Goal: Task Accomplishment & Management: Manage account settings

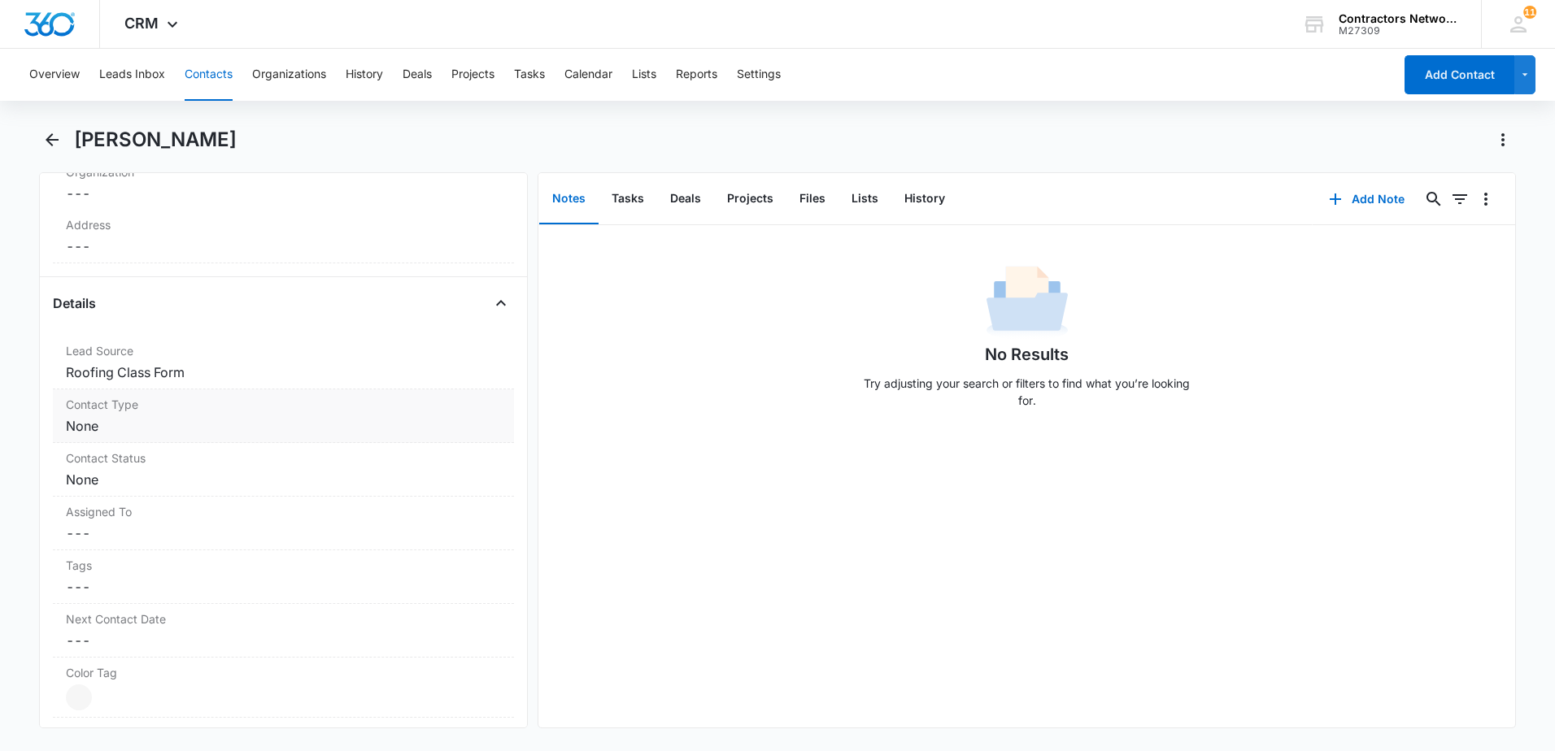
scroll to position [651, 0]
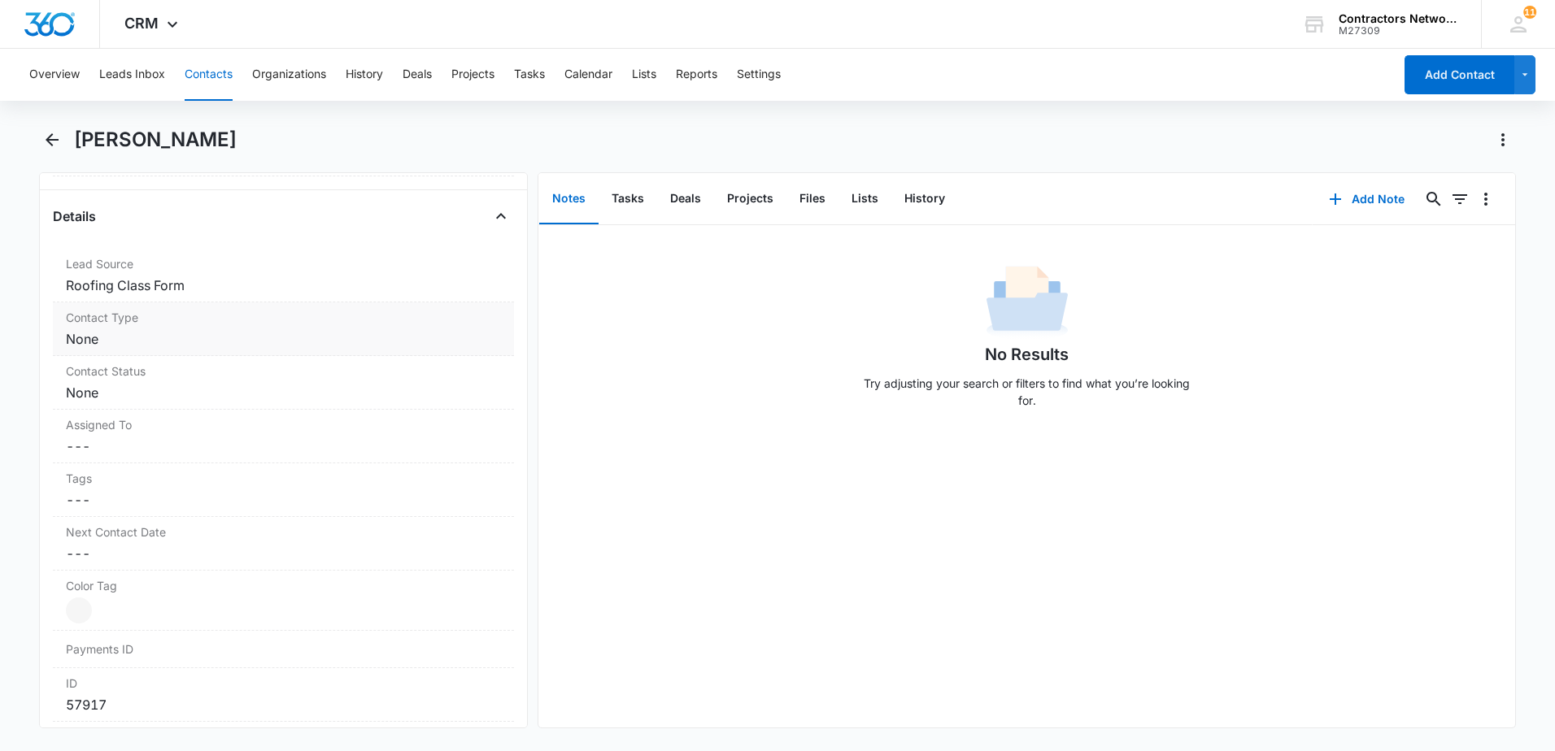
click at [169, 342] on dd "Cancel Save Changes None" at bounding box center [283, 339] width 435 height 20
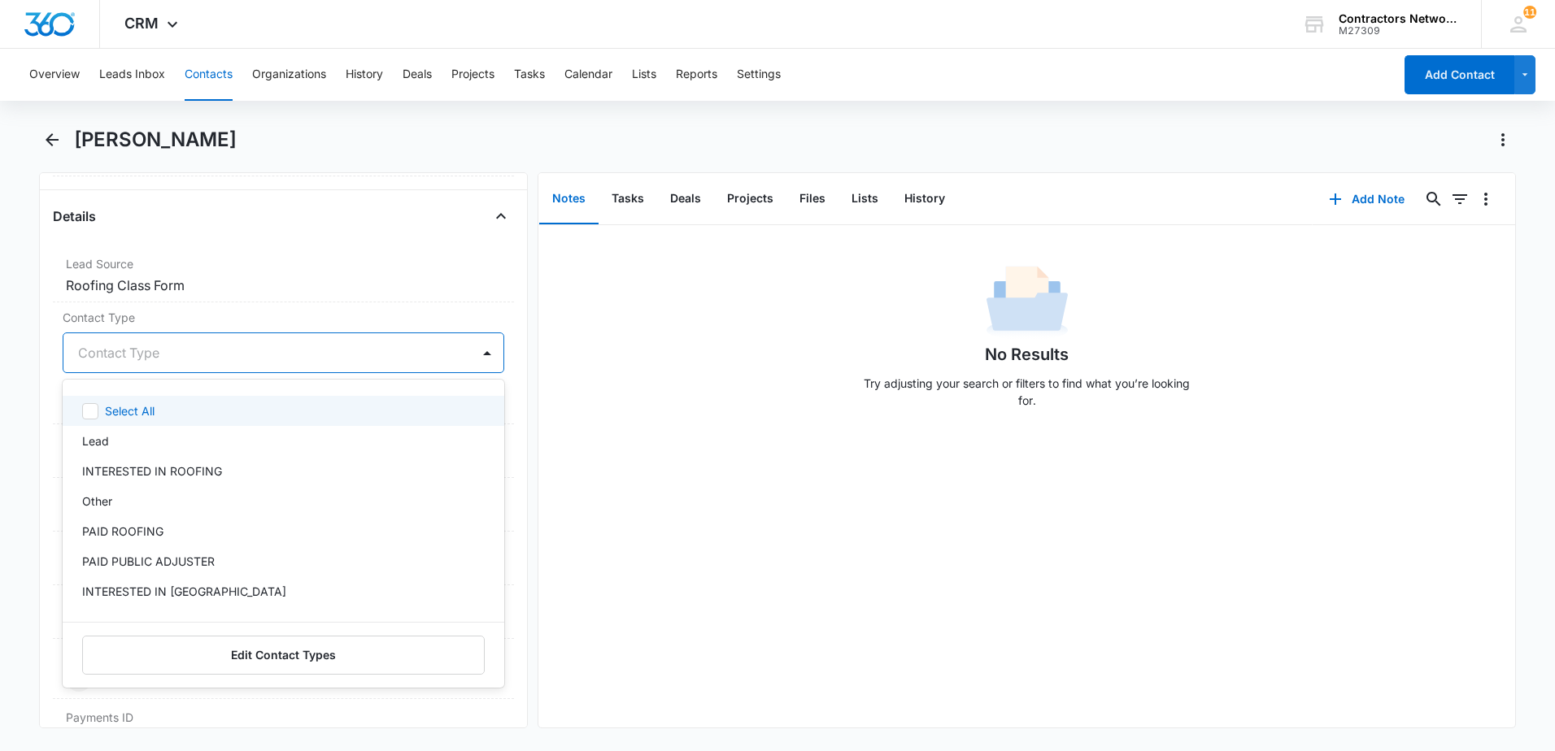
click at [143, 366] on div "Contact Type" at bounding box center [266, 352] width 407 height 39
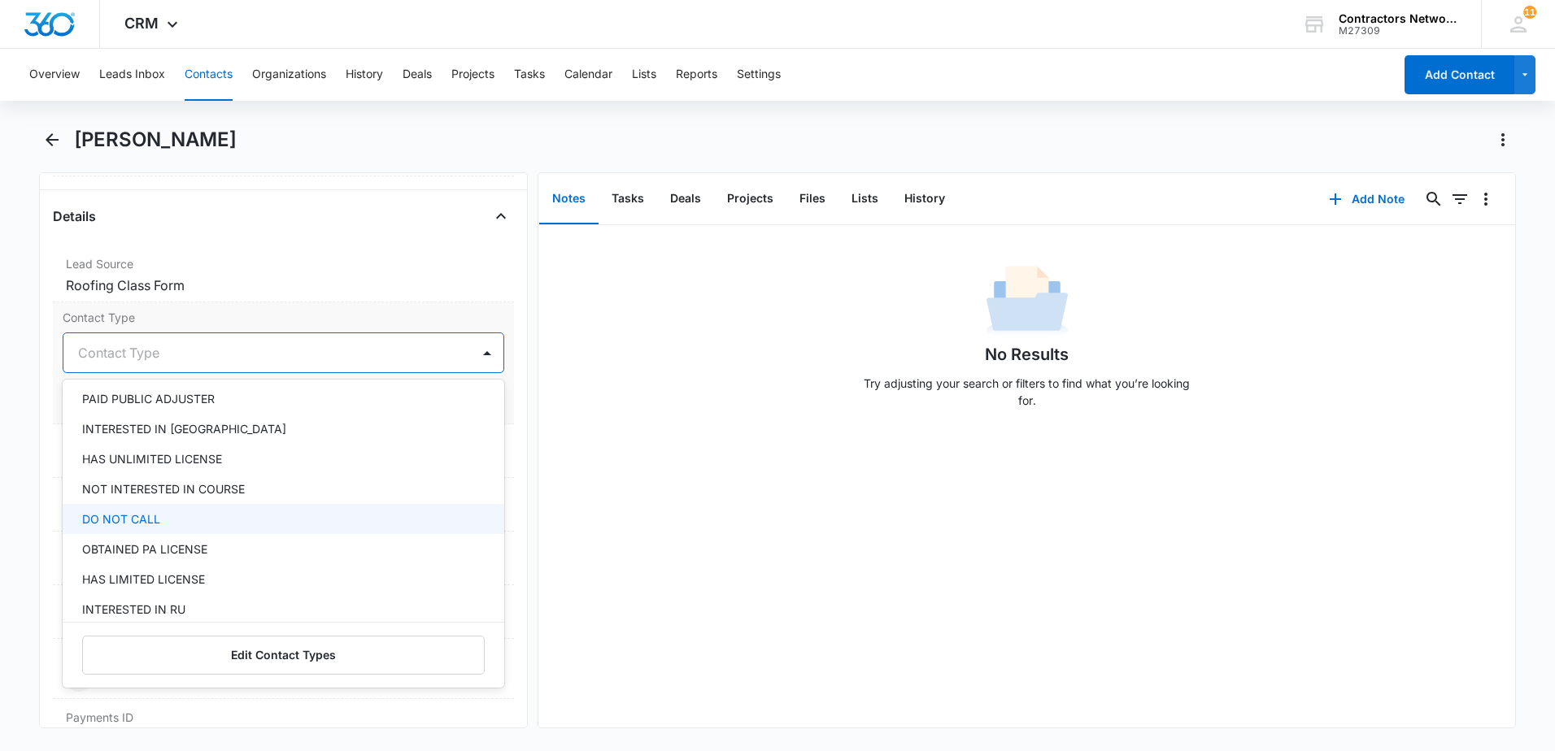
scroll to position [244, 0]
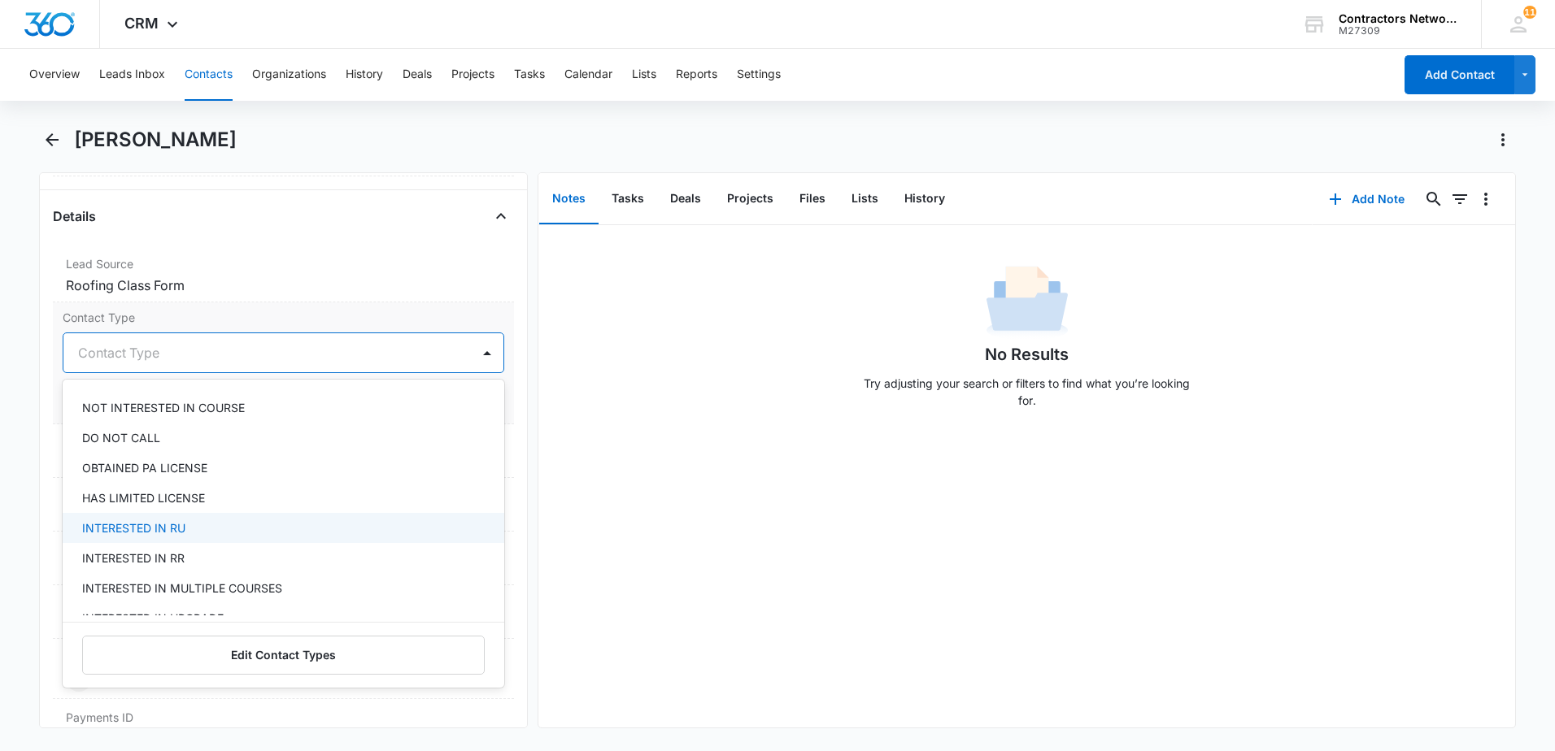
click at [246, 529] on div "INTERESTED IN RU" at bounding box center [281, 528] width 399 height 17
click at [901, 462] on div "No Results Try adjusting your search or filters to find what you’re looking for." at bounding box center [1026, 476] width 977 height 503
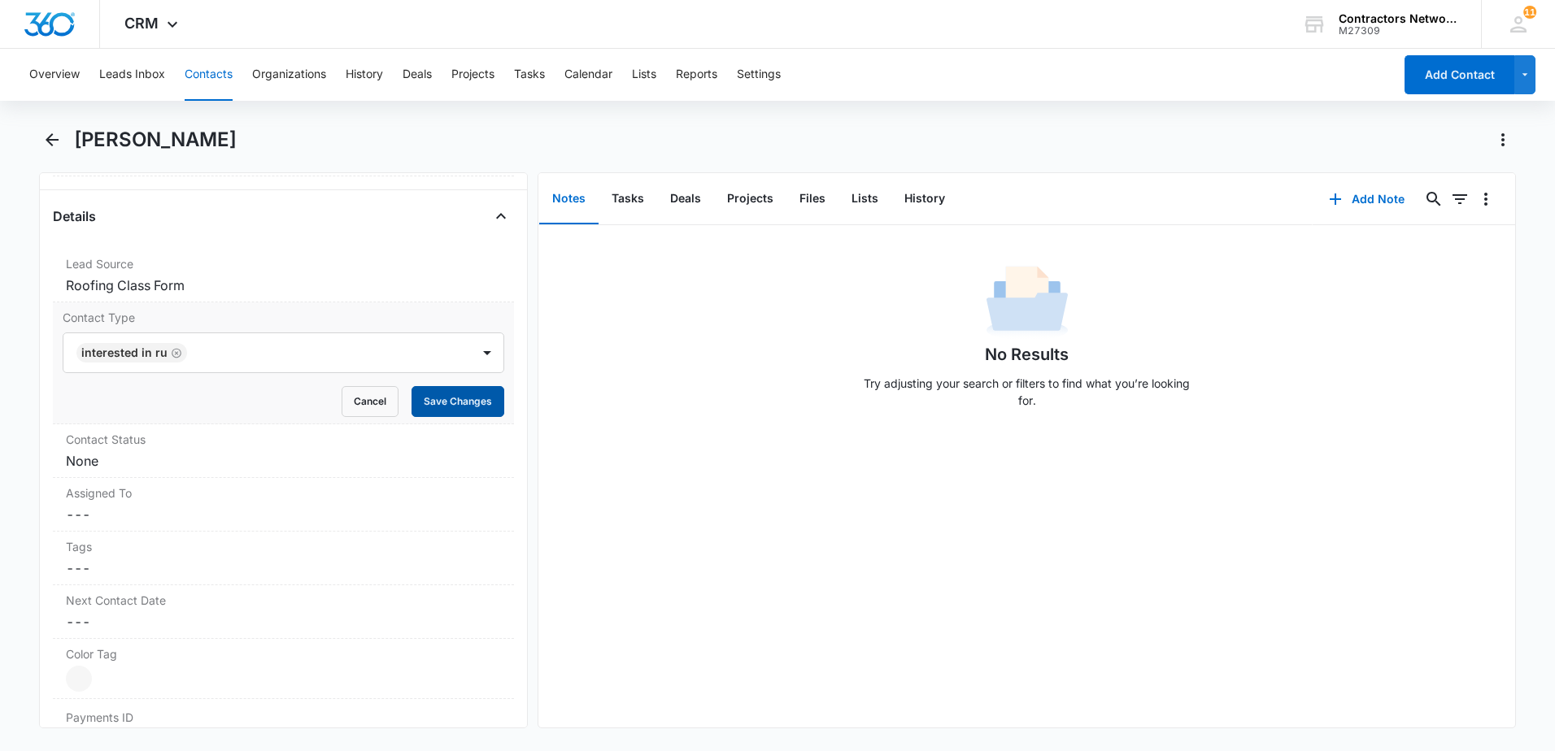
click at [490, 398] on button "Save Changes" at bounding box center [457, 401] width 93 height 31
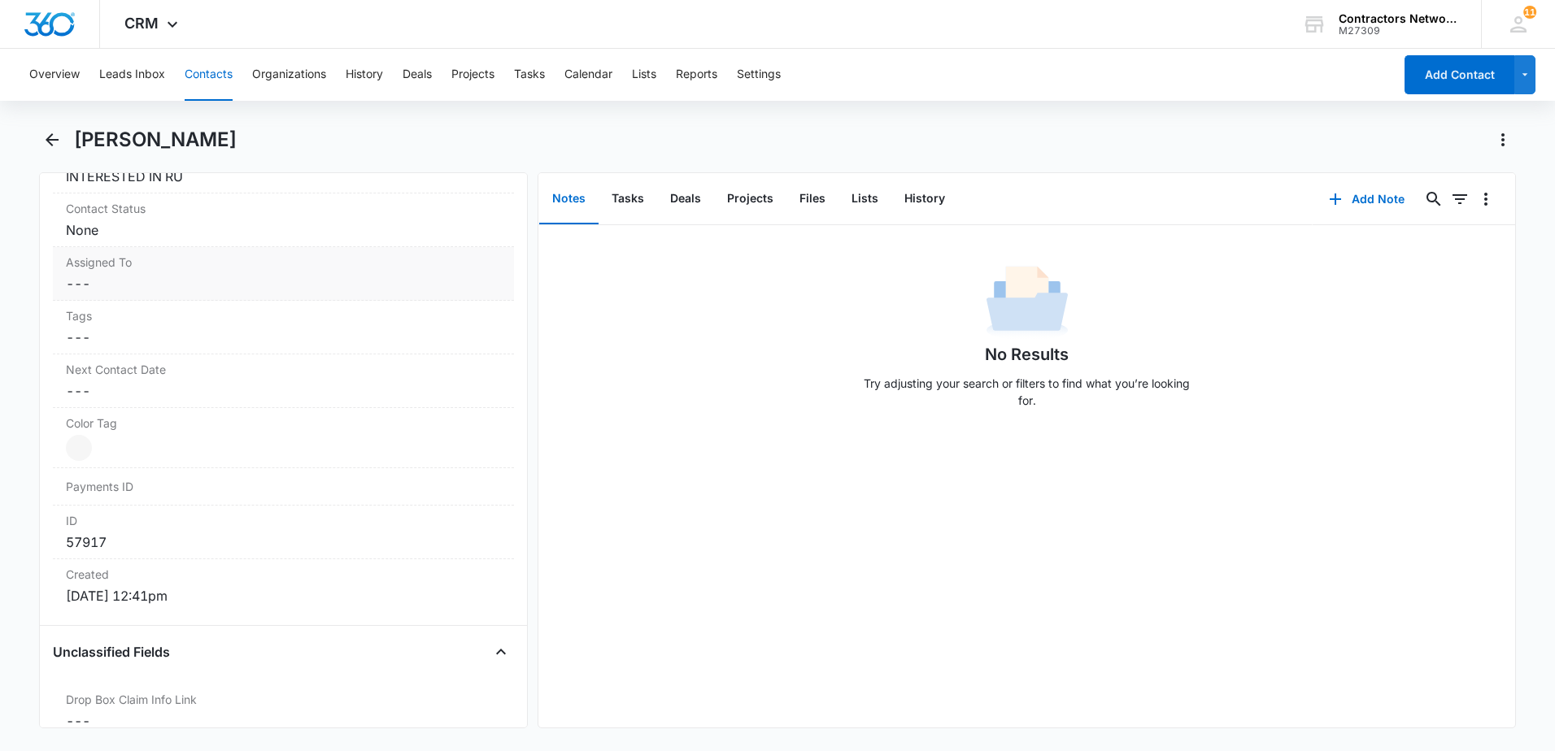
scroll to position [804, 0]
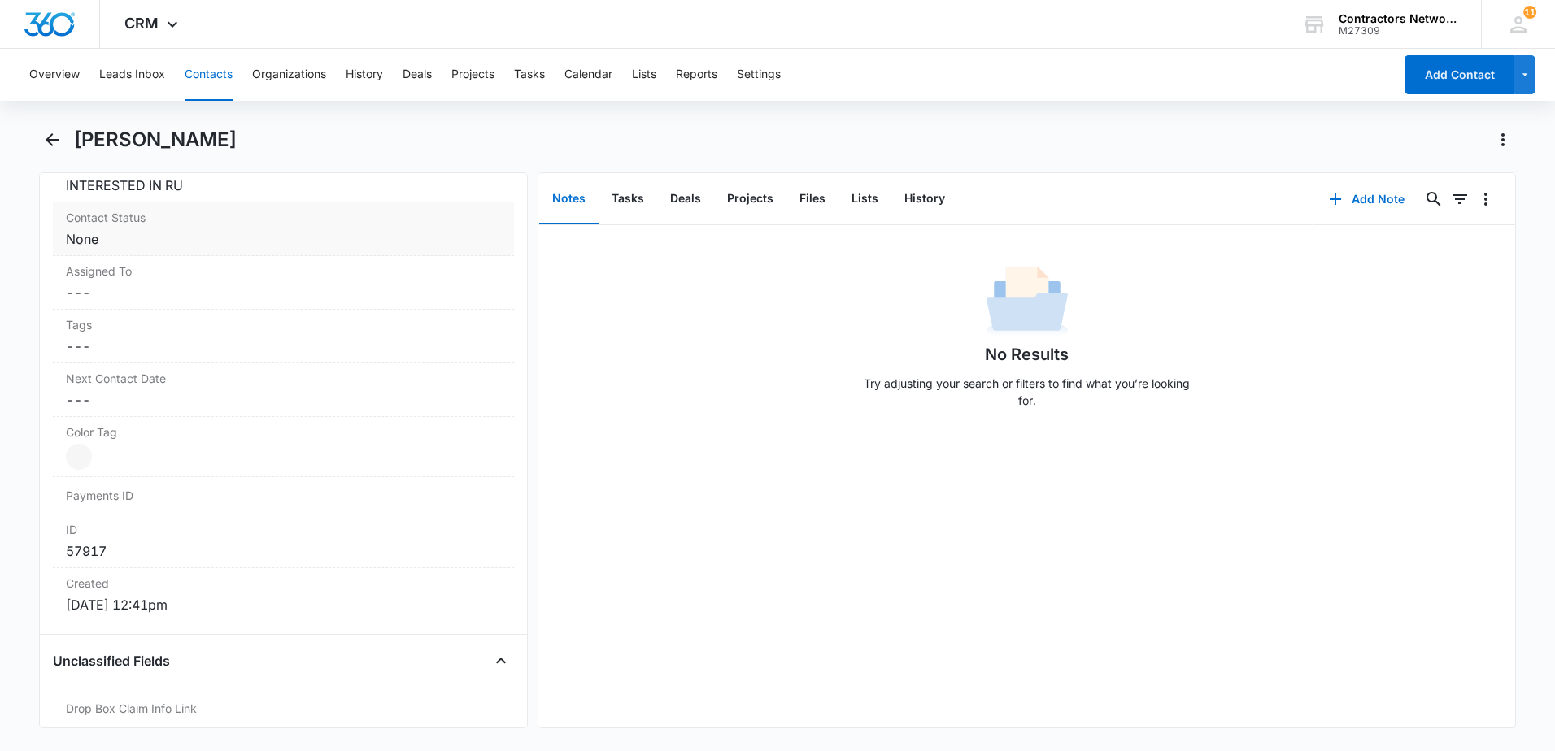
click at [146, 246] on dd "Cancel Save Changes None" at bounding box center [283, 239] width 435 height 20
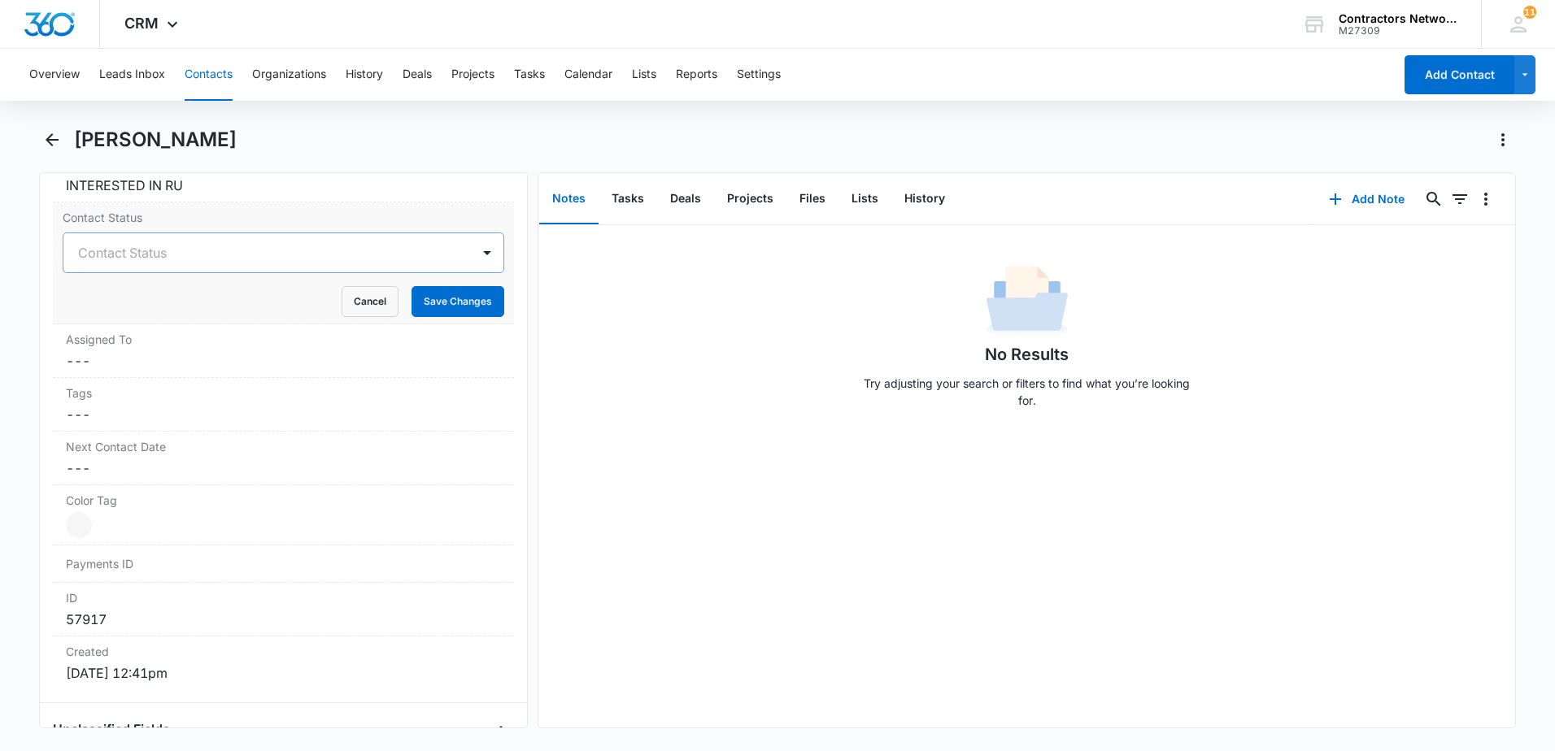
click at [171, 256] on div at bounding box center [264, 253] width 372 height 23
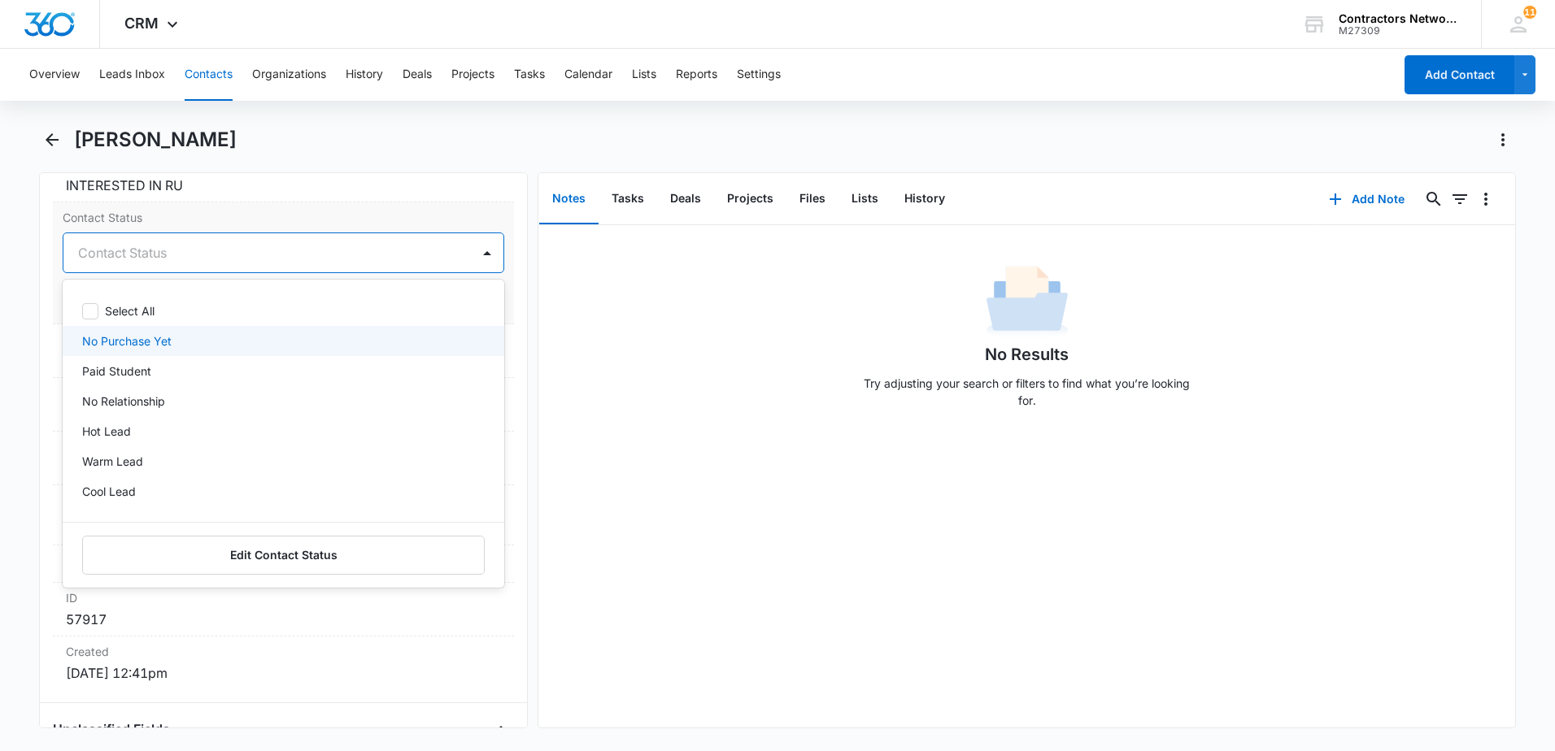
drag, startPoint x: 182, startPoint y: 333, endPoint x: 522, endPoint y: 320, distance: 340.2
click at [188, 333] on div "No Purchase Yet" at bounding box center [281, 341] width 399 height 17
click at [689, 351] on div "No Results Try adjusting your search or filters to find what you’re looking for." at bounding box center [1026, 341] width 977 height 161
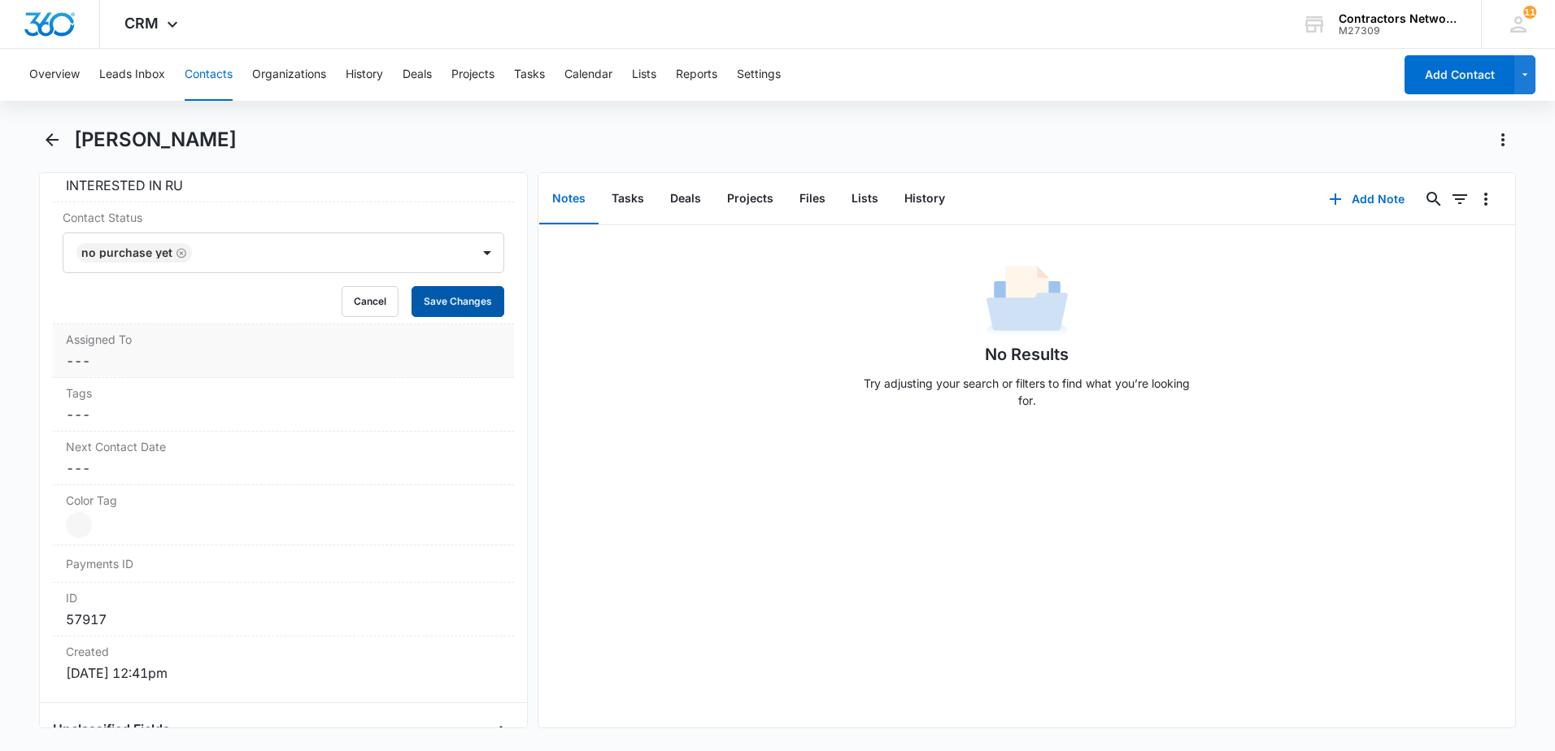
drag, startPoint x: 469, startPoint y: 291, endPoint x: 356, endPoint y: 355, distance: 130.0
click at [462, 297] on button "Save Changes" at bounding box center [457, 301] width 93 height 31
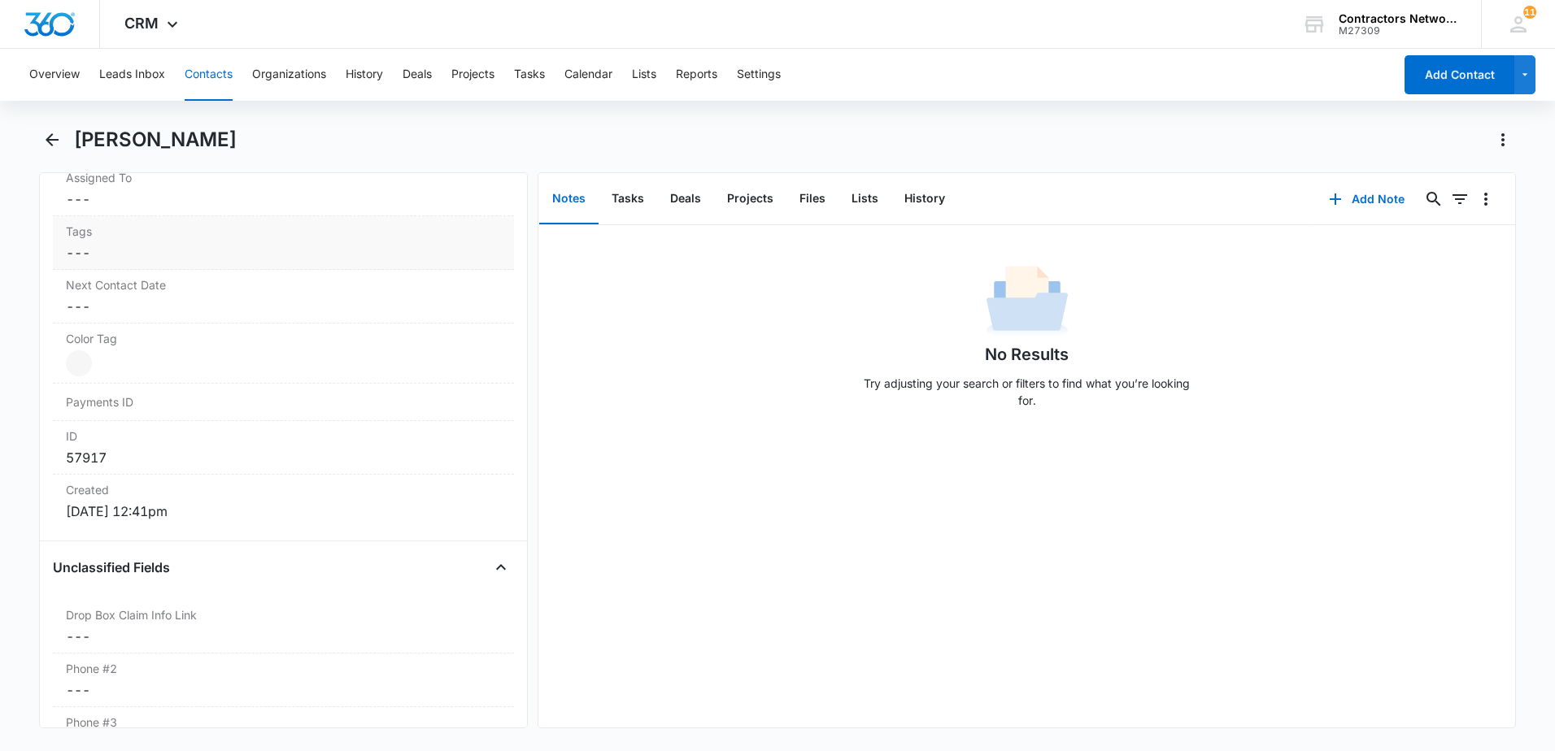
scroll to position [967, 0]
click at [128, 194] on dd "Cancel Save Changes ---" at bounding box center [283, 199] width 435 height 20
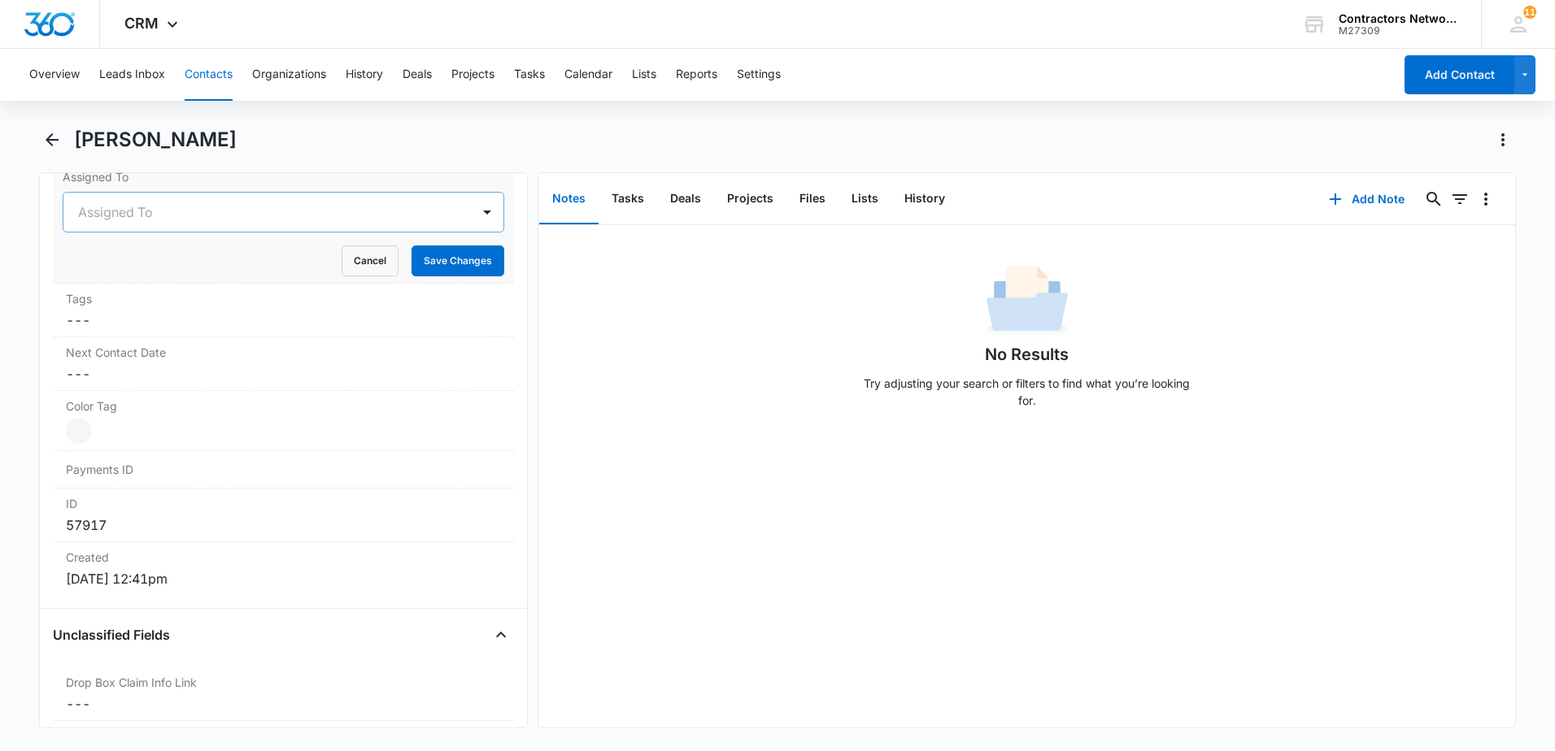
scroll to position [899, 0]
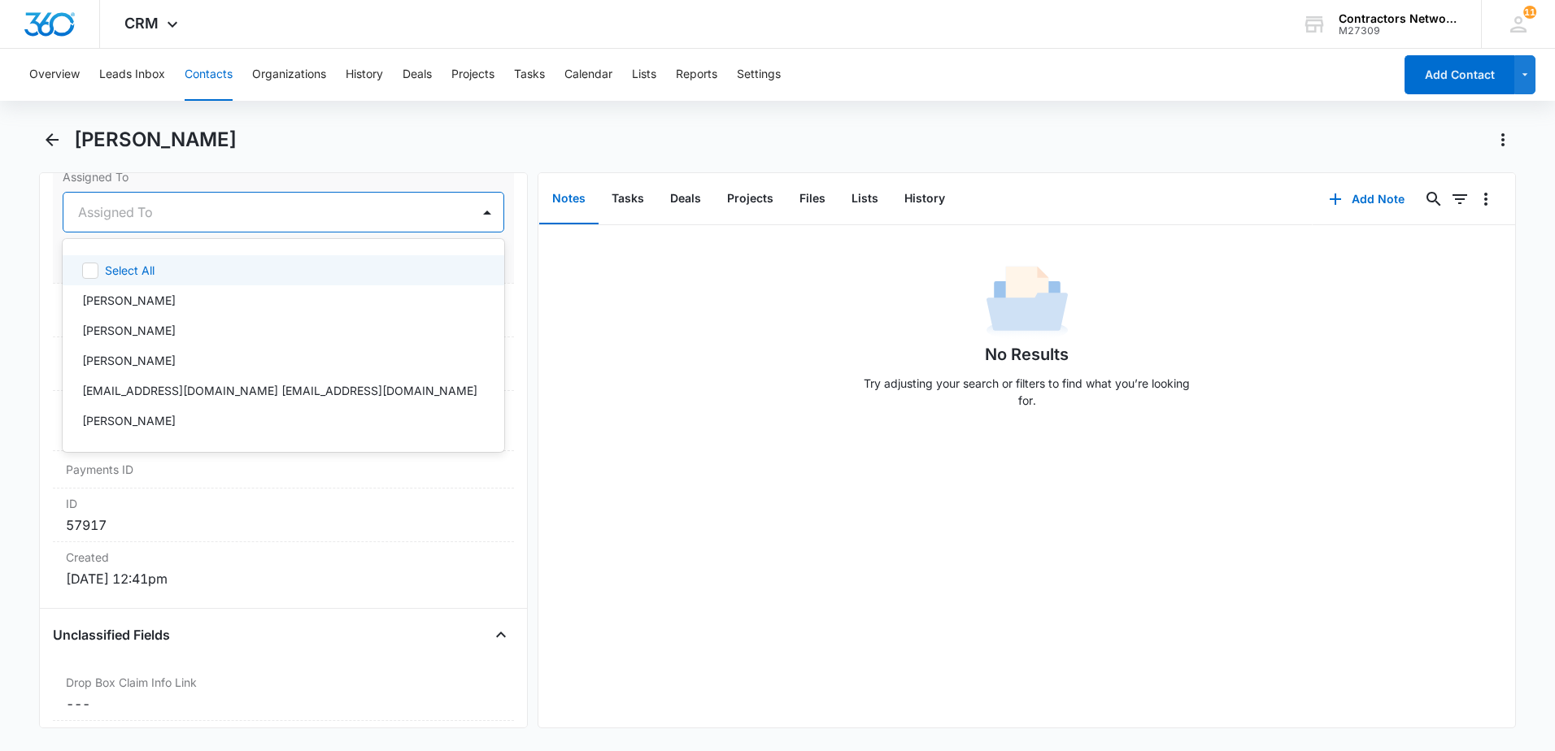
drag, startPoint x: 143, startPoint y: 221, endPoint x: 131, endPoint y: 269, distance: 49.5
click at [143, 222] on div at bounding box center [264, 212] width 372 height 23
drag, startPoint x: 130, startPoint y: 303, endPoint x: 252, endPoint y: 285, distance: 123.3
click at [168, 294] on div "[PERSON_NAME]" at bounding box center [281, 300] width 399 height 17
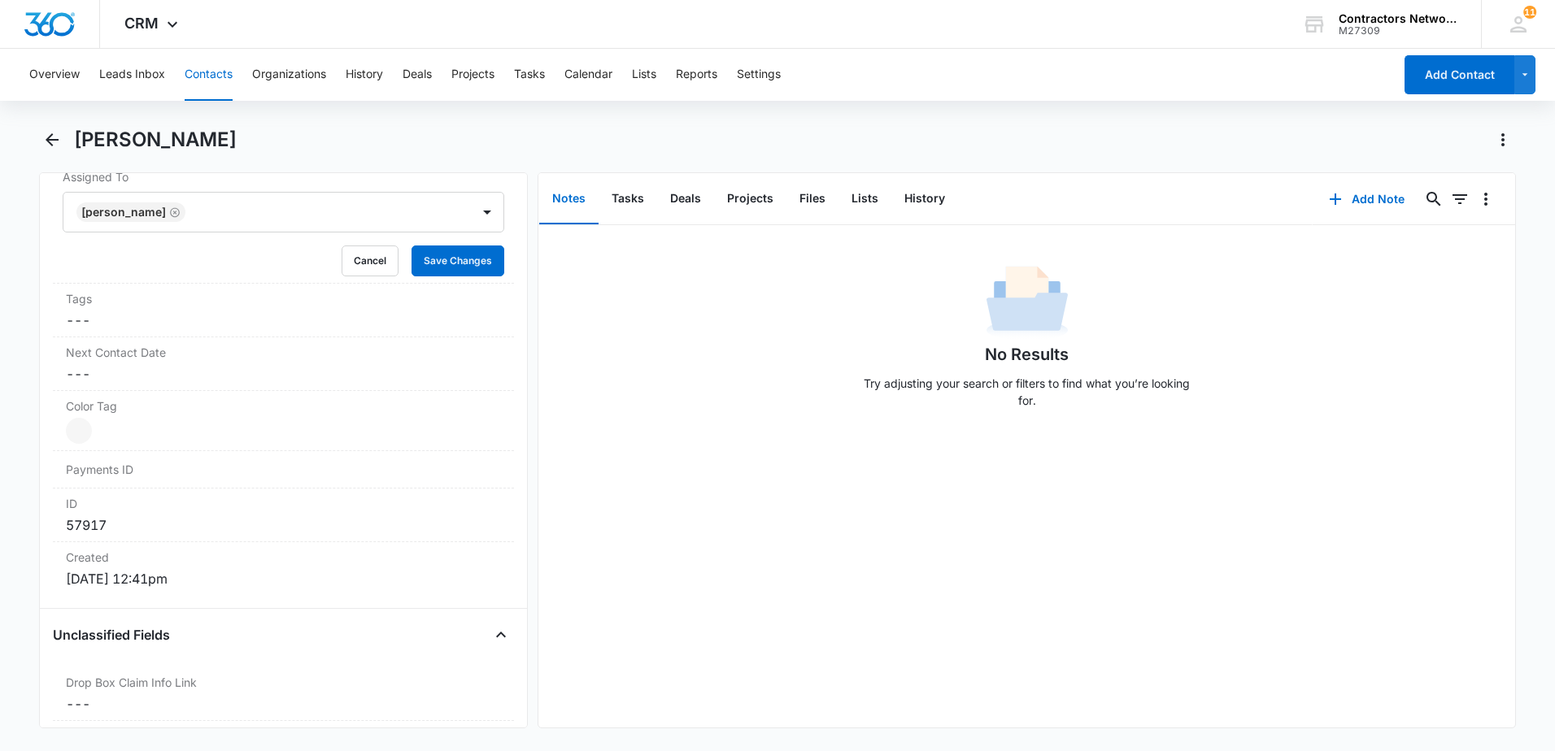
drag, startPoint x: 648, startPoint y: 303, endPoint x: 551, endPoint y: 300, distance: 96.8
click at [647, 303] on div "No Results Try adjusting your search or filters to find what you’re looking for." at bounding box center [1026, 341] width 977 height 161
click at [447, 264] on button "Save Changes" at bounding box center [457, 261] width 93 height 31
drag, startPoint x: 103, startPoint y: 364, endPoint x: 124, endPoint y: 358, distance: 21.3
click at [111, 363] on div "Next Contact Date Cancel Save Changes ---" at bounding box center [283, 364] width 461 height 54
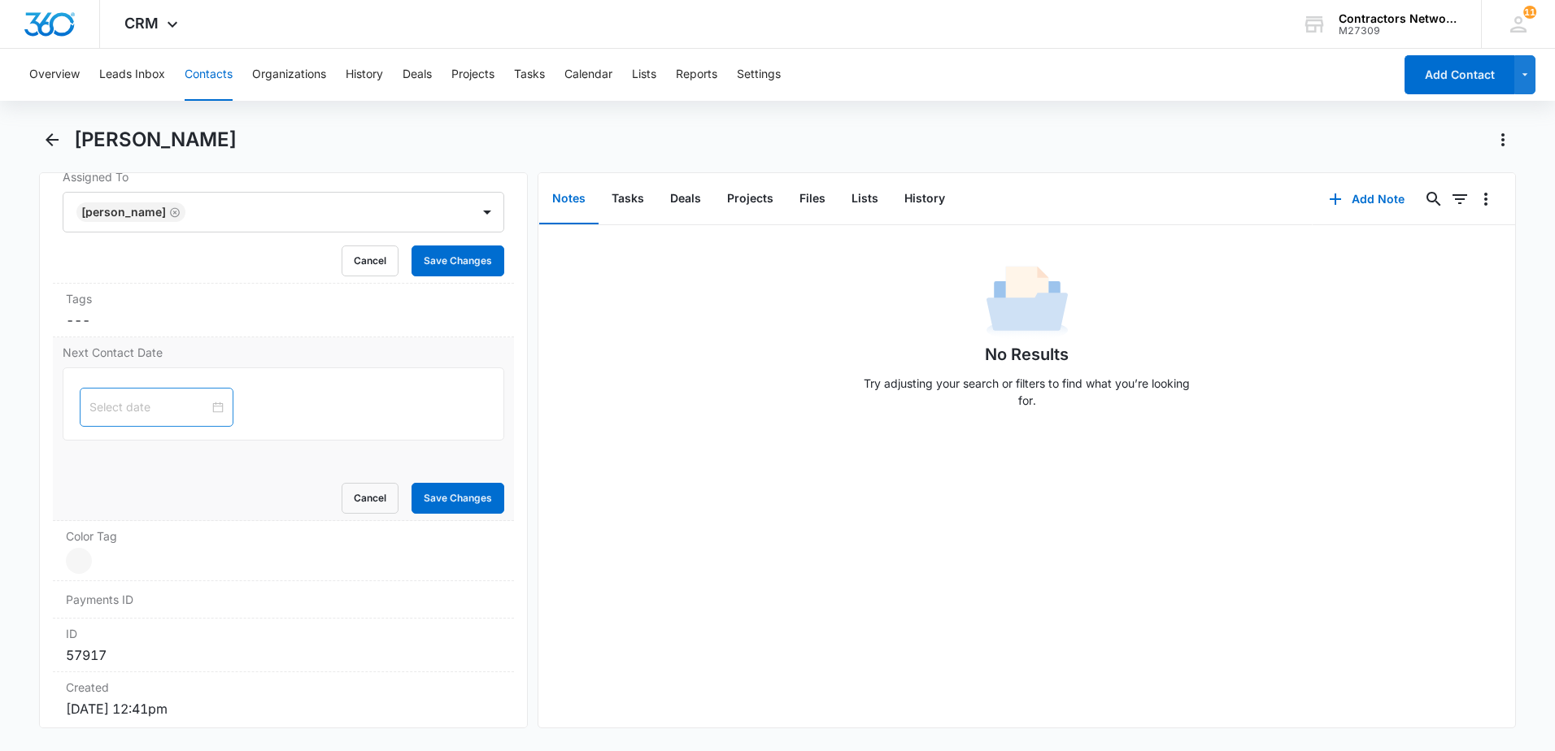
click at [152, 423] on form "Cancel Save Changes" at bounding box center [284, 441] width 442 height 146
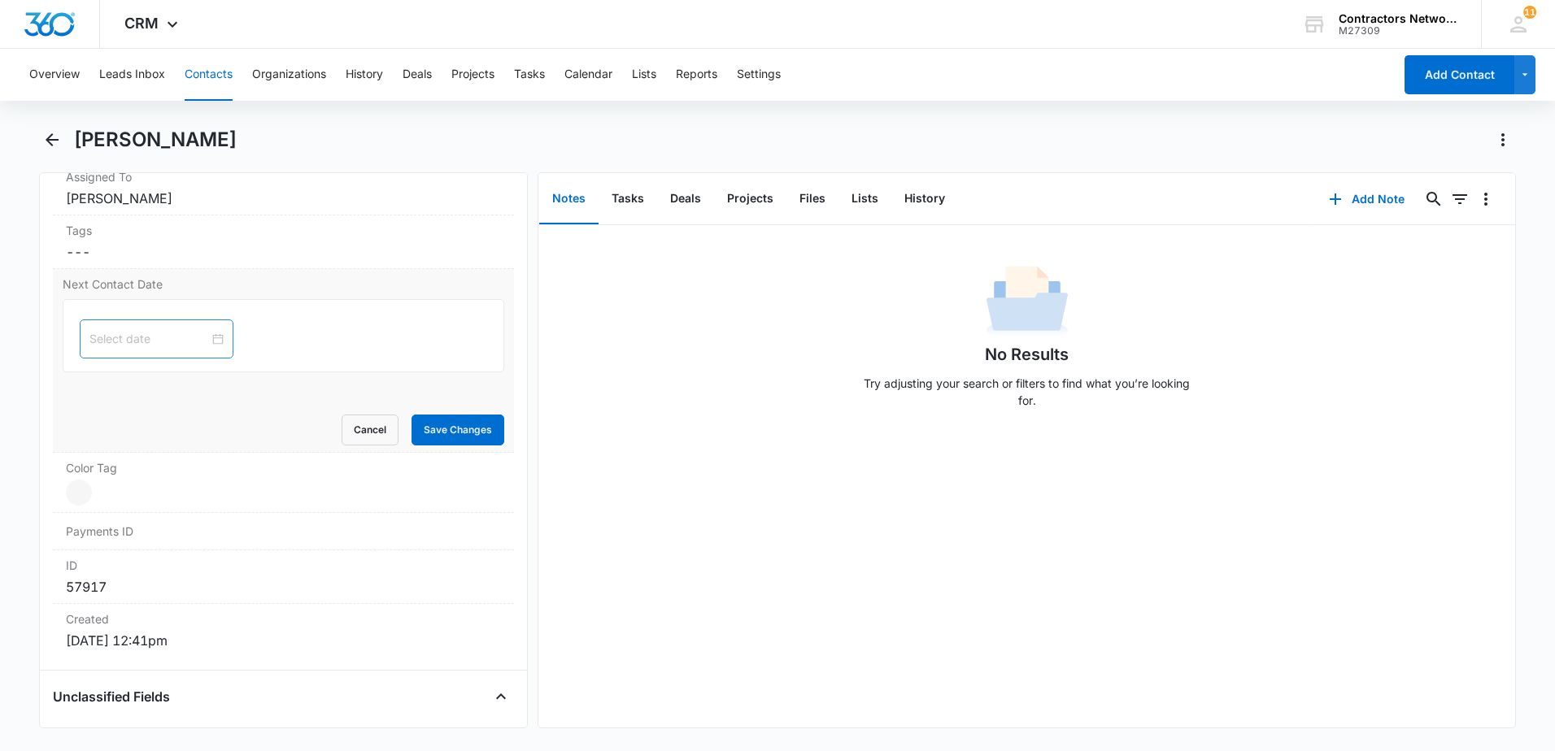
click at [184, 346] on input at bounding box center [149, 339] width 120 height 18
type input "[DATE]"
click at [191, 466] on div "8" at bounding box center [191, 465] width 20 height 20
click at [449, 418] on button "Save Changes" at bounding box center [457, 430] width 93 height 31
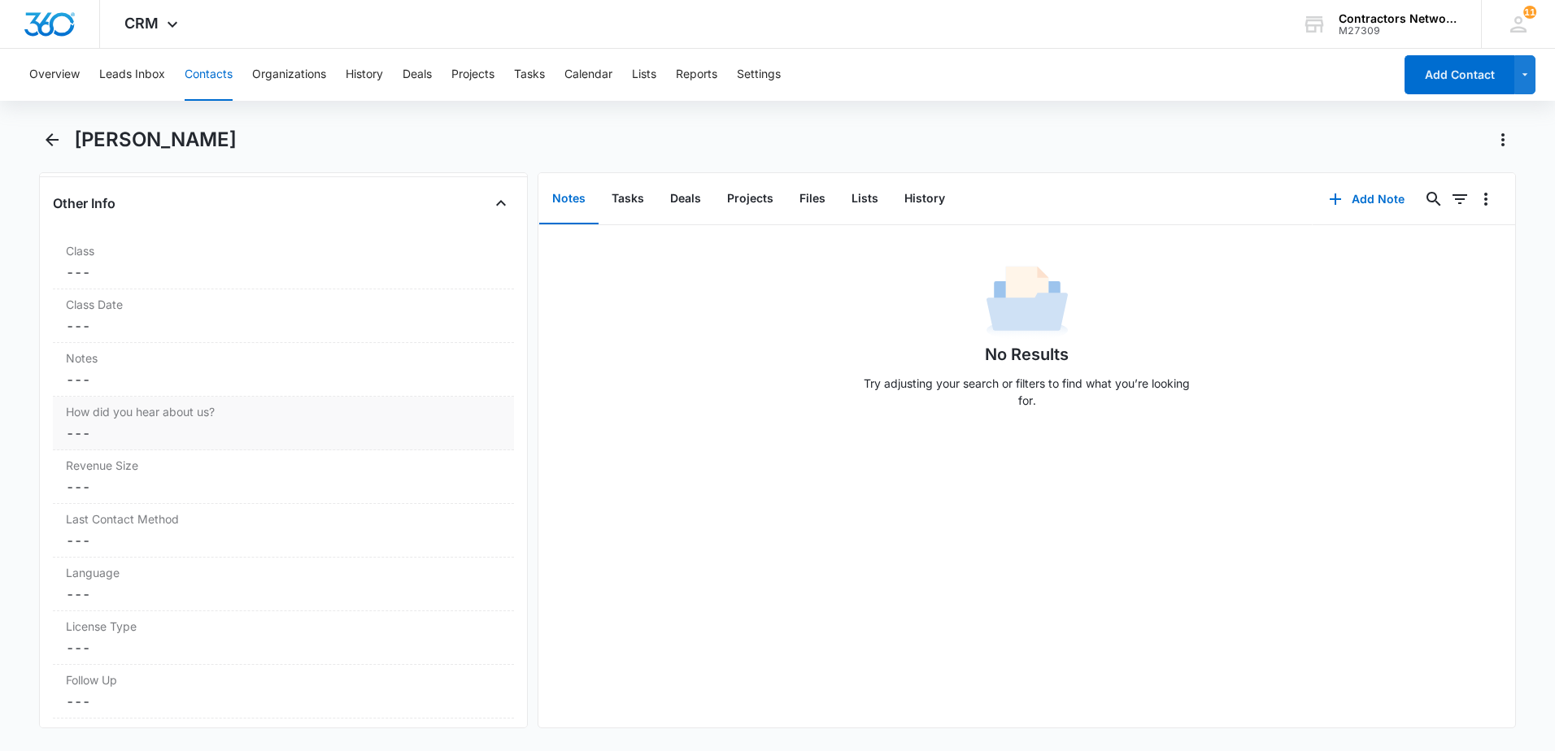
scroll to position [1926, 0]
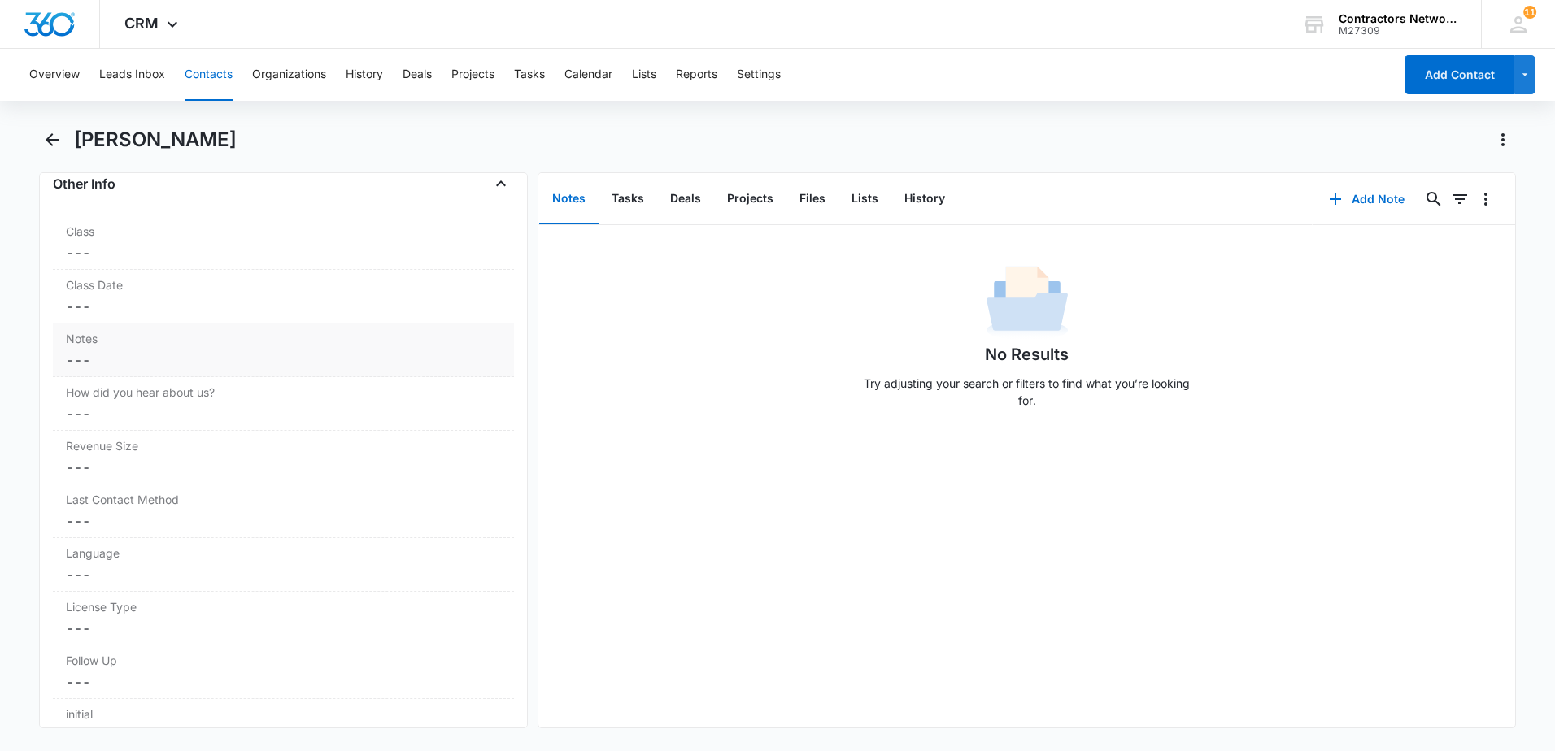
click at [165, 359] on dd "Cancel Save Changes ---" at bounding box center [283, 361] width 435 height 20
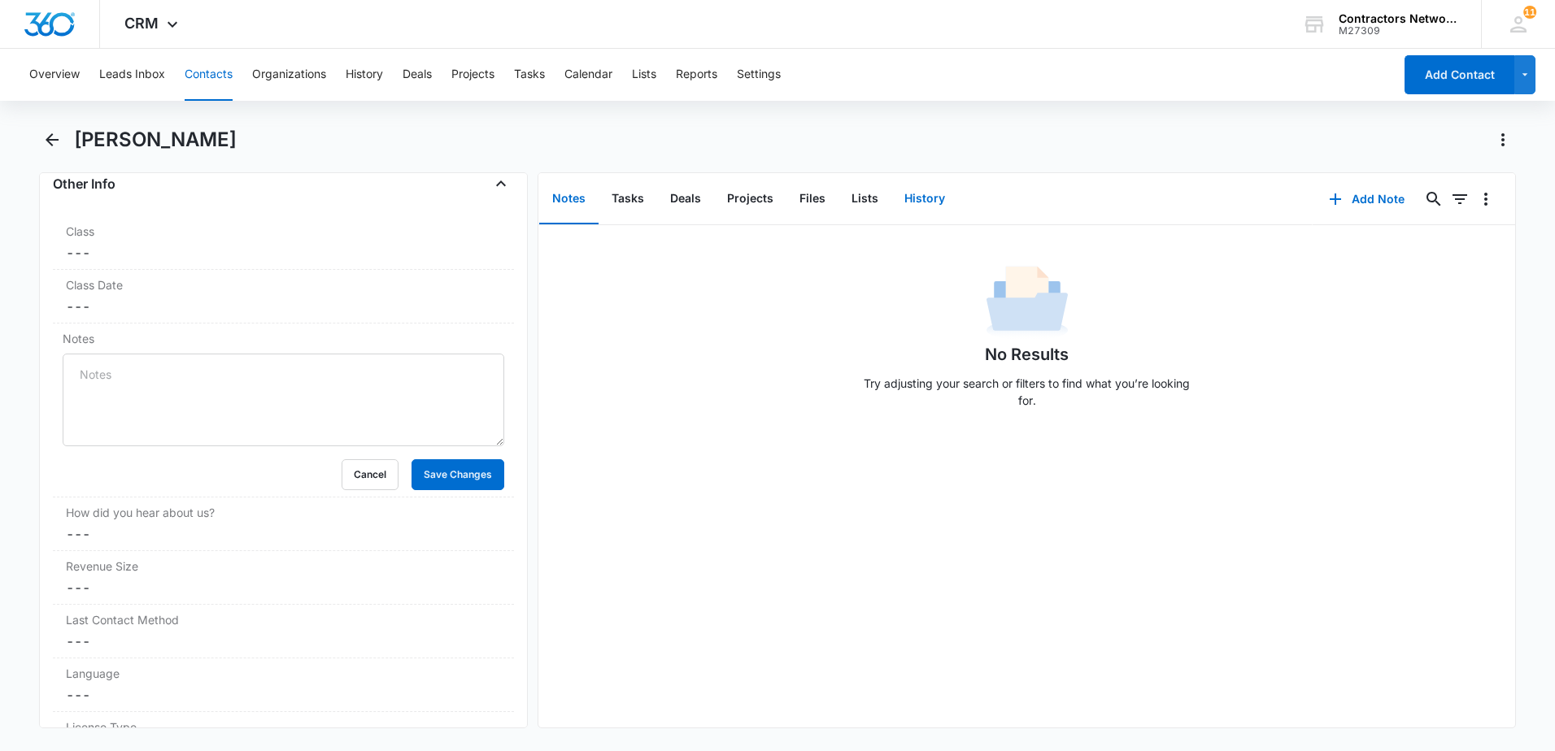
click at [924, 195] on button "History" at bounding box center [924, 199] width 67 height 50
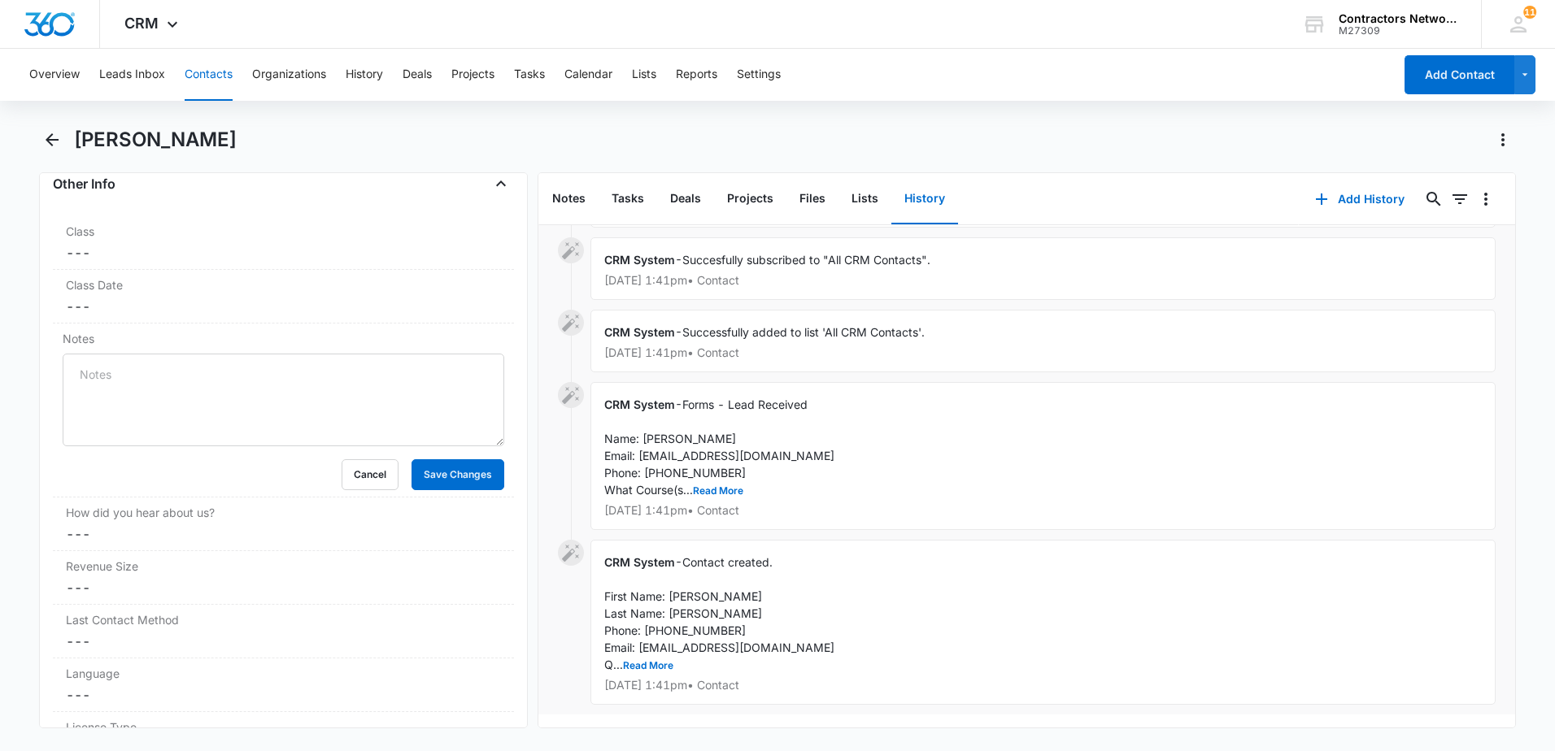
scroll to position [960, 0]
click at [664, 661] on button "Read More" at bounding box center [648, 666] width 50 height 10
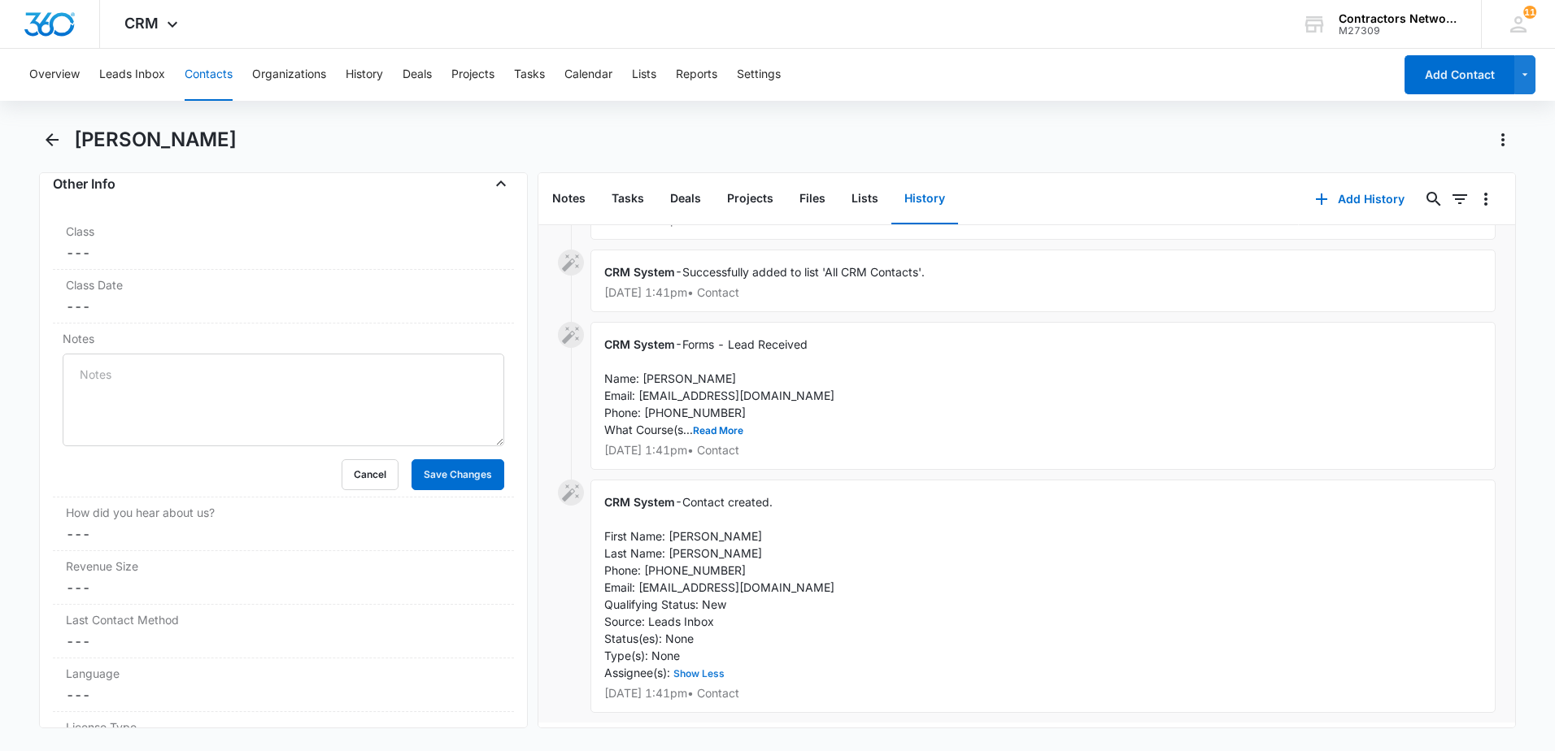
scroll to position [1029, 0]
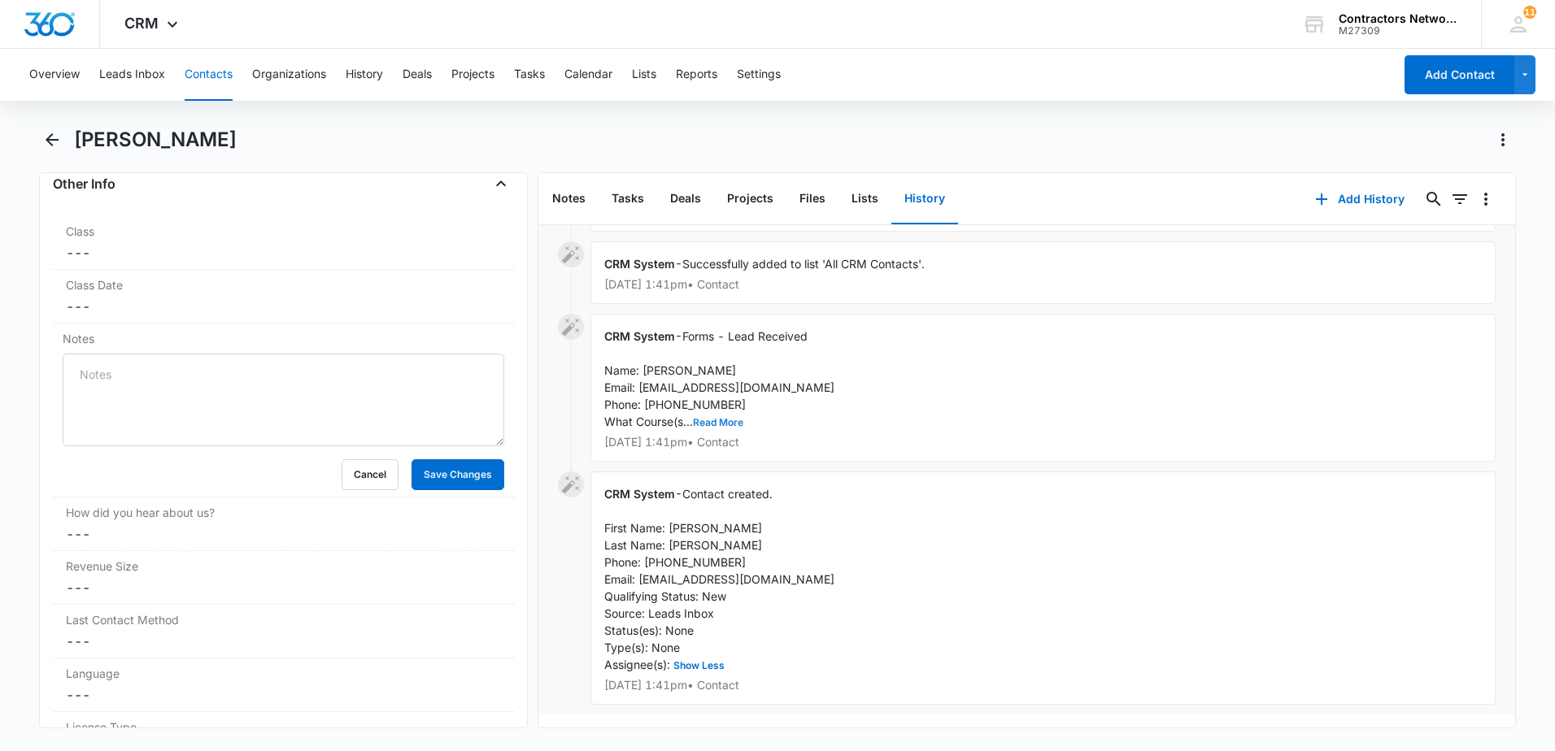
click at [729, 418] on button "Read More" at bounding box center [718, 423] width 50 height 10
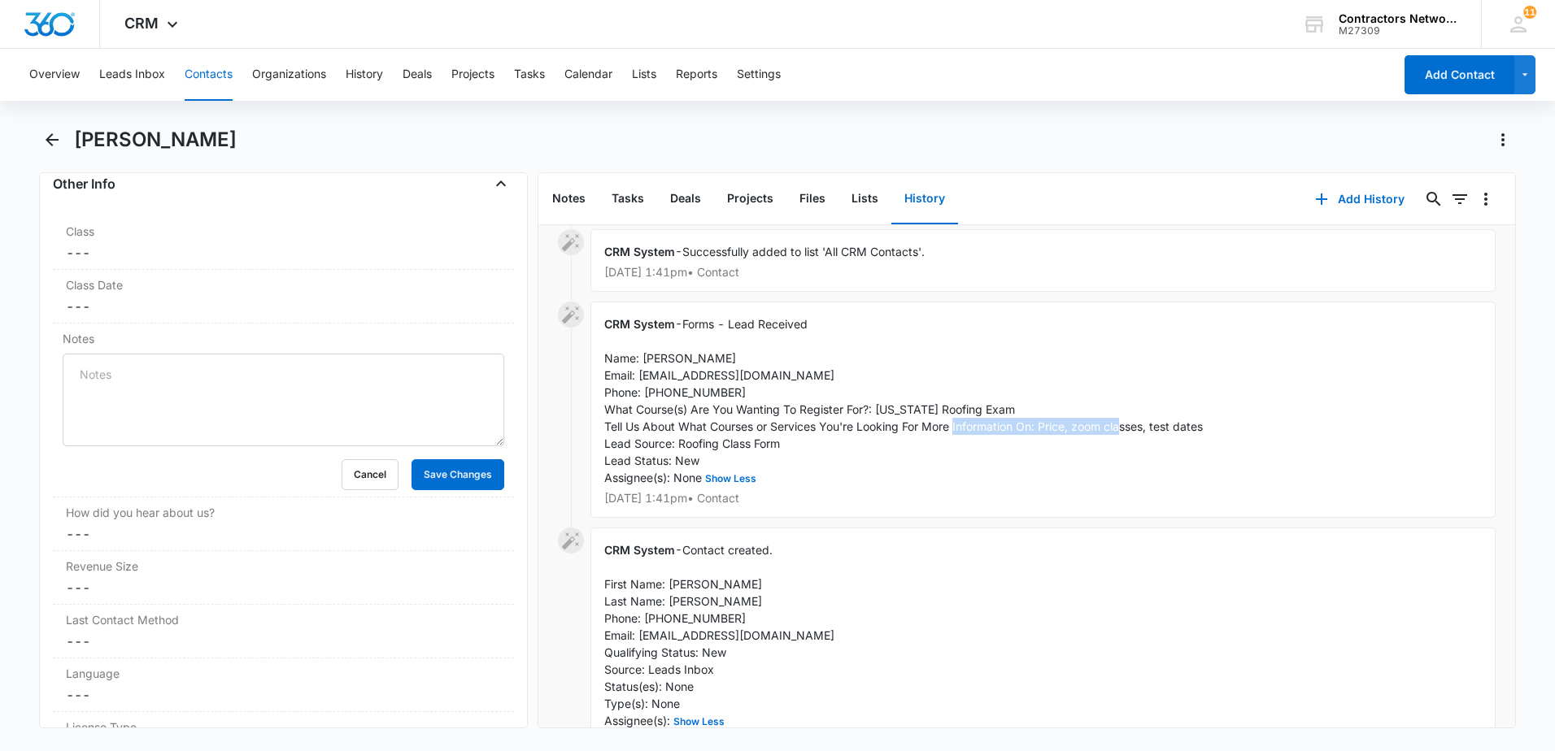
drag, startPoint x: 1043, startPoint y: 427, endPoint x: 1243, endPoint y: 425, distance: 199.3
click at [1243, 425] on div "CRM System - Forms - Lead Received Name: [PERSON_NAME] Email: [EMAIL_ADDRESS][D…" at bounding box center [1042, 410] width 905 height 216
drag, startPoint x: 1243, startPoint y: 425, endPoint x: 1145, endPoint y: 420, distance: 97.7
copy span "Price, zoom classes, test dates"
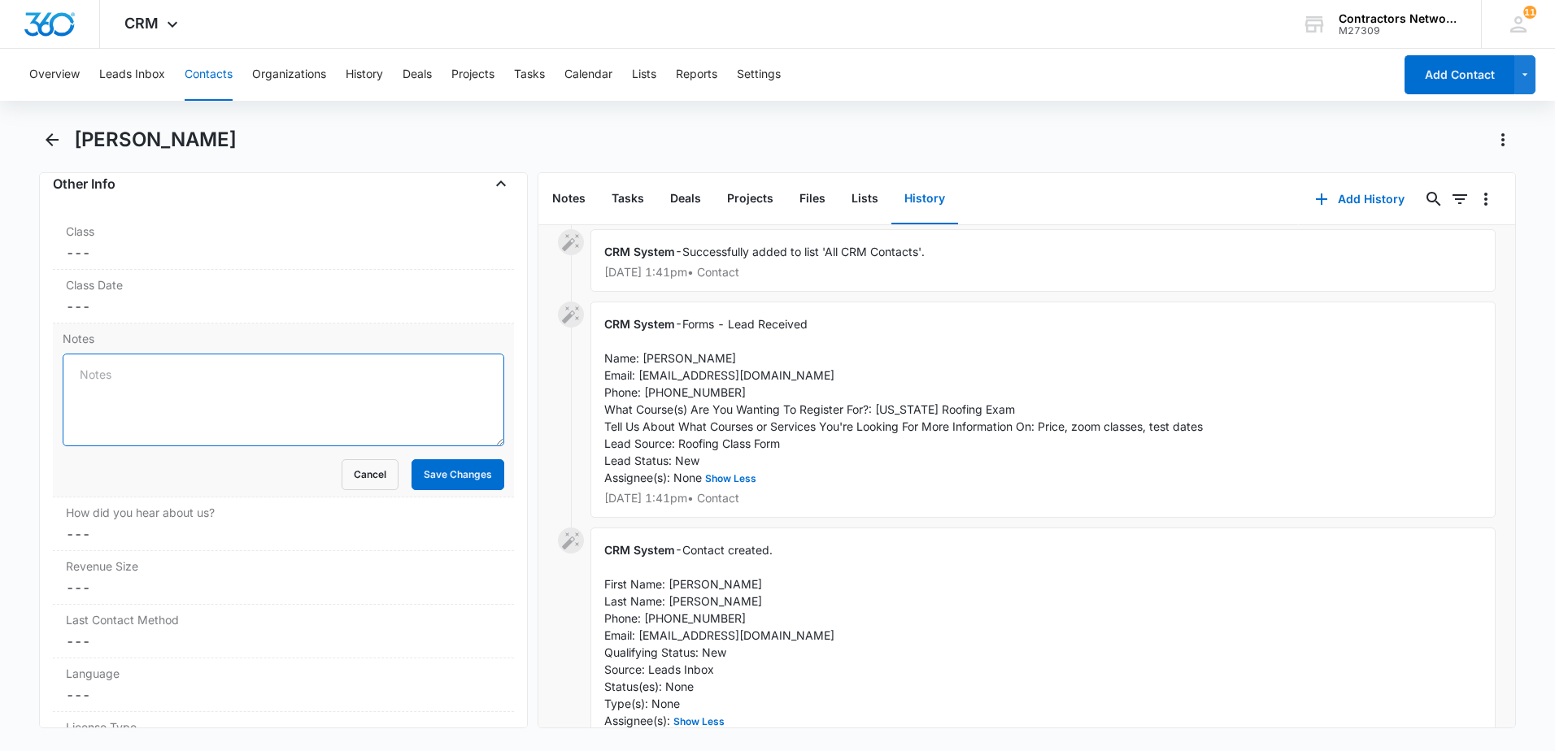
click at [133, 407] on textarea "Notes" at bounding box center [284, 400] width 442 height 93
paste textarea "Price, zoom classes, test dates"
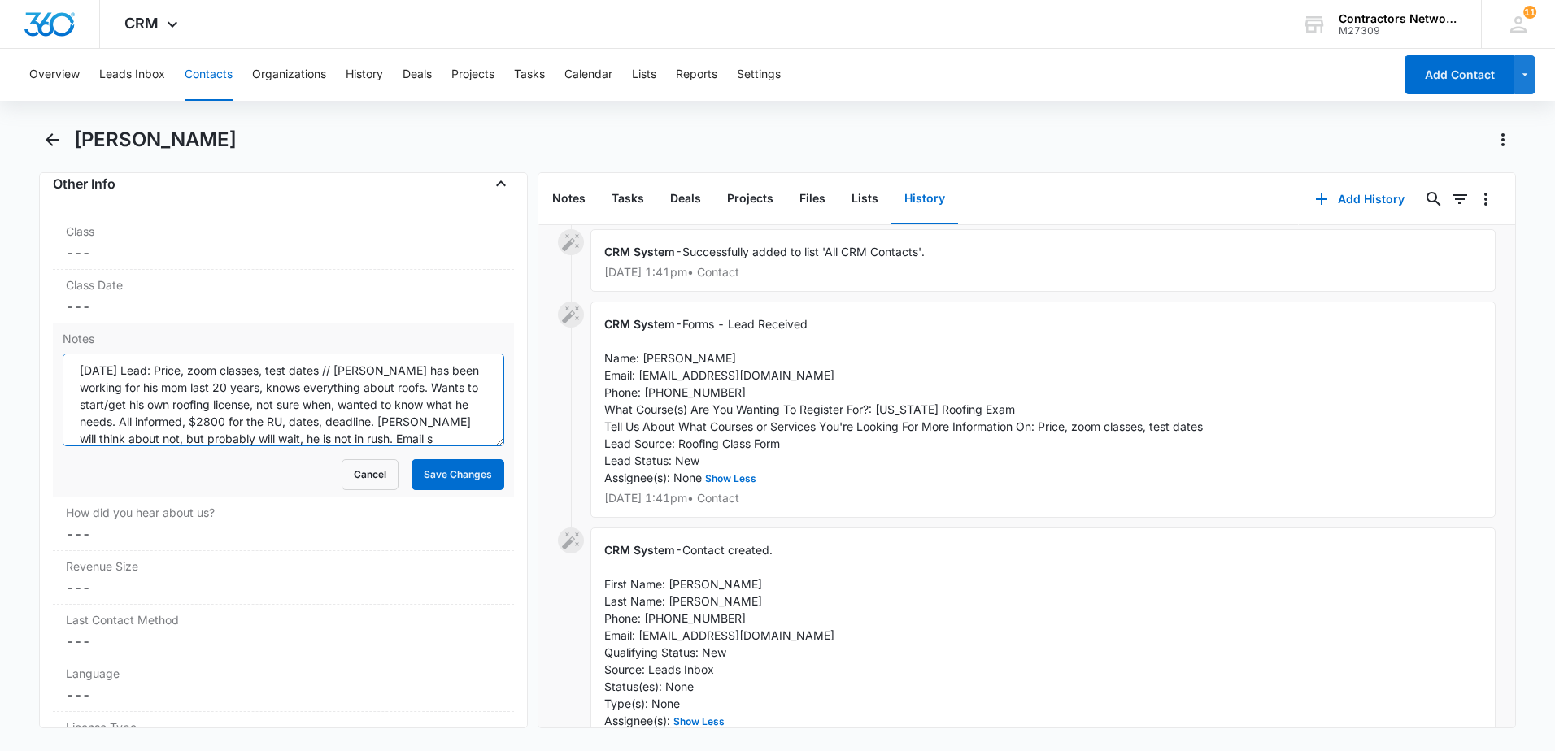
scroll to position [21, 0]
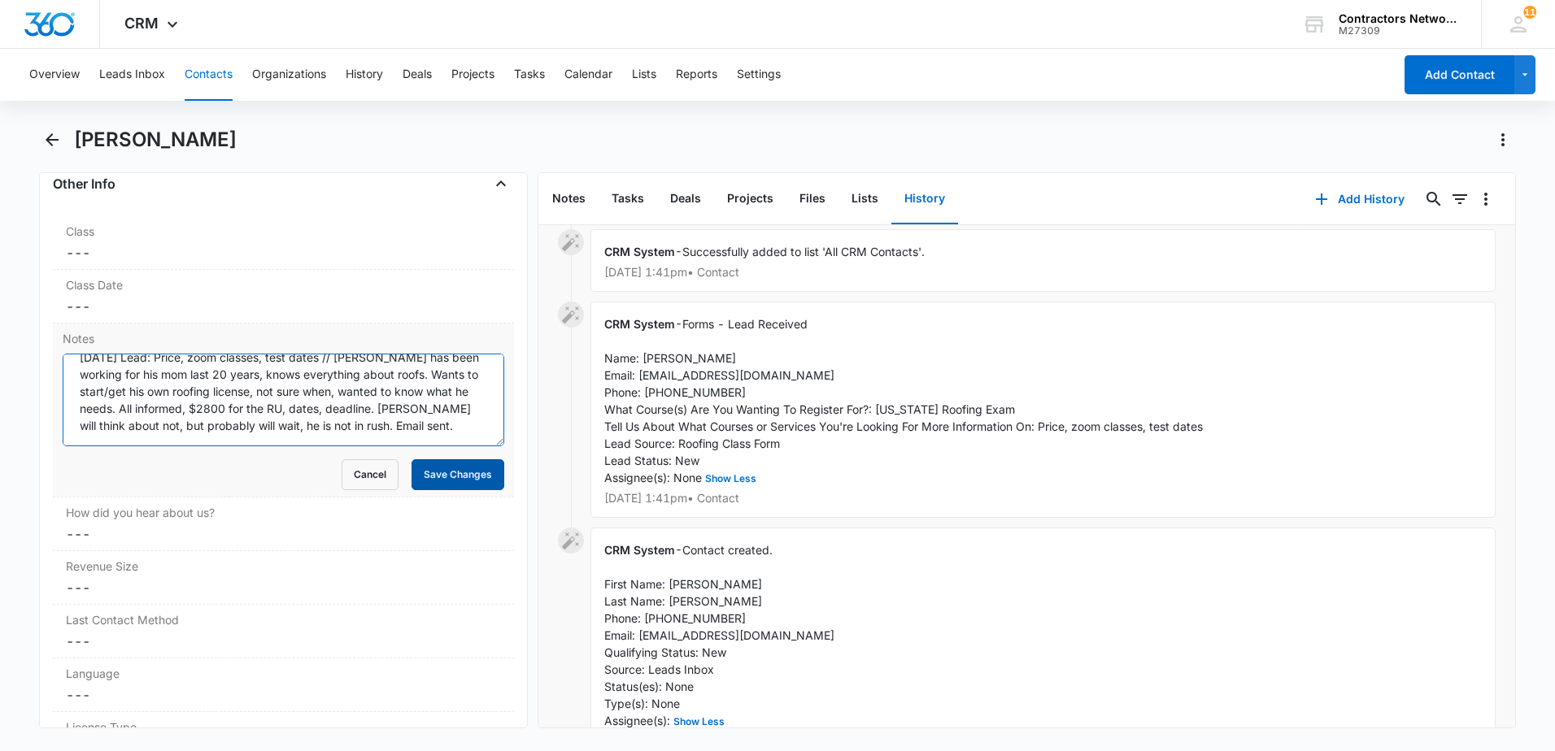
type textarea "[DATE] Lead: Price, zoom classes, test dates // [PERSON_NAME] has been working …"
click at [428, 481] on button "Save Changes" at bounding box center [457, 474] width 93 height 31
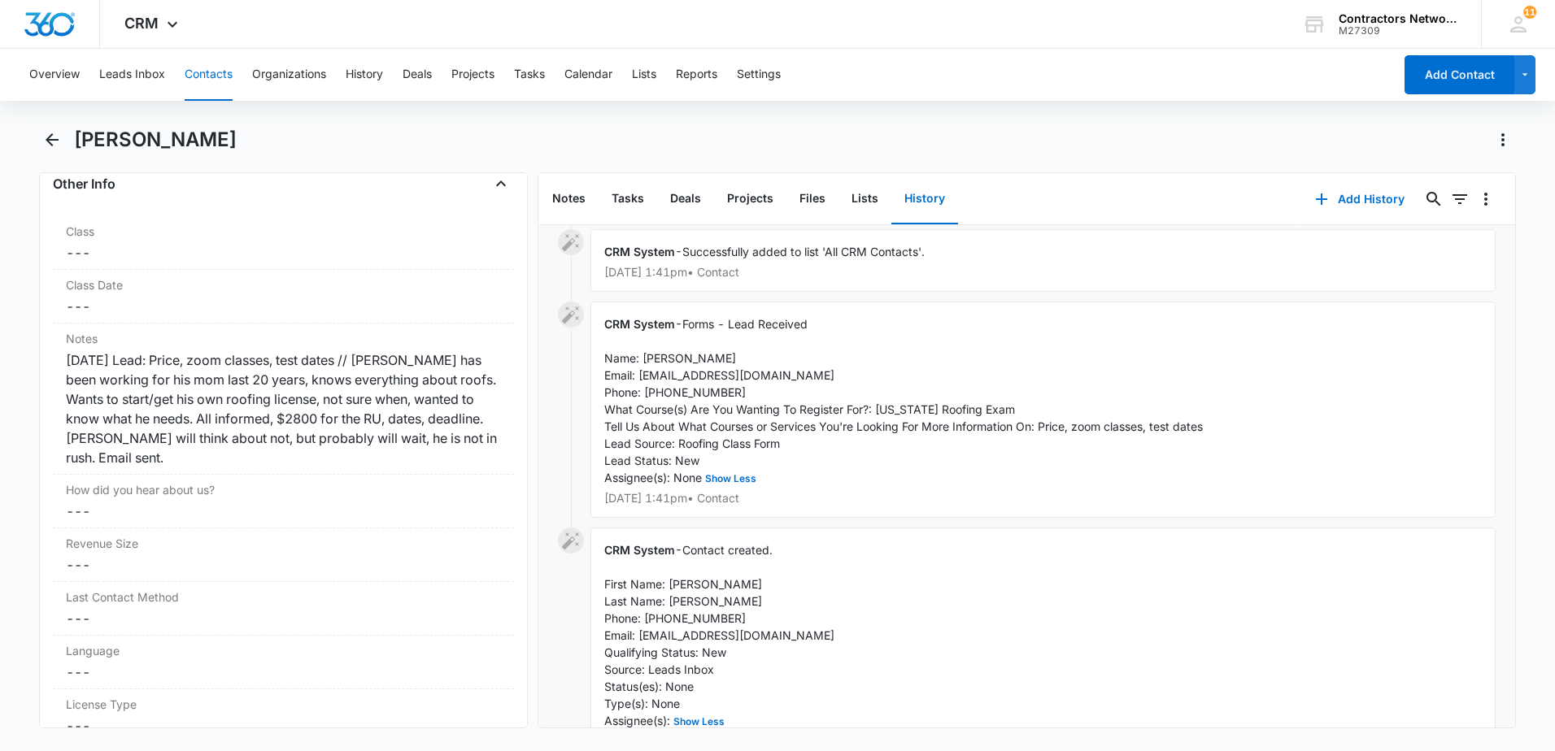
click at [203, 70] on button "Contacts" at bounding box center [209, 75] width 48 height 52
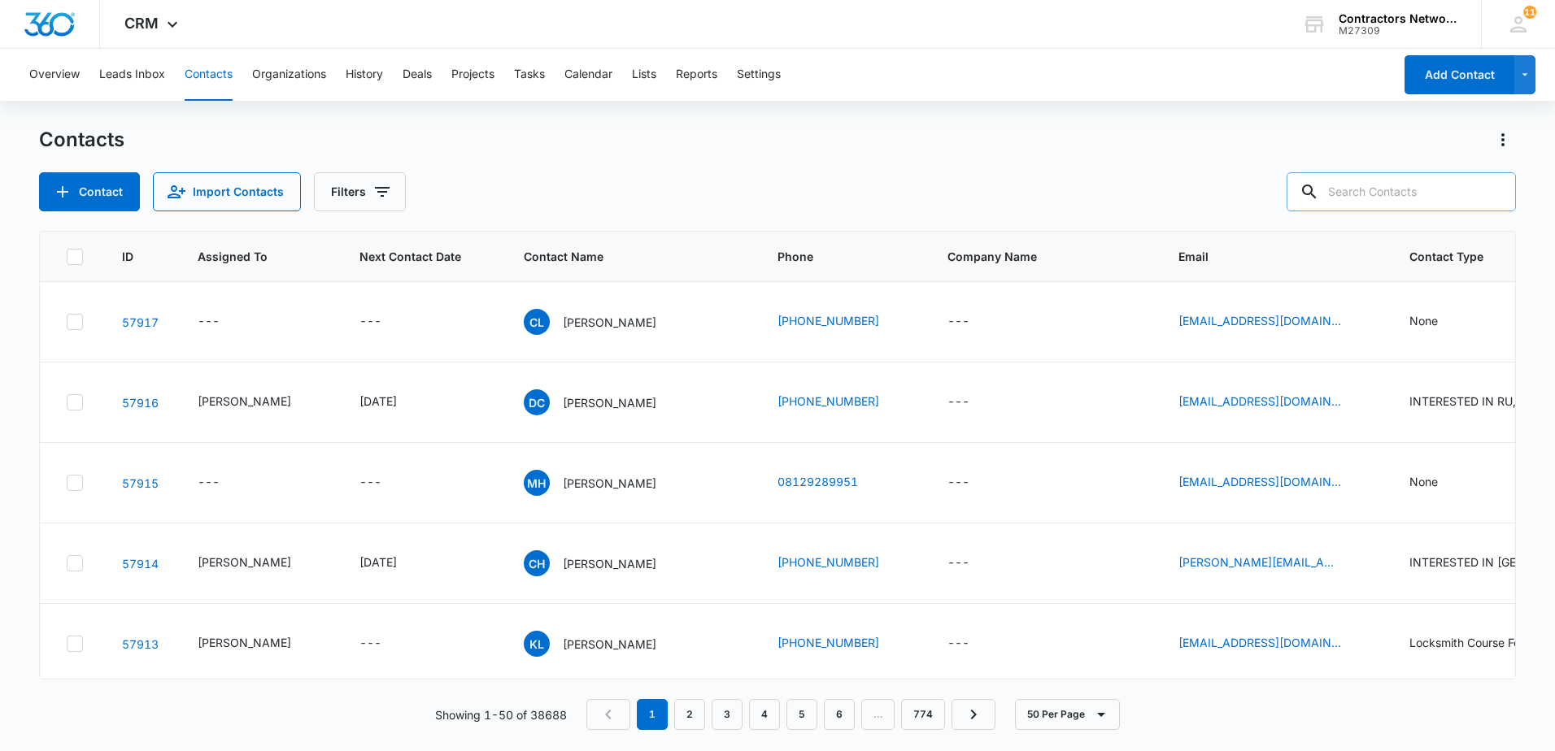
click at [1356, 195] on input "text" at bounding box center [1401, 191] width 229 height 39
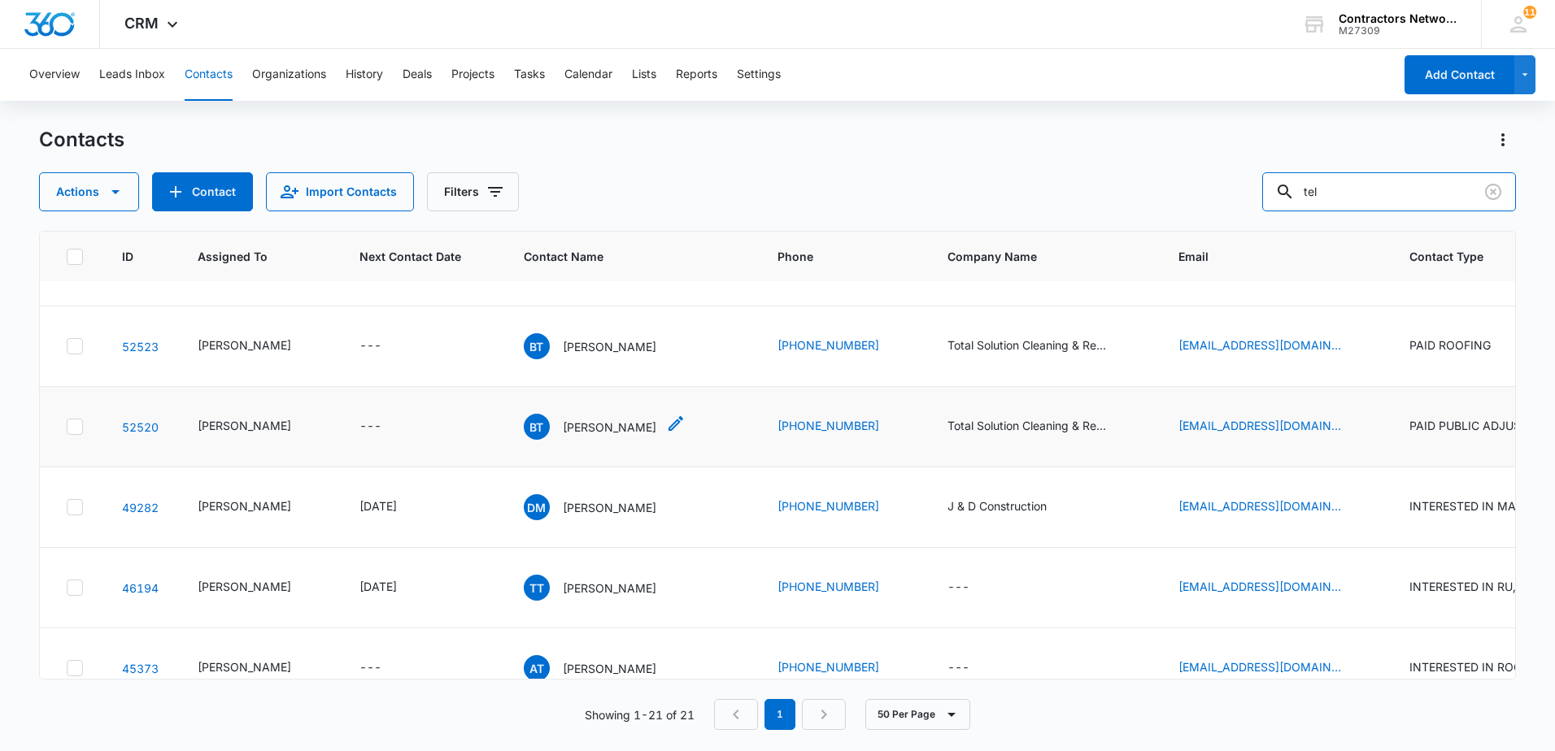
scroll to position [81, 0]
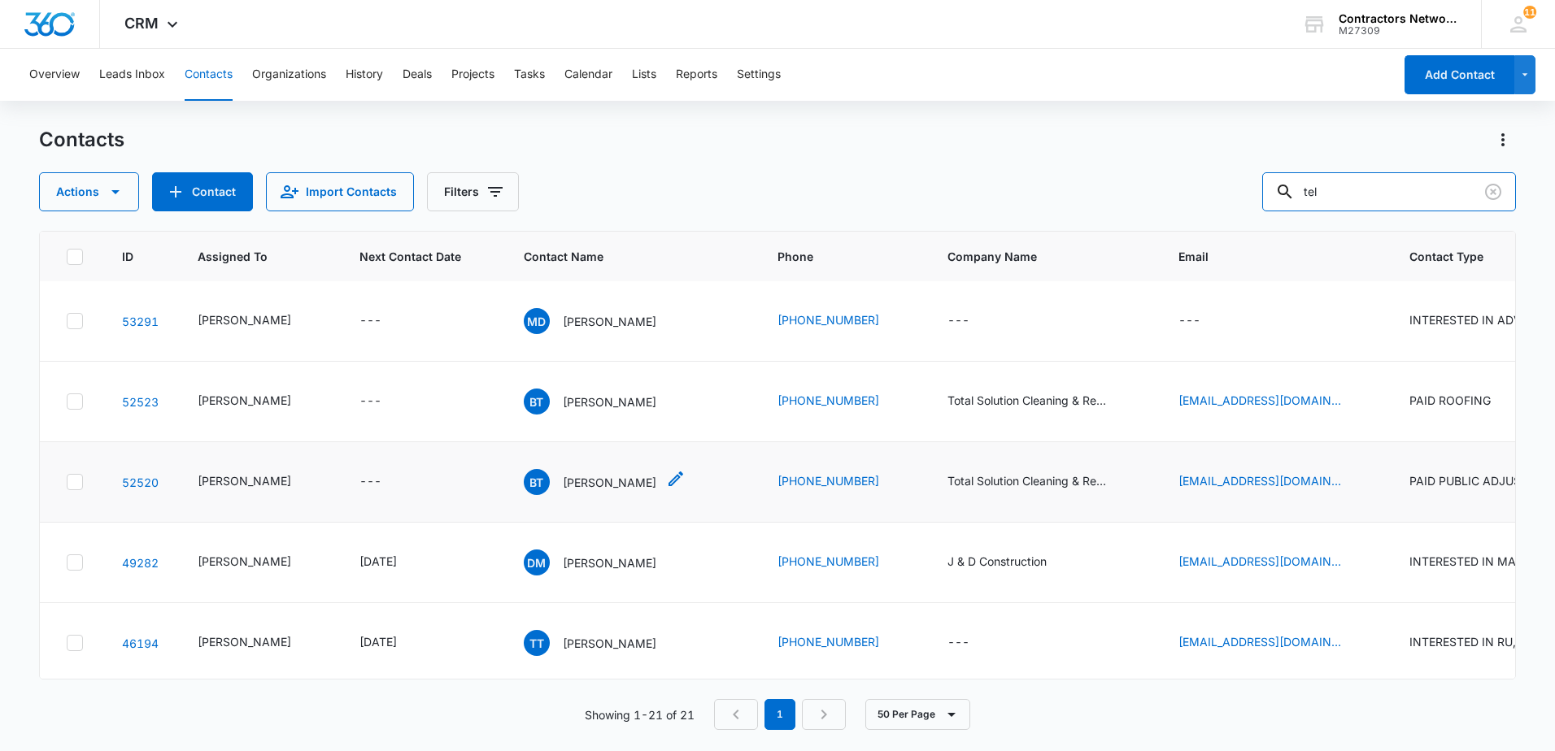
type input "tel"
click at [599, 491] on p "[PERSON_NAME]" at bounding box center [610, 482] width 94 height 17
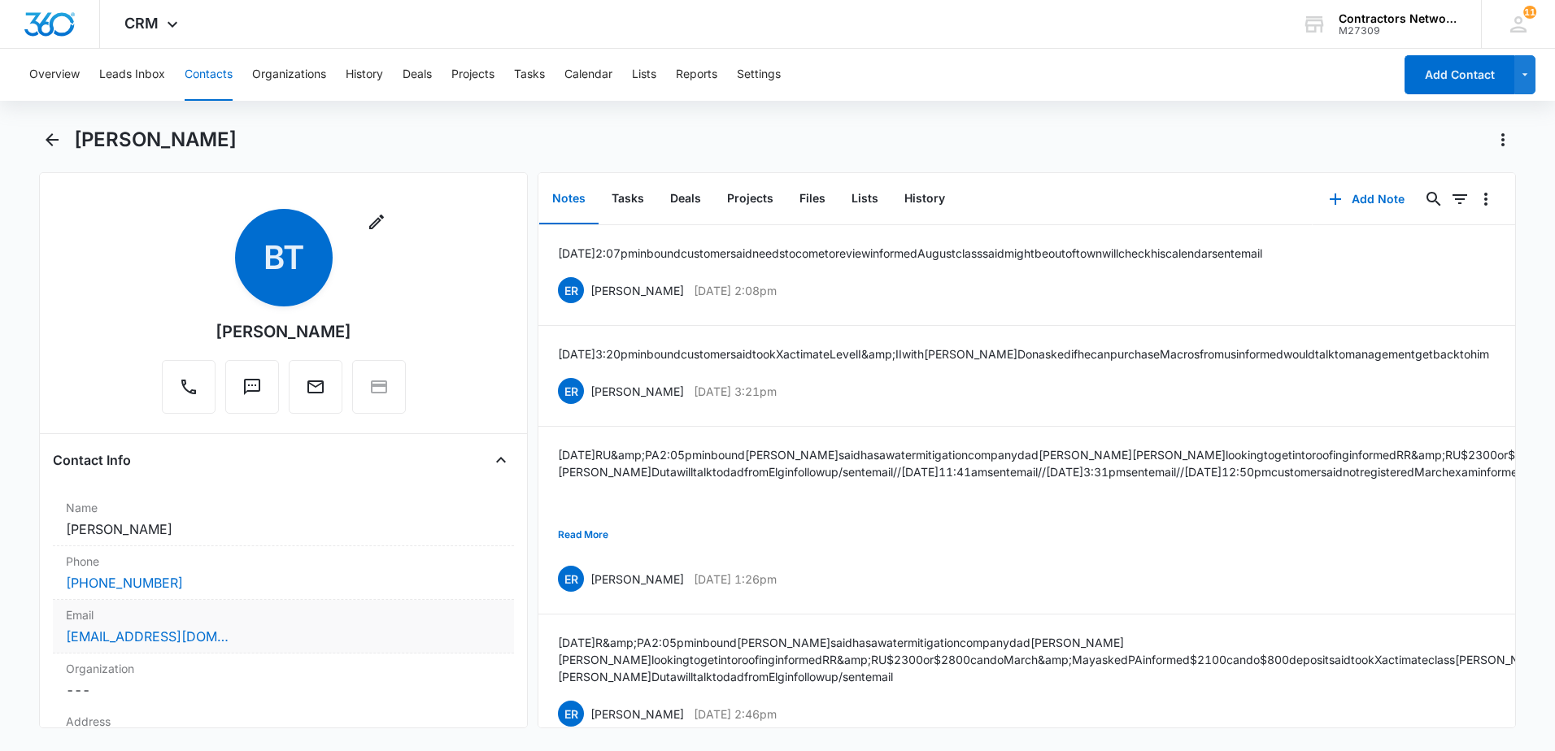
click at [349, 641] on div "[EMAIL_ADDRESS][DOMAIN_NAME]" at bounding box center [283, 637] width 435 height 20
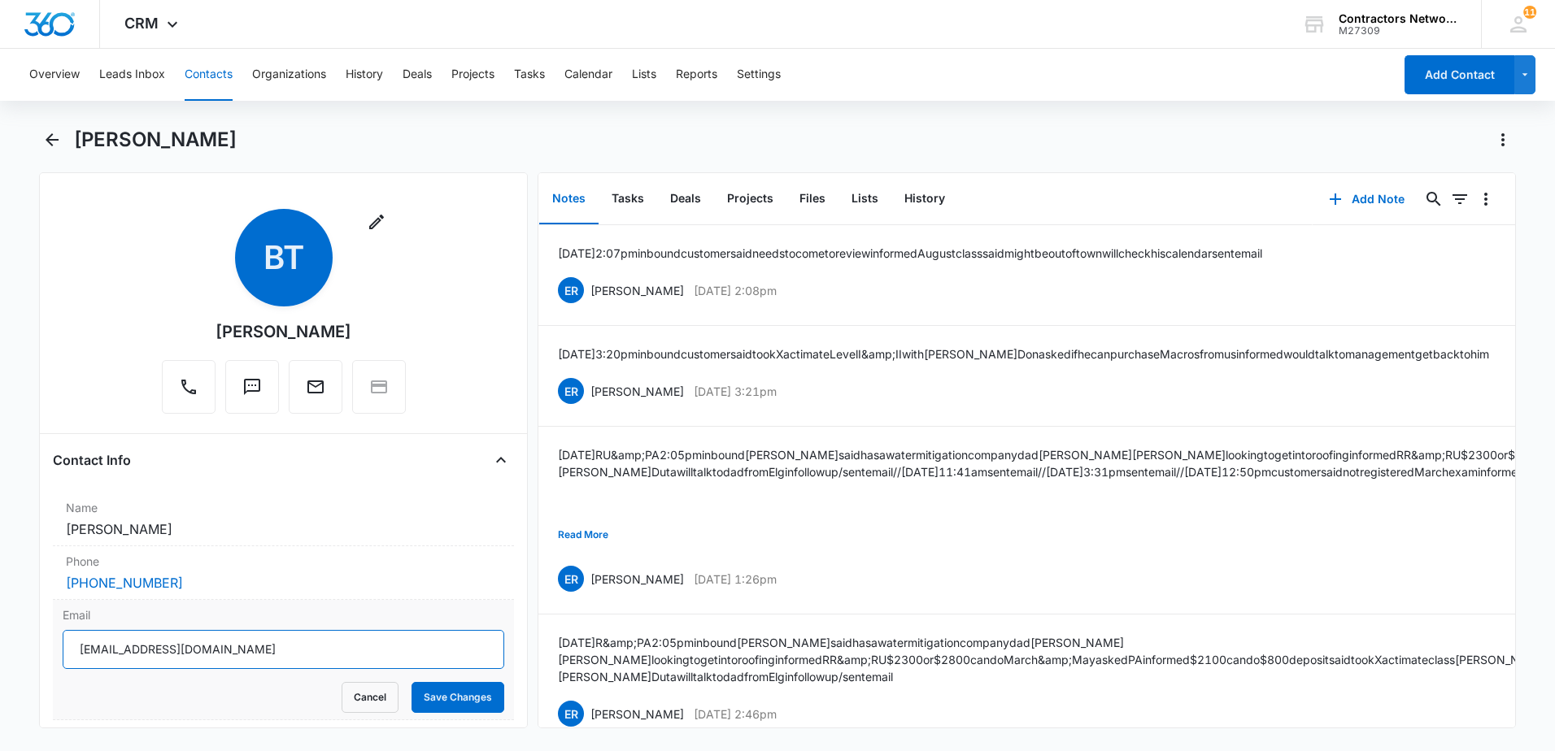
click at [269, 648] on input "[EMAIL_ADDRESS][DOMAIN_NAME]" at bounding box center [284, 649] width 442 height 39
click at [1503, 143] on icon "Actions" at bounding box center [1503, 140] width 20 height 20
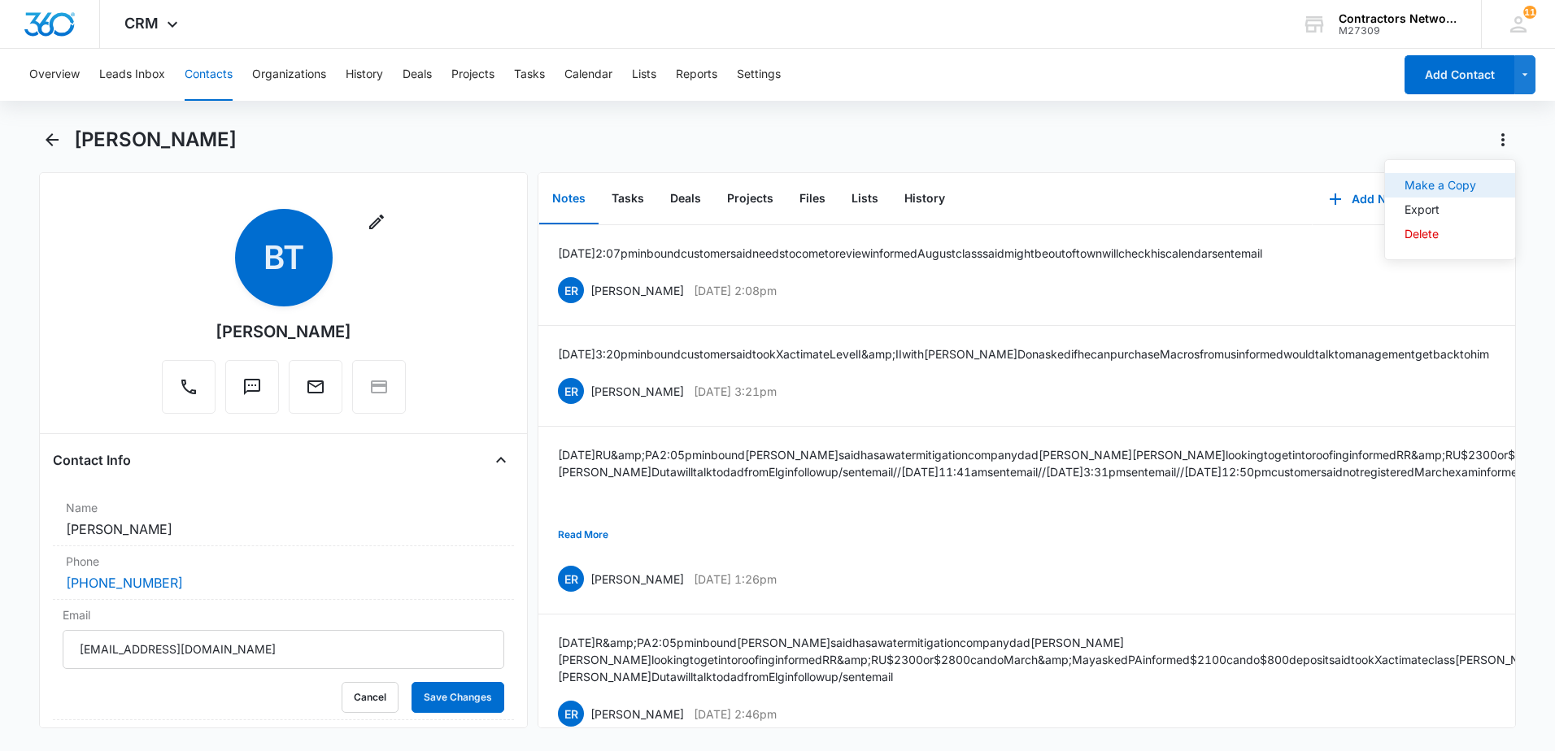
click at [1448, 187] on div "Make a Copy" at bounding box center [1440, 185] width 72 height 11
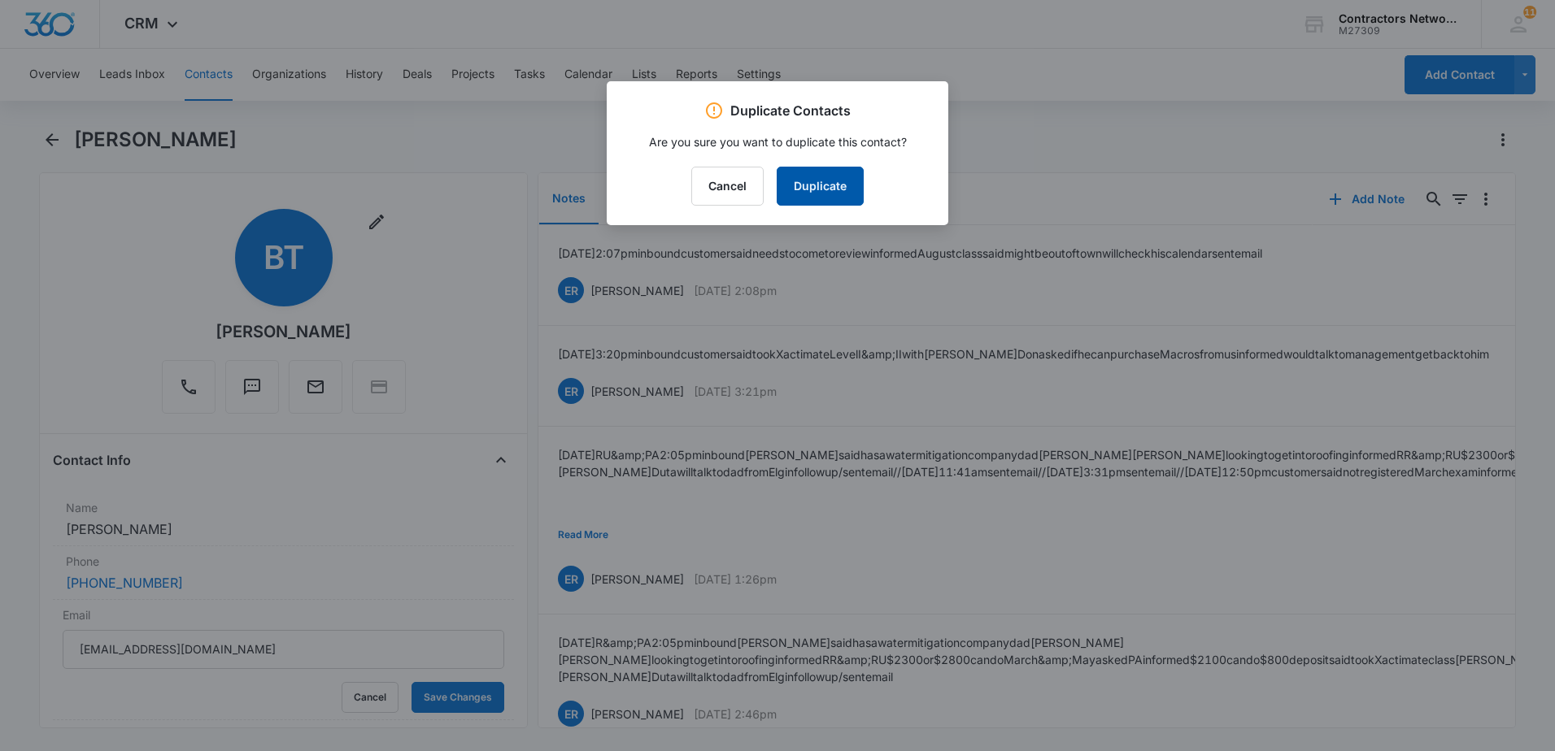
click at [830, 192] on button "Duplicate" at bounding box center [820, 186] width 87 height 39
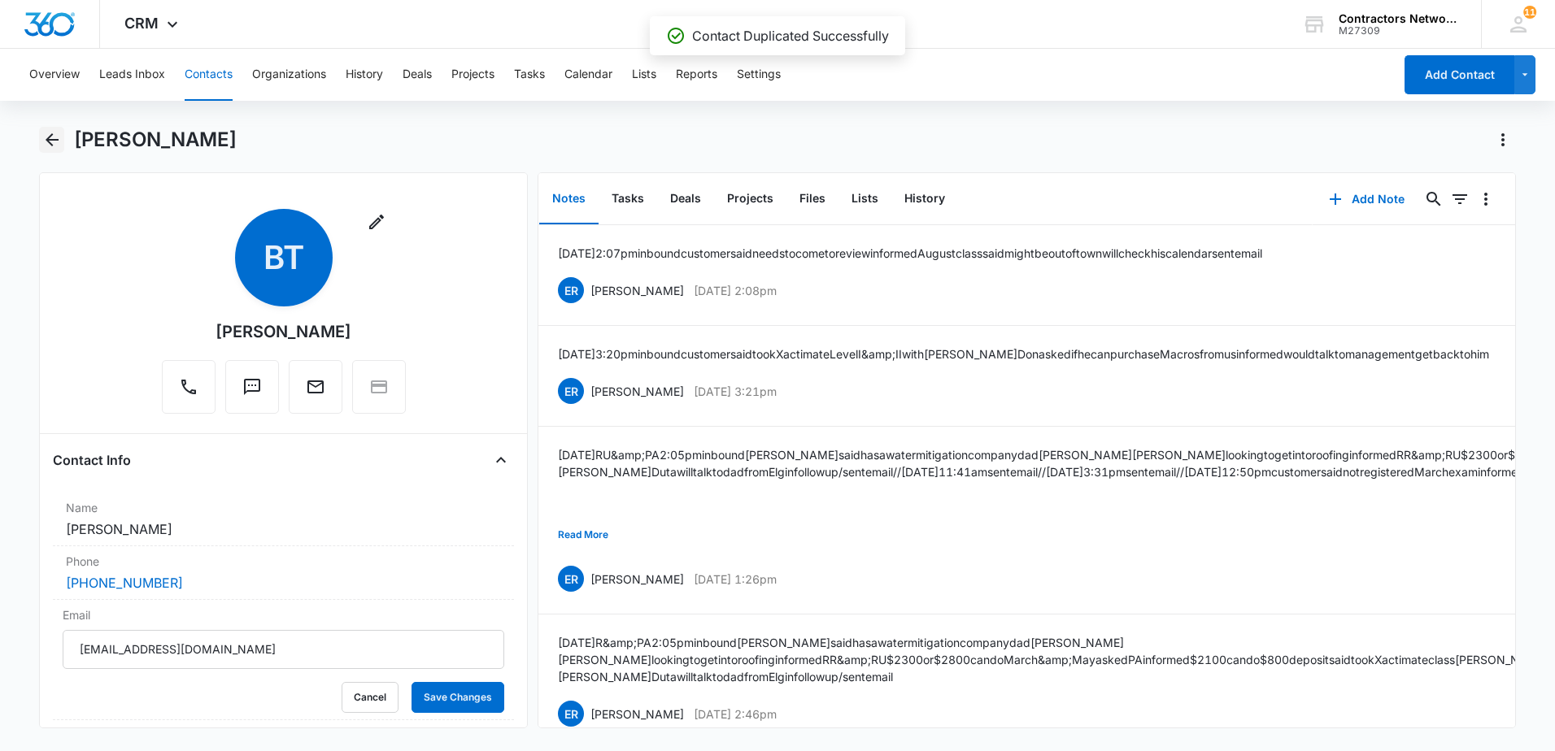
click at [54, 140] on icon "Back" at bounding box center [52, 139] width 13 height 13
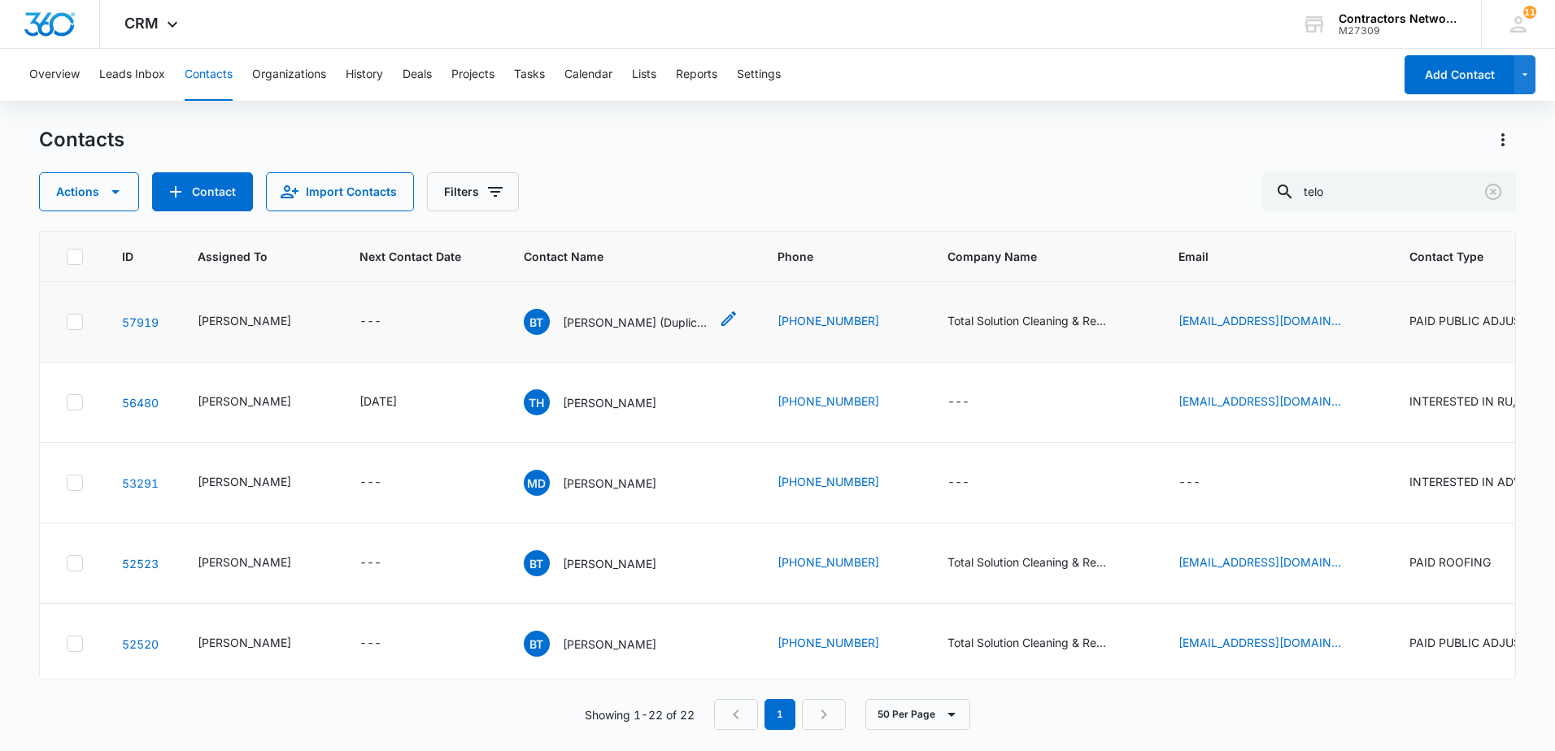
click at [596, 331] on p "[PERSON_NAME] (Duplicate)" at bounding box center [636, 322] width 146 height 17
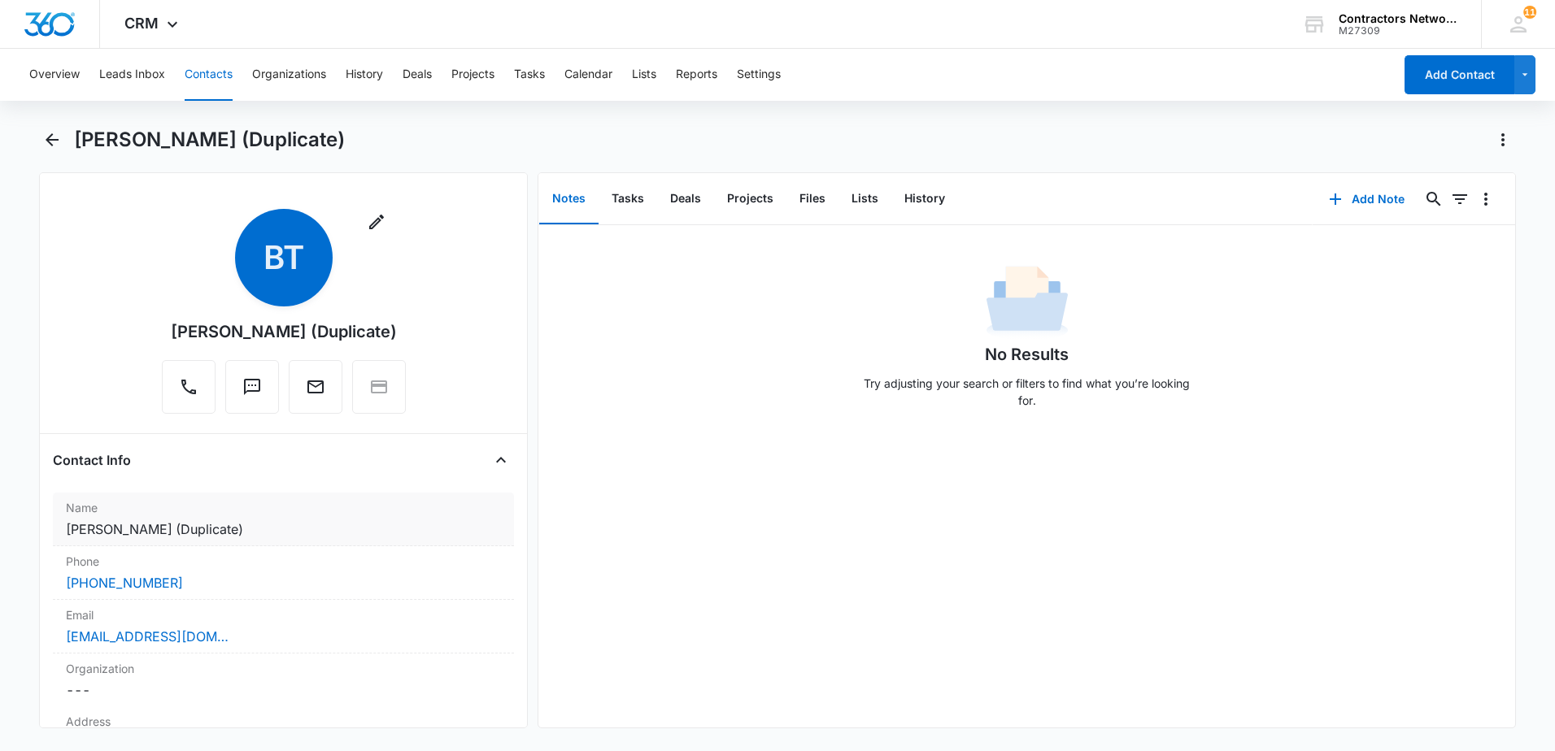
click at [310, 527] on dd "Cancel Save Changes [PERSON_NAME] (Duplicate)" at bounding box center [283, 530] width 435 height 20
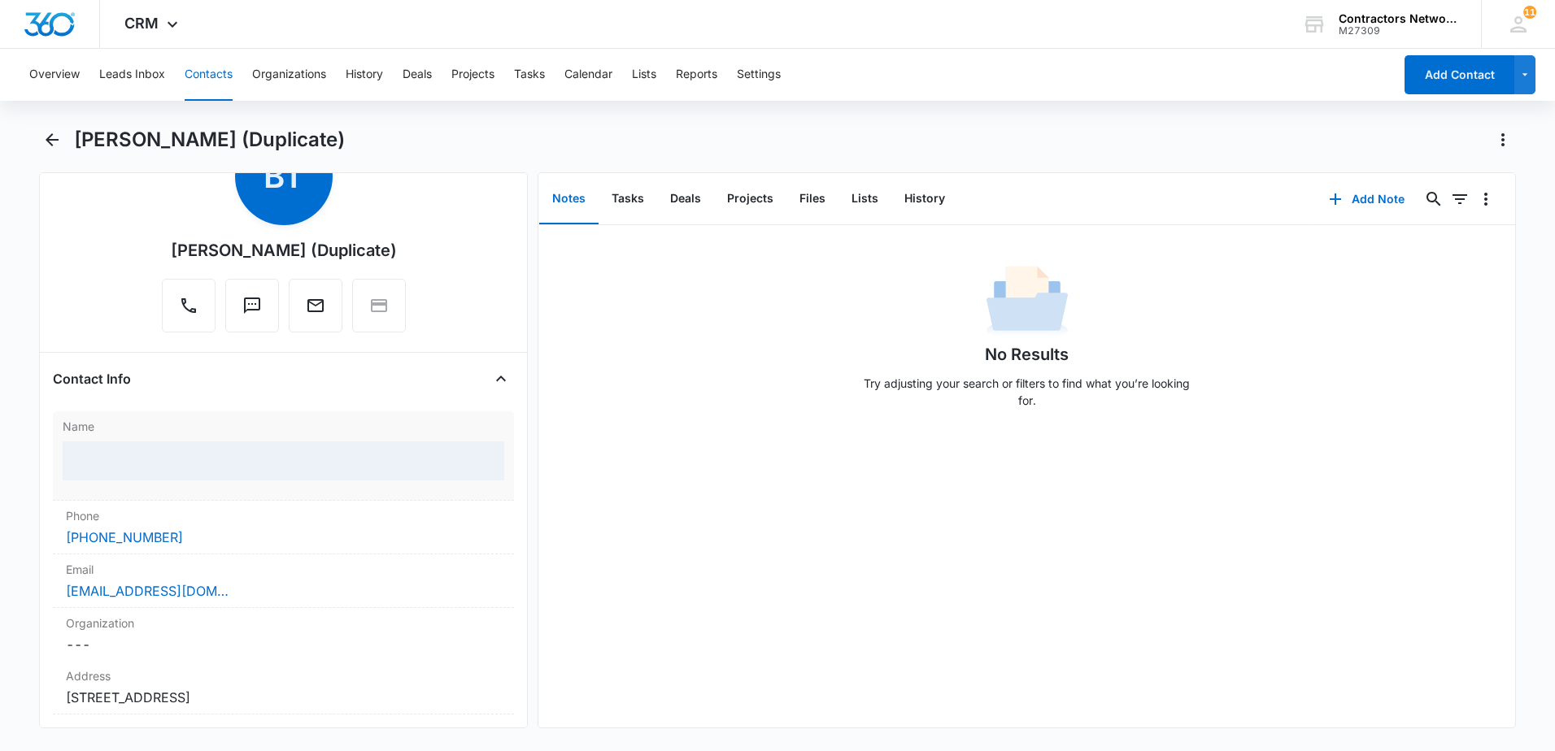
scroll to position [163, 0]
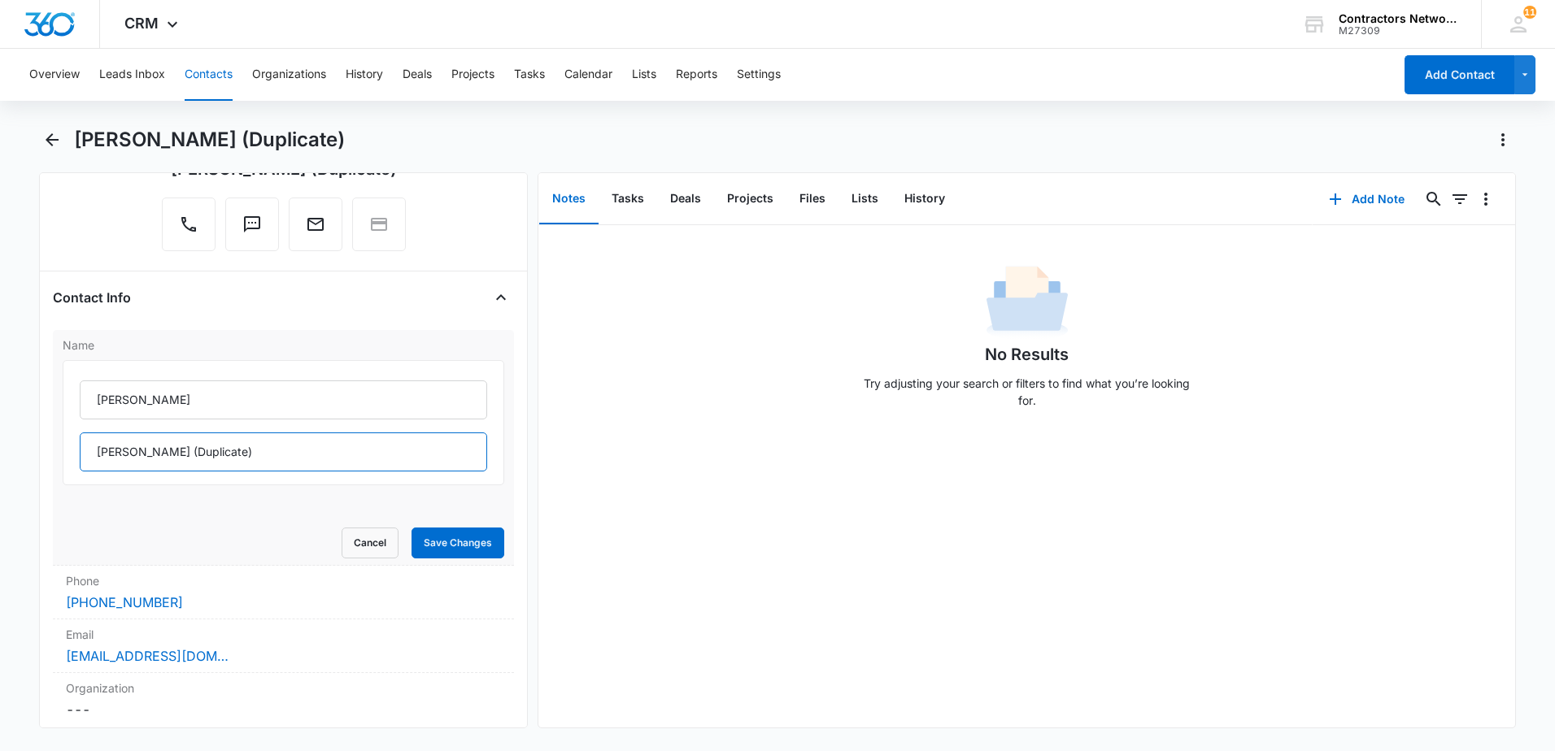
click at [272, 455] on input "[PERSON_NAME] (Duplicate)" at bounding box center [283, 452] width 407 height 39
type input "[PERSON_NAME]"
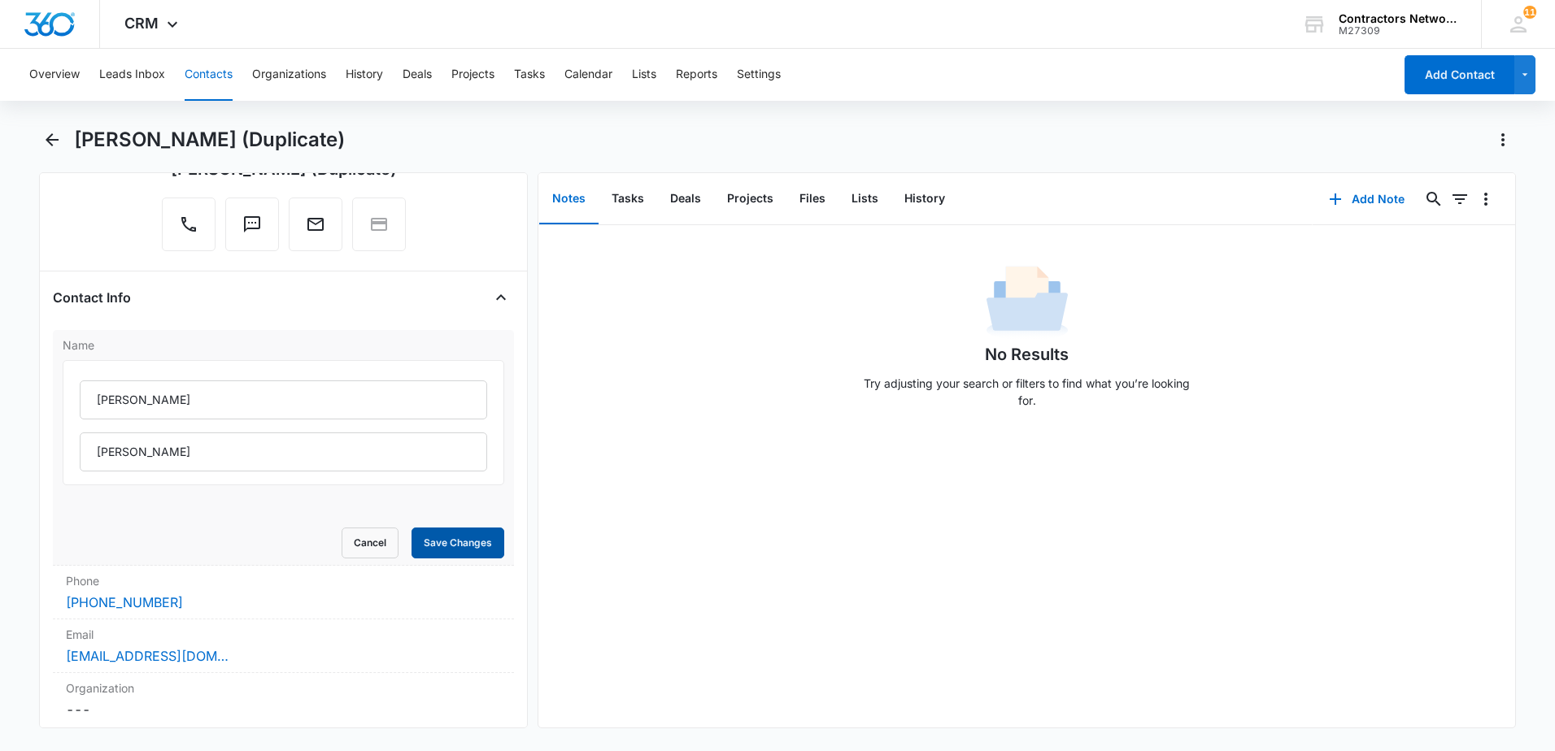
click at [444, 533] on button "Save Changes" at bounding box center [457, 543] width 93 height 31
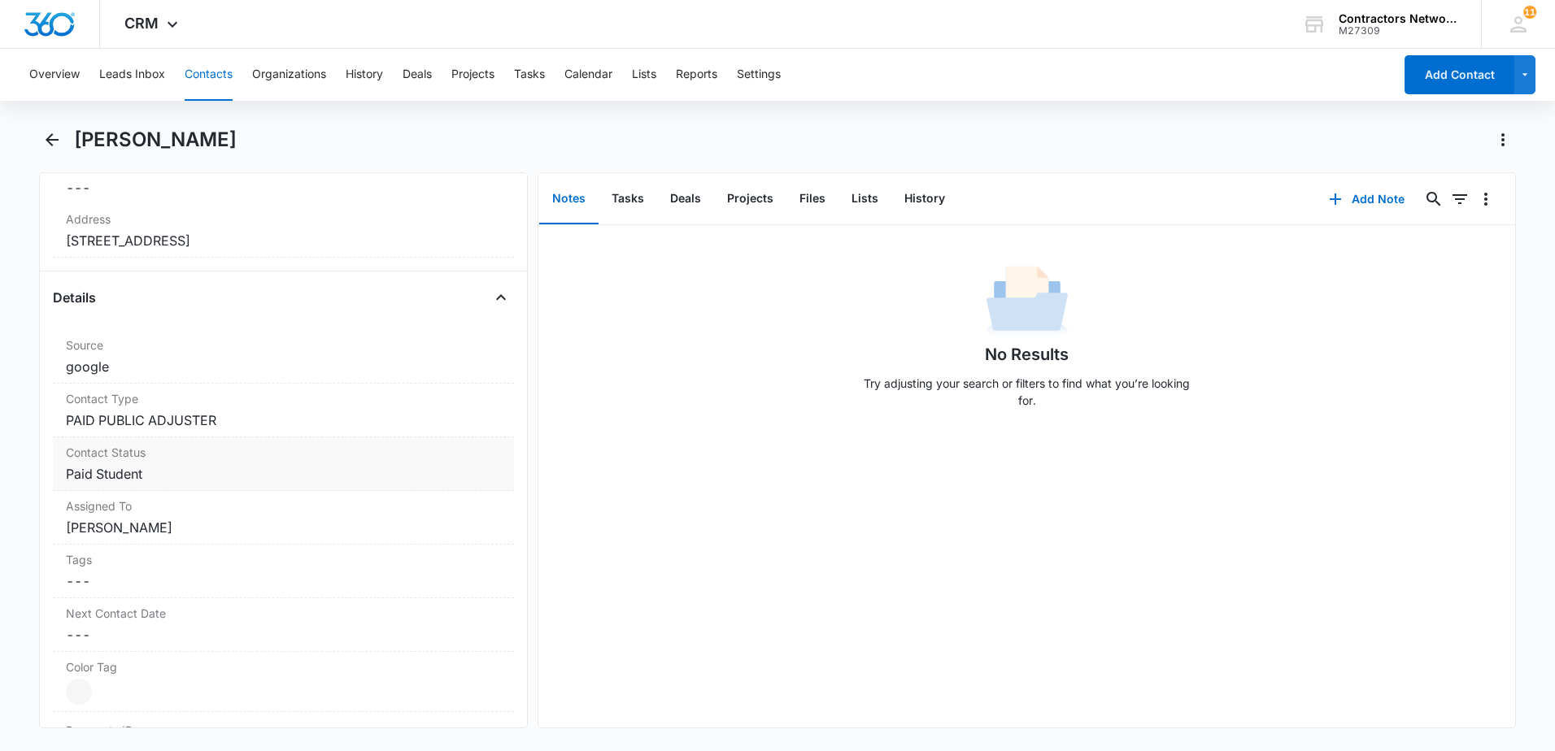
scroll to position [541, 0]
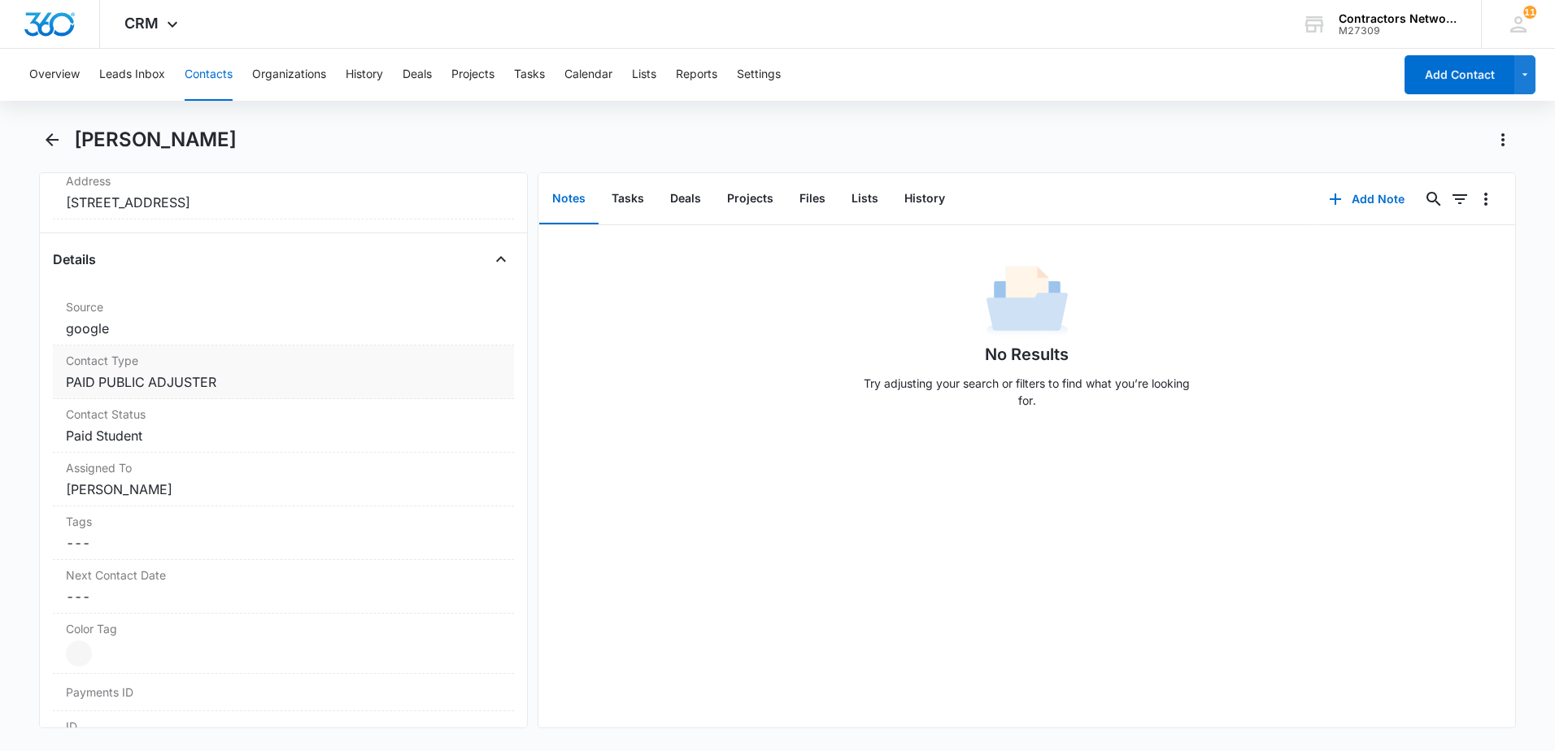
click at [298, 389] on dd "Cancel Save Changes PAID PUBLIC ADJUSTER" at bounding box center [283, 382] width 435 height 20
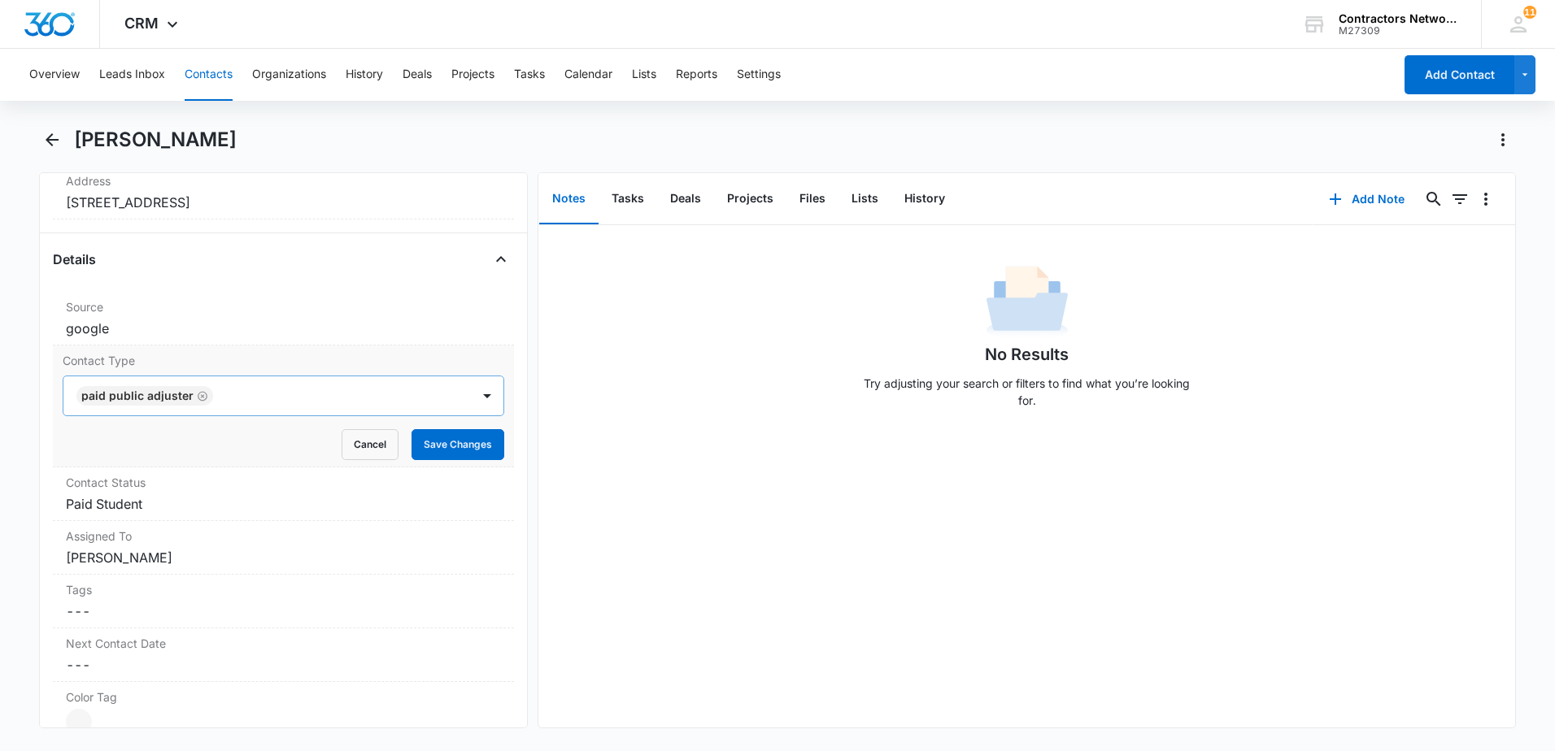
click at [197, 396] on icon "Remove PAID PUBLIC ADJUSTER" at bounding box center [202, 396] width 11 height 12
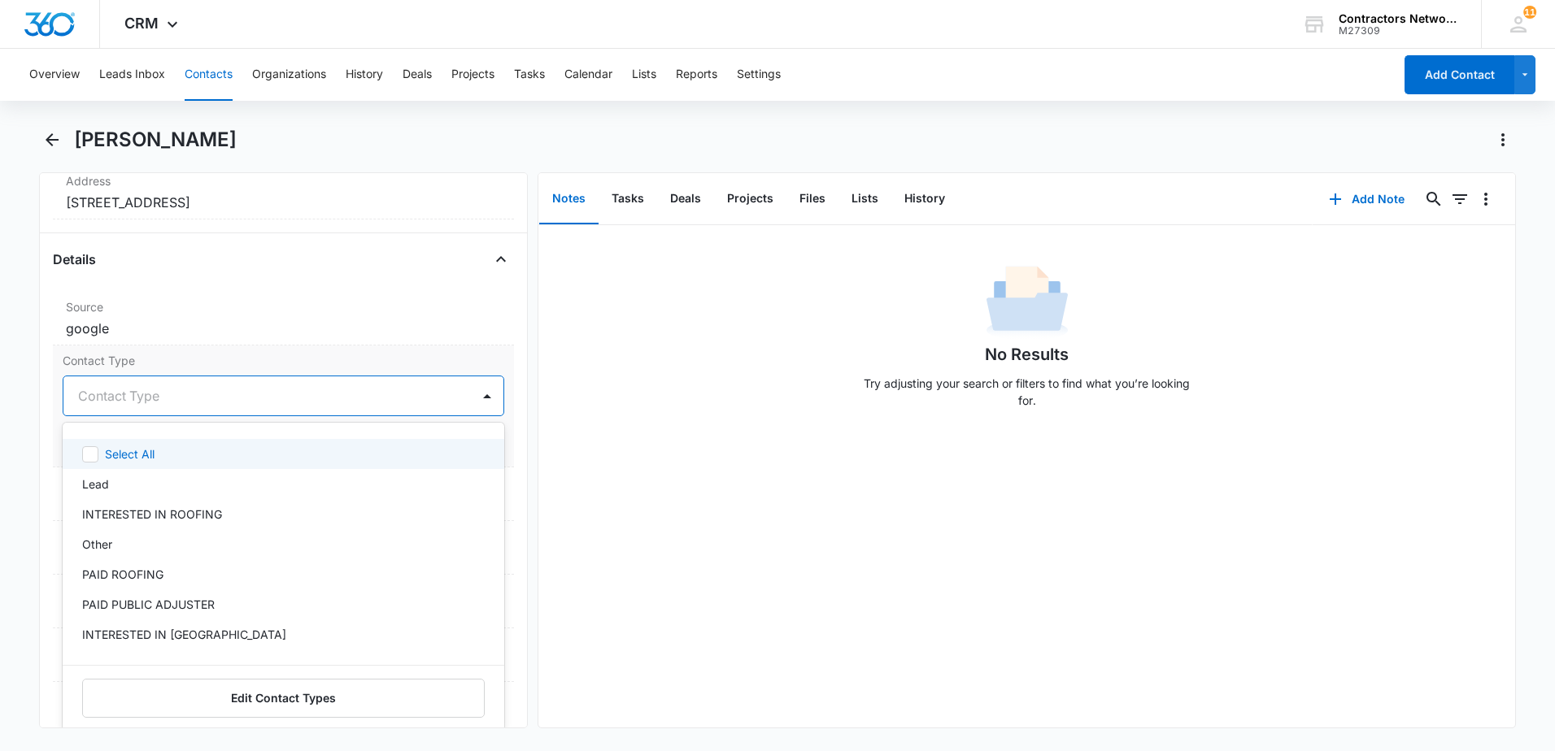
click at [187, 403] on div at bounding box center [264, 396] width 372 height 23
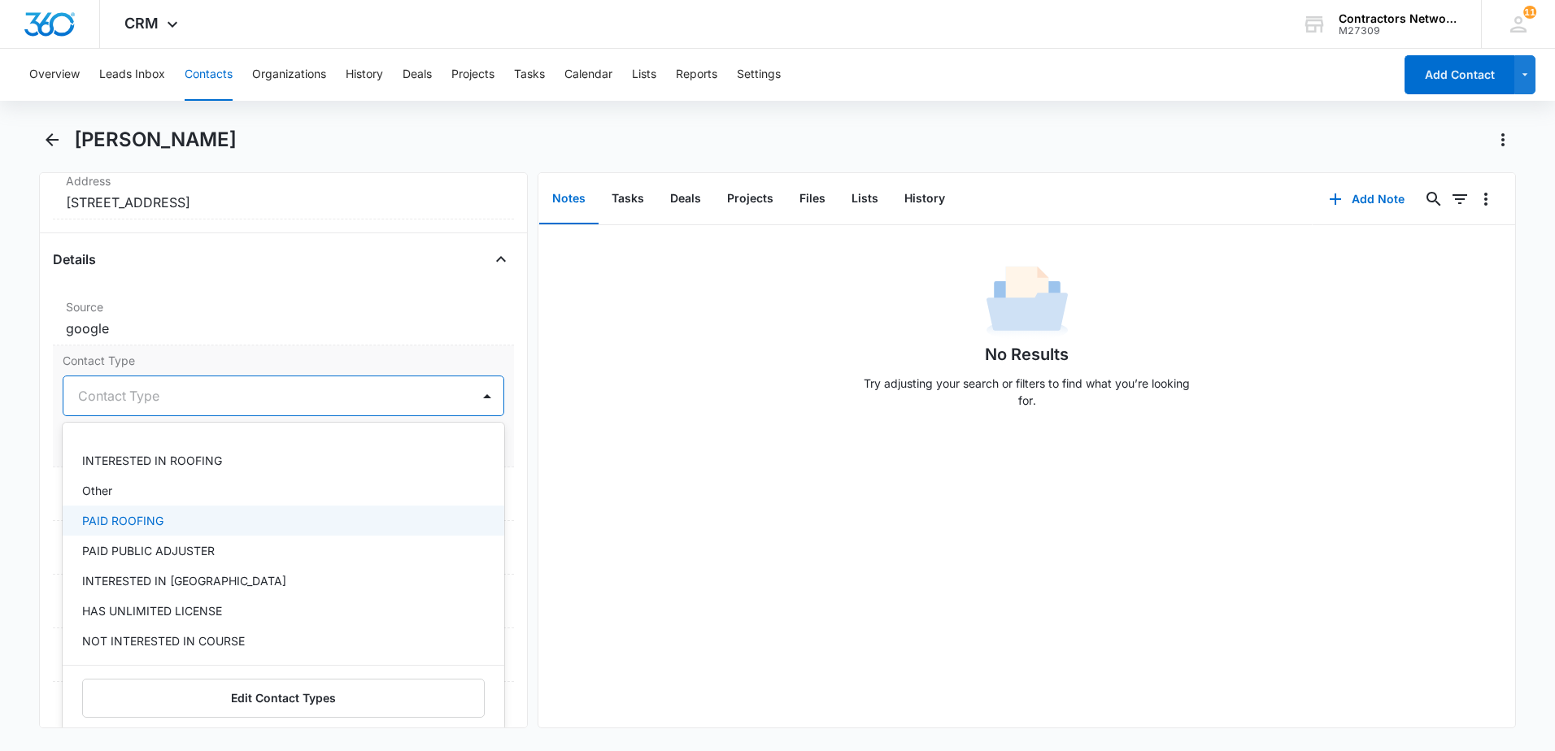
scroll to position [81, 0]
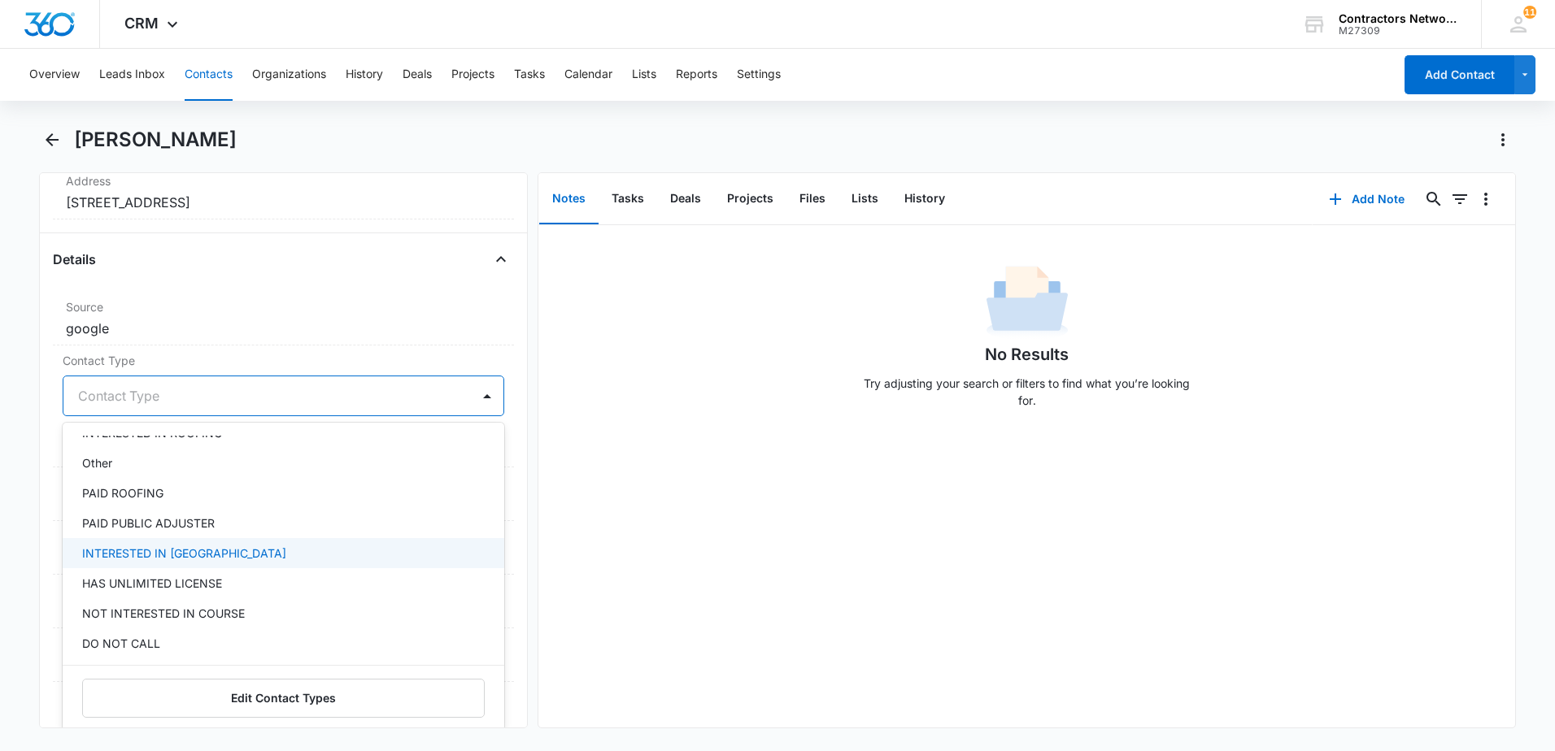
drag, startPoint x: 186, startPoint y: 548, endPoint x: 546, endPoint y: 493, distance: 364.5
click at [191, 546] on div "INTERESTED IN [GEOGRAPHIC_DATA]" at bounding box center [281, 553] width 399 height 17
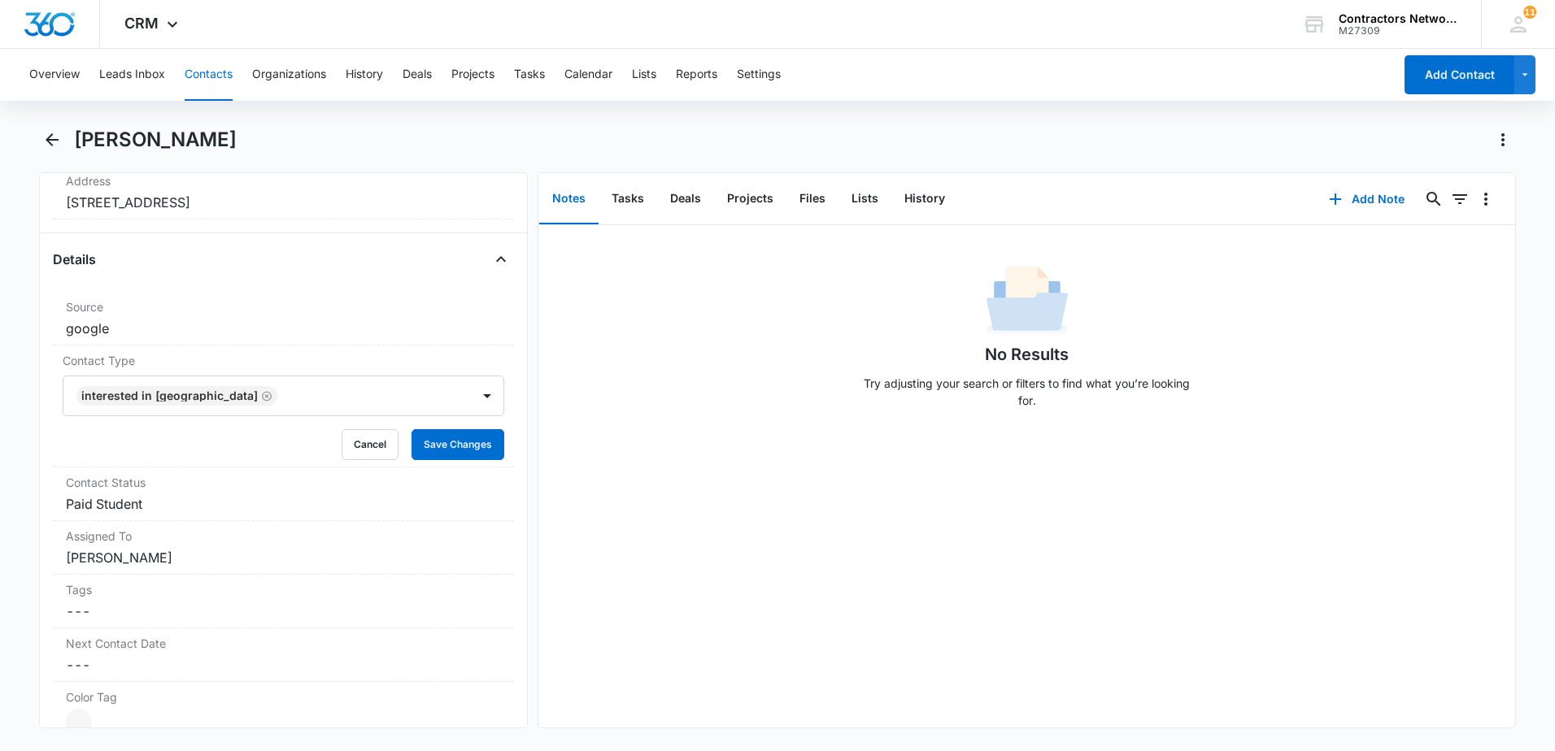
click at [709, 488] on div "No Results Try adjusting your search or filters to find what you’re looking for." at bounding box center [1026, 476] width 977 height 503
click at [430, 441] on button "Save Changes" at bounding box center [457, 444] width 93 height 31
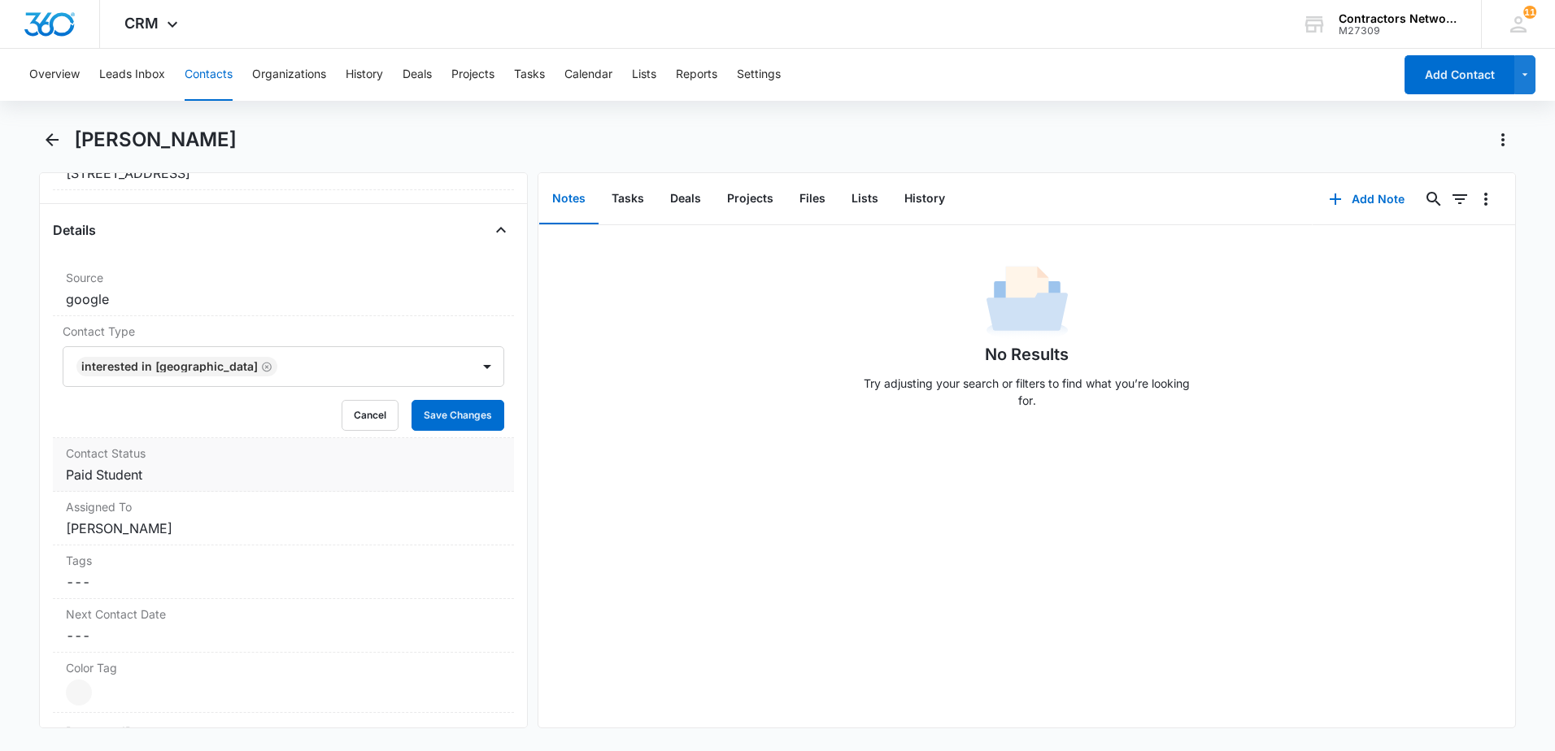
scroll to position [622, 0]
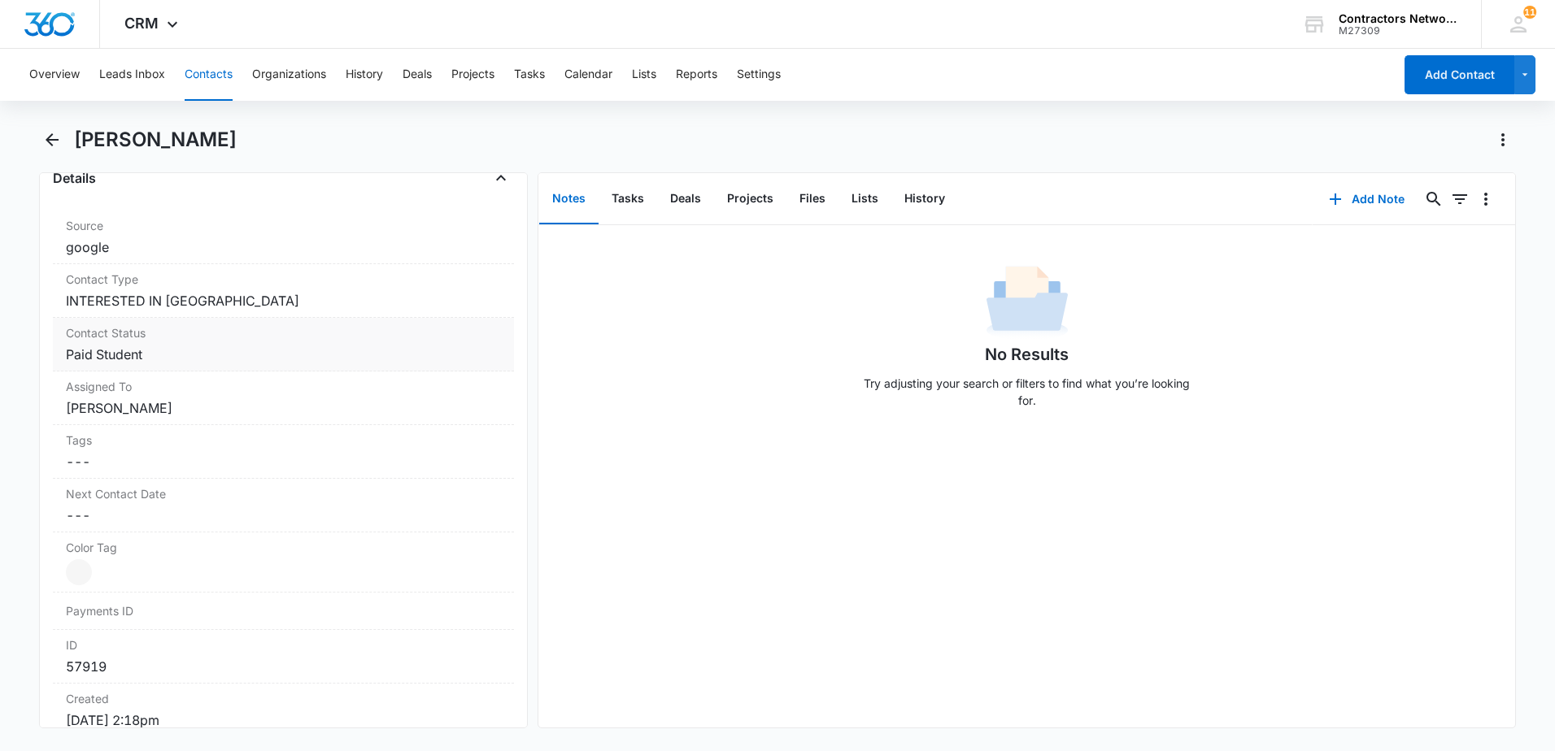
click at [176, 356] on dd "Cancel Save Changes Paid Student" at bounding box center [283, 355] width 435 height 20
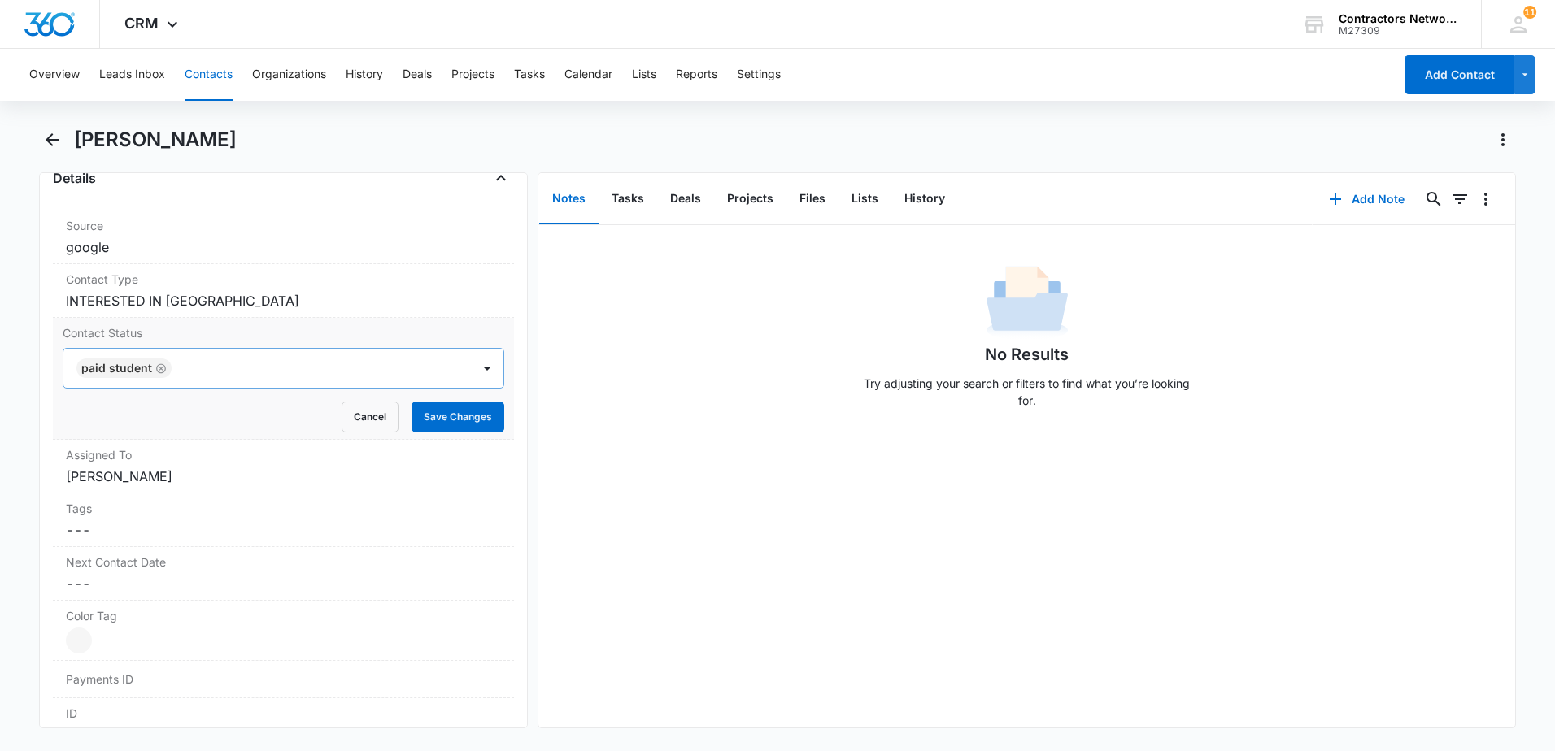
click at [155, 367] on icon "Remove Paid Student" at bounding box center [160, 369] width 11 height 12
click at [150, 374] on div at bounding box center [264, 368] width 372 height 23
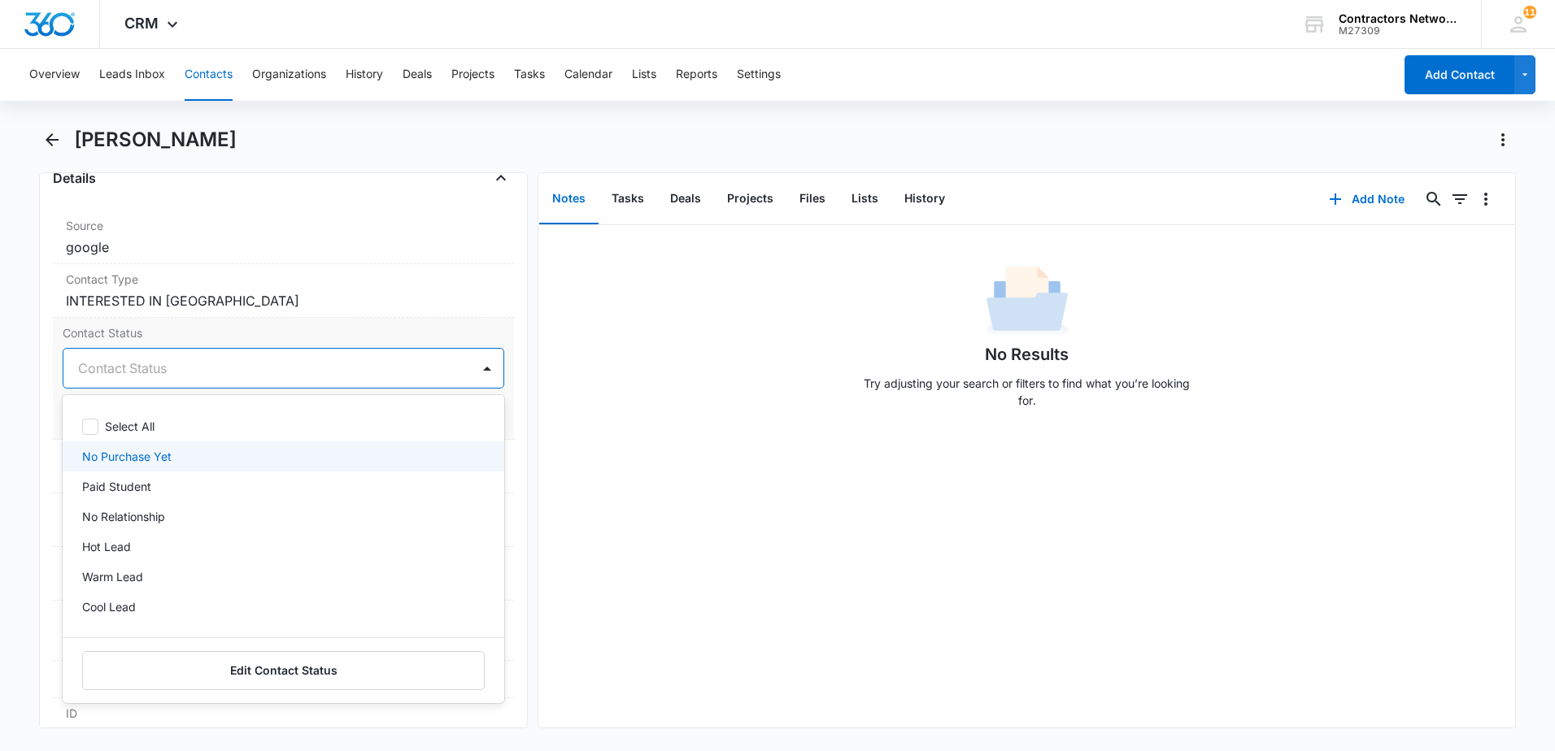
drag, startPoint x: 157, startPoint y: 450, endPoint x: 310, endPoint y: 440, distance: 153.2
click at [163, 451] on p "No Purchase Yet" at bounding box center [126, 456] width 89 height 17
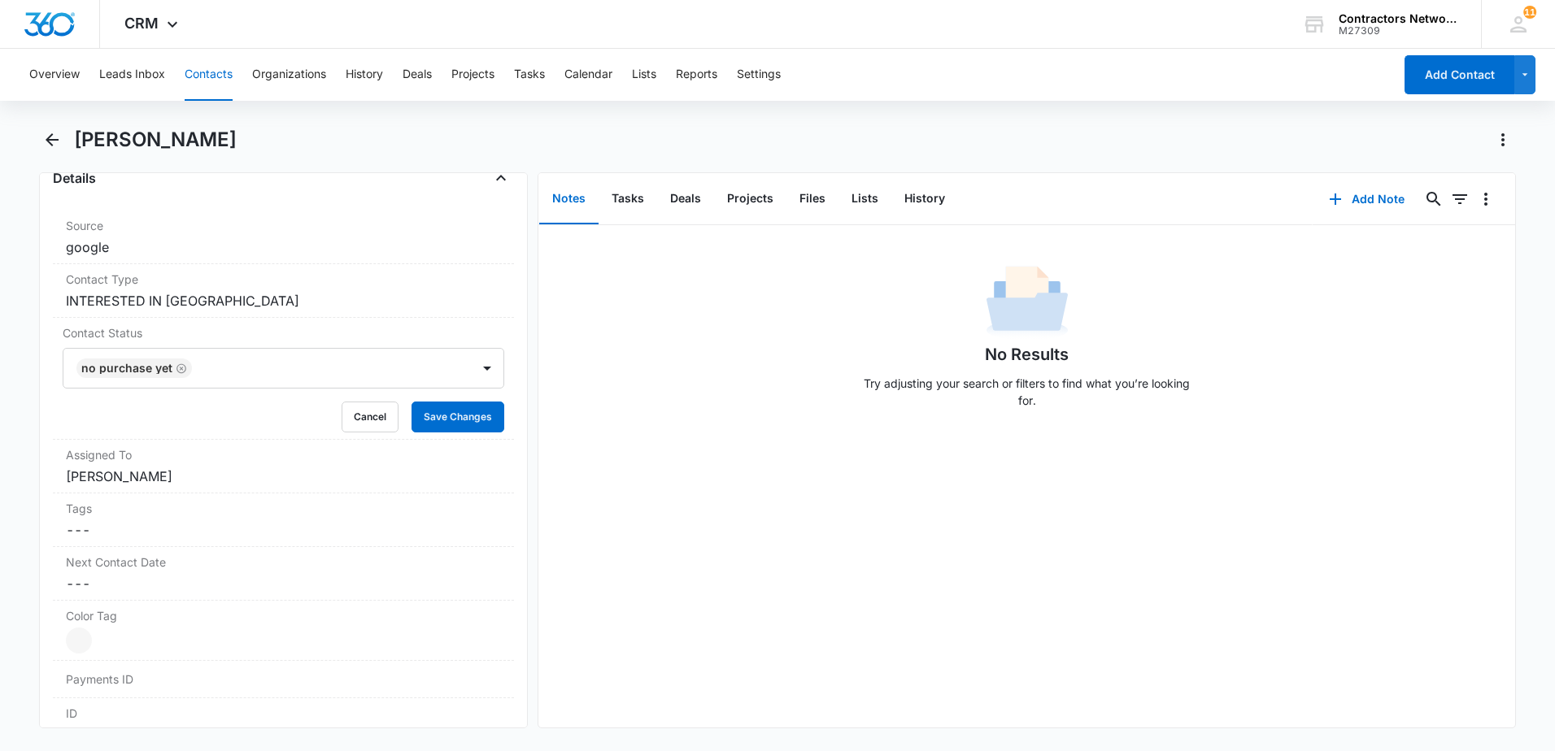
click at [658, 468] on div "No Results Try adjusting your search or filters to find what you’re looking for." at bounding box center [1026, 476] width 977 height 503
drag, startPoint x: 447, startPoint y: 410, endPoint x: 372, endPoint y: 428, distance: 77.7
click at [438, 415] on button "Save Changes" at bounding box center [457, 417] width 93 height 31
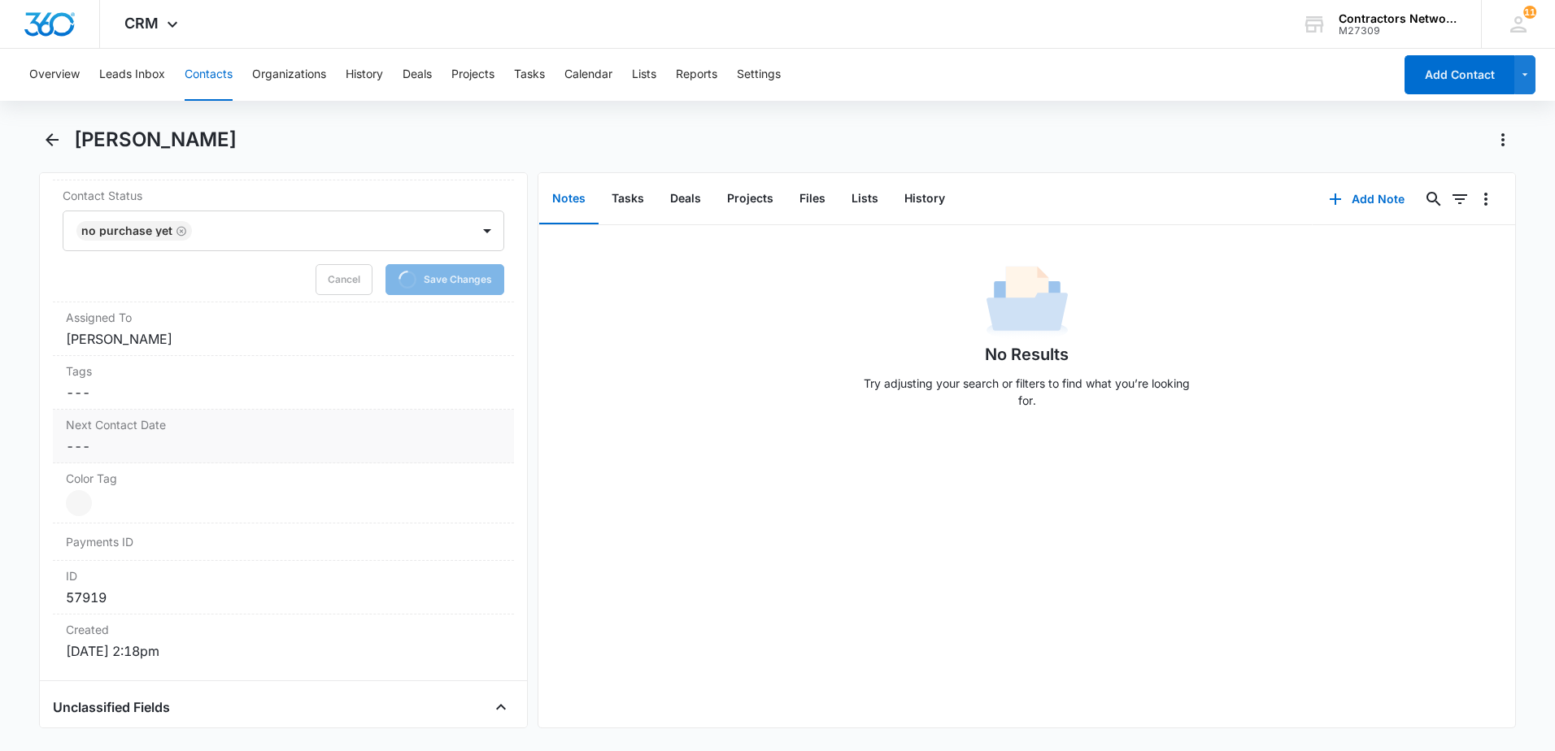
scroll to position [785, 0]
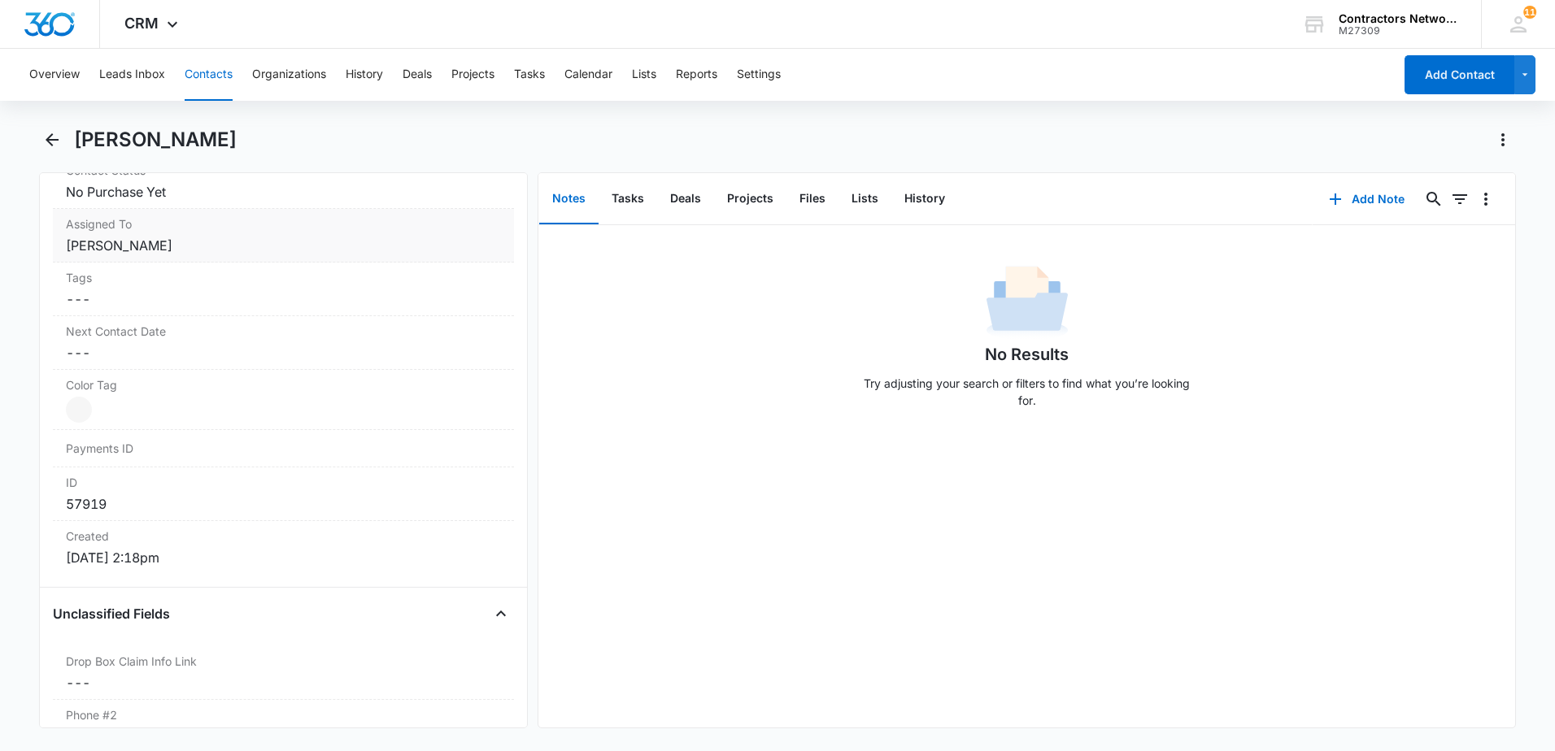
click at [192, 316] on dl "Source Cancel Save Changes google Contact Type Cancel Save Changes INTERESTED I…" at bounding box center [283, 311] width 461 height 526
click at [194, 237] on dd "Cancel Save Changes [PERSON_NAME]" at bounding box center [283, 246] width 435 height 20
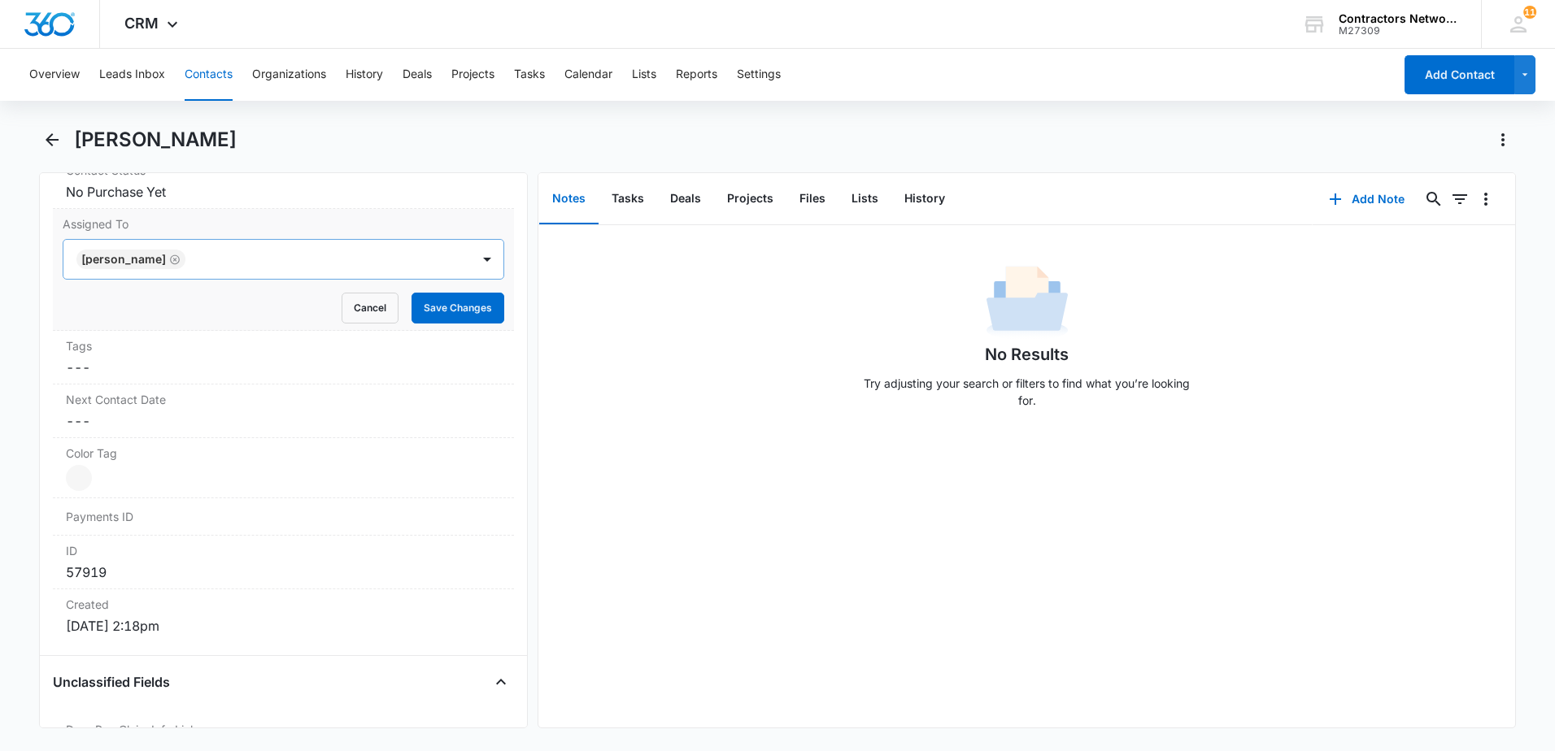
click at [169, 263] on icon "Remove Elvis Ruelas" at bounding box center [174, 260] width 11 height 12
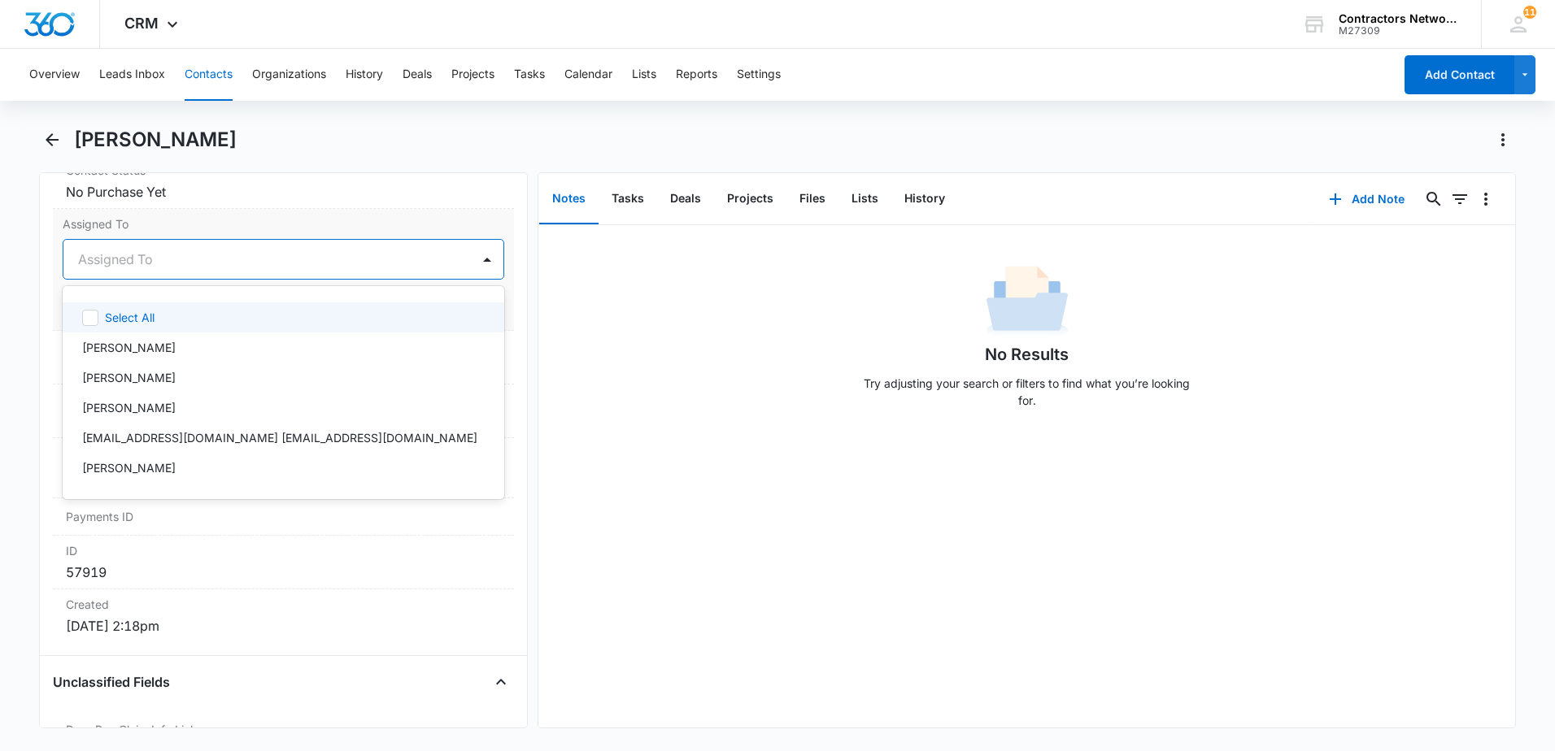
click at [144, 266] on div at bounding box center [264, 259] width 372 height 23
drag, startPoint x: 155, startPoint y: 347, endPoint x: 426, endPoint y: 351, distance: 270.8
click at [184, 347] on div "[PERSON_NAME]" at bounding box center [281, 347] width 399 height 17
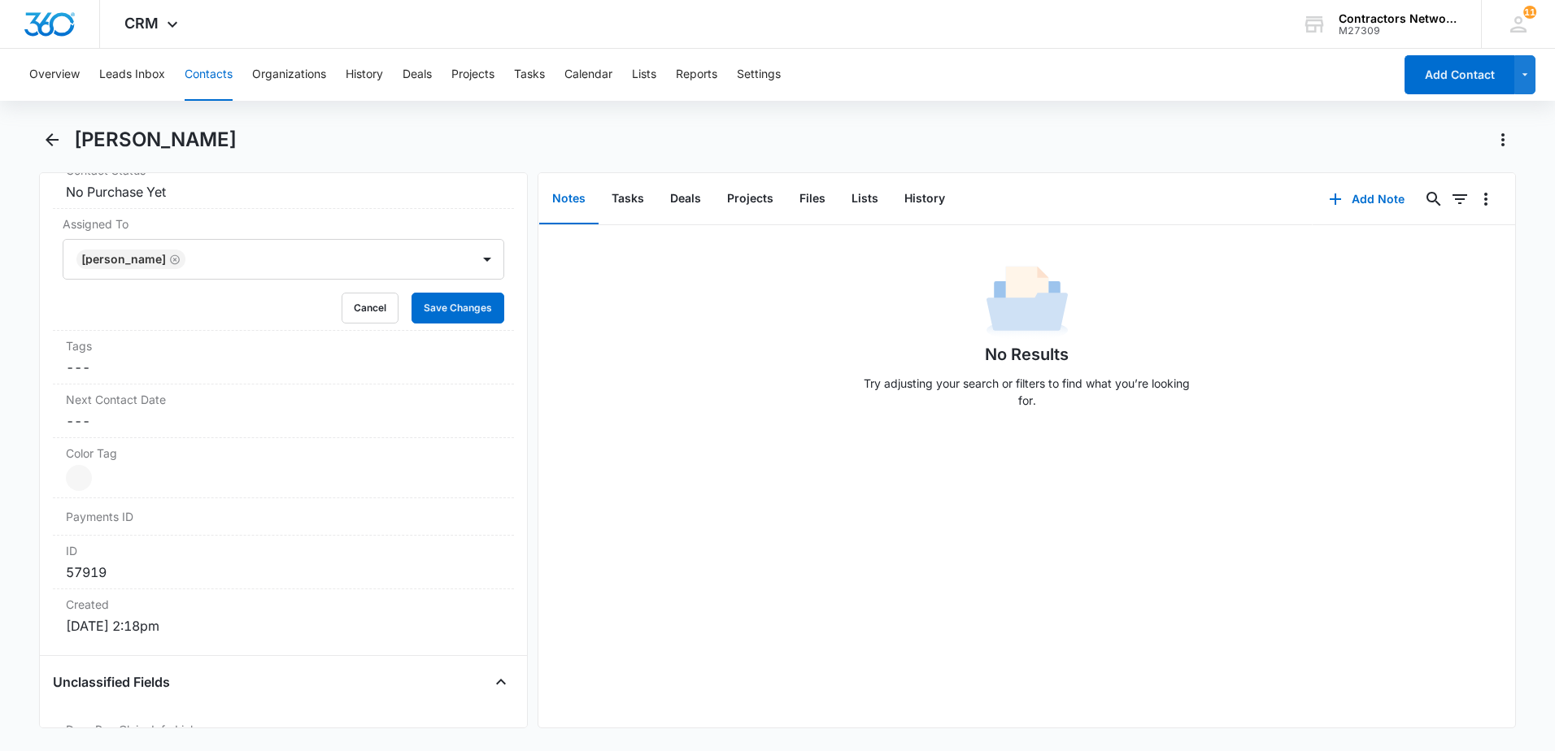
click at [725, 388] on div "No Results Try adjusting your search or filters to find what you’re looking for." at bounding box center [1026, 341] width 977 height 161
click at [440, 311] on button "Save Changes" at bounding box center [457, 308] width 93 height 31
drag, startPoint x: 487, startPoint y: 304, endPoint x: 435, endPoint y: 310, distance: 52.4
click at [477, 305] on button "Save Changes" at bounding box center [457, 308] width 93 height 31
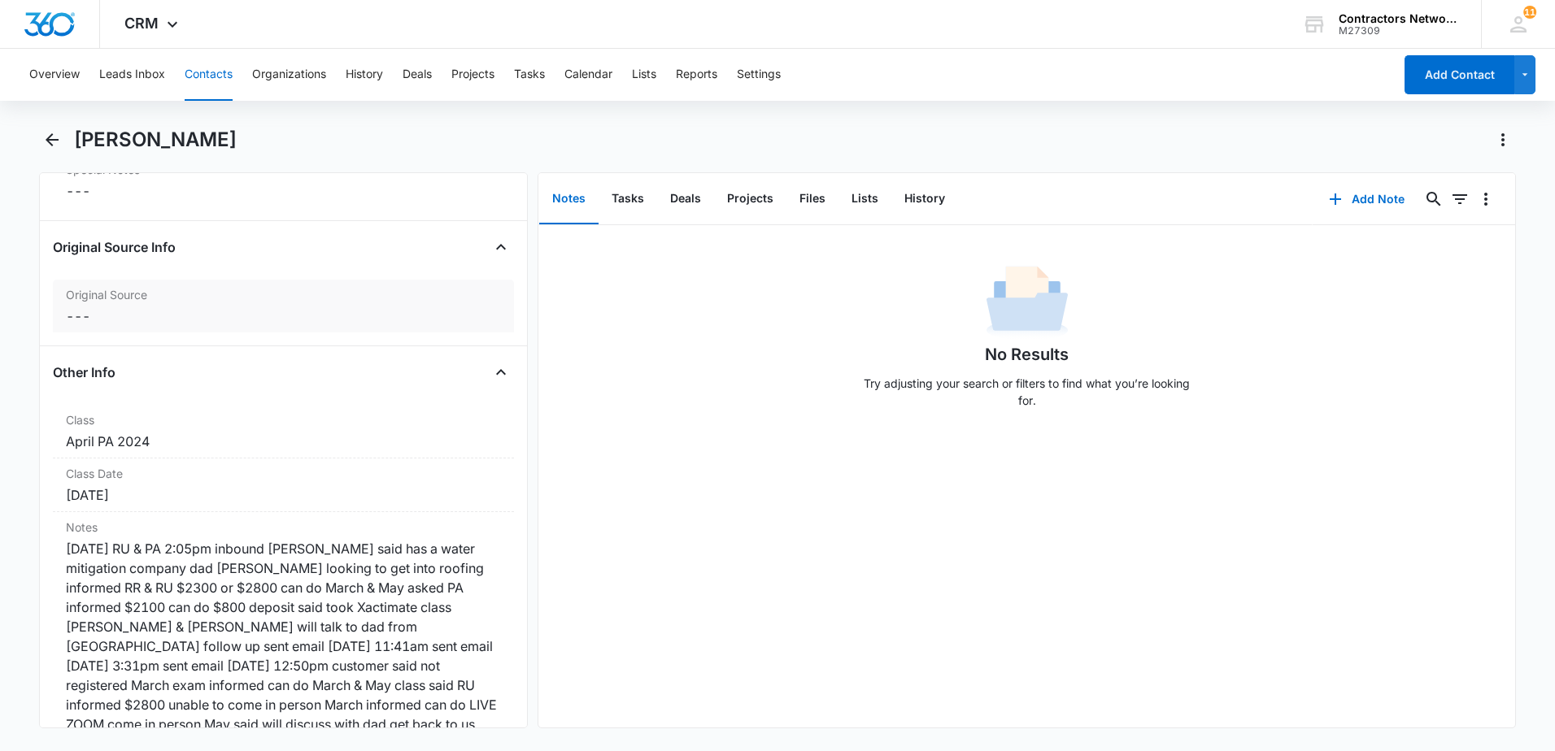
scroll to position [1679, 0]
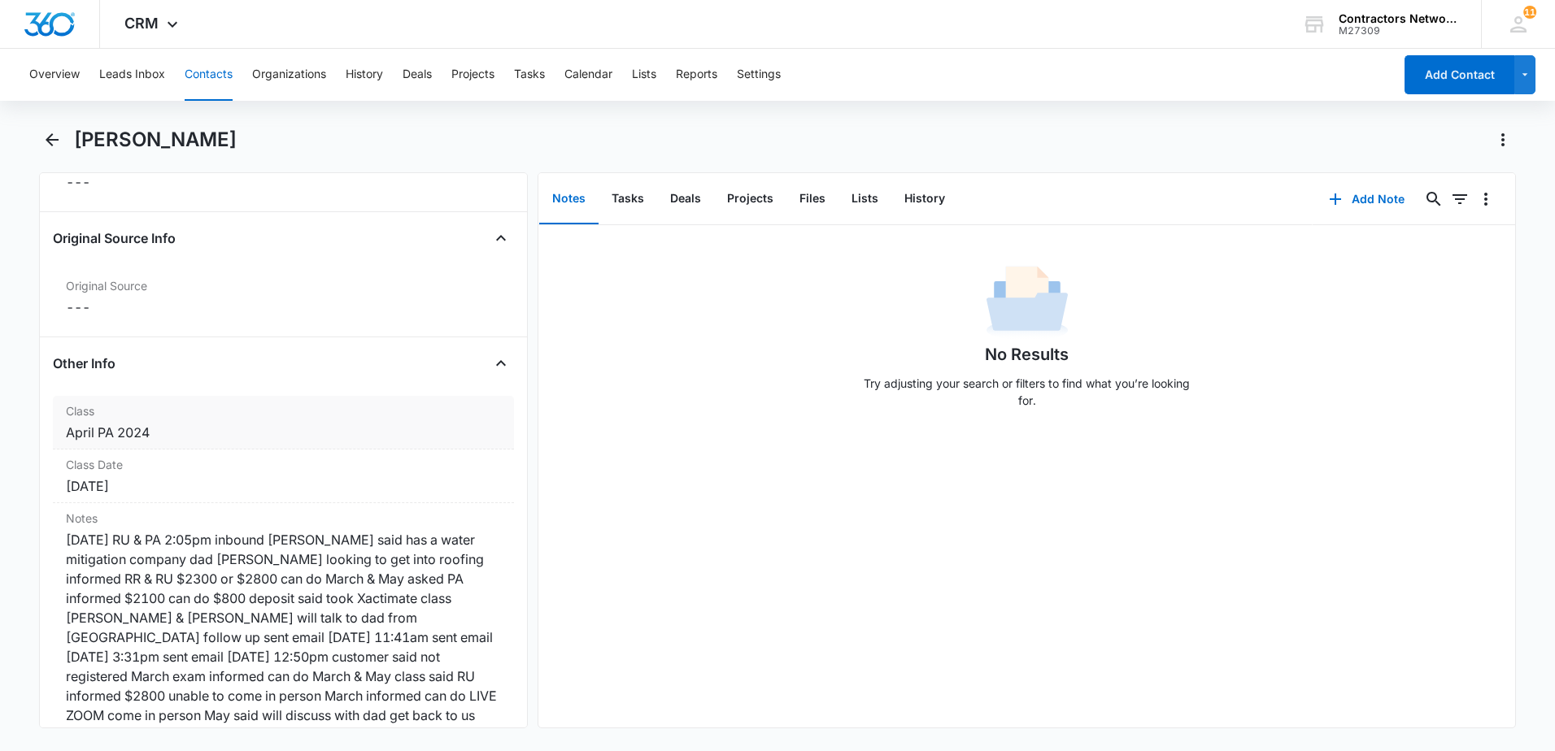
click at [231, 439] on div "April PA 2024" at bounding box center [283, 433] width 435 height 20
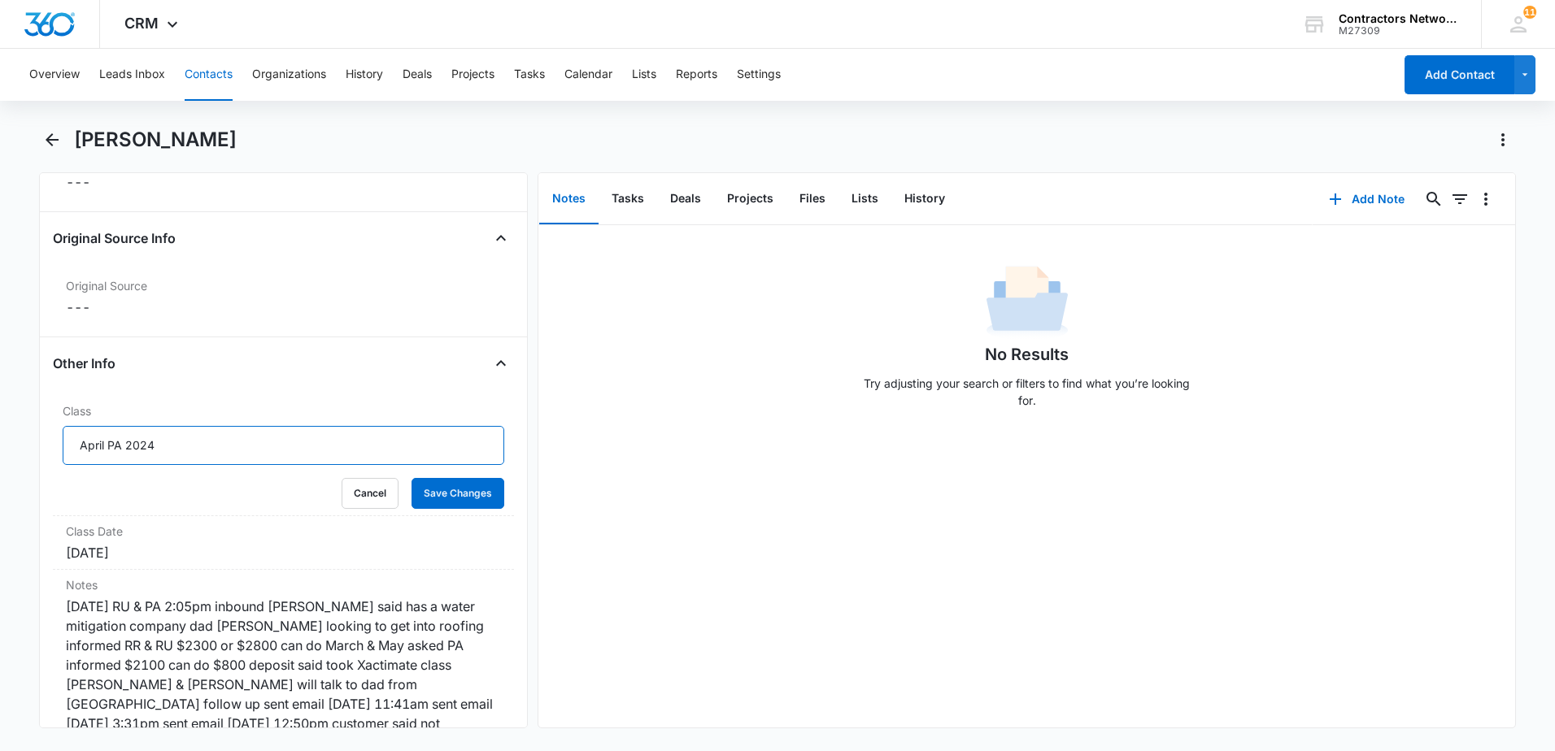
drag, startPoint x: 163, startPoint y: 445, endPoint x: 0, endPoint y: 458, distance: 163.2
click at [0, 458] on html "CRM Apps Reputation Websites Forms CRM Email Social Shop Payments POS Content A…" at bounding box center [777, 375] width 1555 height 751
click at [465, 477] on form "Cancel Save Changes" at bounding box center [284, 467] width 442 height 83
click at [459, 493] on button "Save Changes" at bounding box center [457, 493] width 93 height 31
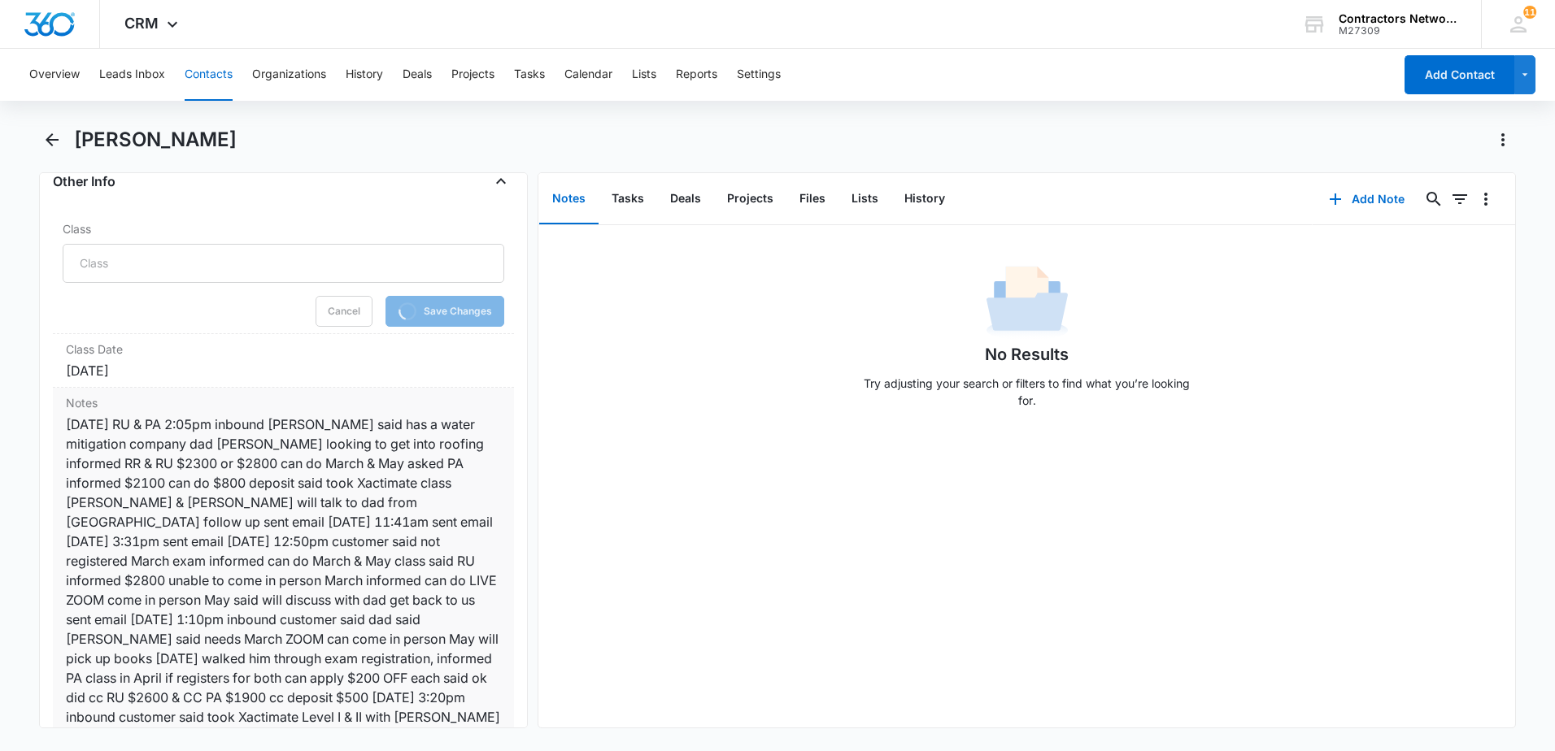
scroll to position [1923, 0]
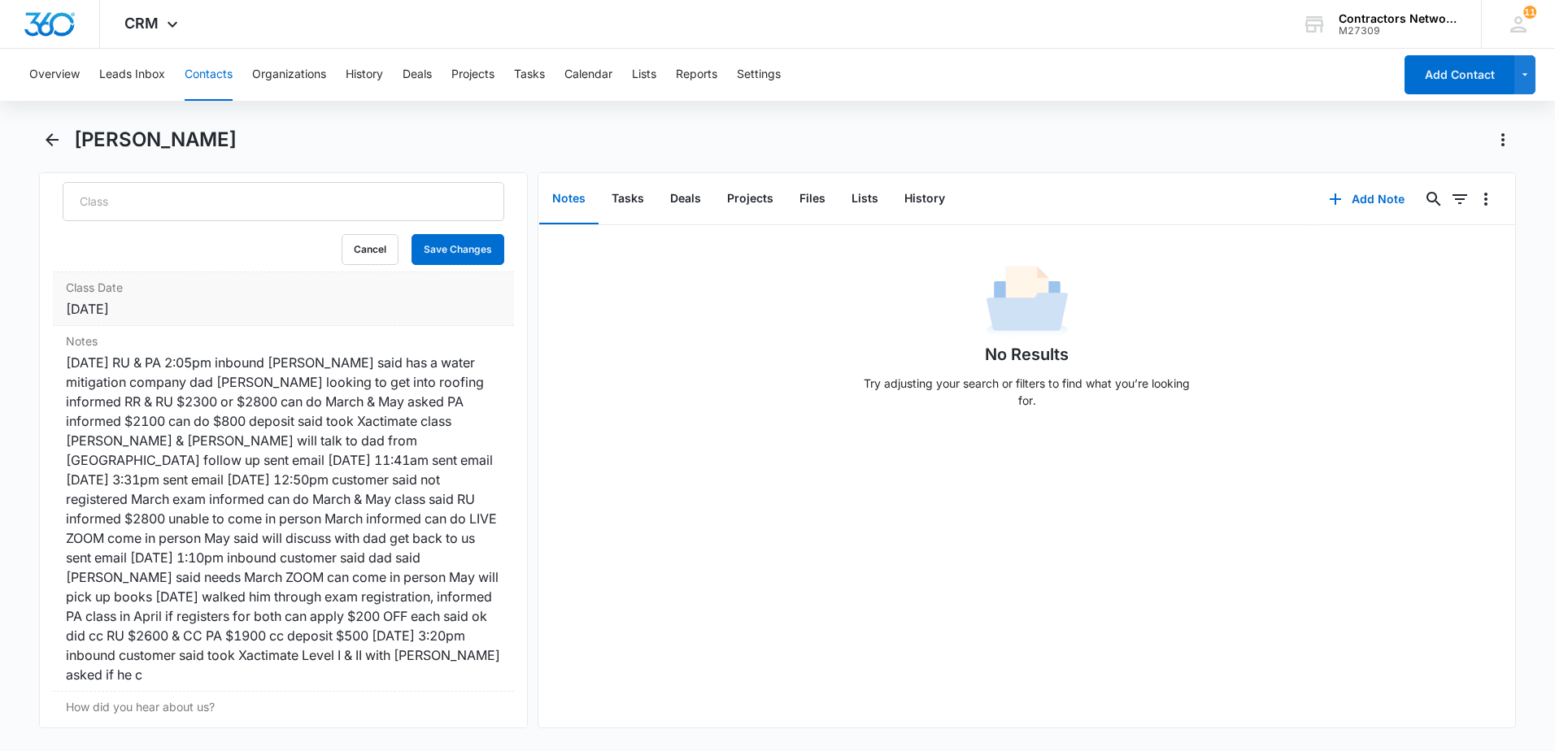
click at [216, 316] on div "[DATE]" at bounding box center [283, 309] width 435 height 20
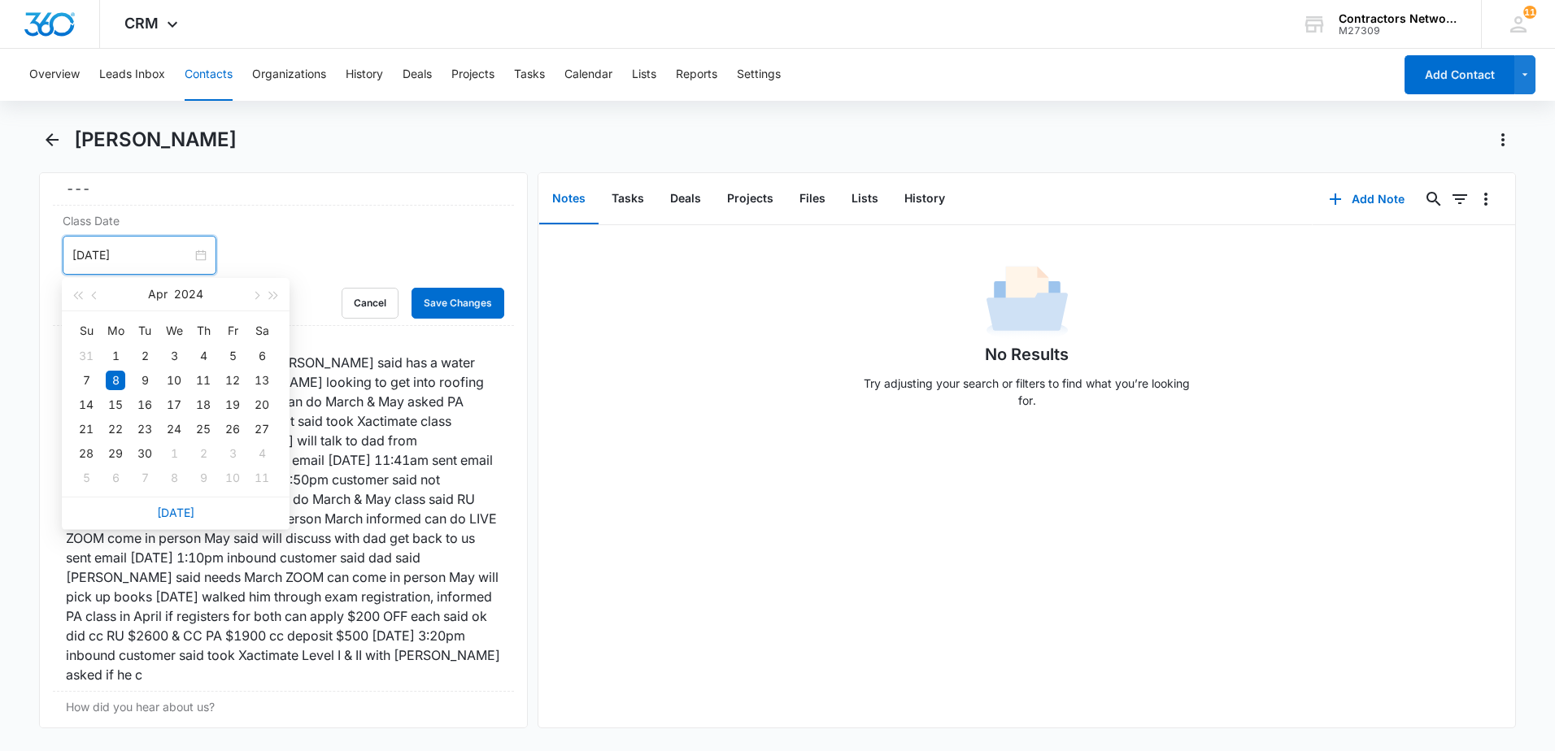
drag, startPoint x: 150, startPoint y: 255, endPoint x: 21, endPoint y: 270, distance: 130.2
click at [0, 259] on html "CRM Apps Reputation Websites Forms CRM Email Social Shop Payments POS Content A…" at bounding box center [777, 375] width 1555 height 751
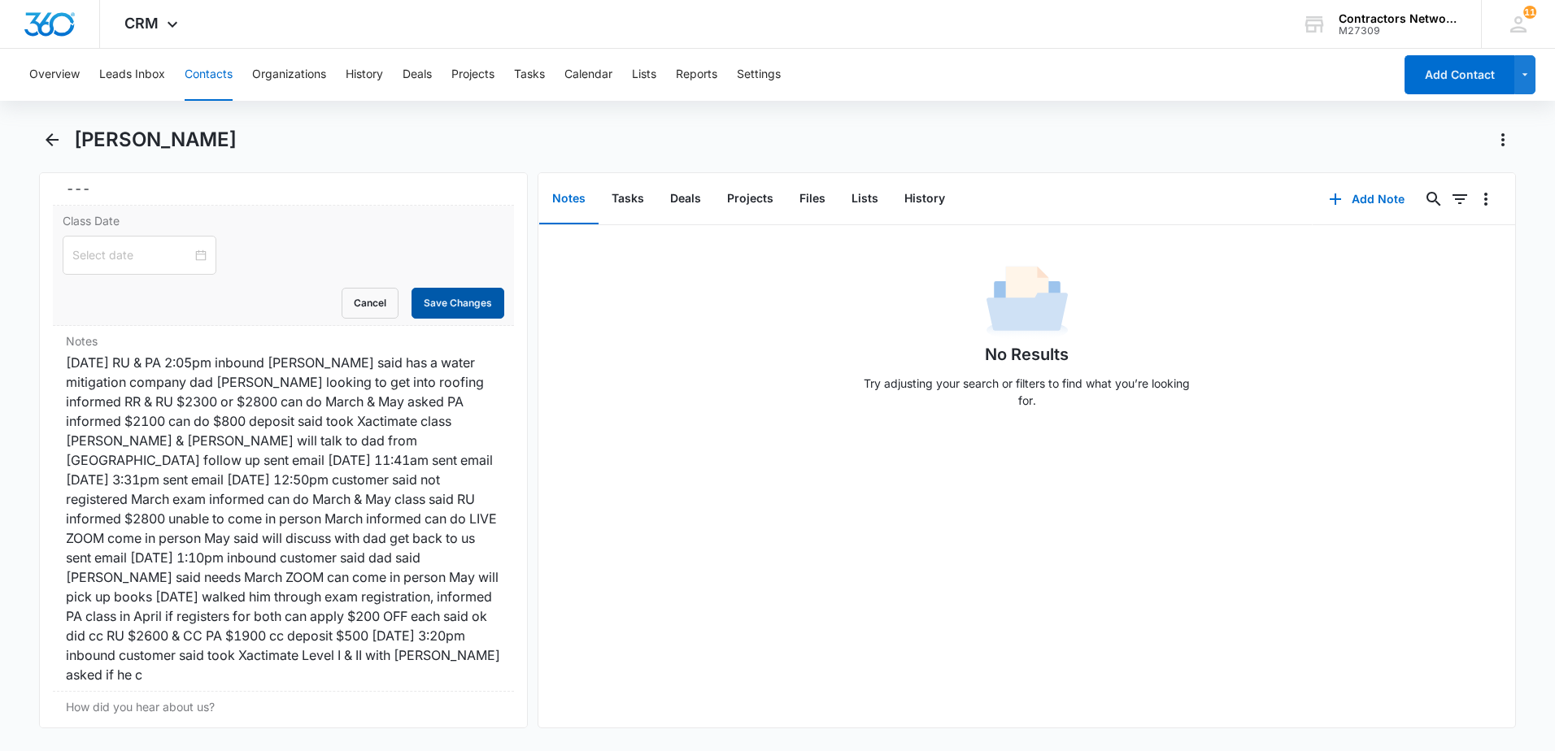
click at [469, 305] on button "Save Changes" at bounding box center [457, 303] width 93 height 31
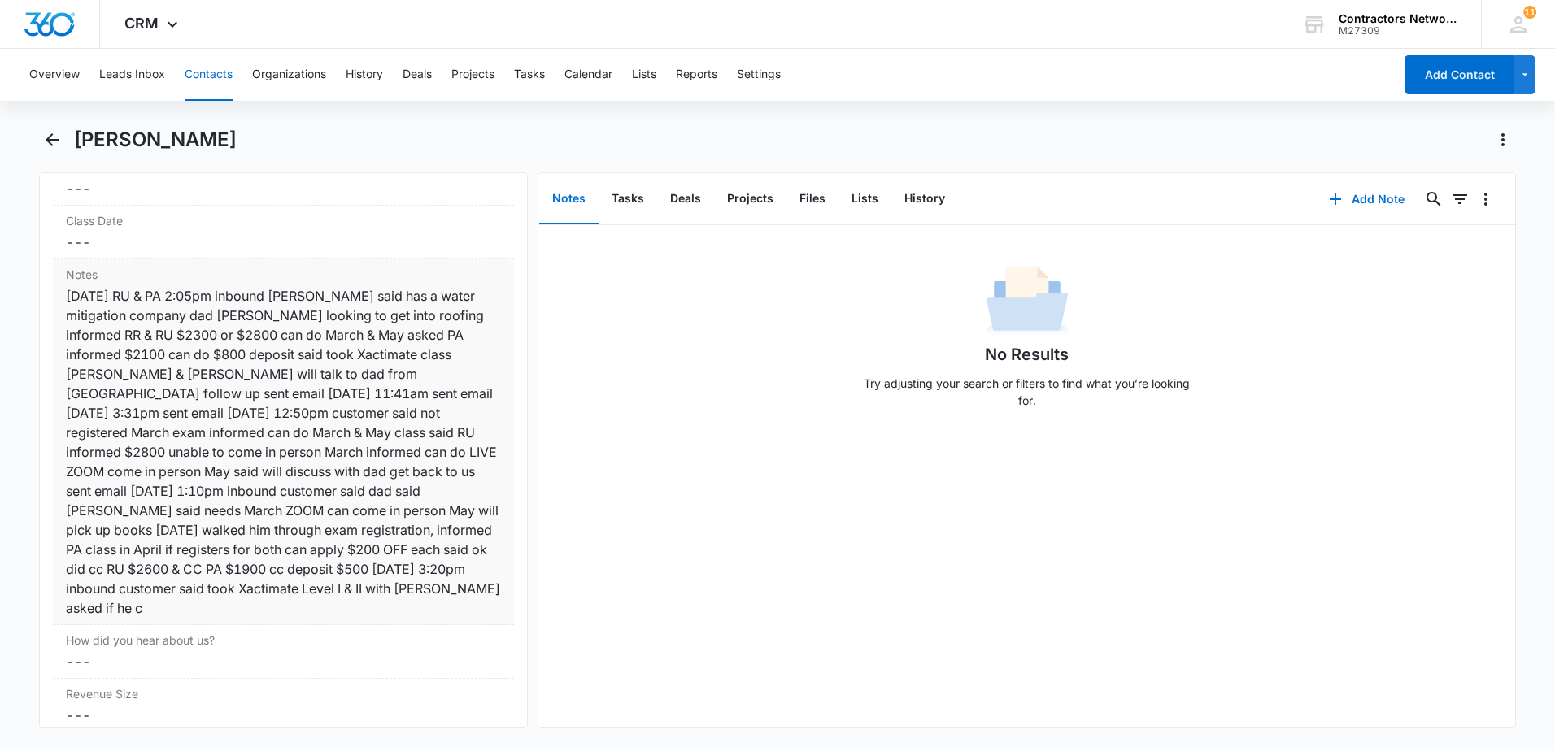
click at [301, 525] on div "[DATE] RU & PA 2:05pm inbound [PERSON_NAME] said has a water mitigation company…" at bounding box center [283, 452] width 435 height 332
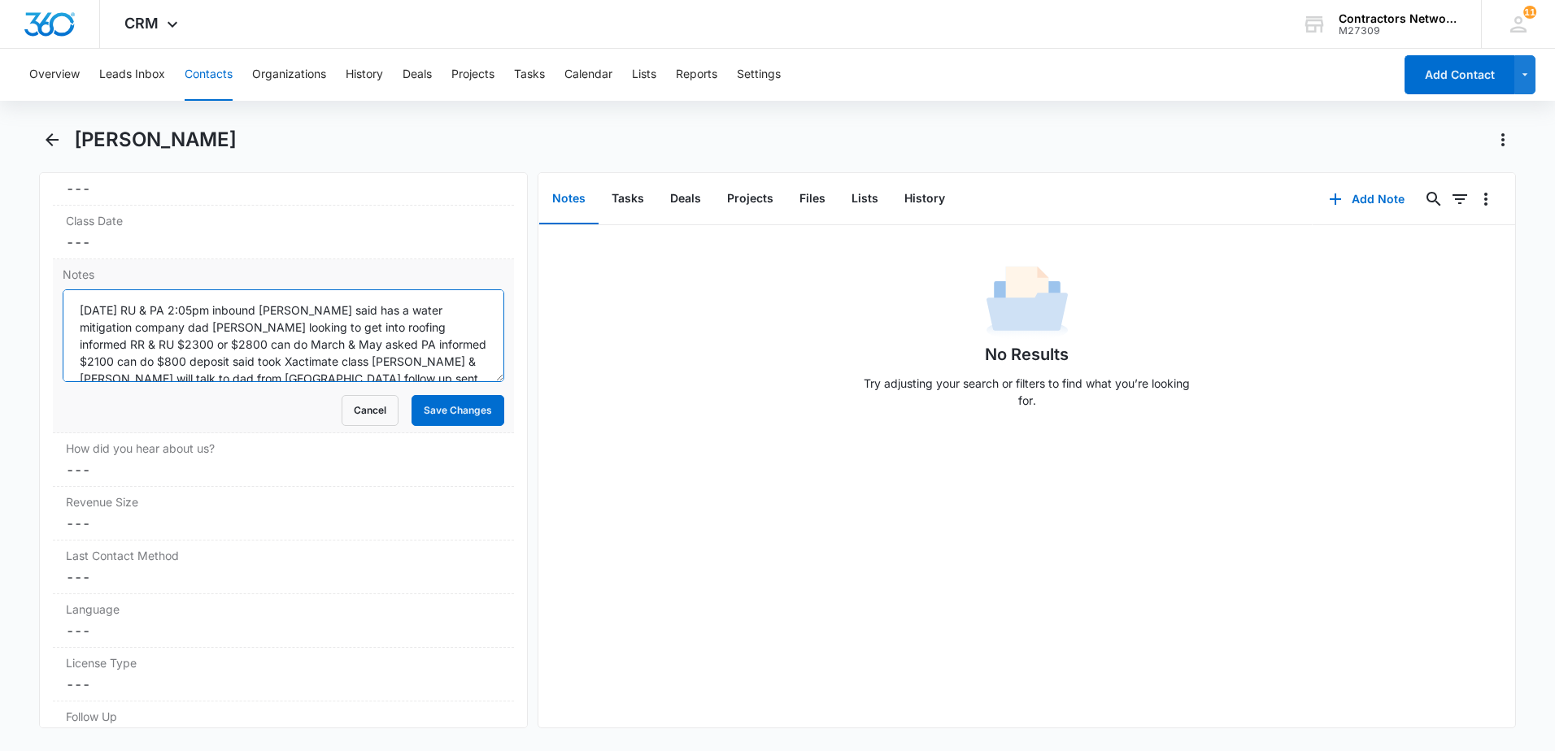
click at [311, 333] on textarea "[DATE] RU & PA 2:05pm inbound [PERSON_NAME] said has a water mitigation company…" at bounding box center [284, 336] width 442 height 93
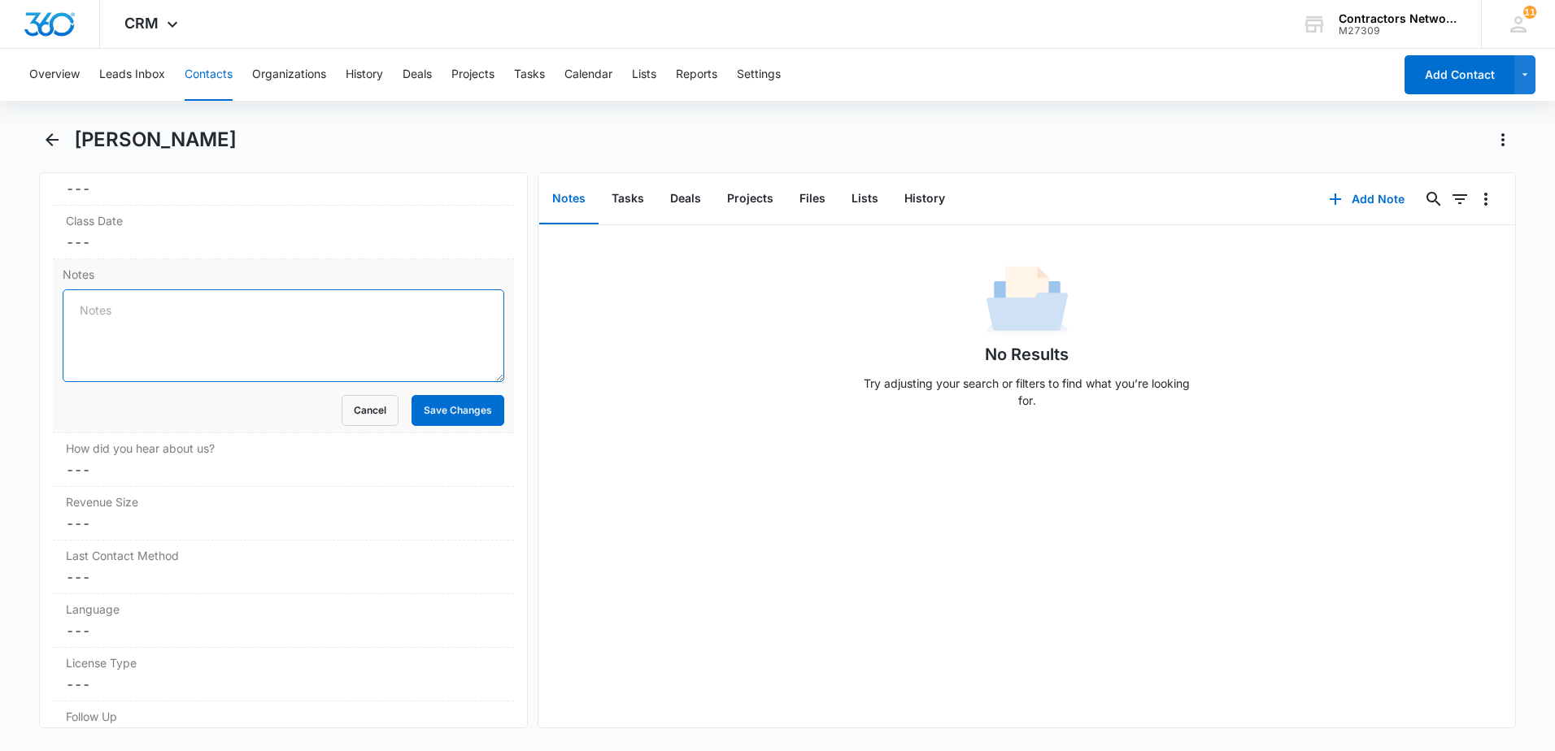
click at [310, 337] on textarea "Notes" at bounding box center [284, 336] width 442 height 93
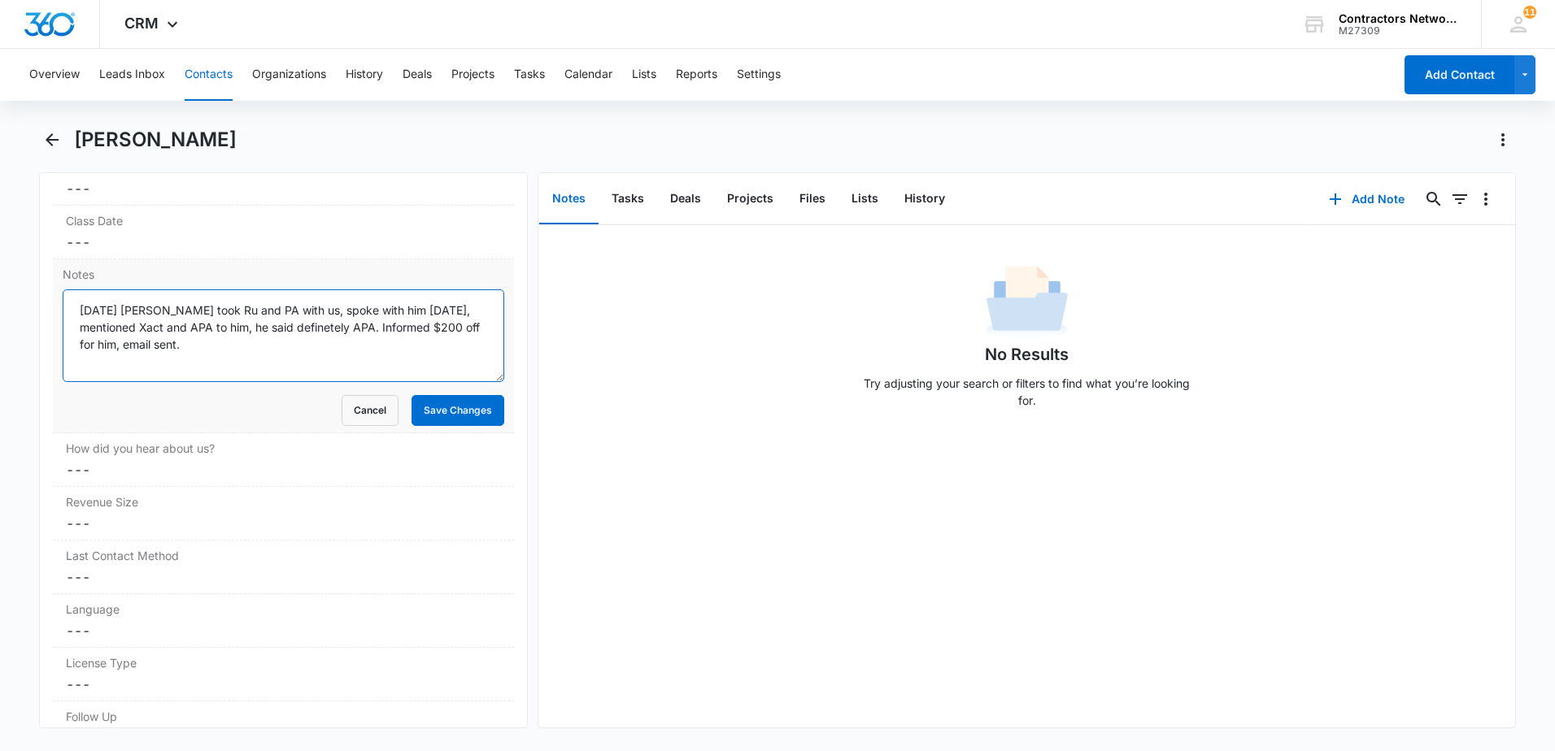
click at [310, 337] on textarea "[DATE] [PERSON_NAME] took Ru and PA with us, spoke with him [DATE], mentioned X…" at bounding box center [284, 336] width 442 height 93
type textarea "[DATE] [PERSON_NAME] took Ru and PA with us, spoke with him [DATE], mentioned X…"
click at [421, 416] on button "Save Changes" at bounding box center [457, 410] width 93 height 31
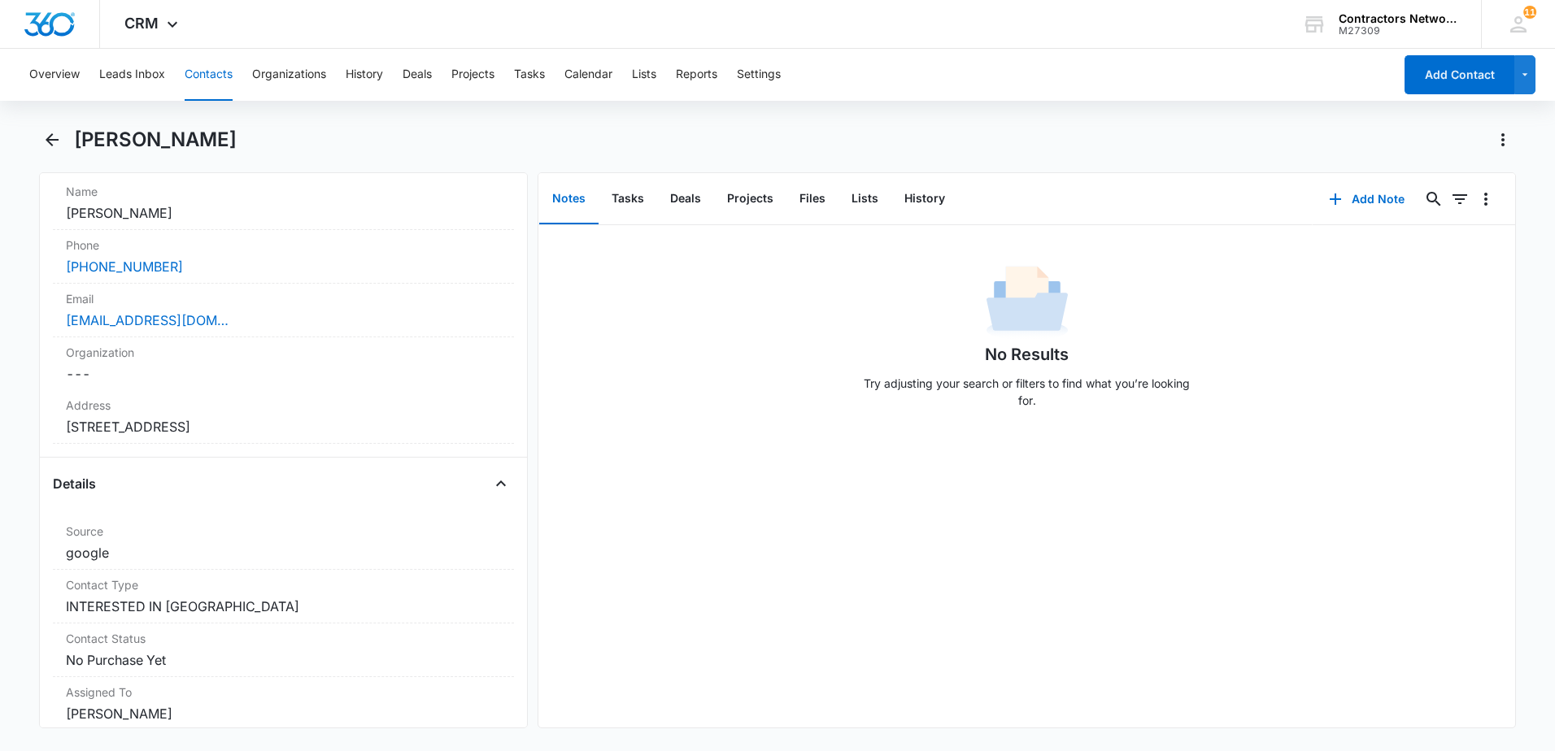
scroll to position [297, 0]
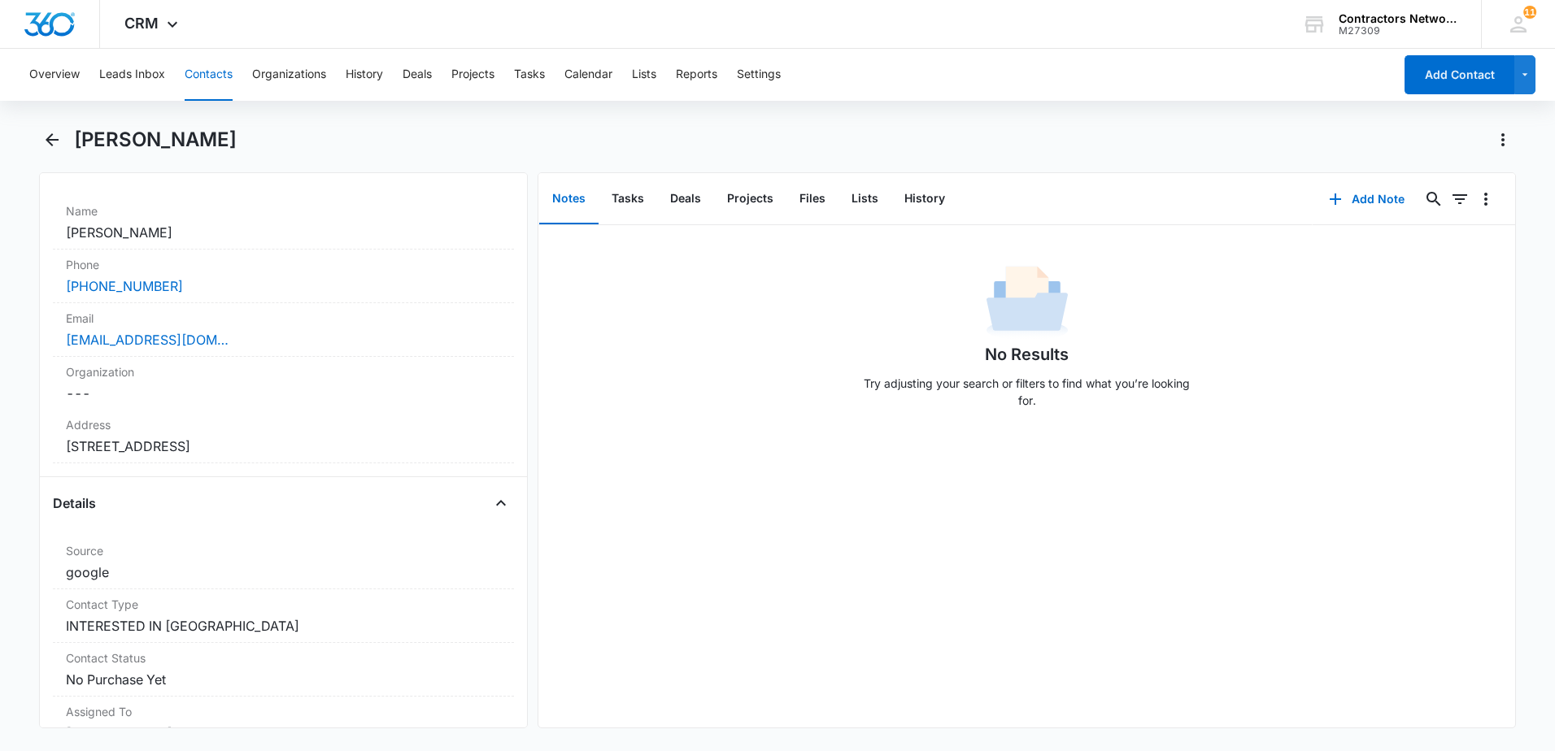
click at [191, 69] on button "Contacts" at bounding box center [209, 75] width 48 height 52
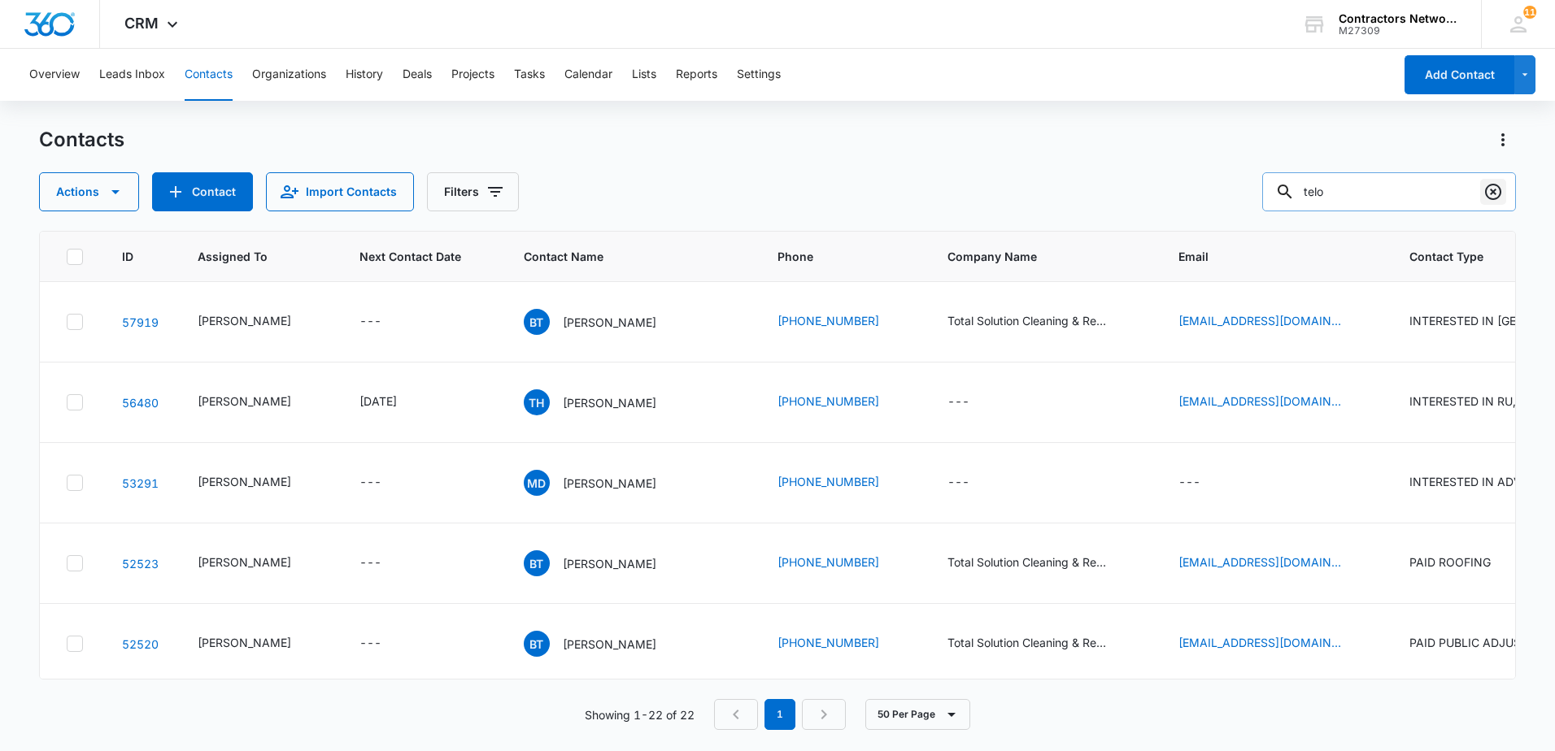
click at [1496, 194] on icon "Clear" at bounding box center [1493, 192] width 20 height 20
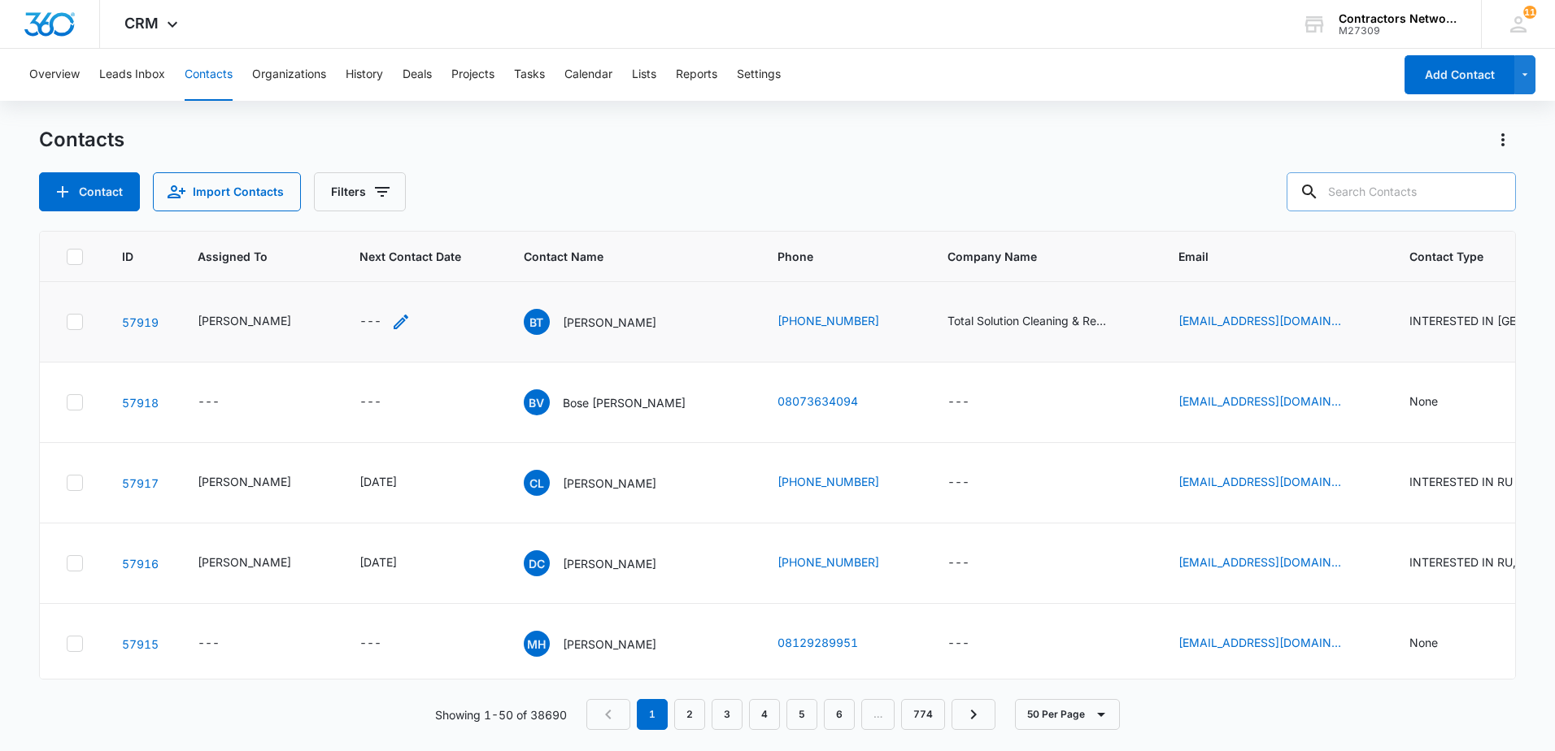
click at [394, 329] on icon "Next Contact Date - - Select to Edit Field" at bounding box center [401, 322] width 15 height 15
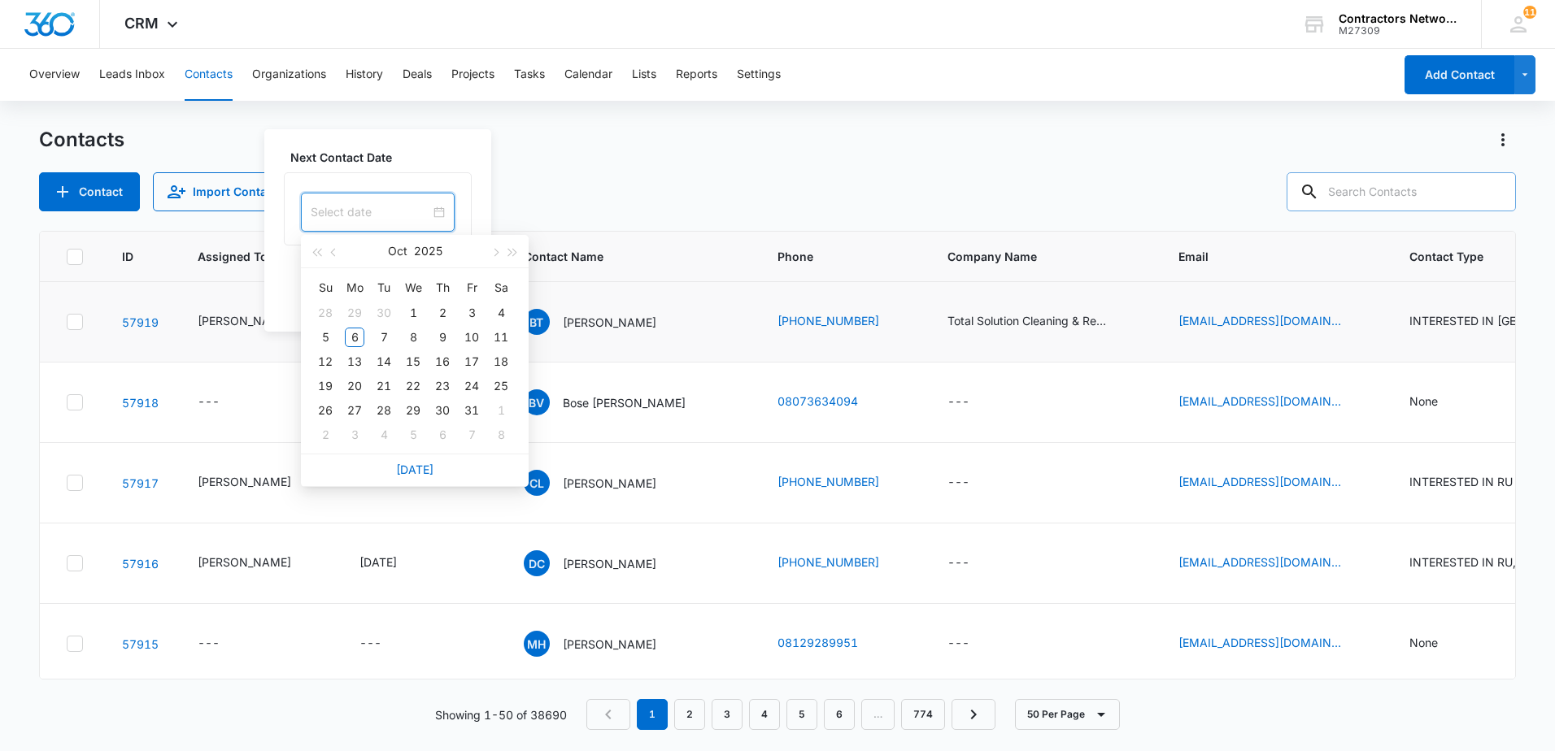
click at [368, 220] on input at bounding box center [371, 212] width 120 height 18
click at [492, 252] on span "button" at bounding box center [494, 253] width 8 height 8
type input "[DATE]"
click at [351, 385] on div "17" at bounding box center [355, 387] width 20 height 20
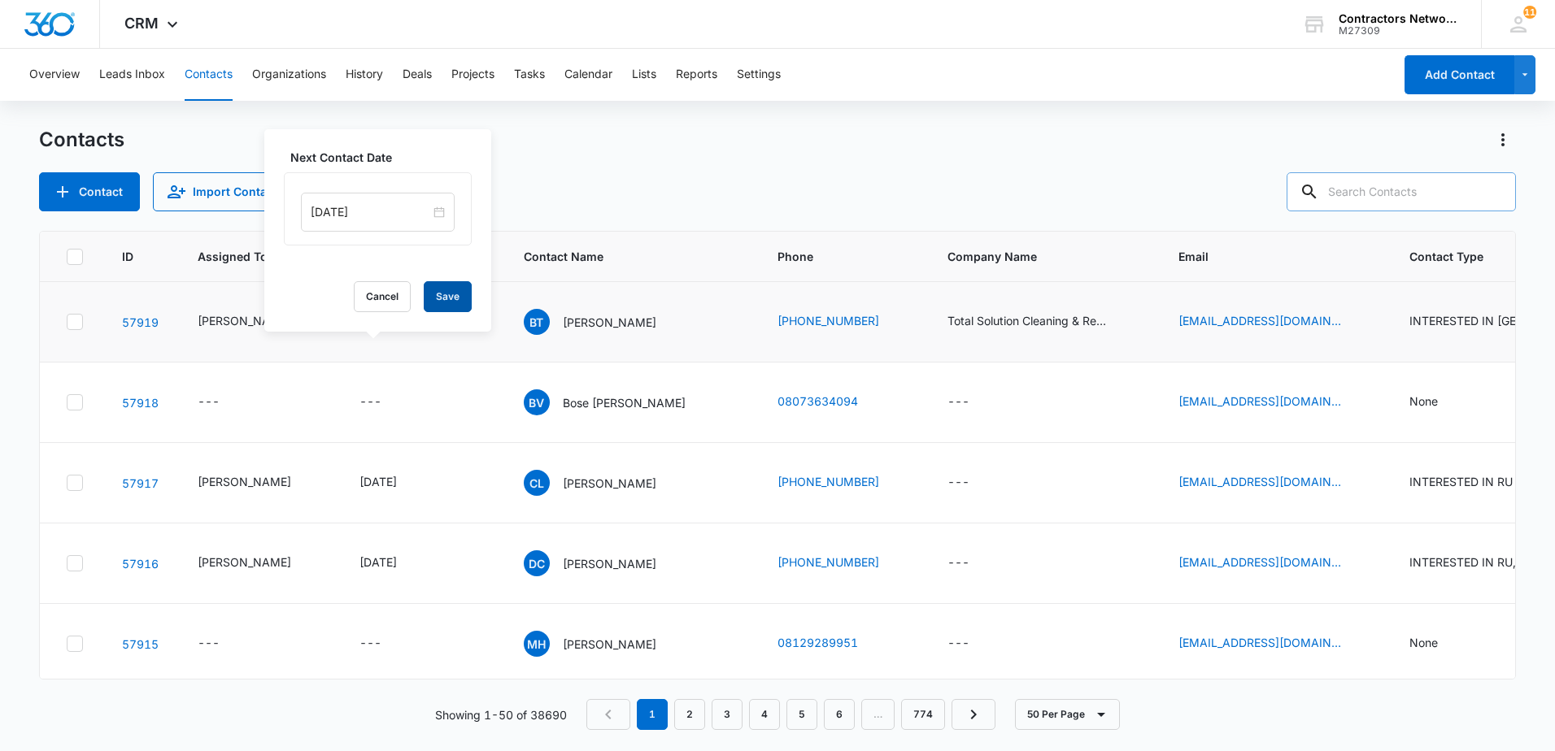
click at [450, 296] on button "Save" at bounding box center [448, 296] width 48 height 31
click at [1448, 412] on icon "Contact Type - None - Select to Edit Field" at bounding box center [1458, 403] width 20 height 20
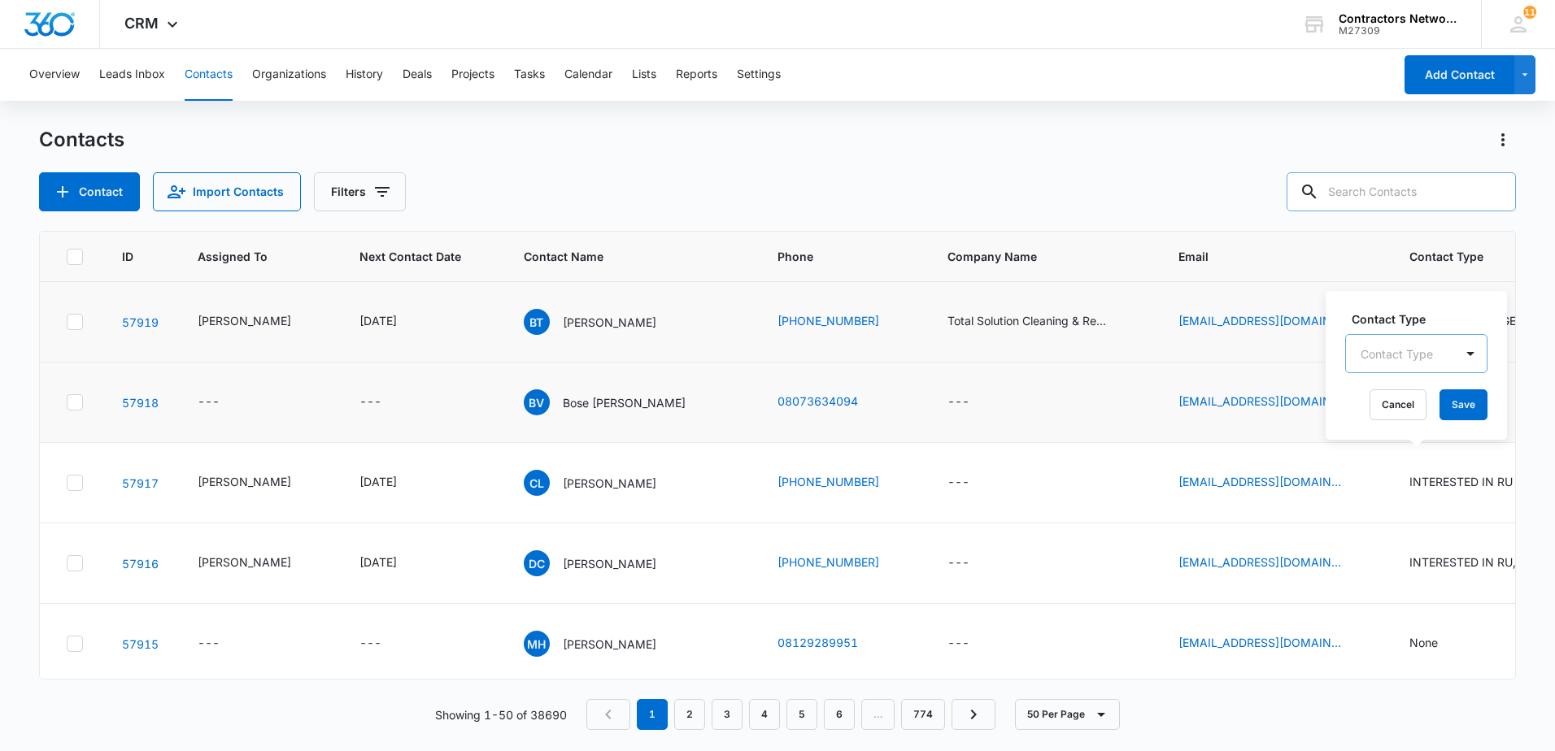
click at [1436, 357] on div "Contact Type" at bounding box center [1400, 354] width 108 height 37
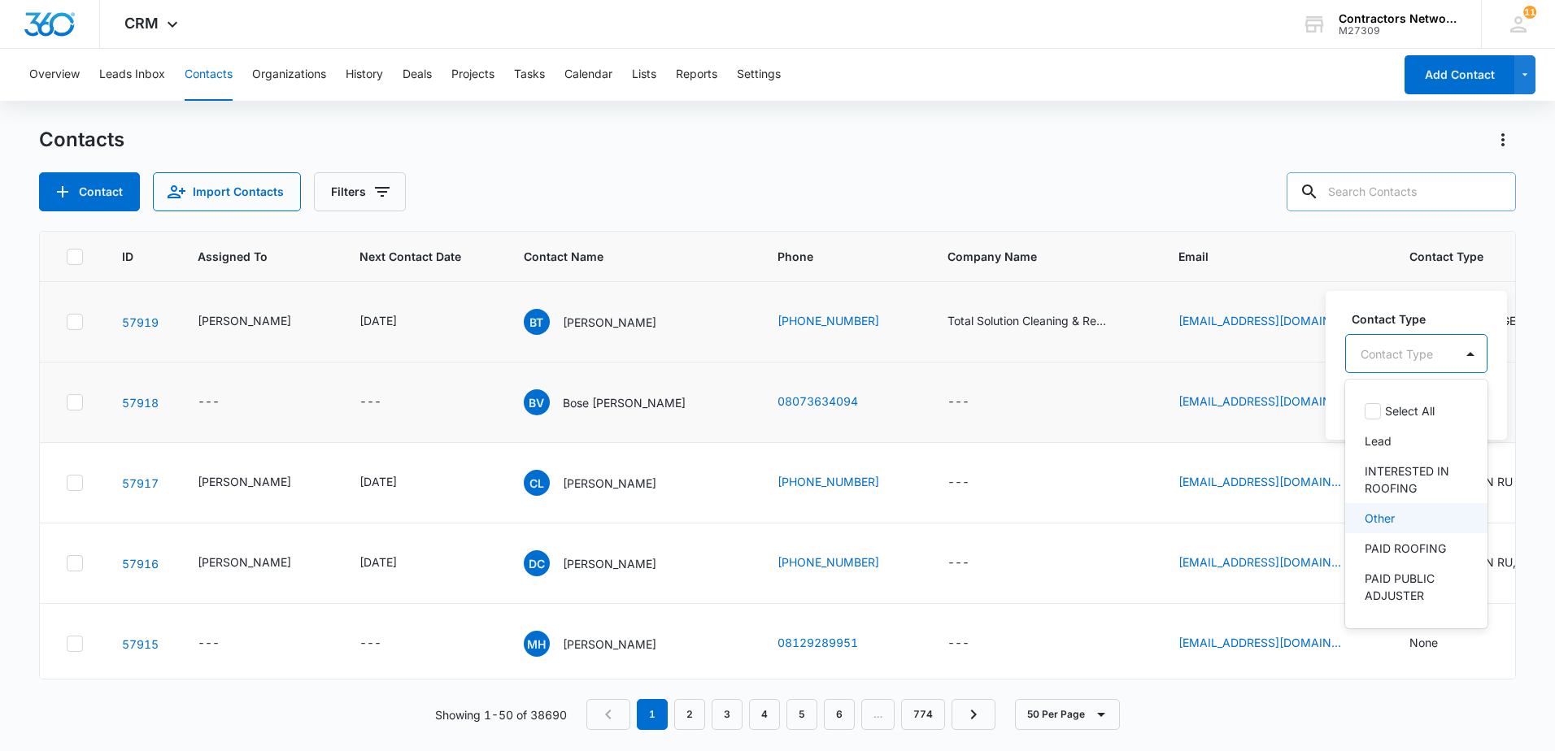
click at [1408, 519] on div "Other" at bounding box center [1415, 518] width 100 height 17
click at [1336, 408] on div "Contact Type option Other, selected. 39 results available. Use Up and Down to c…" at bounding box center [1411, 365] width 170 height 150
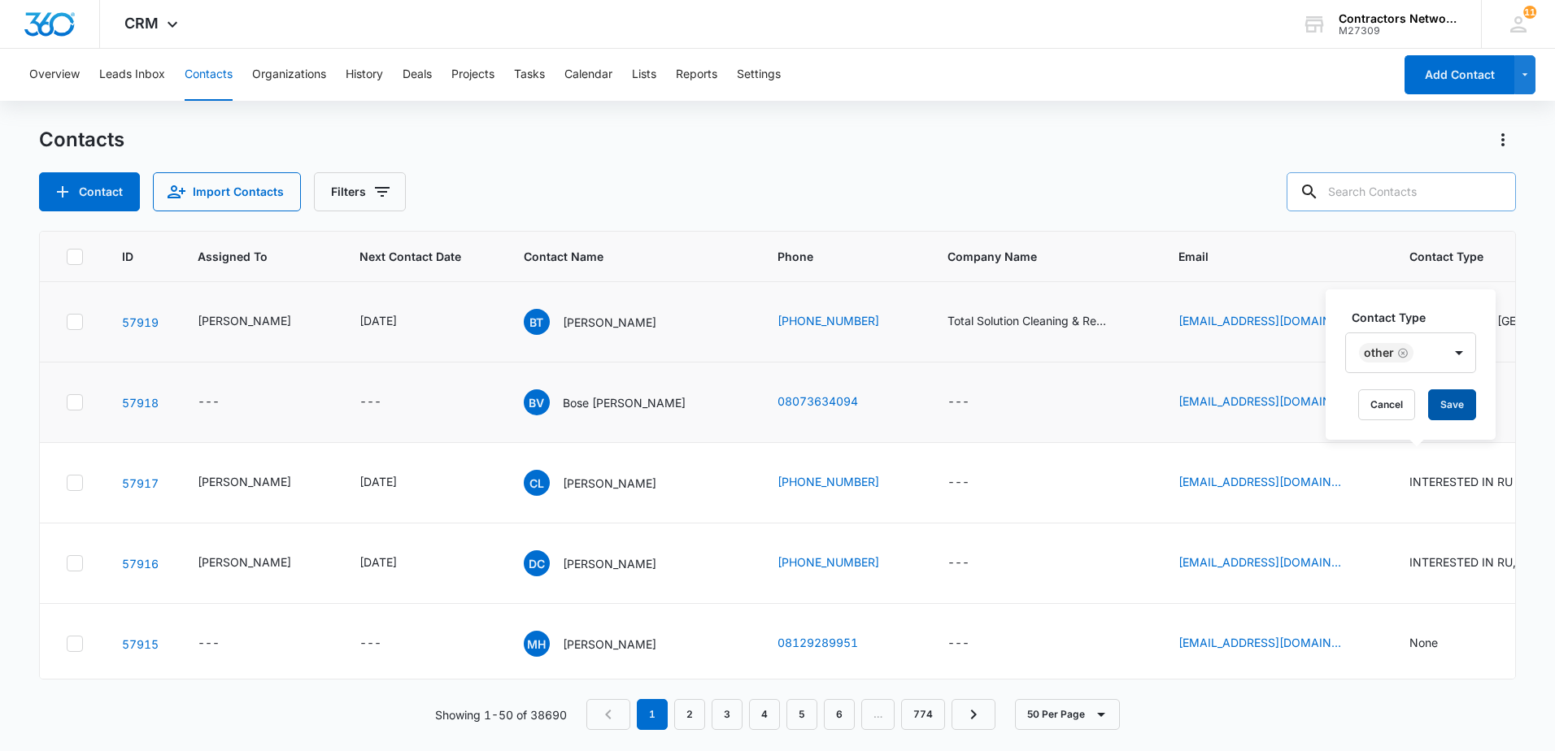
click at [1455, 403] on button "Save" at bounding box center [1452, 405] width 48 height 31
drag, startPoint x: 1037, startPoint y: 147, endPoint x: 1062, endPoint y: 159, distance: 27.7
click at [1053, 155] on div "Contacts Contact Import Contacts Filters" at bounding box center [777, 169] width 1477 height 85
click at [1375, 190] on input "text" at bounding box center [1401, 191] width 229 height 39
type input "[PHONE_NUMBER]"
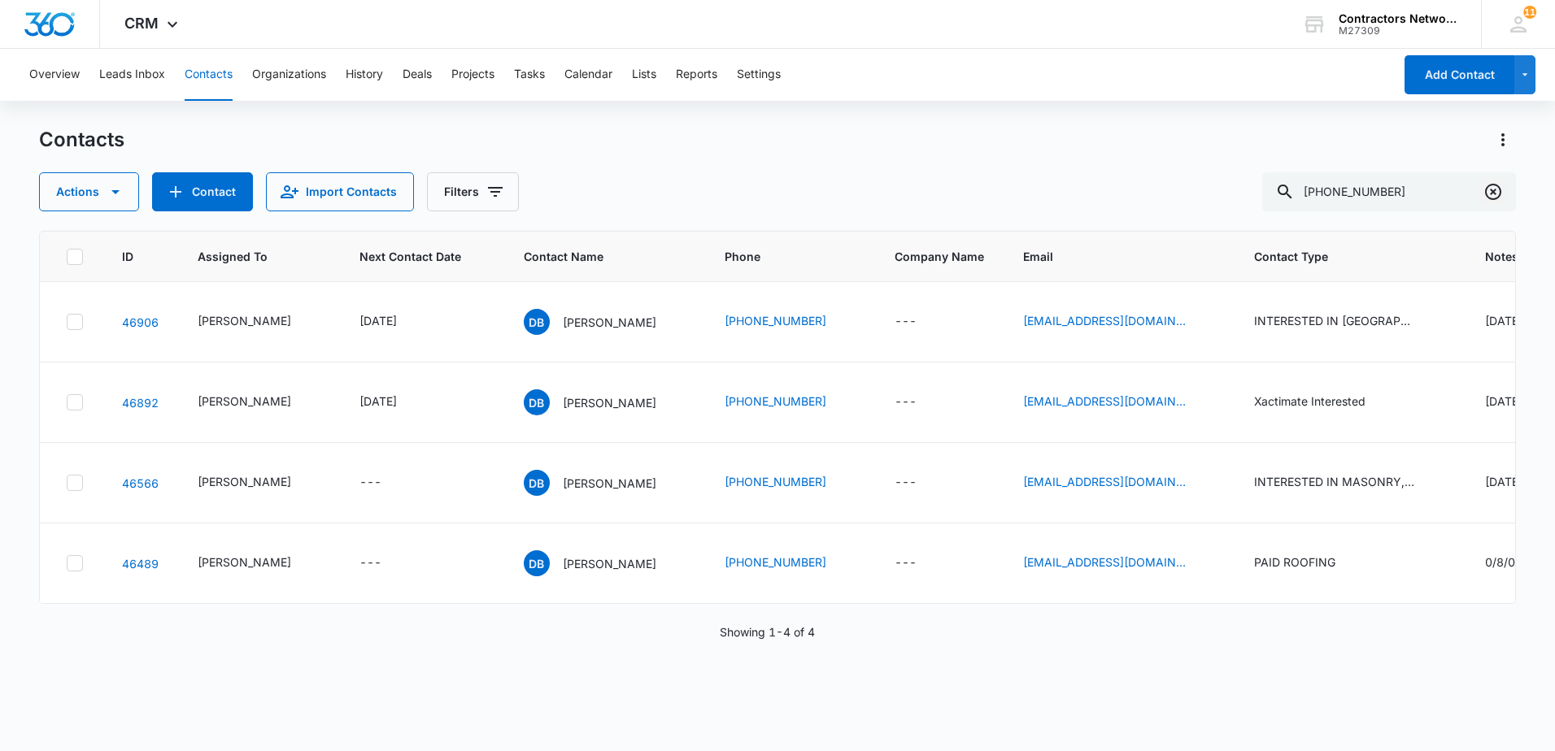
click at [1492, 202] on button "Clear" at bounding box center [1493, 192] width 26 height 26
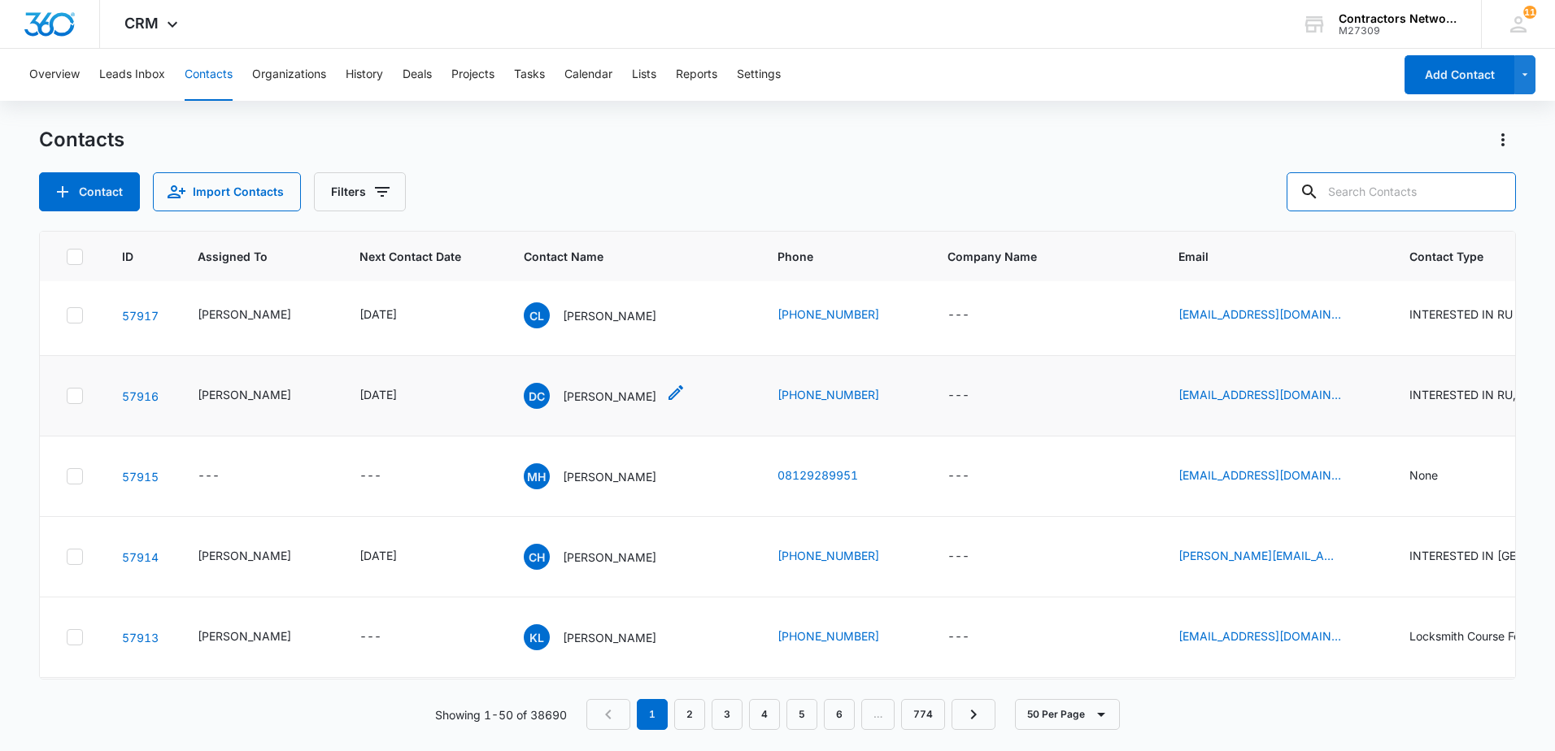
scroll to position [163, 0]
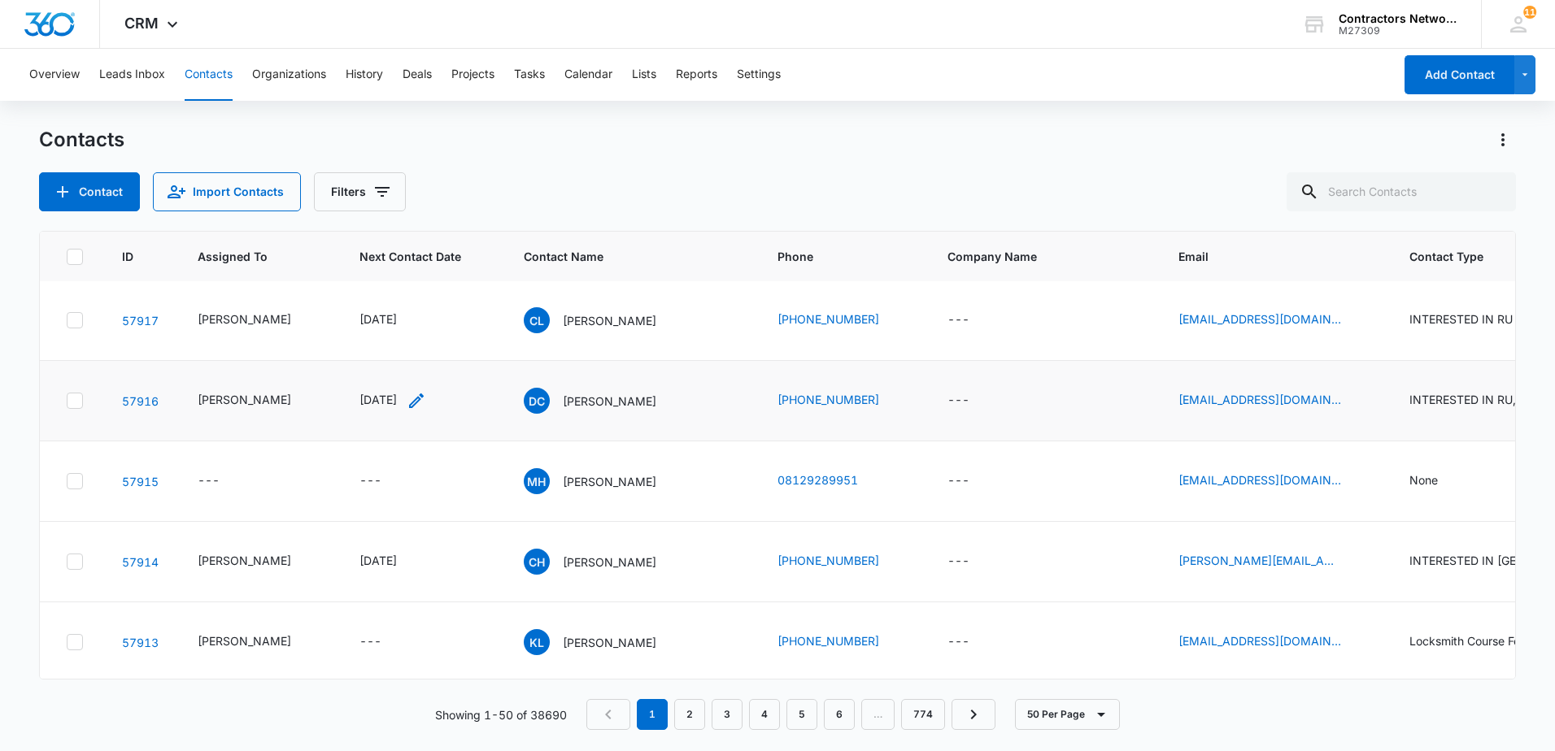
click at [426, 411] on icon "Next Contact Date - 1759795200 - Select to Edit Field" at bounding box center [417, 401] width 20 height 20
click at [447, 430] on button "Save" at bounding box center [469, 422] width 48 height 31
click at [725, 206] on div "Contact Import Contacts Filters" at bounding box center [777, 191] width 1477 height 39
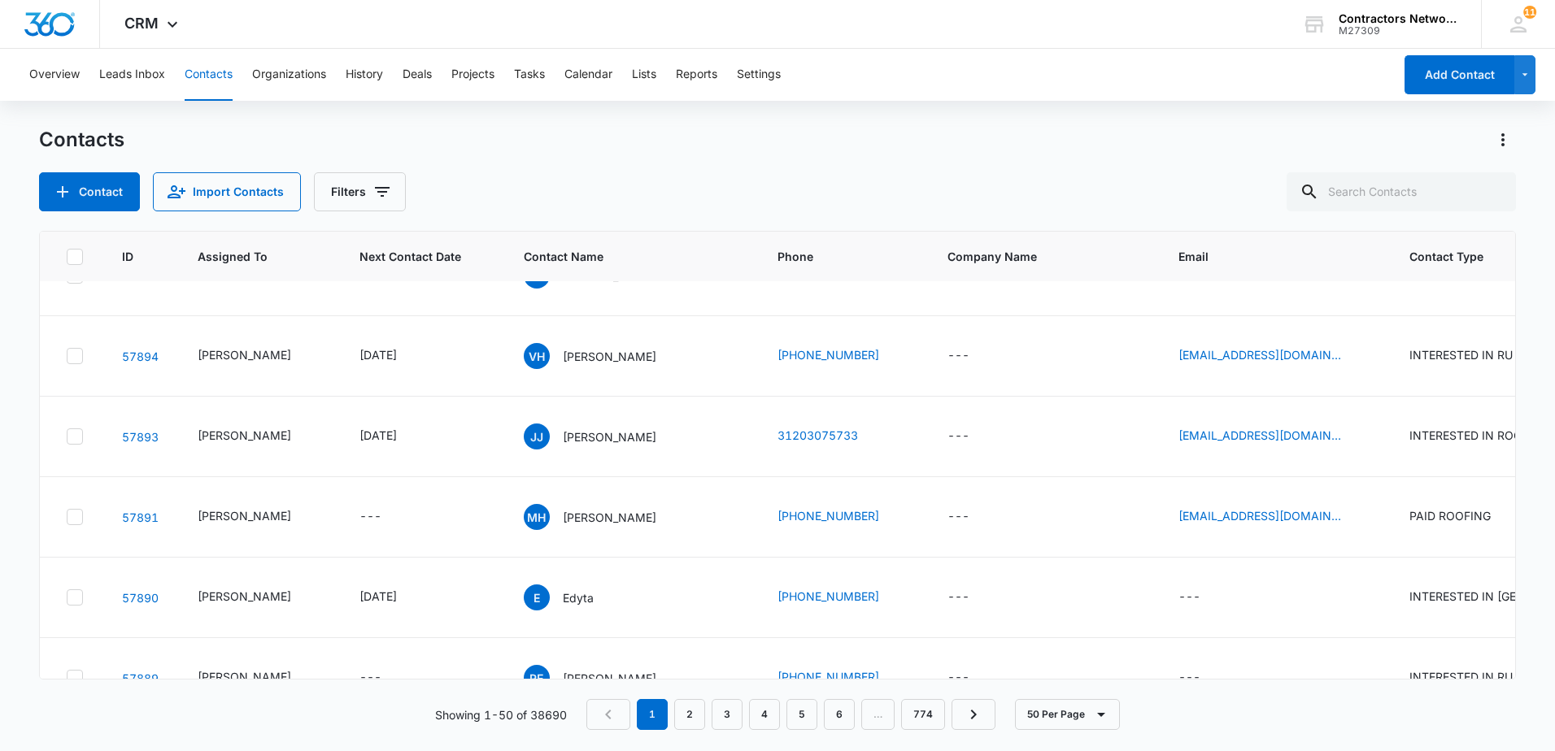
scroll to position [1626, 0]
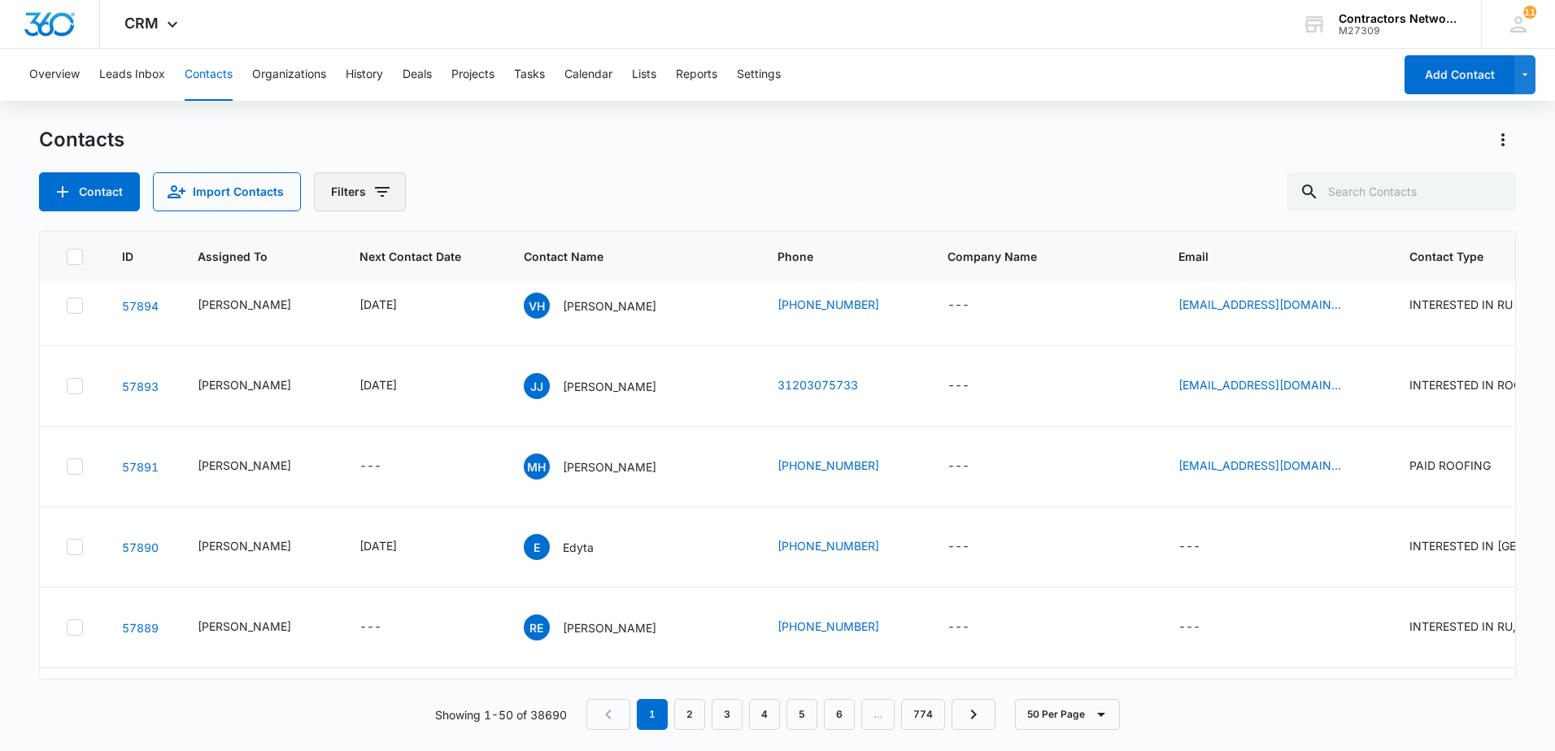
click at [372, 202] on button "Filters" at bounding box center [360, 191] width 92 height 39
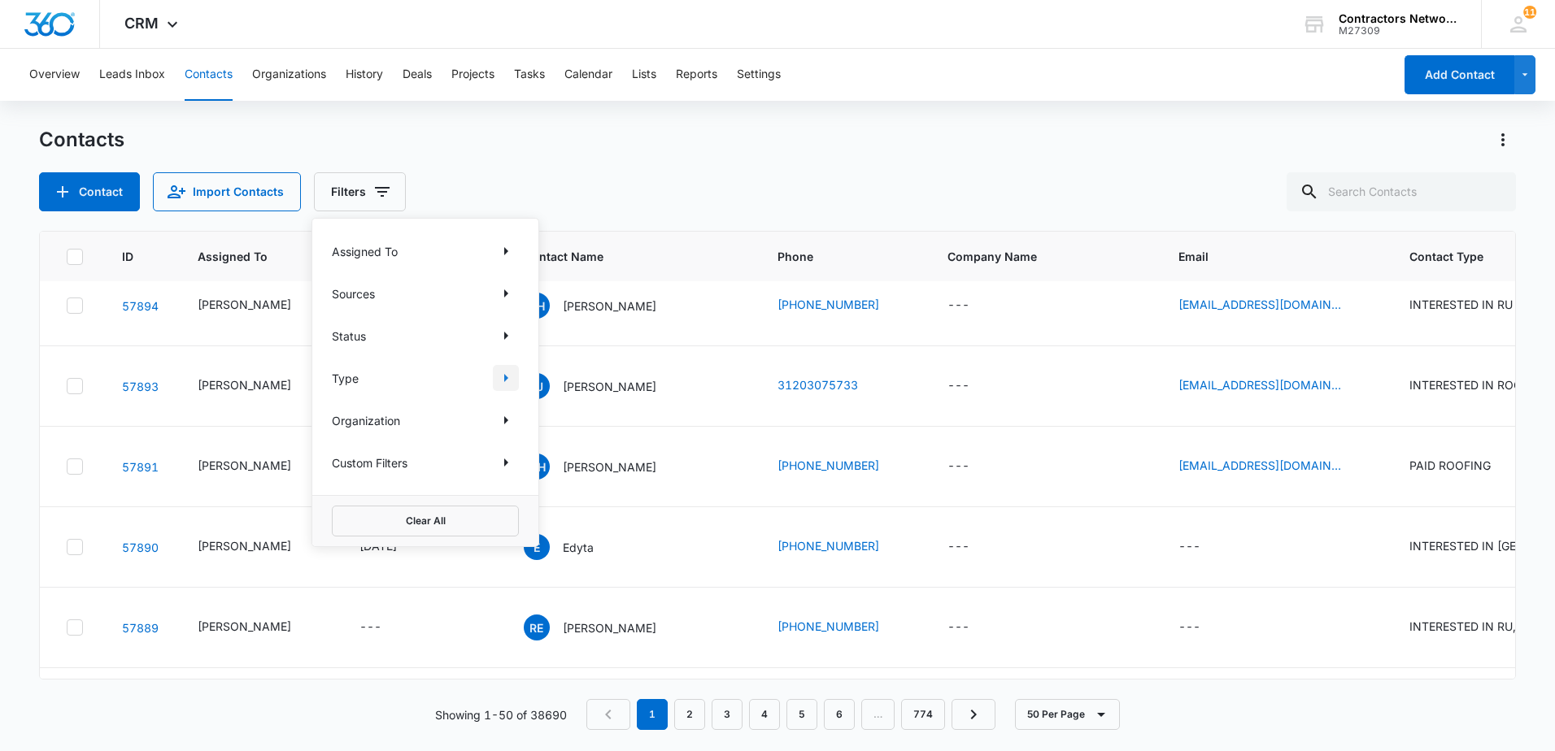
click at [505, 381] on icon "Show Type filters" at bounding box center [506, 378] width 4 height 8
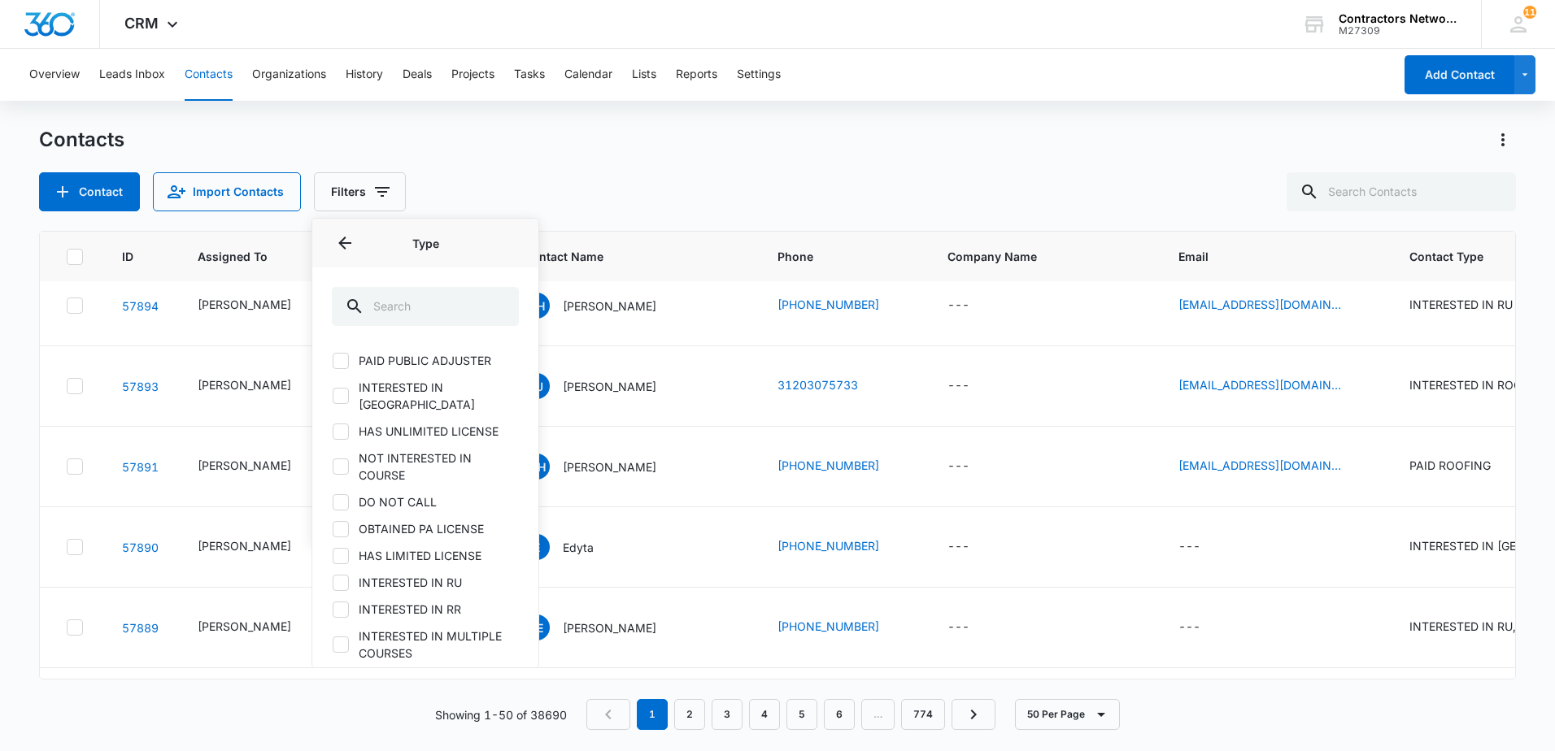
scroll to position [163, 0]
click at [346, 547] on icon at bounding box center [340, 554] width 15 height 15
click at [333, 554] on input "INTERESTED IN RU" at bounding box center [332, 554] width 1 height 1
checkbox input "true"
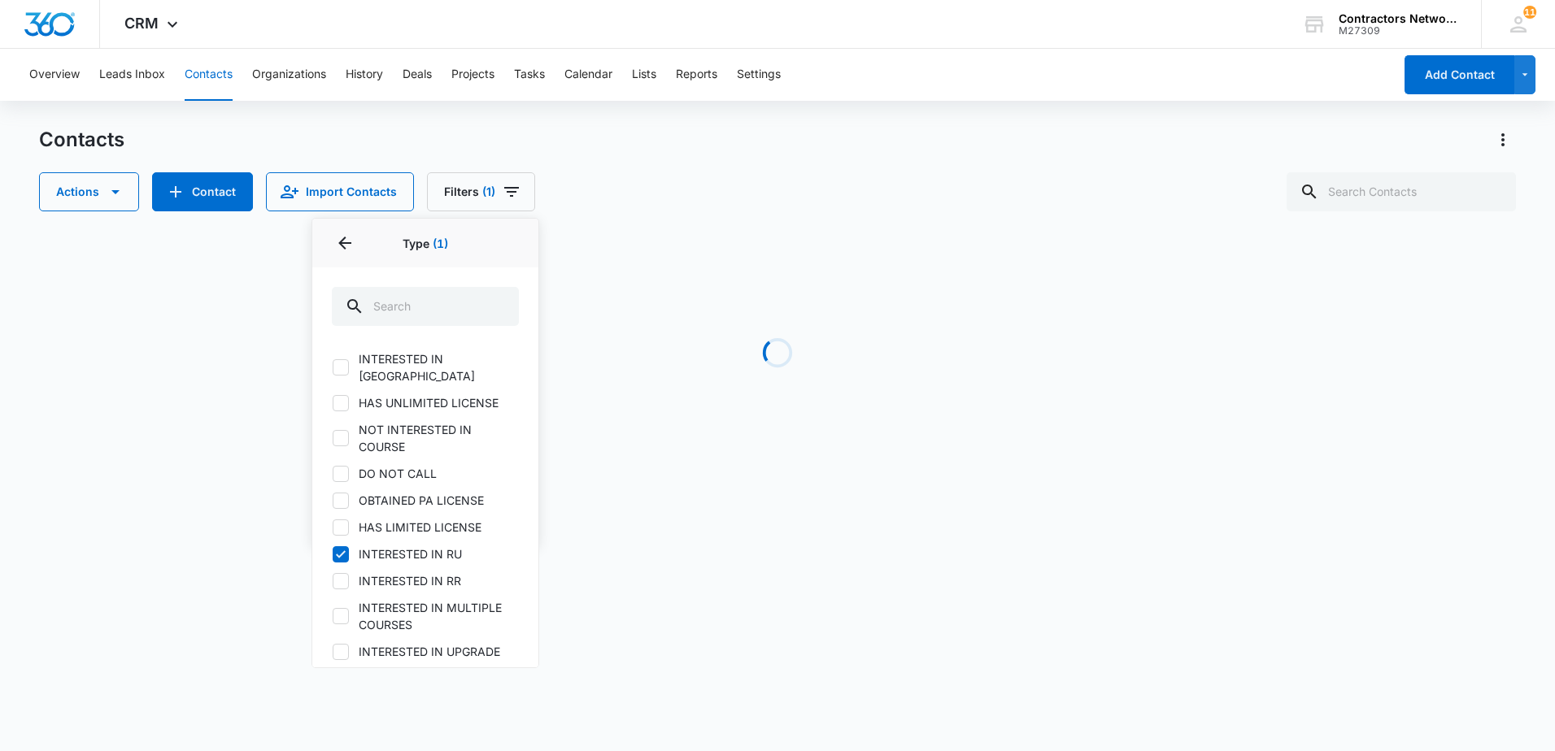
click at [346, 574] on icon at bounding box center [340, 581] width 15 height 15
click at [333, 581] on input "INTERESTED IN RR" at bounding box center [332, 581] width 1 height 1
checkbox input "true"
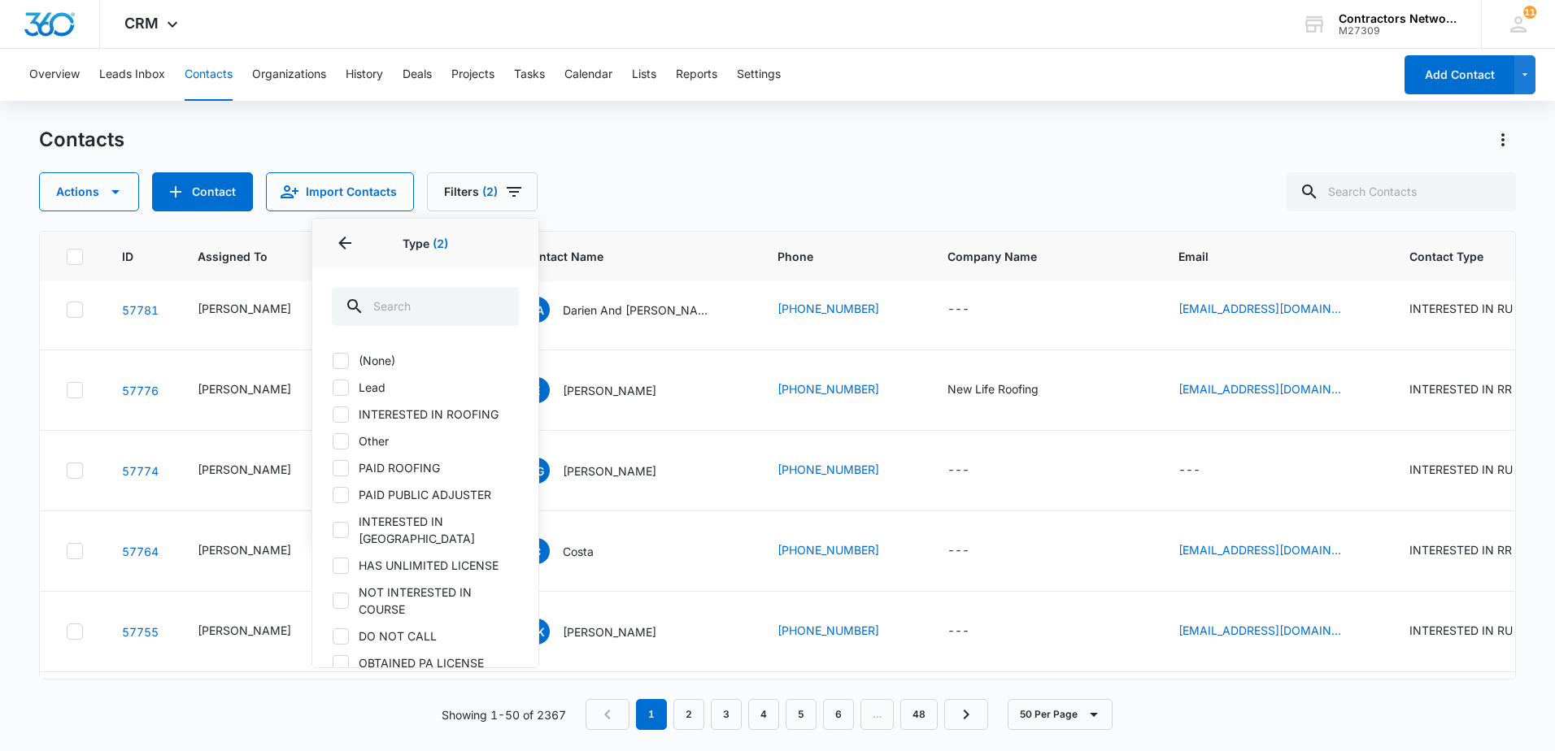
scroll to position [0, 0]
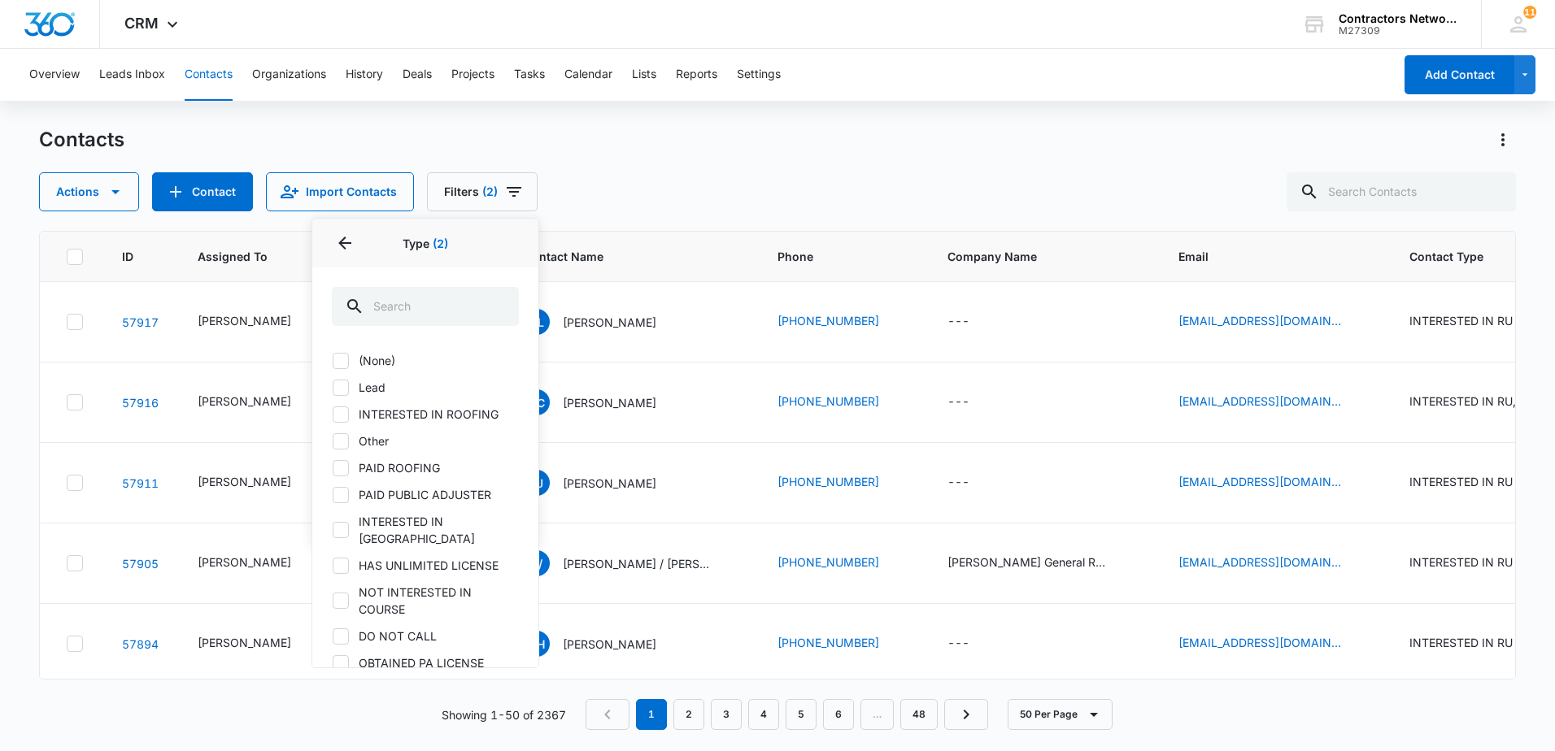
click at [339, 407] on icon at bounding box center [340, 414] width 15 height 15
click at [333, 414] on input "INTERESTED IN ROOFING" at bounding box center [332, 414] width 1 height 1
checkbox input "true"
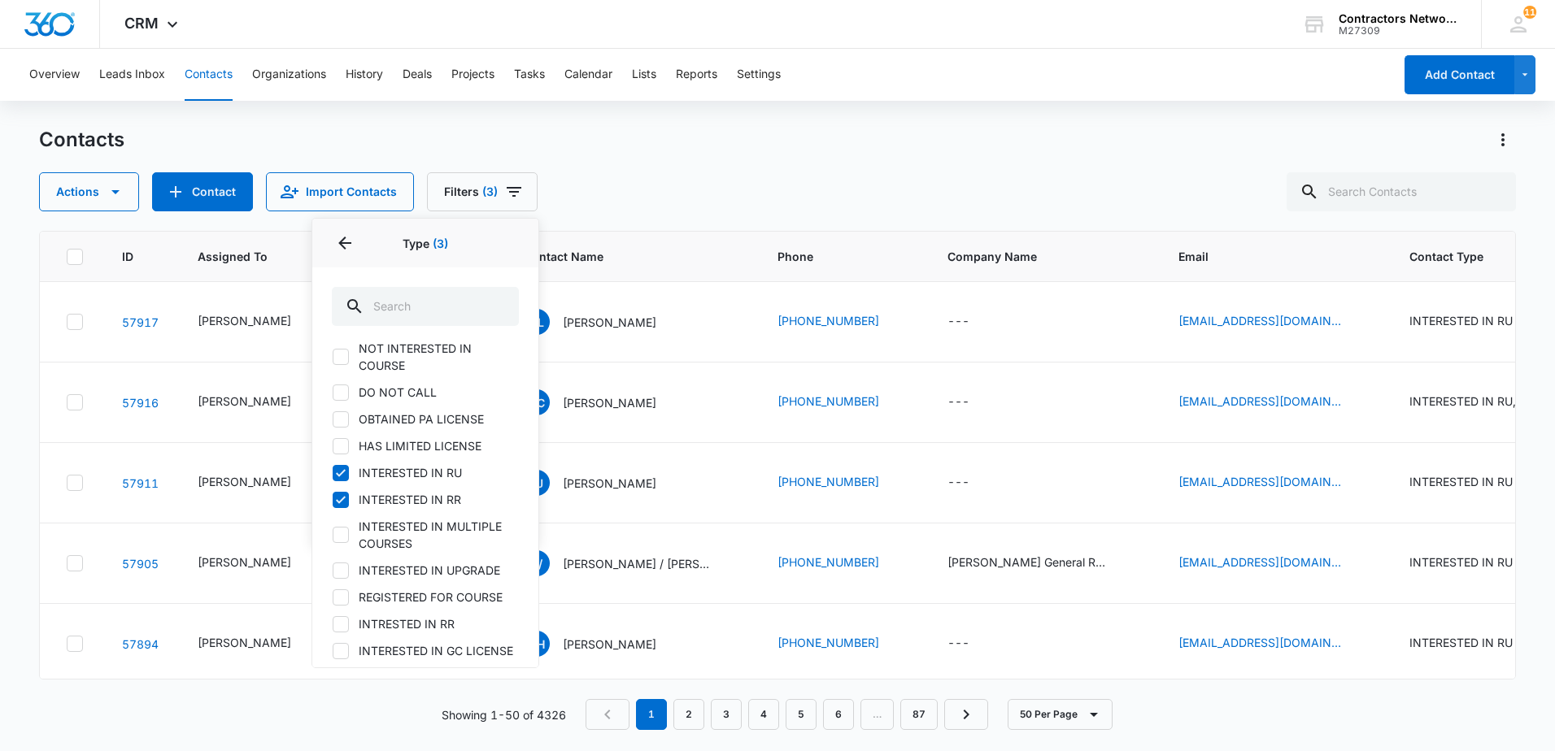
scroll to position [407, 0]
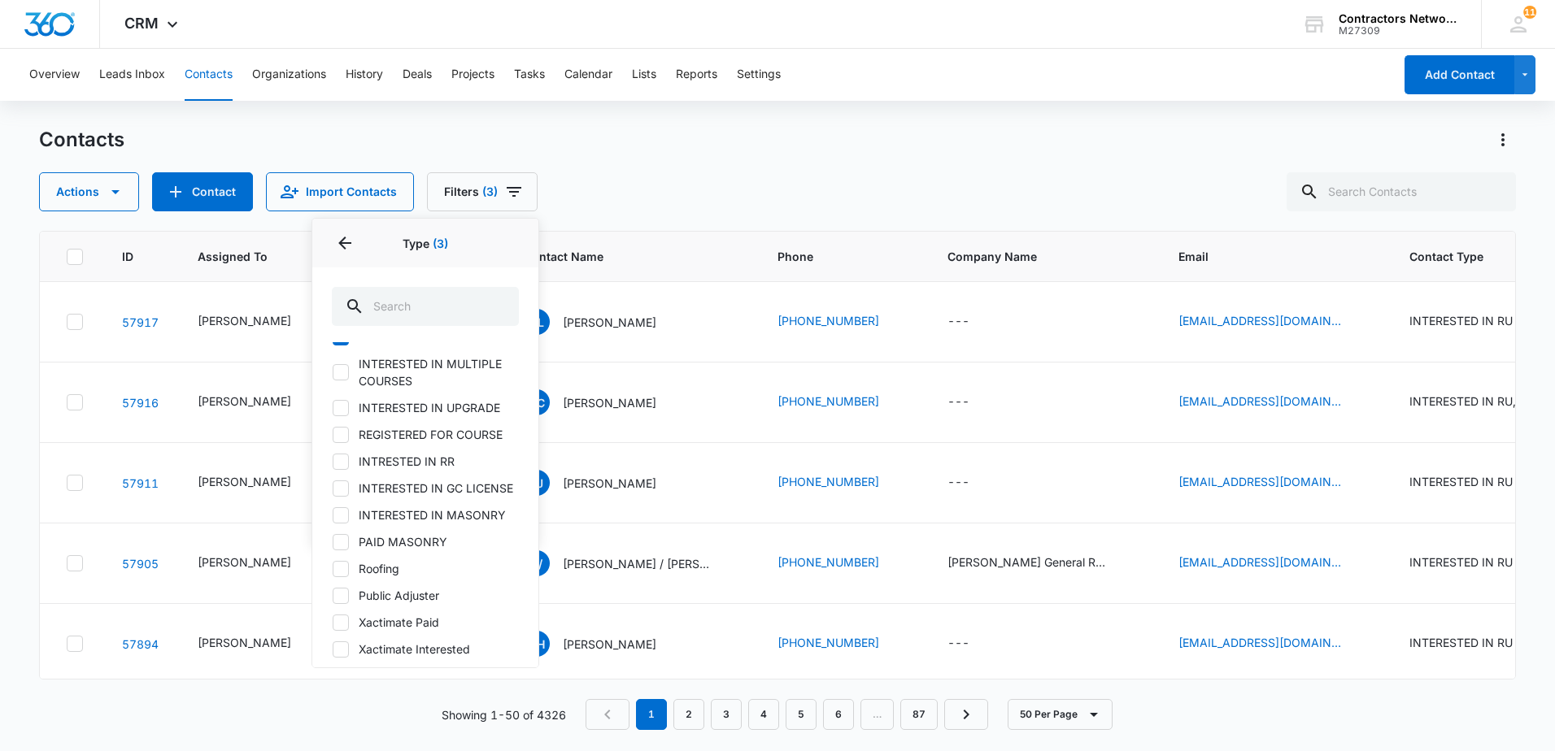
click at [334, 455] on icon at bounding box center [340, 462] width 15 height 15
click at [333, 461] on input "INTRESTED IN RR" at bounding box center [332, 461] width 1 height 1
checkbox input "true"
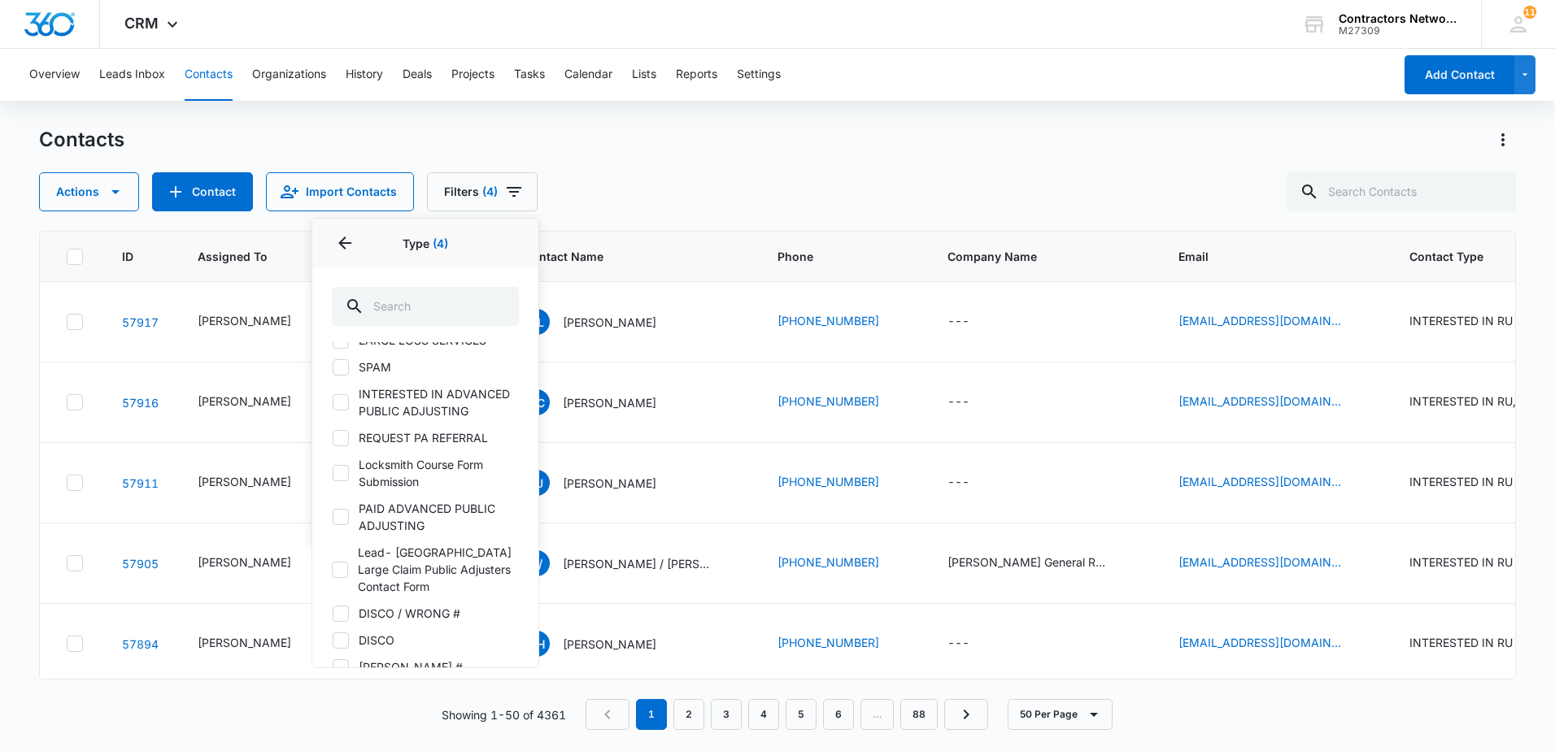
scroll to position [904, 0]
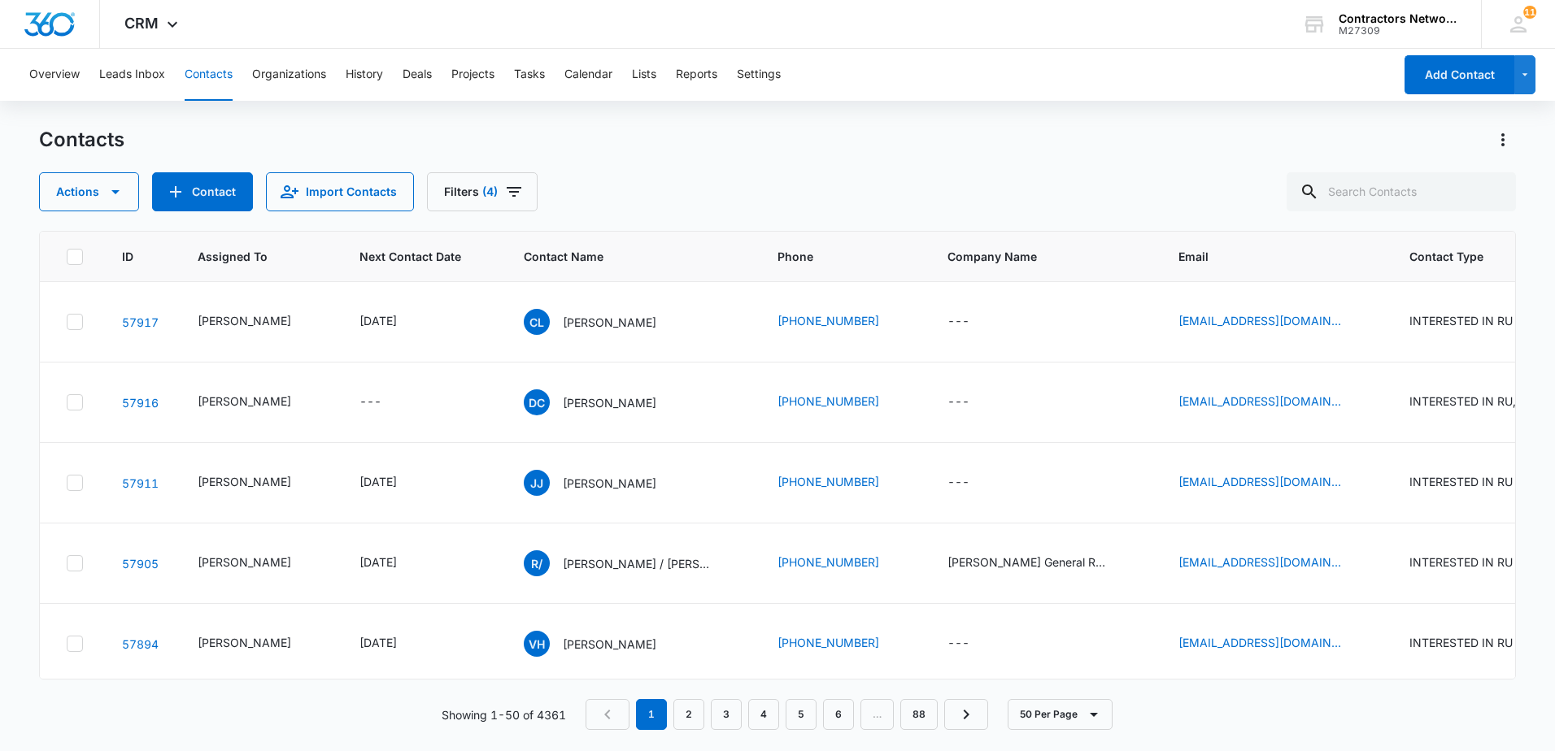
click at [712, 176] on div "Actions Contact Import Contacts Filters (4)" at bounding box center [777, 191] width 1477 height 39
click at [808, 716] on link "5" at bounding box center [801, 714] width 31 height 31
click at [587, 327] on p "[PERSON_NAME]" at bounding box center [610, 322] width 94 height 17
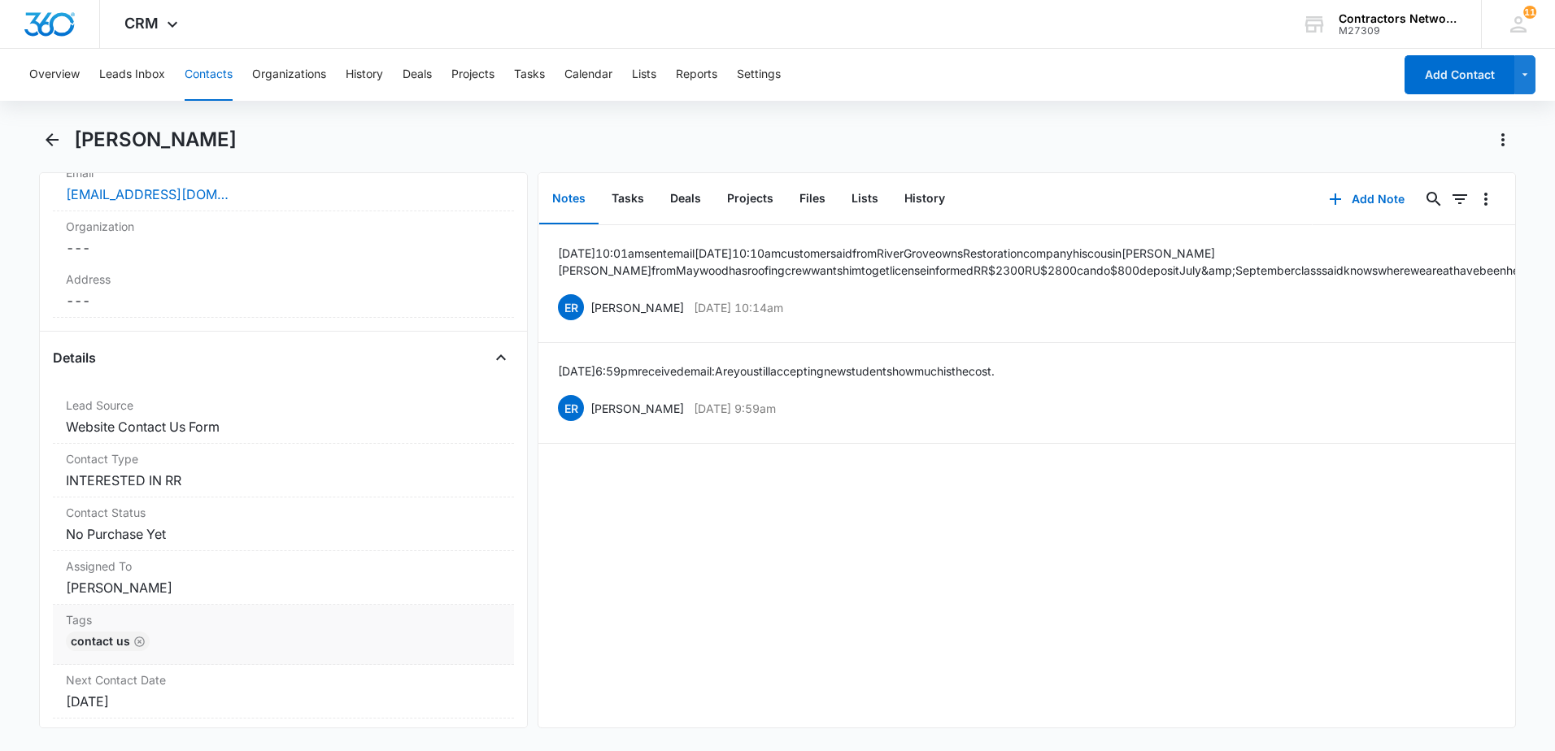
scroll to position [407, 0]
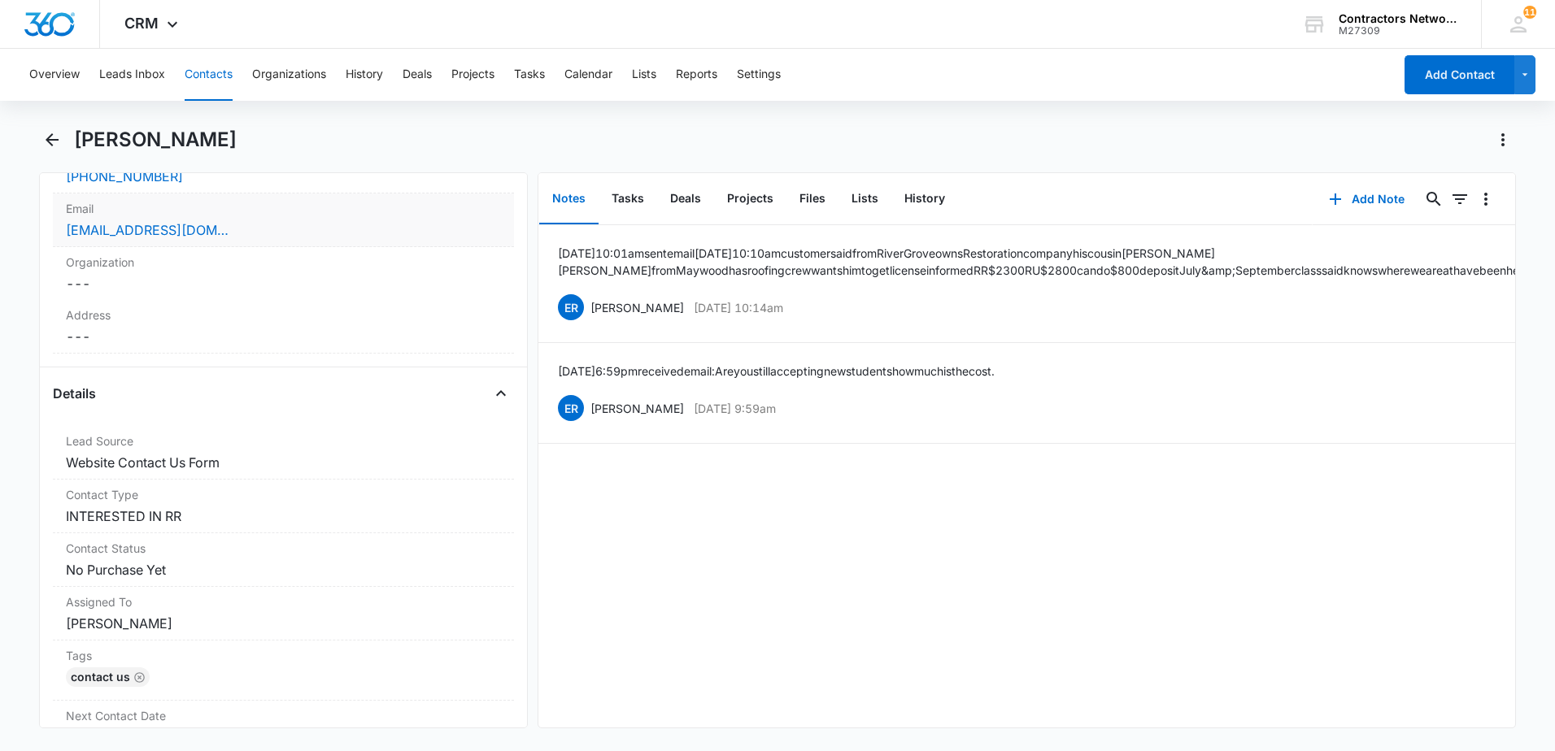
click at [363, 232] on div "[EMAIL_ADDRESS][DOMAIN_NAME]" at bounding box center [283, 230] width 435 height 20
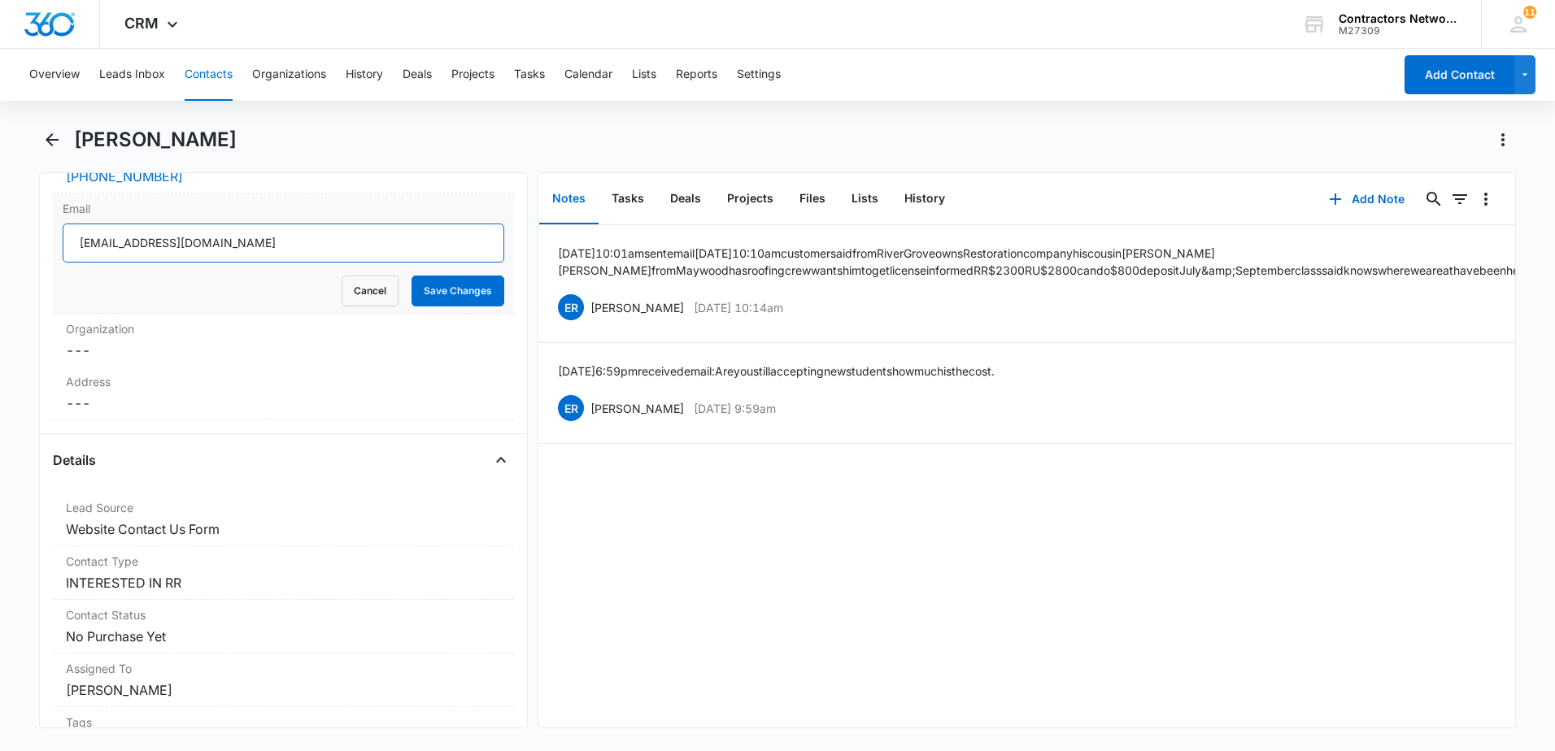
click at [363, 239] on input "[EMAIL_ADDRESS][DOMAIN_NAME]" at bounding box center [284, 243] width 442 height 39
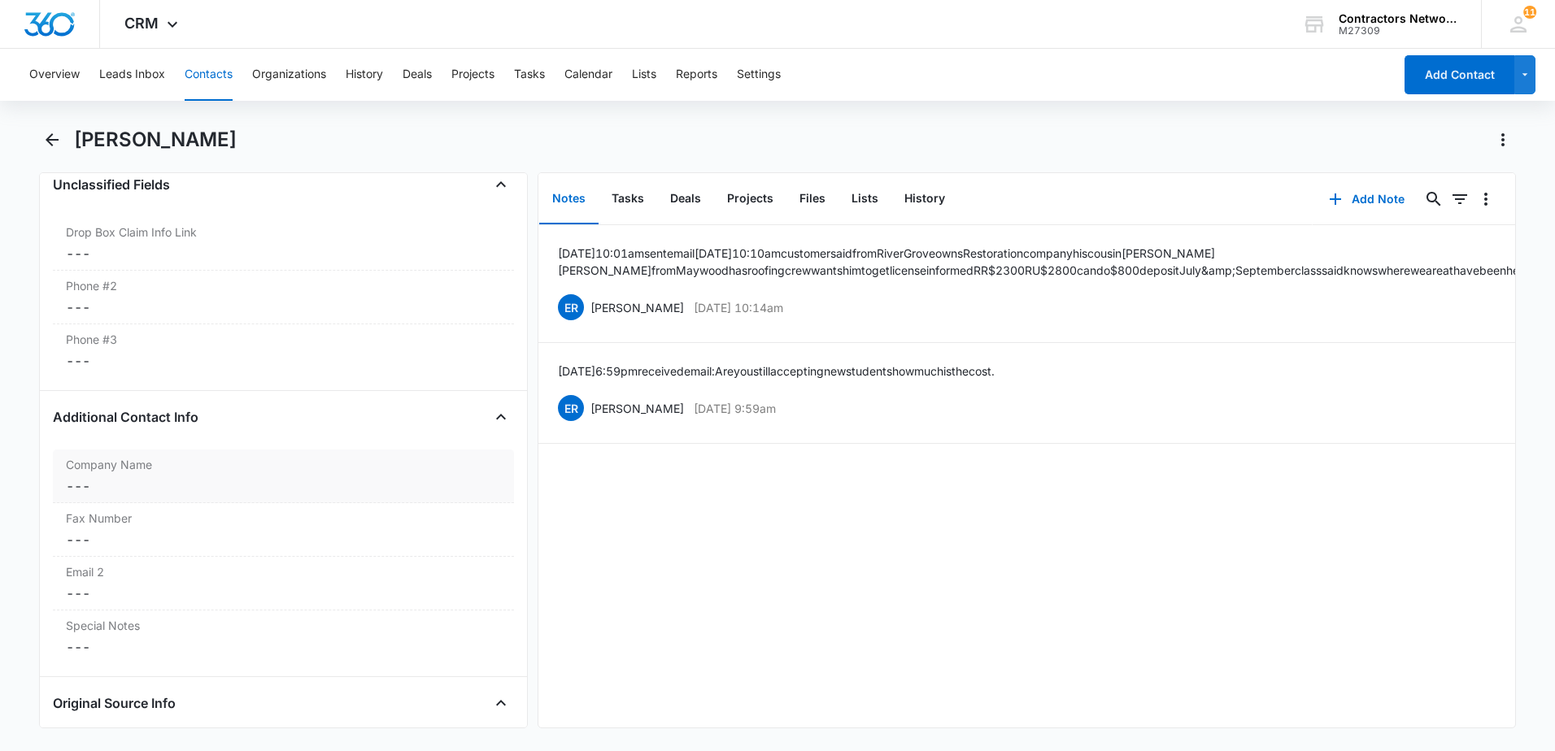
scroll to position [1301, 0]
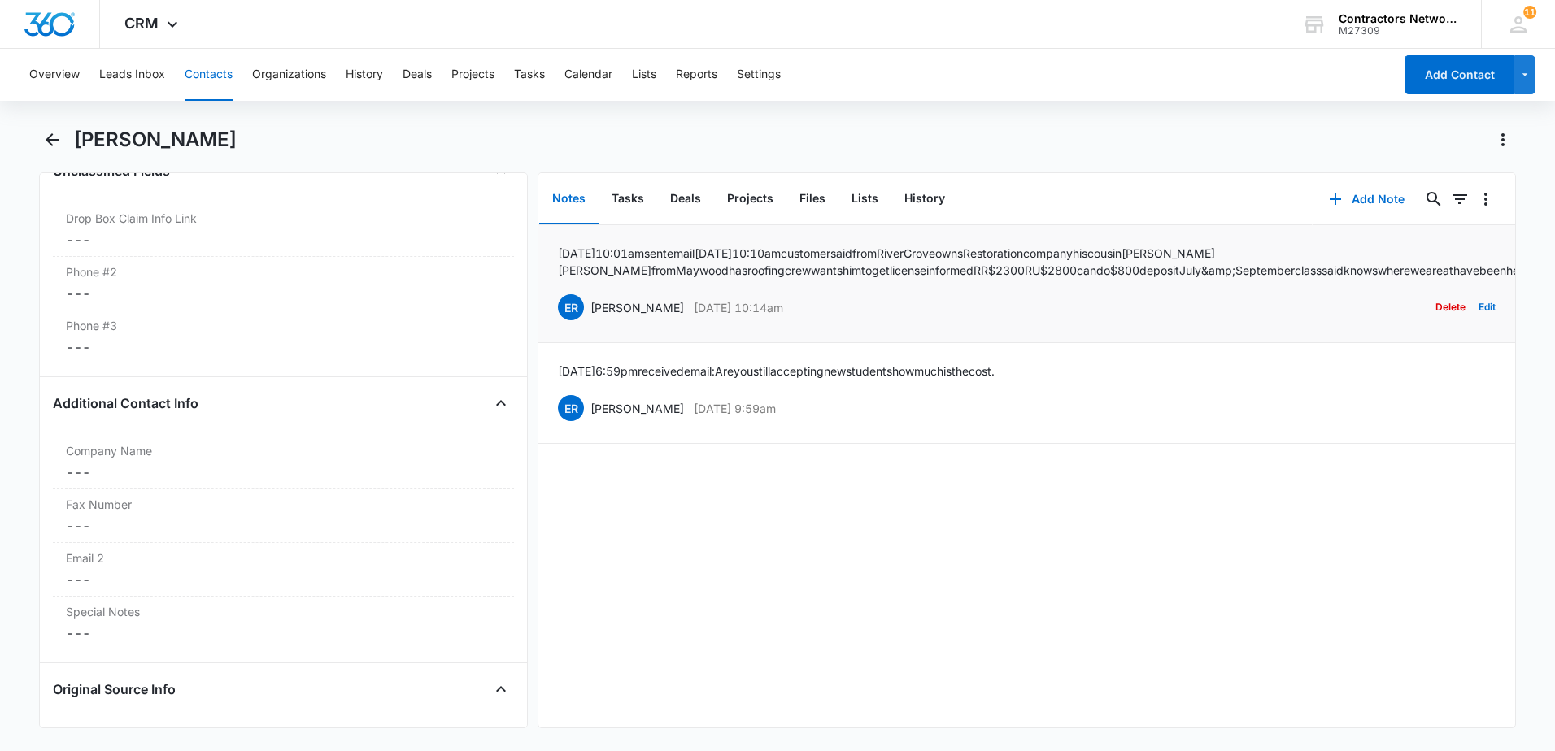
click at [1435, 320] on button "Delete" at bounding box center [1450, 307] width 30 height 31
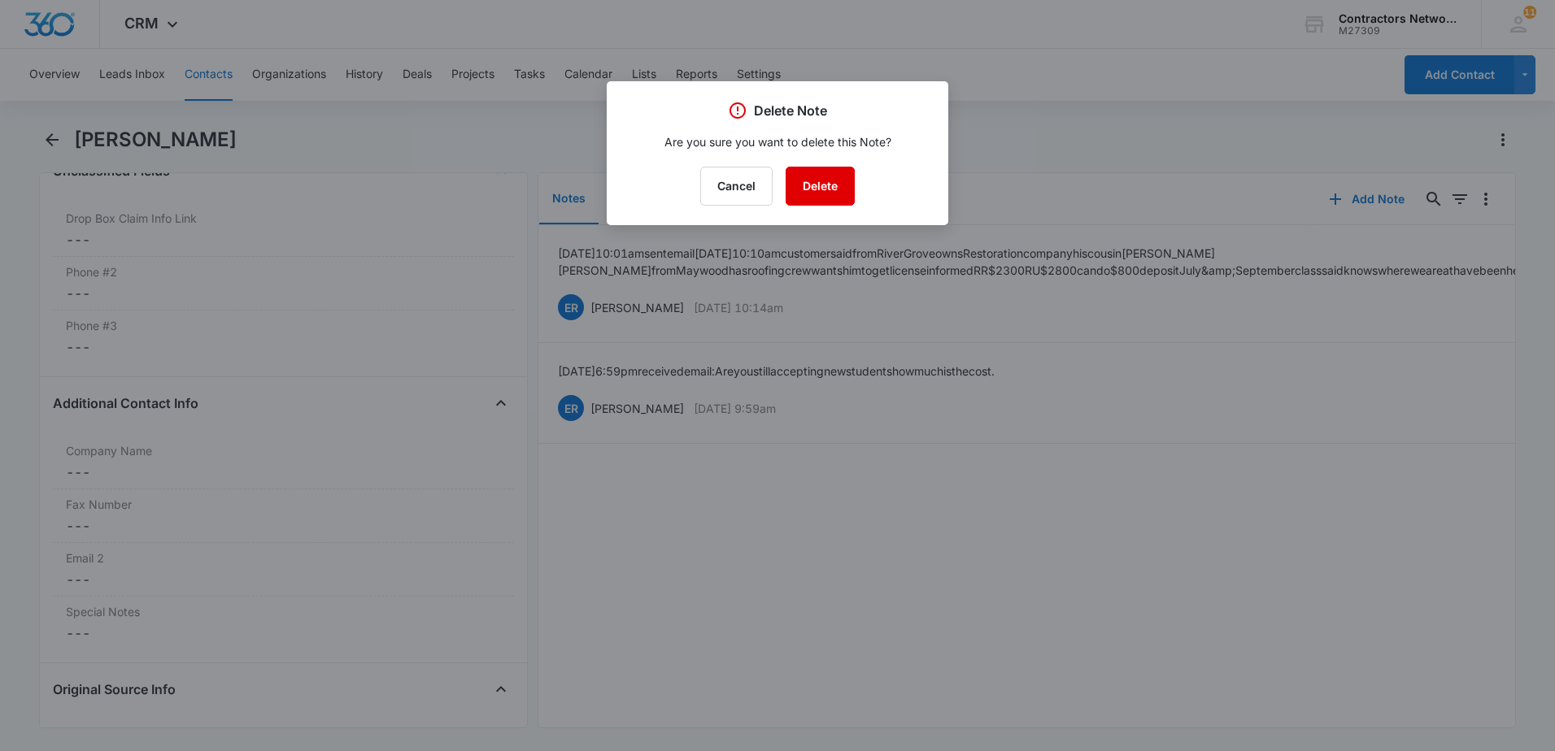
click at [828, 194] on button "Delete" at bounding box center [820, 186] width 69 height 39
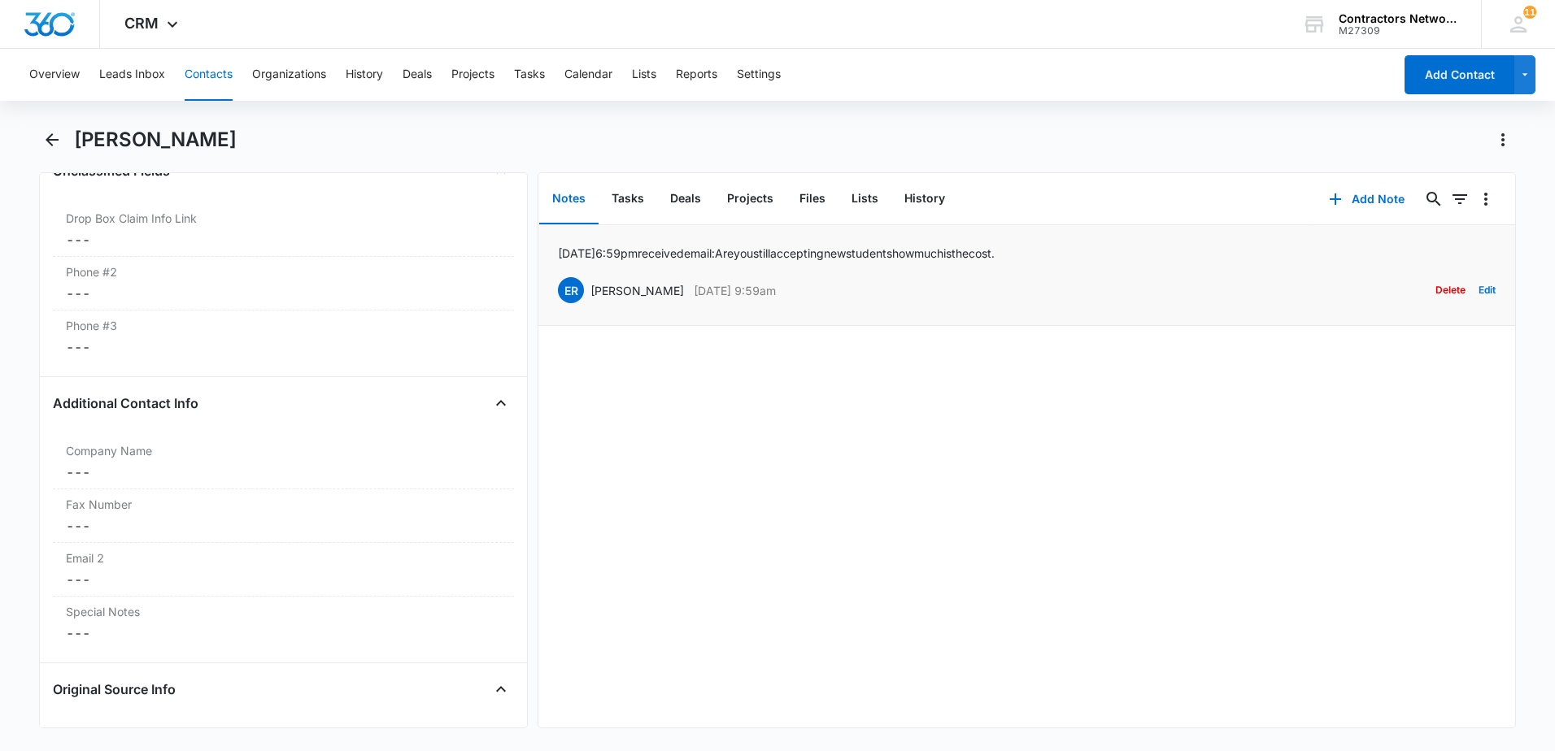
click at [1439, 289] on button "Delete" at bounding box center [1450, 290] width 30 height 31
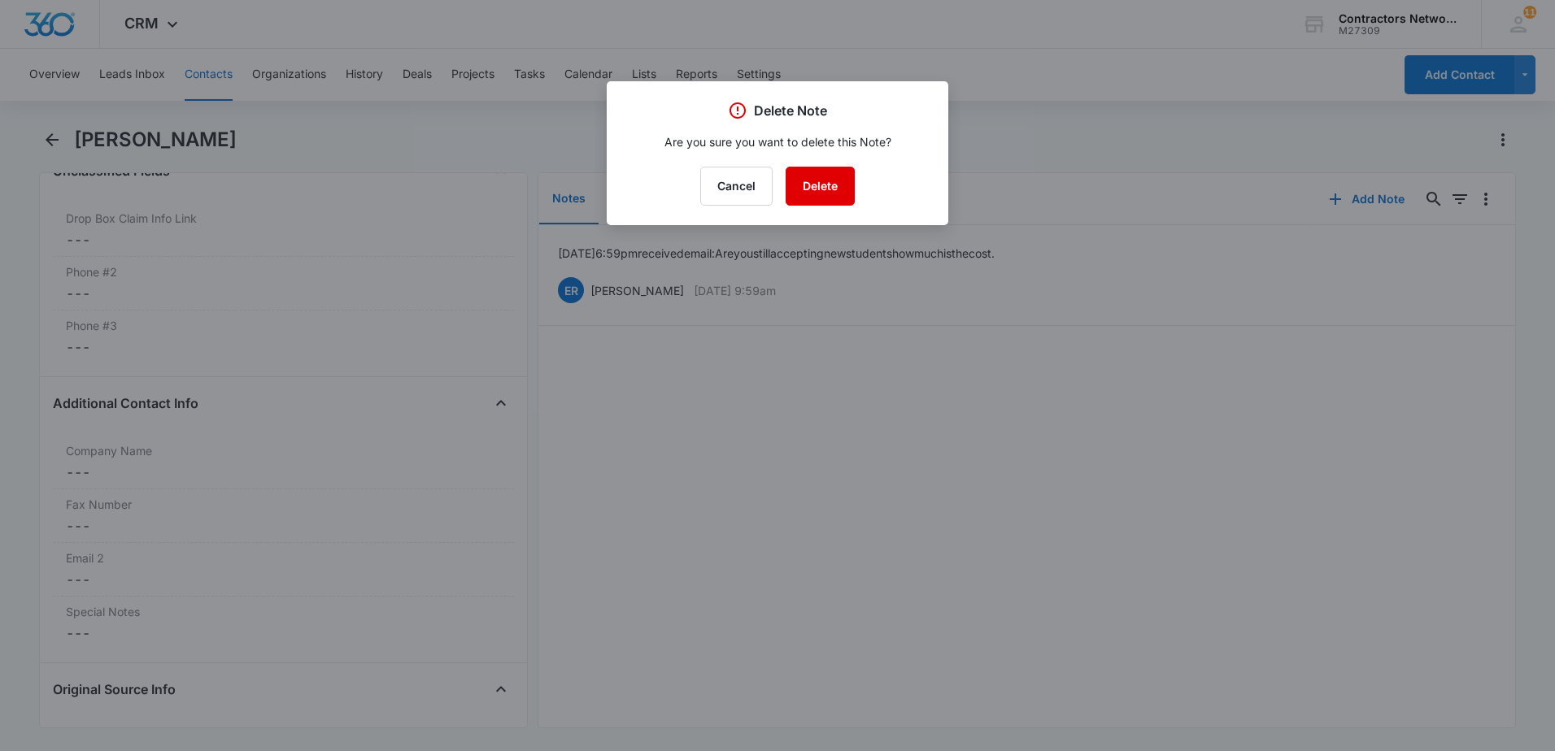
click at [837, 193] on button "Delete" at bounding box center [820, 186] width 69 height 39
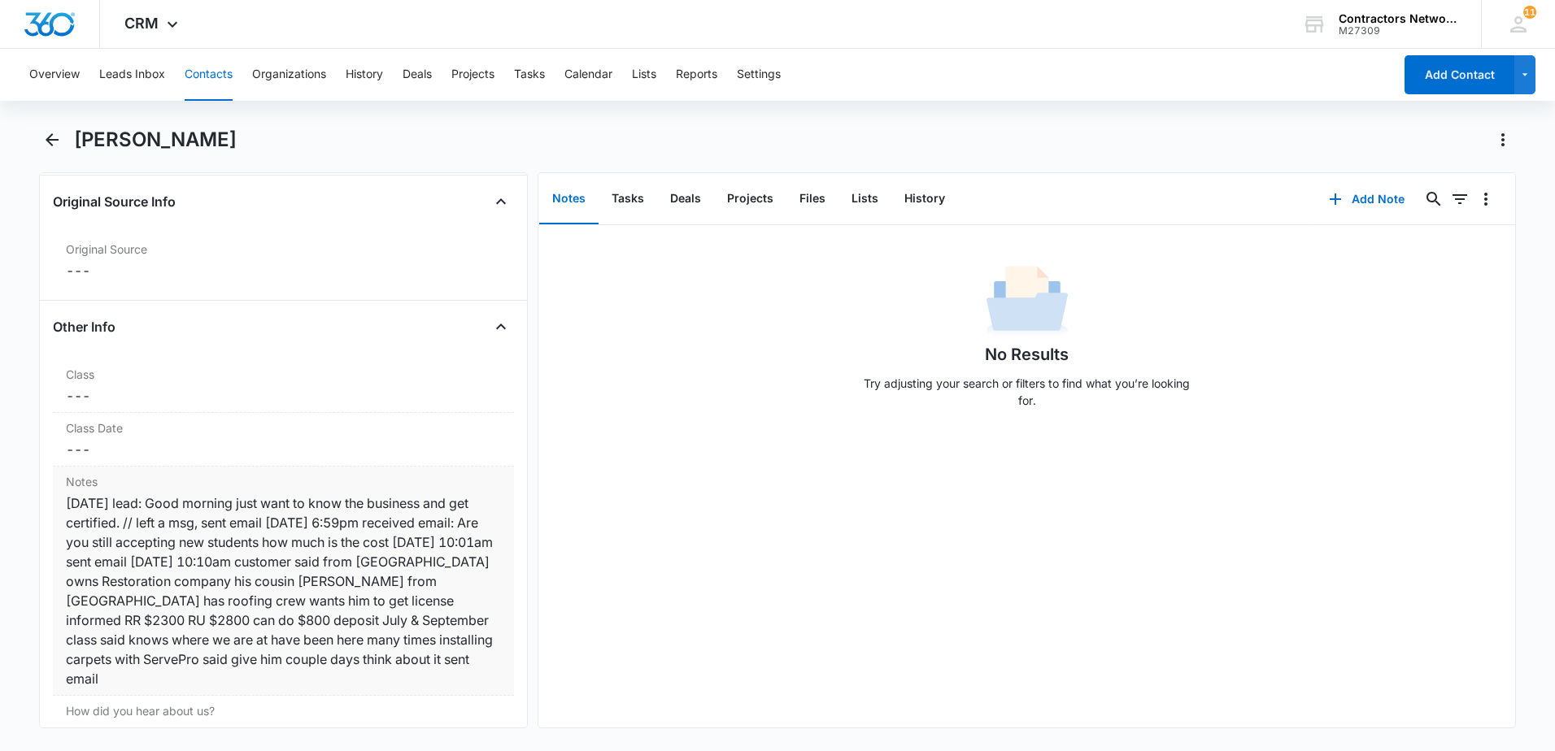
scroll to position [2033, 0]
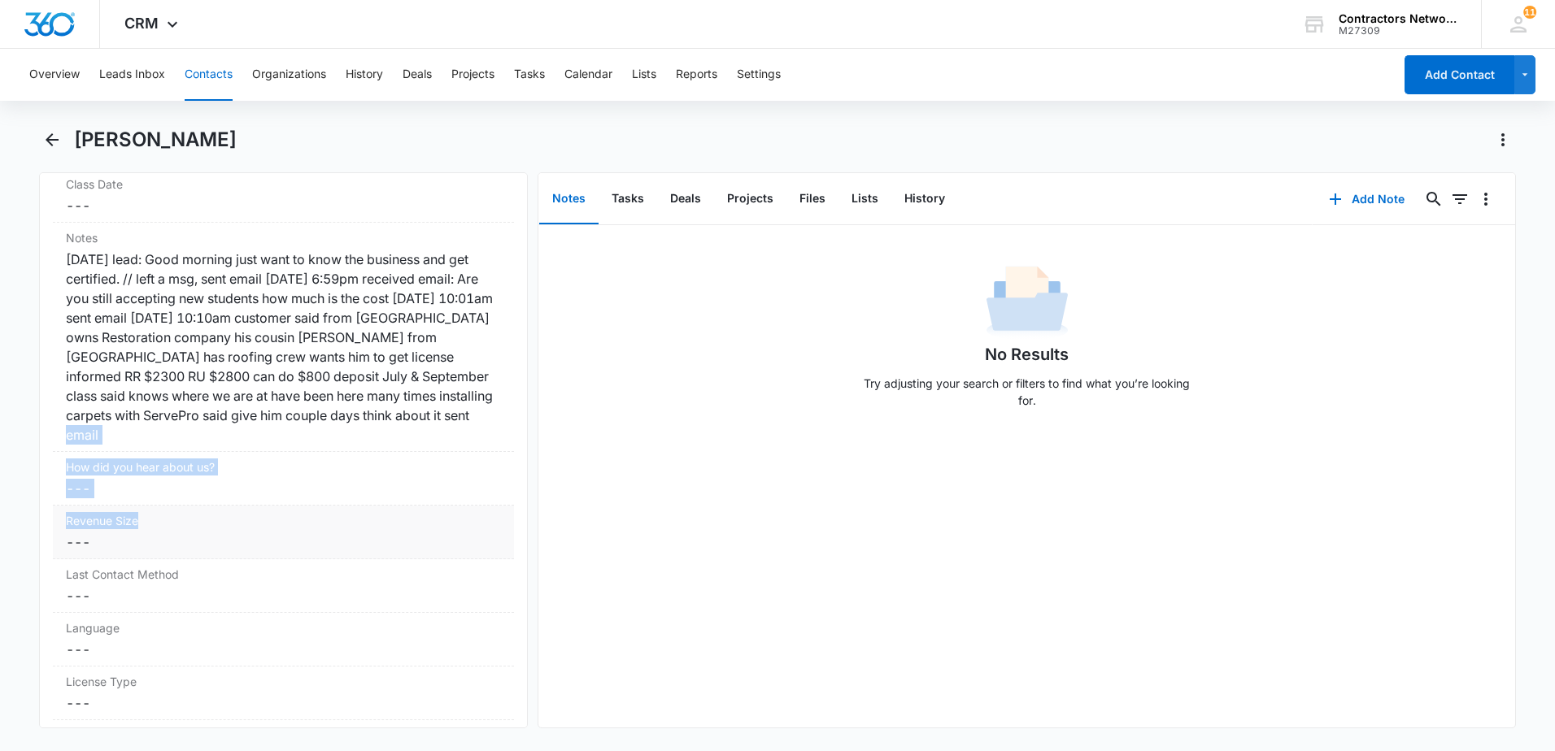
drag, startPoint x: 372, startPoint y: 435, endPoint x: 427, endPoint y: 516, distance: 97.7
click at [427, 516] on dl "Class Cancel Save Changes --- Class Date Cancel Save Changes --- Notes Cancel S…" at bounding box center [283, 578] width 461 height 926
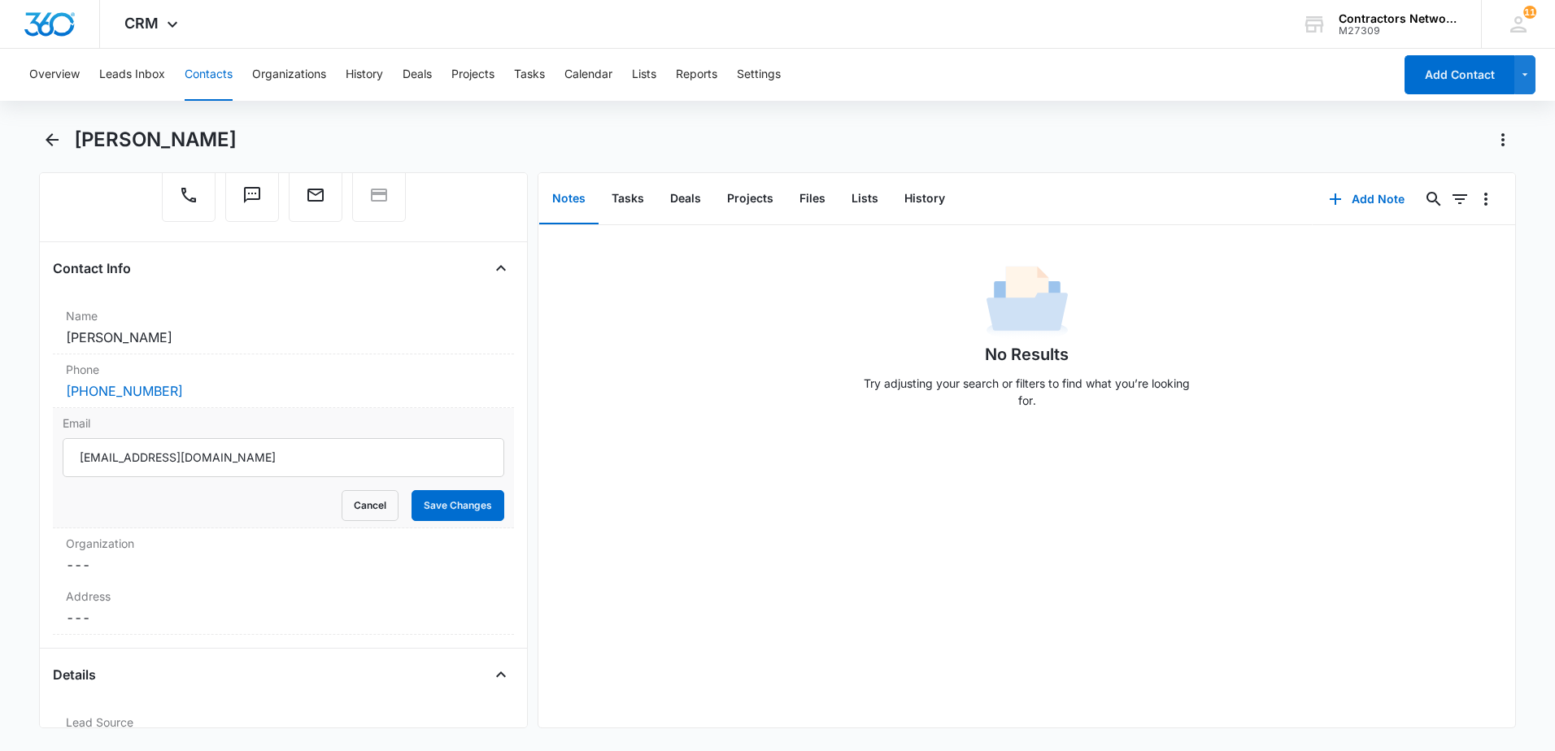
scroll to position [244, 0]
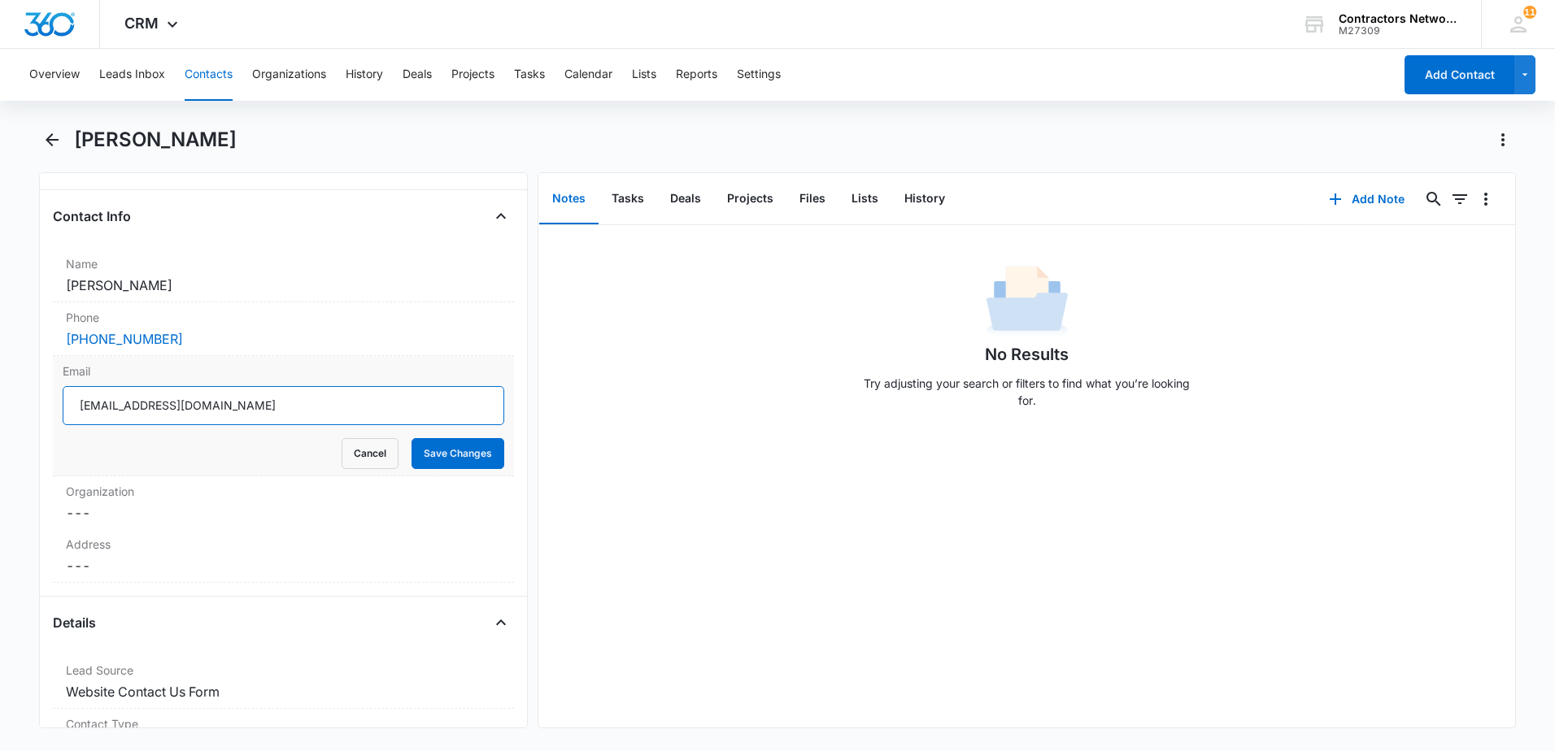
click at [284, 408] on input "[EMAIL_ADDRESS][DOMAIN_NAME]" at bounding box center [284, 405] width 442 height 39
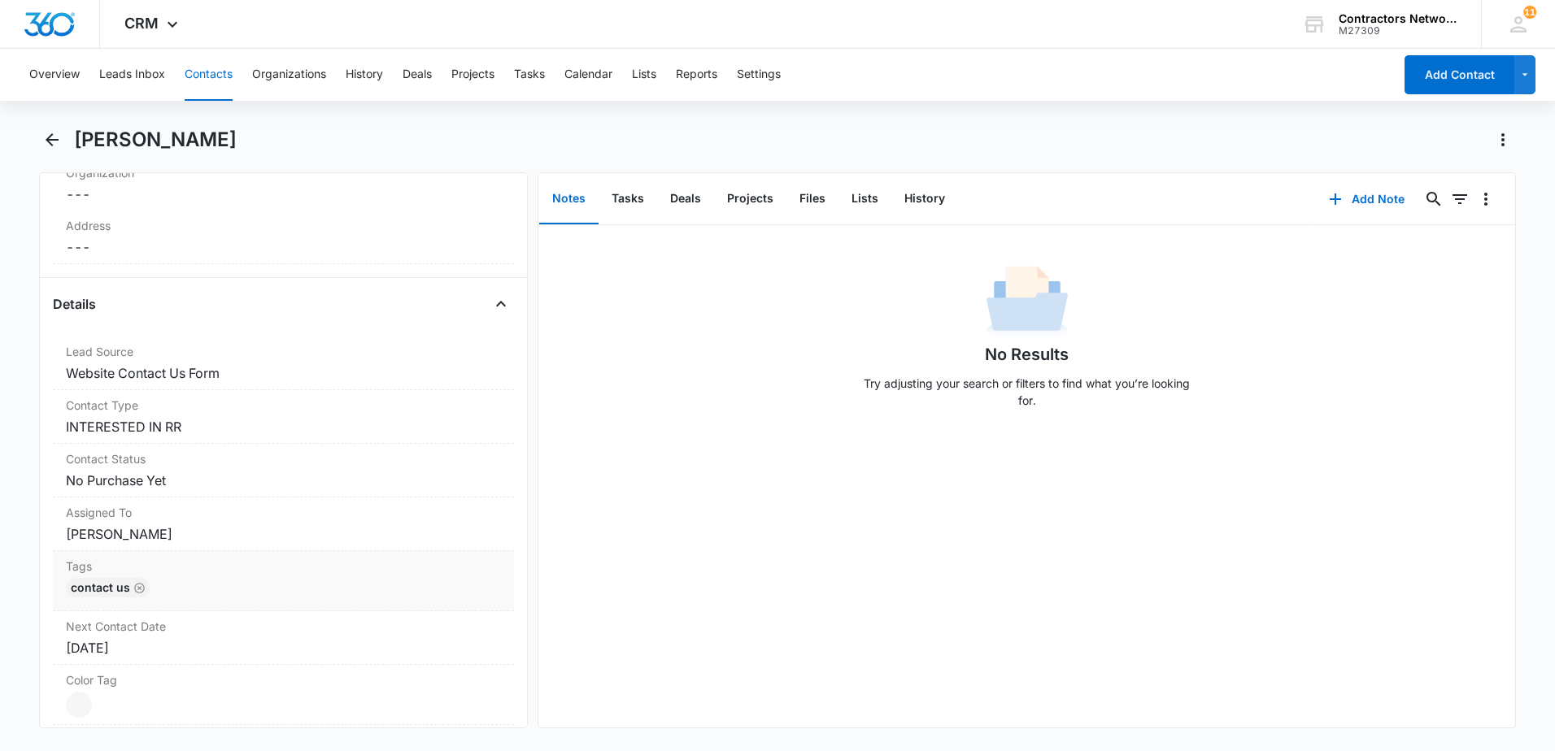
scroll to position [732, 0]
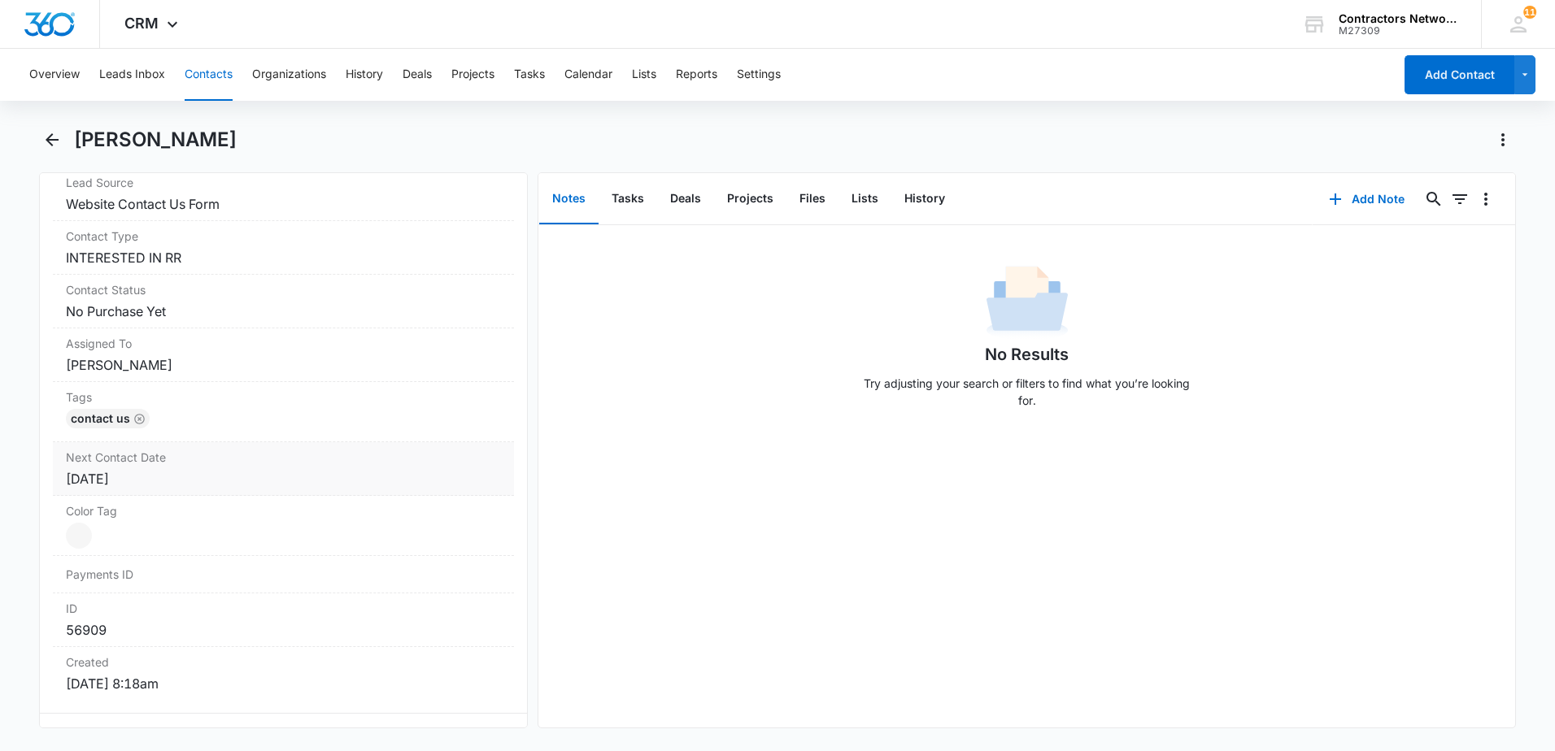
click at [203, 474] on div "[DATE]" at bounding box center [283, 479] width 435 height 20
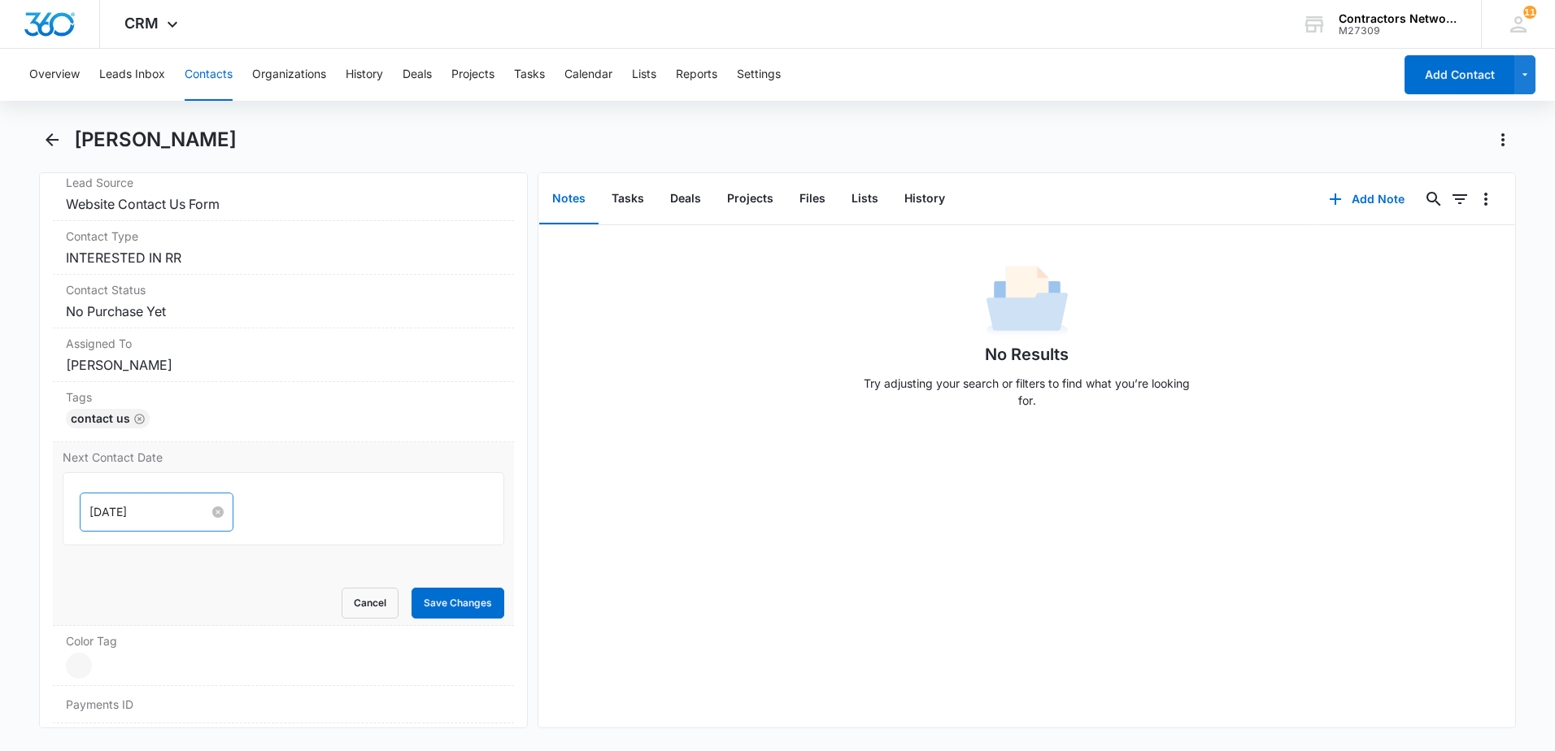
click at [156, 512] on input "[DATE]" at bounding box center [149, 512] width 120 height 18
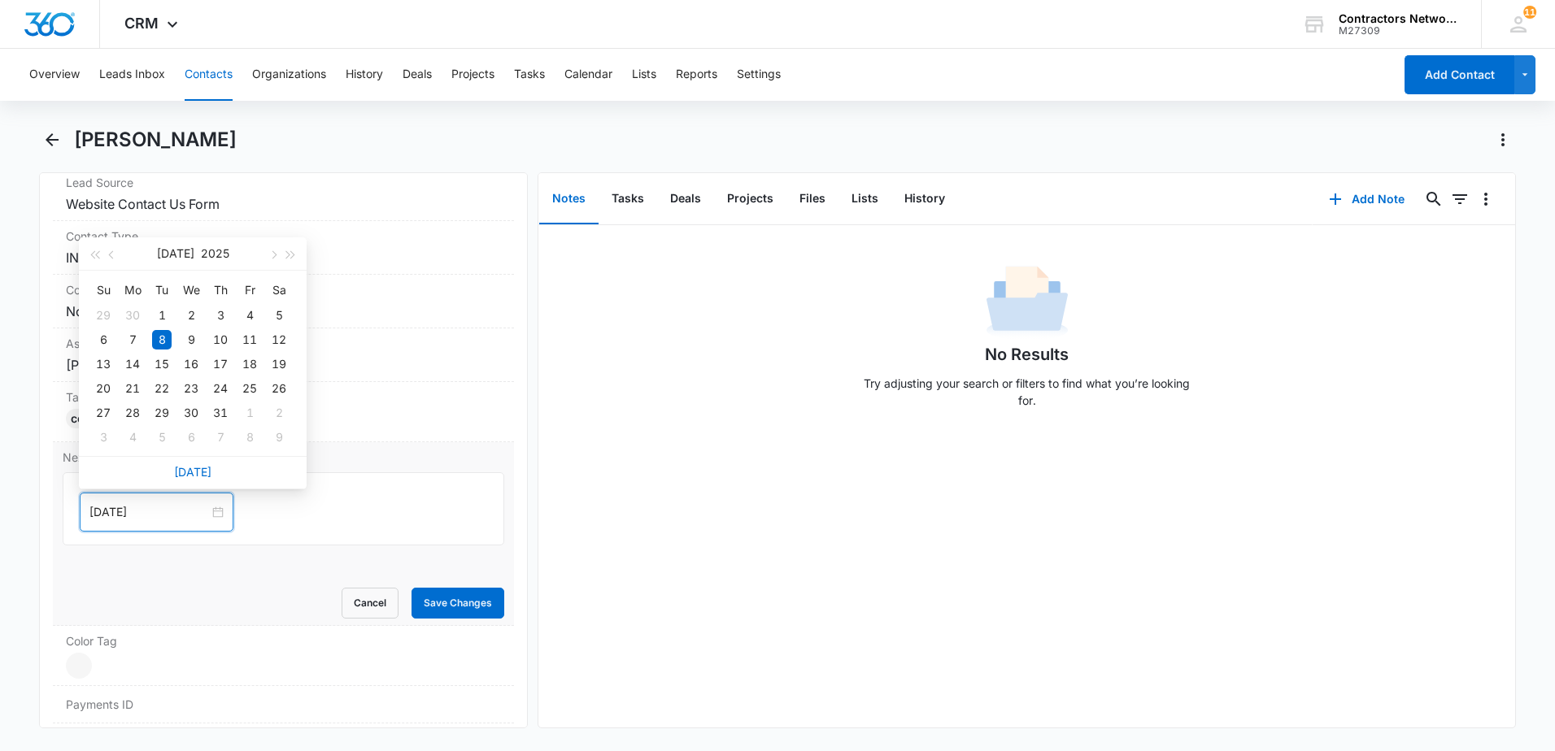
click at [202, 472] on link "[DATE]" at bounding box center [192, 472] width 37 height 14
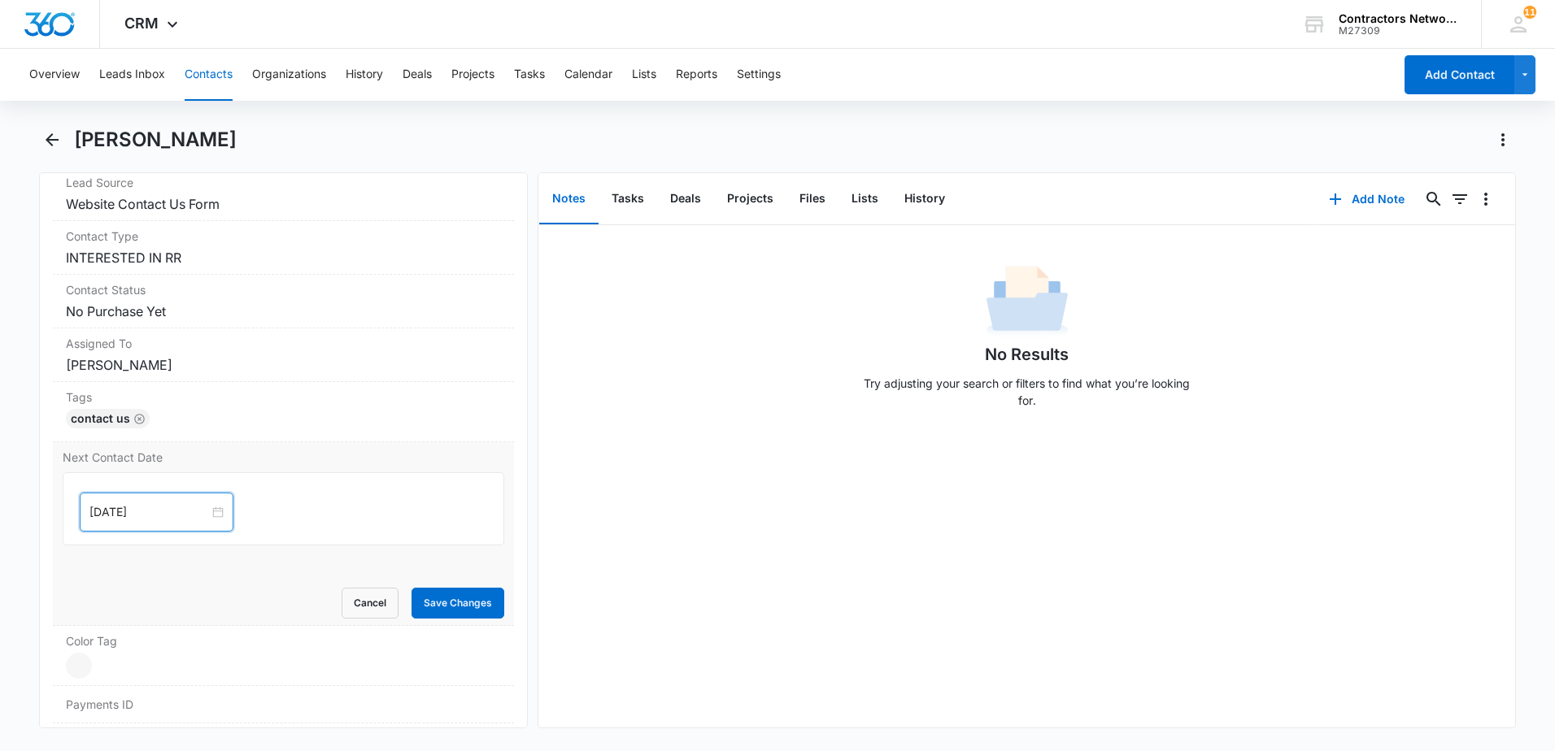
drag, startPoint x: 173, startPoint y: 521, endPoint x: 187, endPoint y: 493, distance: 31.6
click at [173, 520] on div "[DATE]" at bounding box center [157, 512] width 154 height 39
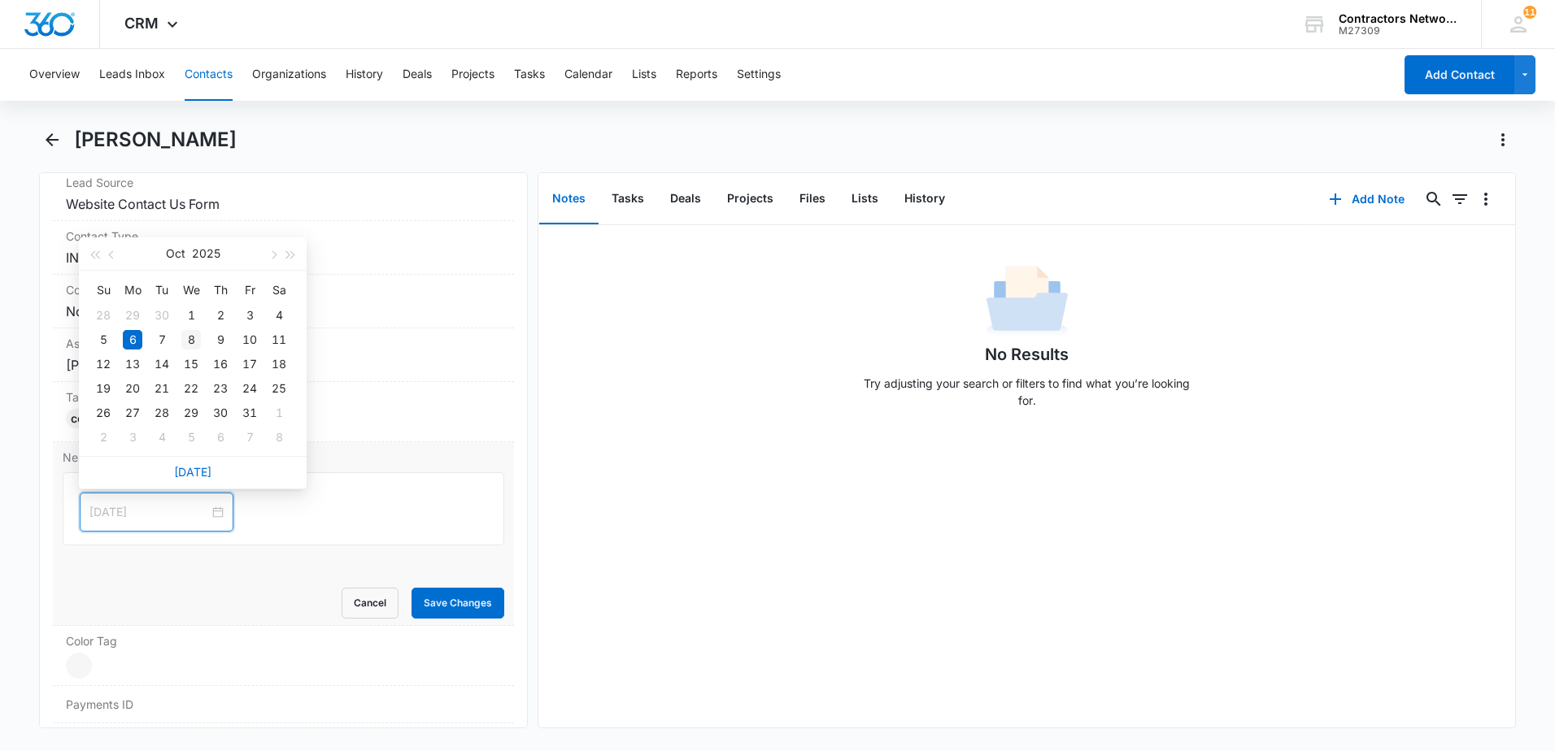
type input "[DATE]"
click at [185, 340] on div "8" at bounding box center [191, 340] width 20 height 20
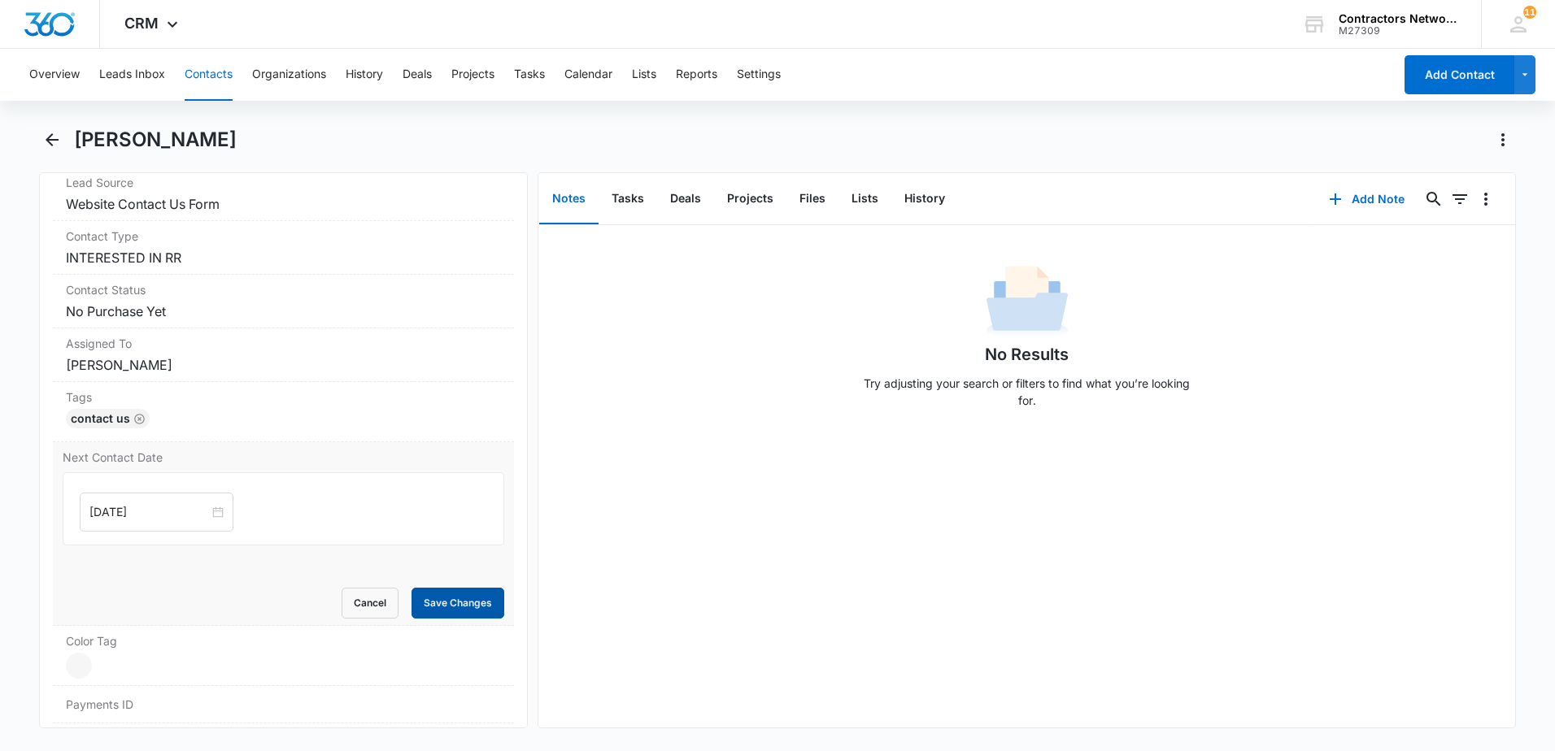
click at [446, 602] on button "Save Changes" at bounding box center [457, 603] width 93 height 31
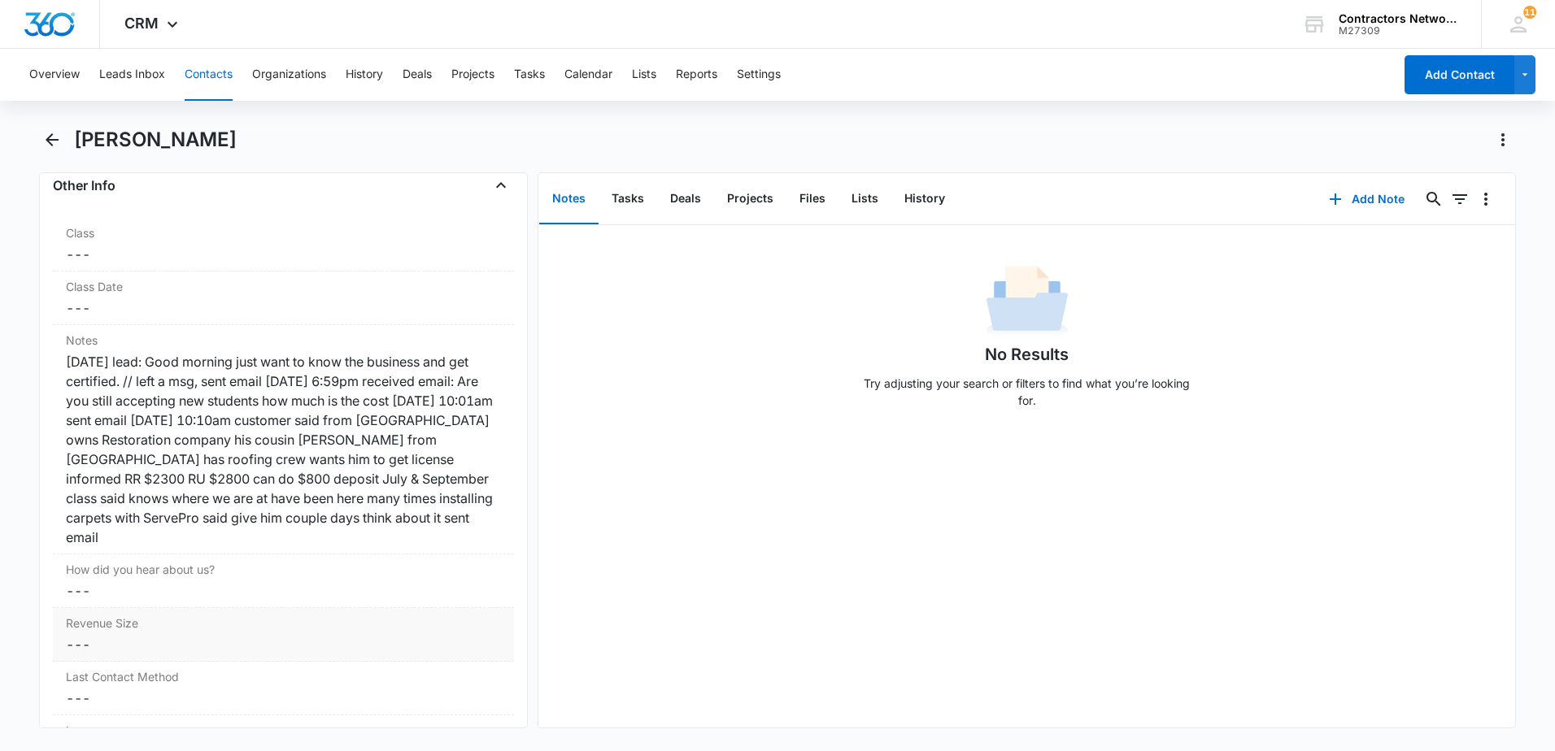
scroll to position [2083, 0]
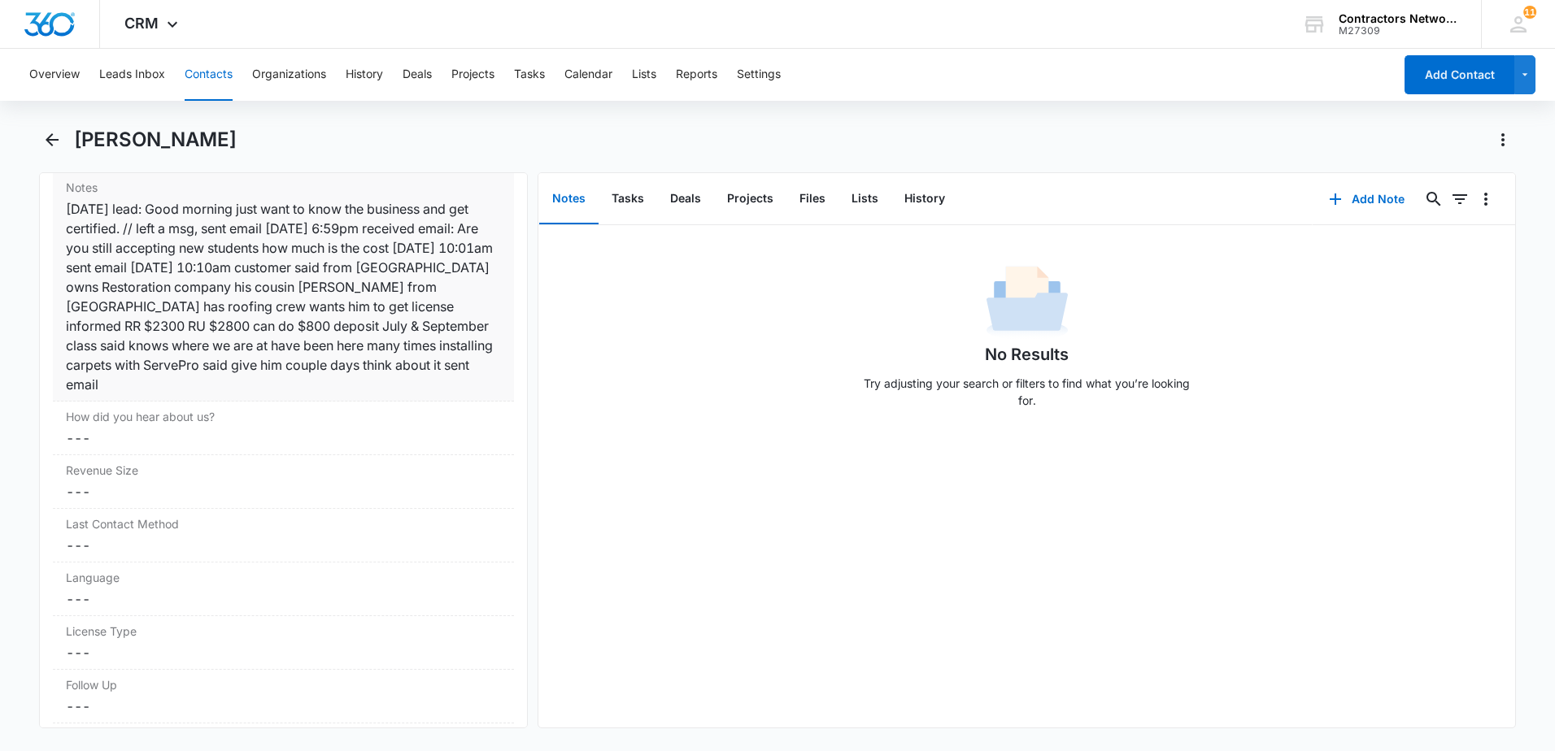
click at [320, 384] on div "[DATE] lead: Good morning just want to know the business and get certified. // …" at bounding box center [283, 296] width 435 height 195
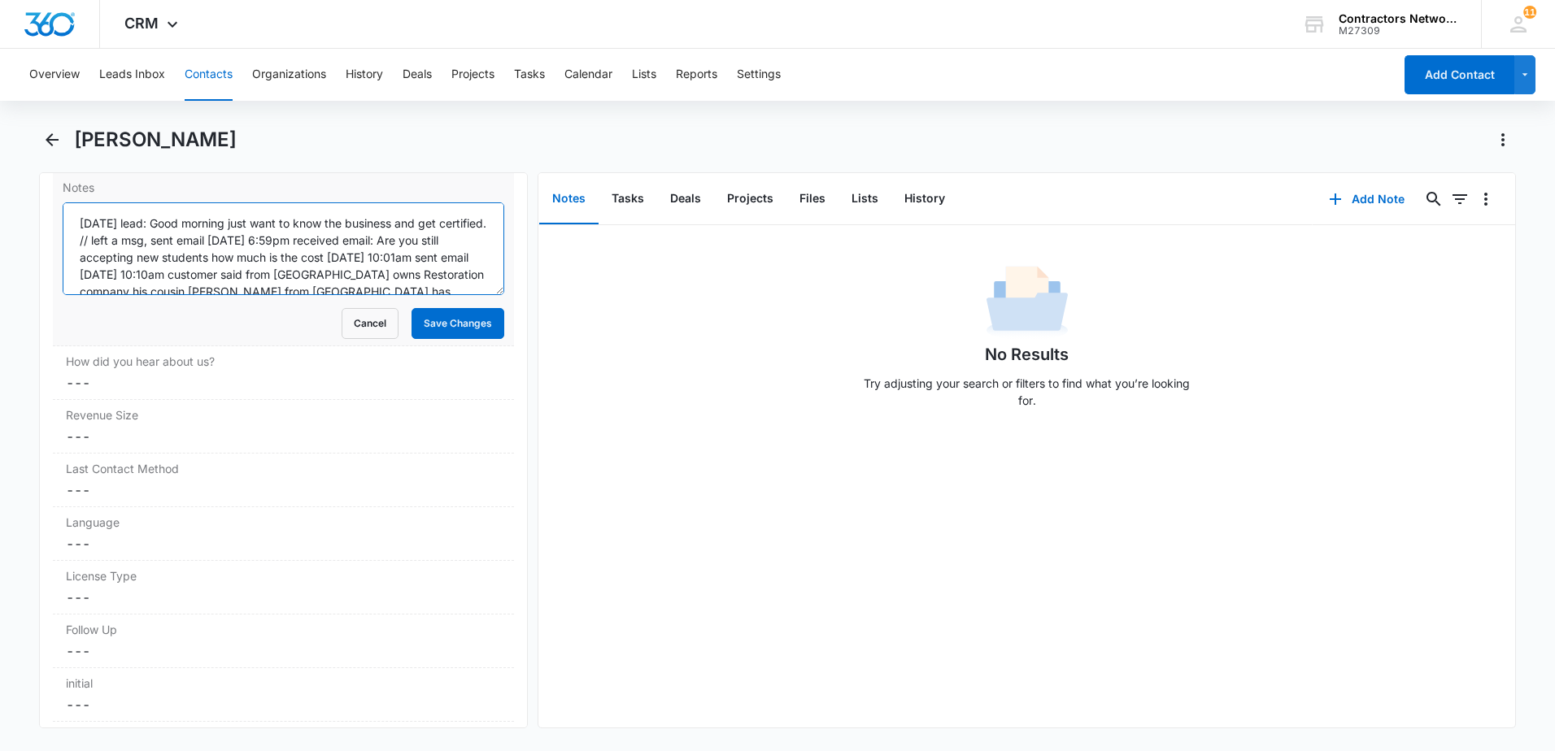
scroll to position [85, 0]
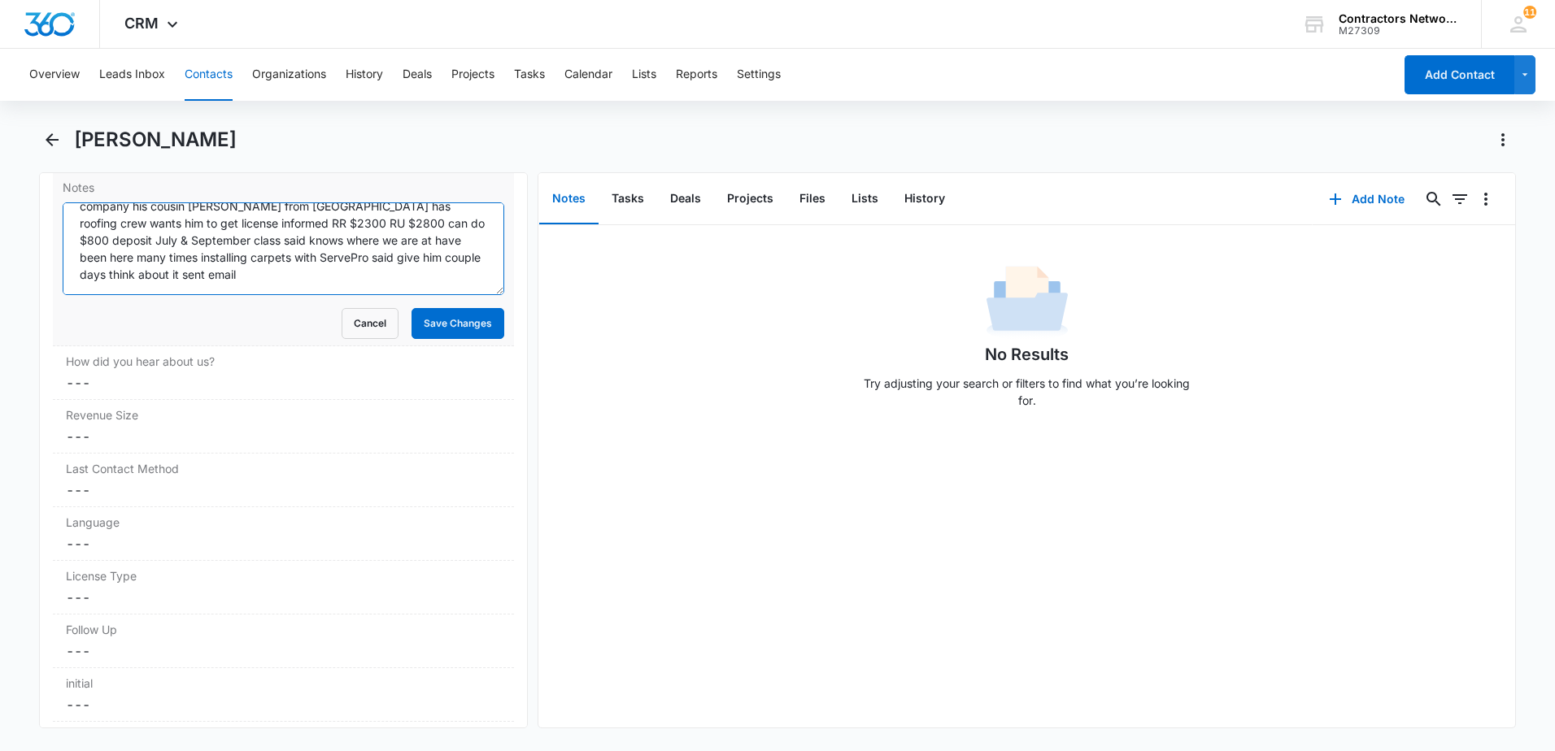
click at [417, 270] on textarea "[DATE] lead: Good morning just want to know the business and get certified. // …" at bounding box center [284, 248] width 442 height 93
type textarea "[DATE] lead: Good morning just want to know the business and get certified. // …"
click at [449, 337] on button "Save Changes" at bounding box center [457, 323] width 93 height 31
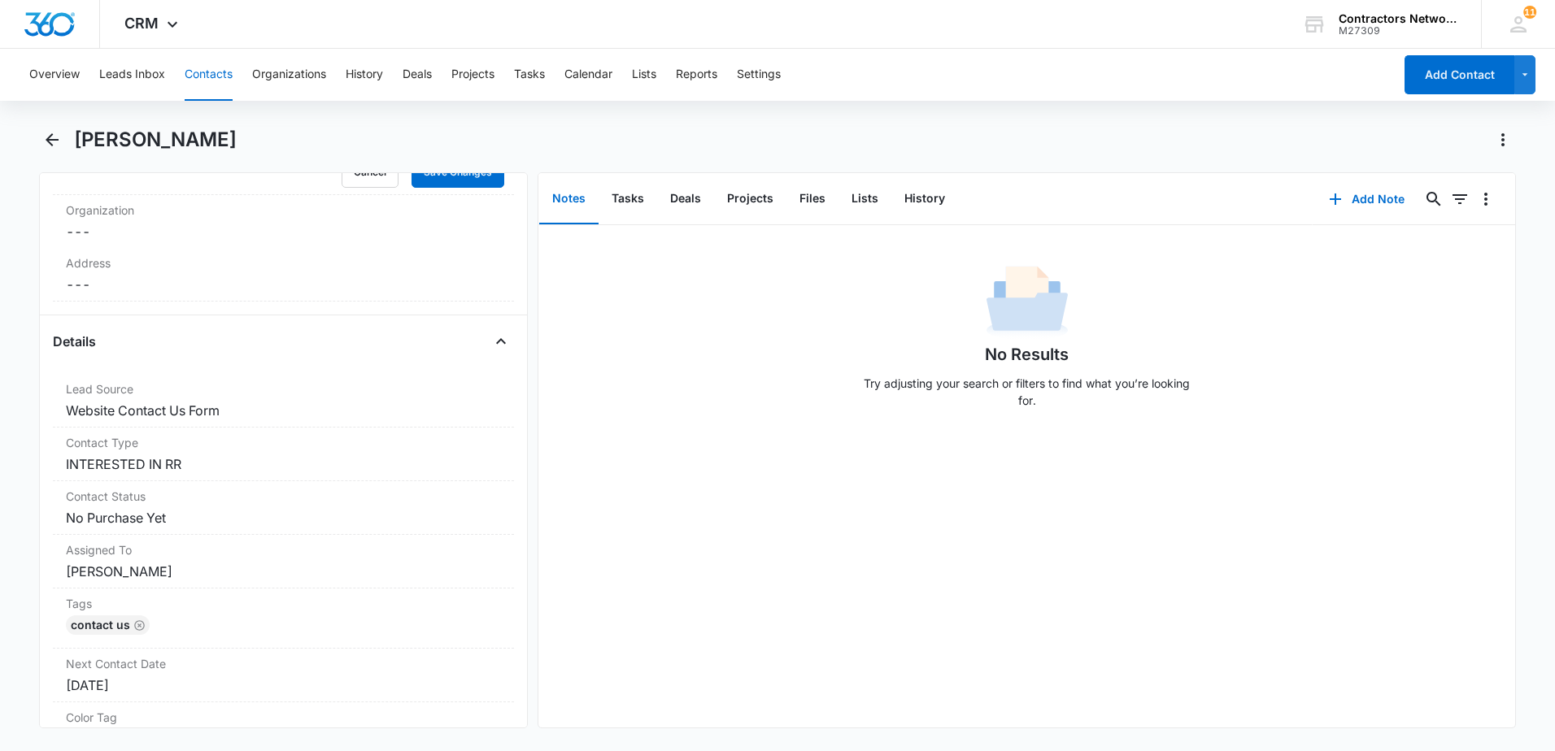
scroll to position [376, 0]
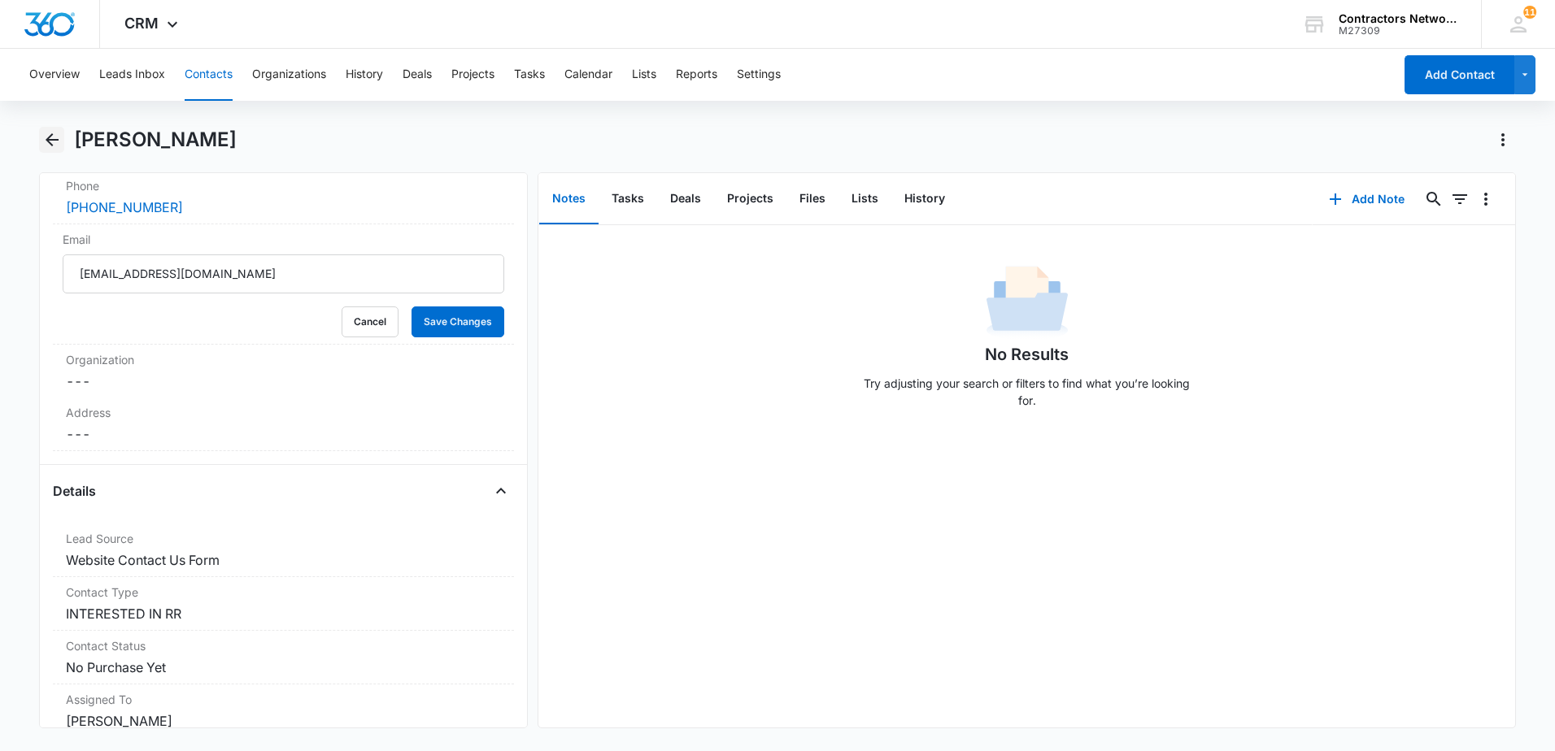
click at [51, 143] on icon "Back" at bounding box center [52, 140] width 20 height 20
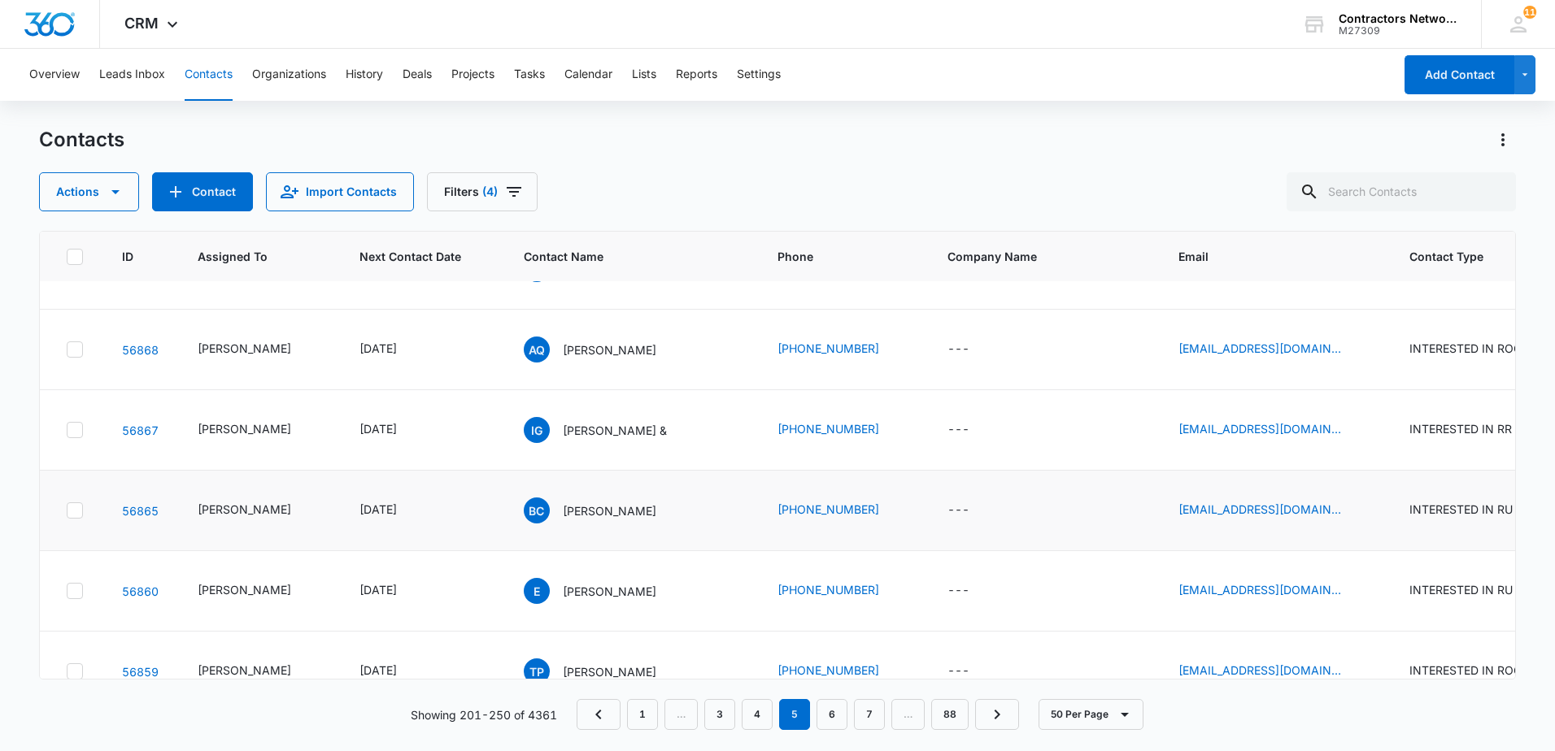
scroll to position [488, 0]
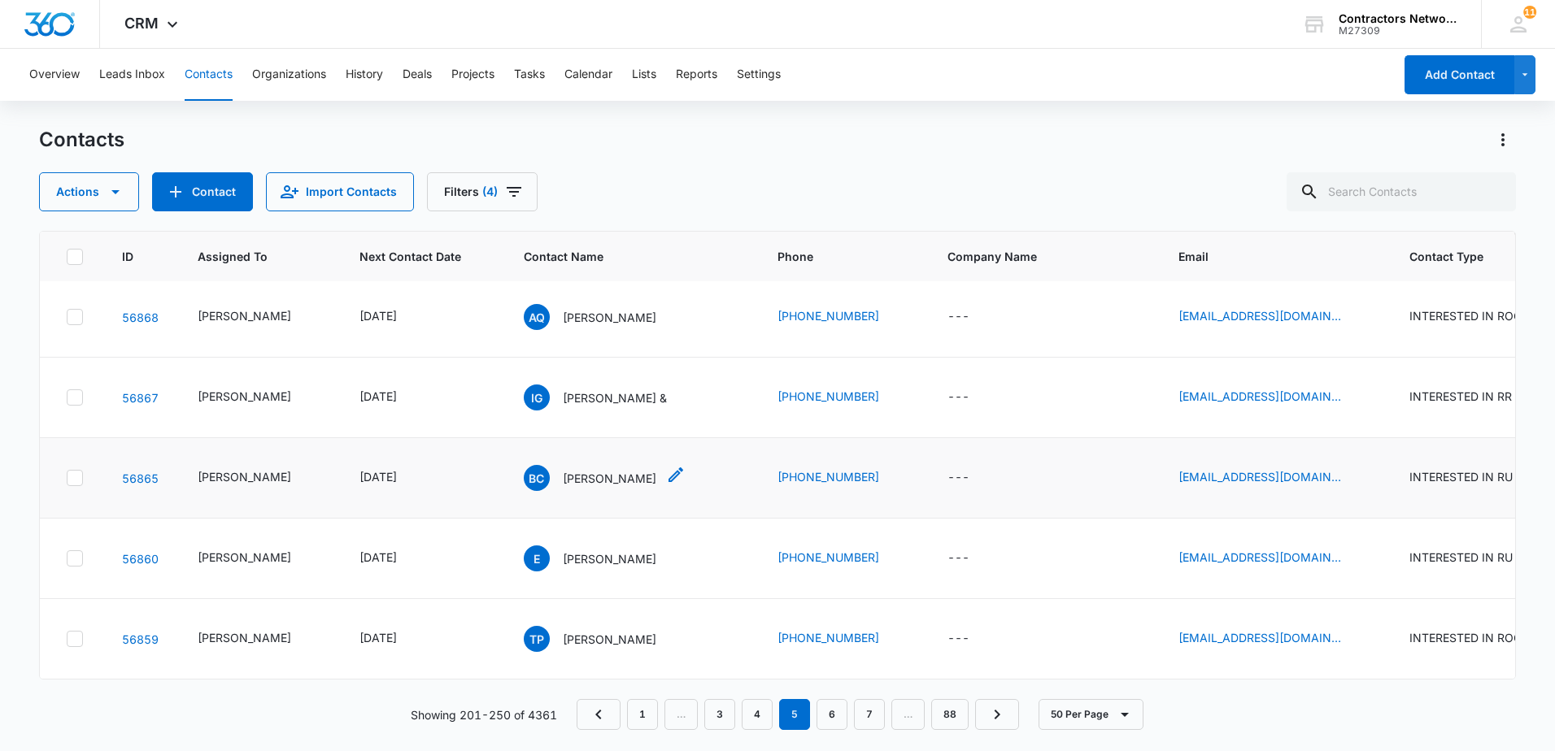
click at [581, 477] on p "[PERSON_NAME]" at bounding box center [610, 478] width 94 height 17
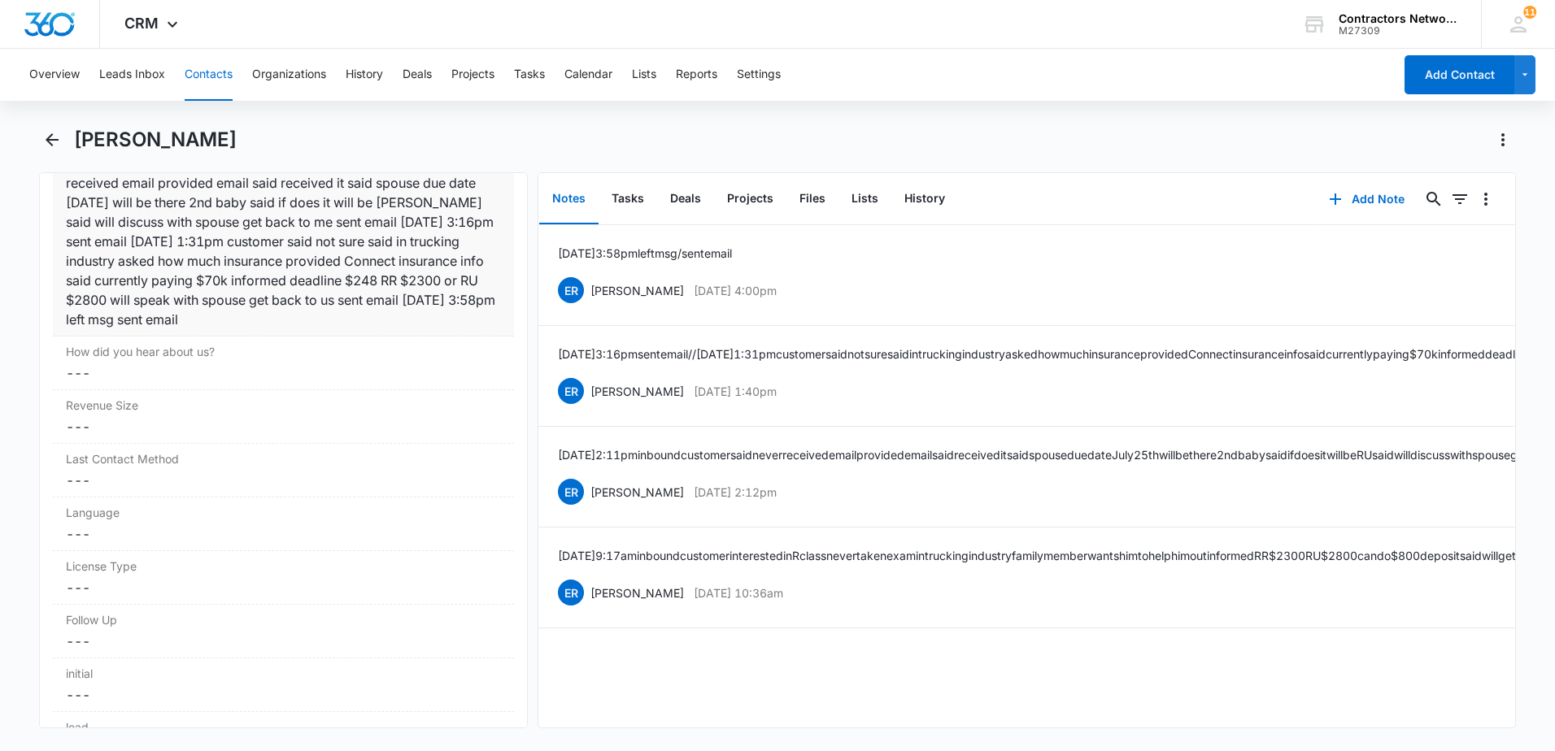
scroll to position [2033, 0]
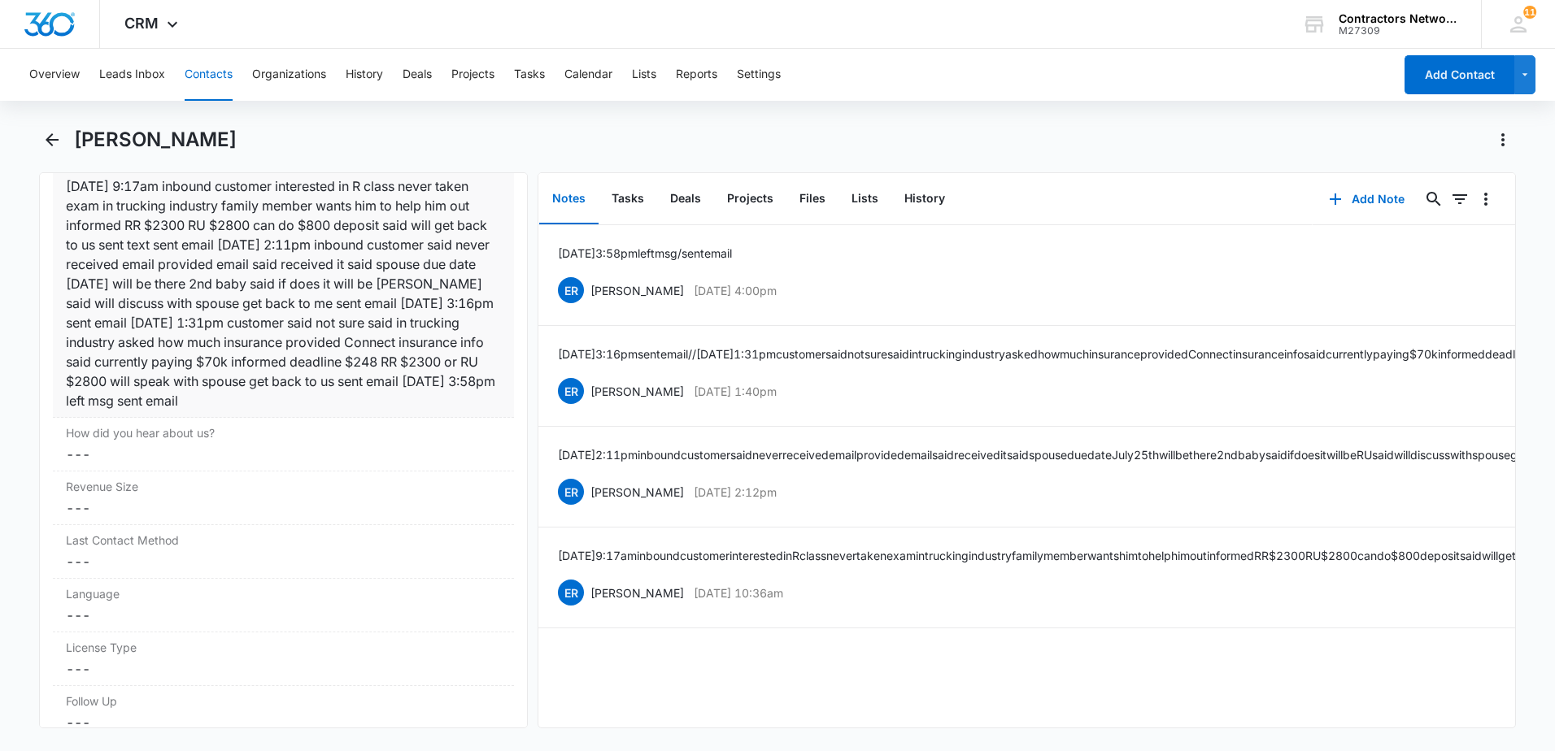
click at [448, 411] on div "Notes Cancel Save Changes [DATE] 9:17am inbound customer interested in R class …" at bounding box center [283, 284] width 461 height 268
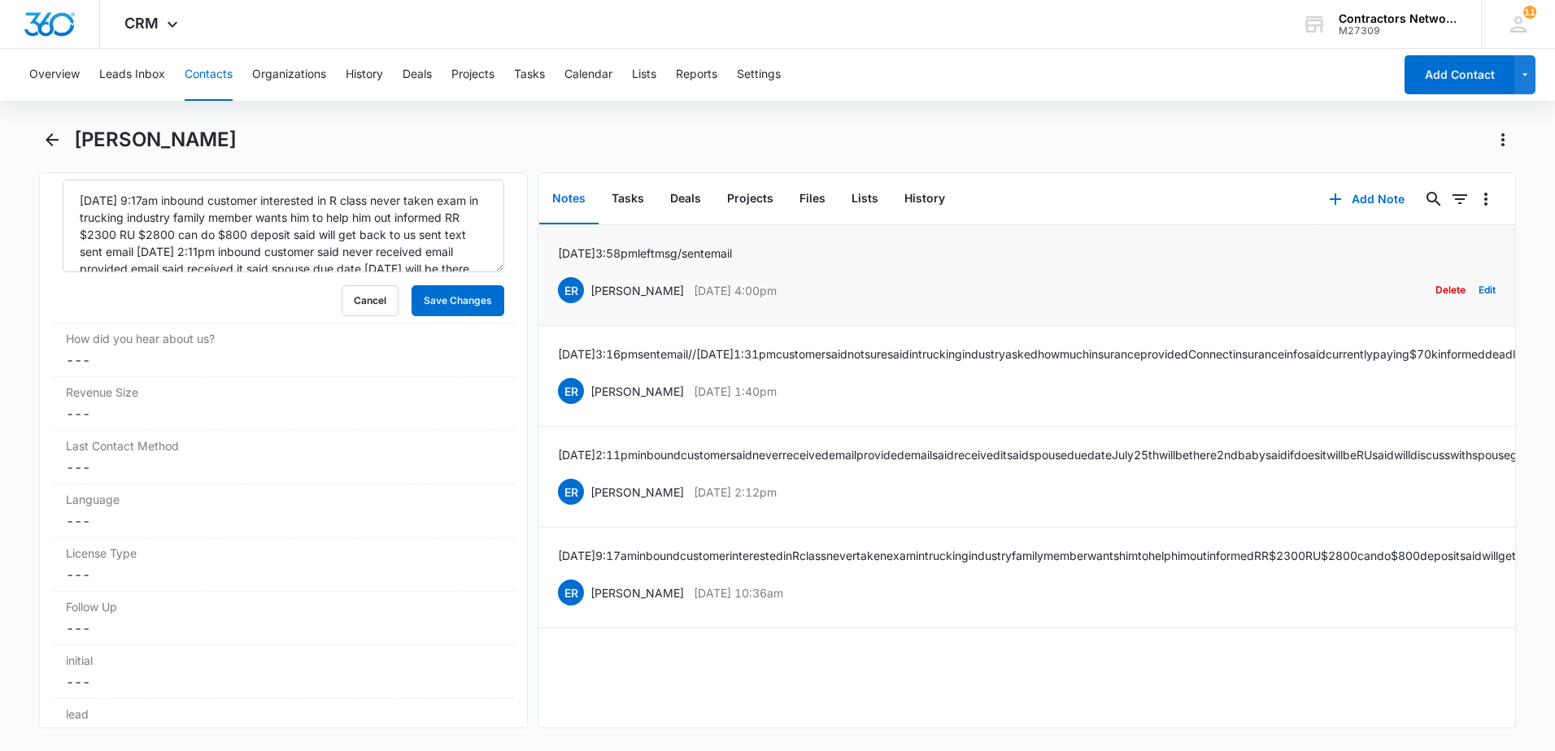
click at [1436, 295] on button "Delete" at bounding box center [1450, 290] width 30 height 31
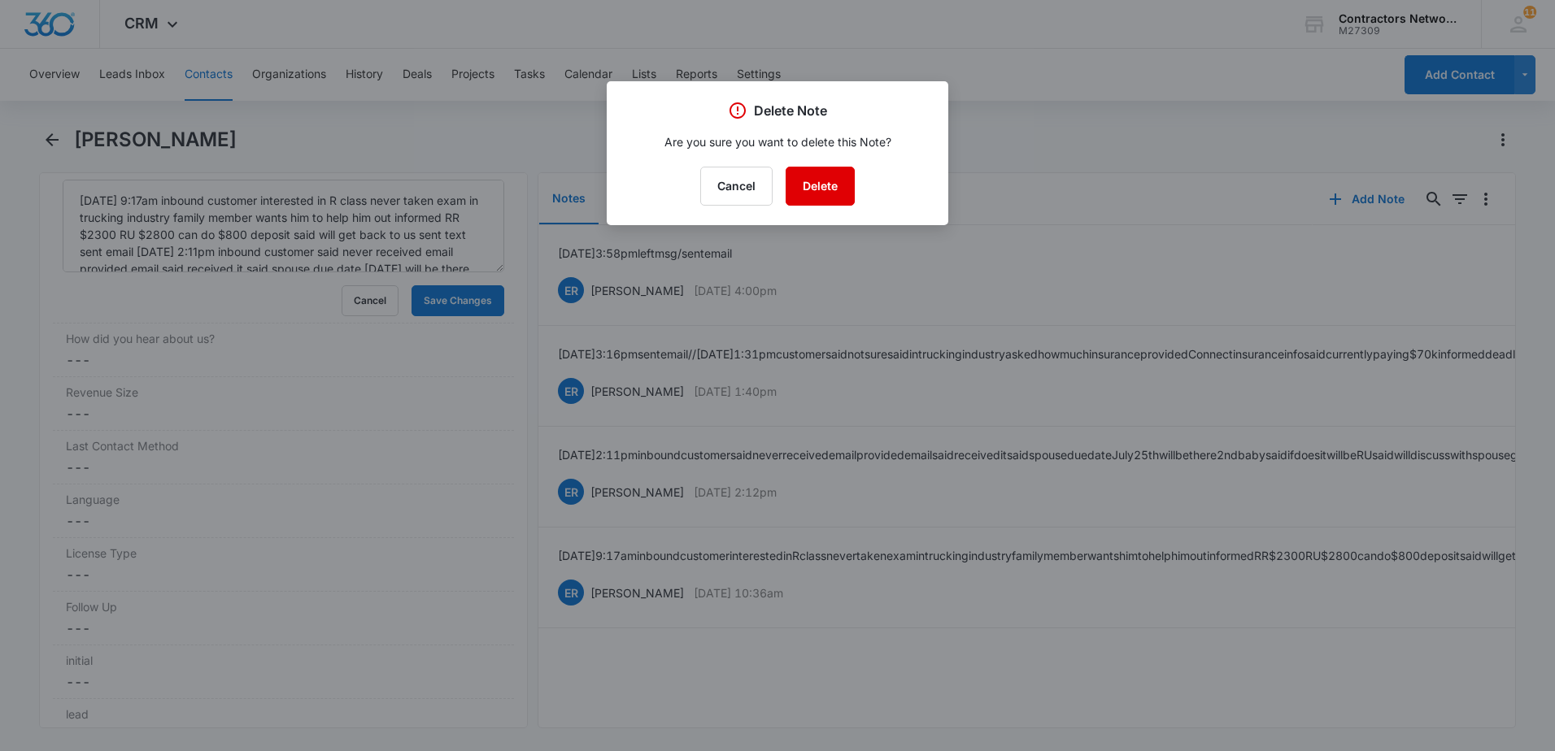
click at [832, 190] on button "Delete" at bounding box center [820, 186] width 69 height 39
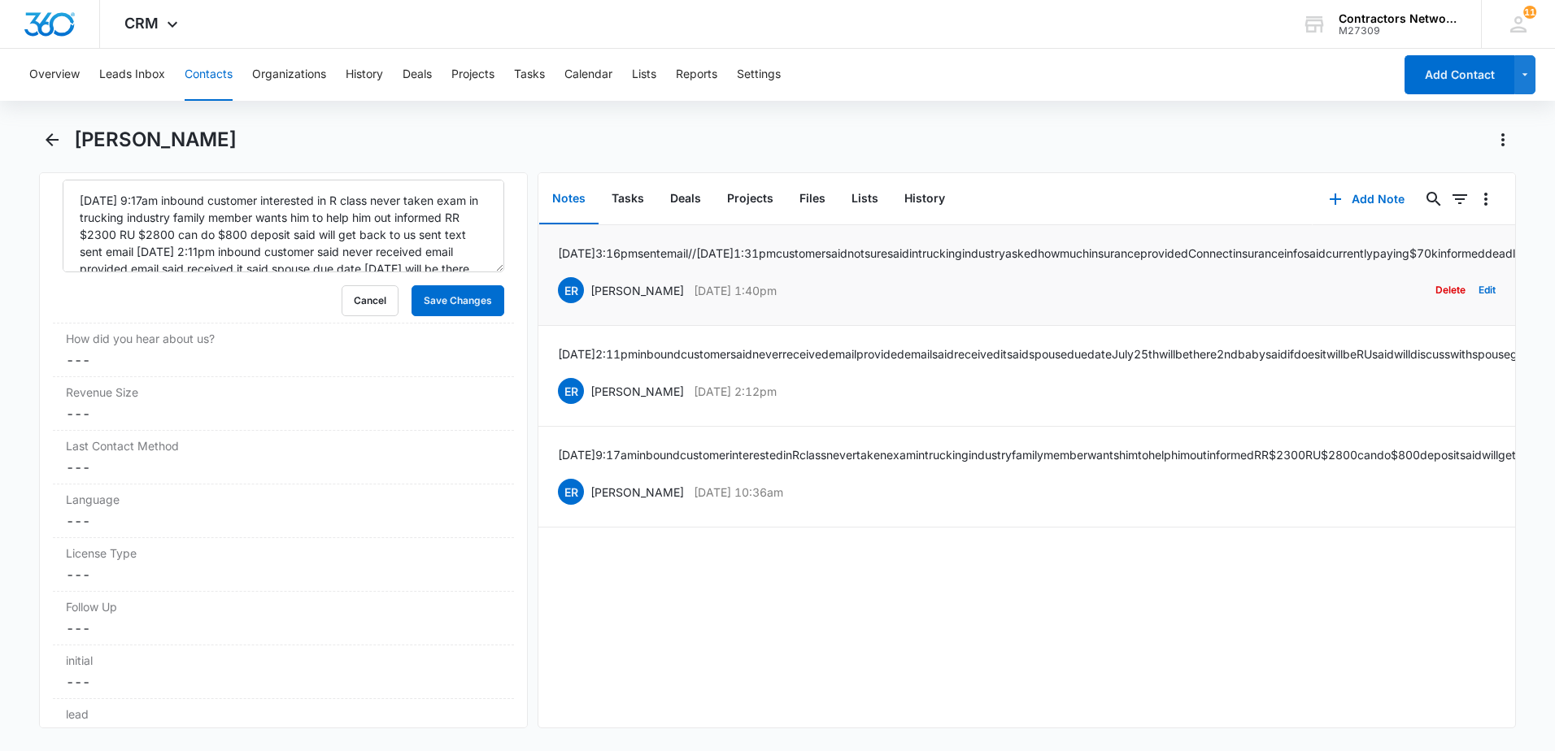
click at [1435, 306] on button "Delete" at bounding box center [1450, 290] width 30 height 31
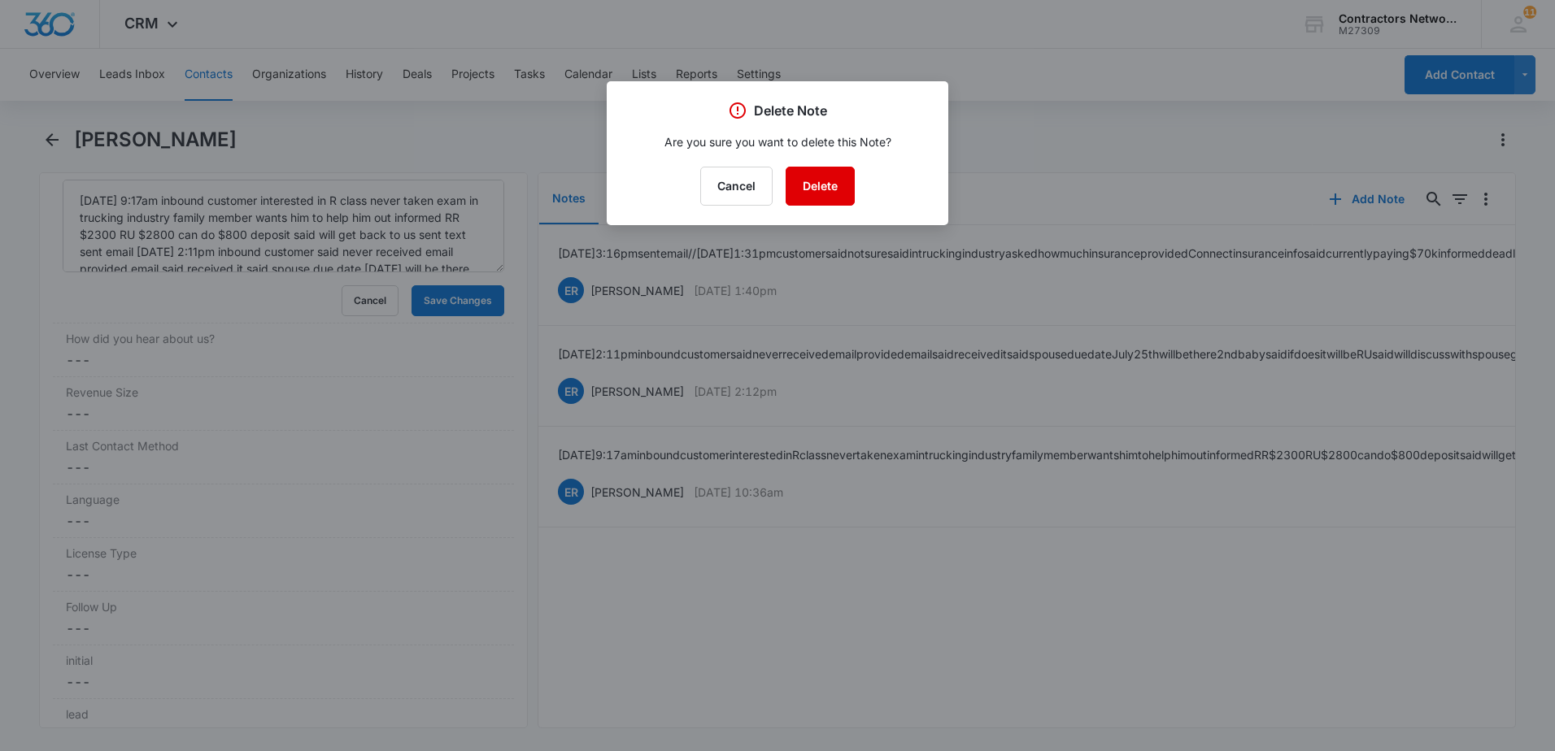
click at [828, 188] on button "Delete" at bounding box center [820, 186] width 69 height 39
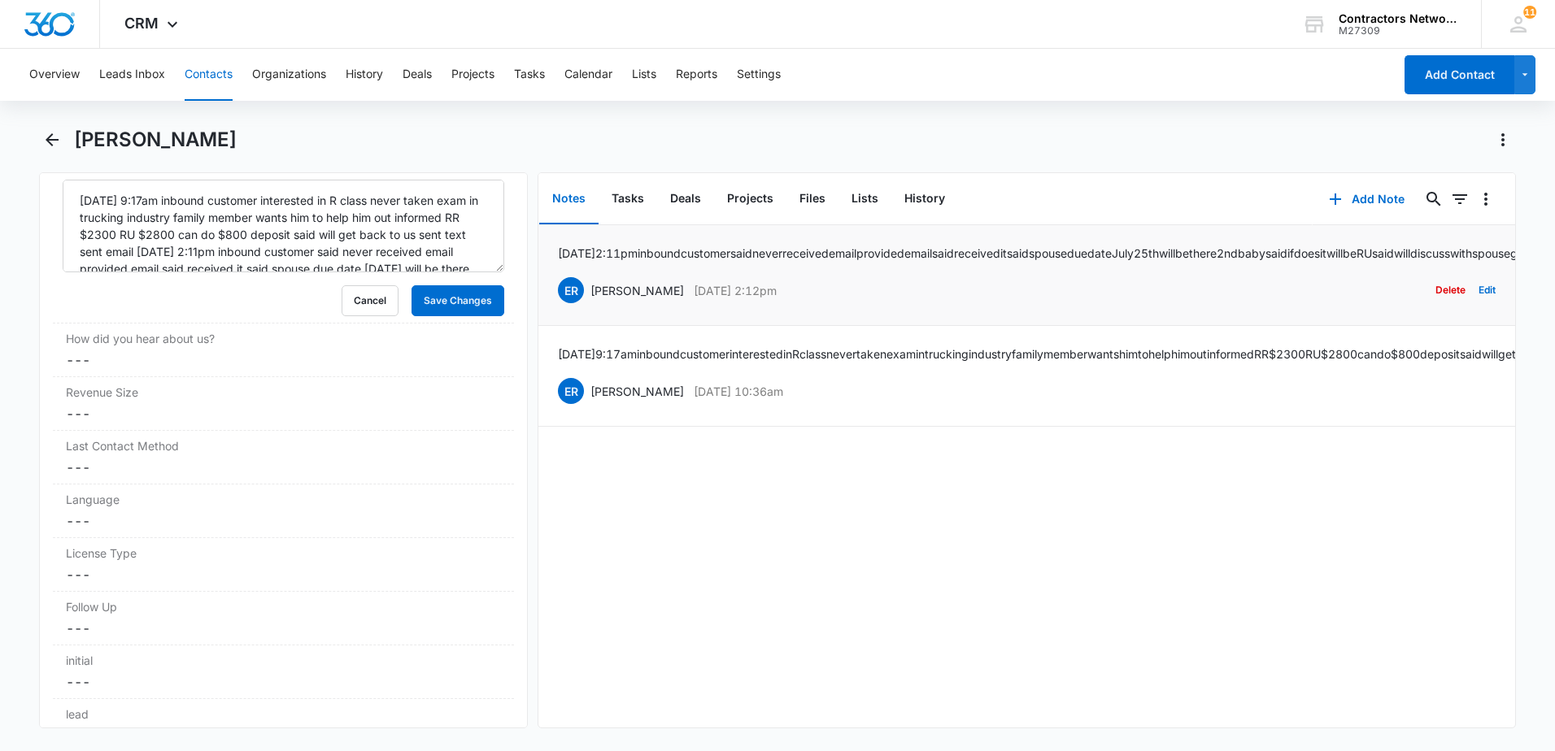
click at [1435, 303] on button "Delete" at bounding box center [1450, 290] width 30 height 31
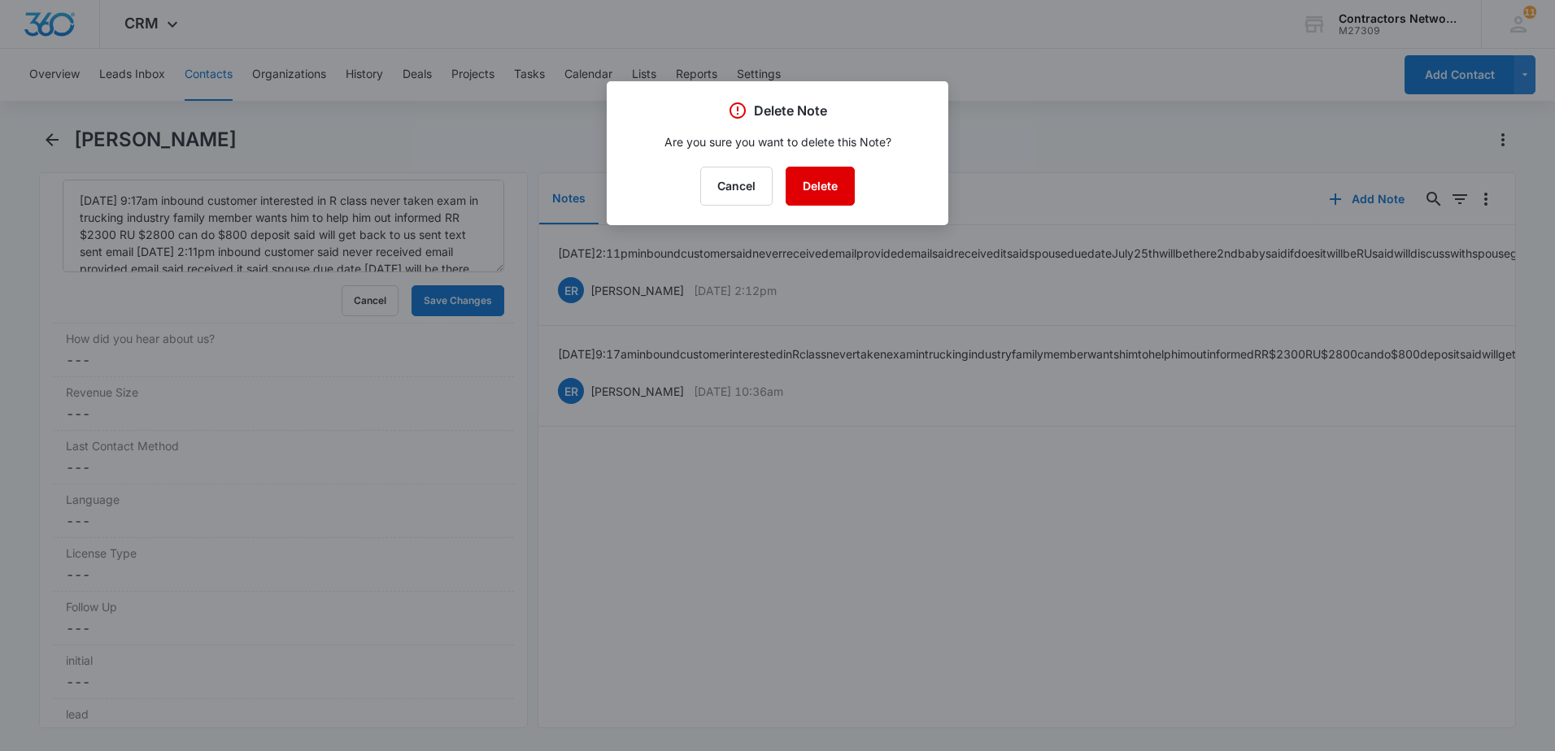
click at [838, 194] on button "Delete" at bounding box center [820, 186] width 69 height 39
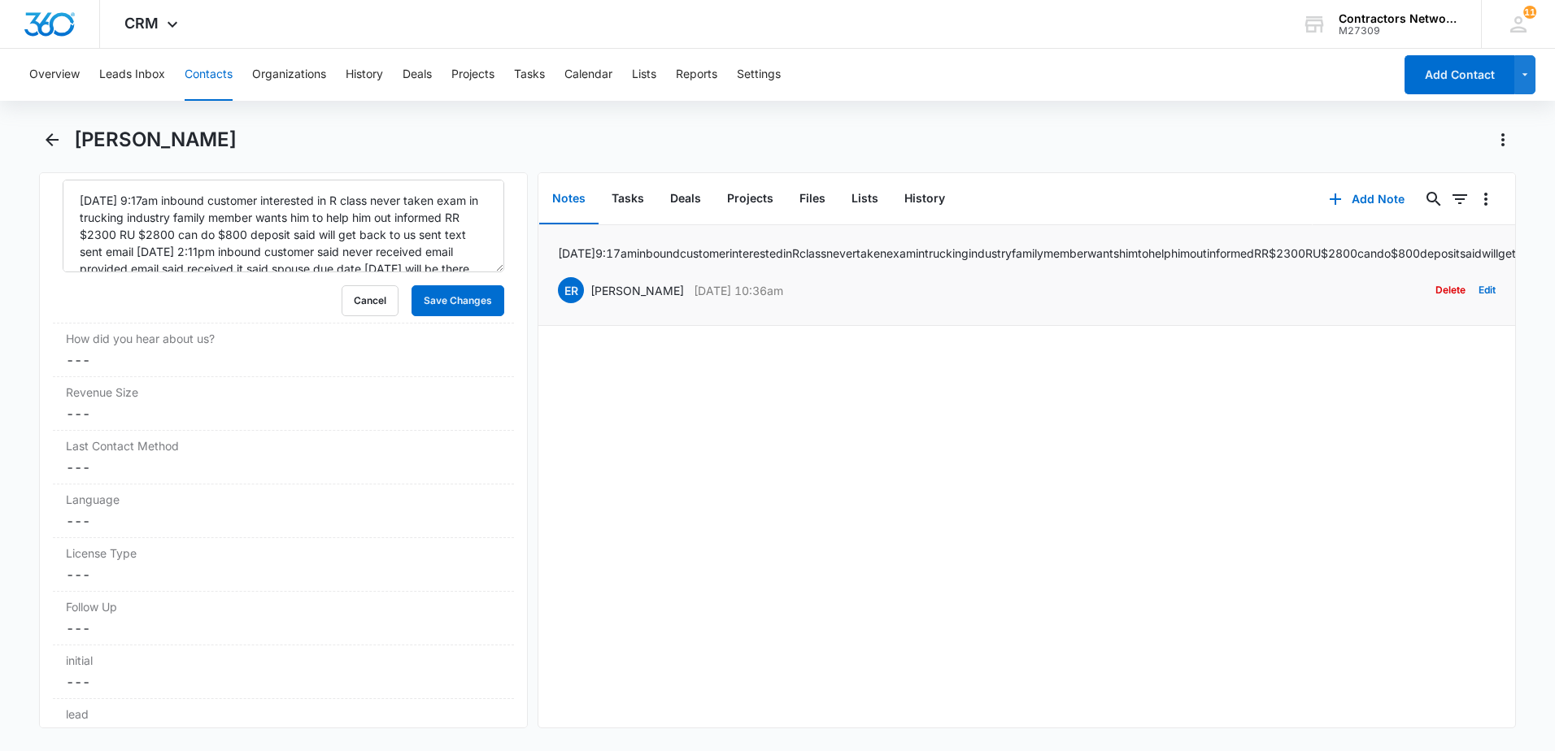
click at [1435, 303] on button "Delete" at bounding box center [1450, 290] width 30 height 31
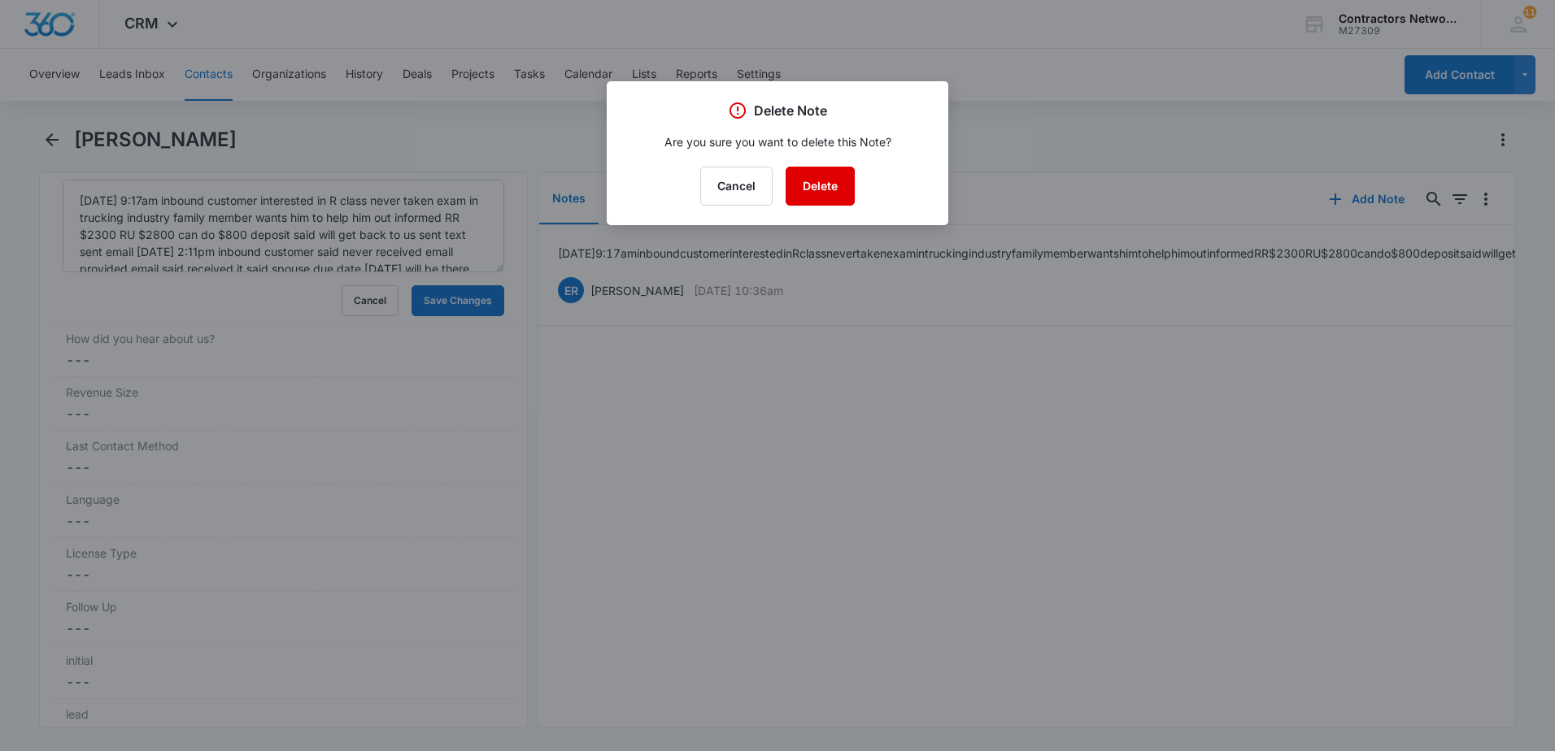
click at [819, 193] on button "Delete" at bounding box center [820, 186] width 69 height 39
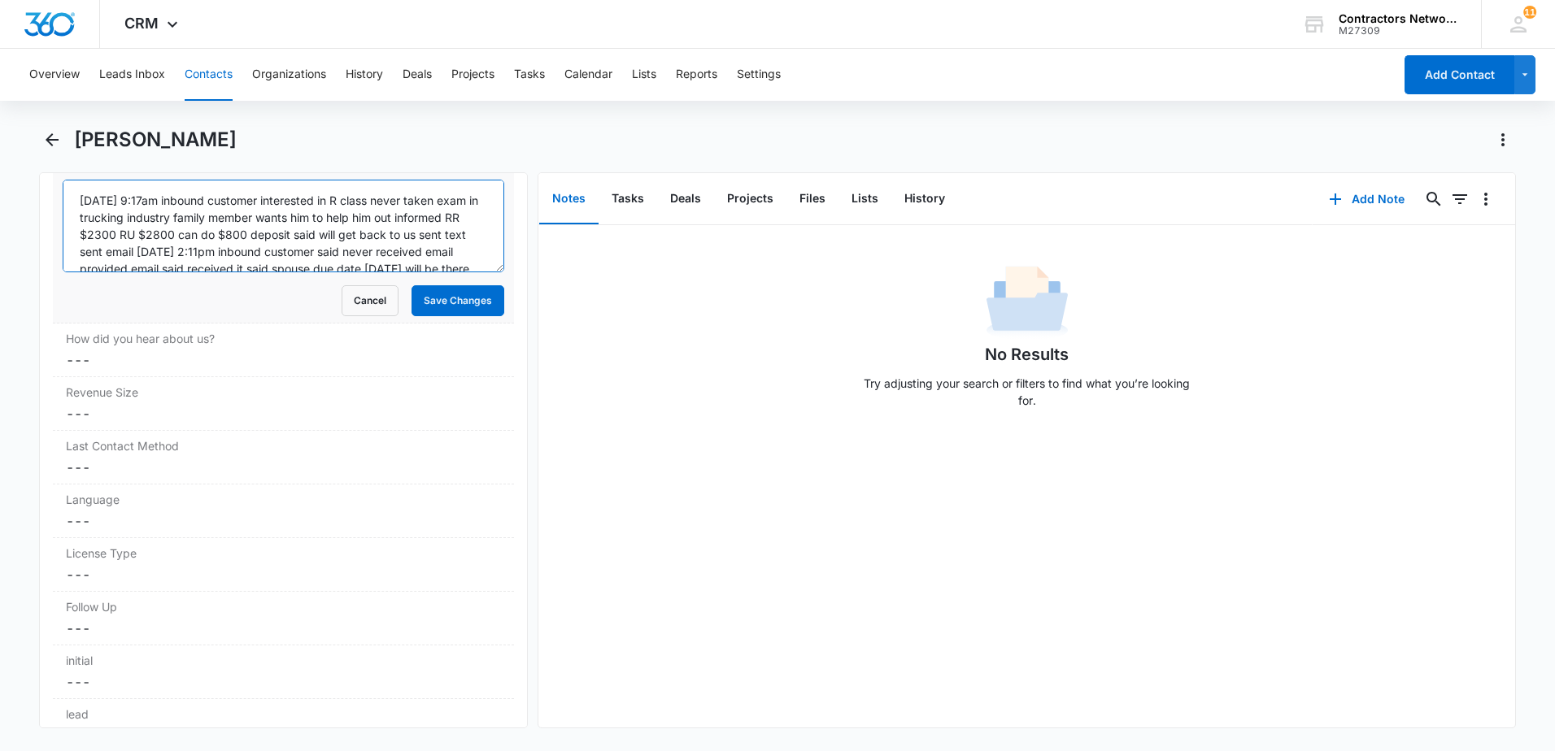
scroll to position [137, 0]
click at [379, 259] on textarea "[DATE] 9:17am inbound customer interested in R class never taken exam in trucki…" at bounding box center [284, 226] width 442 height 93
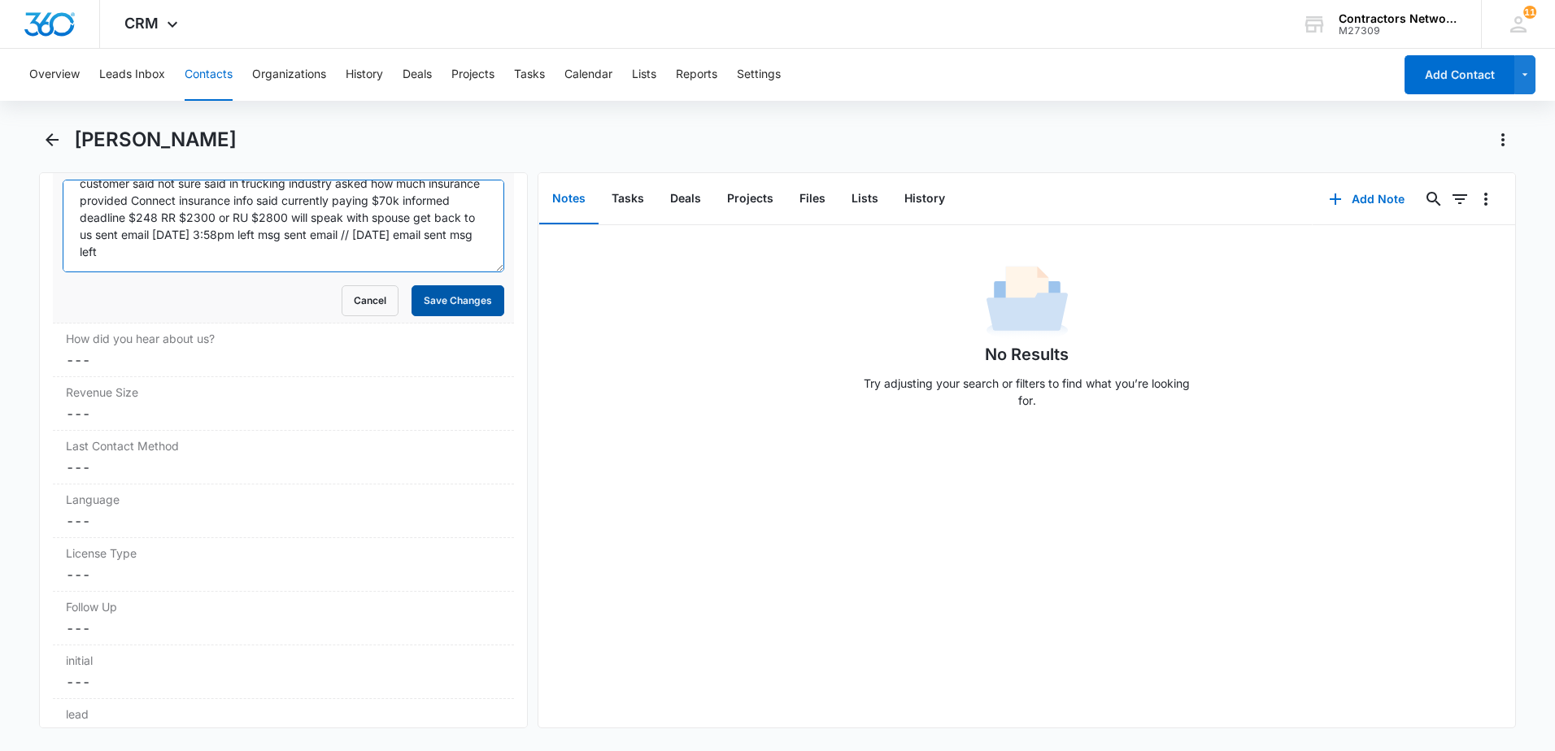
type textarea "[DATE] 9:17am inbound customer interested in R class never taken exam in trucki…"
click at [447, 303] on button "Save Changes" at bounding box center [457, 300] width 93 height 31
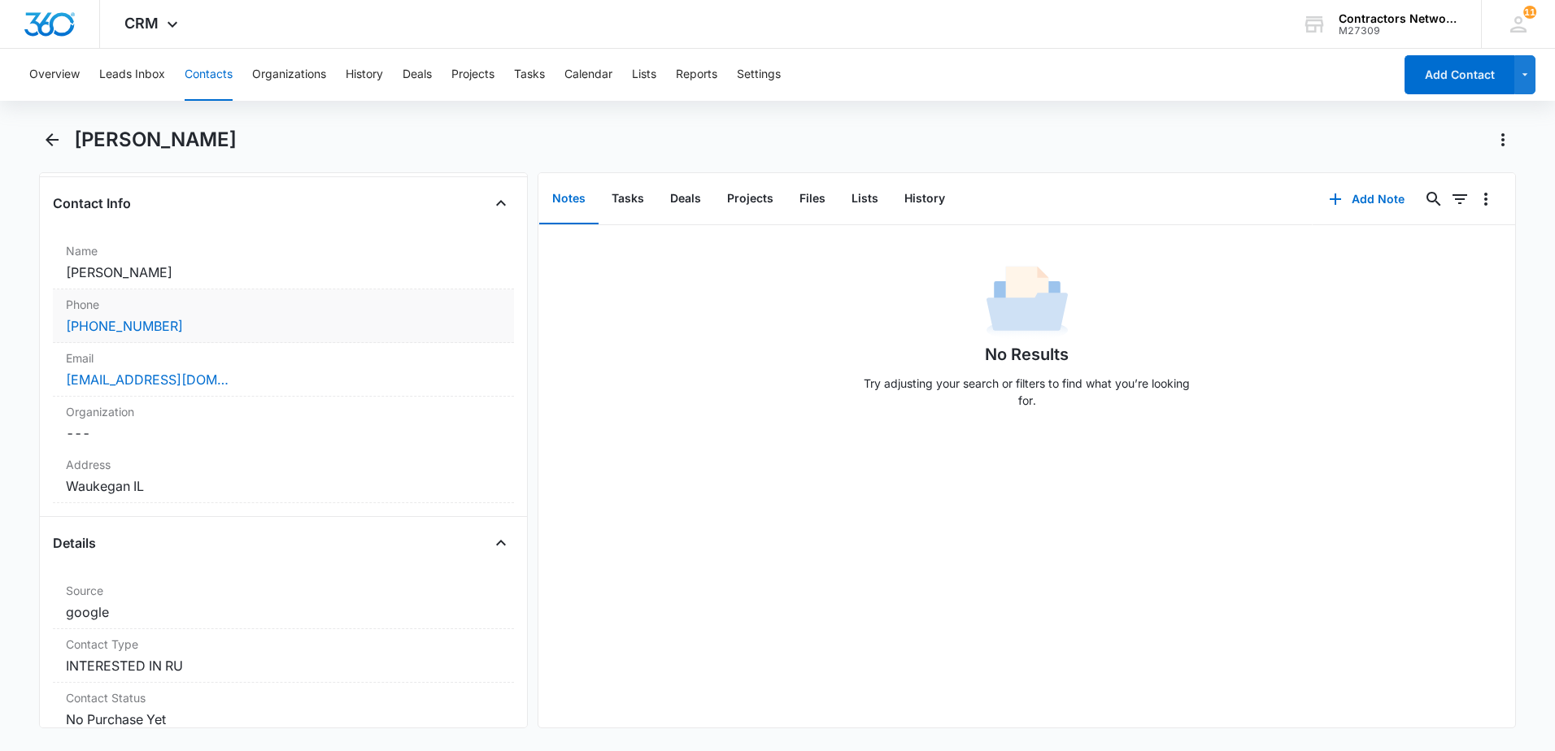
scroll to position [244, 0]
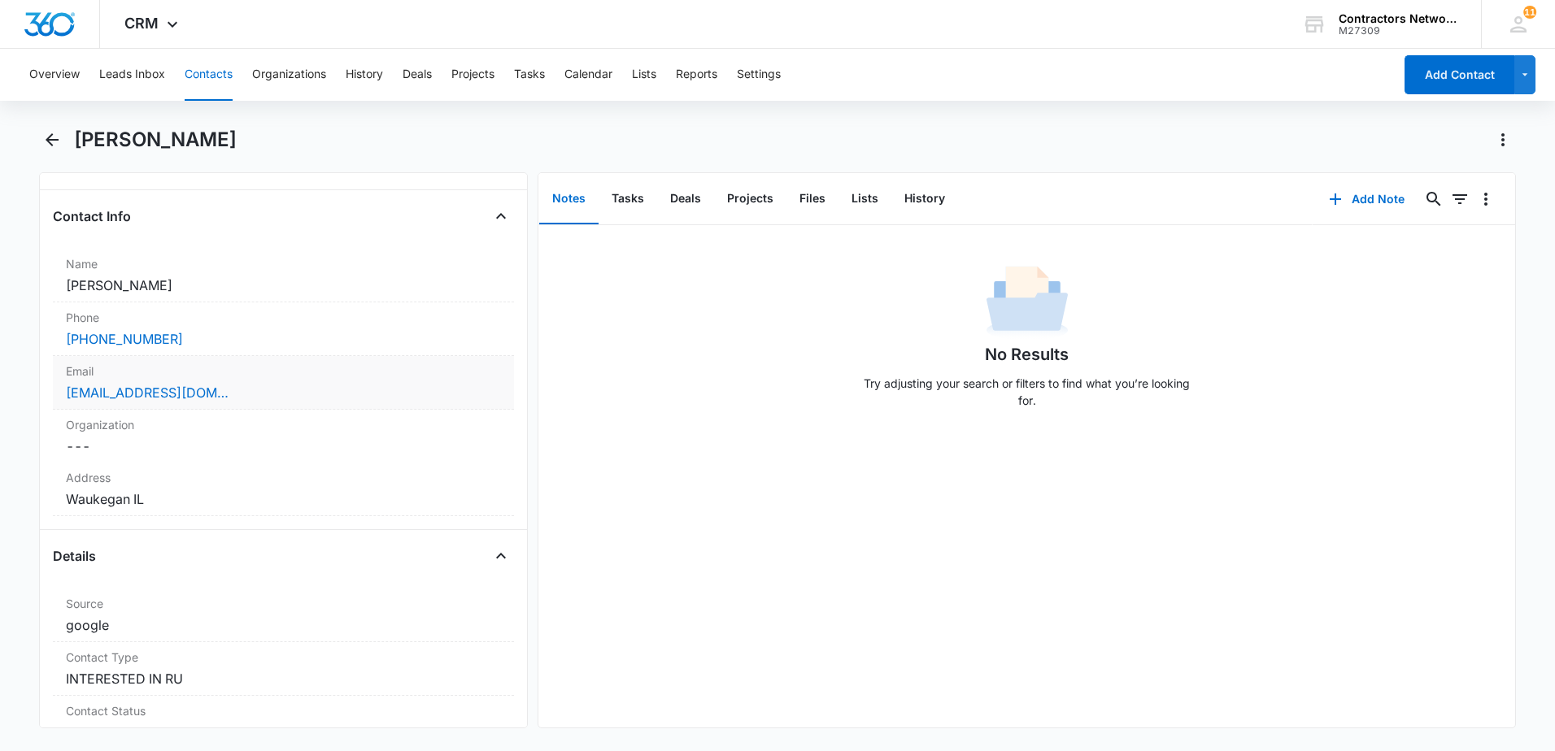
click at [303, 394] on div "[EMAIL_ADDRESS][DOMAIN_NAME]" at bounding box center [283, 393] width 435 height 20
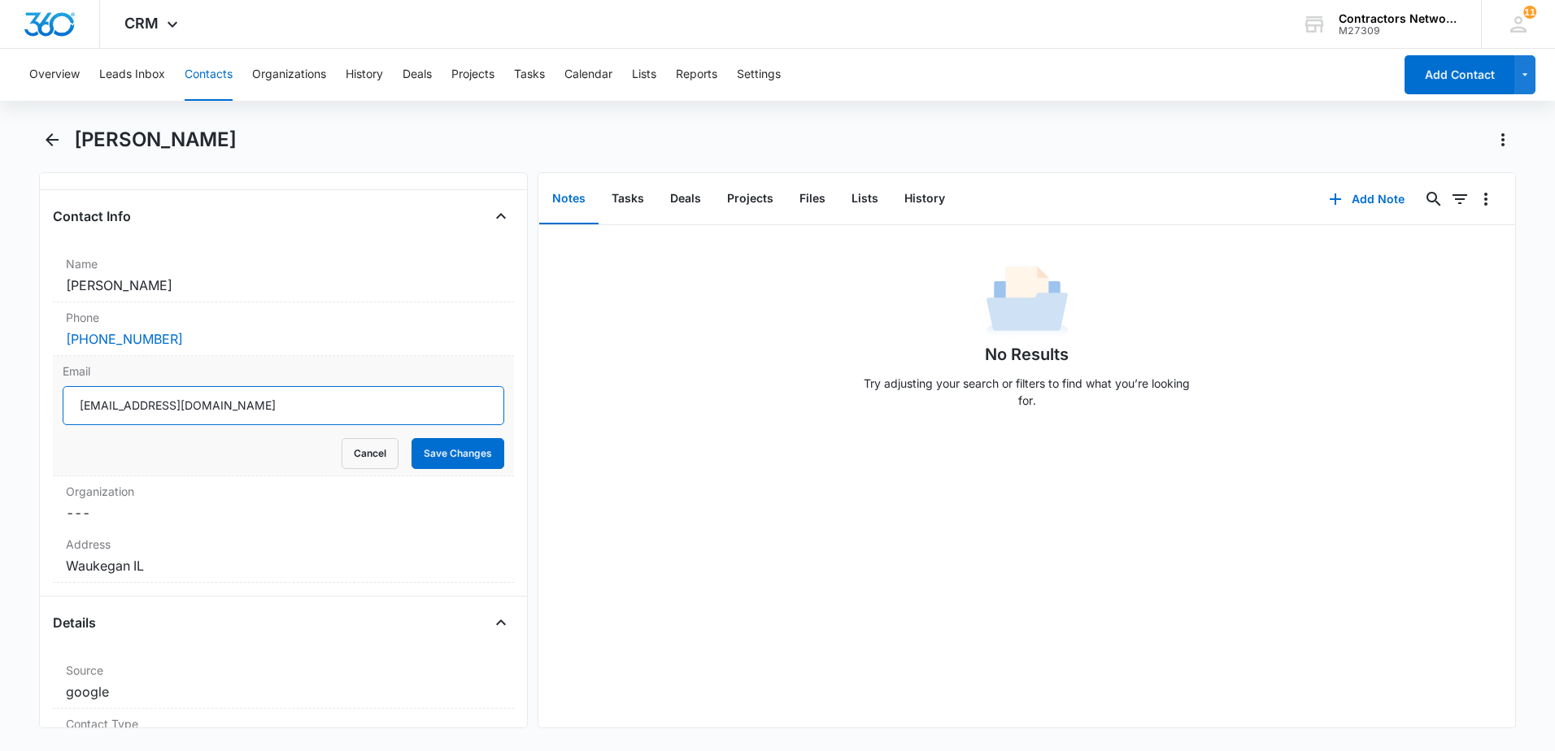
click at [313, 409] on input "[EMAIL_ADDRESS][DOMAIN_NAME]" at bounding box center [284, 405] width 442 height 39
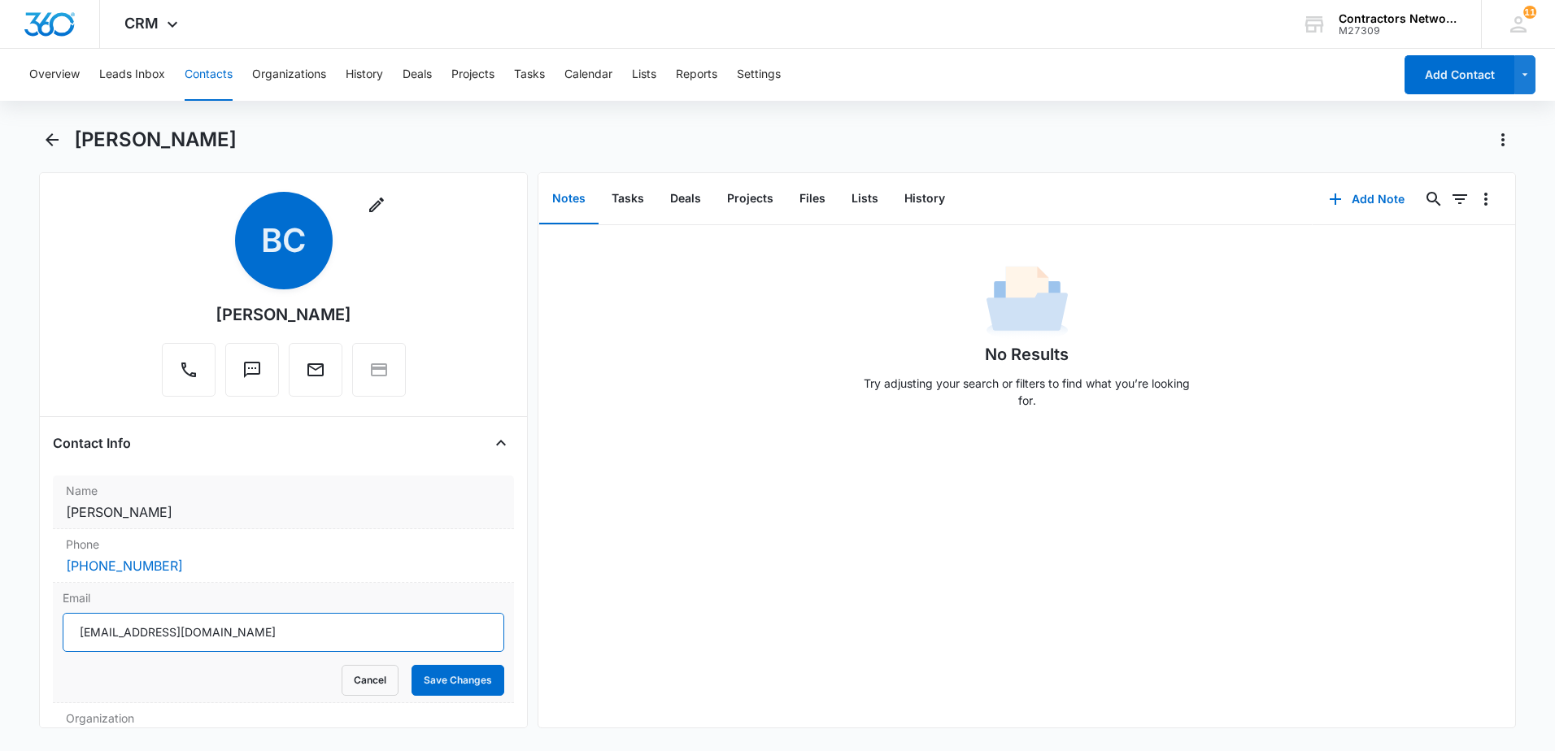
scroll to position [0, 0]
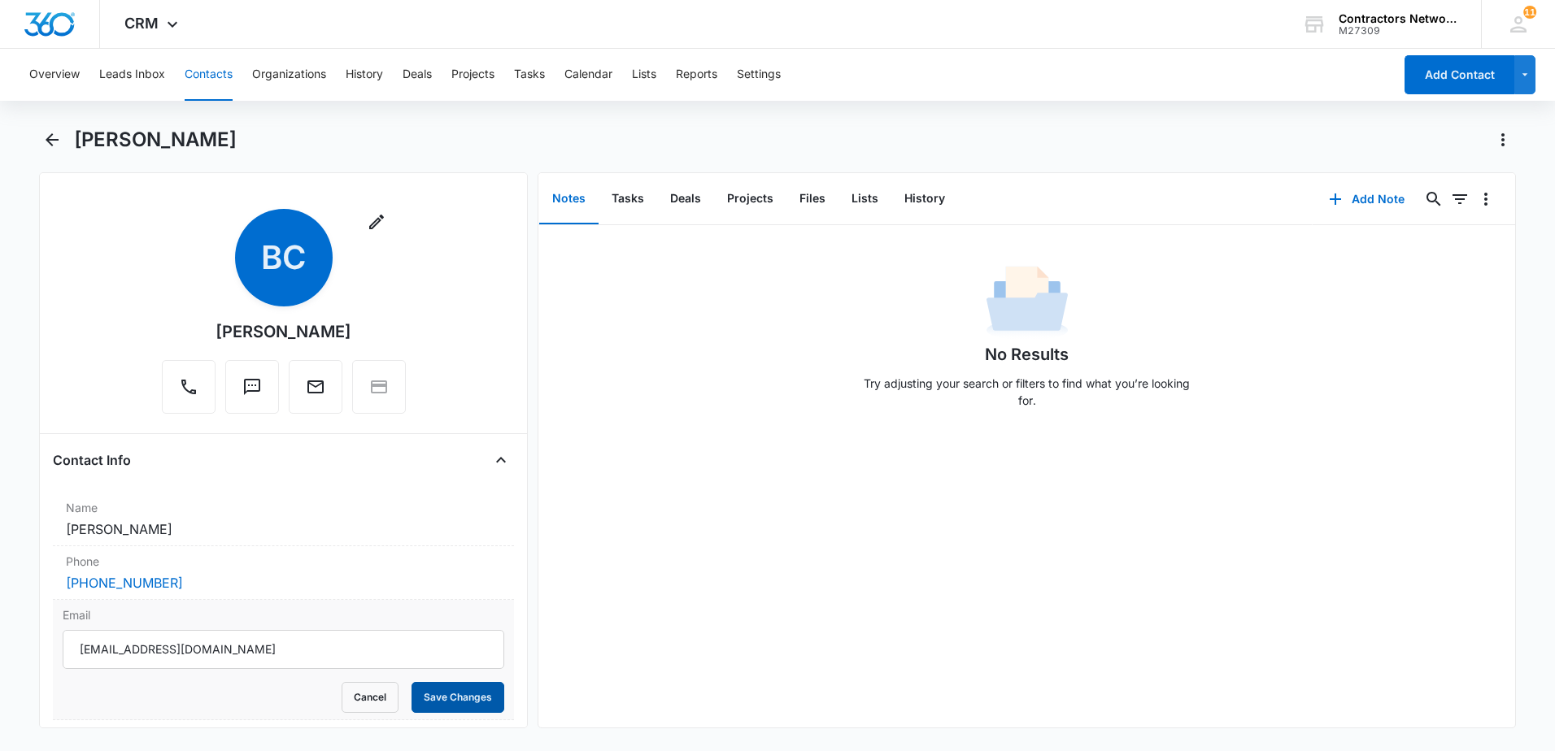
click at [425, 698] on button "Save Changes" at bounding box center [457, 697] width 93 height 31
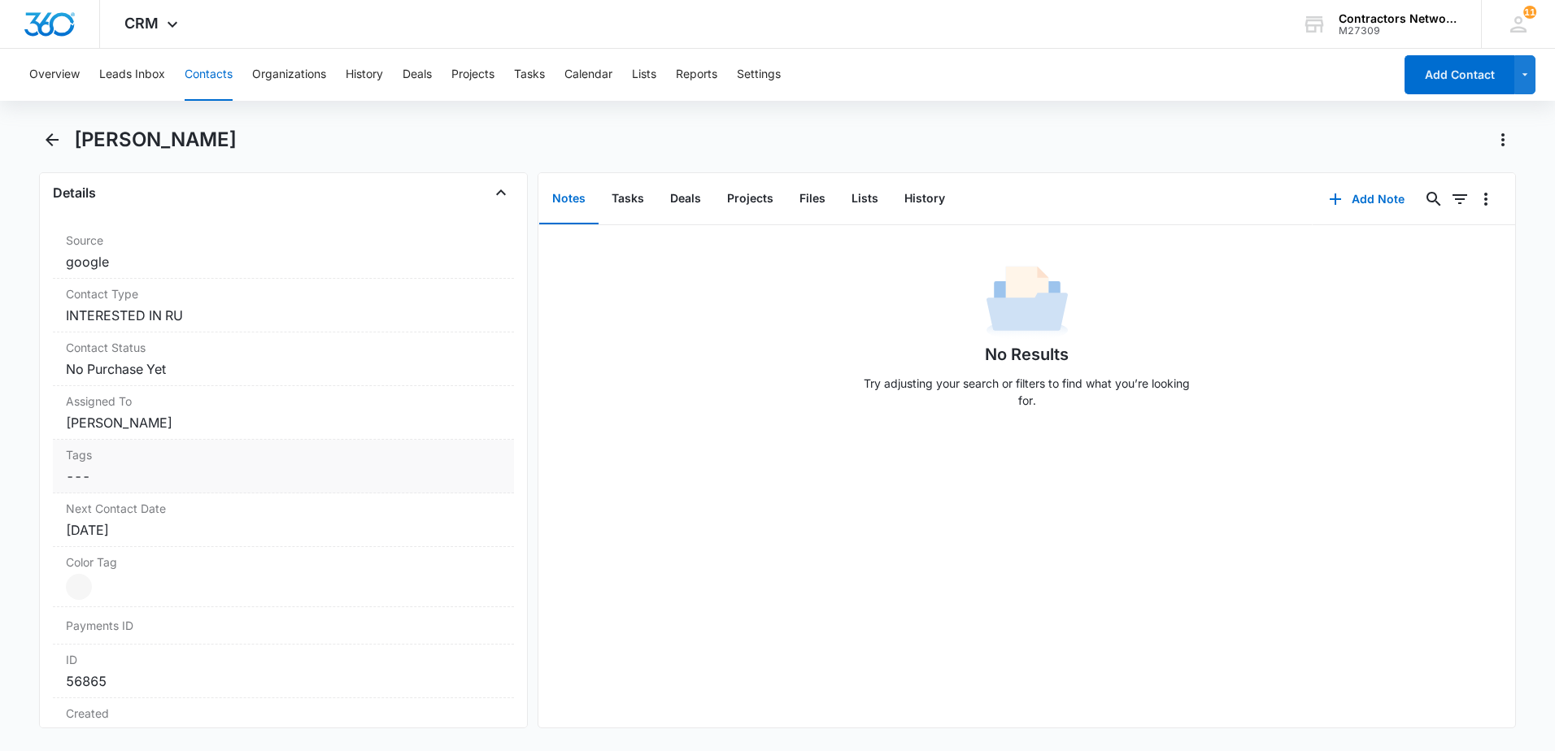
scroll to position [665, 0]
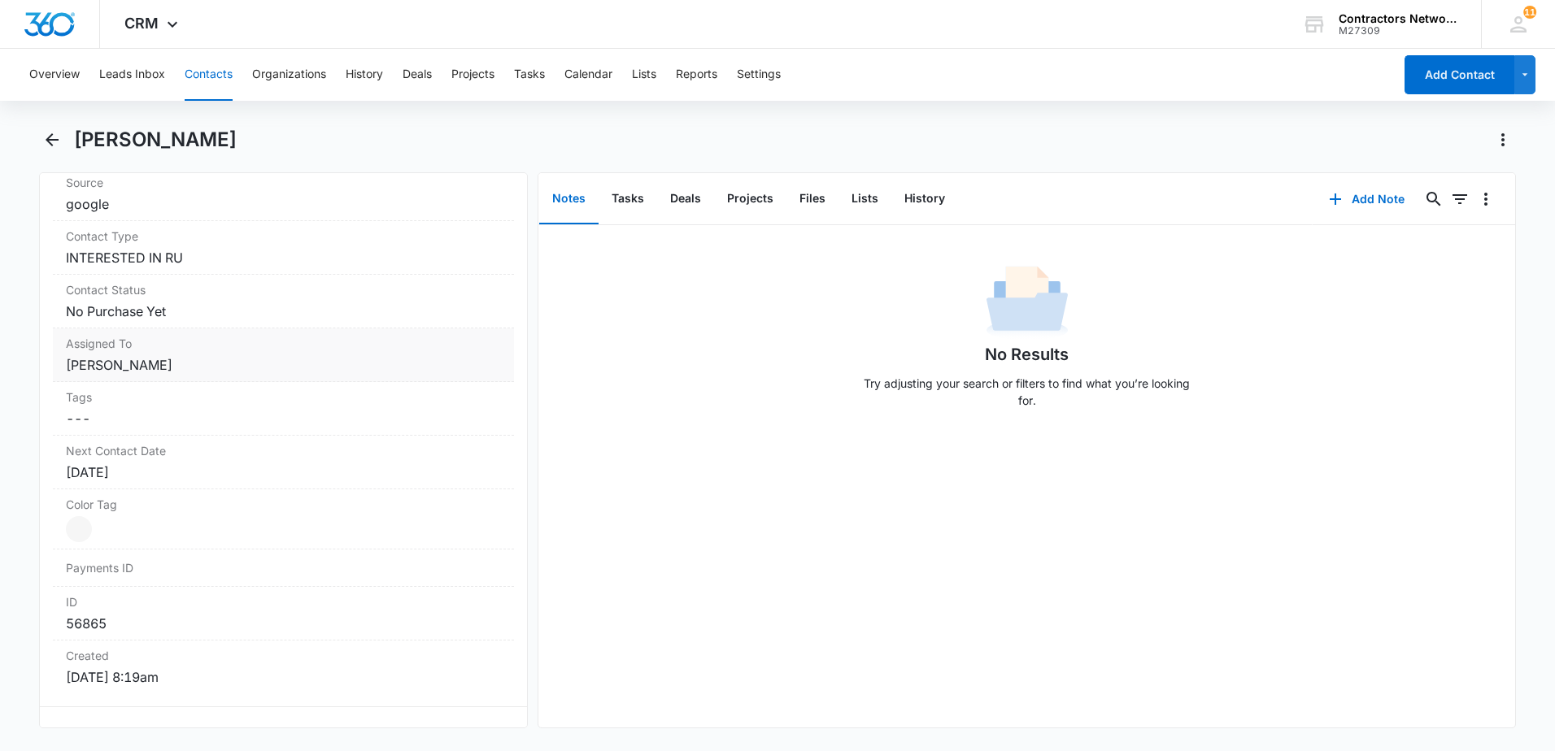
click at [209, 360] on dd "Cancel Save Changes [PERSON_NAME]" at bounding box center [283, 365] width 435 height 20
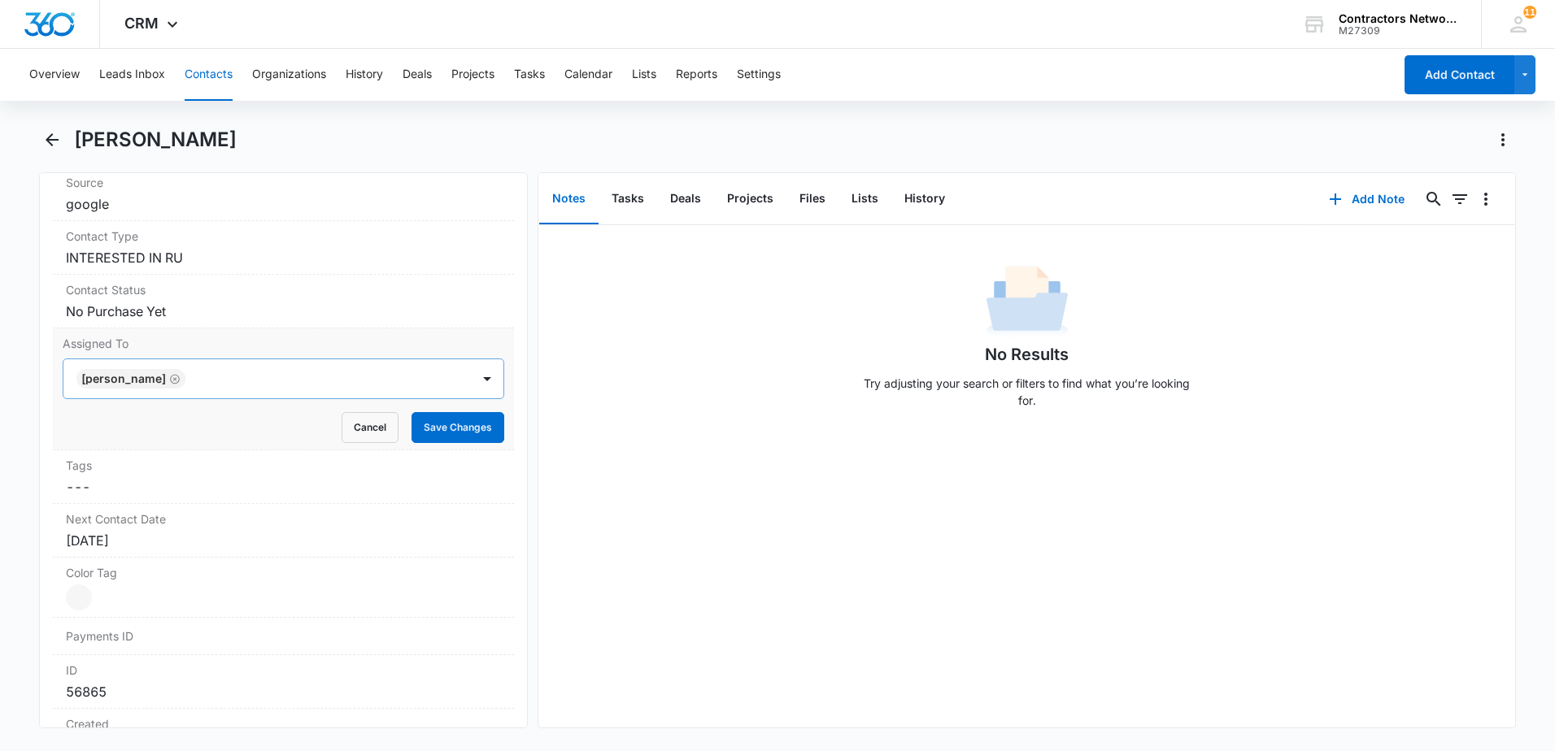
click at [169, 382] on icon "Remove Elvis Ruelas" at bounding box center [174, 379] width 11 height 12
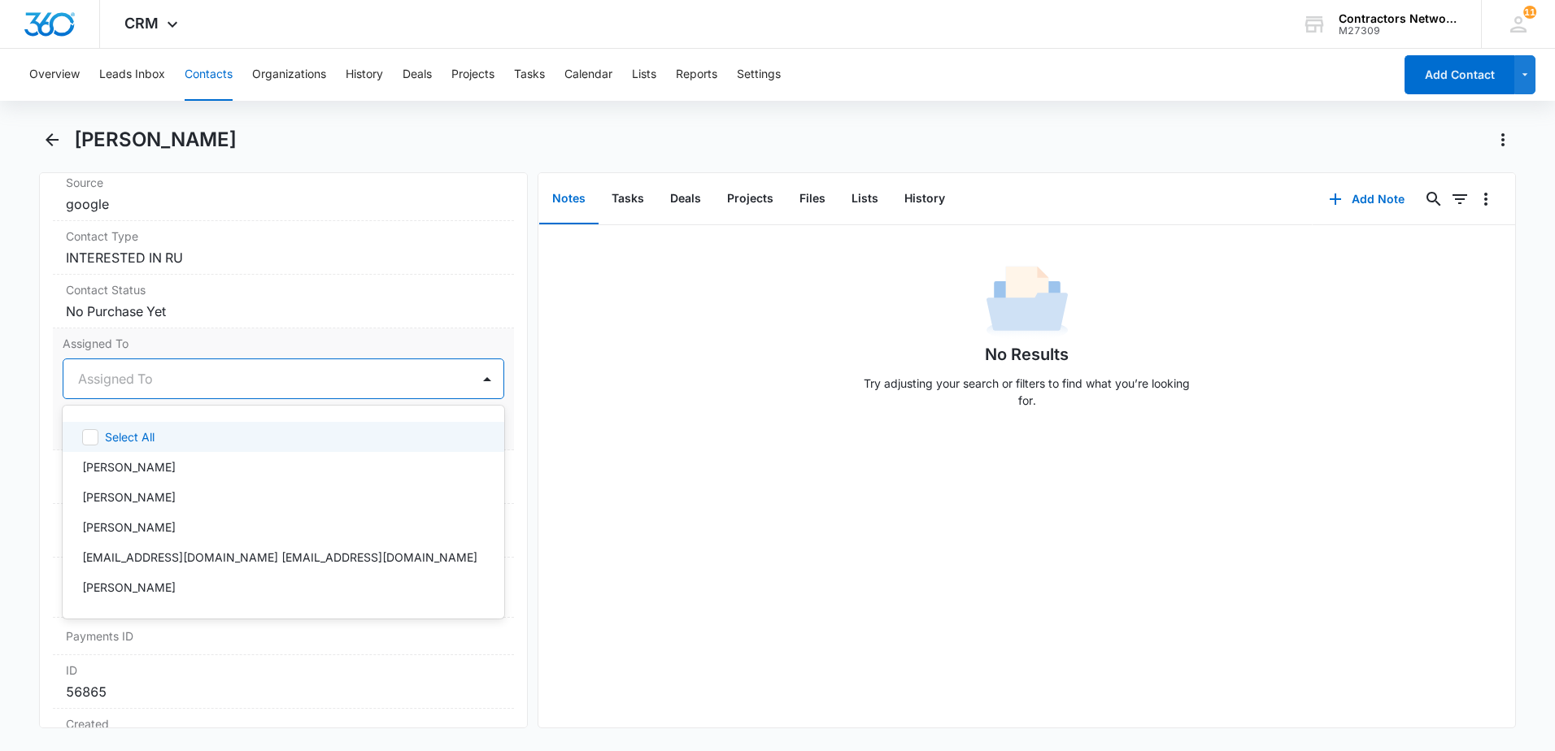
click at [142, 390] on div "Assigned To" at bounding box center [266, 378] width 407 height 39
drag, startPoint x: 140, startPoint y: 459, endPoint x: 237, endPoint y: 452, distance: 97.9
click at [149, 458] on div "[PERSON_NAME]" at bounding box center [284, 467] width 442 height 30
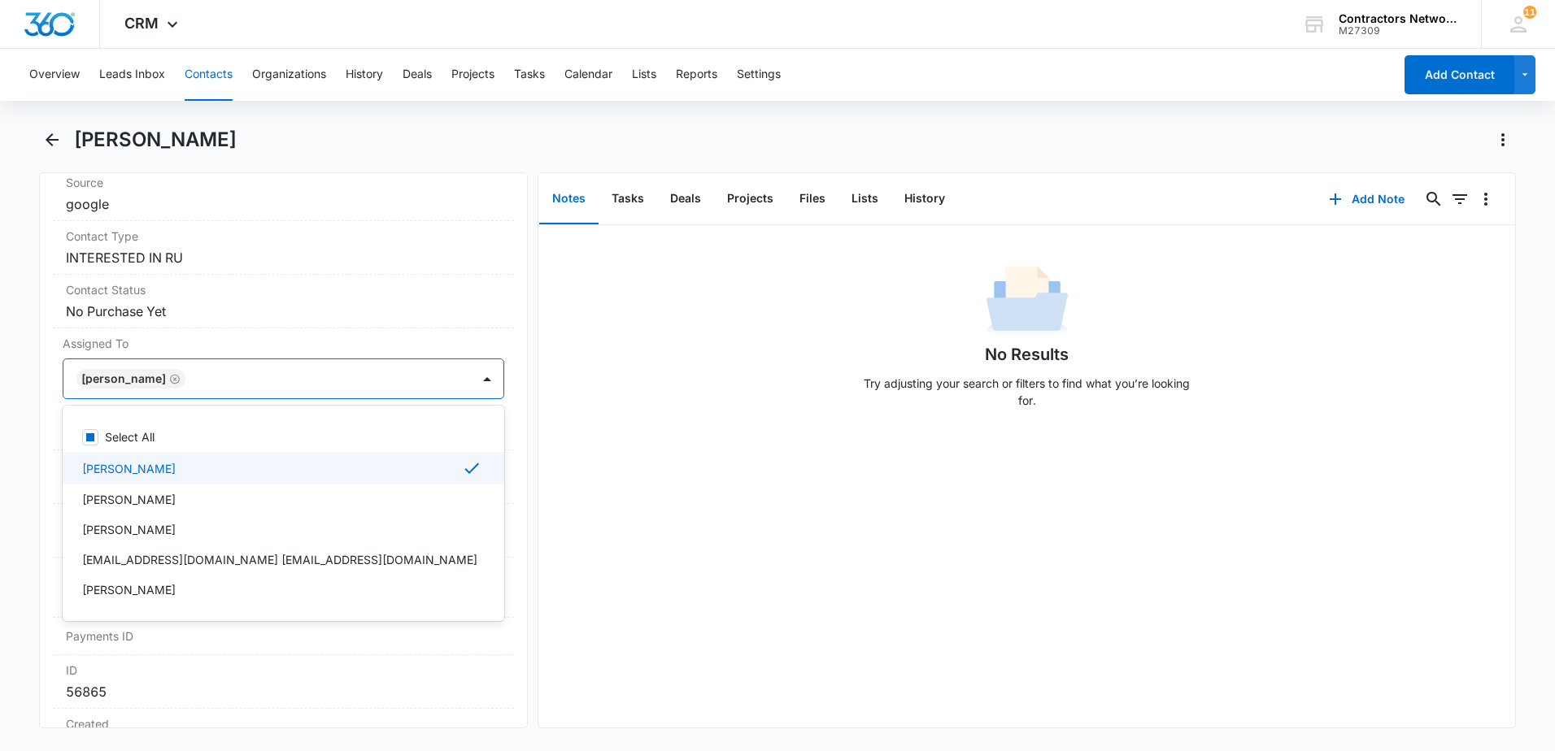
click at [721, 491] on div "No Results Try adjusting your search or filters to find what you’re looking for." at bounding box center [1026, 476] width 977 height 503
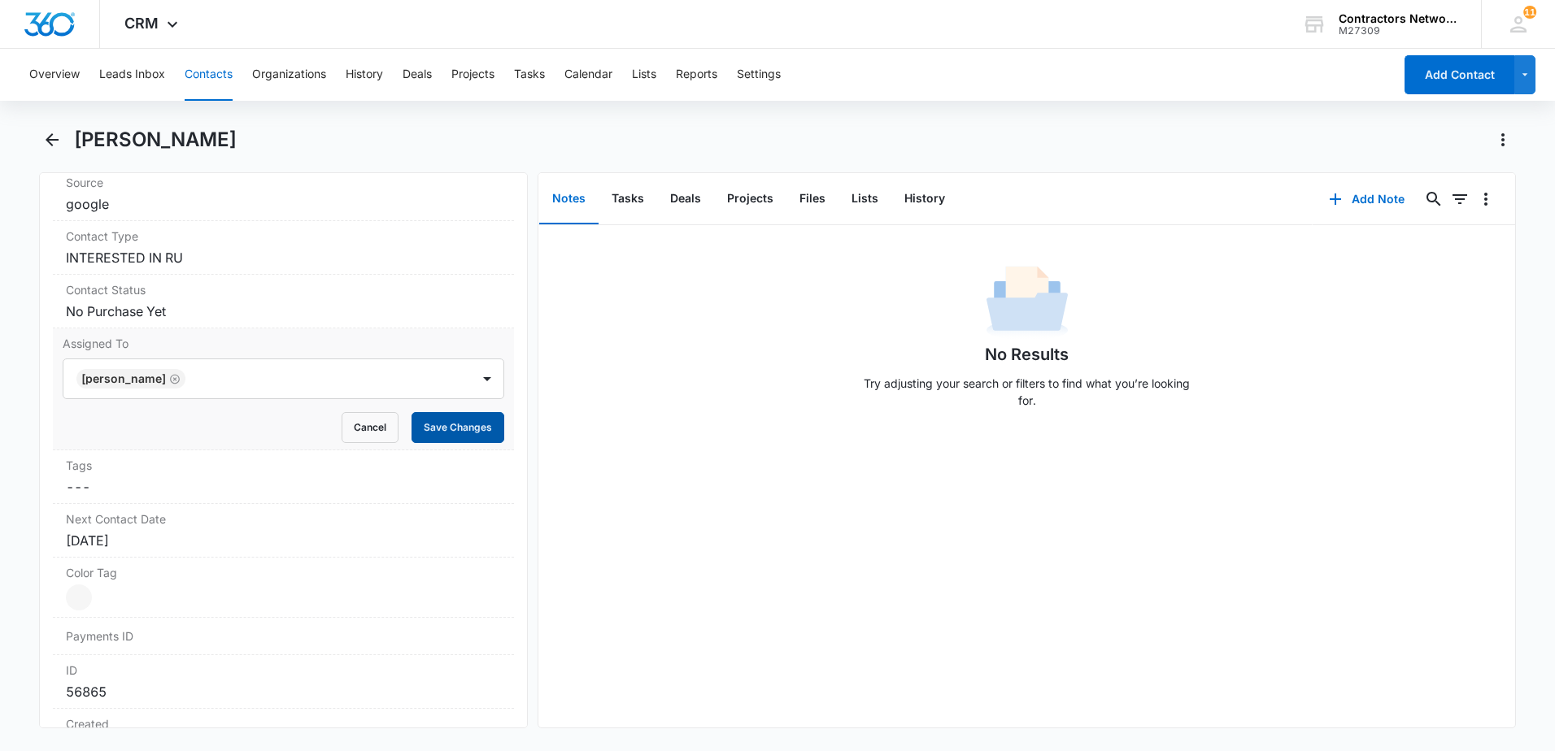
click at [482, 437] on button "Save Changes" at bounding box center [457, 427] width 93 height 31
click at [52, 140] on icon "Back" at bounding box center [52, 139] width 13 height 13
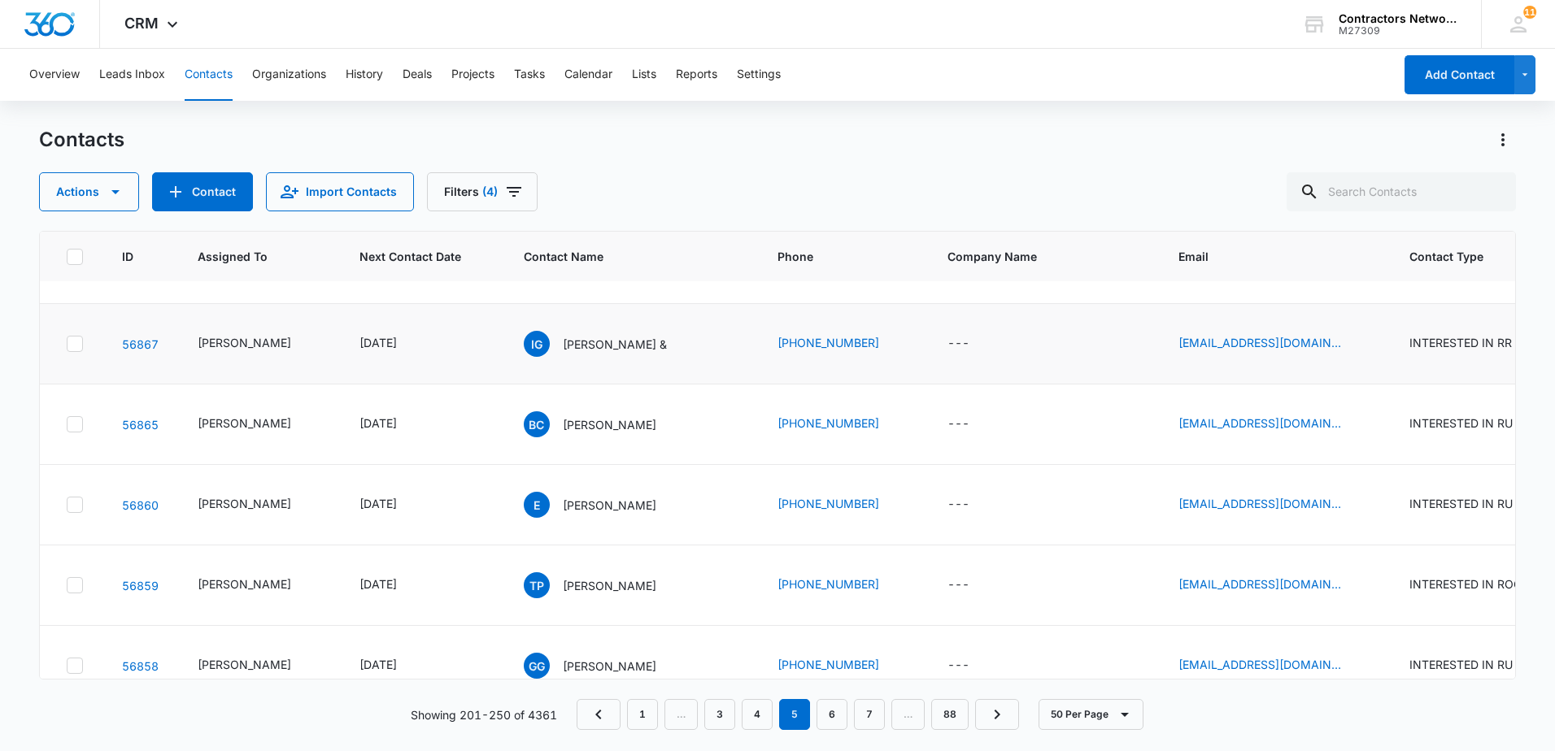
scroll to position [569, 0]
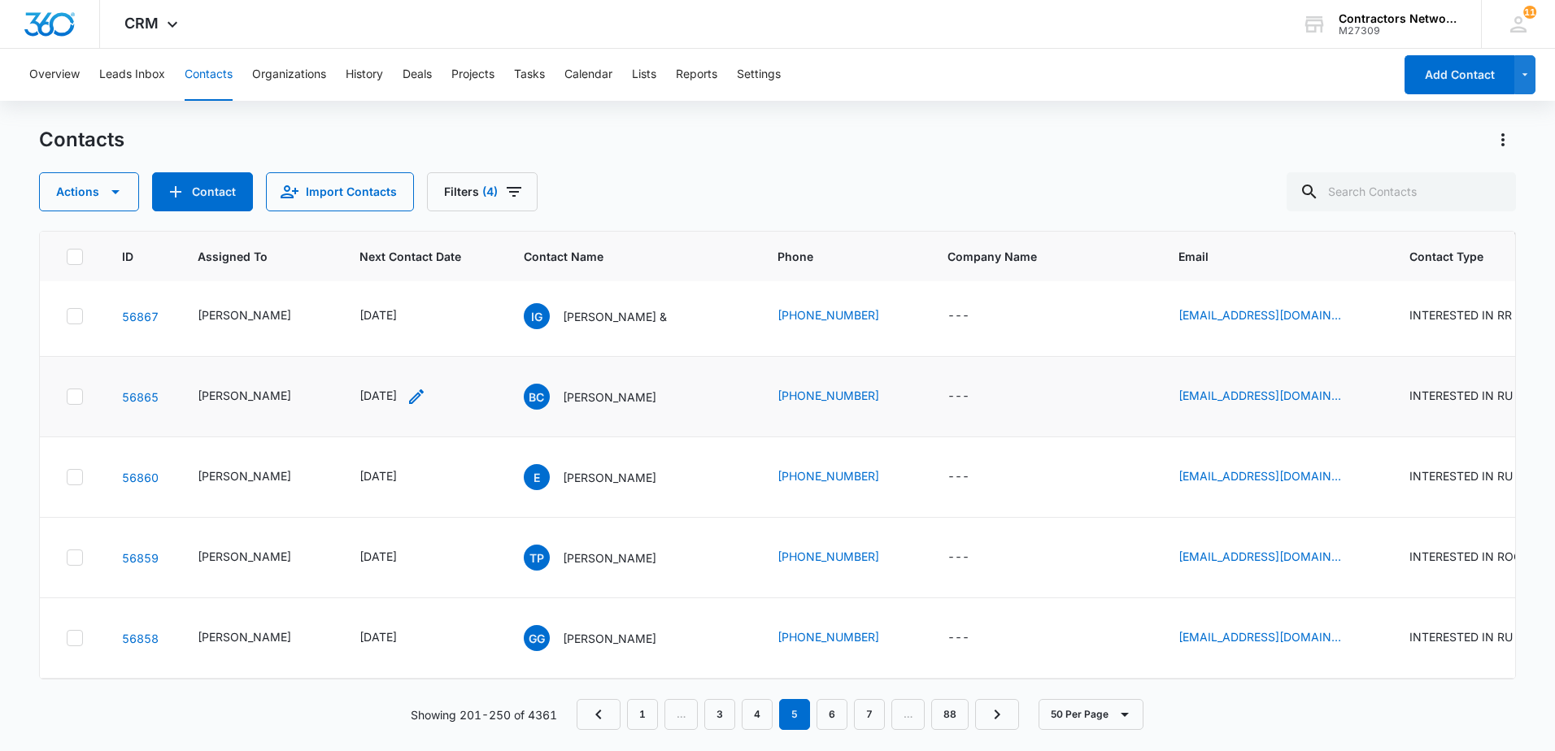
click at [424, 397] on icon "Next Contact Date - 1754265600 - Select to Edit Field" at bounding box center [416, 397] width 15 height 15
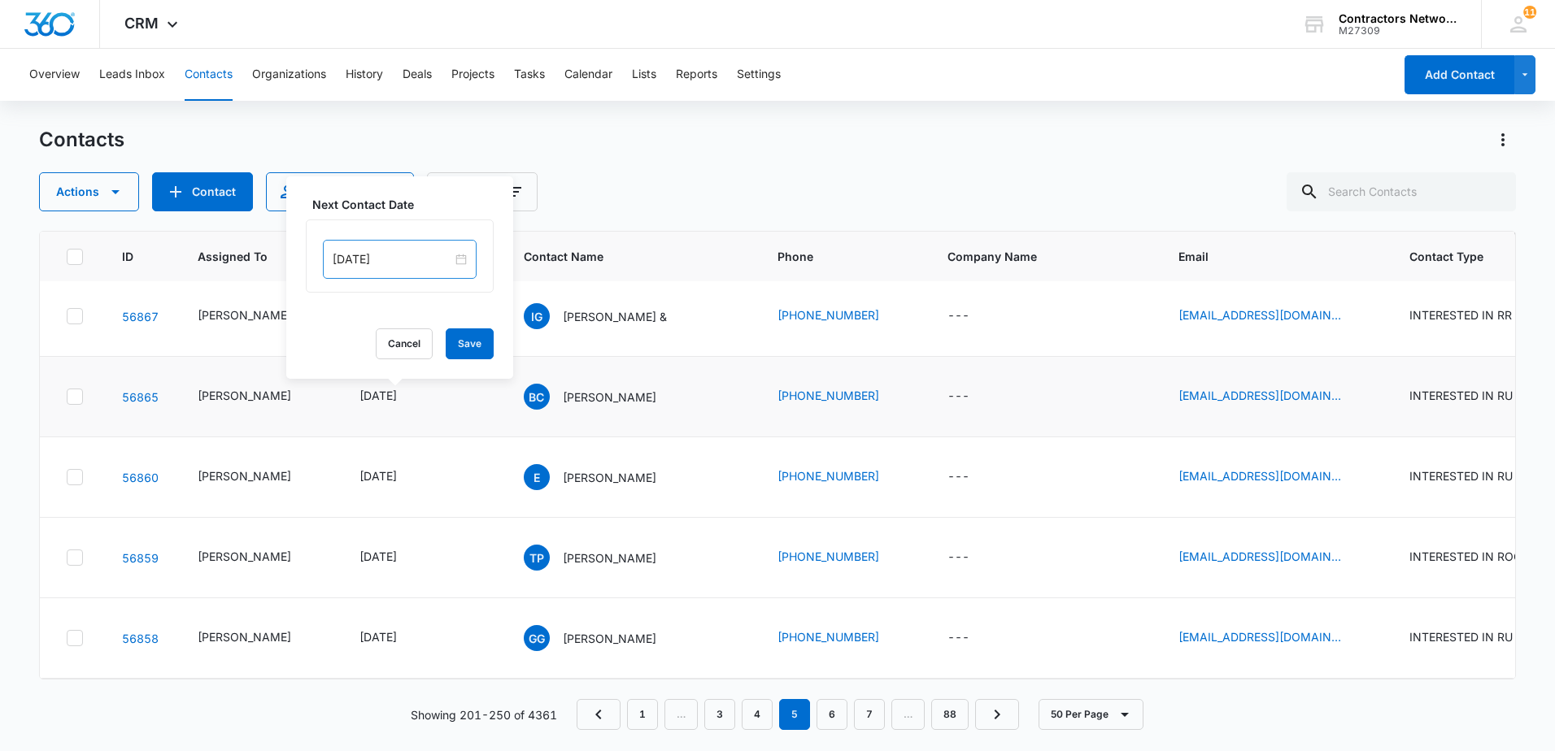
click at [402, 269] on div "[DATE]" at bounding box center [400, 259] width 154 height 39
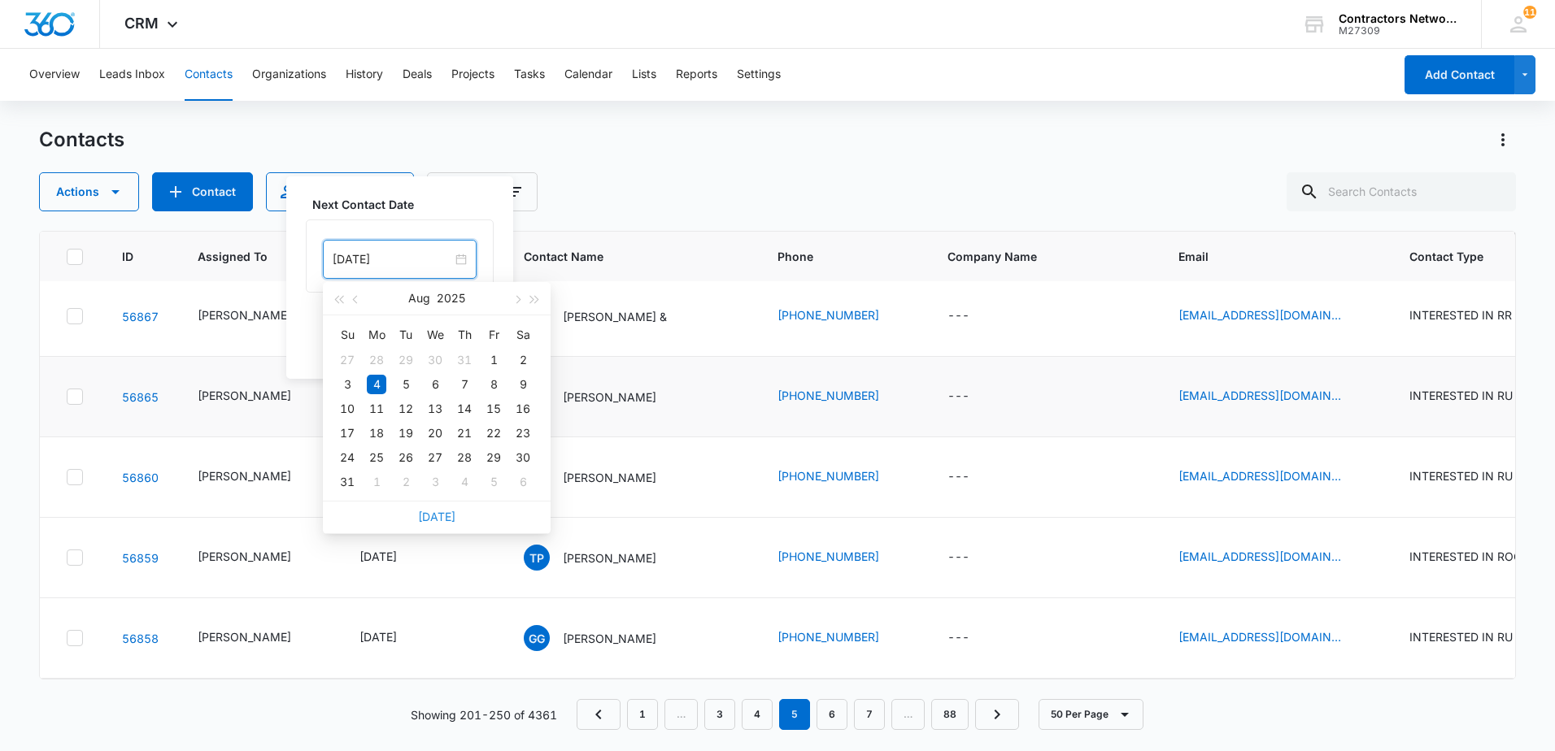
click at [442, 514] on link "[DATE]" at bounding box center [436, 517] width 37 height 14
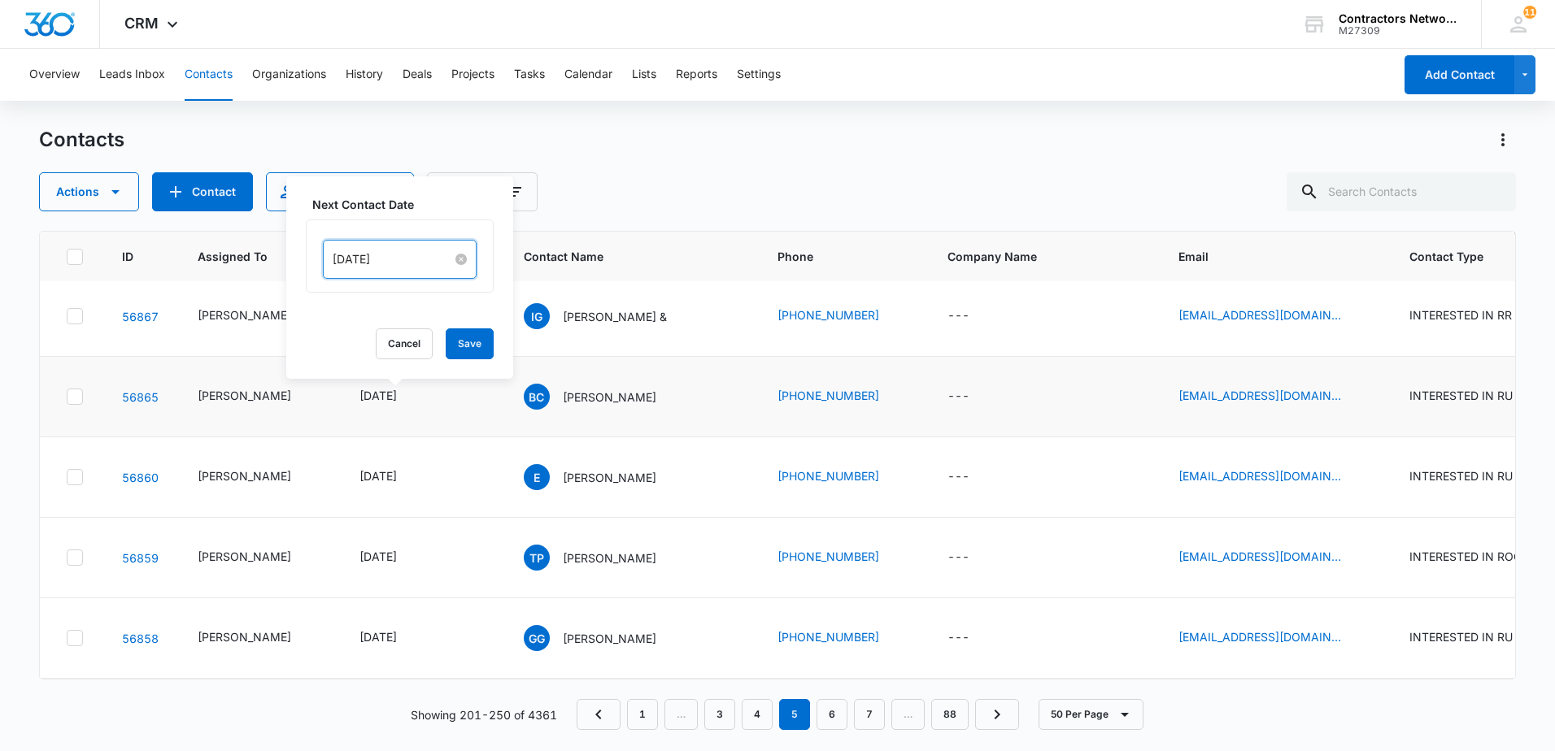
click at [412, 261] on input "[DATE]" at bounding box center [393, 259] width 120 height 18
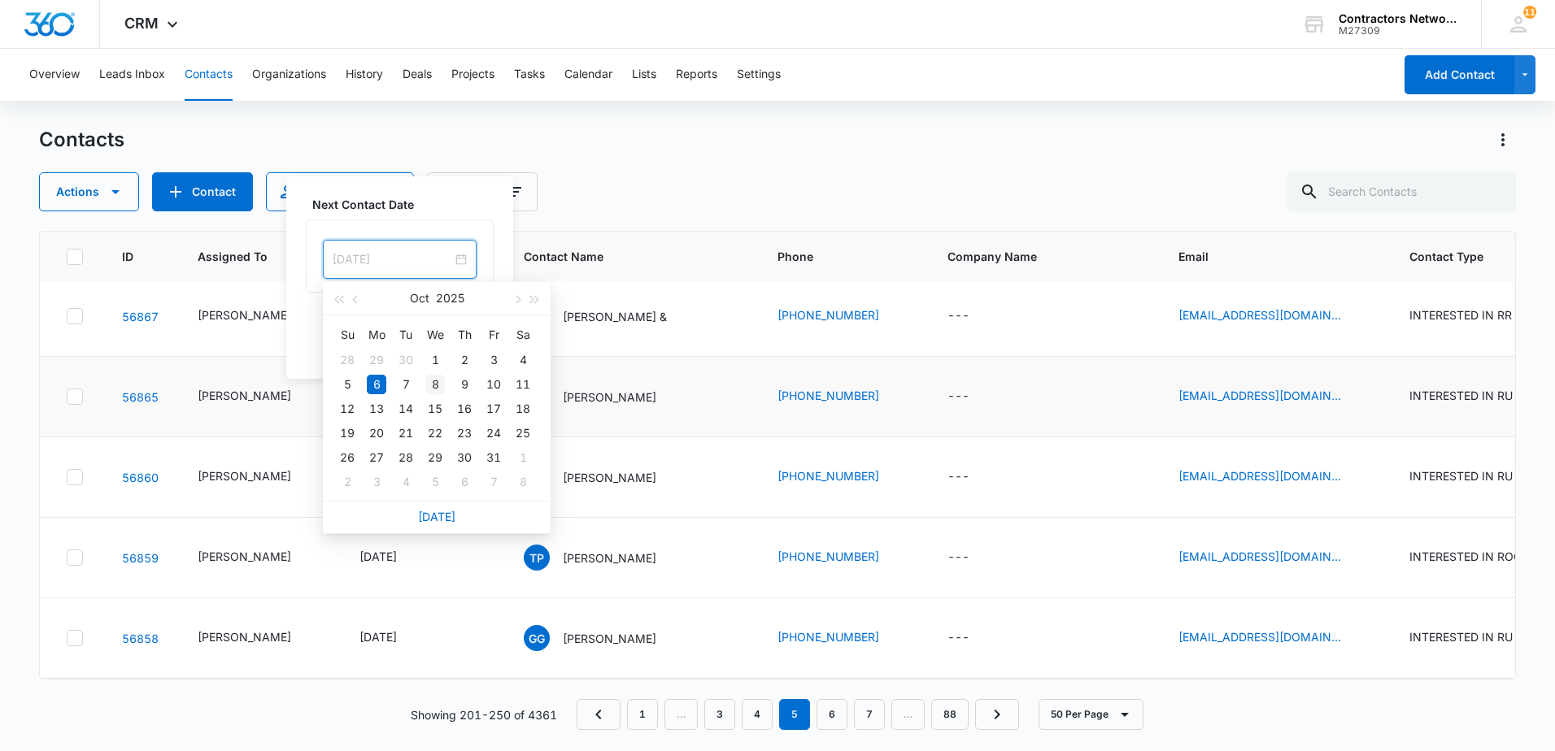
type input "[DATE]"
click at [429, 388] on div "8" at bounding box center [435, 385] width 20 height 20
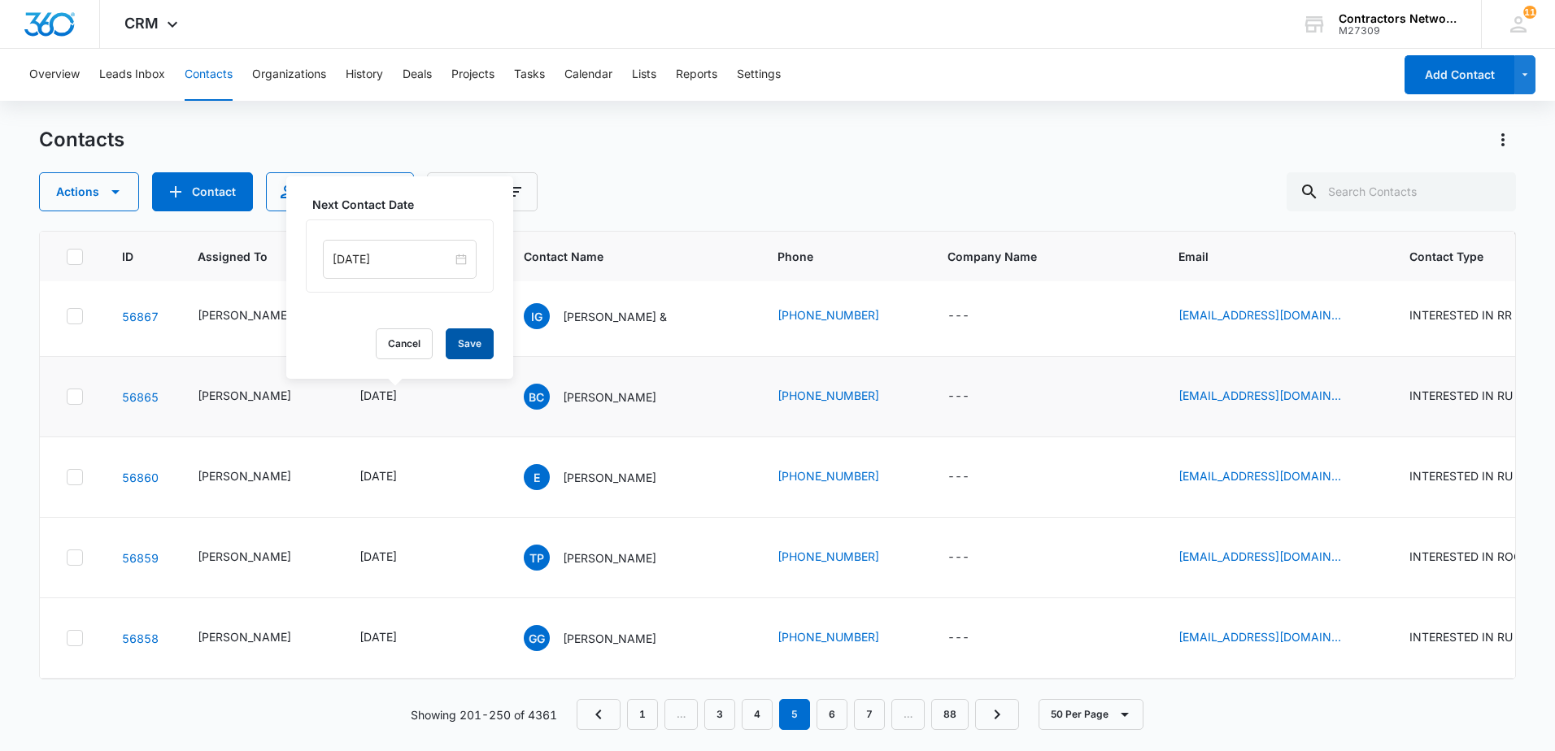
click at [464, 352] on button "Save" at bounding box center [470, 344] width 48 height 31
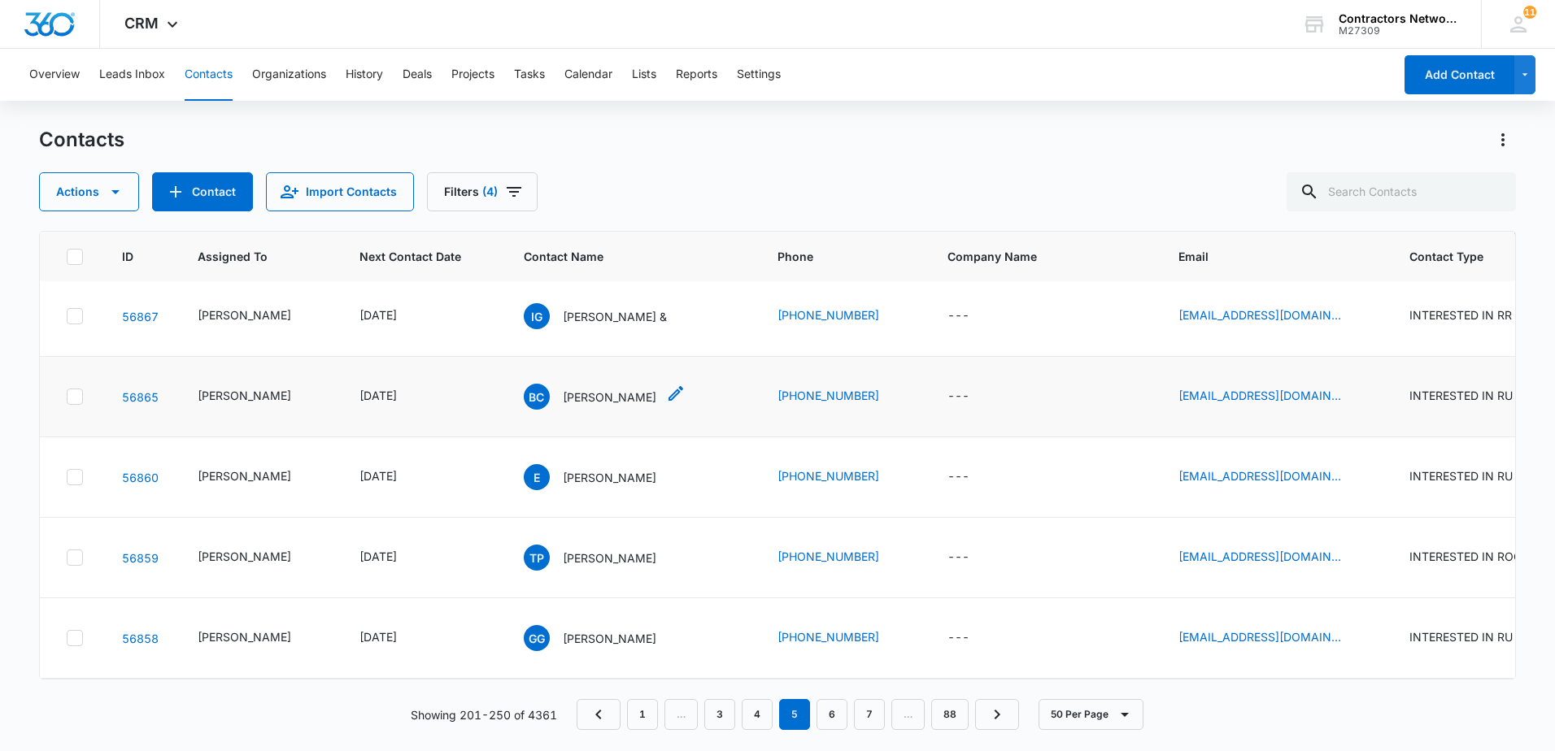
click at [579, 395] on p "[PERSON_NAME]" at bounding box center [610, 397] width 94 height 17
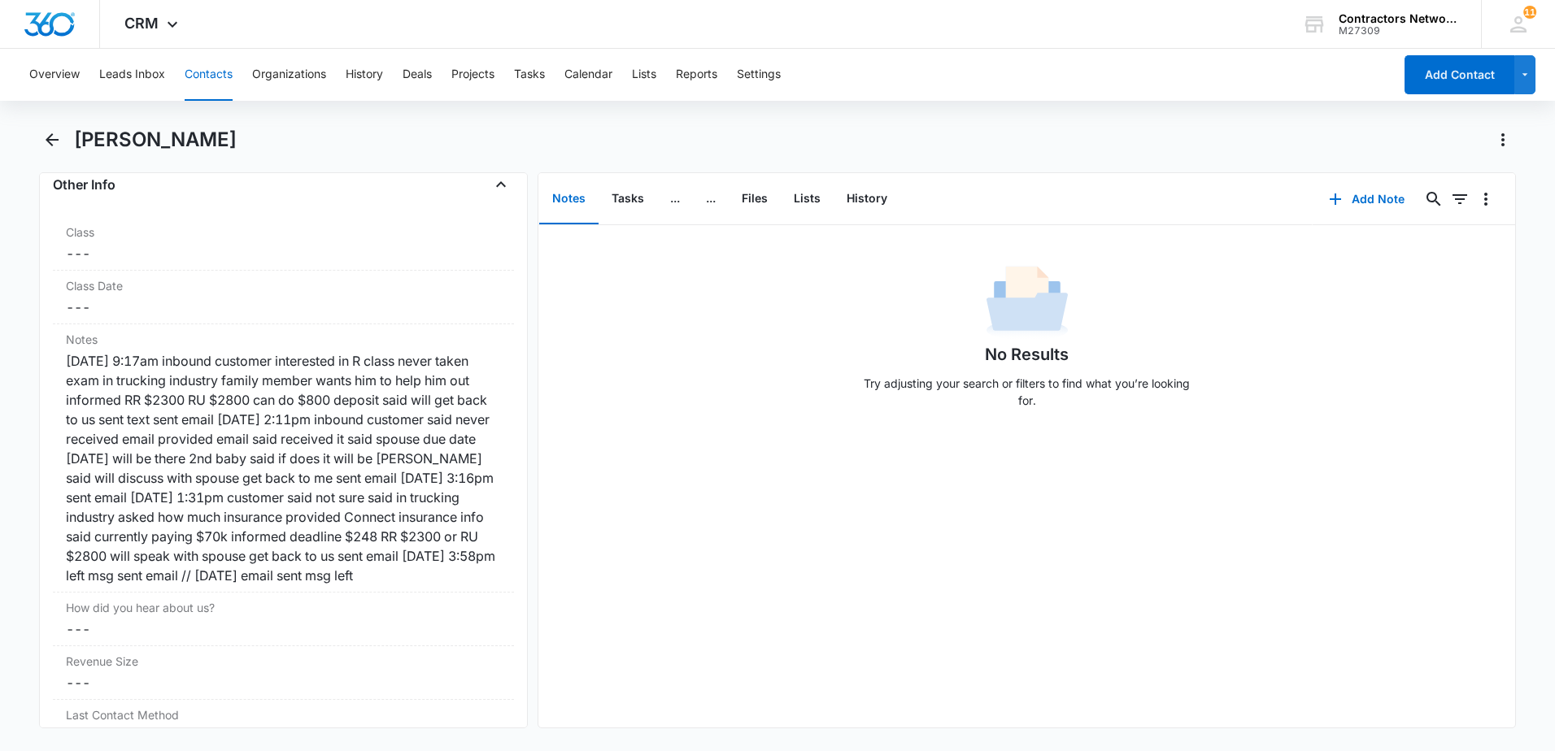
scroll to position [1870, 0]
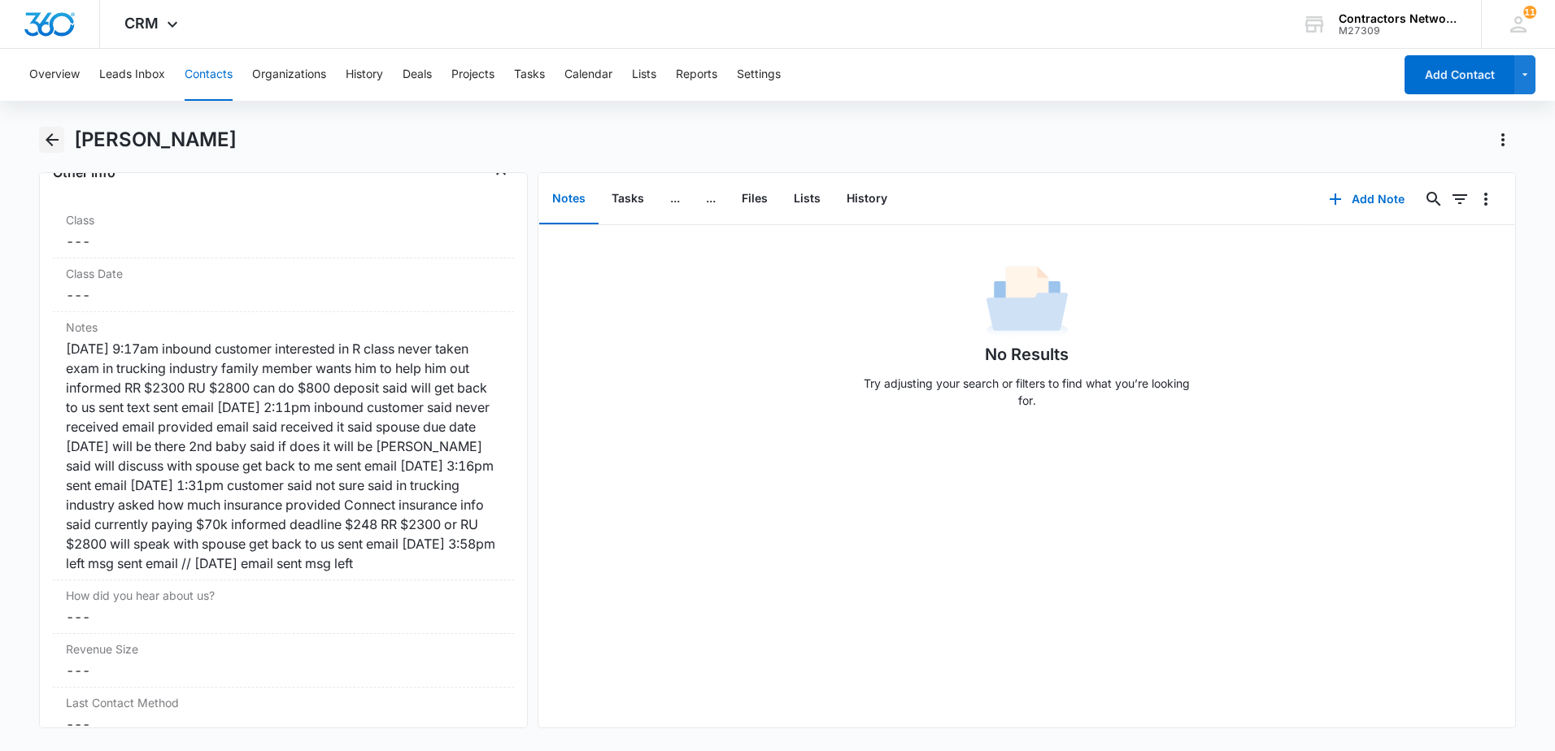
click at [46, 140] on icon "Back" at bounding box center [52, 140] width 20 height 20
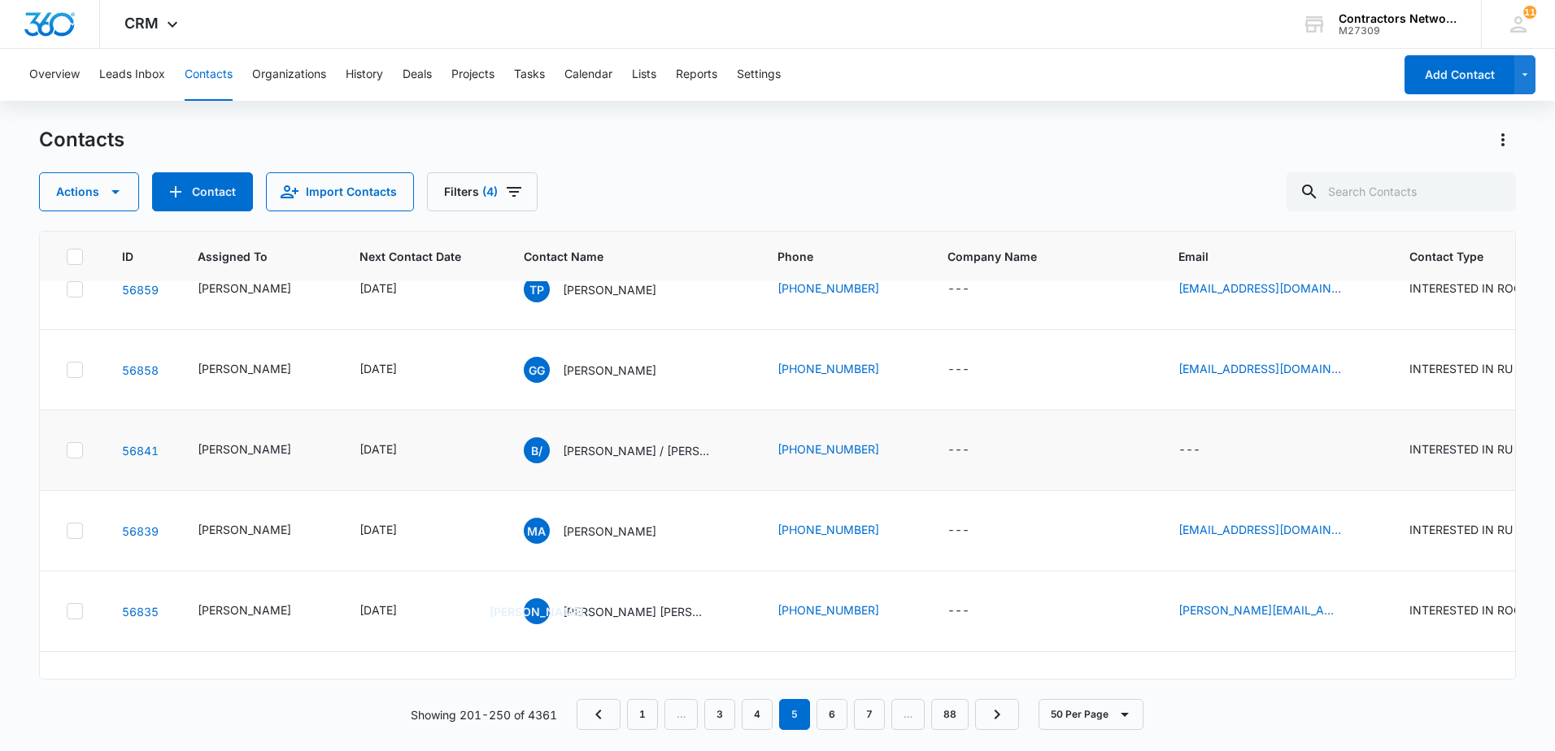
scroll to position [895, 0]
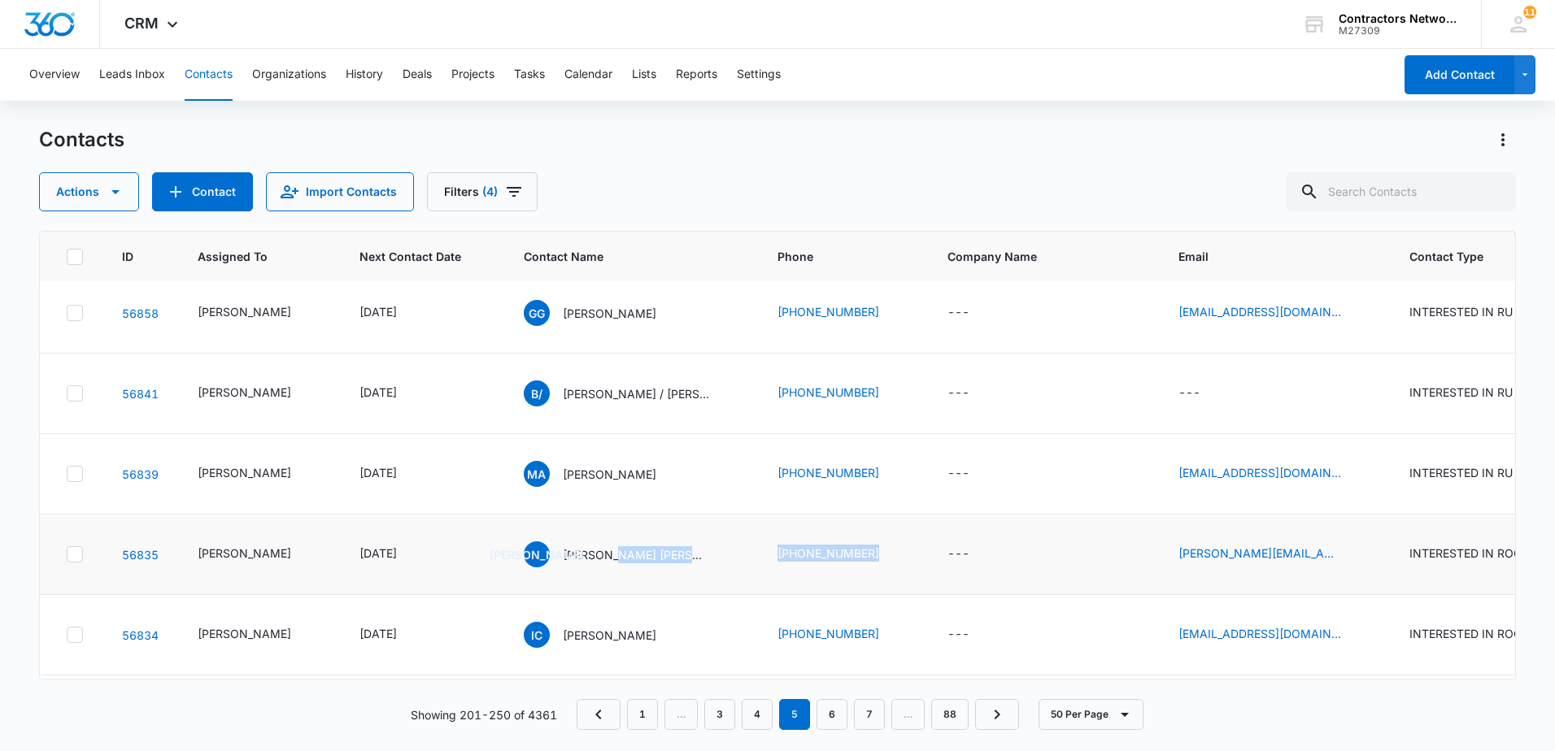
drag, startPoint x: 597, startPoint y: 555, endPoint x: 786, endPoint y: 573, distance: 190.3
click at [784, 573] on tr "56835 [PERSON_NAME] [DATE] JA [PERSON_NAME] [PERSON_NAME] [PHONE_NUMBER] --- [P…" at bounding box center [1435, 555] width 2790 height 81
click at [1351, 559] on icon "Email - alberto.martinez2180@gmail.com - Select to Edit Field" at bounding box center [1361, 555] width 20 height 20
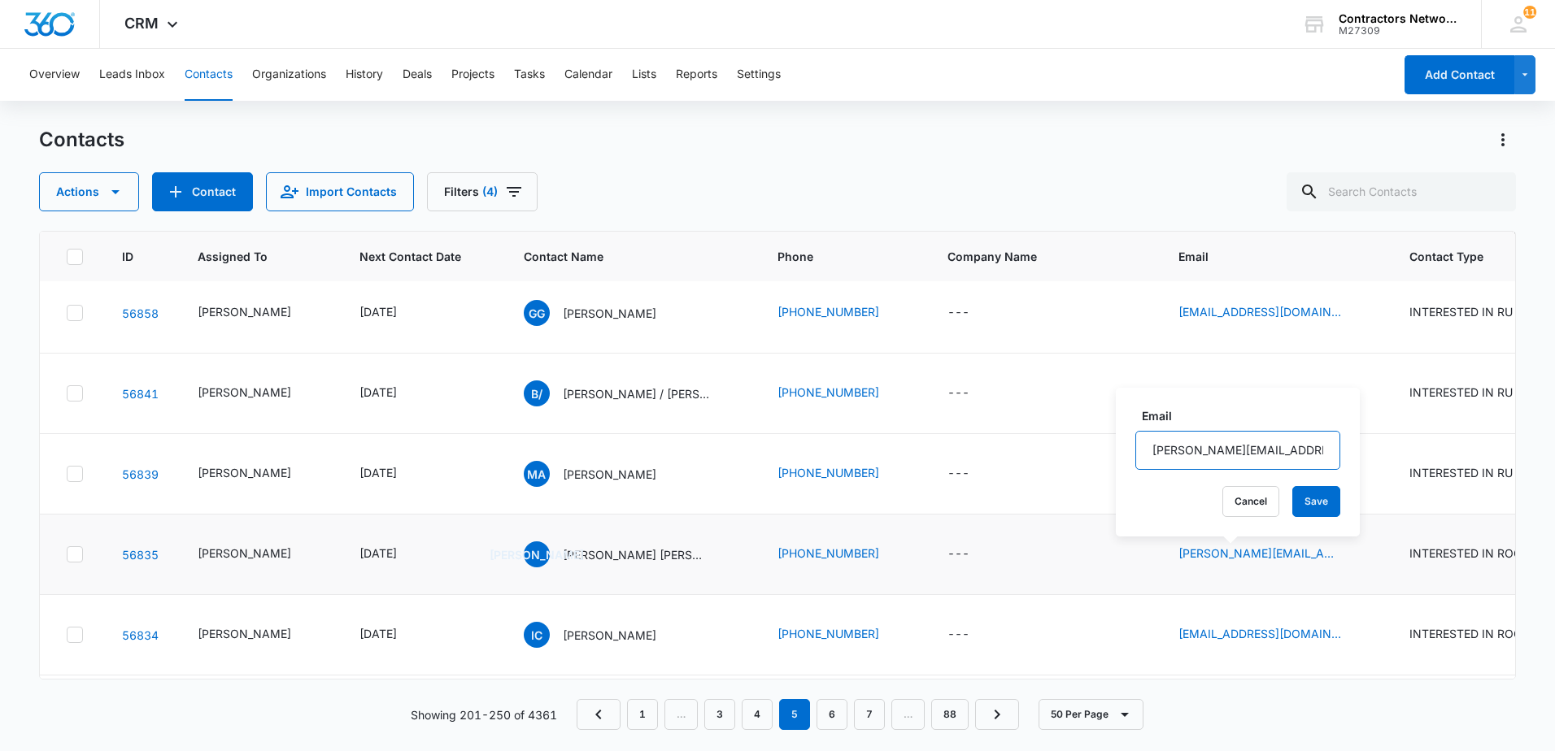
drag, startPoint x: 1307, startPoint y: 465, endPoint x: 1306, endPoint y: 456, distance: 9.0
click at [1306, 456] on input "[PERSON_NAME][EMAIL_ADDRESS][DOMAIN_NAME]" at bounding box center [1237, 450] width 205 height 39
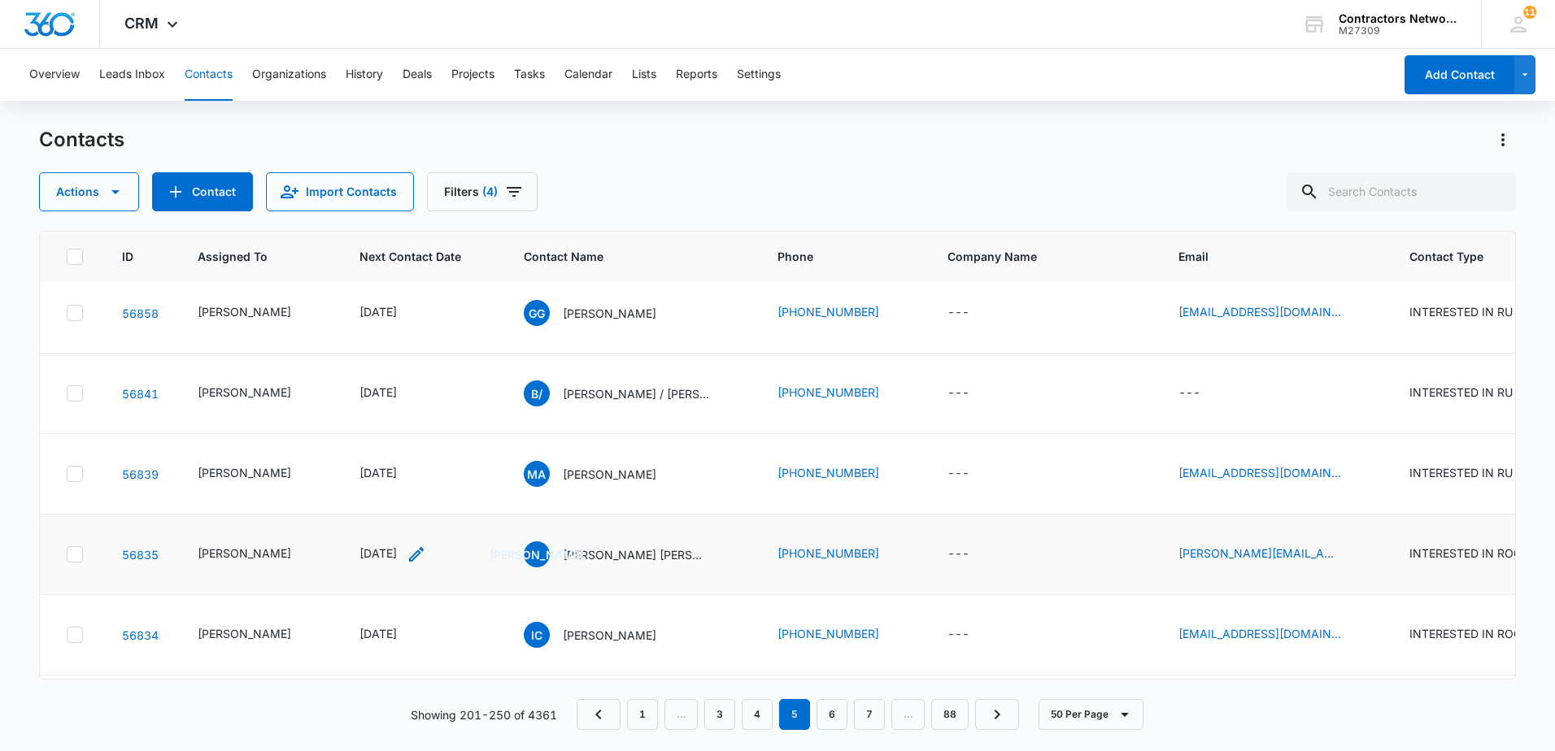
click at [426, 552] on icon "Next Contact Date - 1747612800 - Select to Edit Field" at bounding box center [417, 555] width 20 height 20
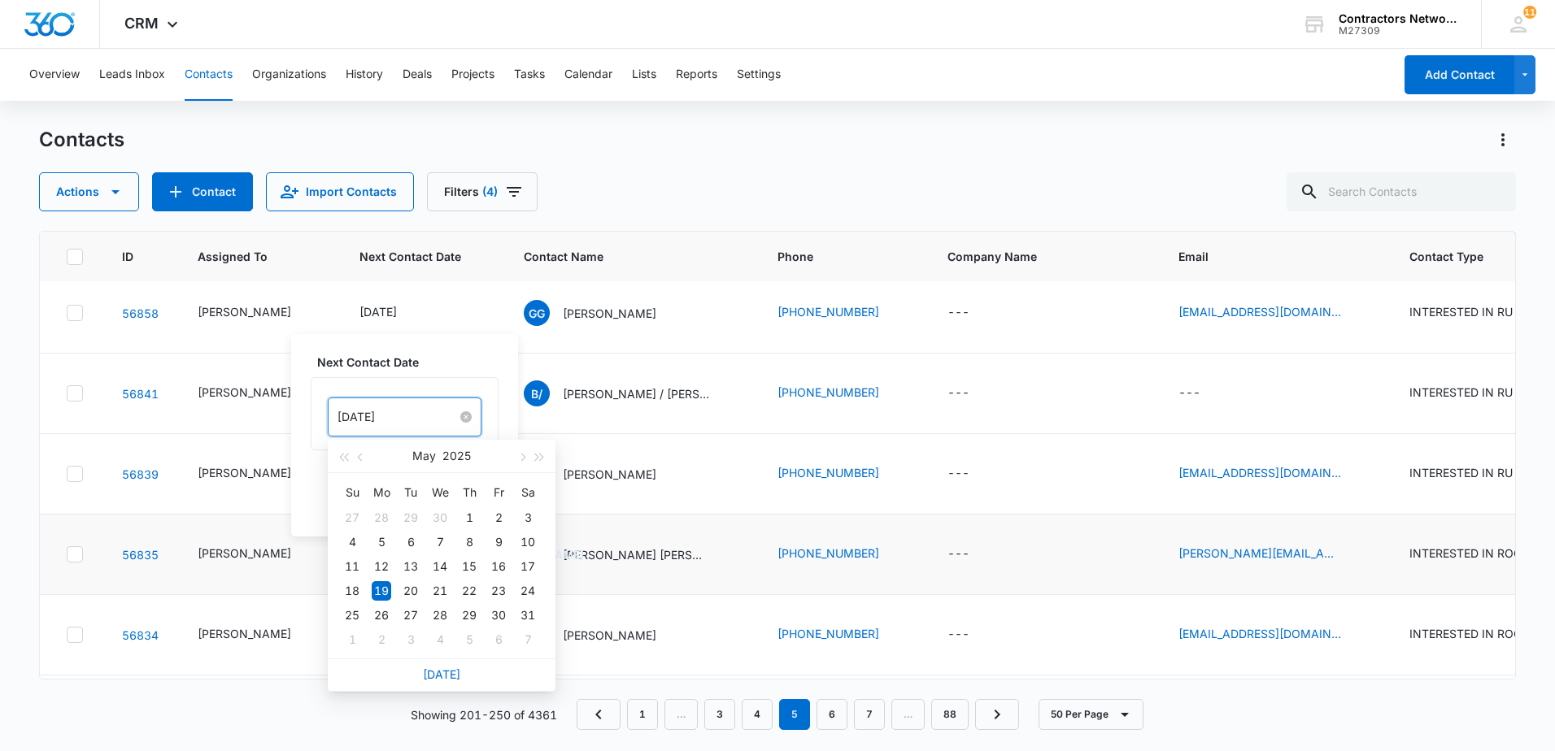
click at [428, 420] on input "[DATE]" at bounding box center [397, 417] width 120 height 18
click at [444, 674] on link "[DATE]" at bounding box center [441, 675] width 37 height 14
click at [422, 408] on input "[DATE]" at bounding box center [397, 417] width 120 height 18
type input "[DATE]"
drag, startPoint x: 443, startPoint y: 544, endPoint x: 450, endPoint y: 495, distance: 49.2
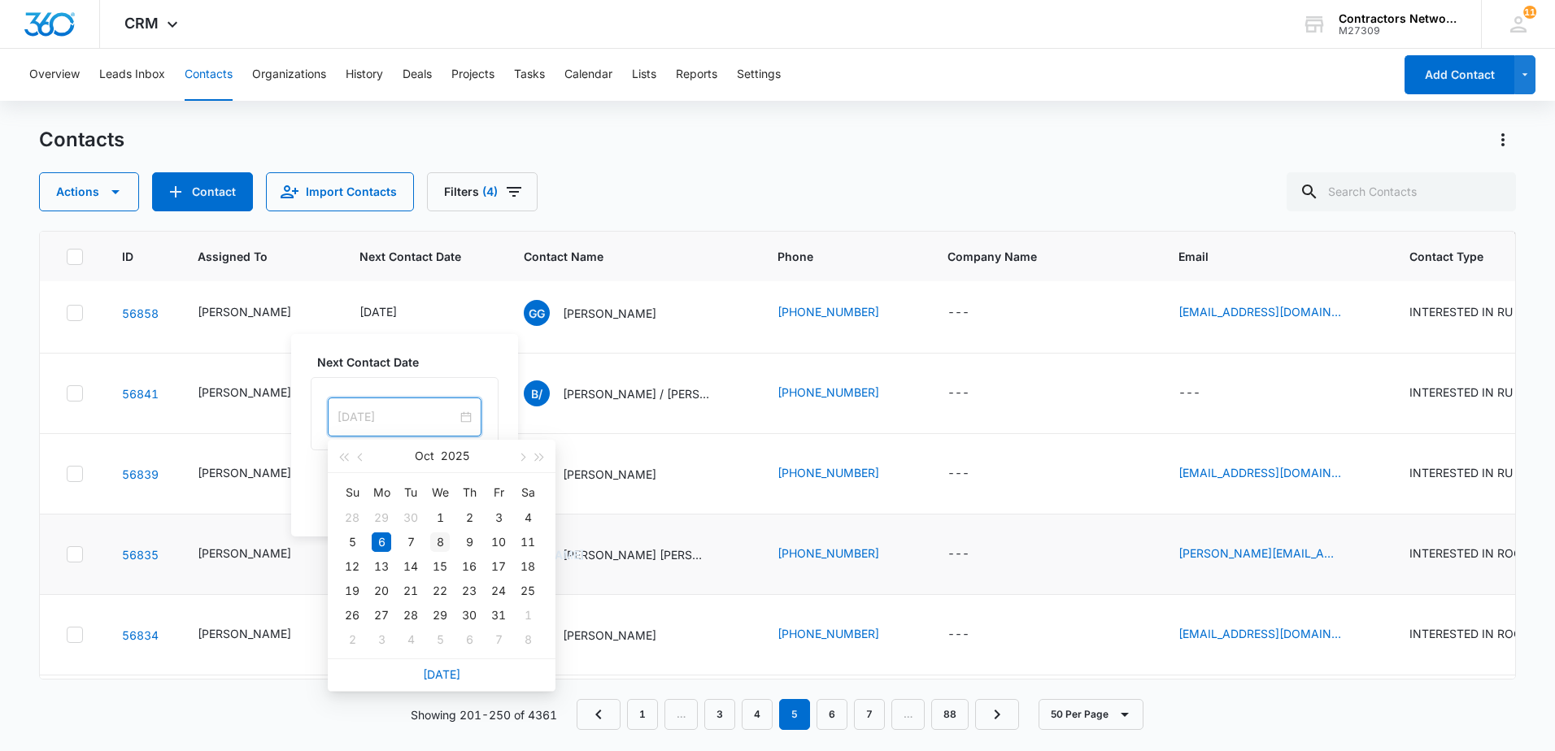
click at [444, 540] on div "8" at bounding box center [440, 543] width 20 height 20
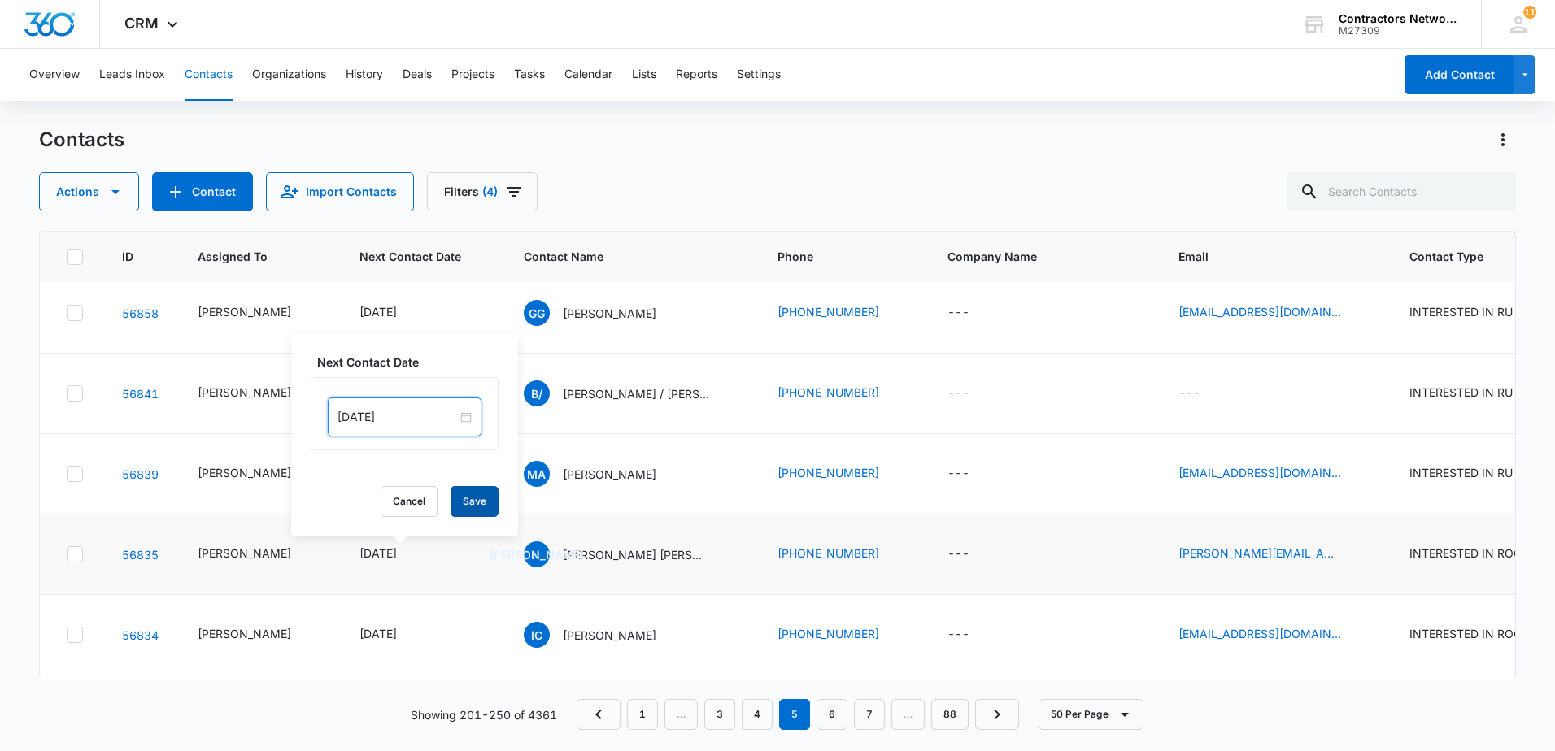
click at [466, 503] on button "Save" at bounding box center [475, 501] width 48 height 31
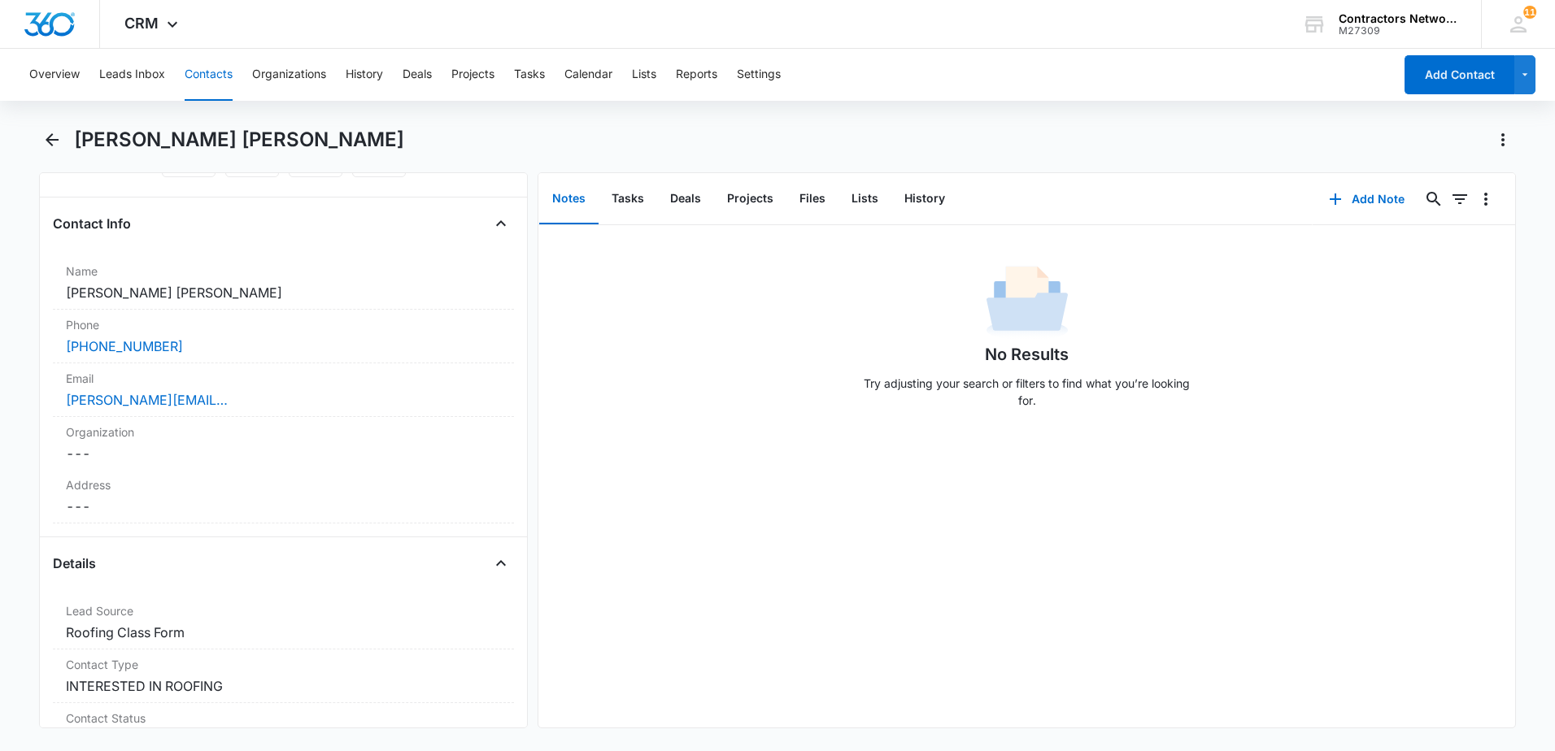
scroll to position [325, 0]
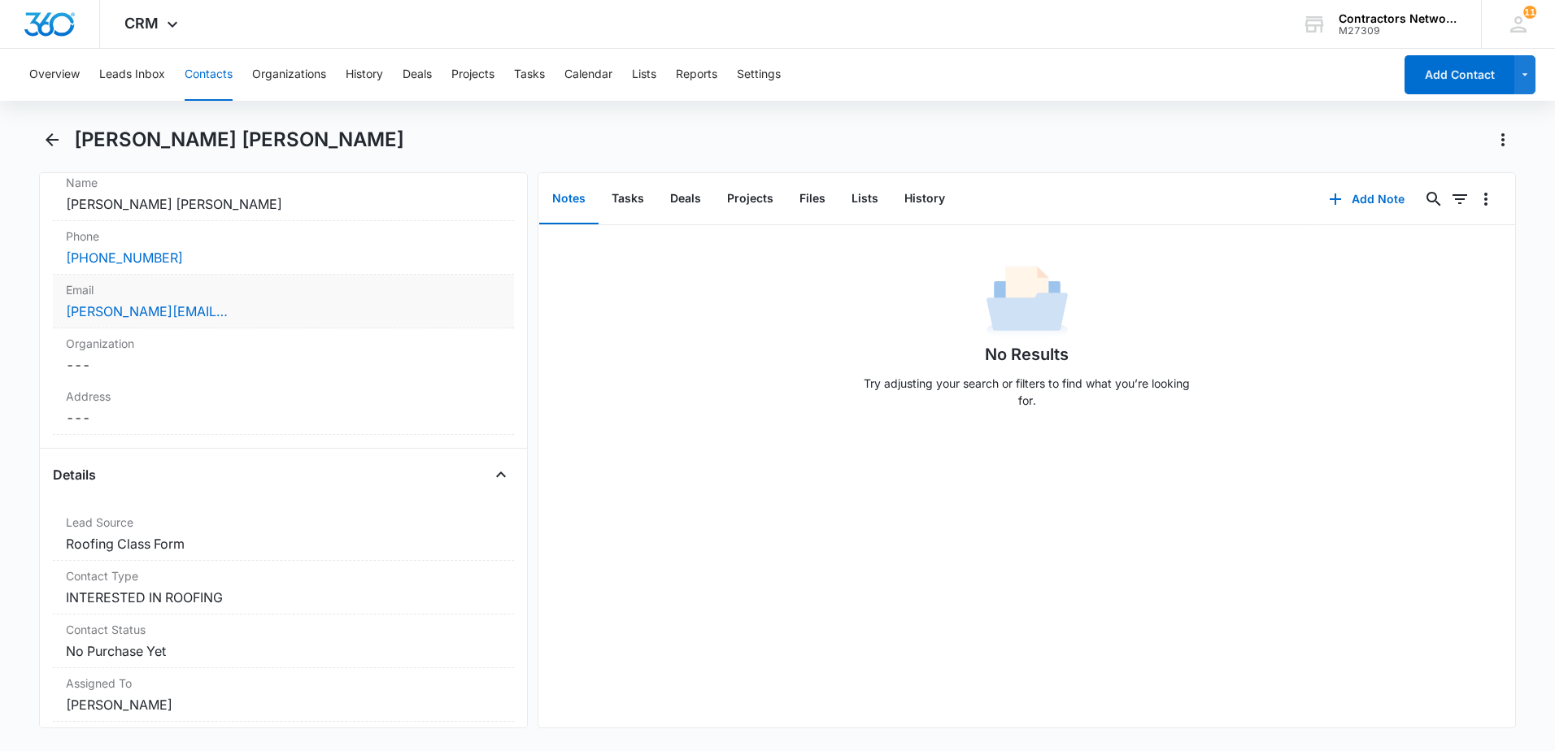
click at [368, 318] on div "[PERSON_NAME][EMAIL_ADDRESS][DOMAIN_NAME]" at bounding box center [283, 312] width 435 height 20
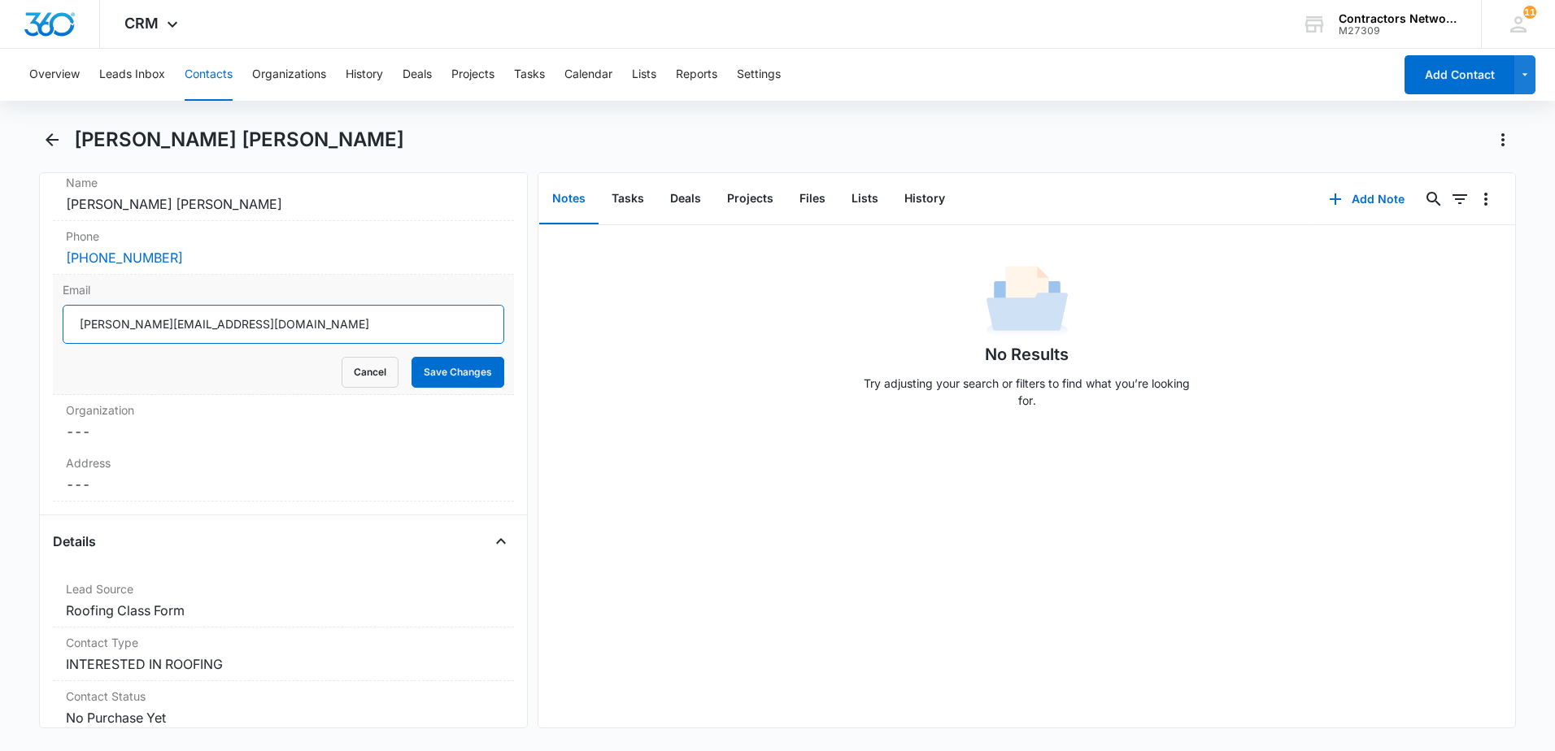
click at [357, 330] on input "[PERSON_NAME][EMAIL_ADDRESS][DOMAIN_NAME]" at bounding box center [284, 324] width 442 height 39
click at [354, 330] on input "[PERSON_NAME][EMAIL_ADDRESS][DOMAIN_NAME]" at bounding box center [284, 324] width 442 height 39
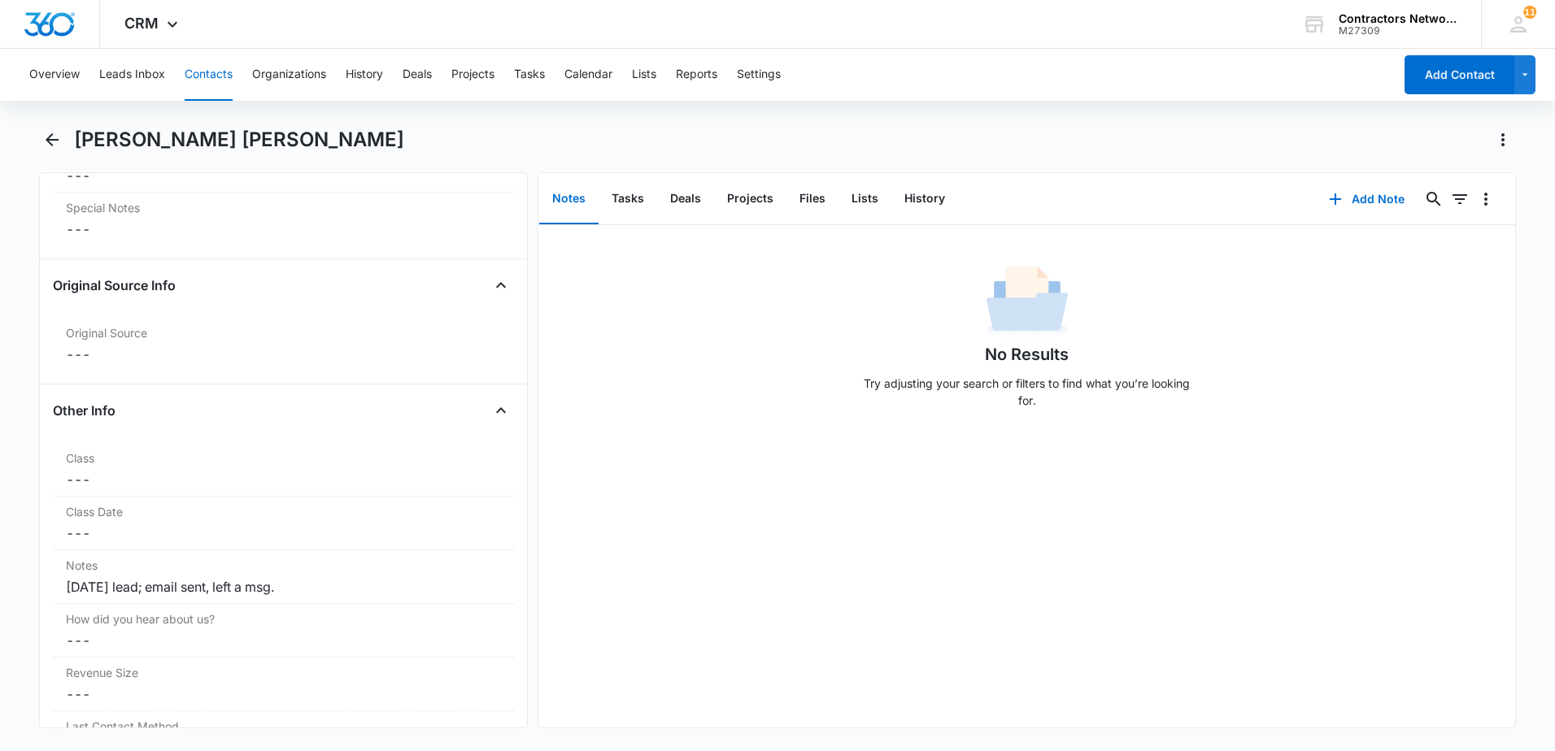
scroll to position [1708, 0]
click at [920, 198] on button "History" at bounding box center [924, 199] width 67 height 50
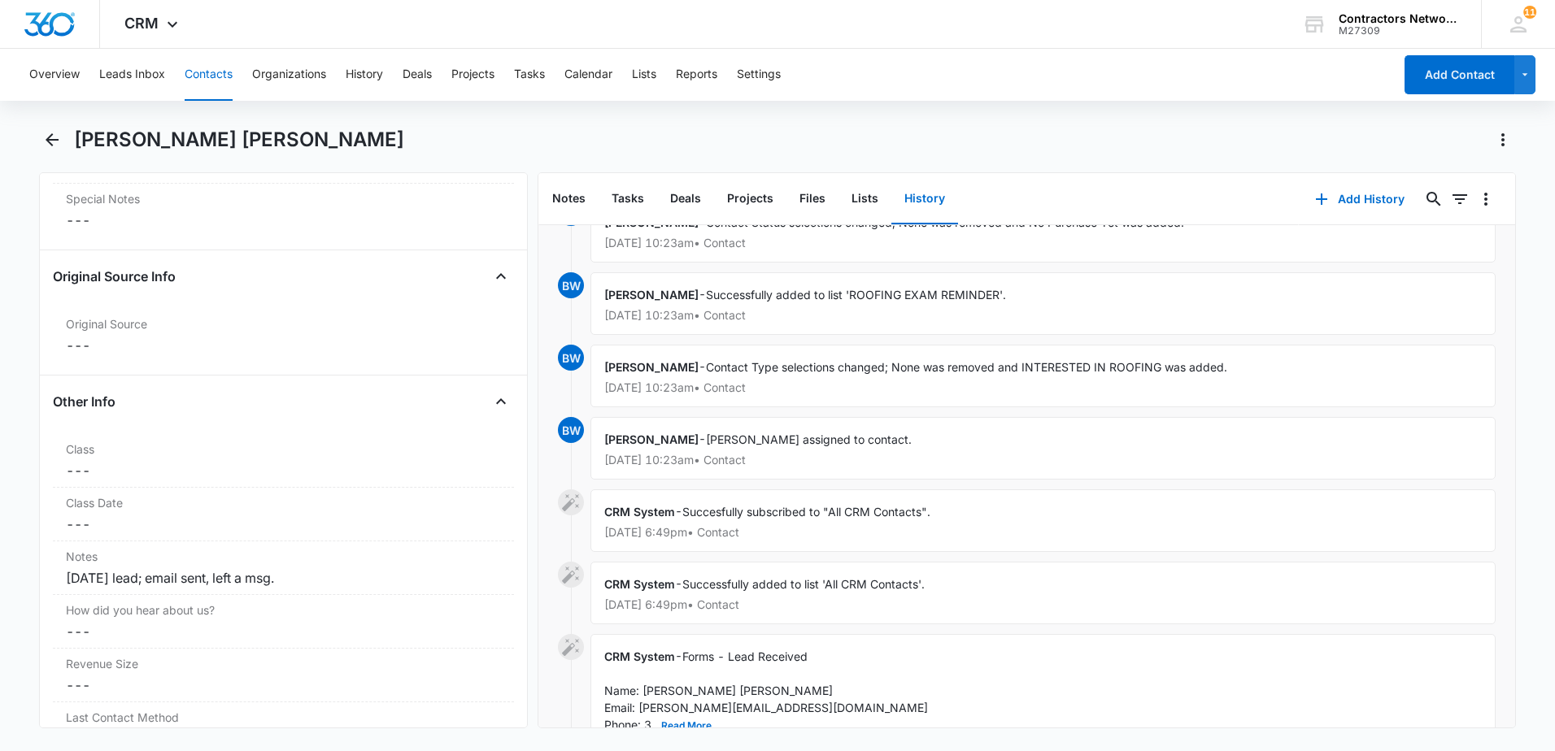
scroll to position [1578, 0]
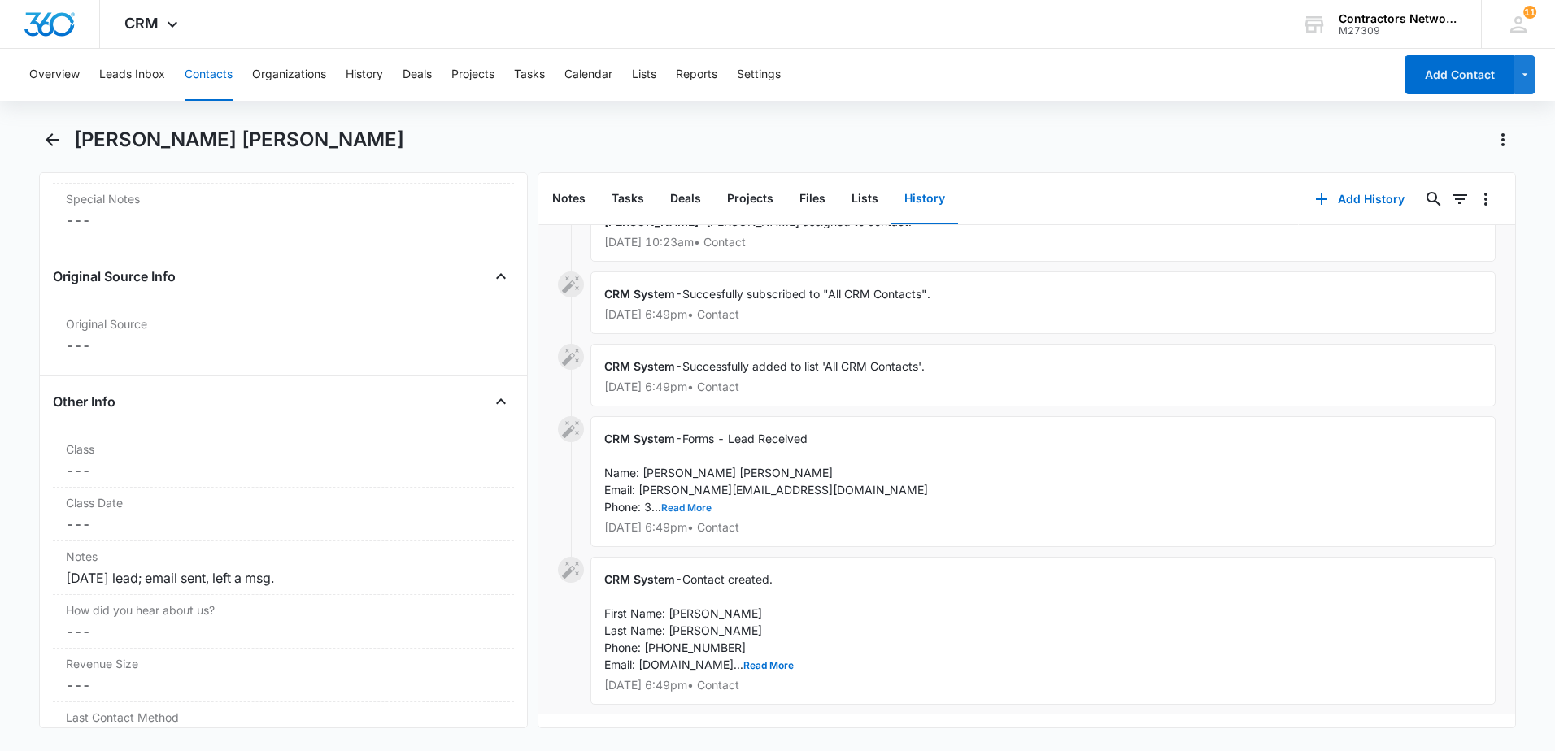
click at [699, 503] on button "Read More" at bounding box center [686, 508] width 50 height 10
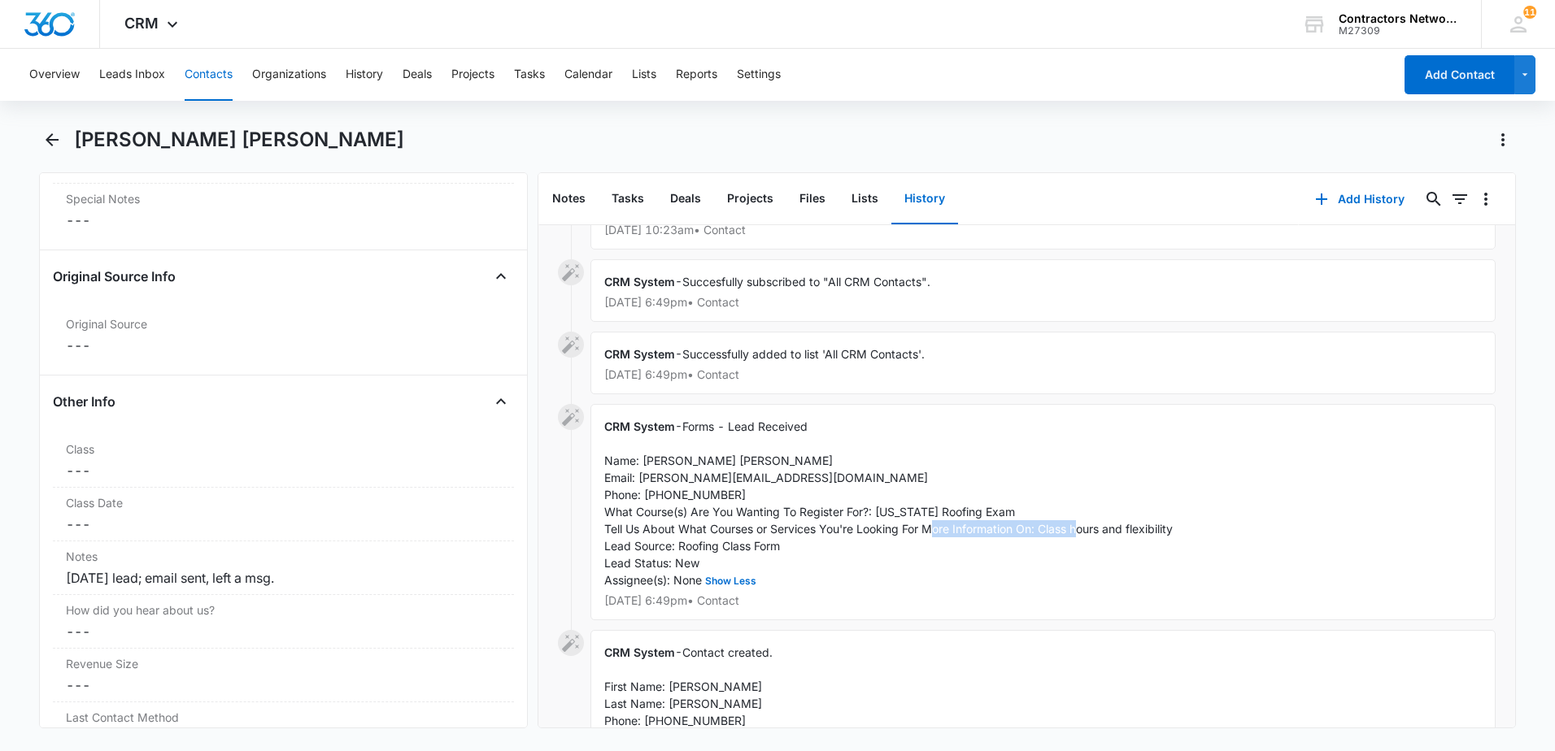
drag, startPoint x: 1043, startPoint y: 532, endPoint x: 1207, endPoint y: 531, distance: 163.5
click at [1207, 531] on div "CRM System - Forms - Lead Received Name: [PERSON_NAME] [PERSON_NAME] Email: [PE…" at bounding box center [1042, 512] width 905 height 216
drag, startPoint x: 1207, startPoint y: 531, endPoint x: 1148, endPoint y: 546, distance: 60.6
drag, startPoint x: 1148, startPoint y: 546, endPoint x: 1112, endPoint y: 529, distance: 39.6
copy span "Class hours and flexibility"
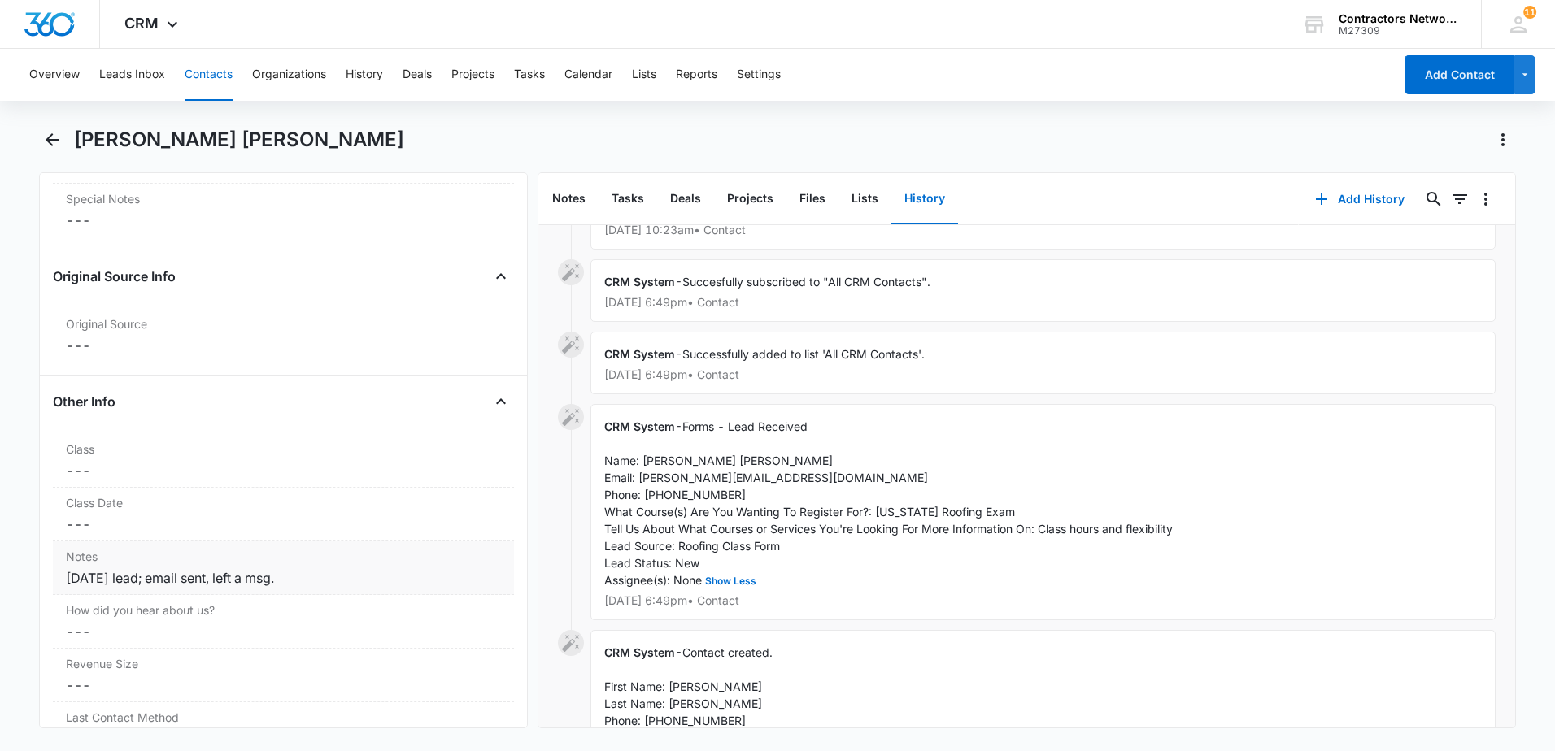
click at [154, 579] on div "[DATE] lead; email sent, left a msg." at bounding box center [283, 578] width 435 height 20
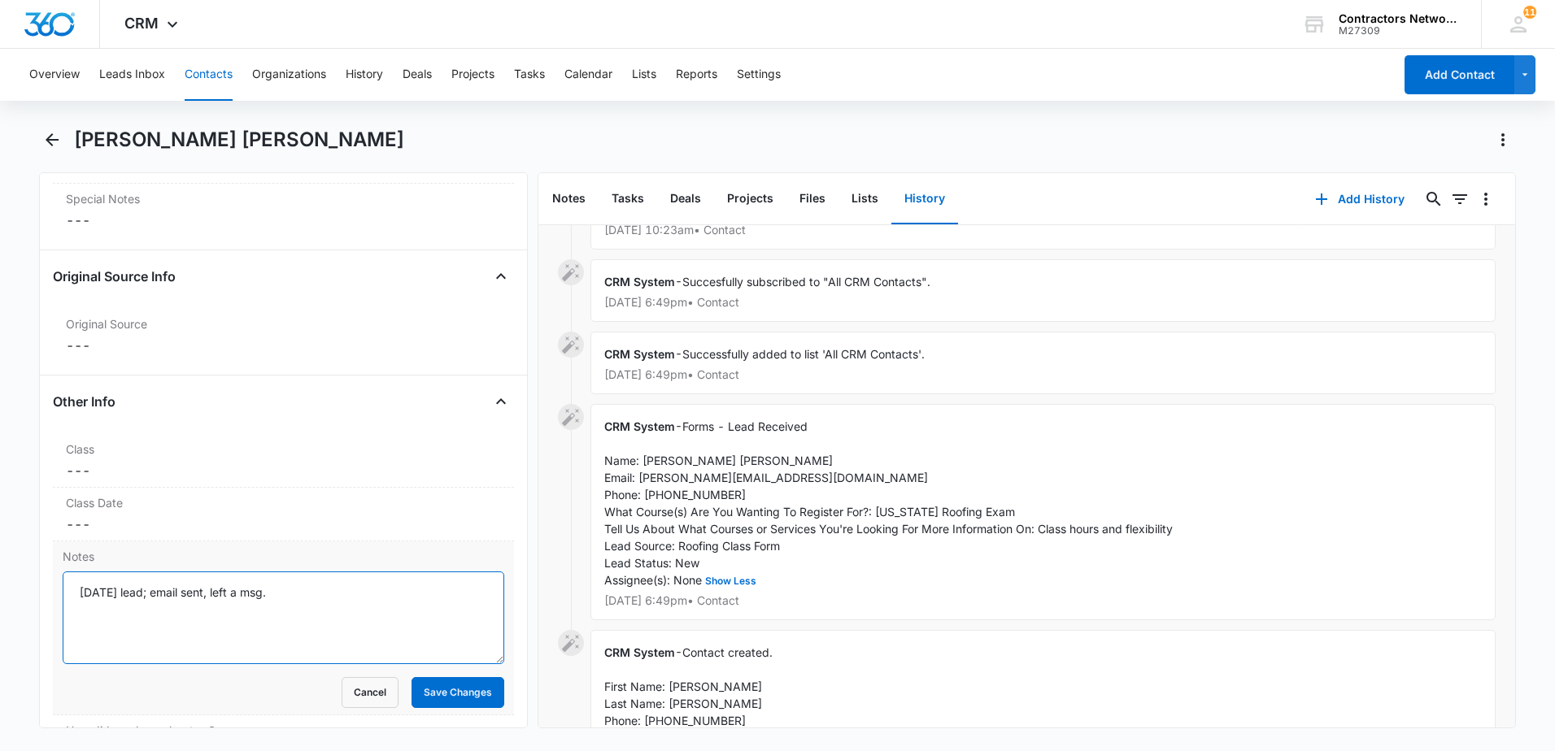
click at [150, 599] on textarea "[DATE] lead; email sent, left a msg." at bounding box center [284, 618] width 442 height 93
paste textarea "Class hours and flexibility"
click at [461, 611] on textarea "[DATE] lead: Class hours and flexibility / email sent, left a msg." at bounding box center [284, 618] width 442 height 93
type textarea "[DATE] lead: Class hours and flexibility / email sent, left a msg. // 10/6/205 …"
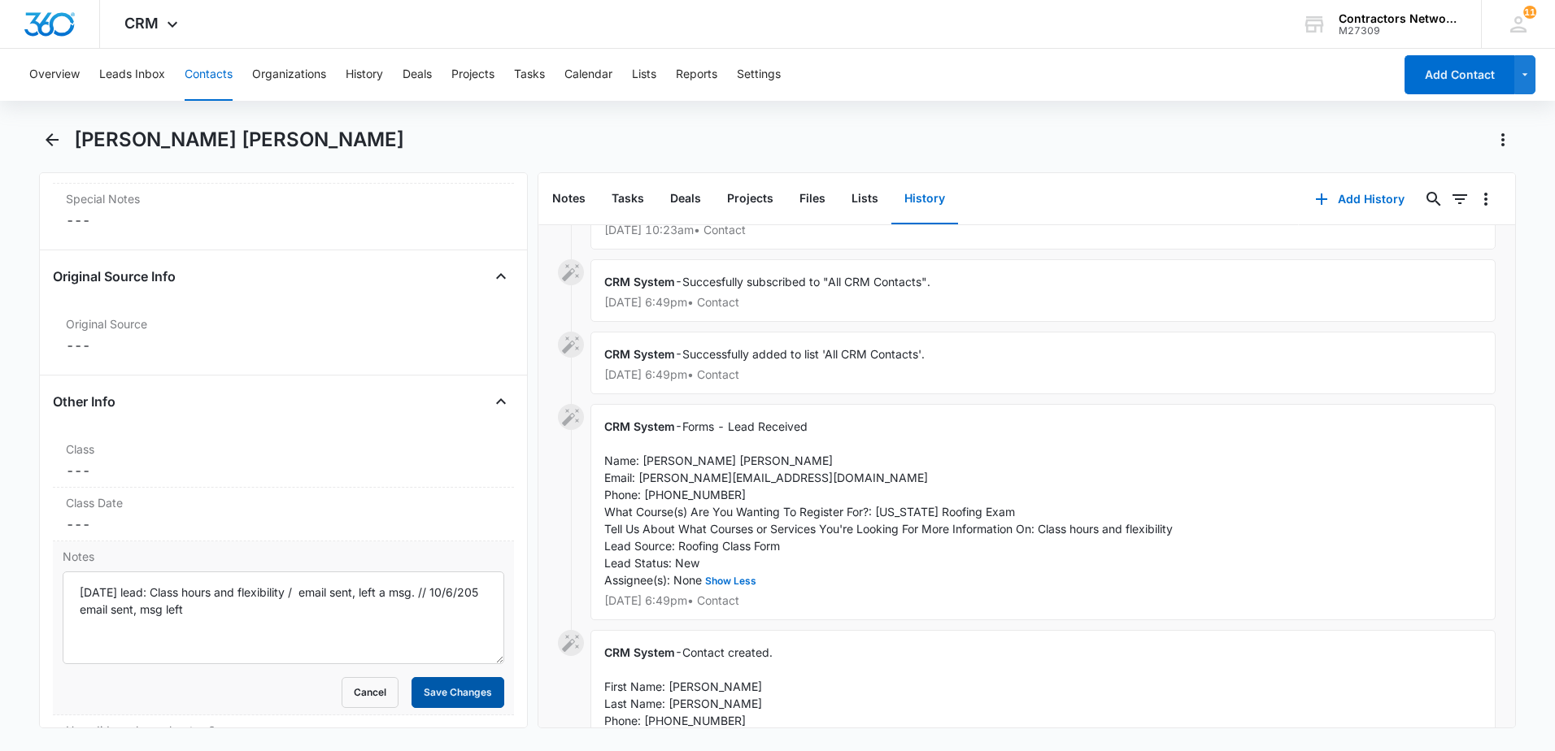
click at [459, 681] on button "Save Changes" at bounding box center [457, 692] width 93 height 31
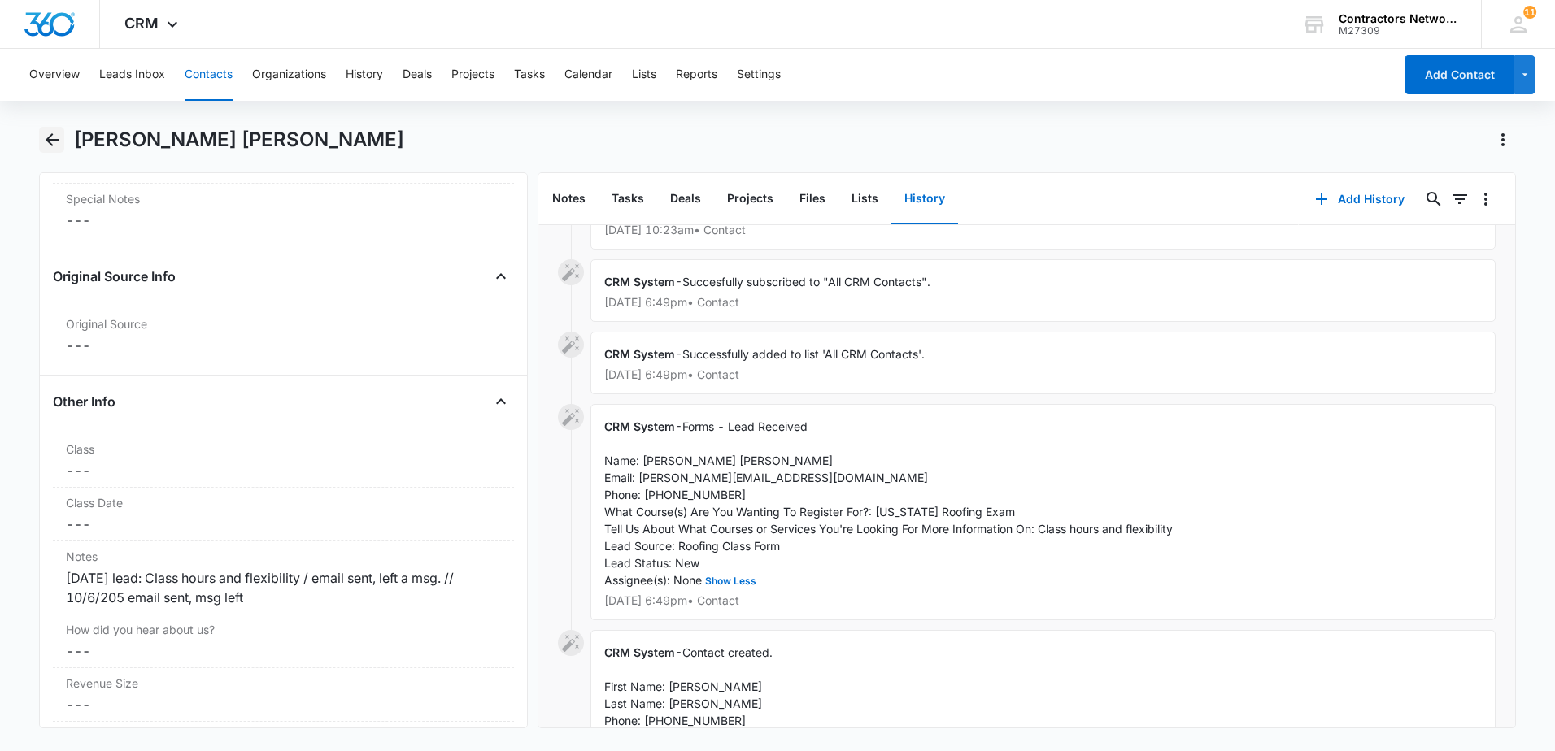
click at [50, 147] on icon "Back" at bounding box center [52, 140] width 20 height 20
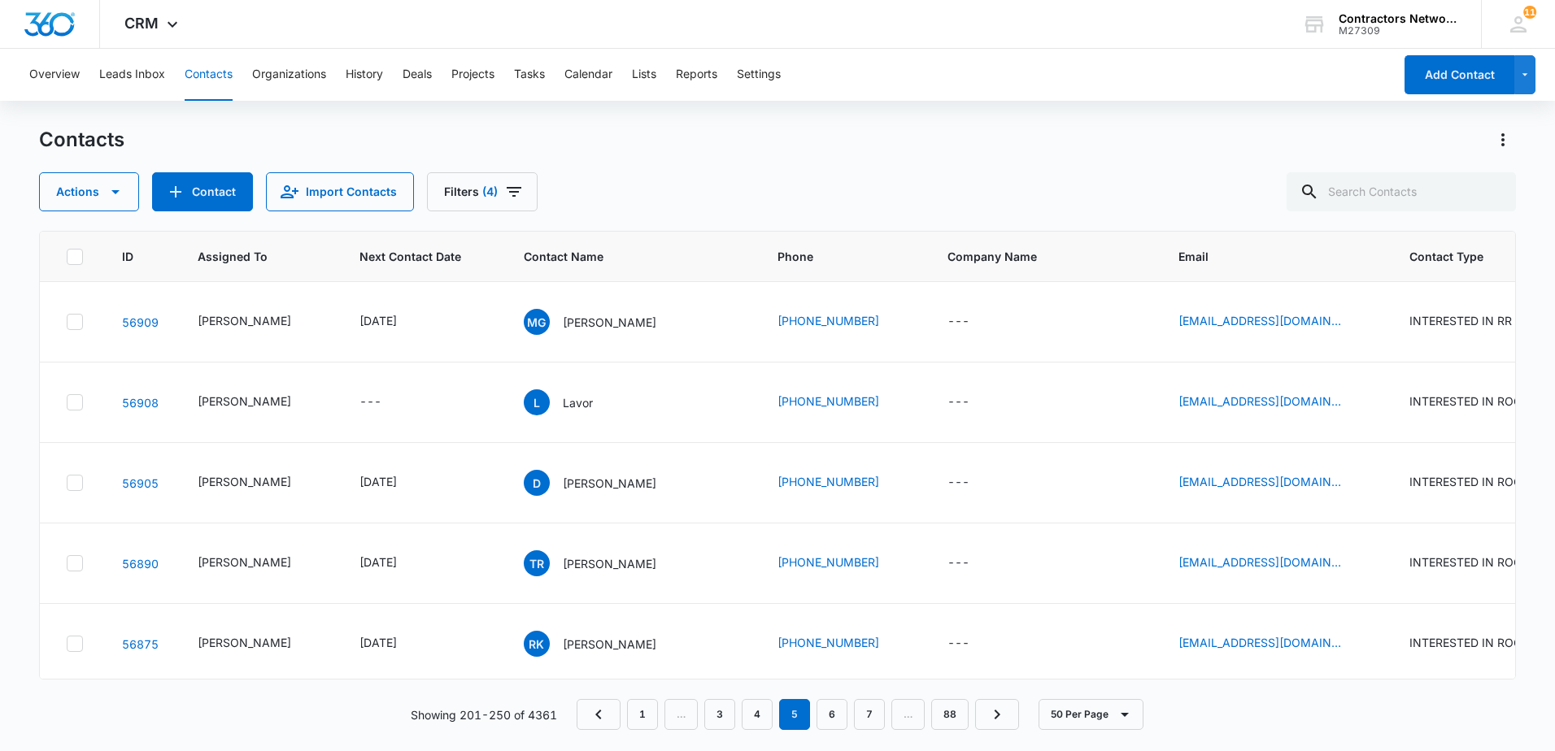
scroll to position [895, 0]
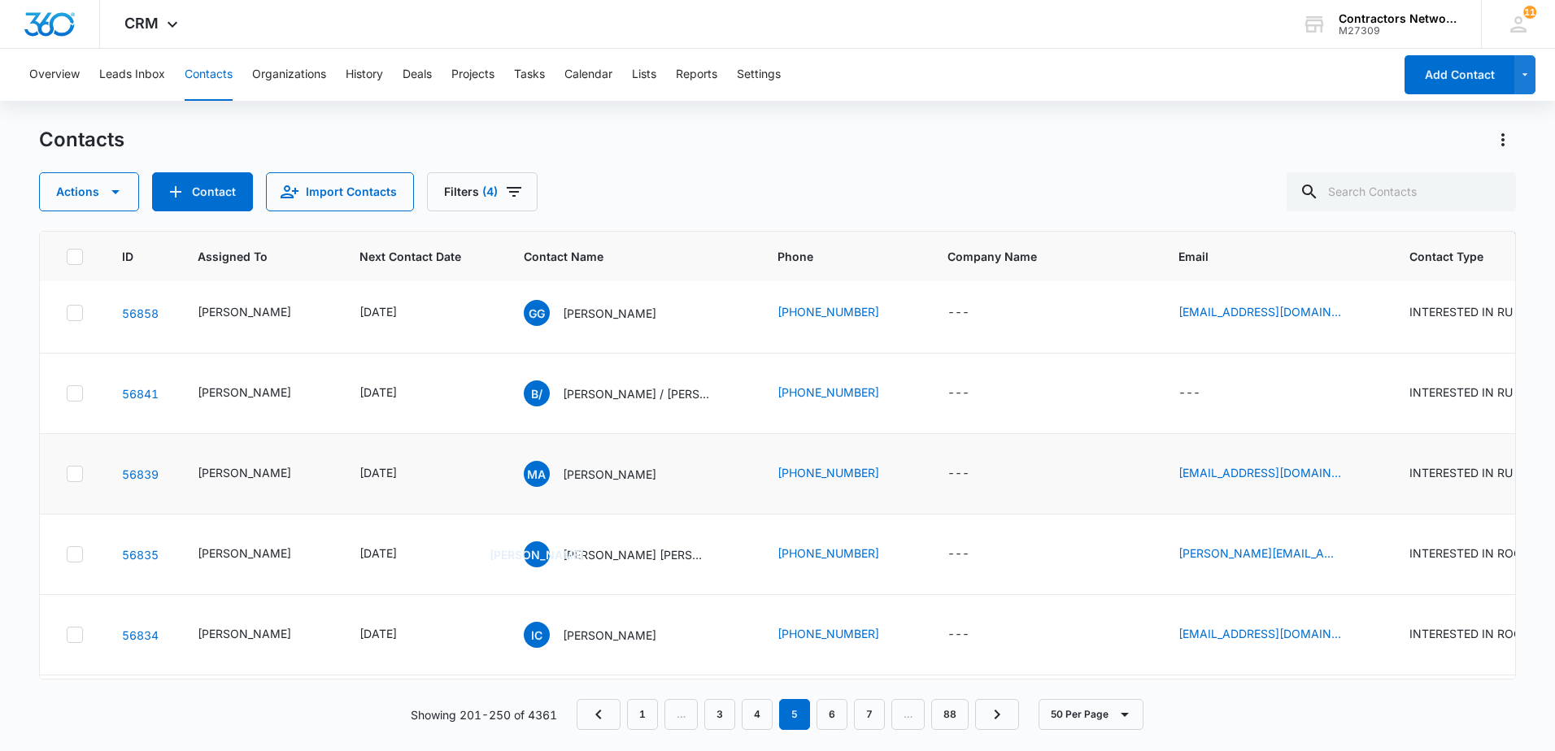
drag, startPoint x: 610, startPoint y: 477, endPoint x: 609, endPoint y: 511, distance: 34.2
click at [609, 511] on td "MA [PERSON_NAME]" at bounding box center [631, 474] width 254 height 81
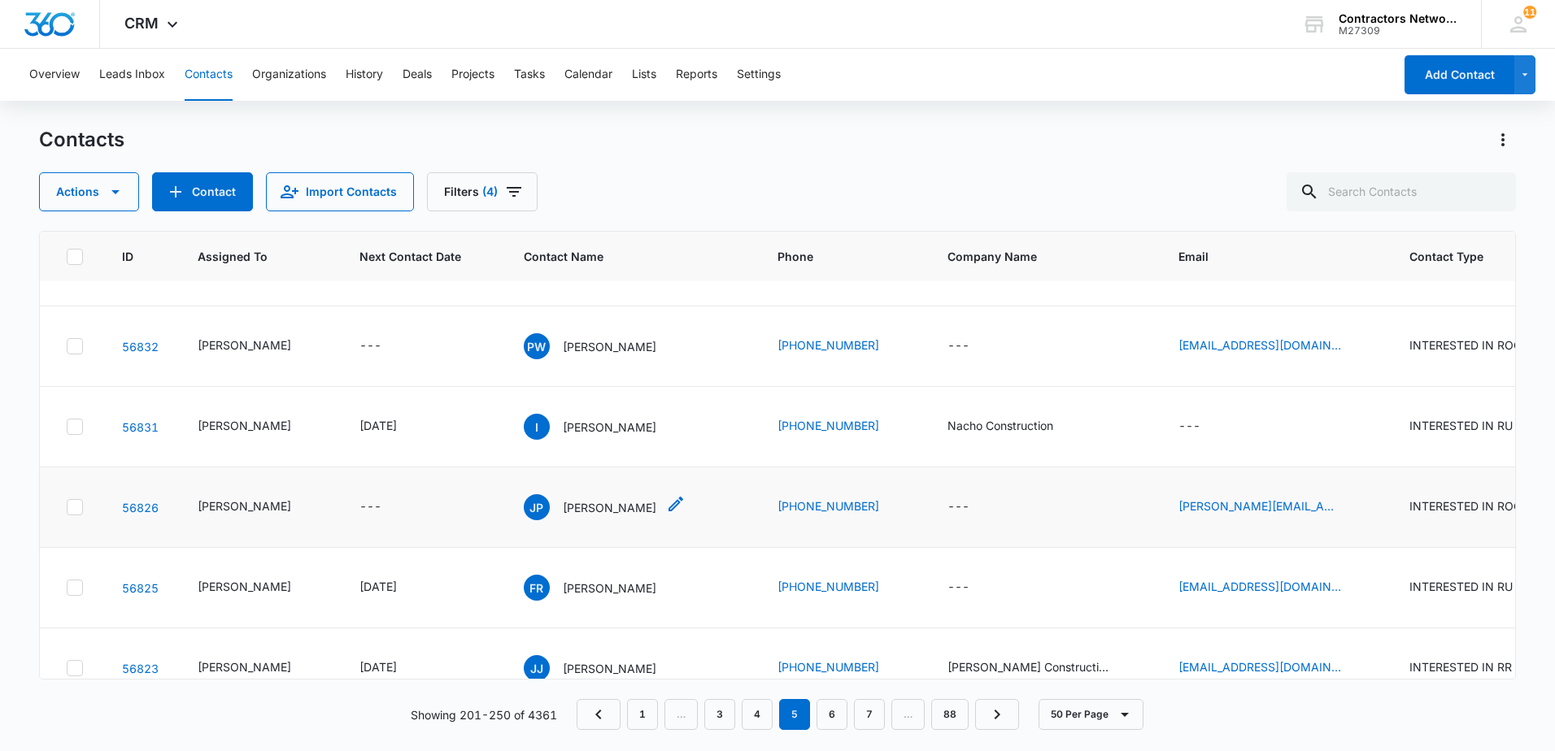
scroll to position [1464, 0]
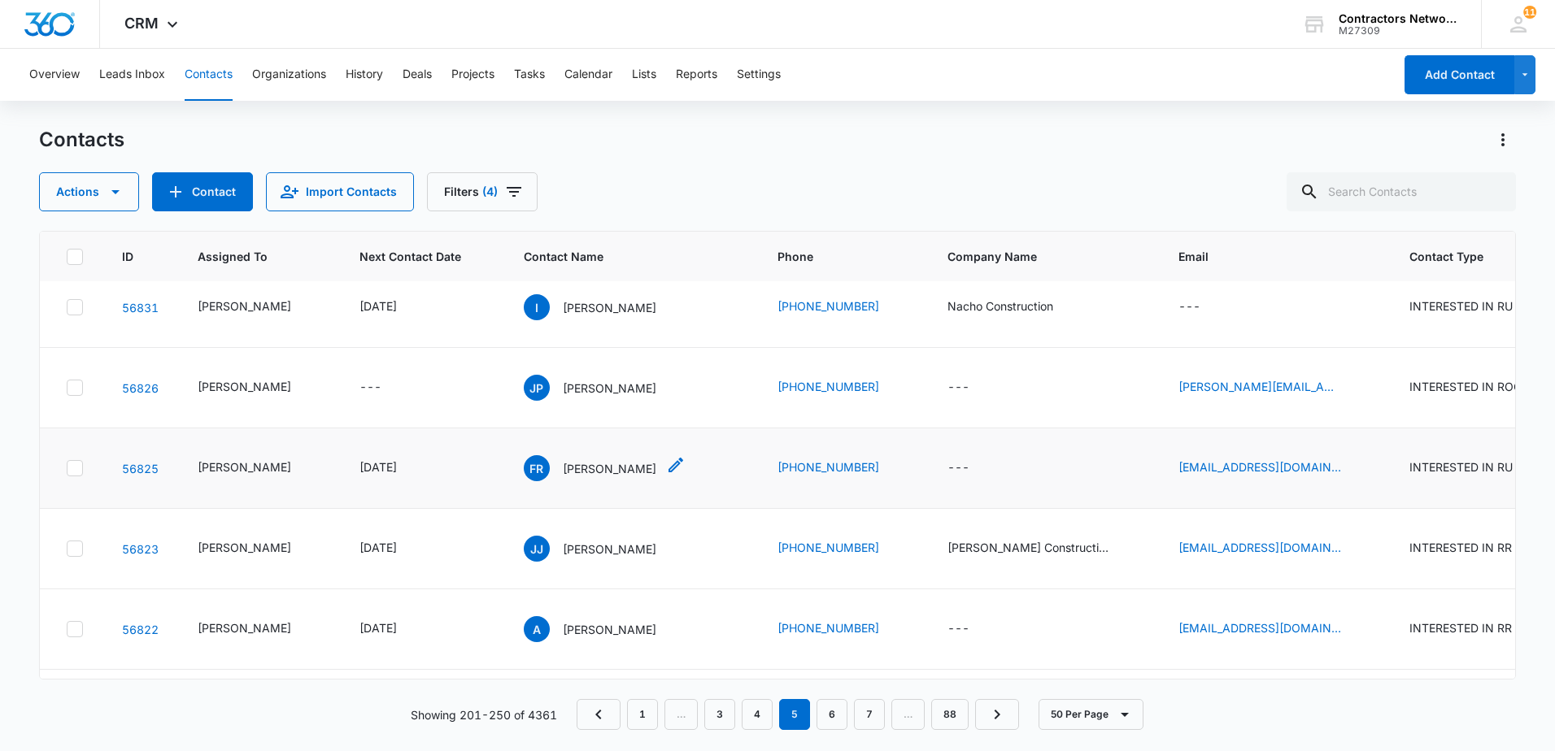
click at [579, 472] on p "[PERSON_NAME]" at bounding box center [610, 468] width 94 height 17
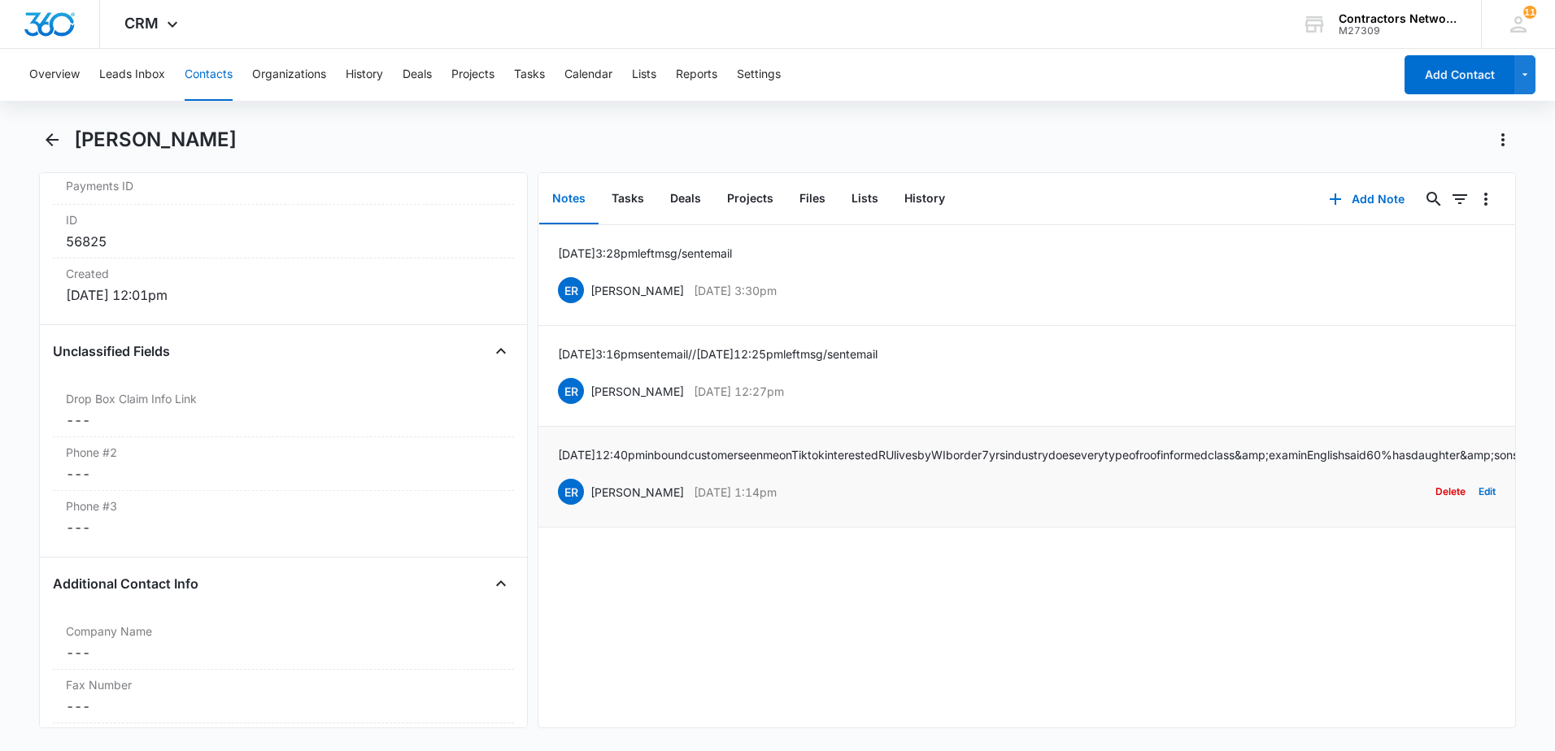
scroll to position [1057, 0]
click at [48, 137] on icon "Back" at bounding box center [52, 140] width 20 height 20
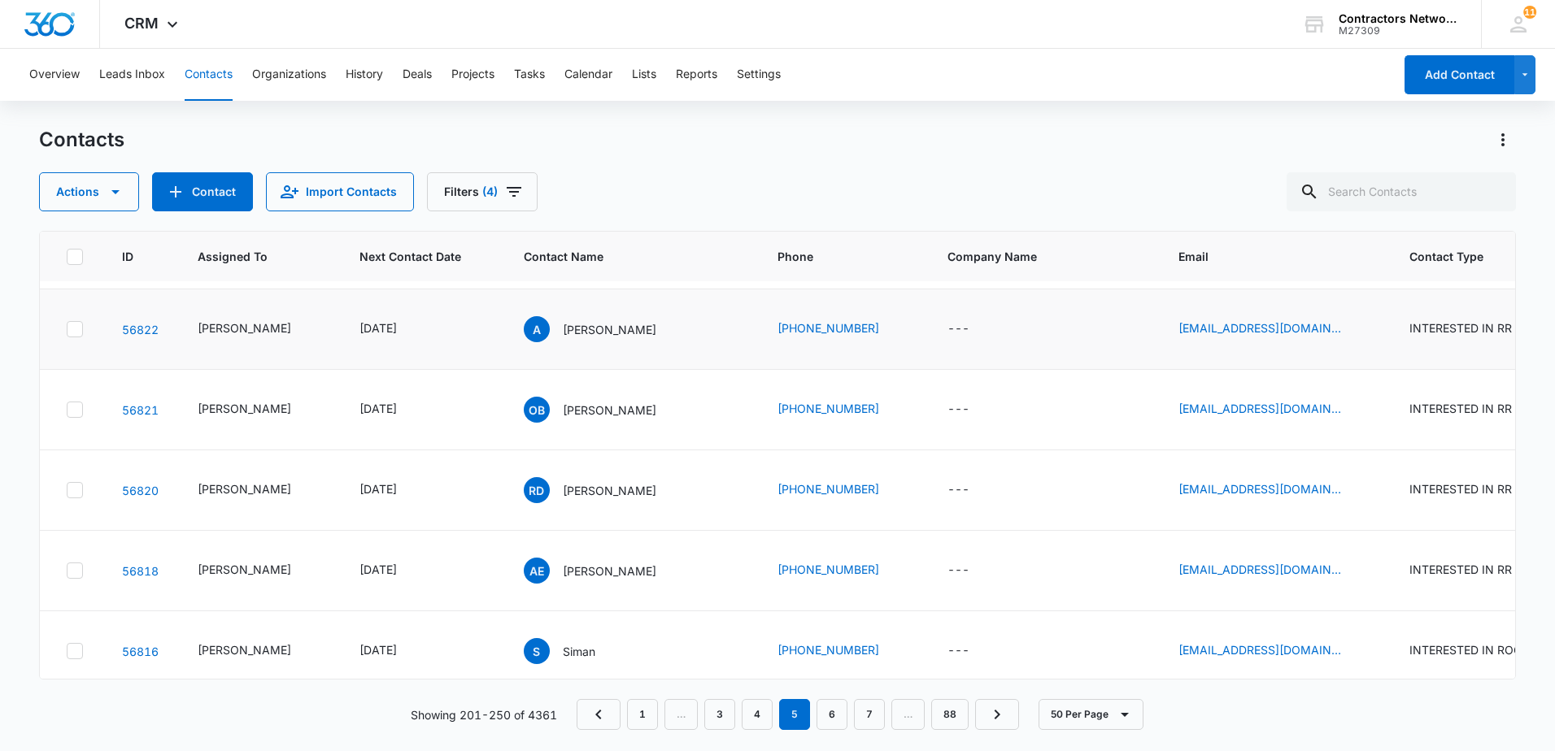
scroll to position [1789, 0]
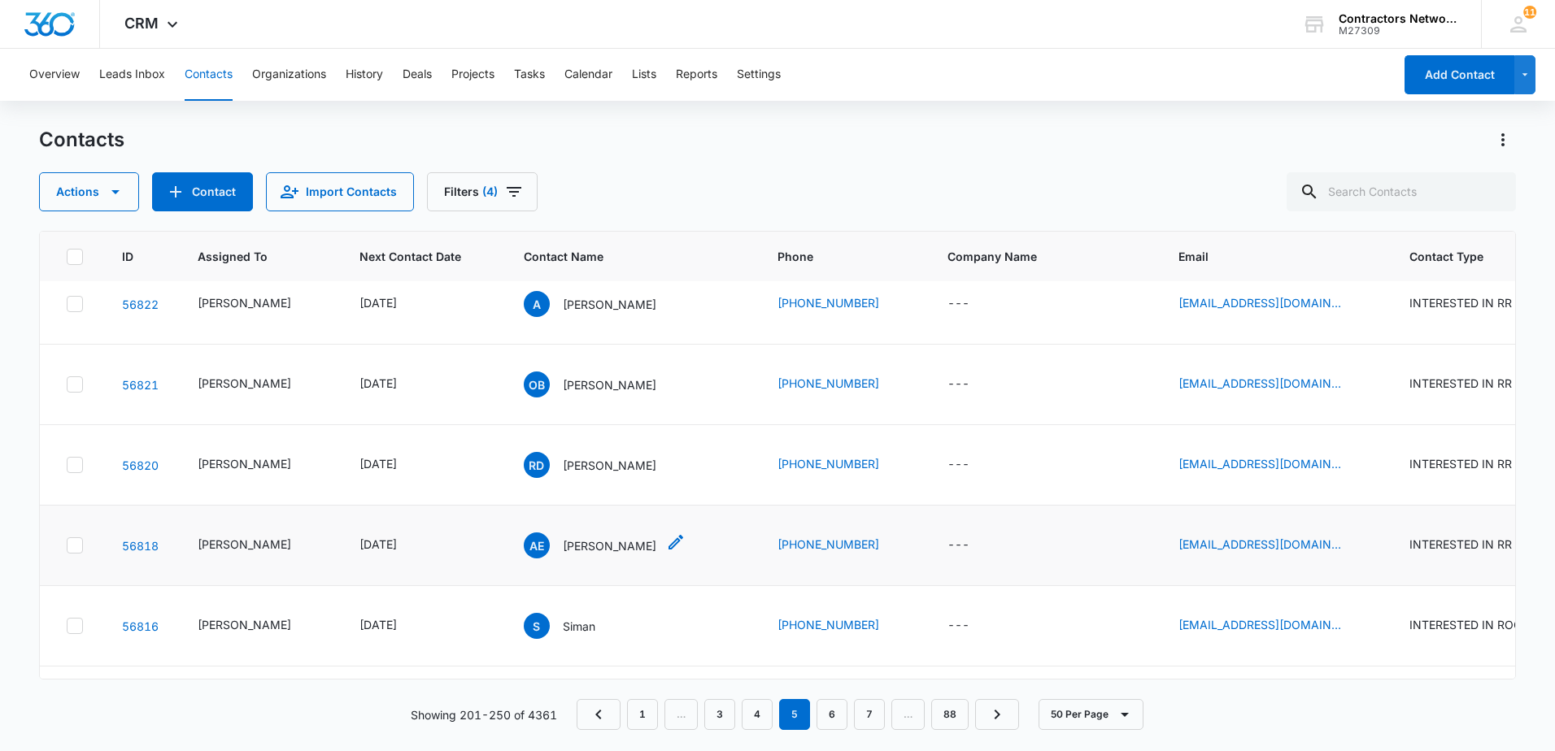
click at [573, 545] on p "[PERSON_NAME]" at bounding box center [610, 546] width 94 height 17
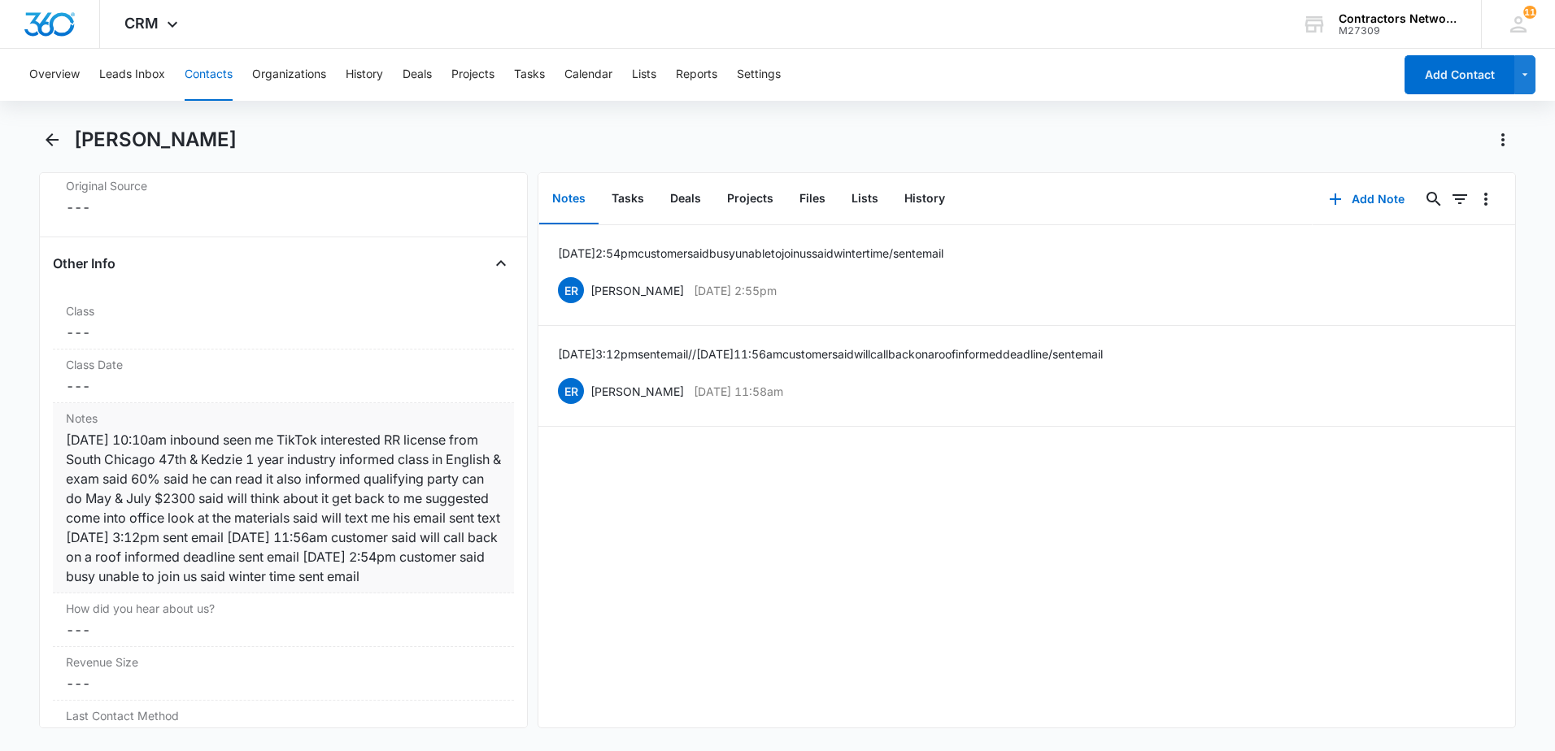
scroll to position [1789, 0]
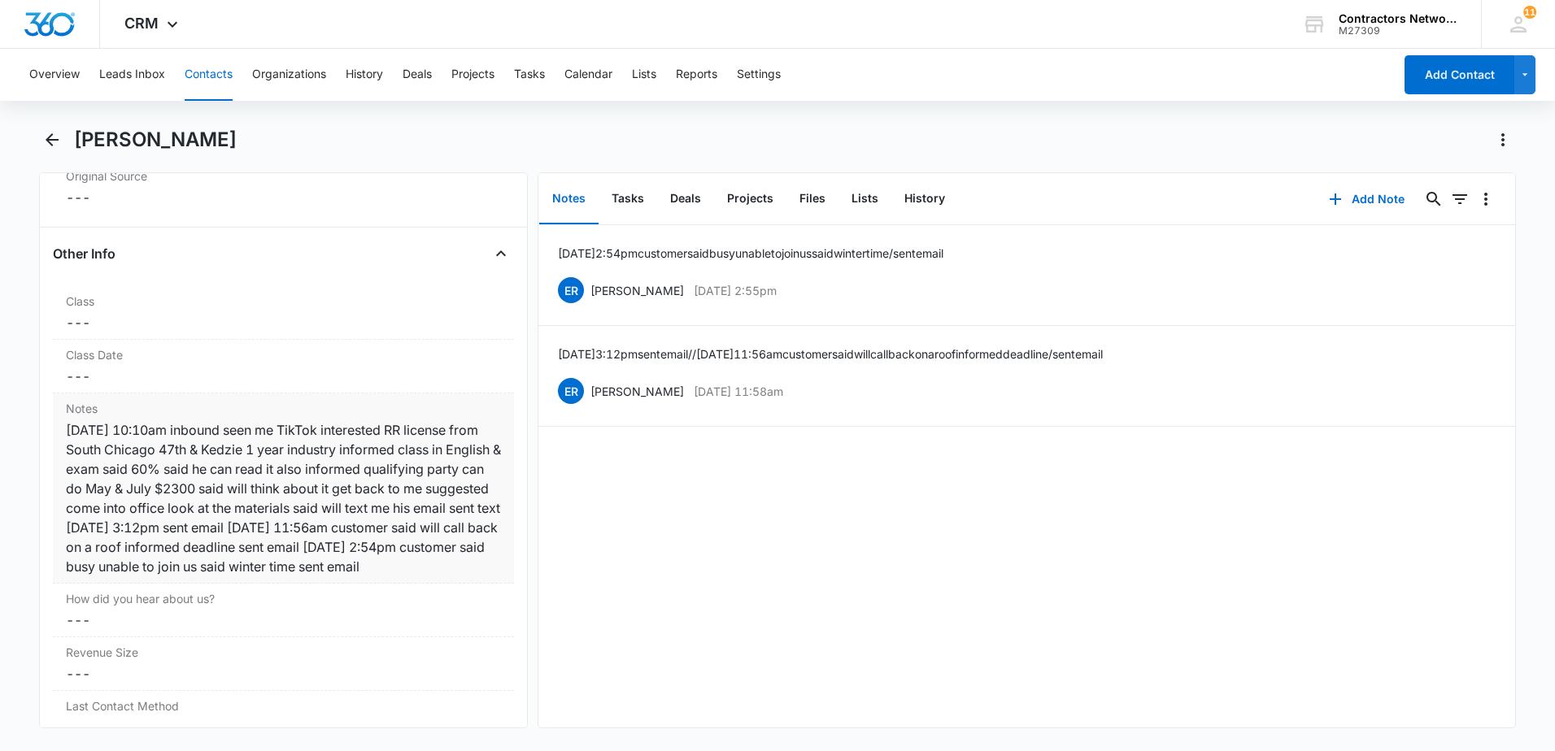
click at [242, 584] on div "Notes Cancel Save Changes [DATE] 10:10am inbound seen me TikTok interested RR l…" at bounding box center [283, 489] width 461 height 190
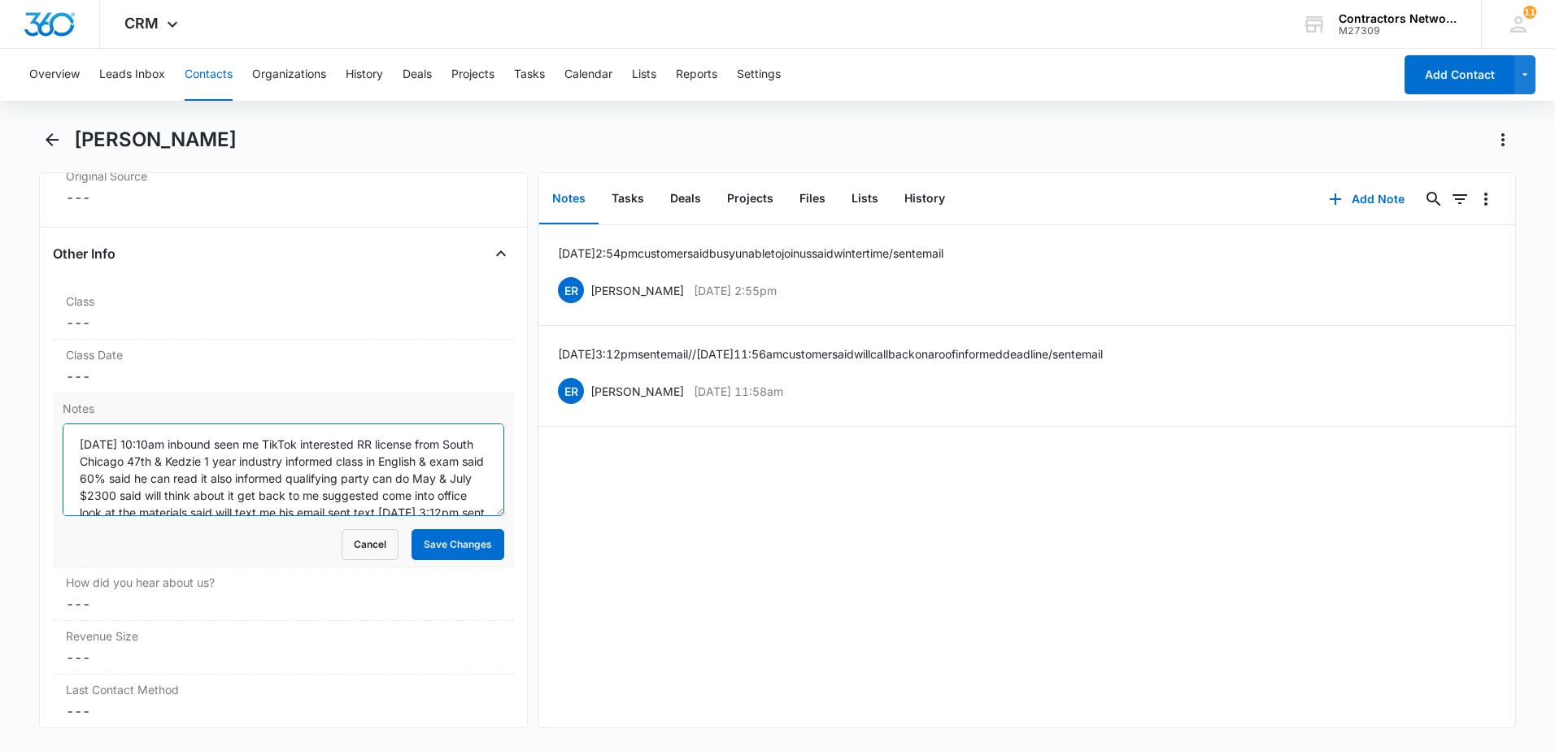
scroll to position [68, 0]
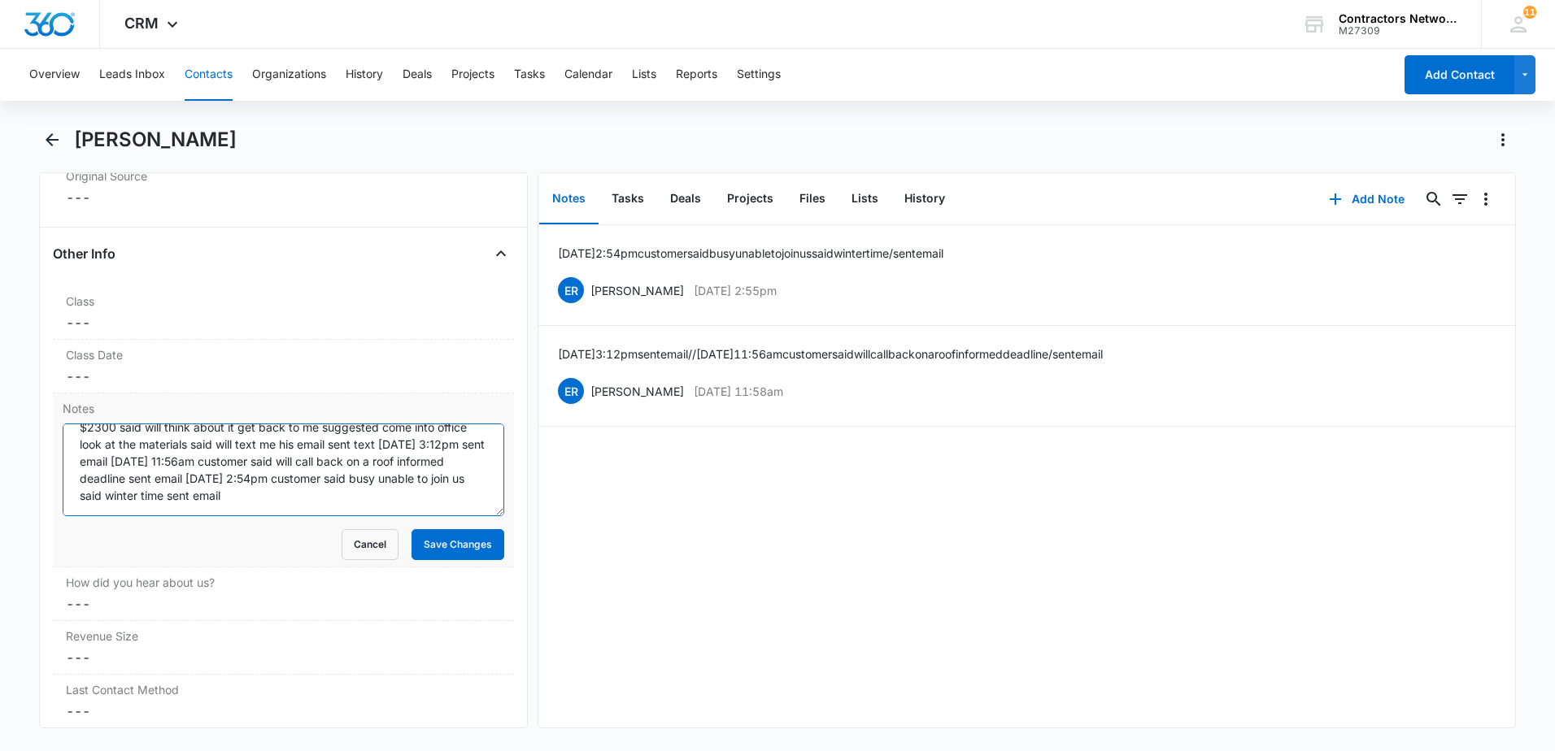
click at [463, 503] on textarea "[DATE] 10:10am inbound seen me TikTok interested RR license from South Chicago …" at bounding box center [284, 470] width 442 height 93
type textarea "[DATE] 10:10am inbound seen me TikTok interested RR license from South Chicago …"
click at [445, 546] on button "Save Changes" at bounding box center [457, 544] width 93 height 31
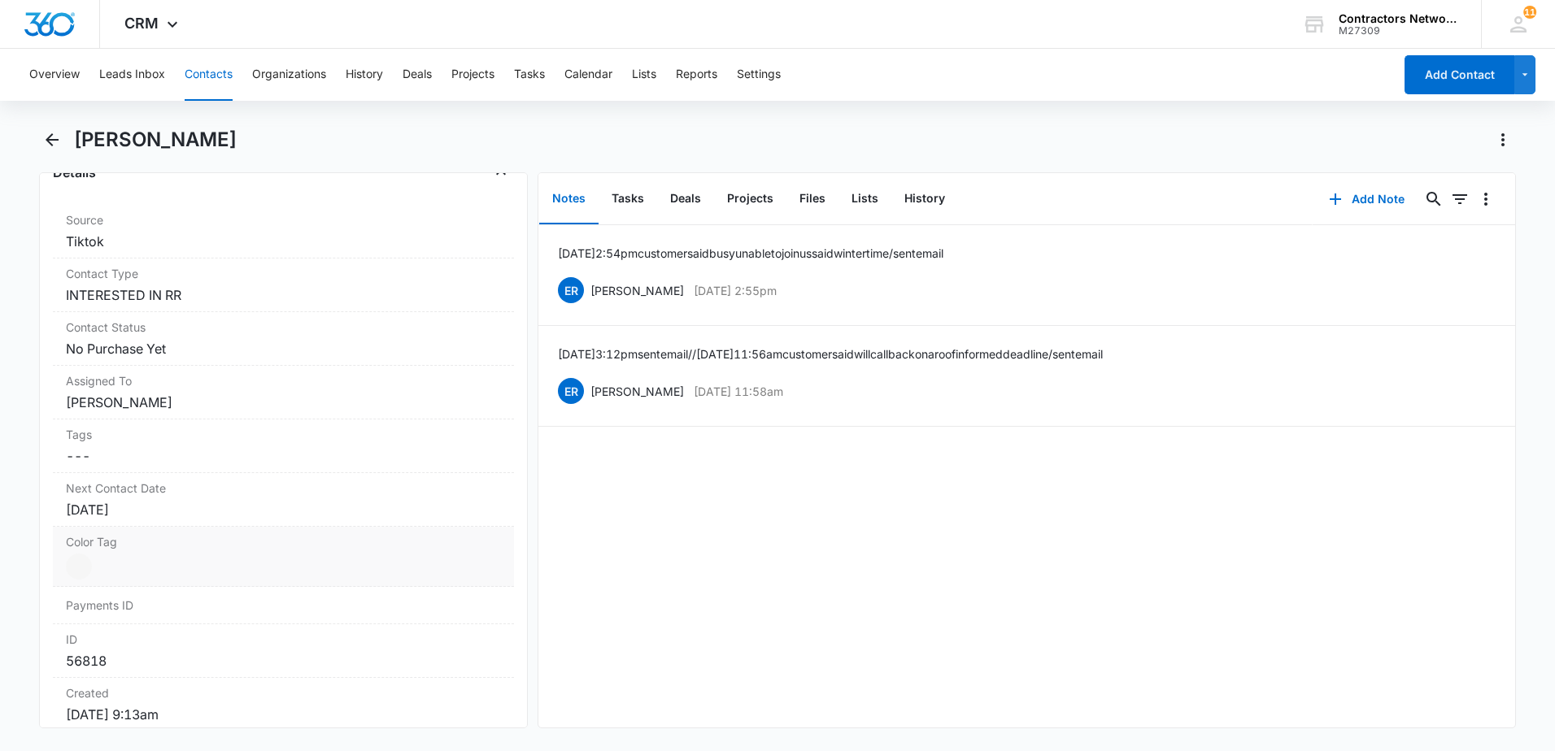
scroll to position [488, 0]
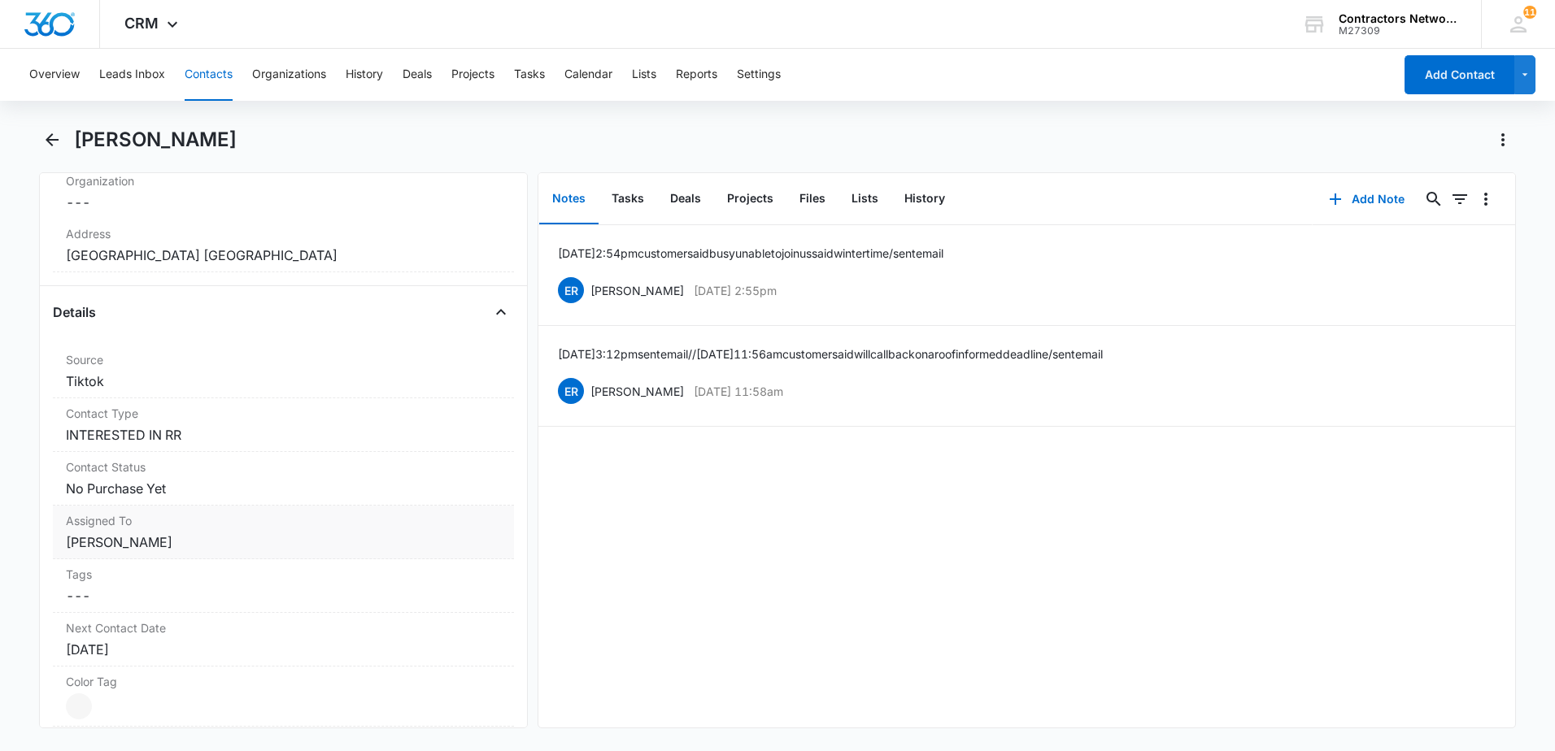
click at [186, 552] on div "Assigned To Cancel Save Changes [PERSON_NAME]" at bounding box center [283, 533] width 461 height 54
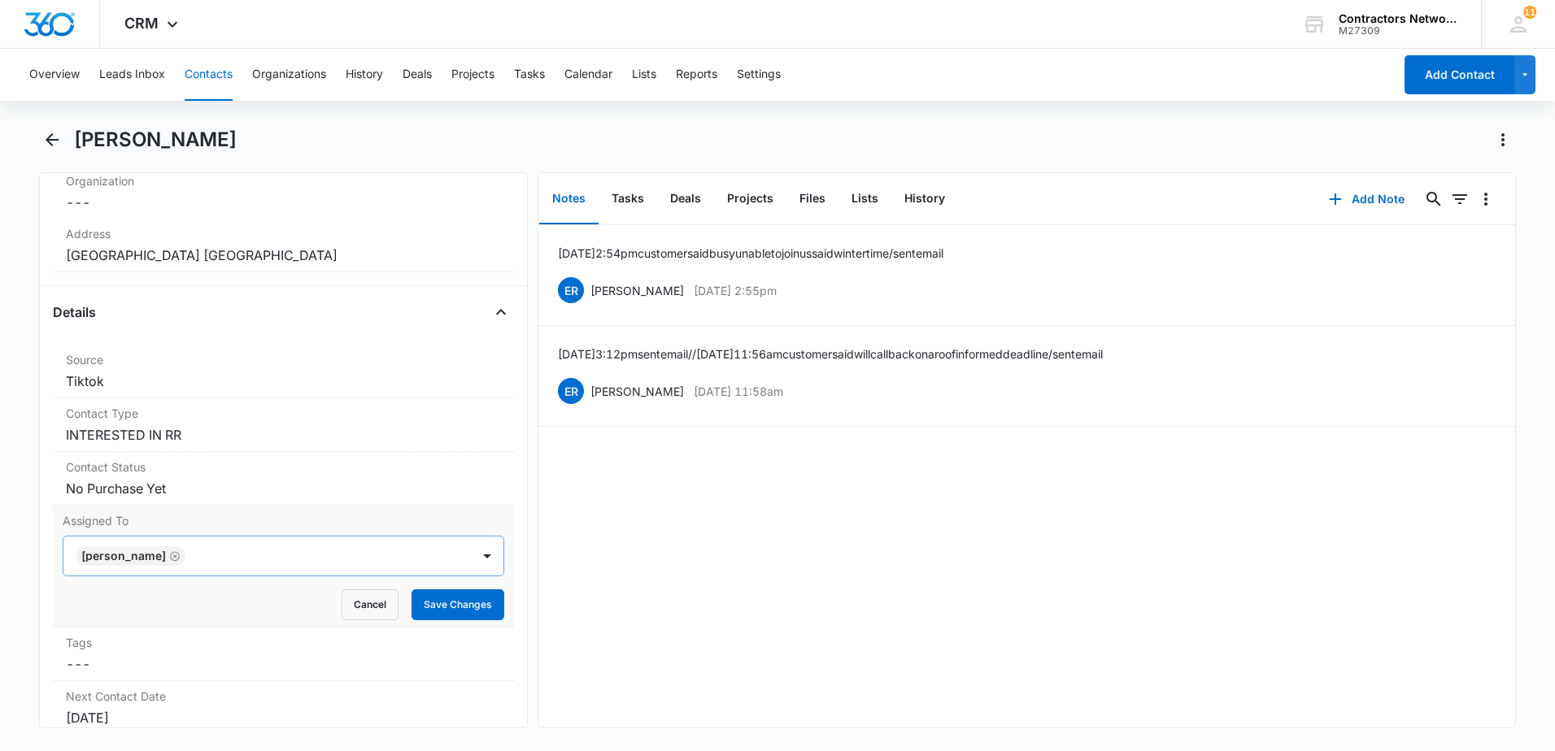
click at [169, 557] on icon "Remove Elvis Ruelas" at bounding box center [174, 557] width 11 height 12
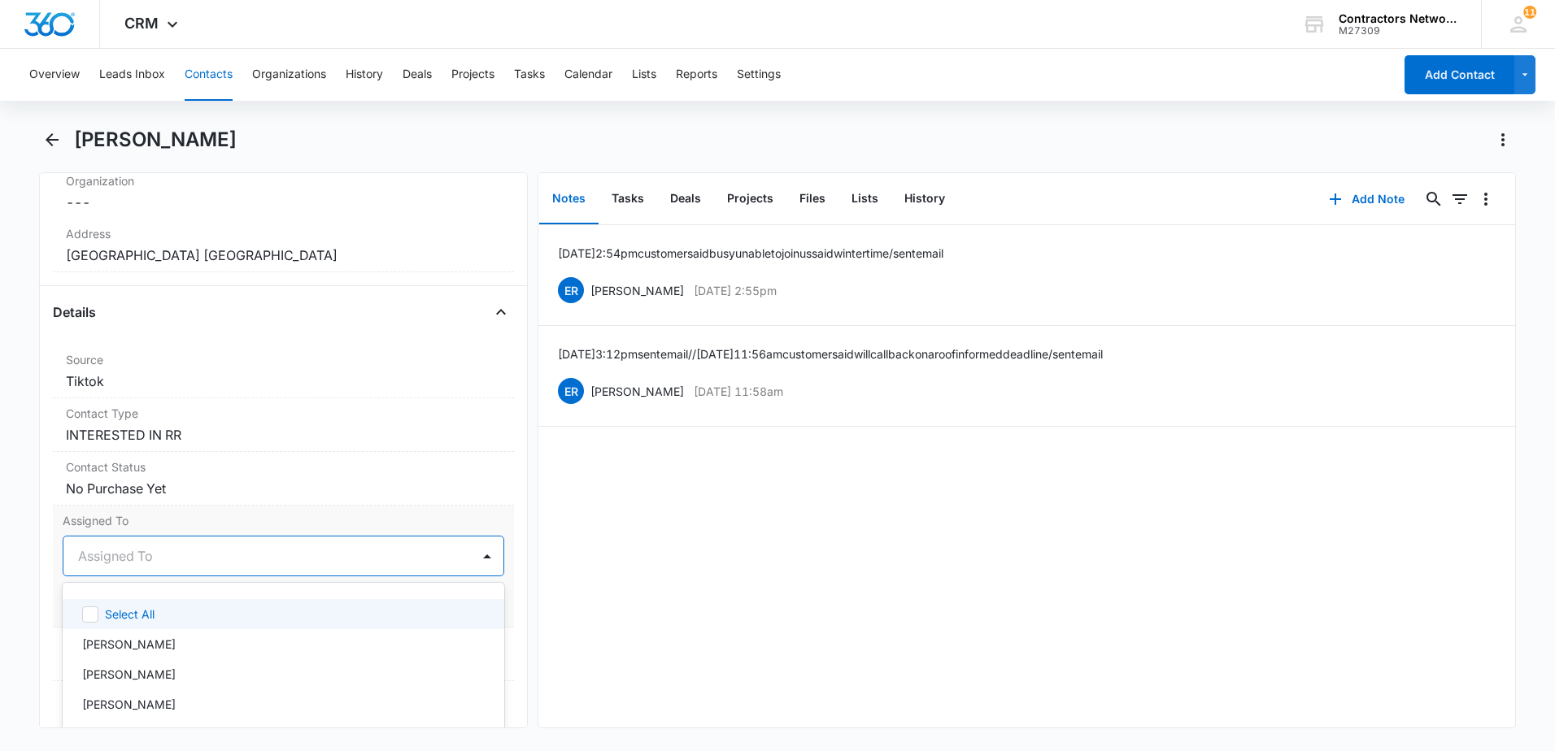
drag, startPoint x: 143, startPoint y: 560, endPoint x: 155, endPoint y: 602, distance: 43.2
click at [146, 566] on div at bounding box center [264, 556] width 372 height 23
drag, startPoint x: 159, startPoint y: 647, endPoint x: 439, endPoint y: 634, distance: 280.8
click at [182, 646] on div "[PERSON_NAME]" at bounding box center [281, 644] width 399 height 17
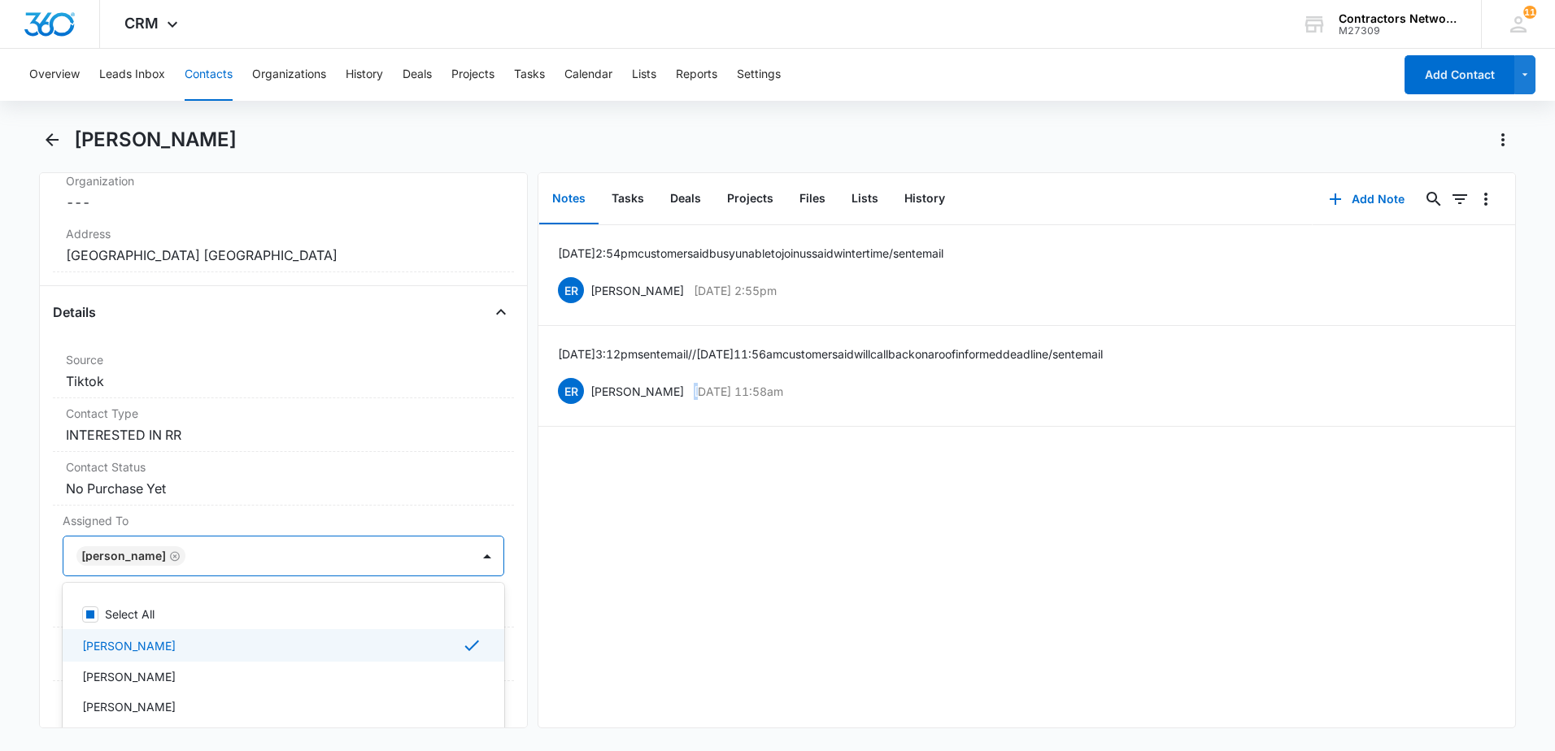
click at [668, 642] on div "[DATE] 2:54pm customer said busy unable to join us said winter time / sent emai…" at bounding box center [1026, 476] width 977 height 503
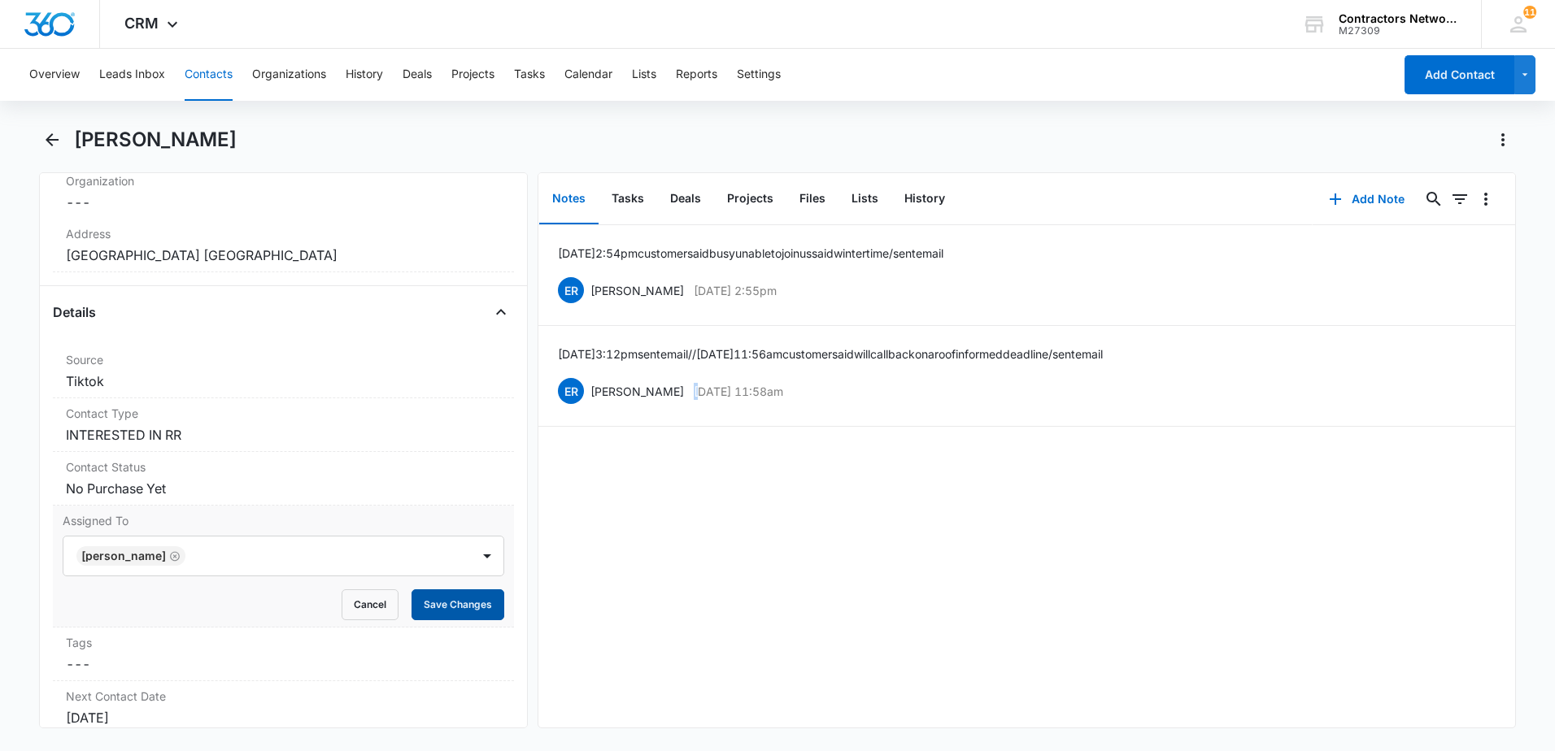
click at [432, 603] on button "Save Changes" at bounding box center [457, 605] width 93 height 31
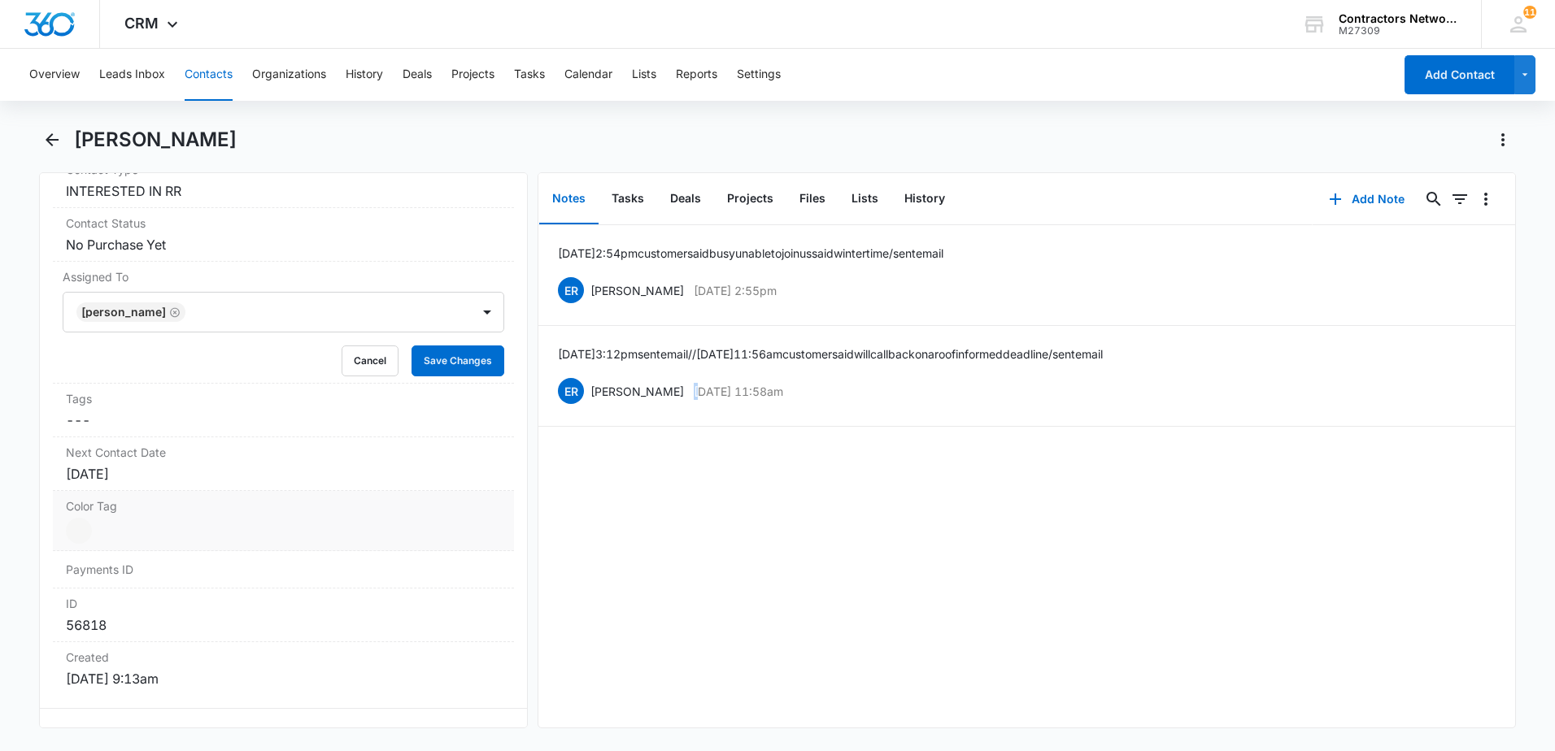
scroll to position [813, 0]
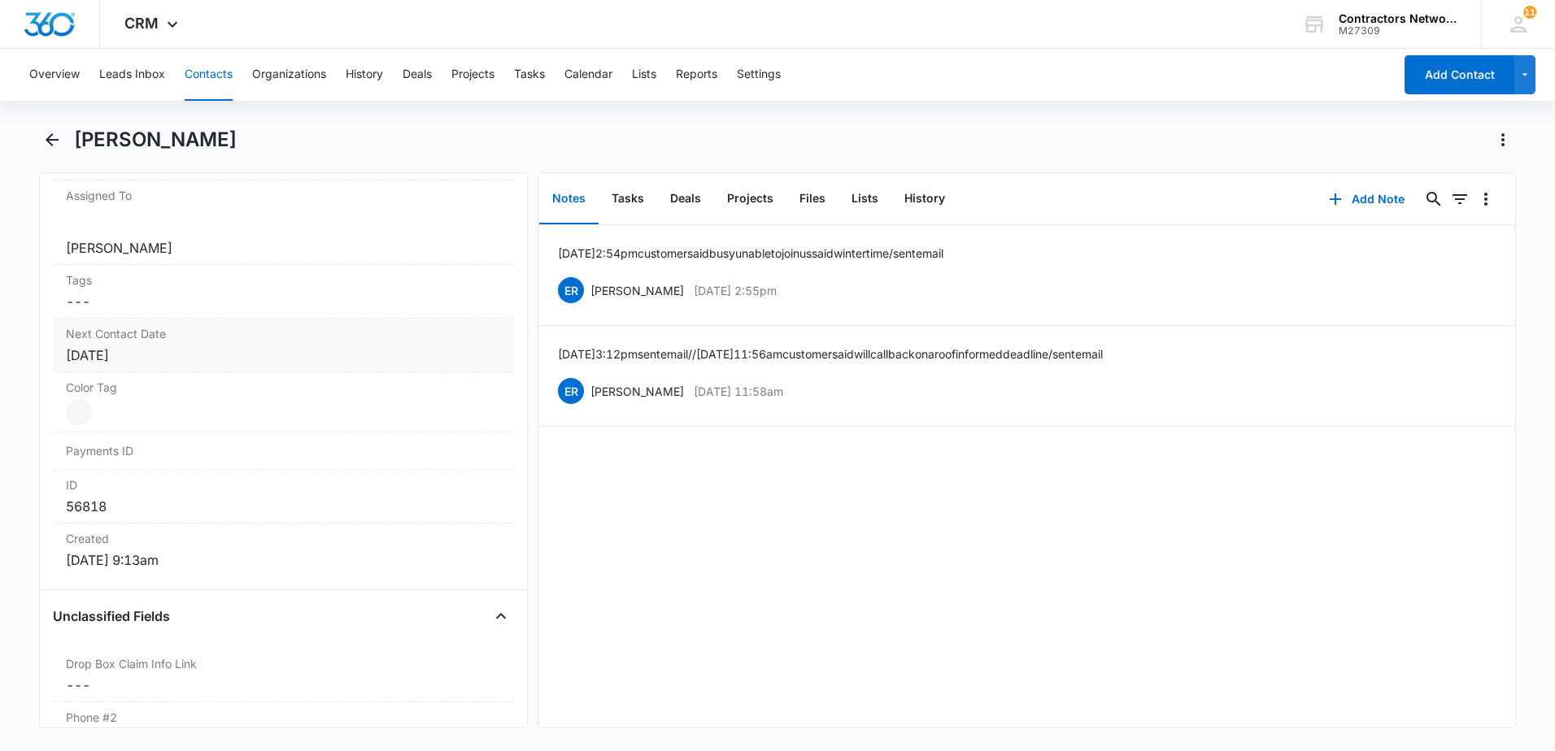
click at [229, 394] on dl "Source Cancel Save Changes Tiktok Contact Type Cancel Save Changes INTERESTED I…" at bounding box center [283, 298] width 461 height 557
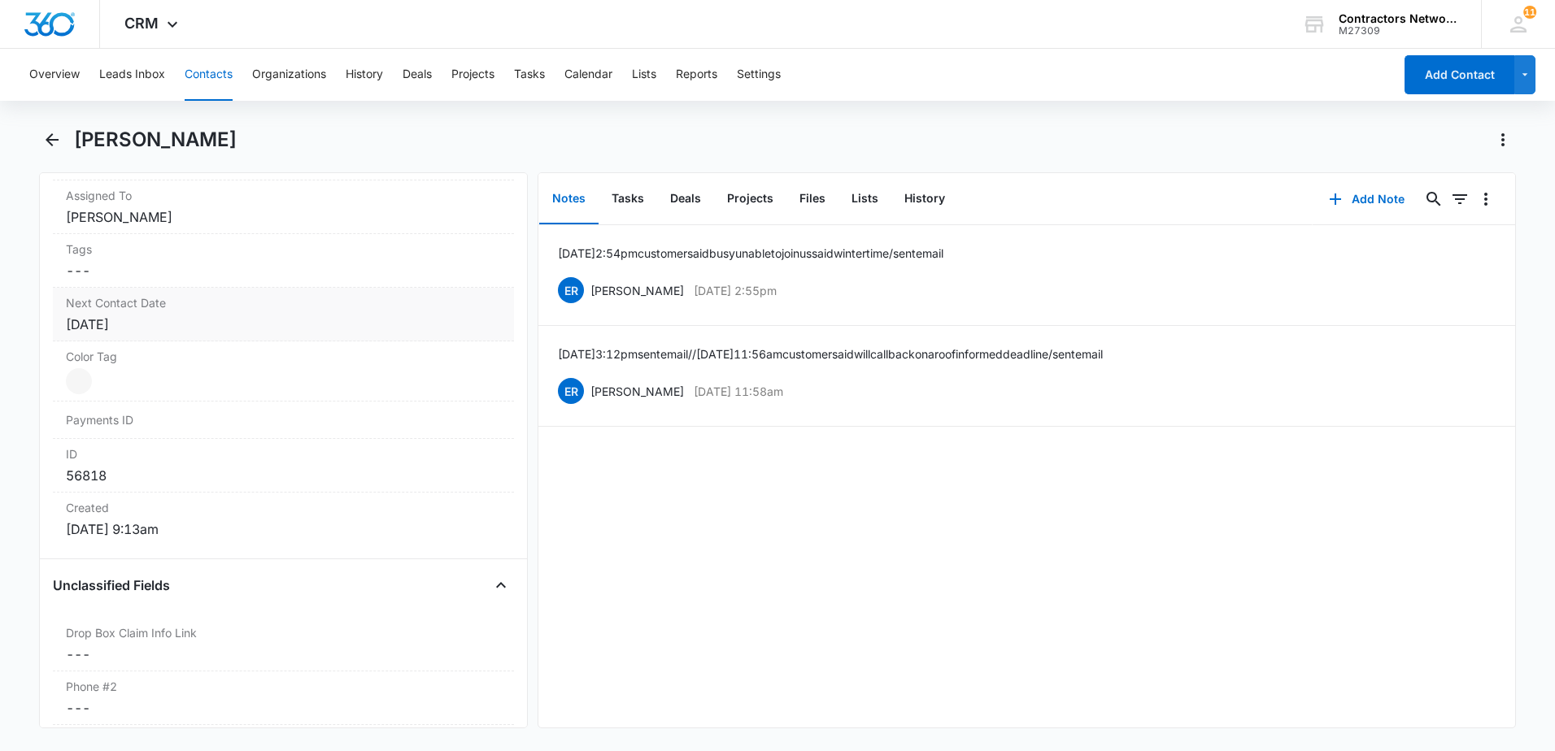
click at [154, 333] on div "[DATE]" at bounding box center [283, 325] width 435 height 20
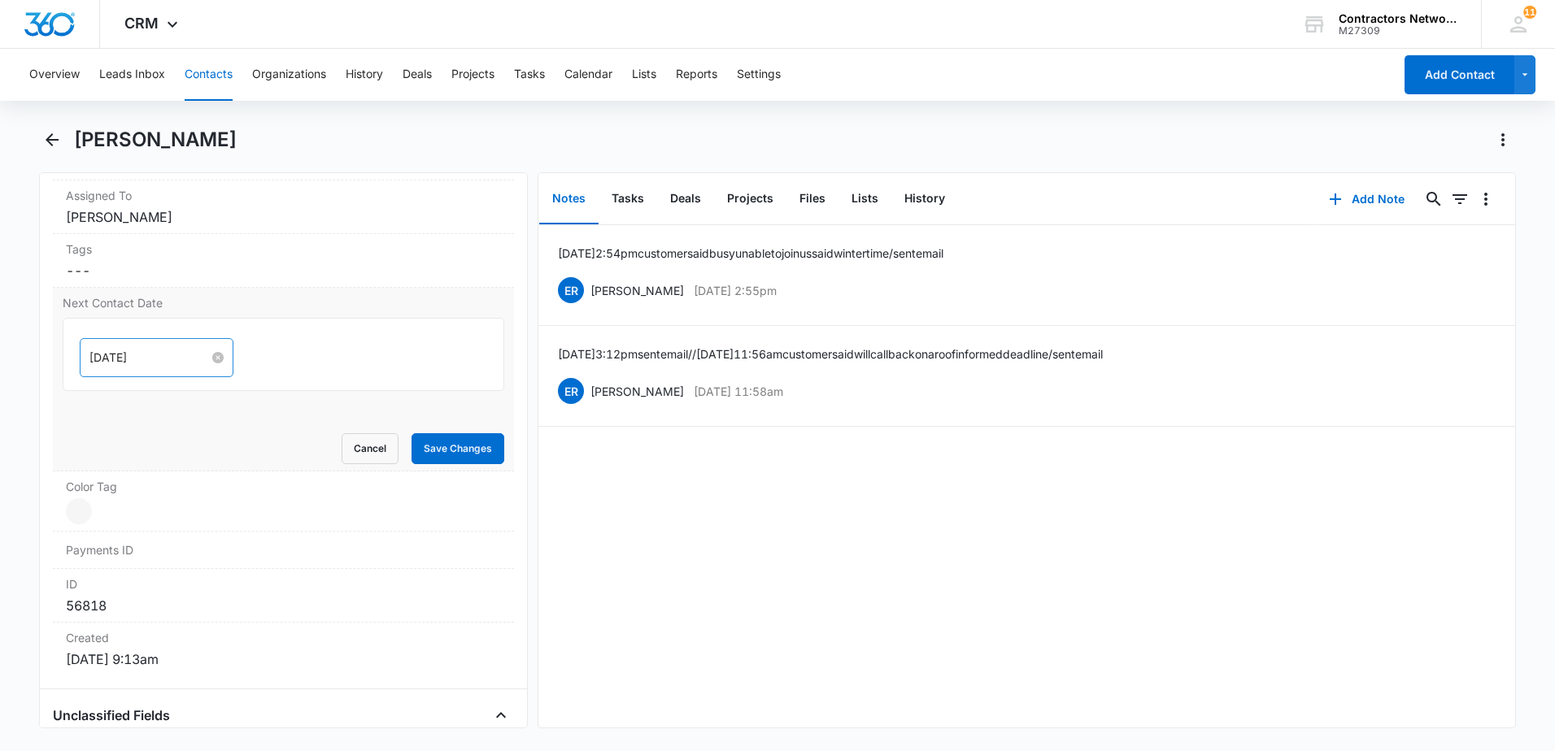
click at [163, 358] on input "[DATE]" at bounding box center [149, 358] width 120 height 18
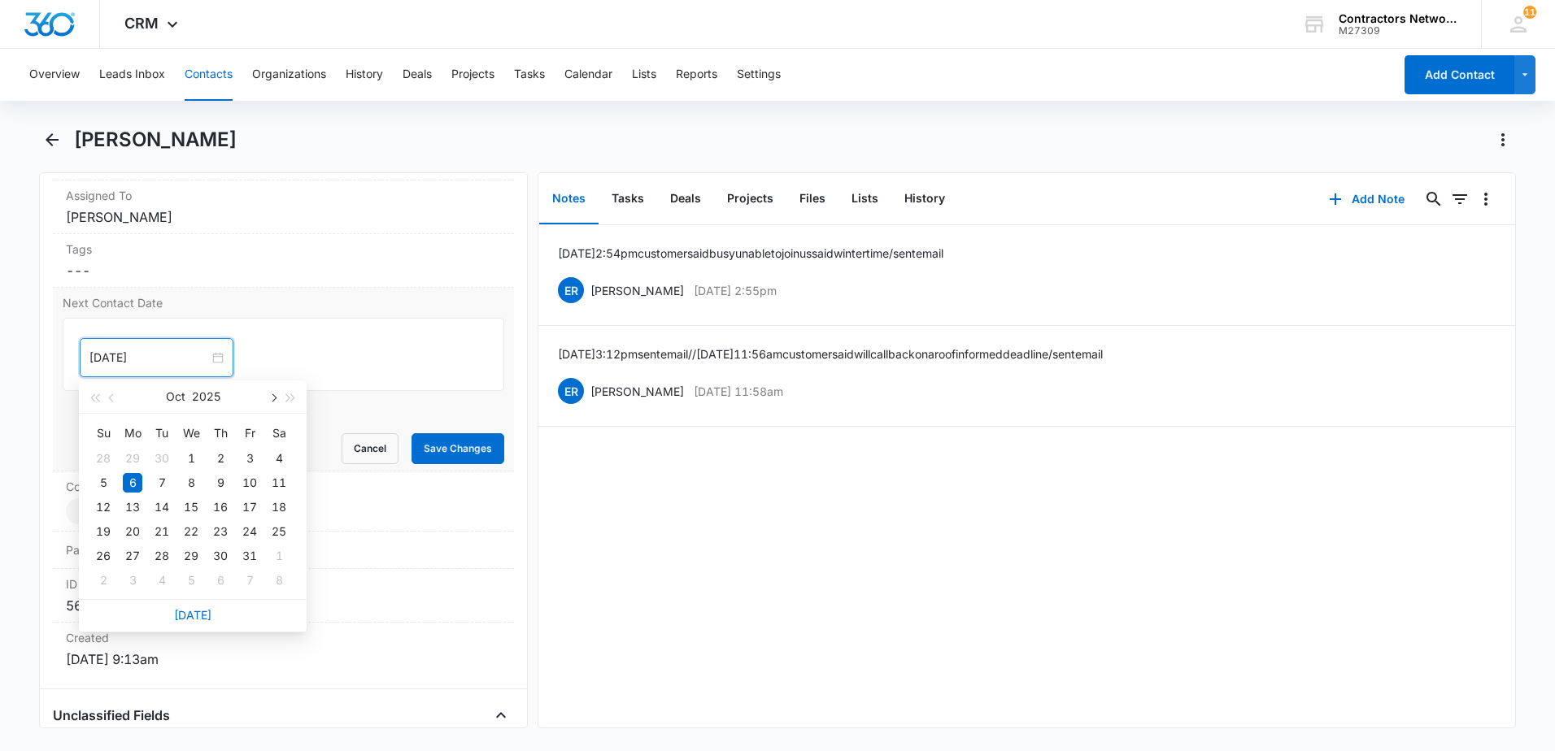
click at [272, 397] on span "button" at bounding box center [272, 398] width 8 height 8
type input "[DATE]"
click at [129, 535] on div "22" at bounding box center [133, 532] width 20 height 20
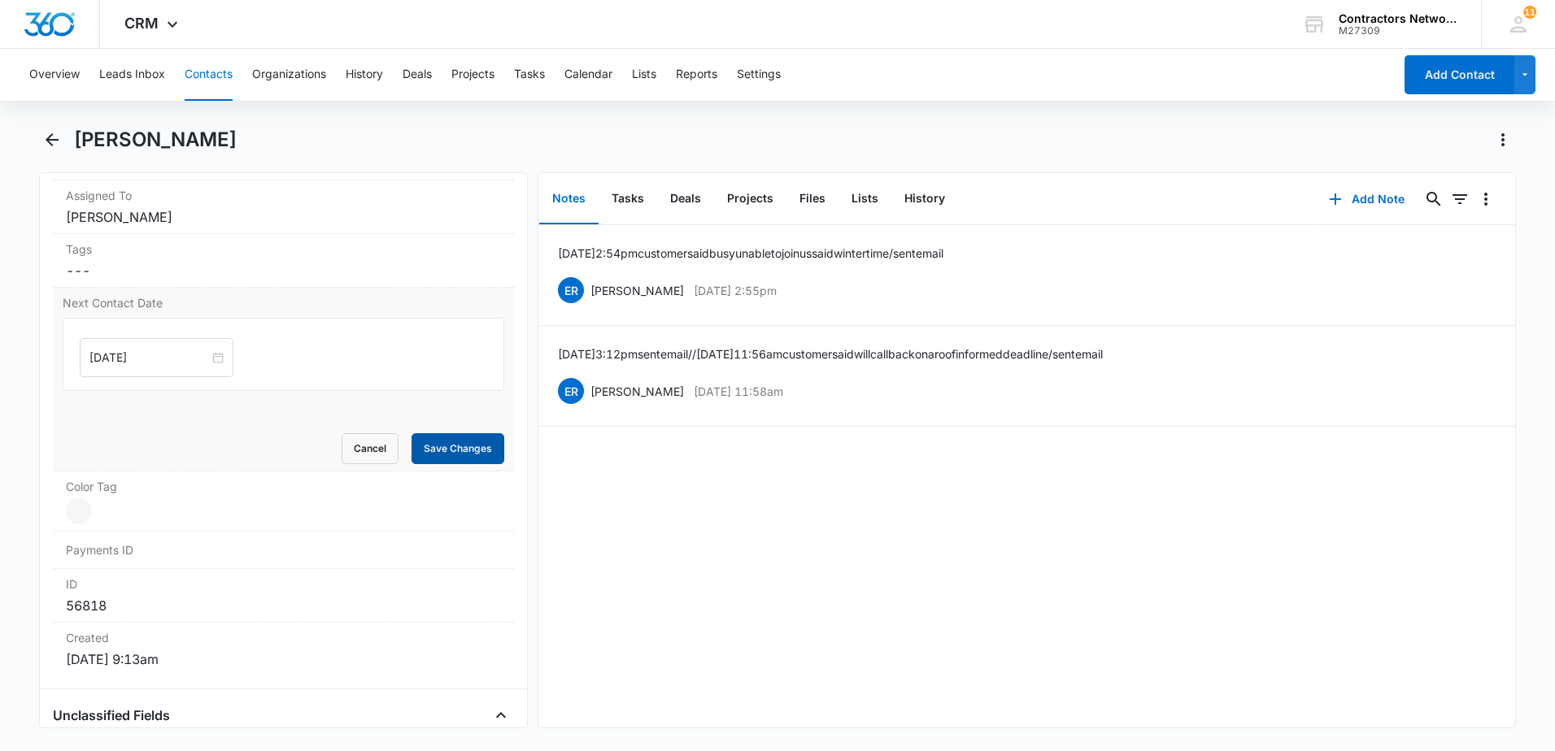
click at [443, 463] on button "Save Changes" at bounding box center [457, 448] width 93 height 31
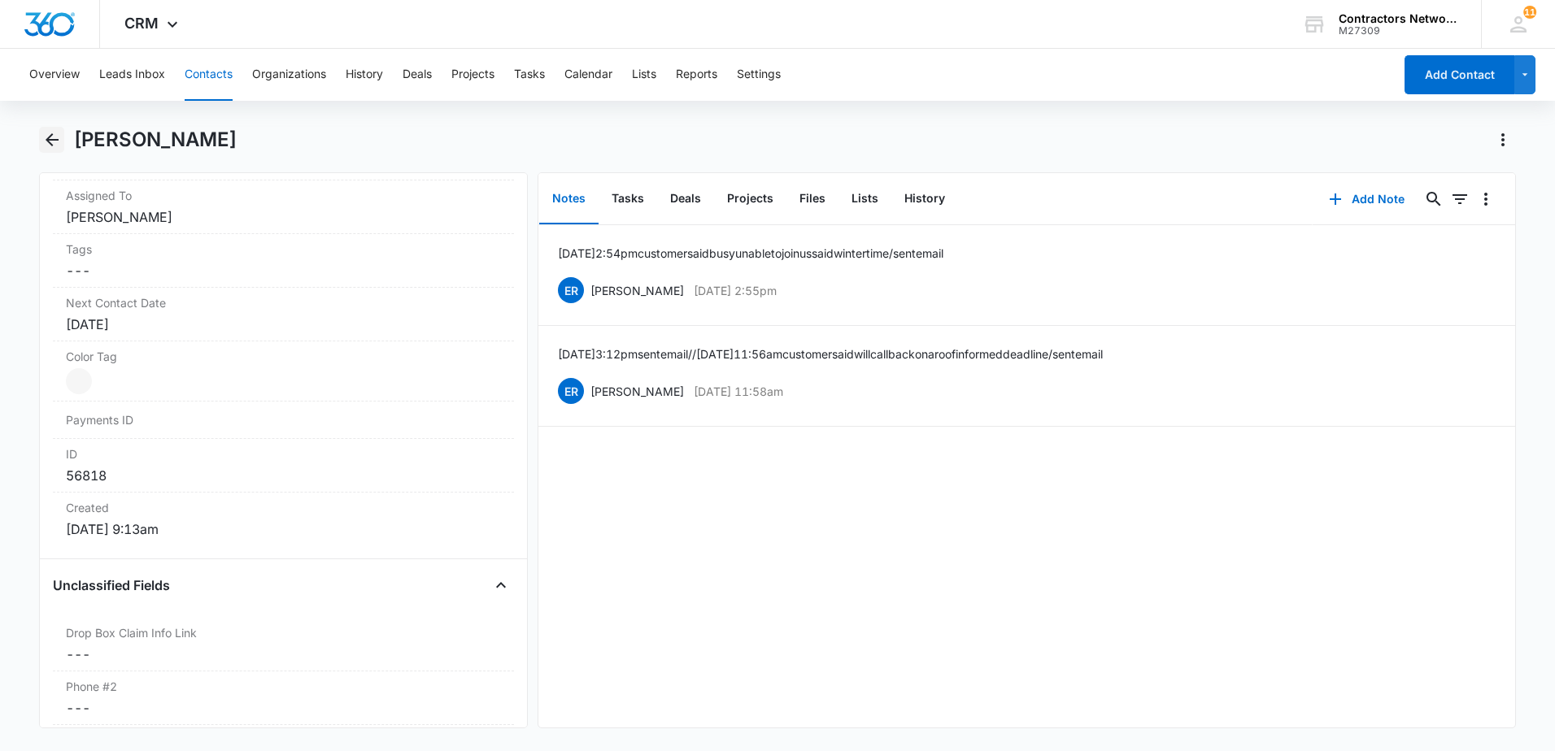
click at [61, 145] on icon "Back" at bounding box center [52, 140] width 20 height 20
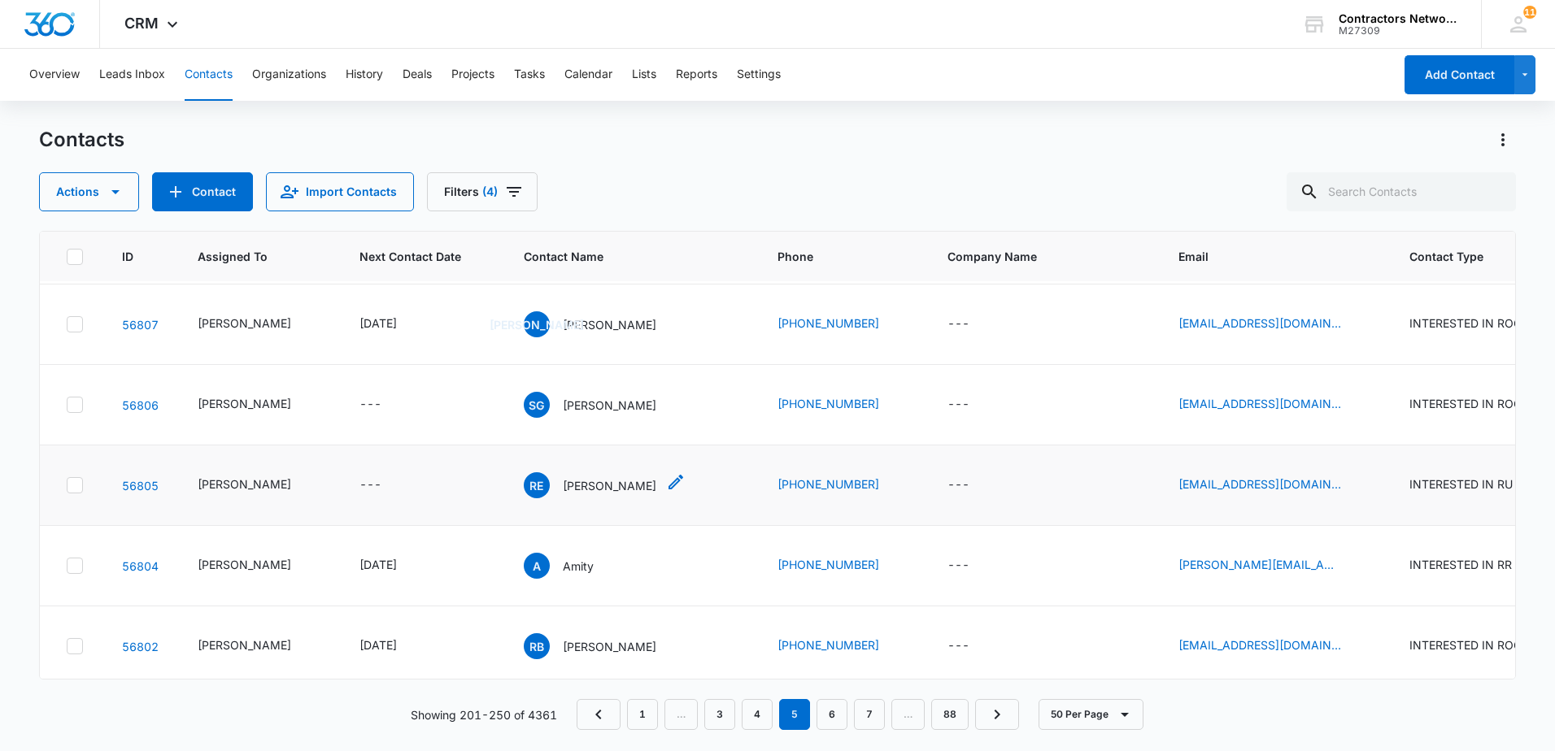
scroll to position [2358, 0]
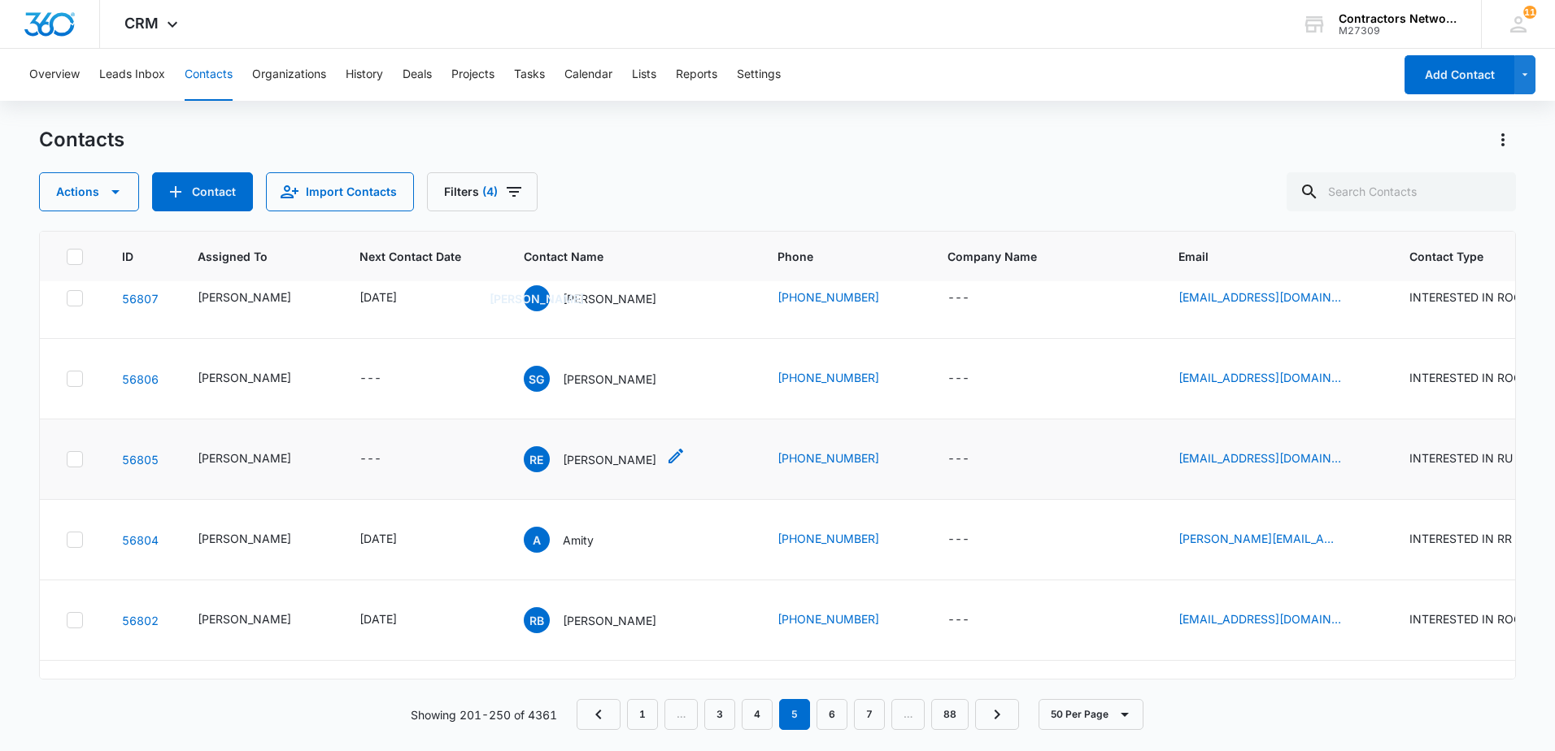
click at [566, 454] on p "[PERSON_NAME]" at bounding box center [610, 459] width 94 height 17
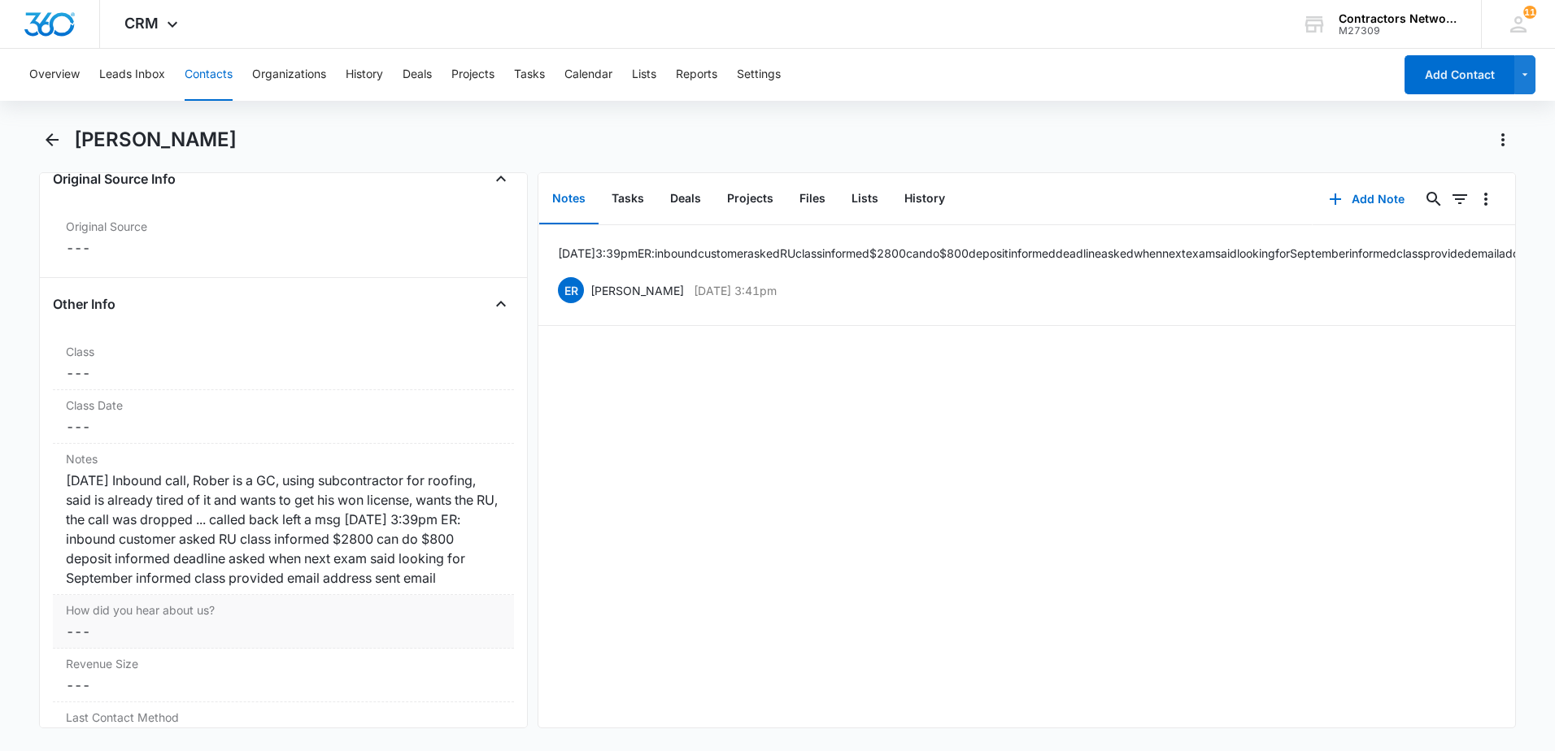
scroll to position [1789, 0]
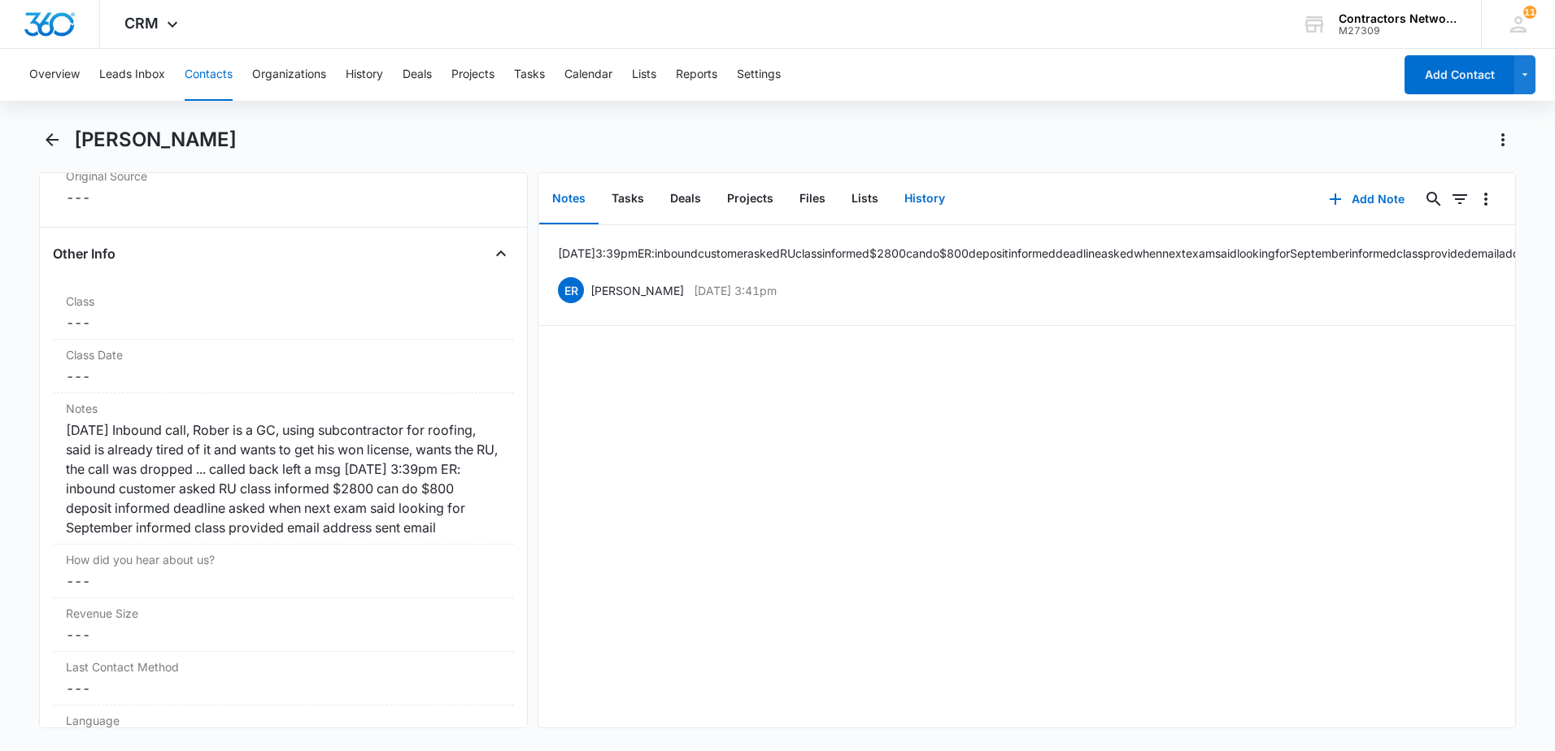
click at [916, 199] on button "History" at bounding box center [924, 199] width 67 height 50
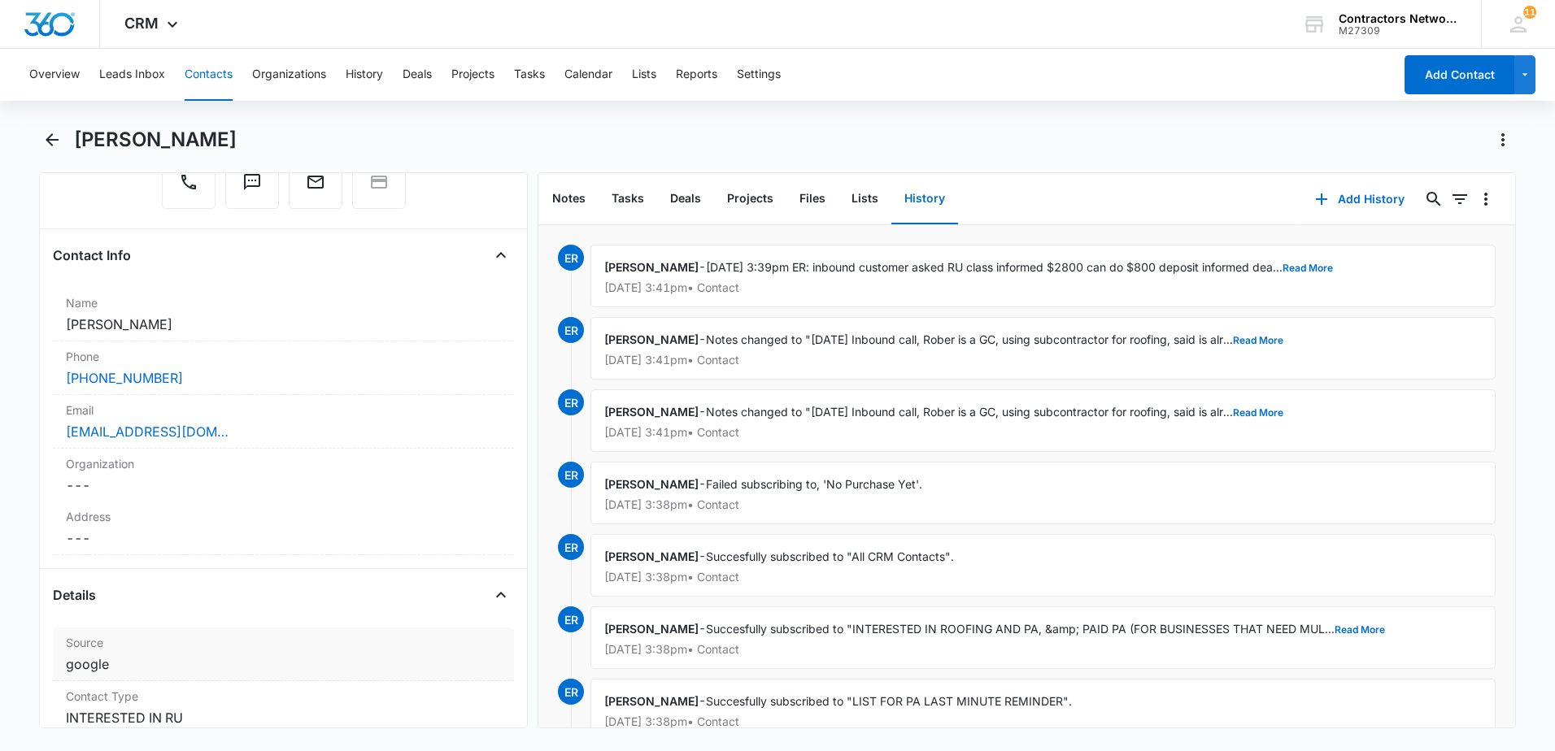
scroll to position [163, 0]
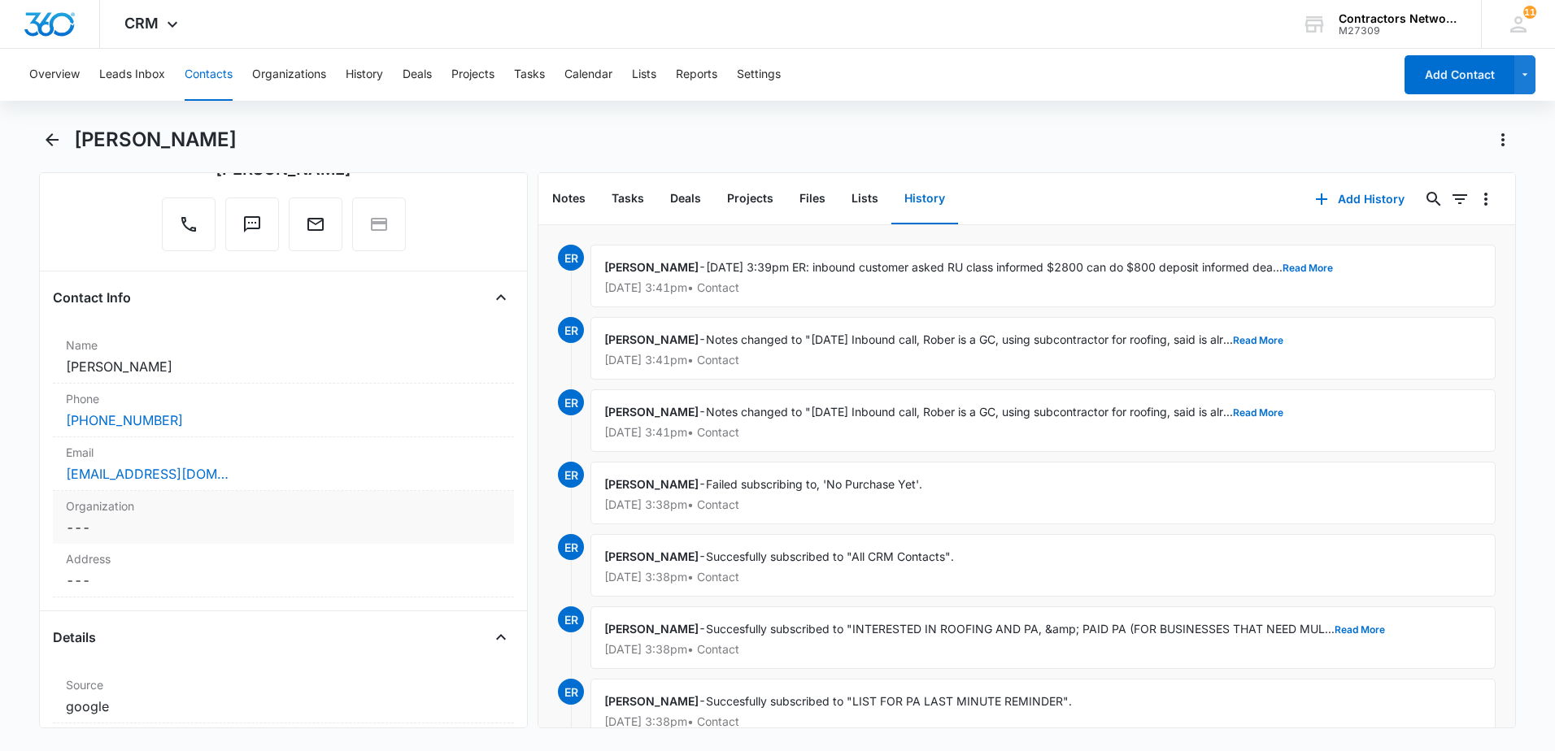
click at [283, 486] on div "Email Cancel Save Changes [EMAIL_ADDRESS][DOMAIN_NAME]" at bounding box center [283, 465] width 461 height 54
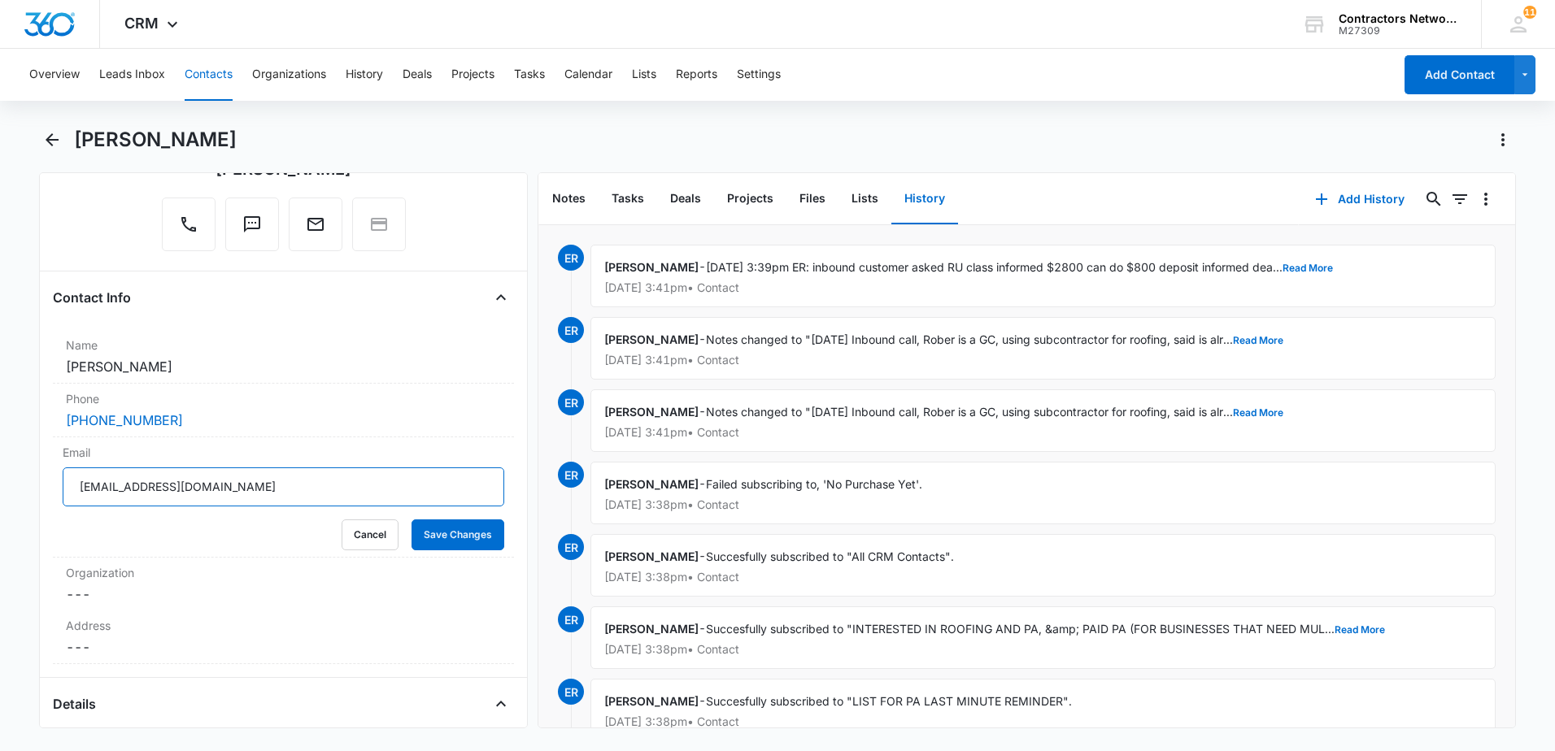
click at [259, 494] on input "[EMAIL_ADDRESS][DOMAIN_NAME]" at bounding box center [284, 487] width 442 height 39
click at [256, 494] on input "[EMAIL_ADDRESS][DOMAIN_NAME]" at bounding box center [284, 487] width 442 height 39
click at [255, 492] on input "[EMAIL_ADDRESS][DOMAIN_NAME]" at bounding box center [284, 487] width 442 height 39
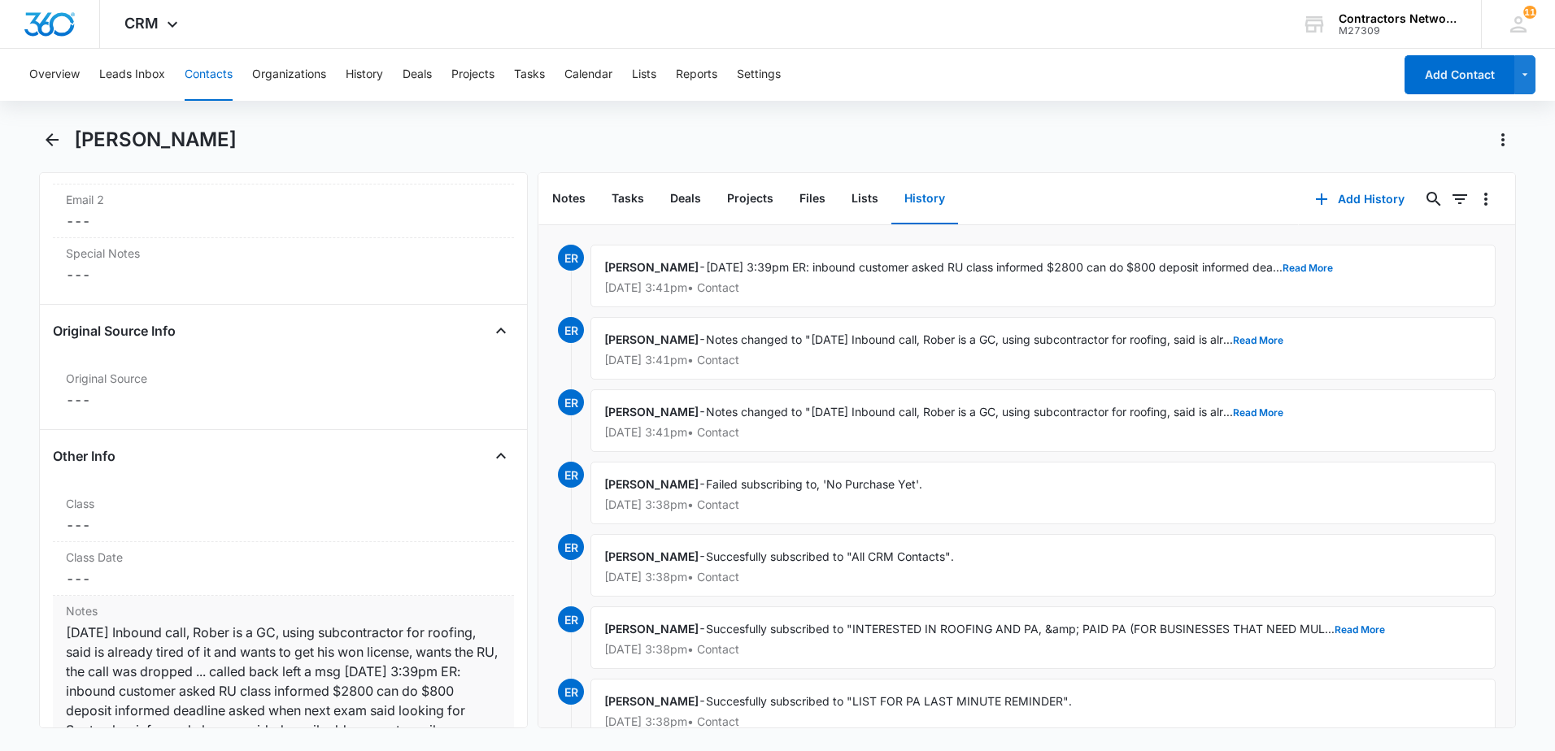
scroll to position [1789, 0]
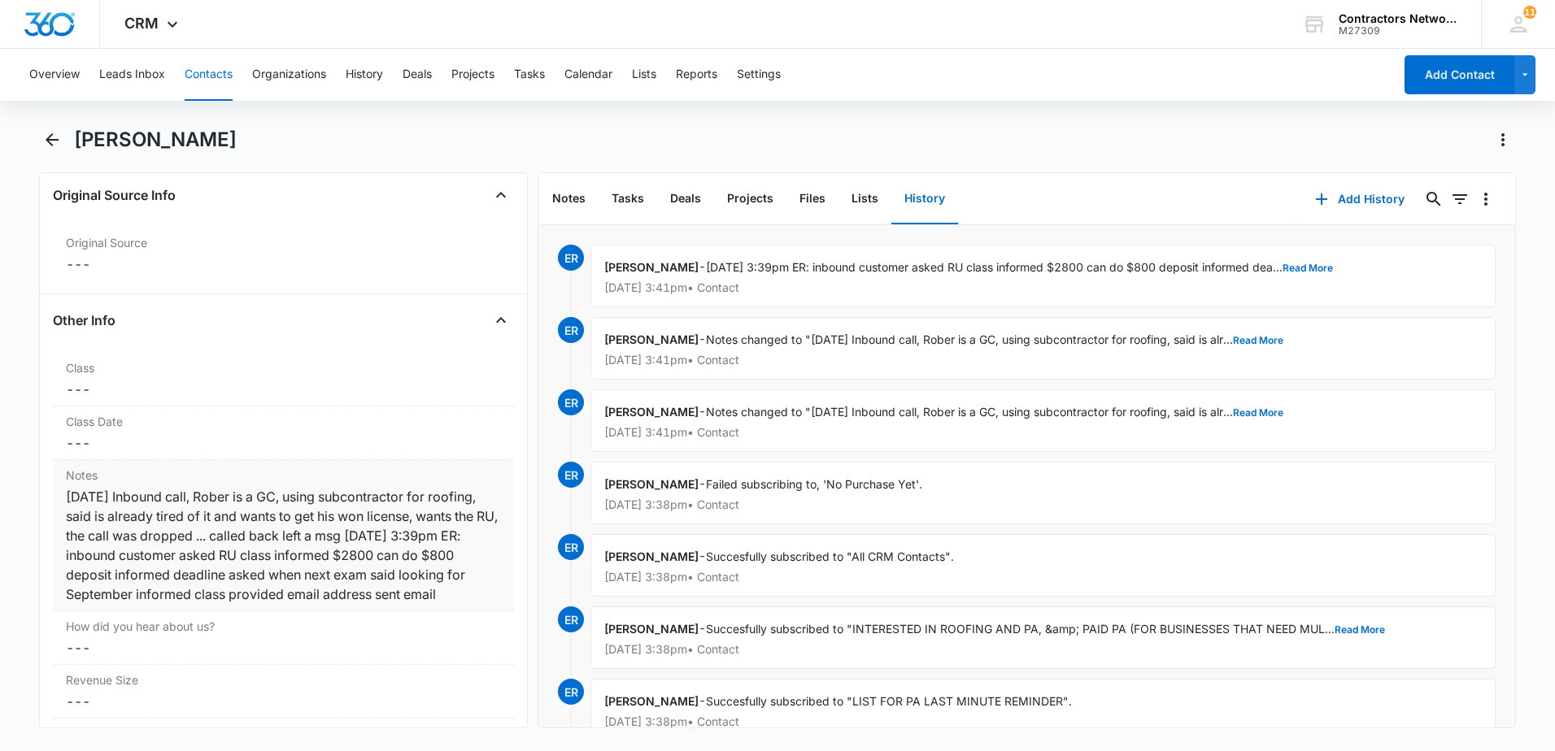
click at [261, 604] on div "[DATE] Inbound call, Rober is a GC, using subcontractor for roofing, said is al…" at bounding box center [283, 545] width 435 height 117
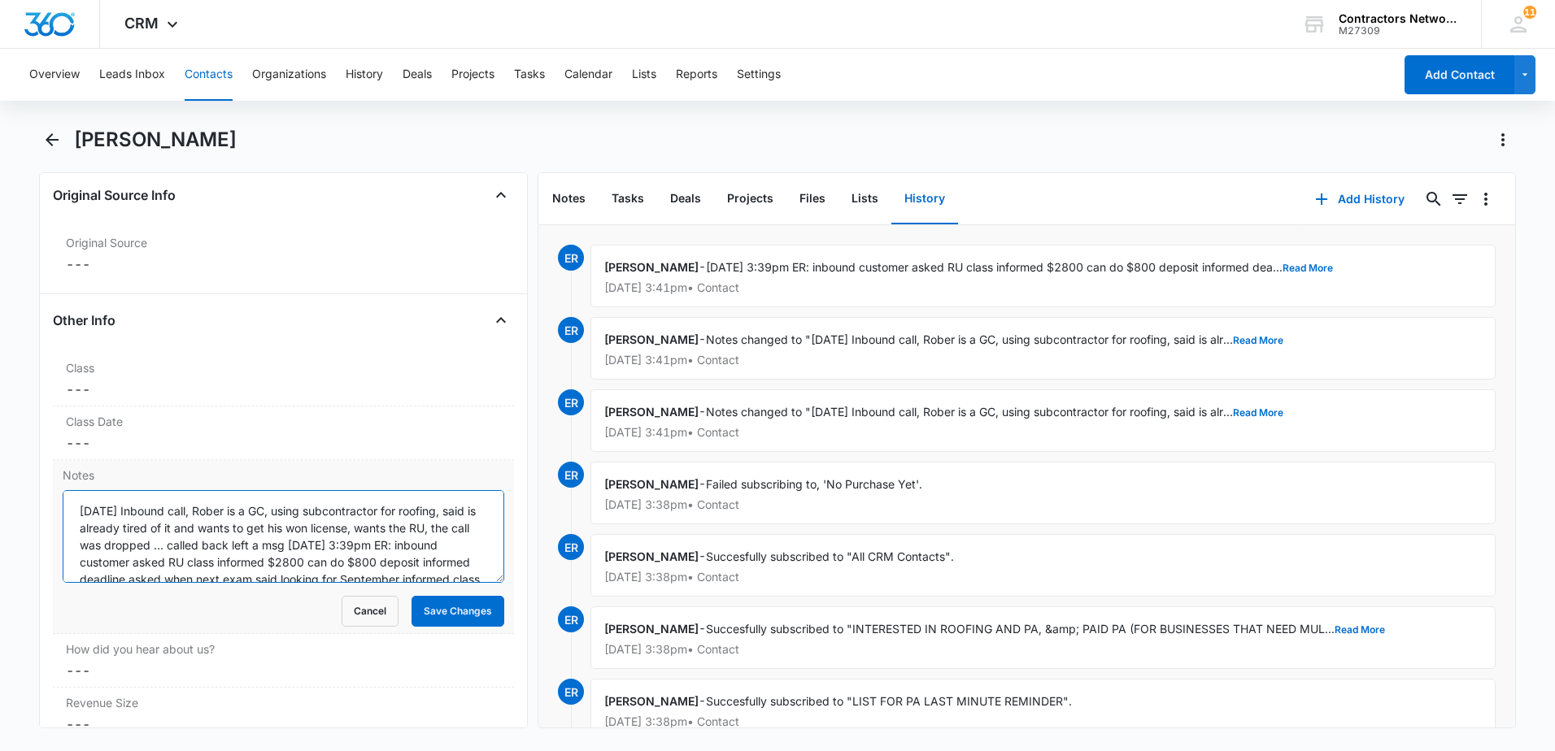
scroll to position [34, 0]
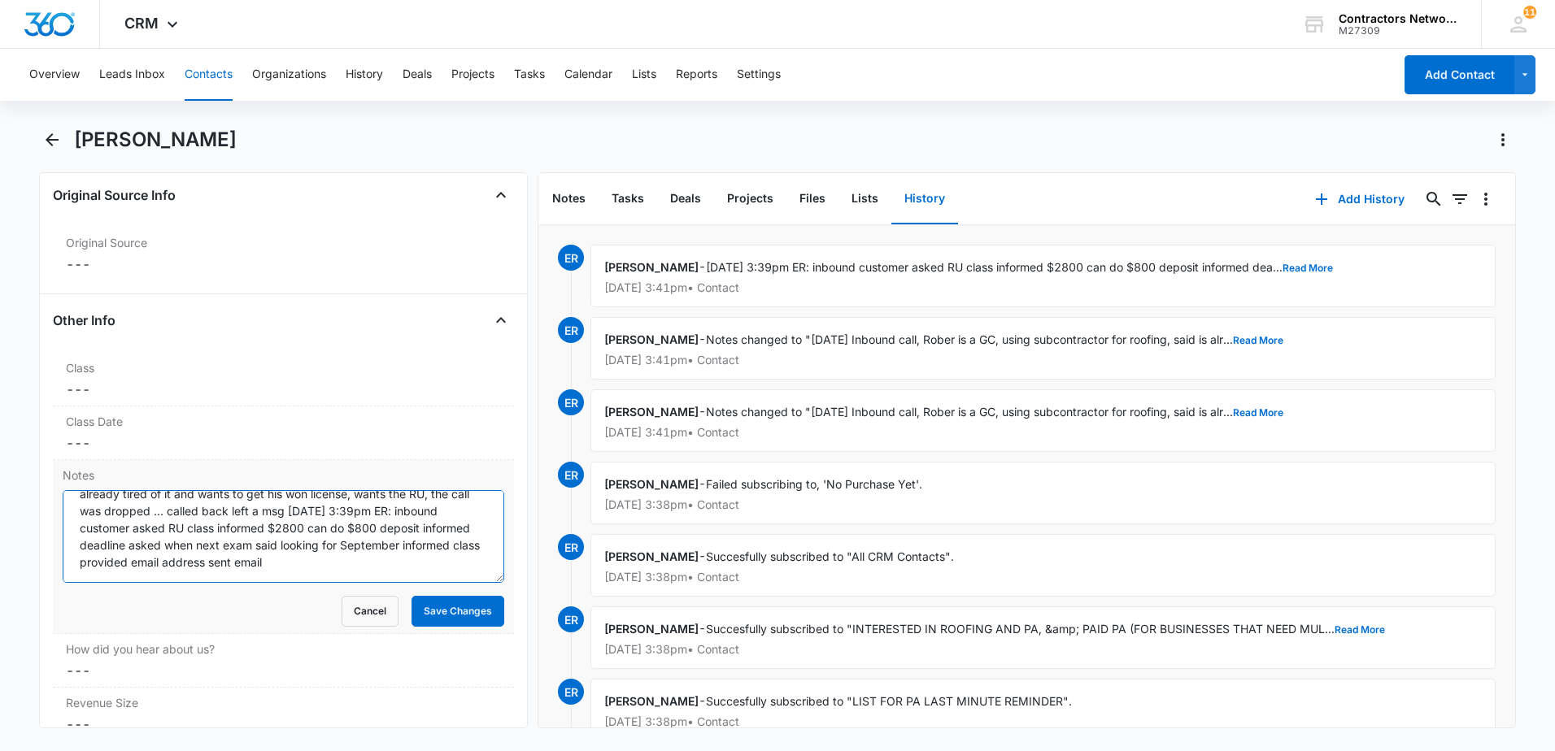
click at [464, 564] on textarea "[DATE] Inbound call, Rober is a GC, using subcontractor for roofing, said is al…" at bounding box center [284, 536] width 442 height 93
type textarea "[DATE] Inbound call, Rober is a GC, using subcontractor for roofing, said is al…"
click at [449, 608] on button "Save Changes" at bounding box center [457, 611] width 93 height 31
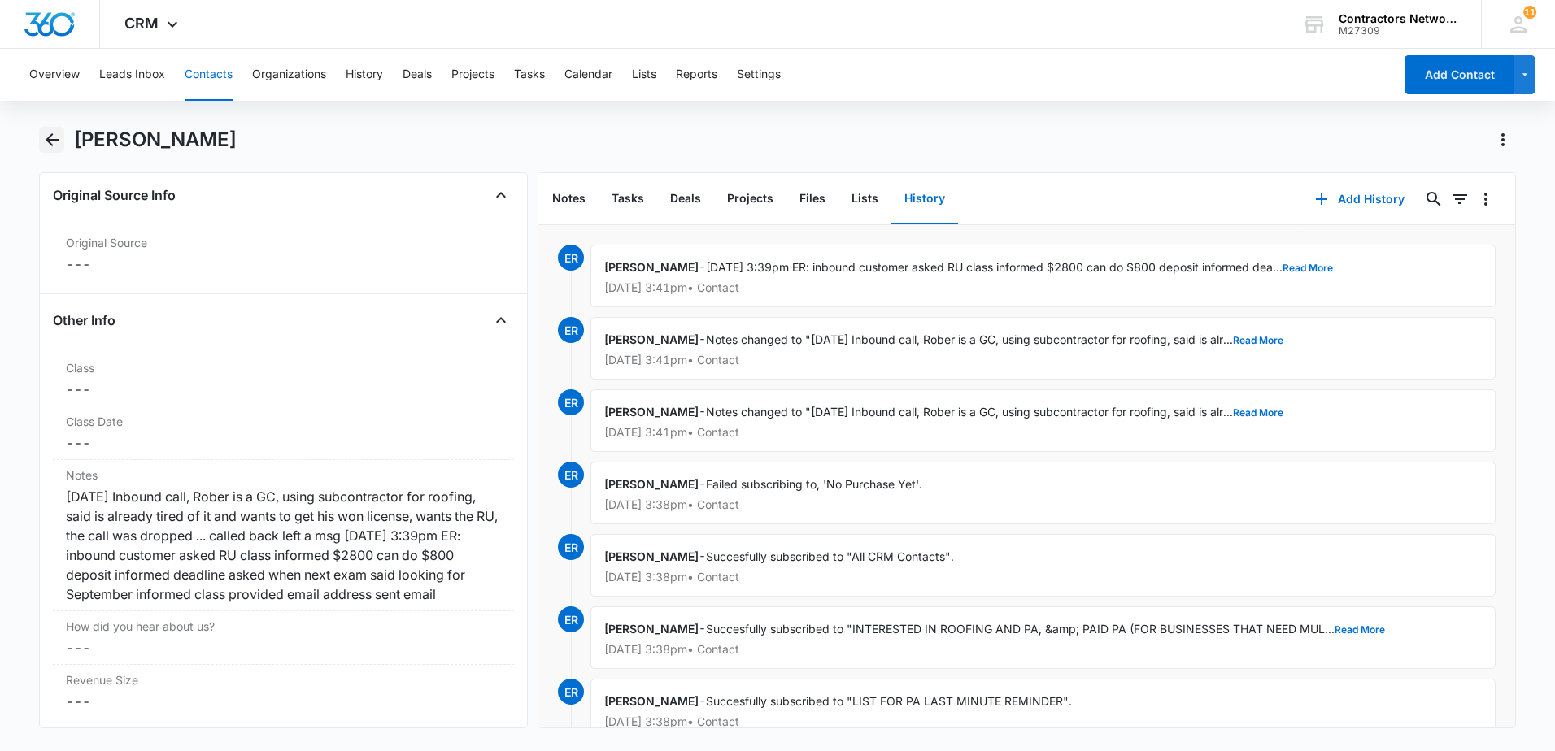
click at [53, 139] on icon "Back" at bounding box center [52, 139] width 13 height 13
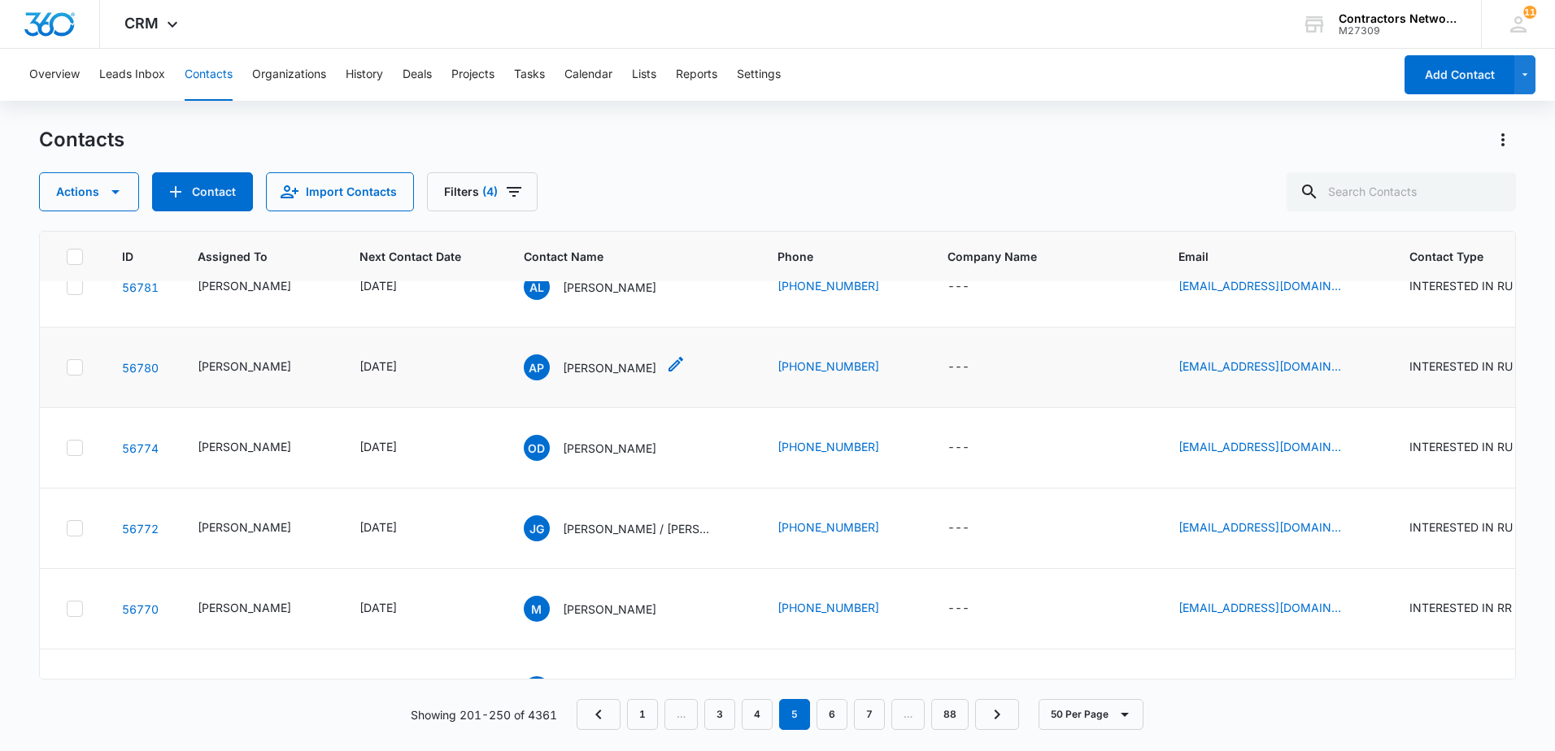
scroll to position [3334, 0]
click at [1353, 296] on icon "Email - aphillips@nexusdevelop.com - Select to Edit Field" at bounding box center [1360, 288] width 15 height 15
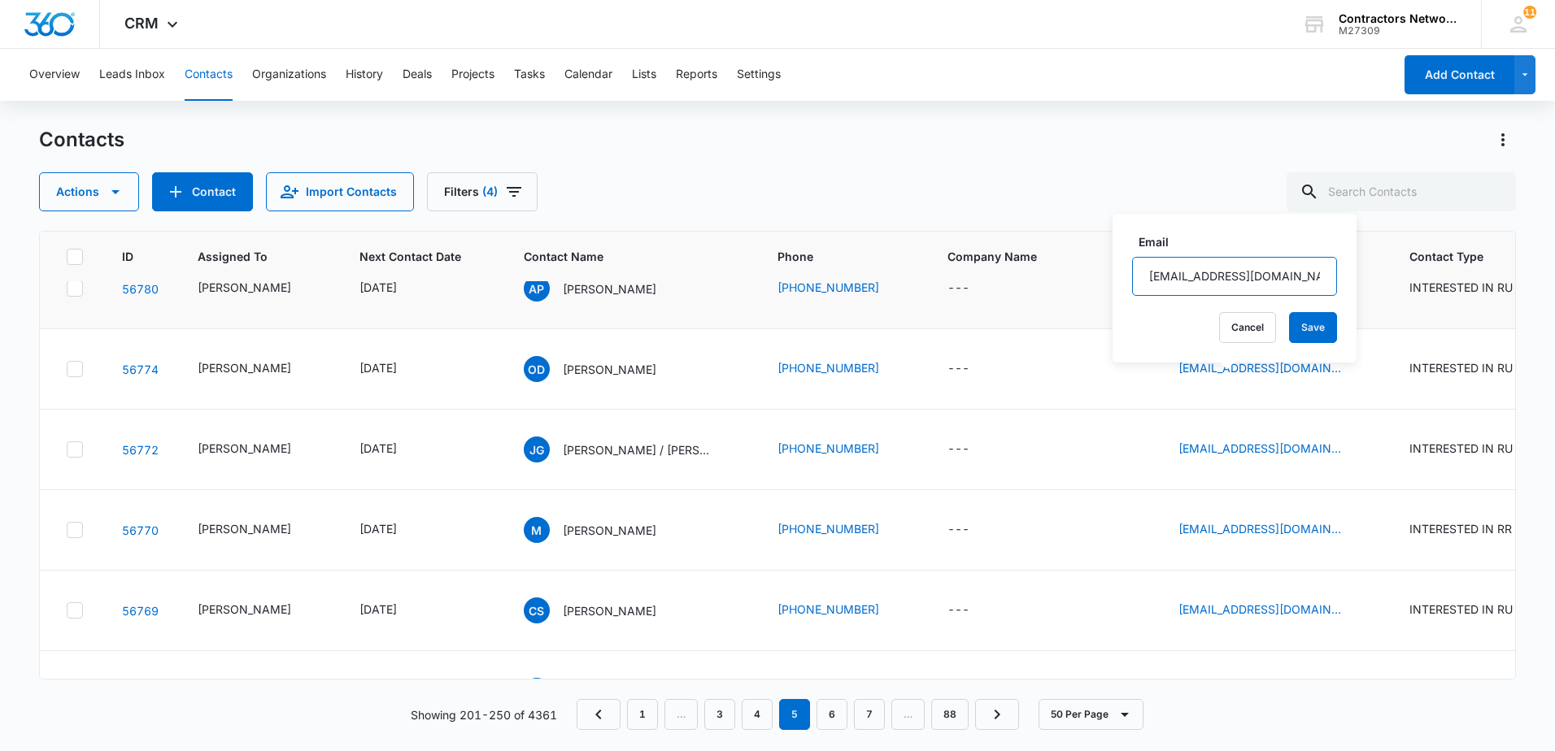
click at [1300, 282] on input "[EMAIL_ADDRESS][DOMAIN_NAME]" at bounding box center [1234, 276] width 205 height 39
click at [1351, 379] on icon "Email - landc84@icloud.com - Select to Edit Field" at bounding box center [1361, 369] width 20 height 20
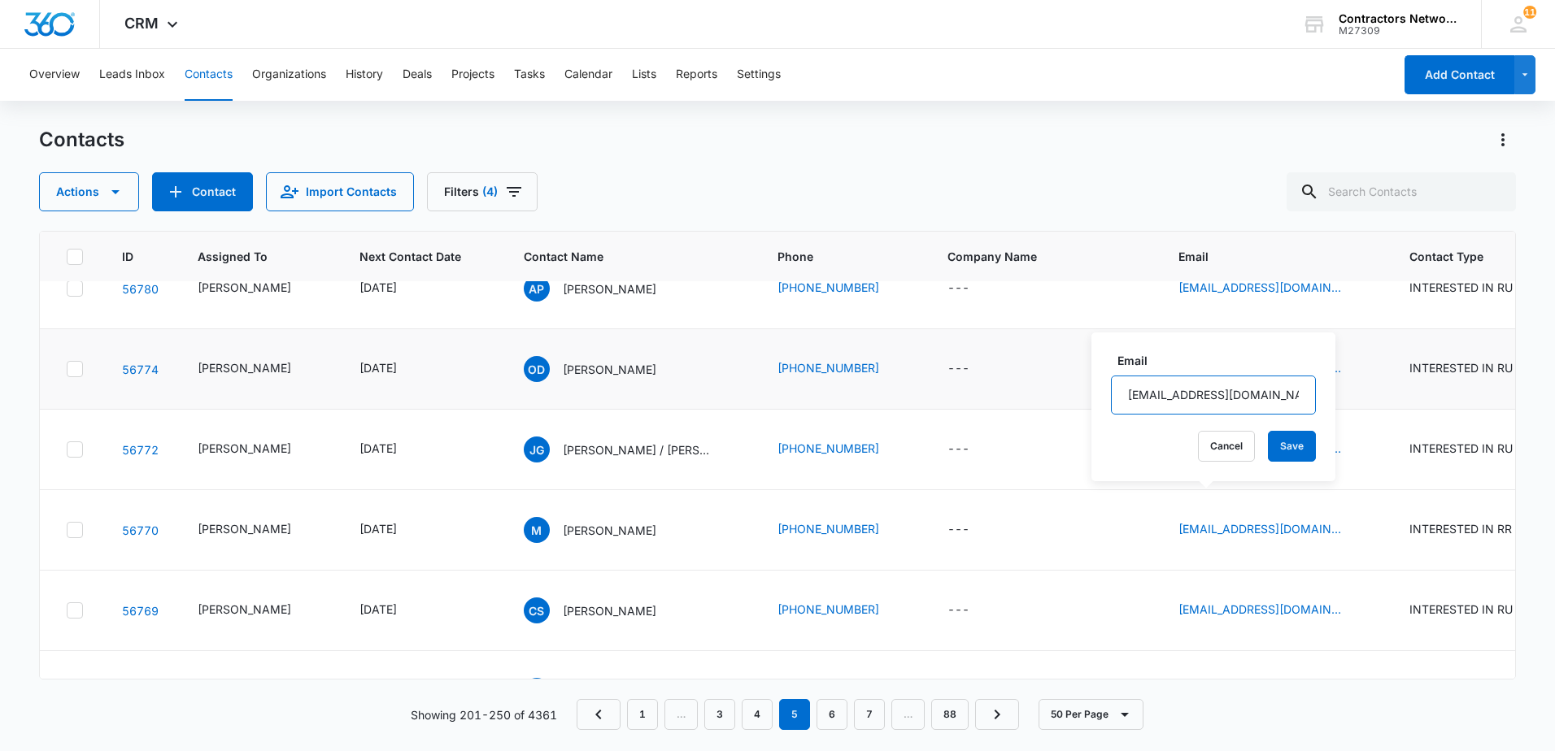
click at [1221, 394] on input "[EMAIL_ADDRESS][DOMAIN_NAME]" at bounding box center [1213, 395] width 205 height 39
click at [1221, 392] on input "[EMAIL_ADDRESS][DOMAIN_NAME]" at bounding box center [1213, 395] width 205 height 39
click at [1221, 391] on input "[EMAIL_ADDRESS][DOMAIN_NAME]" at bounding box center [1213, 395] width 205 height 39
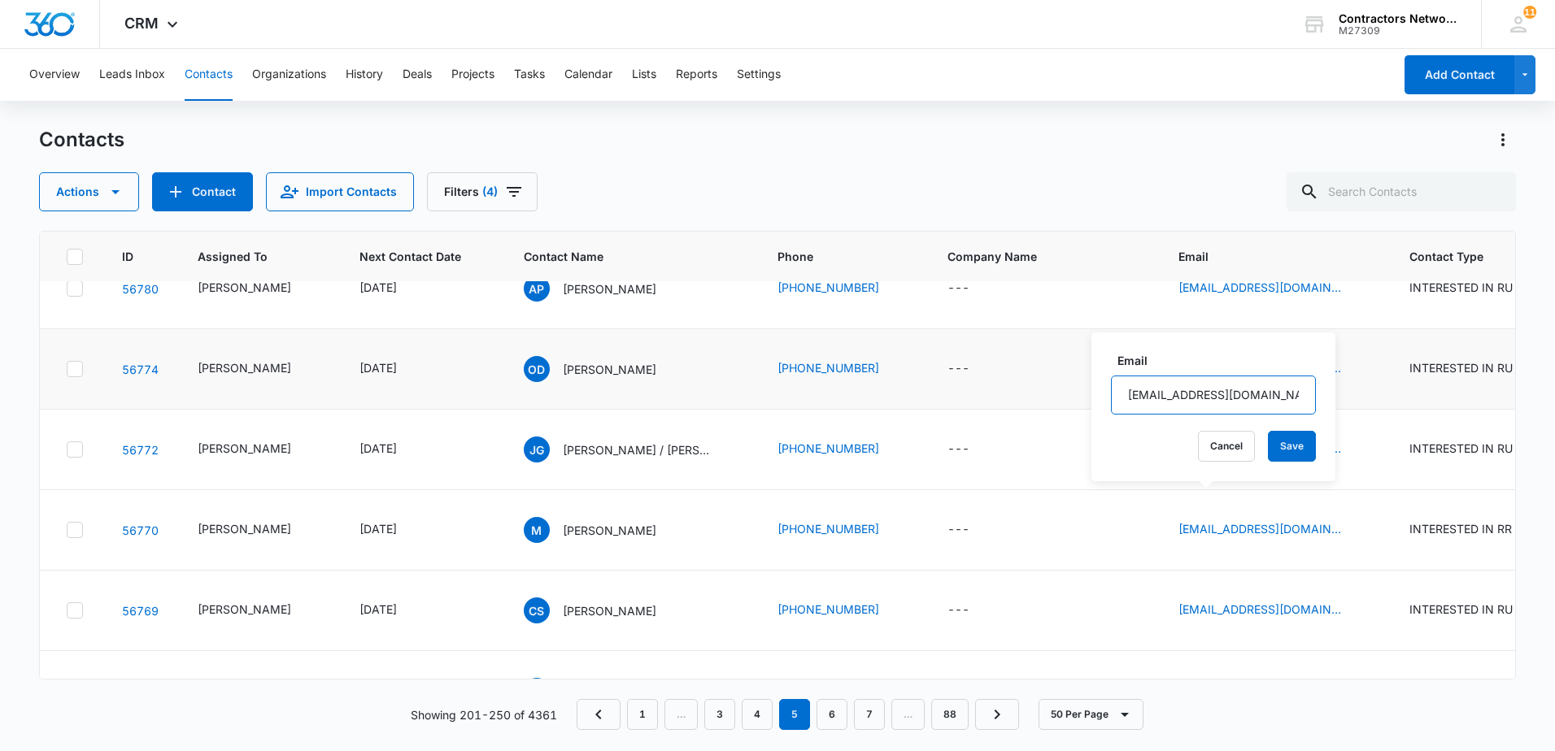
click at [1221, 391] on input "[EMAIL_ADDRESS][DOMAIN_NAME]" at bounding box center [1213, 395] width 205 height 39
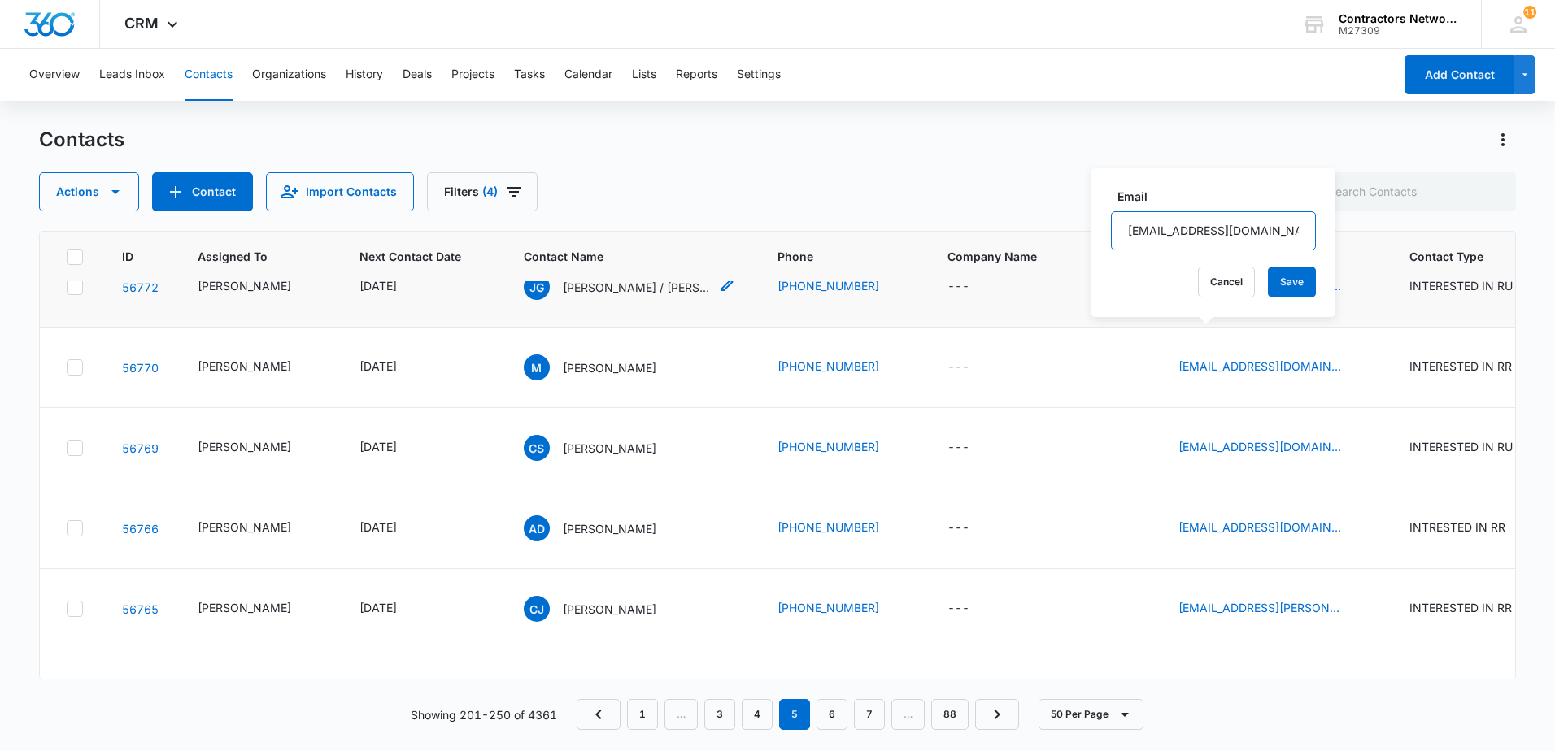
scroll to position [3578, 0]
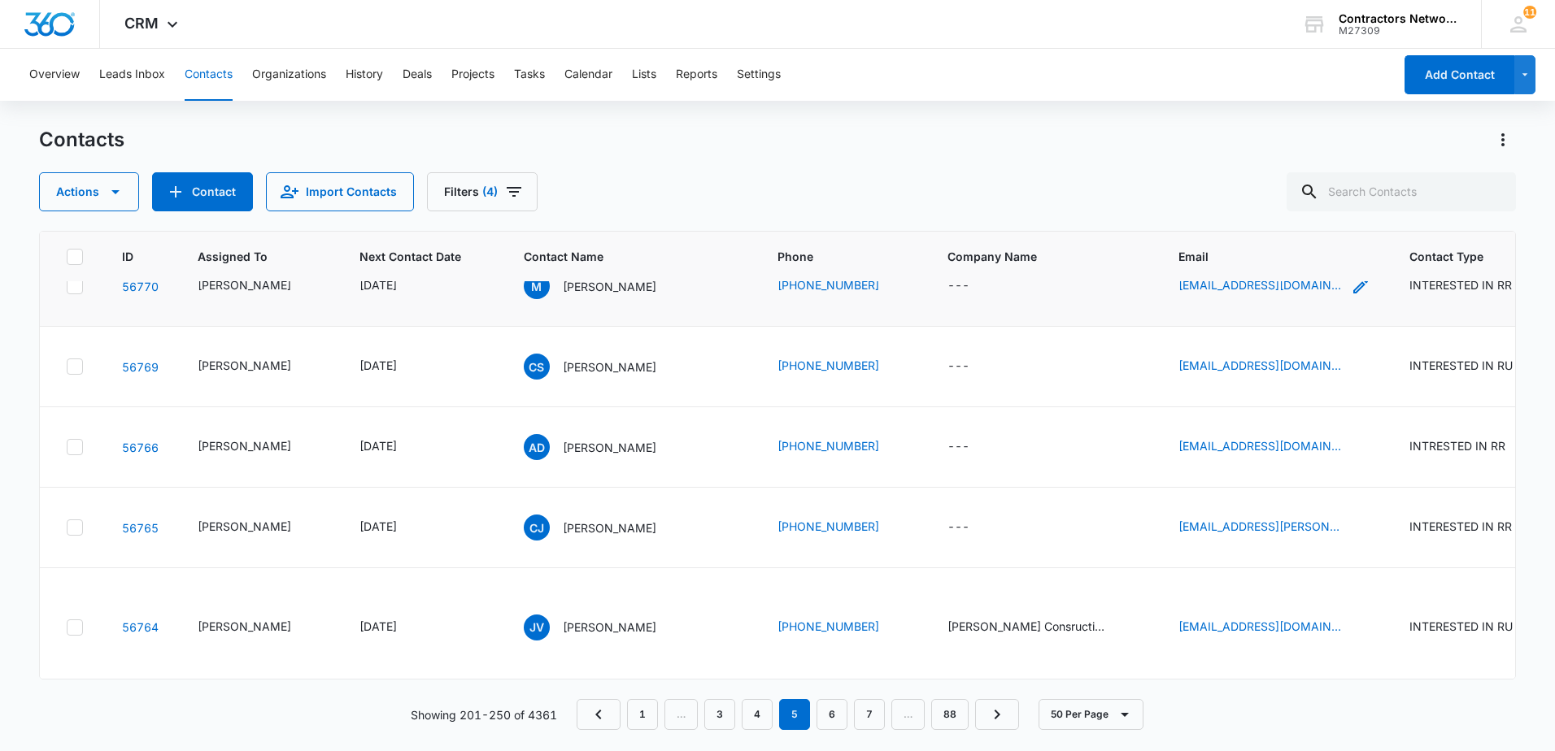
click at [1351, 296] on icon "Email - palkzak88@gmail.com - Select to Edit Field" at bounding box center [1361, 286] width 20 height 20
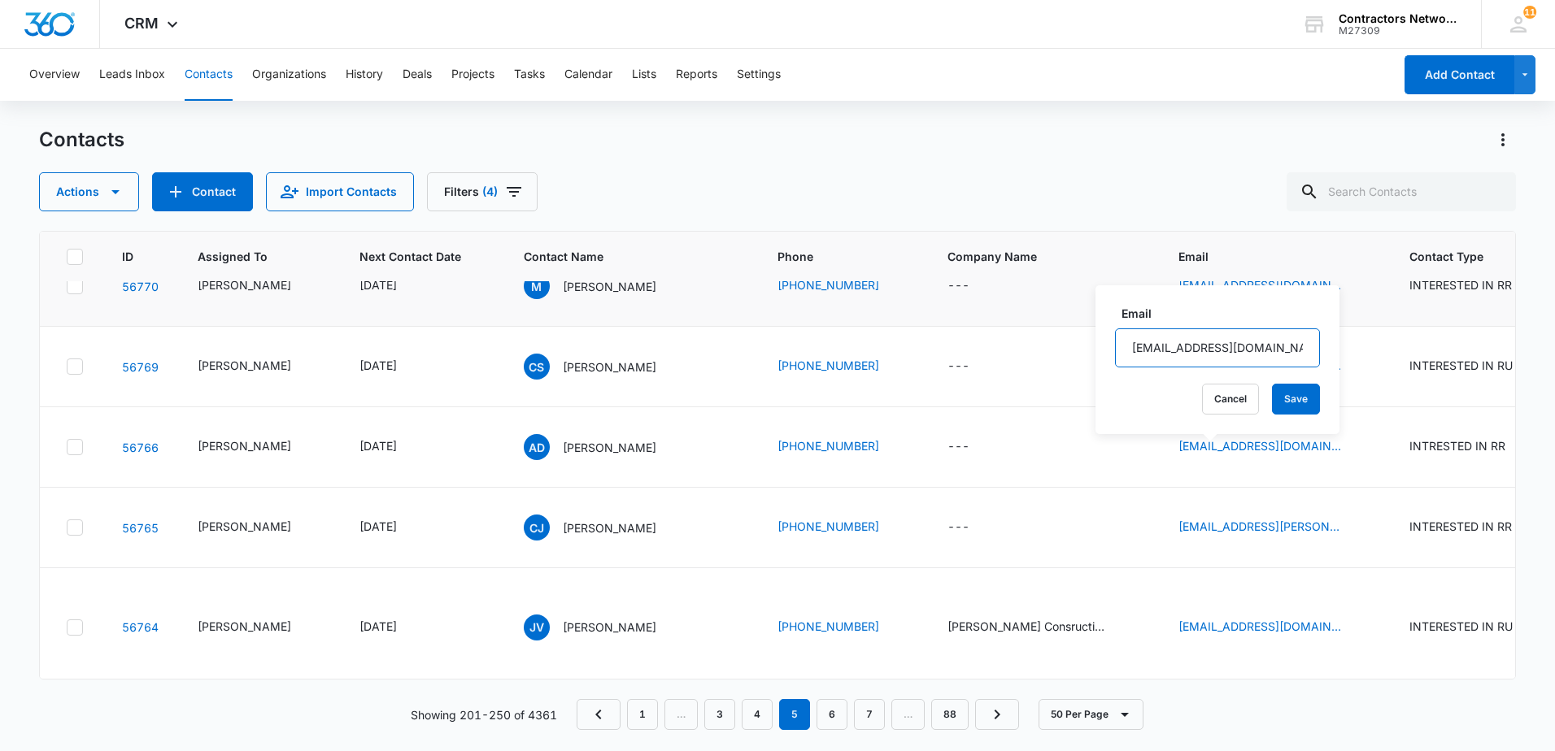
click at [1256, 352] on input "[EMAIL_ADDRESS][DOMAIN_NAME]" at bounding box center [1217, 348] width 205 height 39
drag, startPoint x: 1261, startPoint y: 385, endPoint x: 1193, endPoint y: 342, distance: 80.1
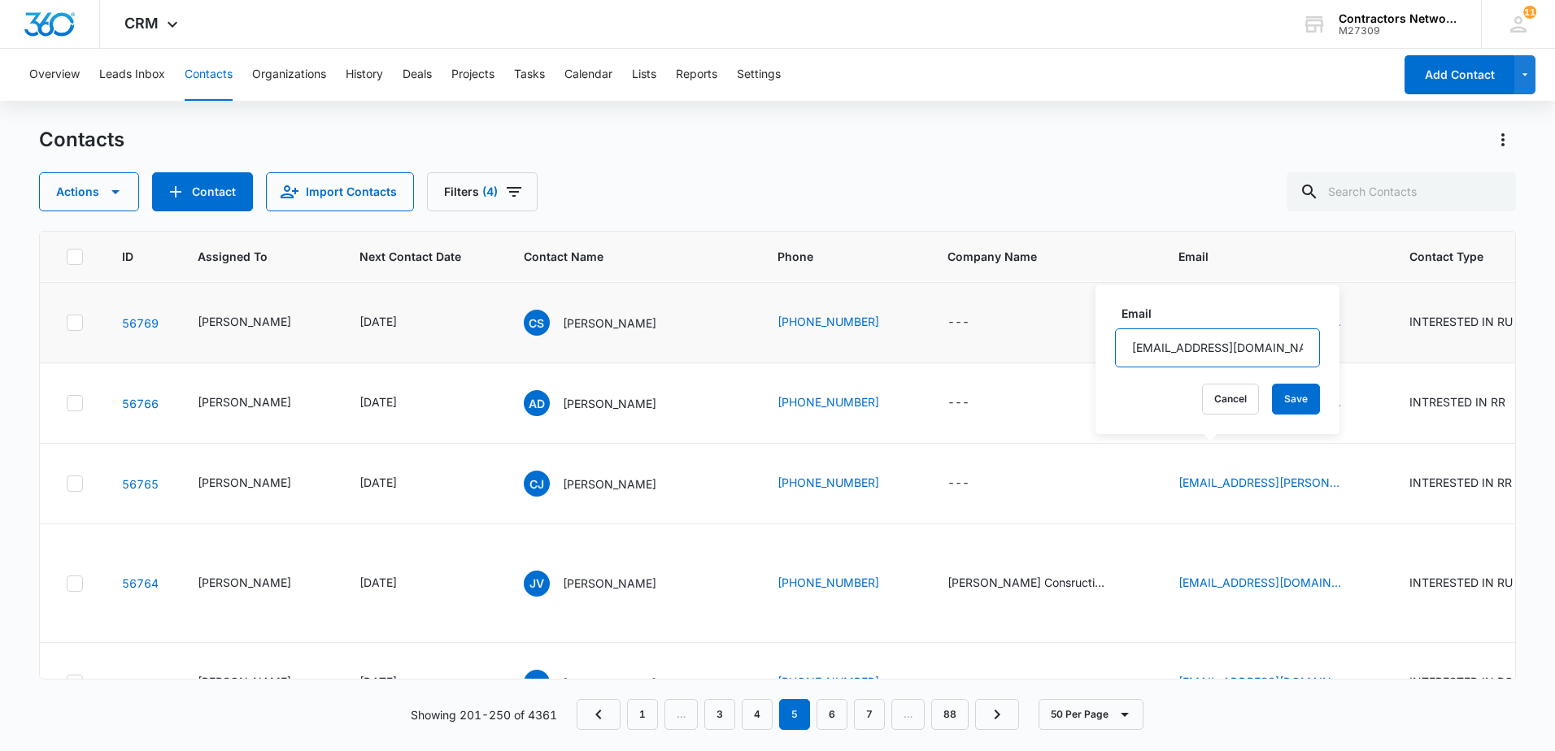
scroll to position [3660, 0]
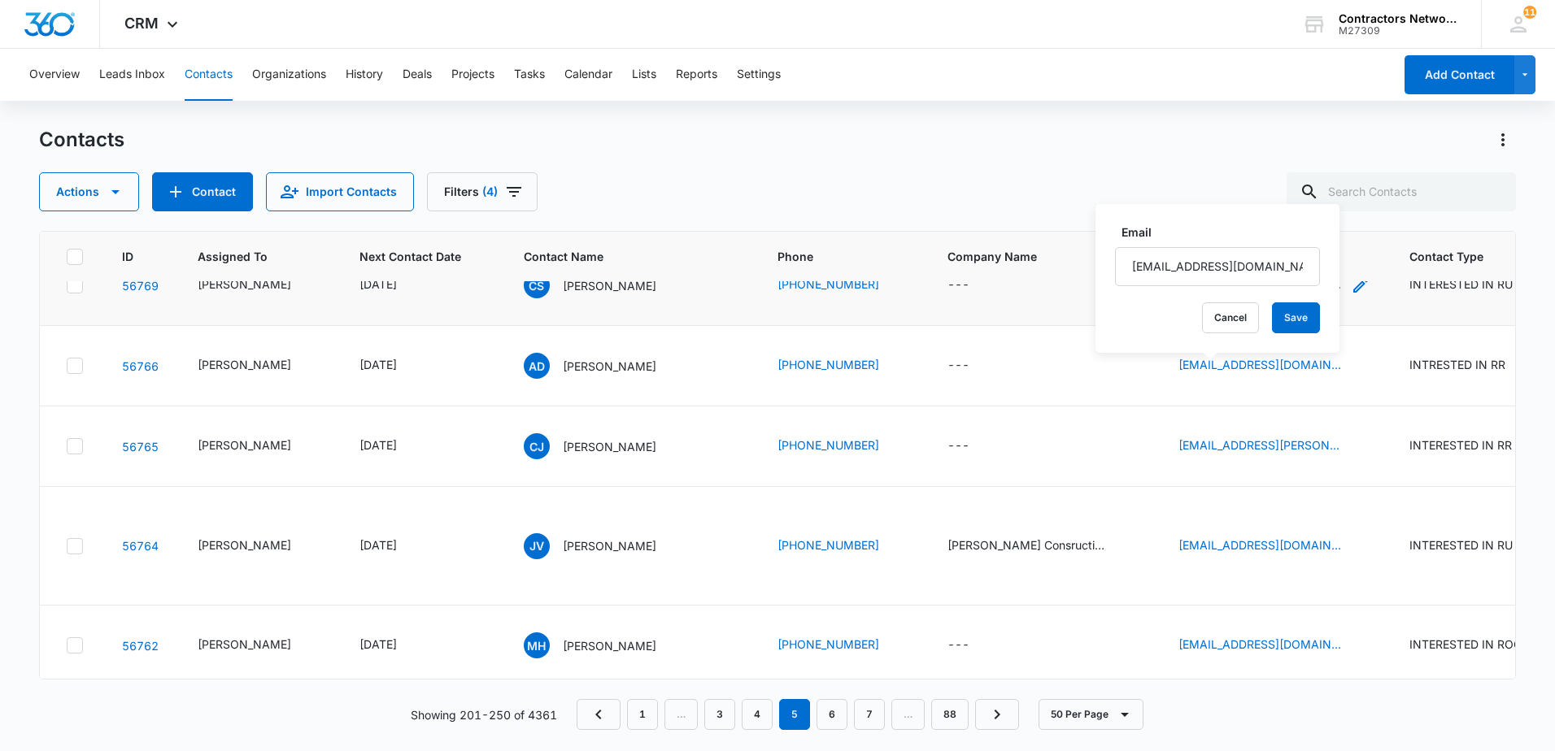
click at [1351, 295] on icon "Email - david40roofing@gmail.com - Select to Edit Field" at bounding box center [1361, 286] width 20 height 20
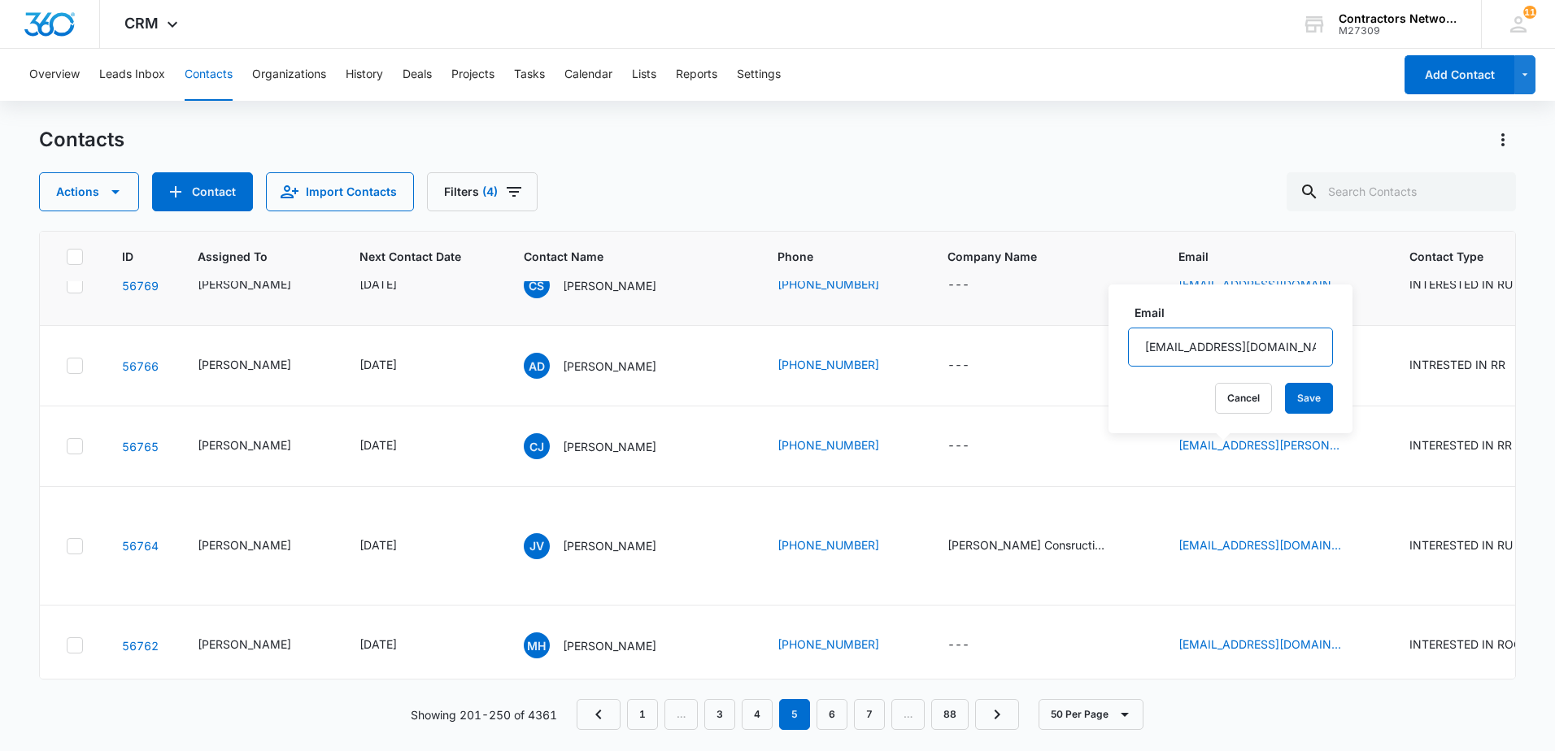
click at [1287, 346] on input "[EMAIL_ADDRESS][DOMAIN_NAME]" at bounding box center [1230, 347] width 205 height 39
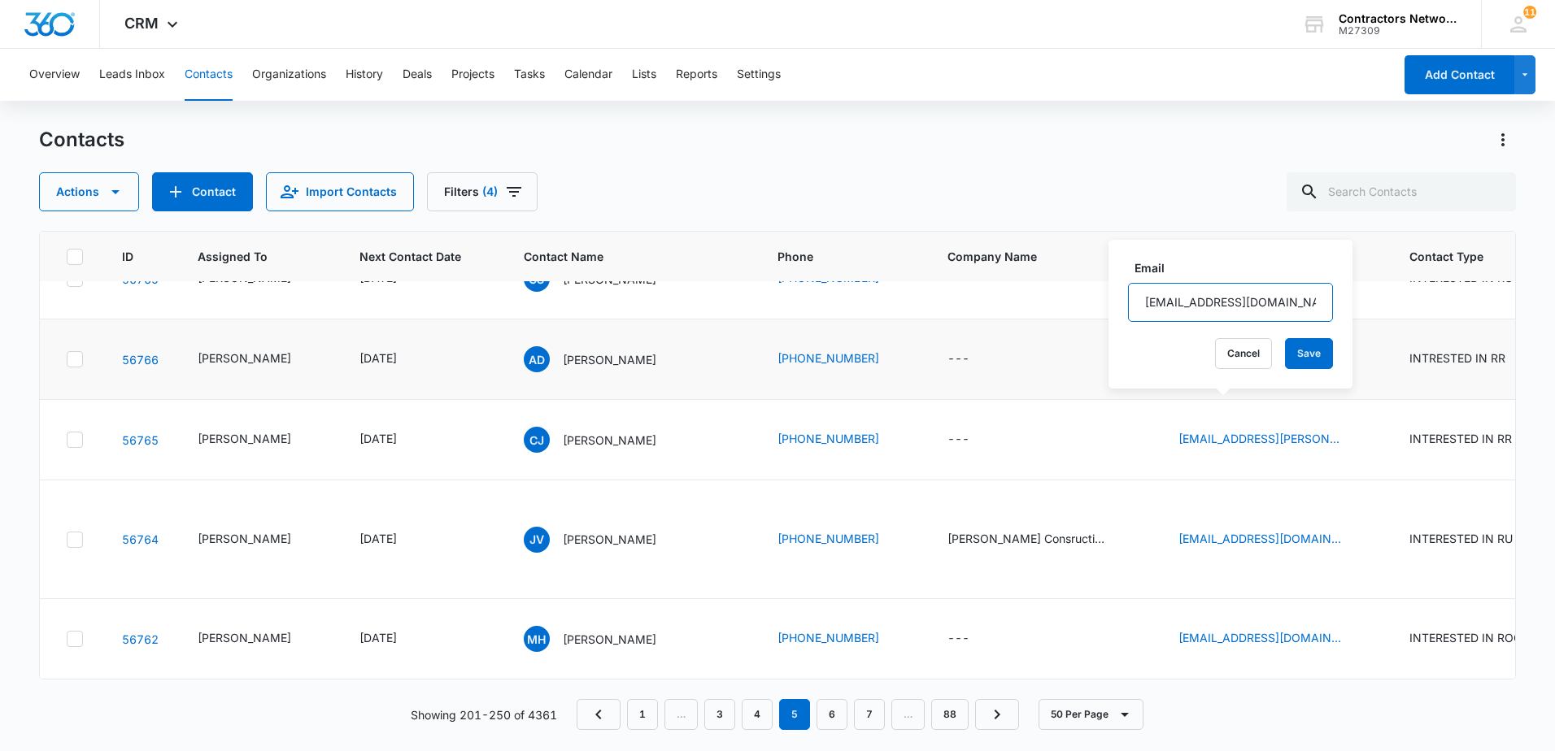
scroll to position [3741, 0]
click at [1351, 369] on icon "Email - arturin7@icloud.com - Select to Edit Field" at bounding box center [1361, 360] width 20 height 20
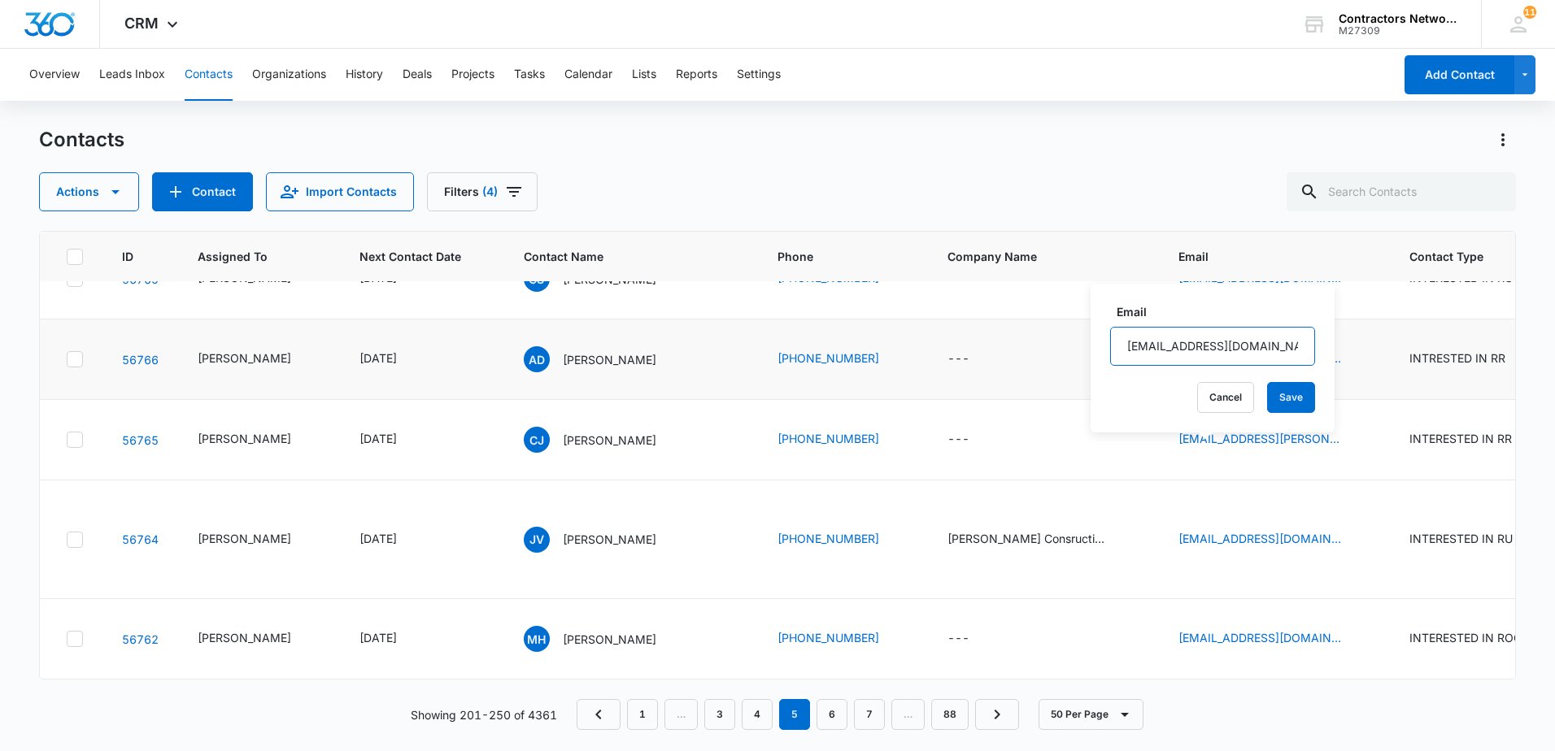
click at [1248, 346] on input "[EMAIL_ADDRESS][DOMAIN_NAME]" at bounding box center [1212, 346] width 205 height 39
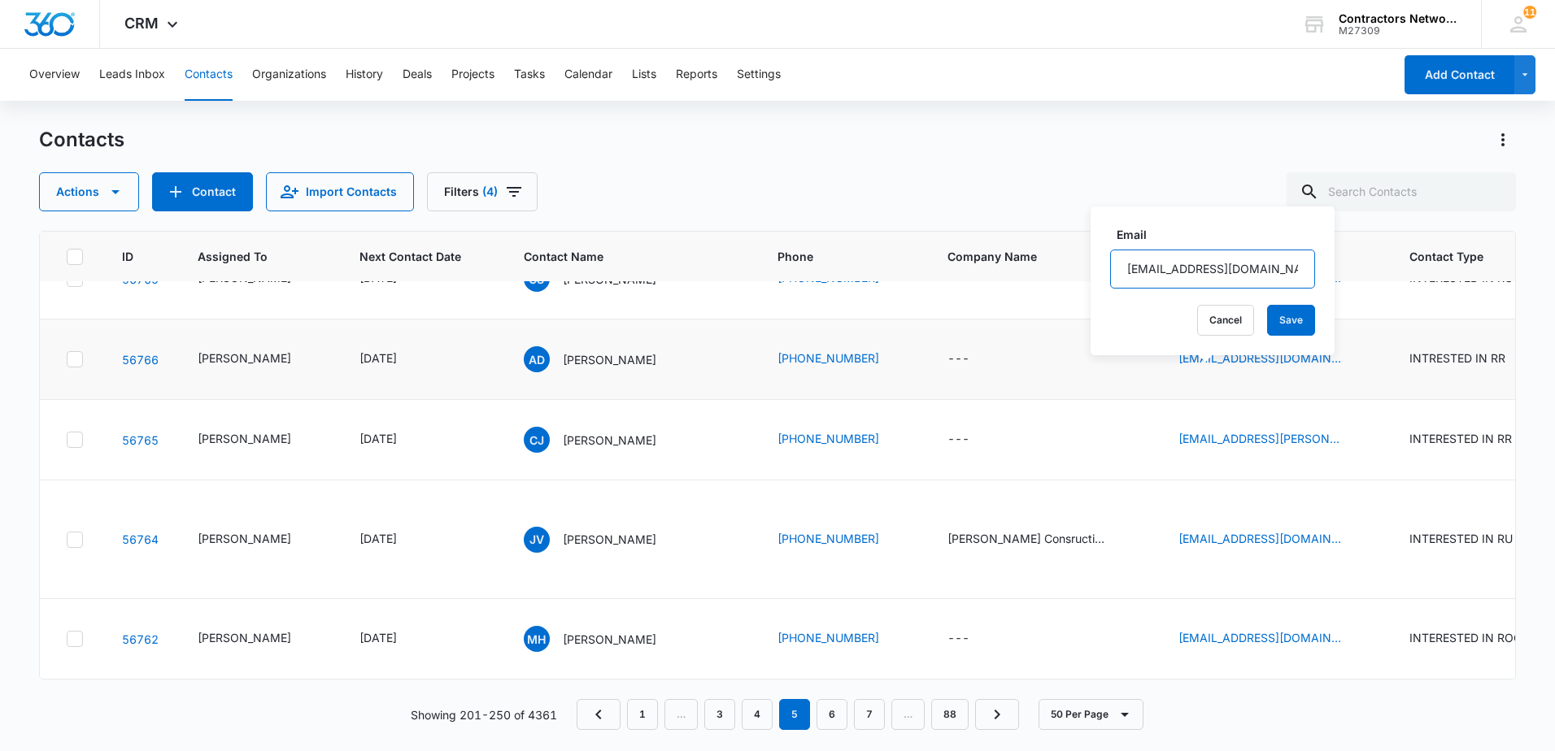
scroll to position [3822, 0]
click at [1351, 446] on icon "Email - Catonas.Jones@Yahoo.com - Select to Edit Field" at bounding box center [1361, 440] width 20 height 20
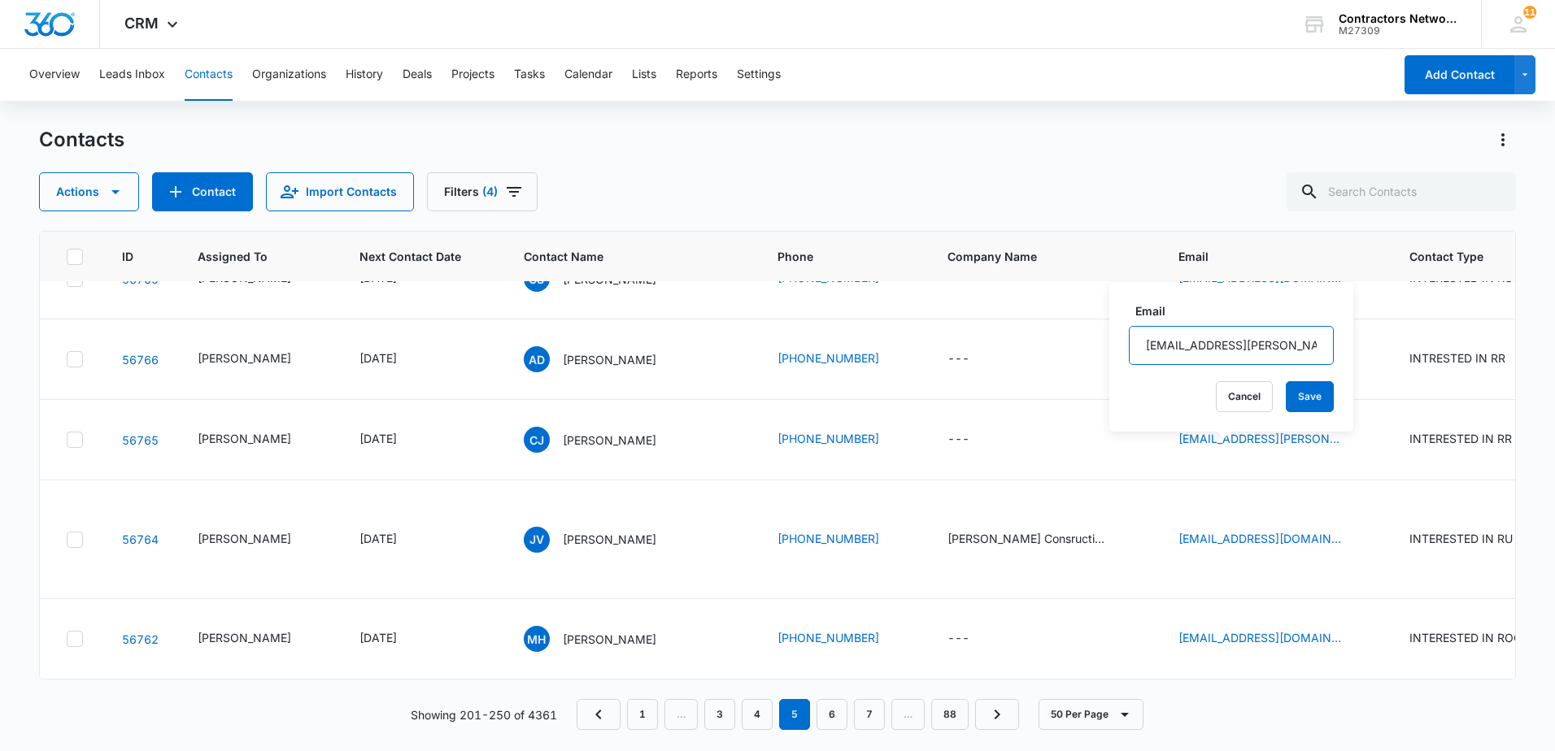
click at [1220, 343] on input "[EMAIL_ADDRESS][PERSON_NAME][DOMAIN_NAME]" at bounding box center [1231, 345] width 205 height 39
click at [593, 547] on p "[PERSON_NAME]" at bounding box center [610, 539] width 94 height 17
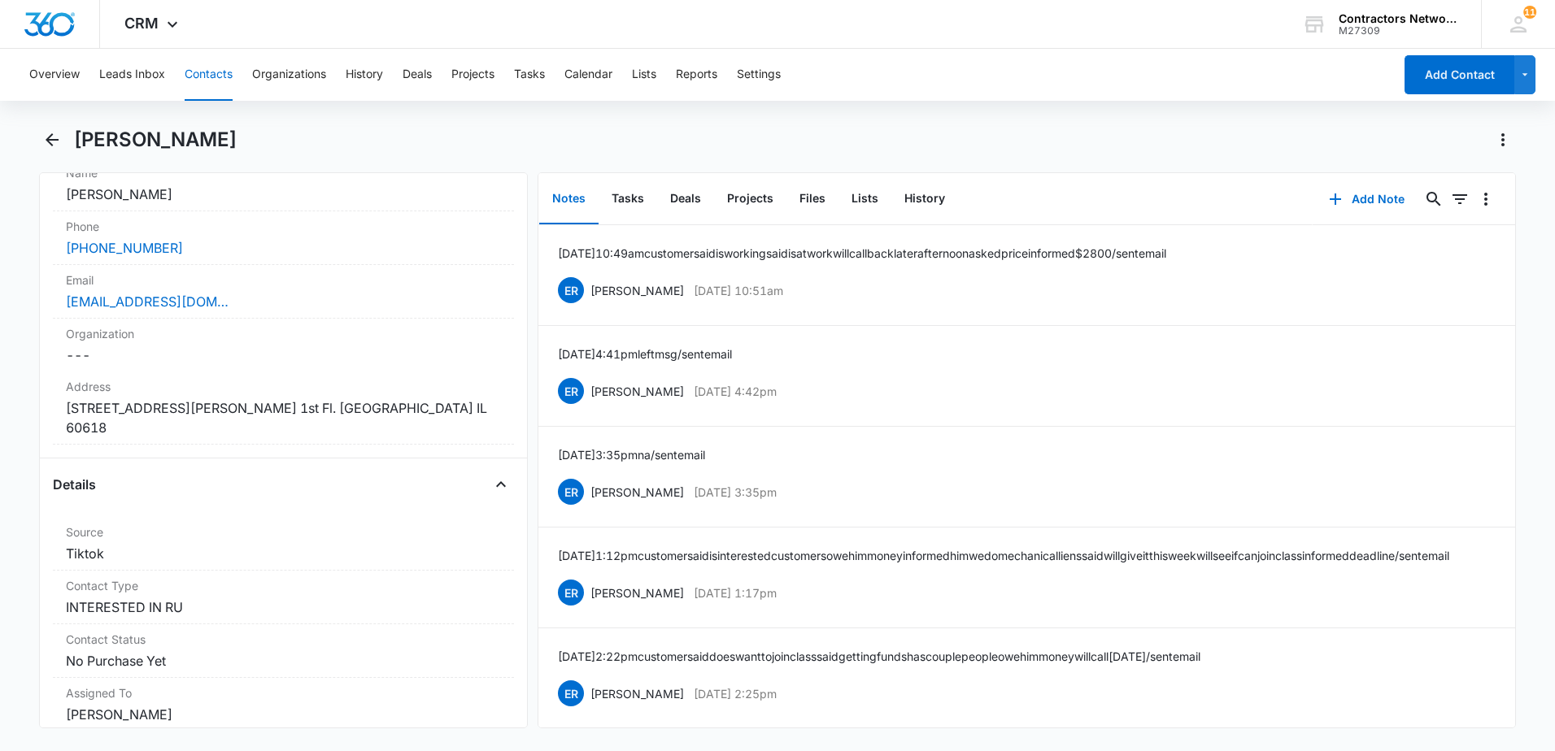
scroll to position [325, 0]
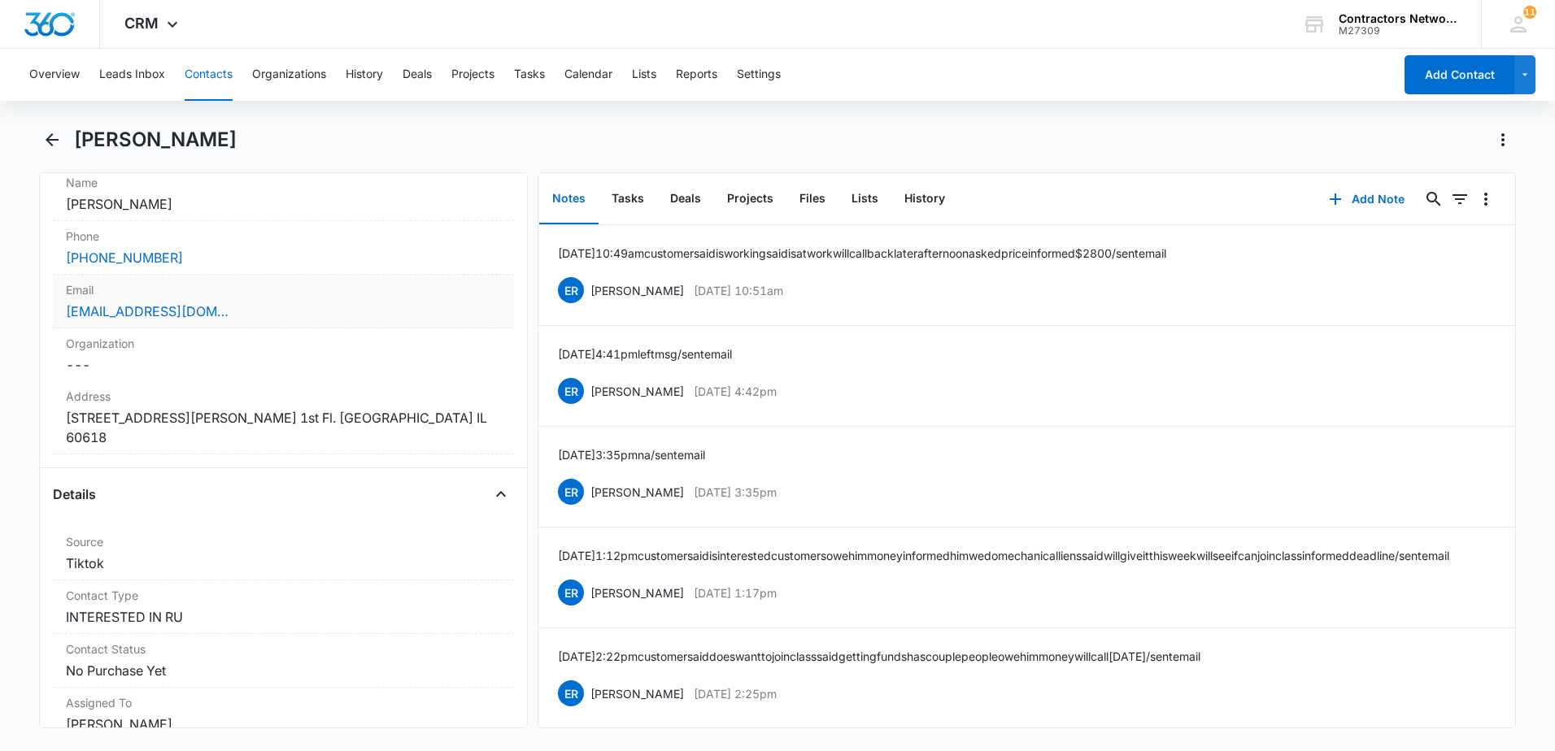
click at [271, 320] on div "[EMAIL_ADDRESS][DOMAIN_NAME]" at bounding box center [283, 312] width 435 height 20
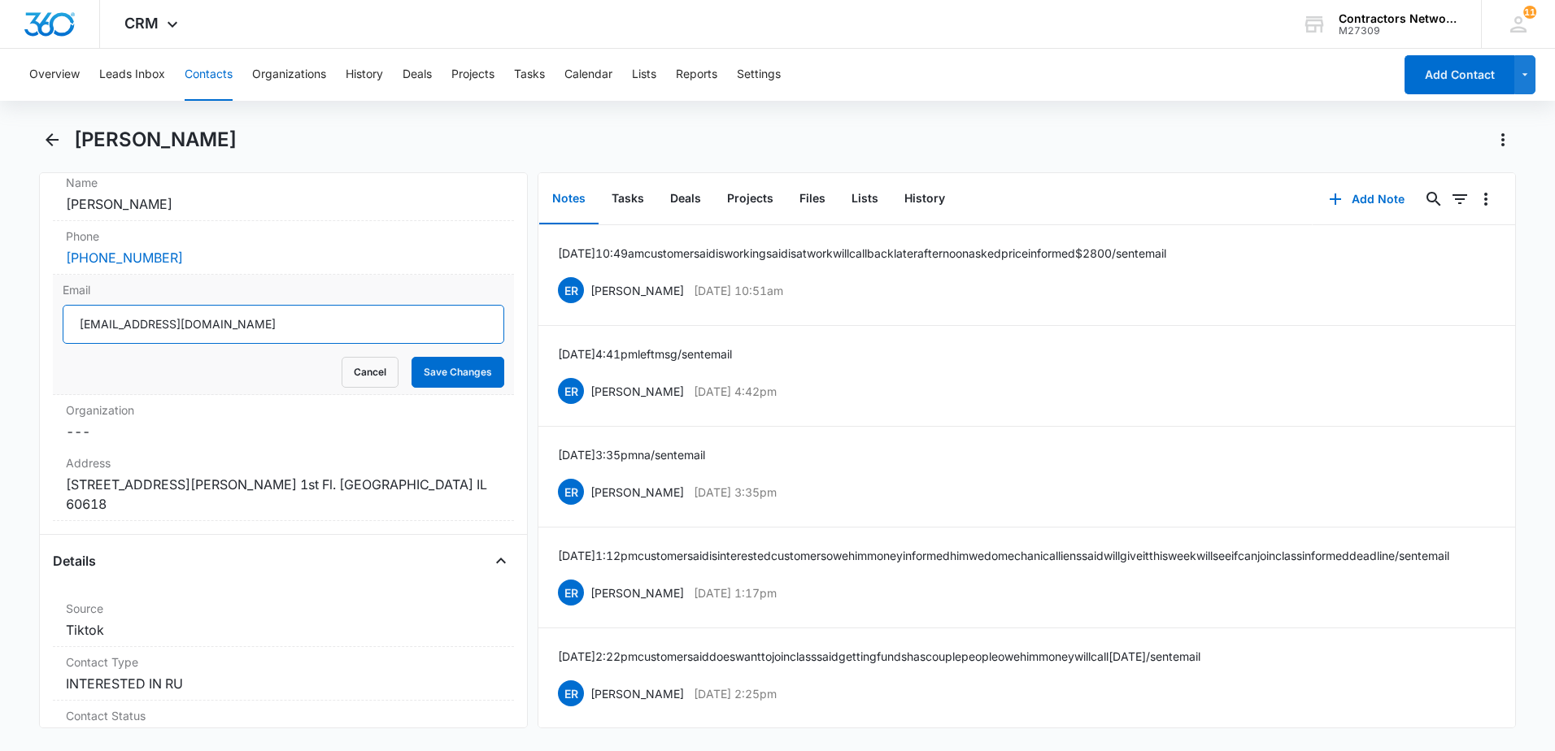
click at [285, 329] on input "[EMAIL_ADDRESS][DOMAIN_NAME]" at bounding box center [284, 324] width 442 height 39
click at [285, 327] on input "[EMAIL_ADDRESS][DOMAIN_NAME]" at bounding box center [284, 324] width 442 height 39
click at [285, 323] on input "[EMAIL_ADDRESS][DOMAIN_NAME]" at bounding box center [284, 324] width 442 height 39
click at [285, 322] on input "[EMAIL_ADDRESS][DOMAIN_NAME]" at bounding box center [284, 324] width 442 height 39
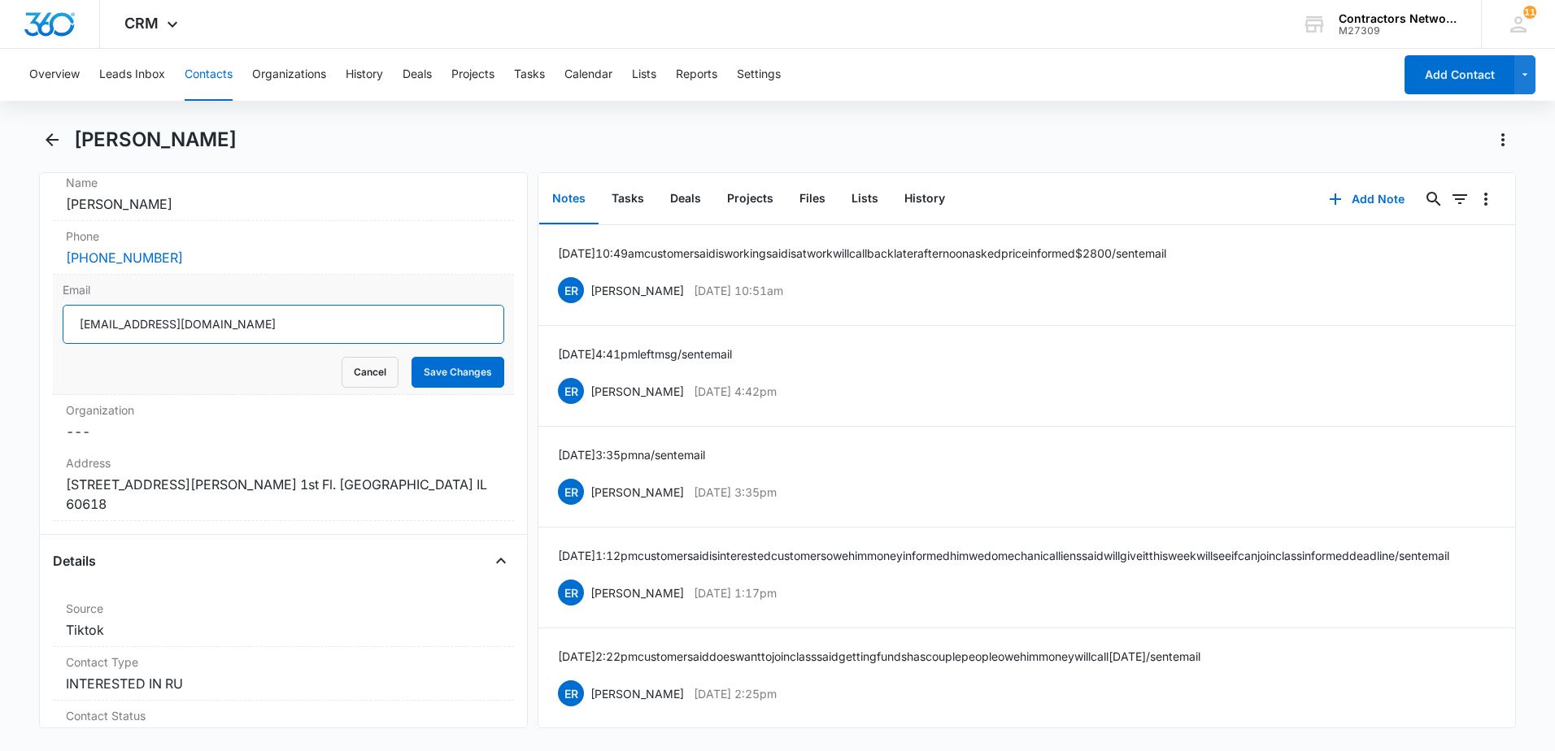
click at [285, 322] on input "[EMAIL_ADDRESS][DOMAIN_NAME]" at bounding box center [284, 324] width 442 height 39
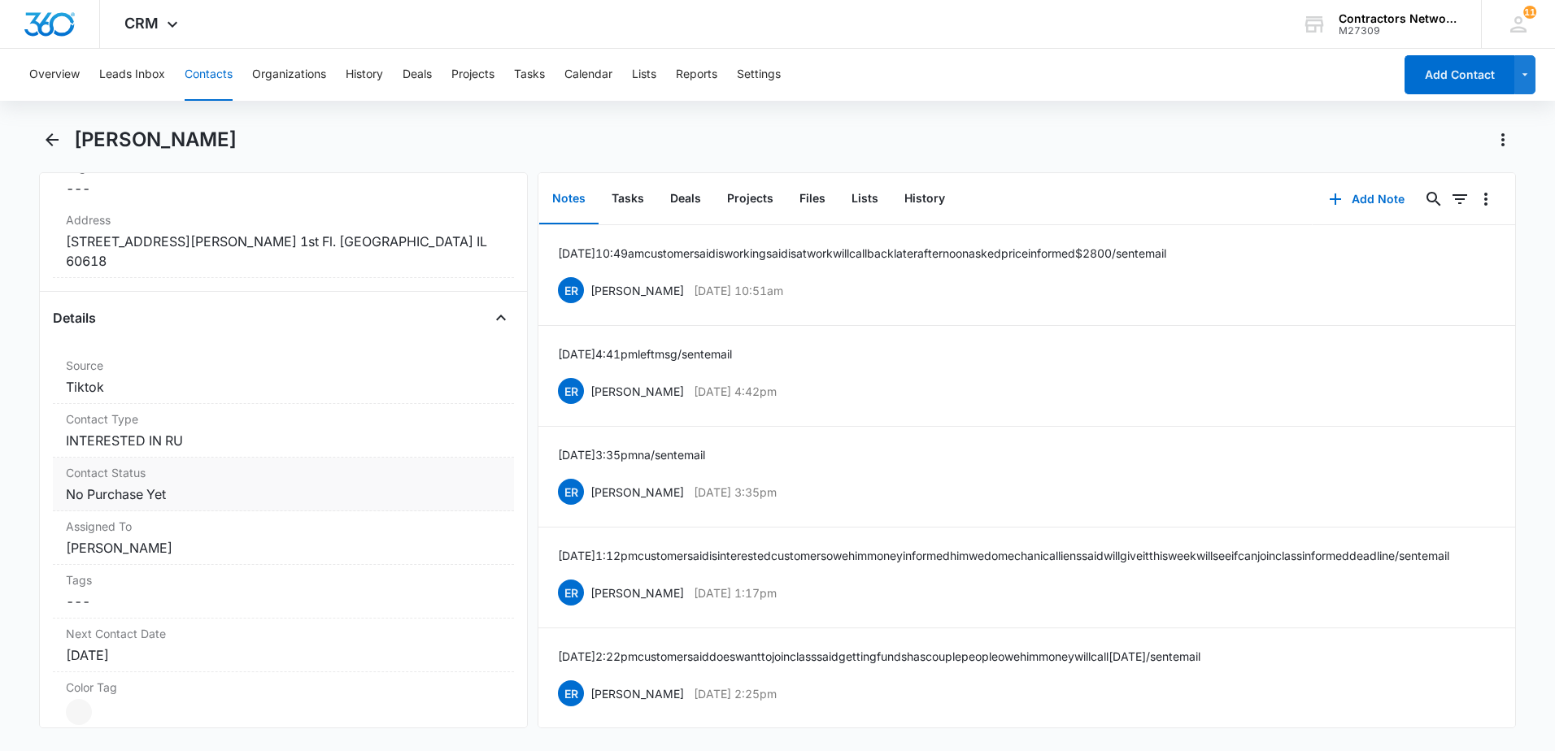
scroll to position [569, 0]
click at [210, 538] on dd "Cancel Save Changes [PERSON_NAME]" at bounding box center [283, 548] width 435 height 20
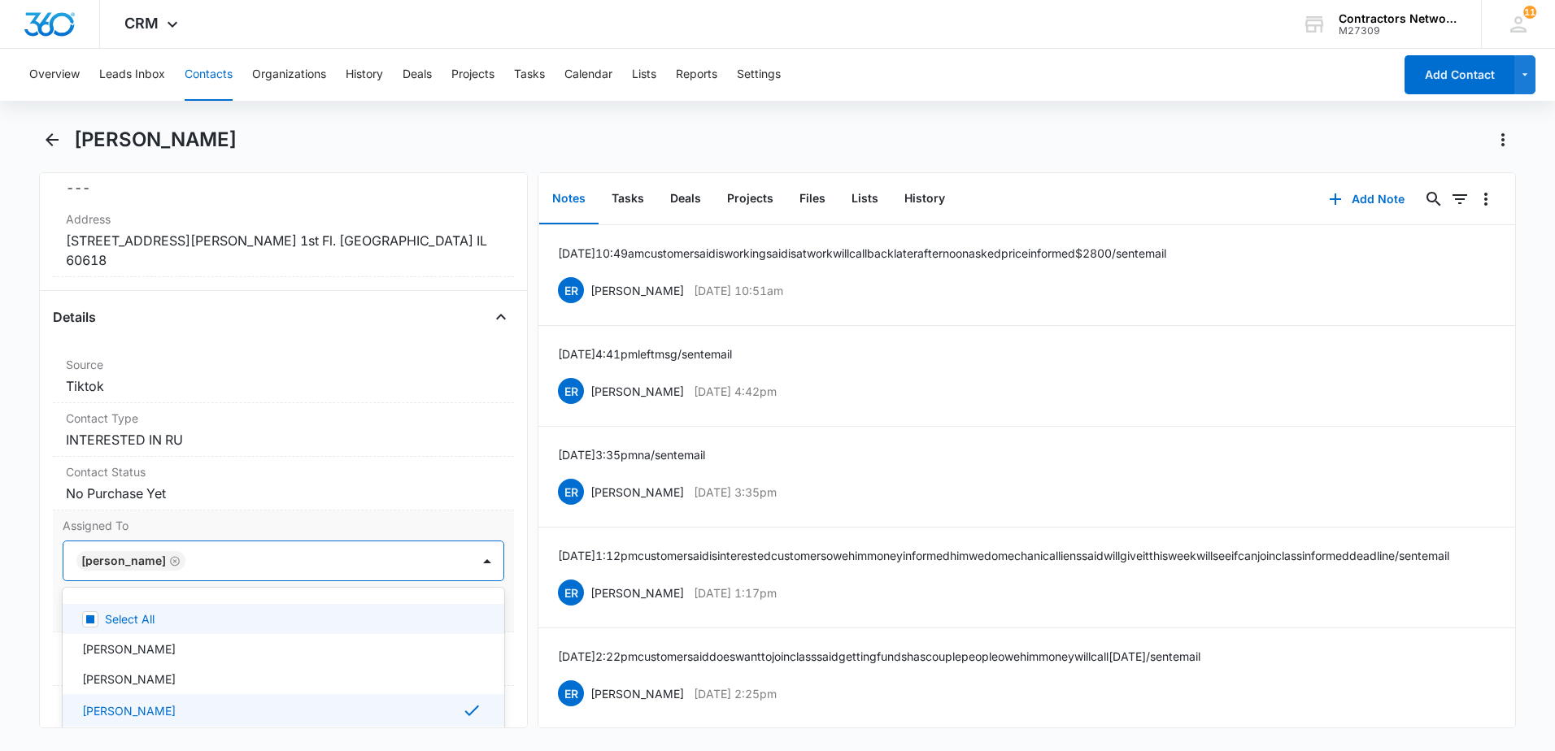
click at [156, 551] on div "[PERSON_NAME]" at bounding box center [130, 561] width 109 height 20
click at [169, 555] on icon "Remove Elvis Ruelas" at bounding box center [174, 561] width 11 height 12
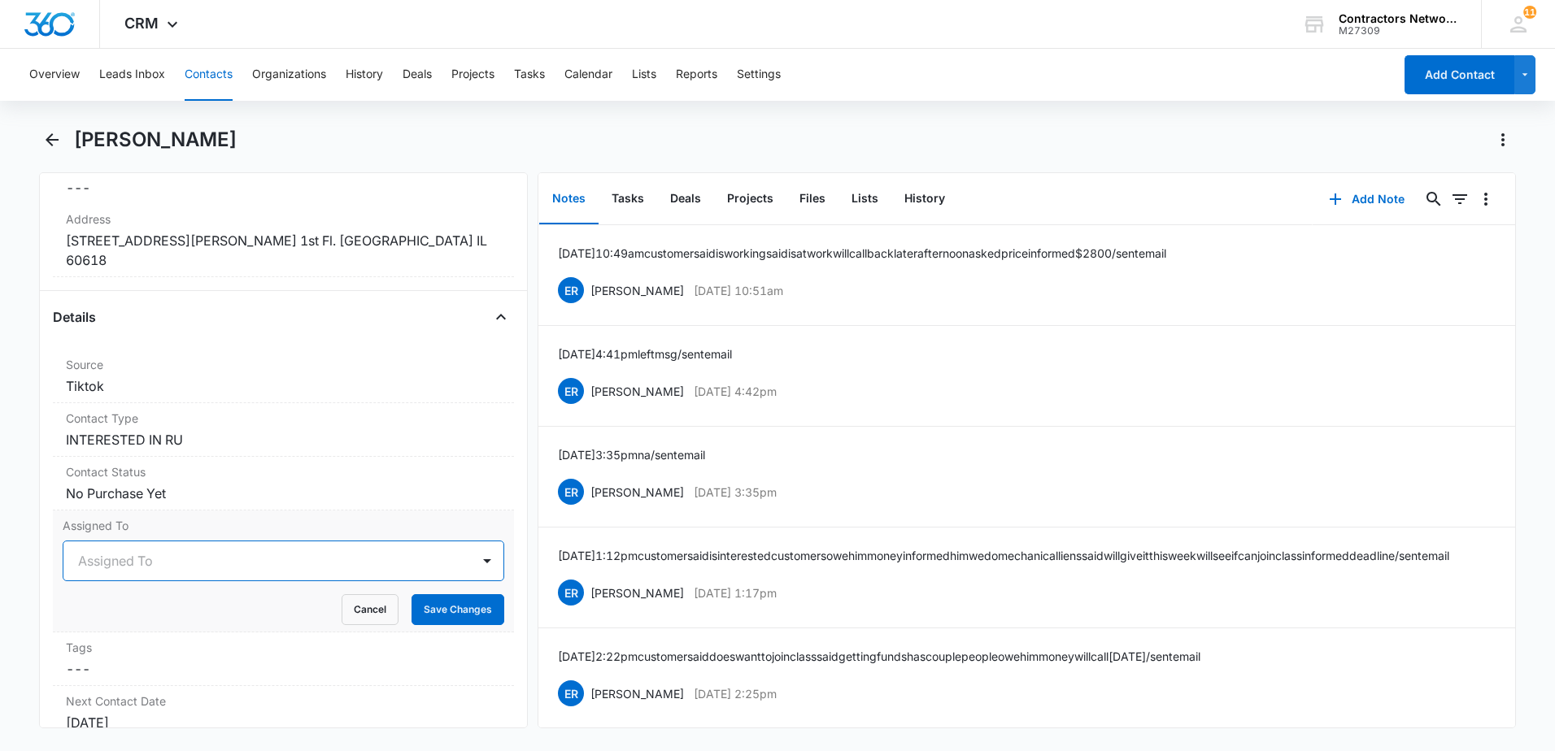
click at [137, 550] on div at bounding box center [264, 561] width 372 height 23
click at [154, 558] on div "Assigned To" at bounding box center [266, 561] width 407 height 39
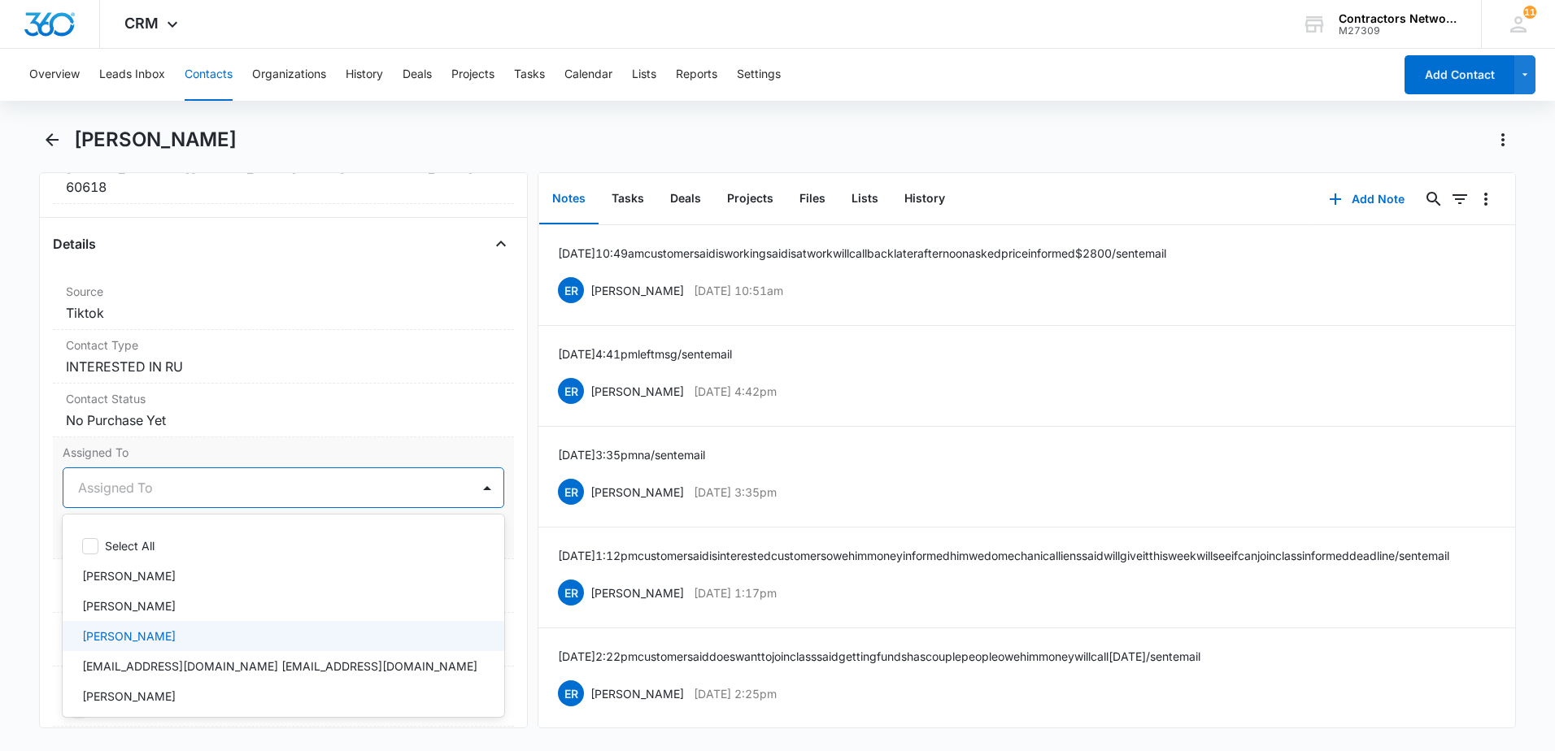
scroll to position [732, 0]
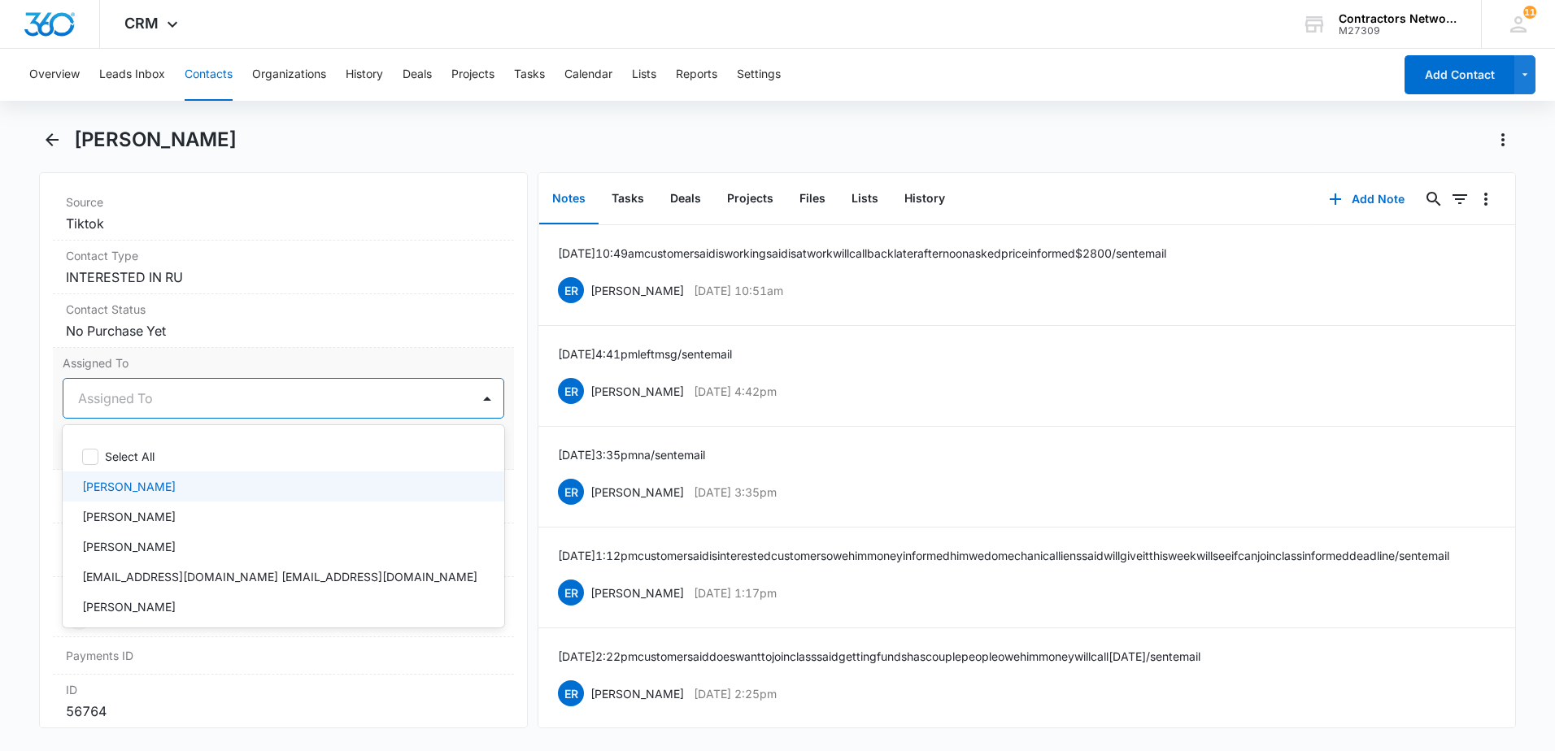
drag, startPoint x: 150, startPoint y: 463, endPoint x: 244, endPoint y: 446, distance: 95.1
click at [152, 478] on p "[PERSON_NAME]" at bounding box center [129, 486] width 94 height 17
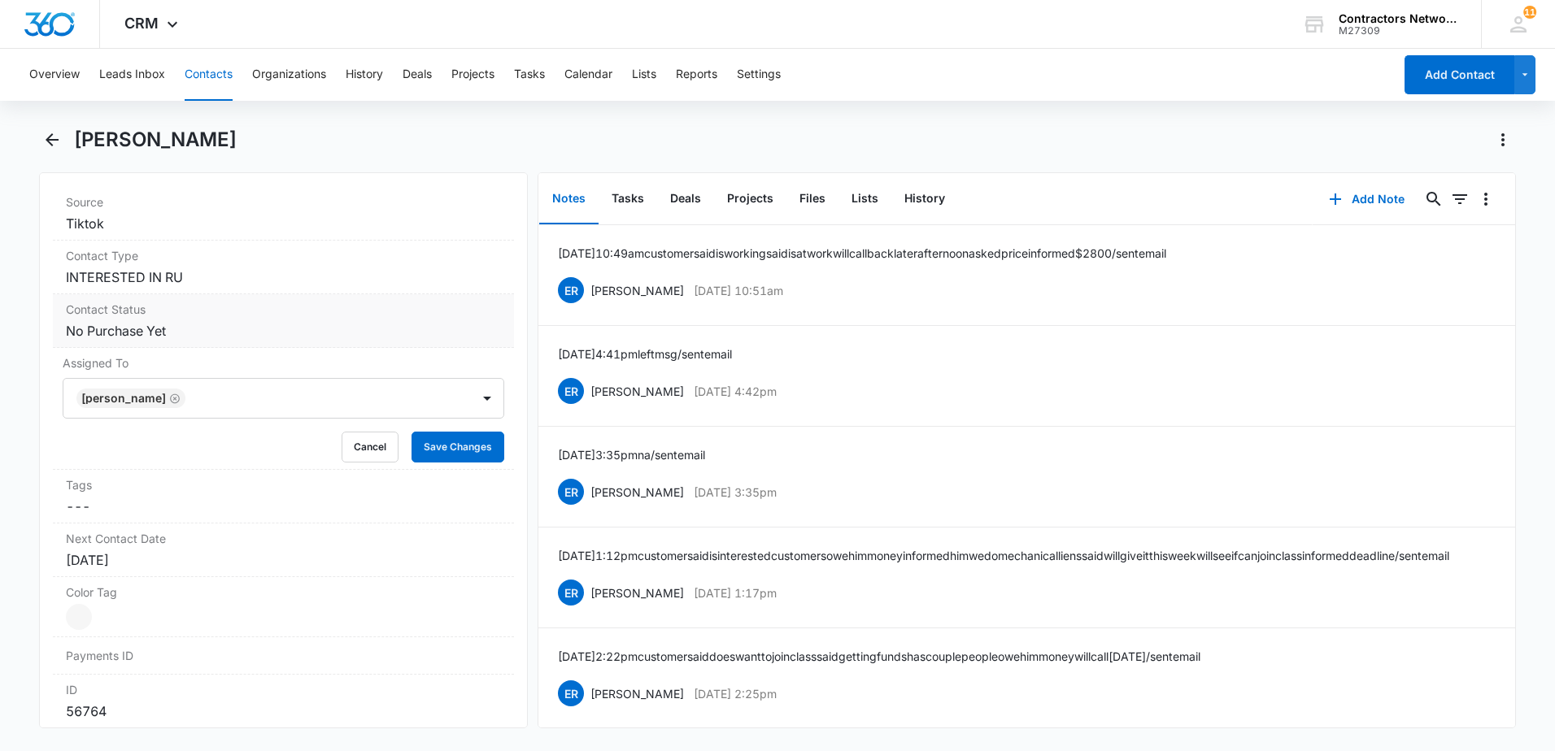
click at [441, 321] on dd "Cancel Save Changes No Purchase Yet" at bounding box center [283, 331] width 435 height 20
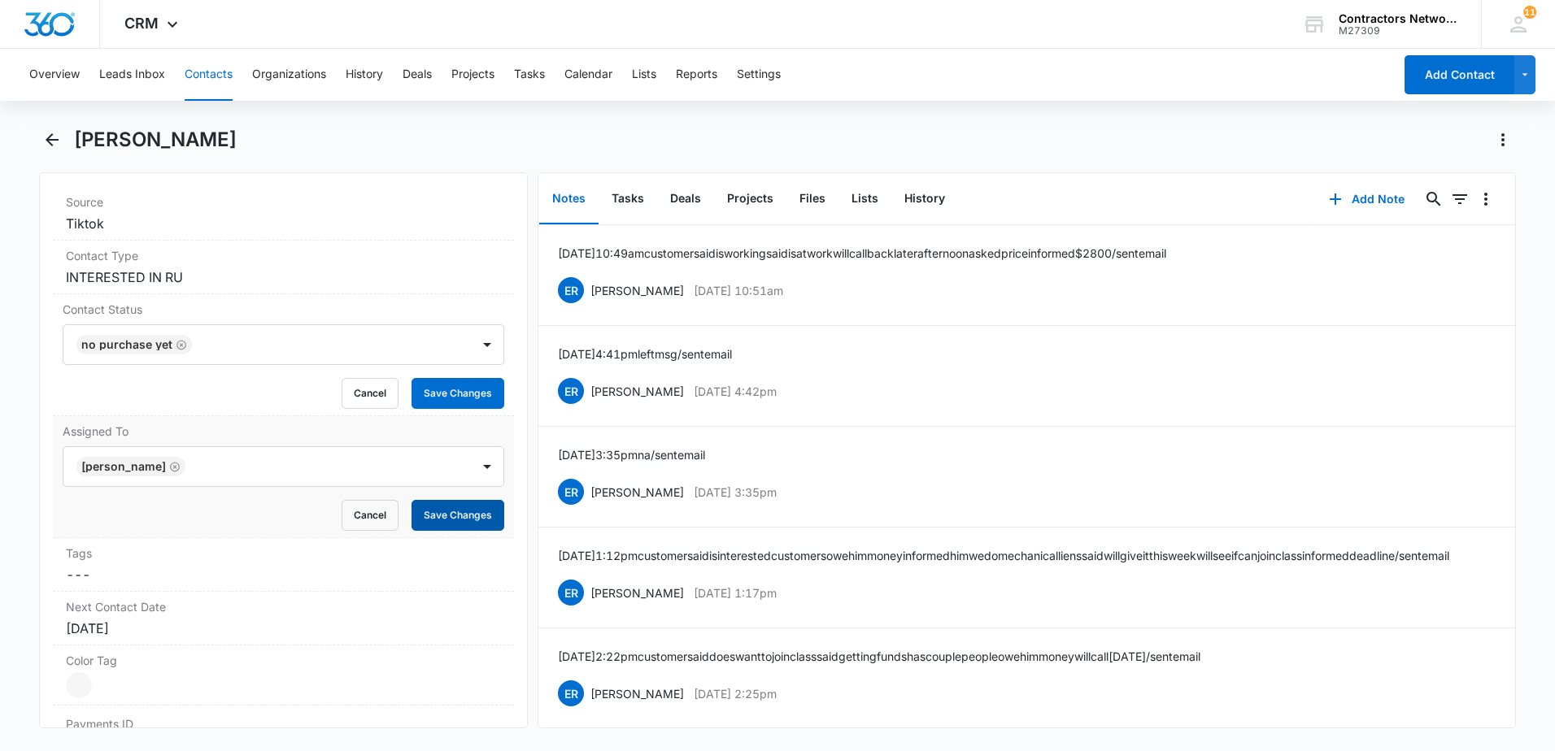
click at [450, 469] on form "[PERSON_NAME] Cancel Save Changes" at bounding box center [284, 488] width 442 height 85
drag, startPoint x: 433, startPoint y: 372, endPoint x: 433, endPoint y: 438, distance: 65.9
click at [433, 391] on div "Contact Status No Purchase Yet Cancel Save Changes" at bounding box center [283, 355] width 461 height 122
click at [434, 507] on button "Save Changes" at bounding box center [457, 515] width 93 height 31
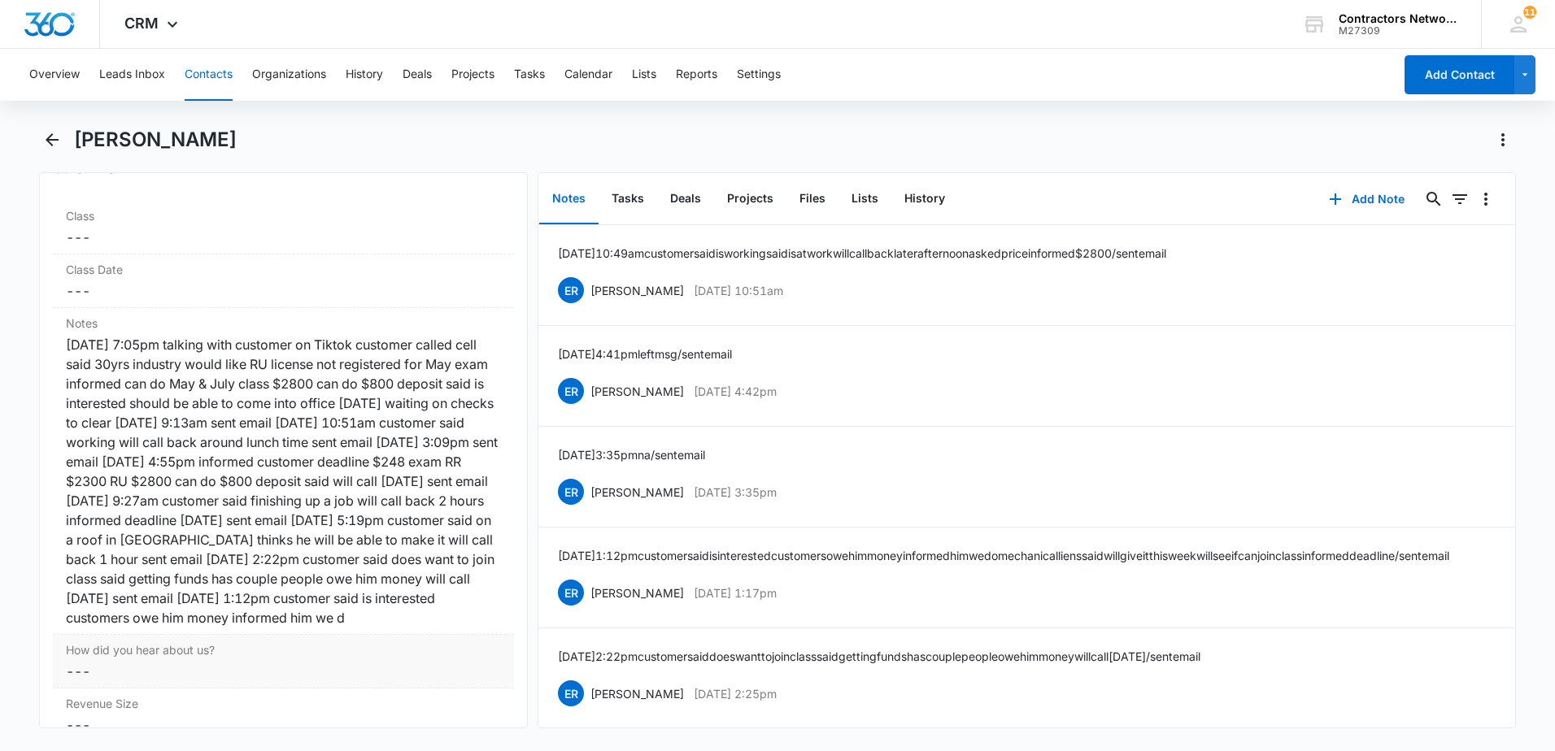
scroll to position [2114, 0]
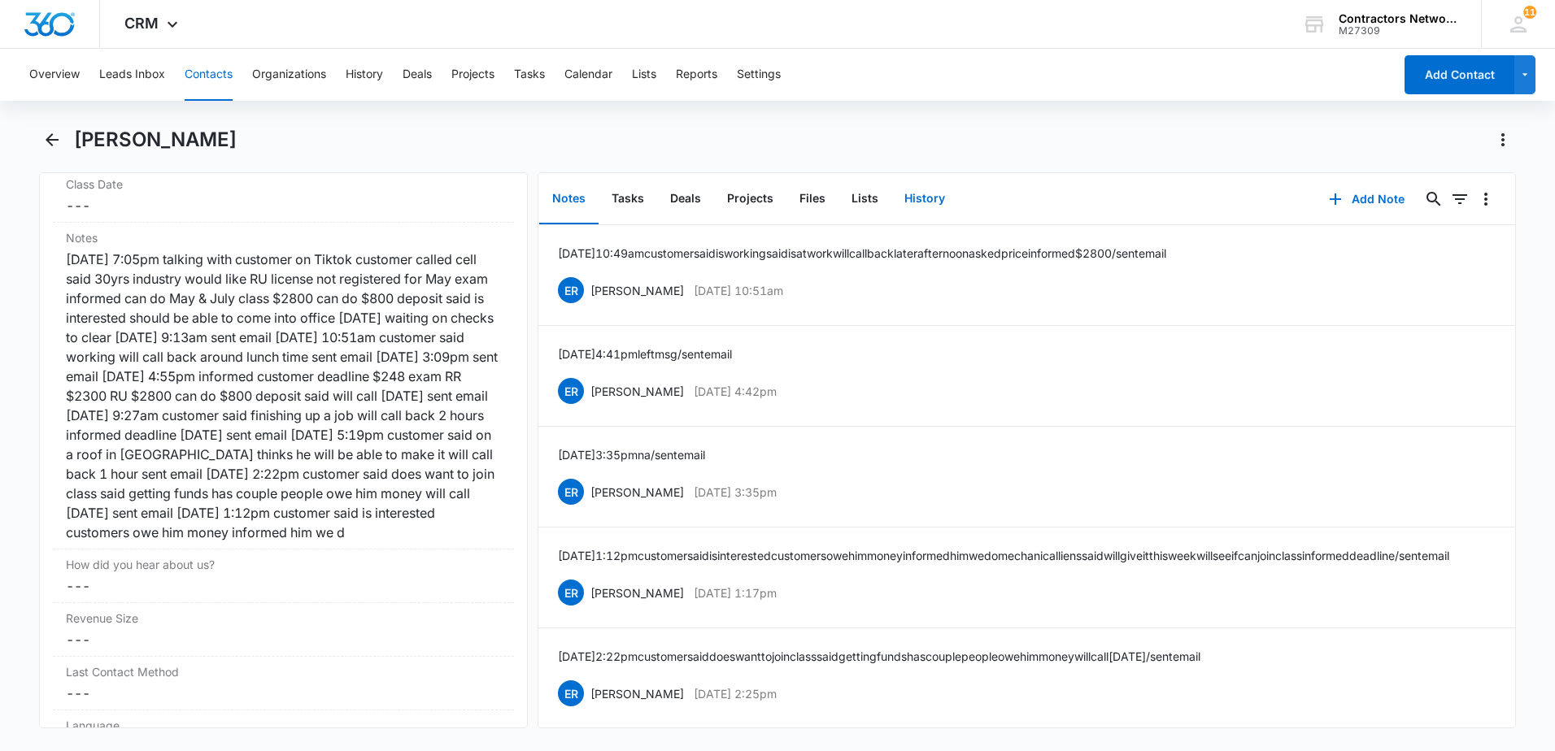
click at [932, 198] on button "History" at bounding box center [924, 199] width 67 height 50
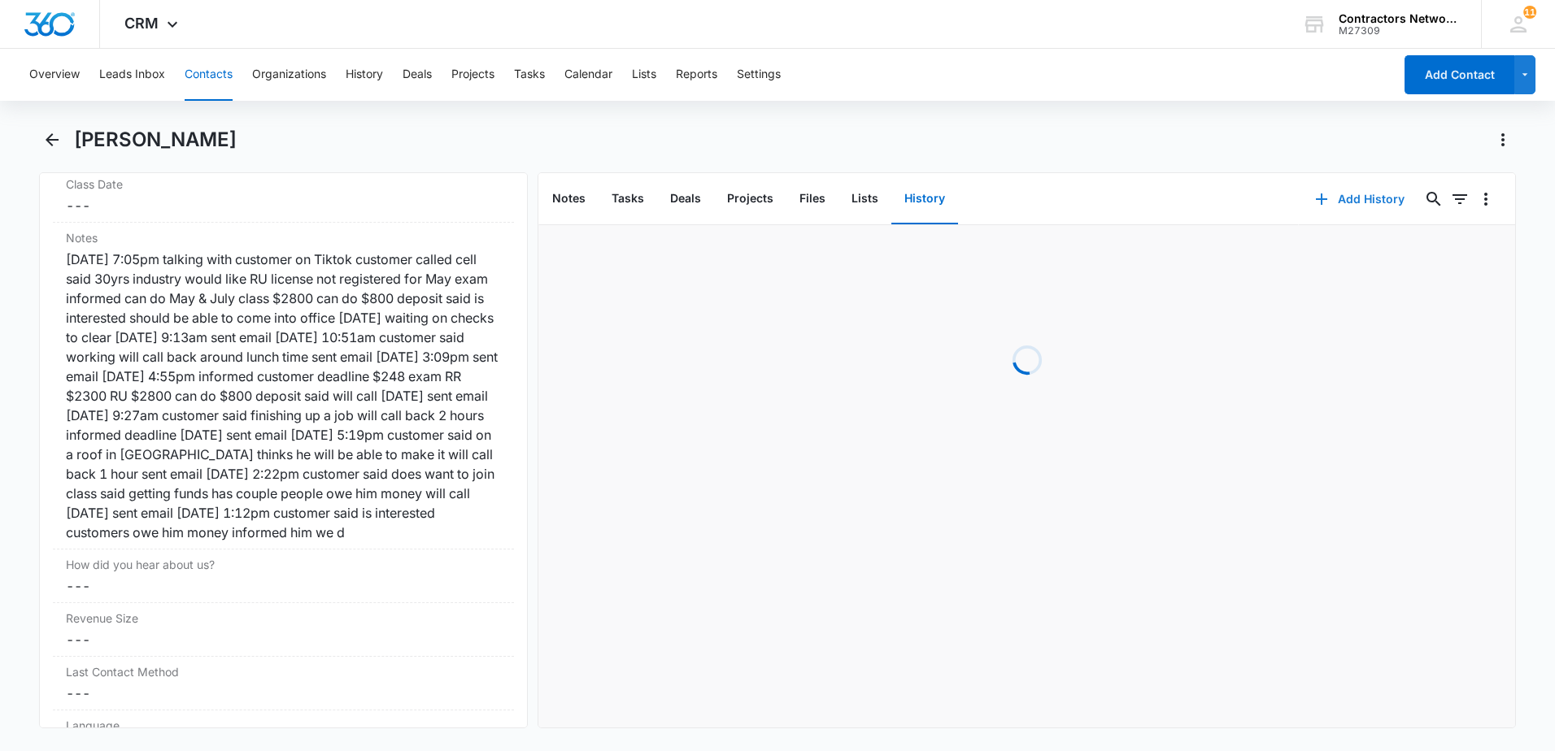
click at [1316, 198] on icon "button" at bounding box center [1321, 199] width 11 height 11
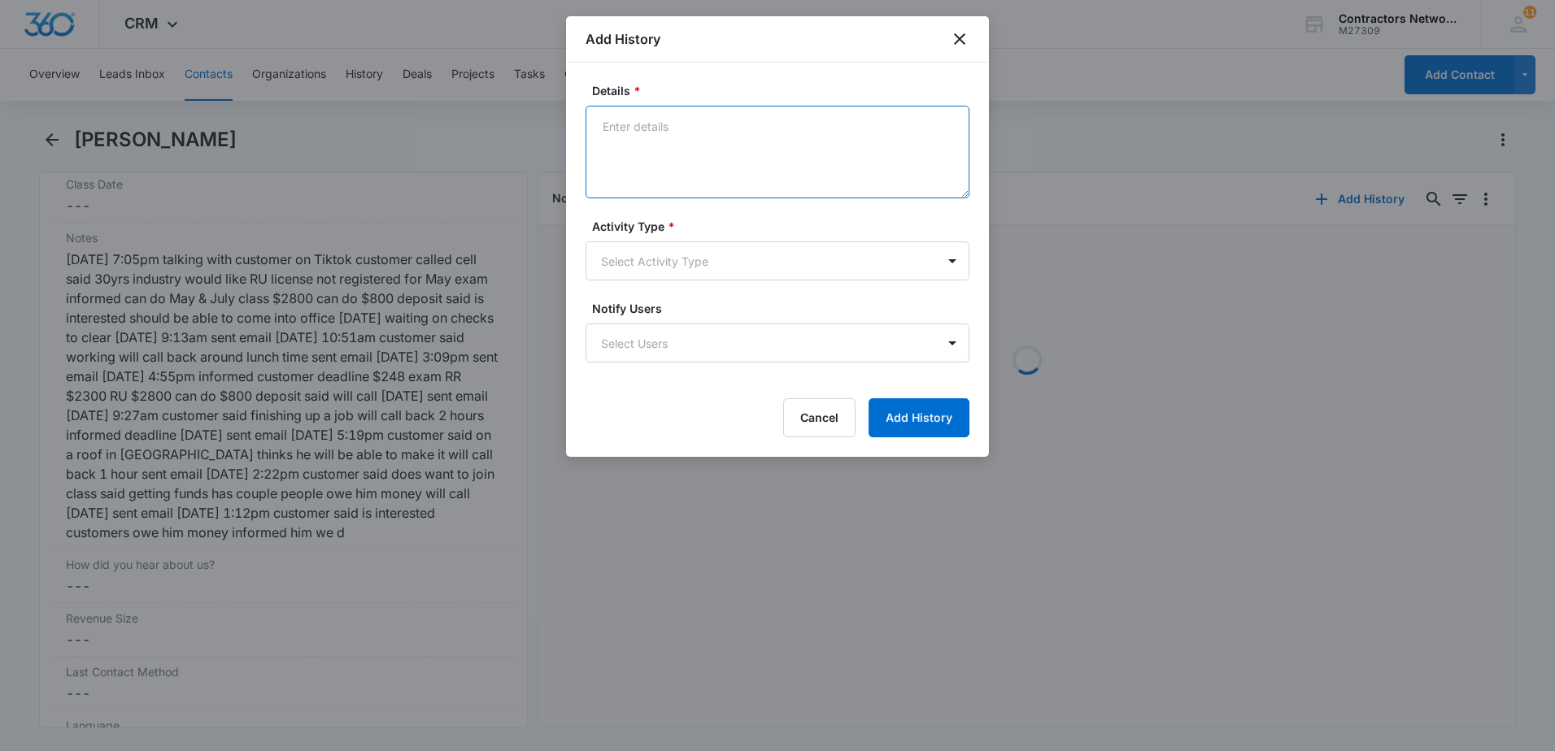
click at [666, 159] on textarea "Details *" at bounding box center [778, 152] width 384 height 93
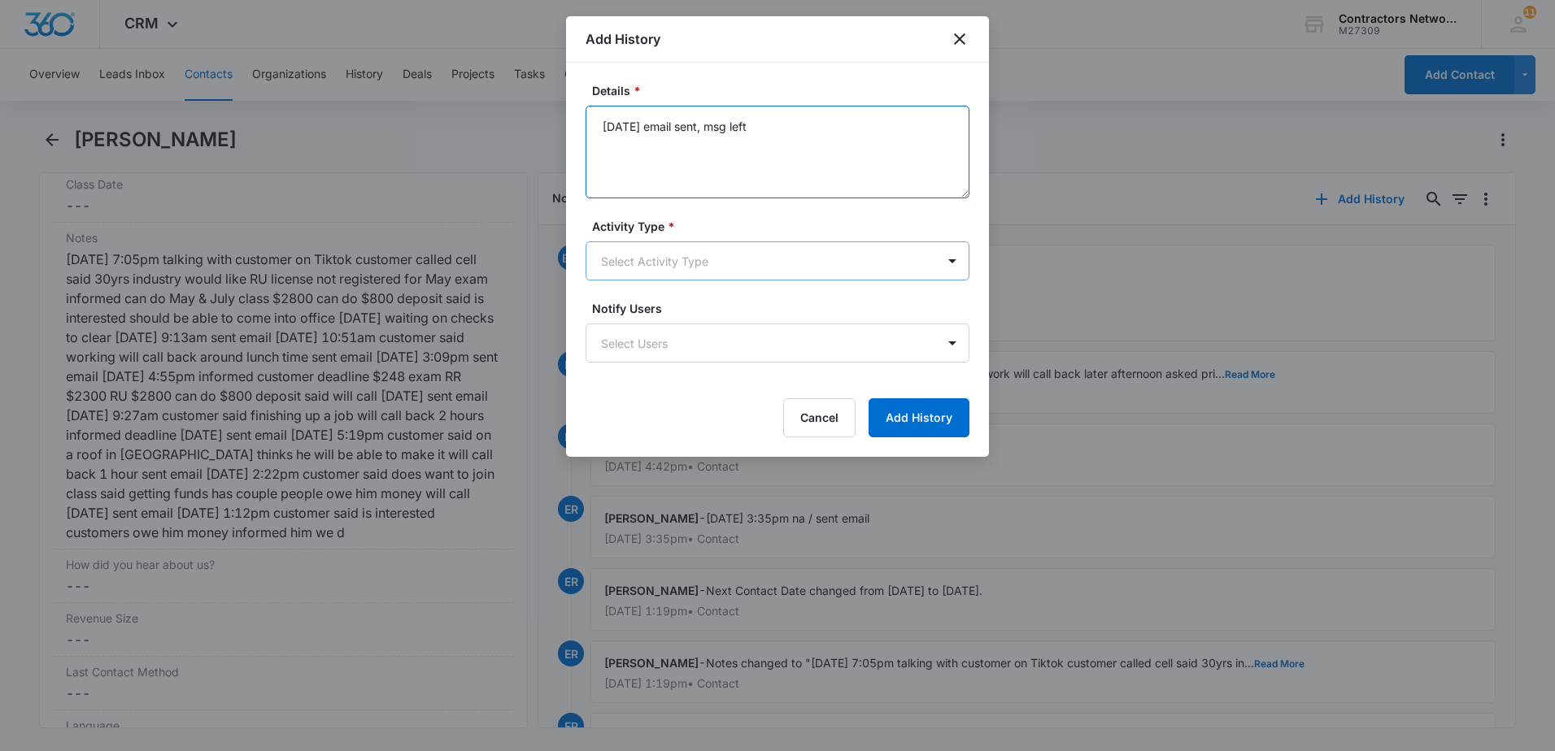
type textarea "[DATE] email sent, msg left"
click at [652, 259] on body "CRM Apps Reputation Websites Forms CRM Email Social Shop Payments POS Content A…" at bounding box center [777, 375] width 1555 height 751
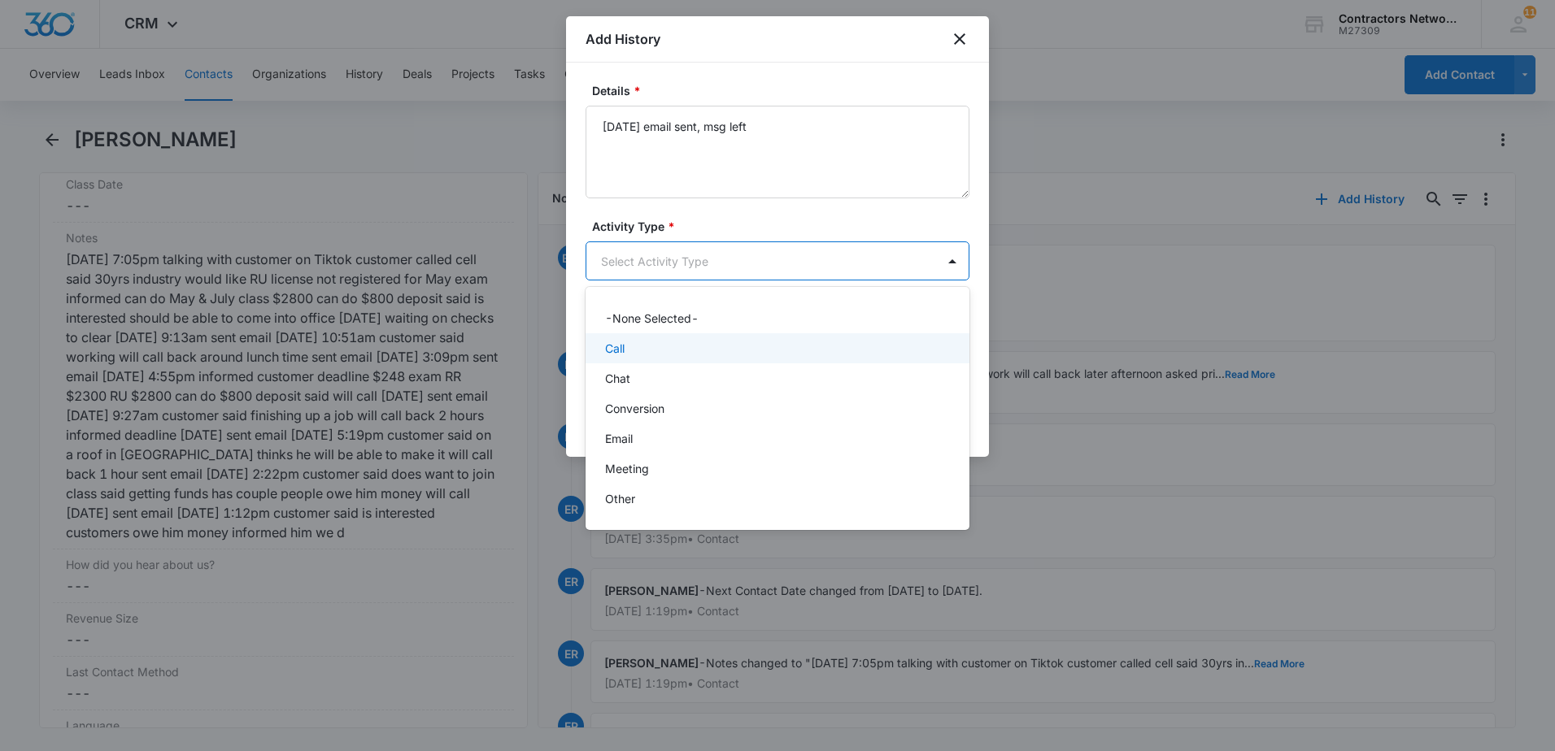
drag, startPoint x: 646, startPoint y: 349, endPoint x: 671, endPoint y: 329, distance: 31.9
click at [647, 345] on div "Call" at bounding box center [776, 348] width 342 height 17
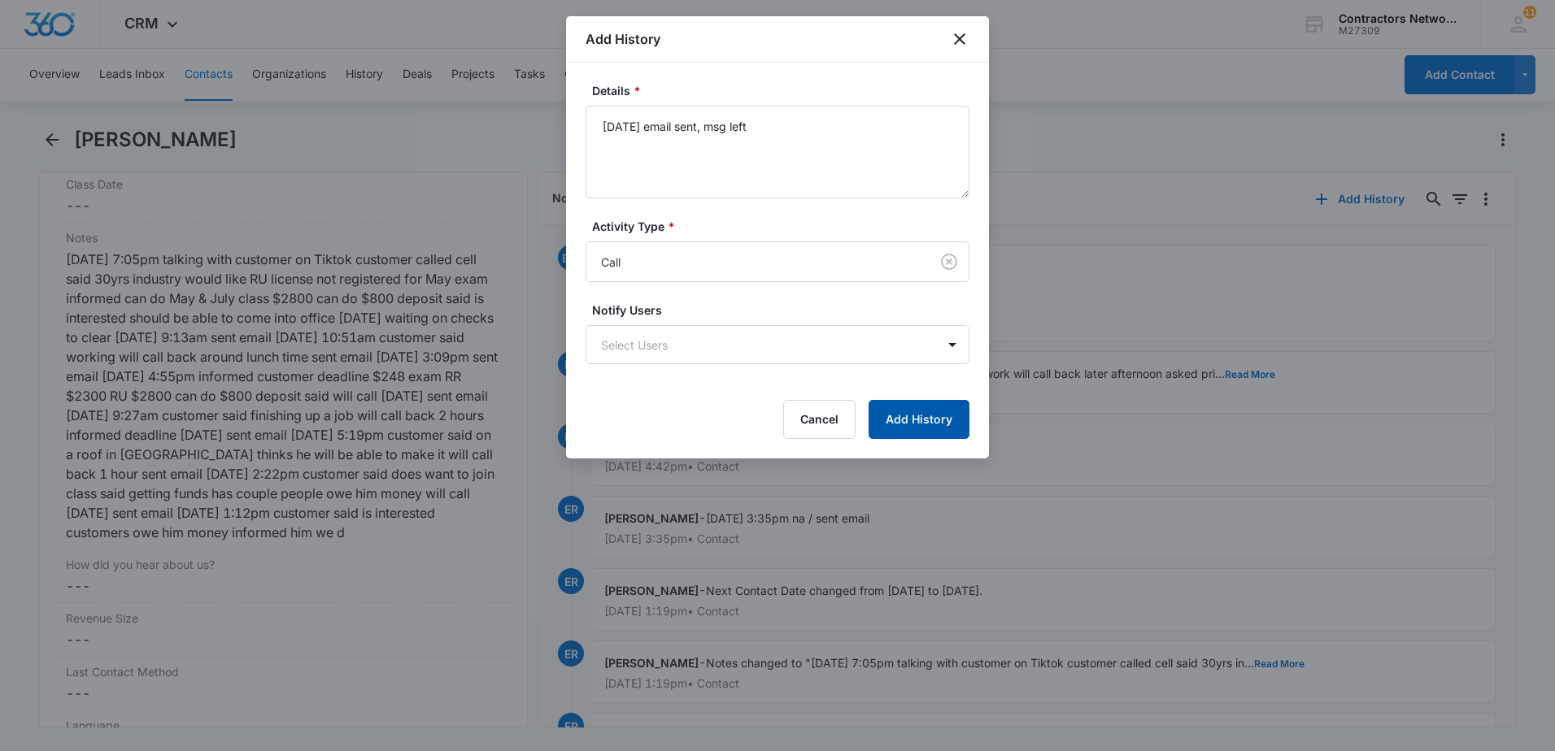
drag, startPoint x: 938, startPoint y: 423, endPoint x: 919, endPoint y: 407, distance: 25.4
click at [941, 422] on button "Add History" at bounding box center [919, 419] width 101 height 39
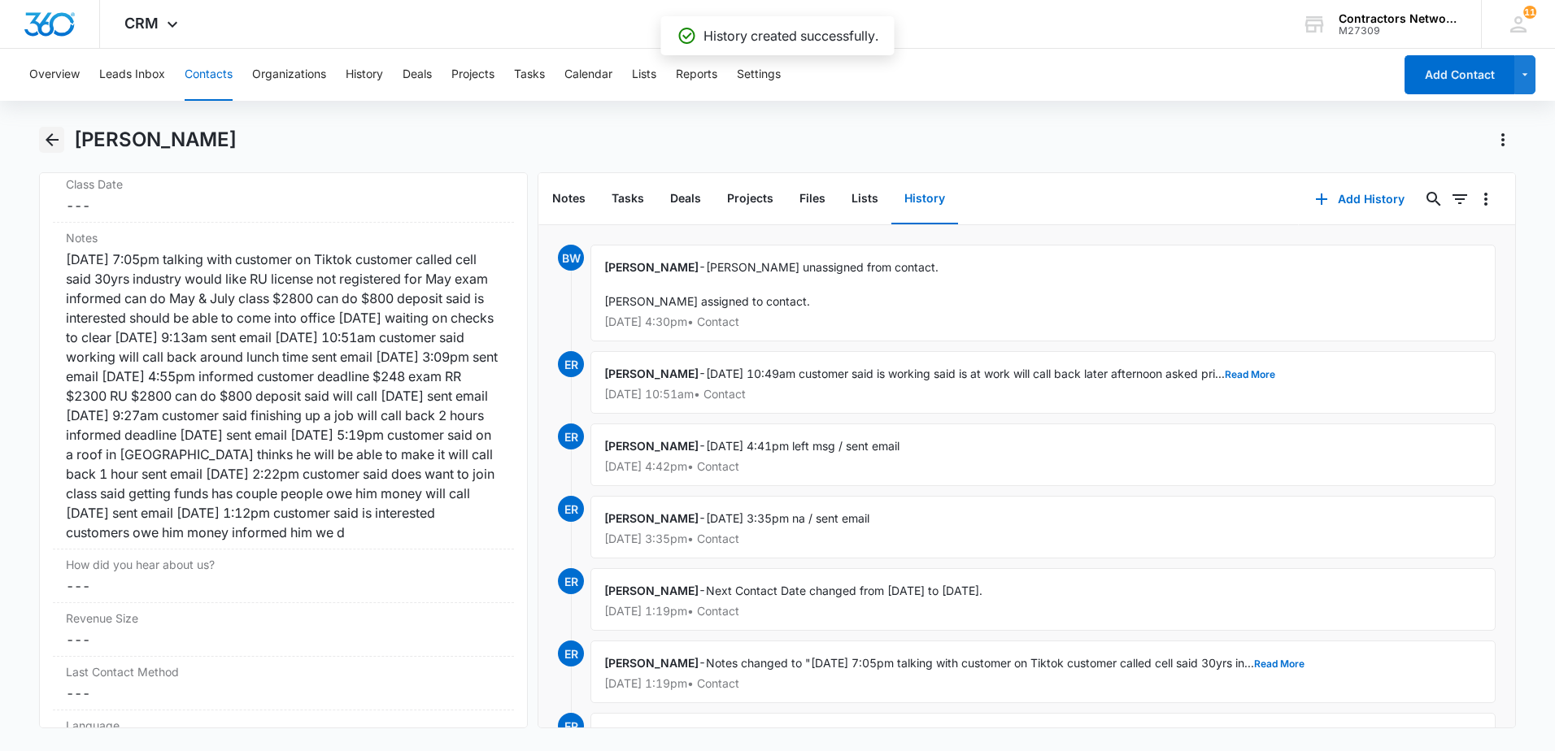
click at [51, 137] on icon "Back" at bounding box center [52, 140] width 20 height 20
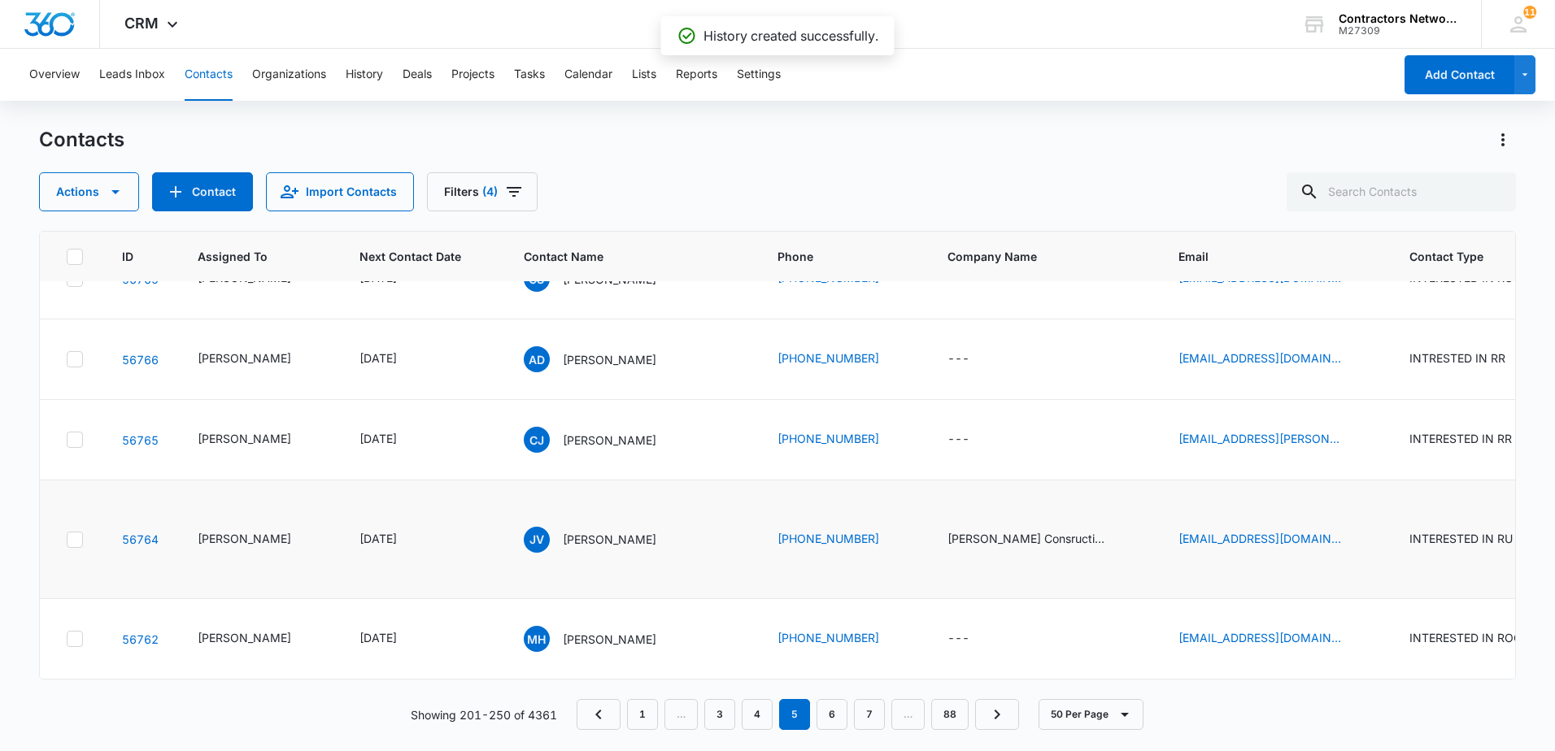
scroll to position [3844, 0]
click at [760, 712] on link "4" at bounding box center [757, 714] width 31 height 31
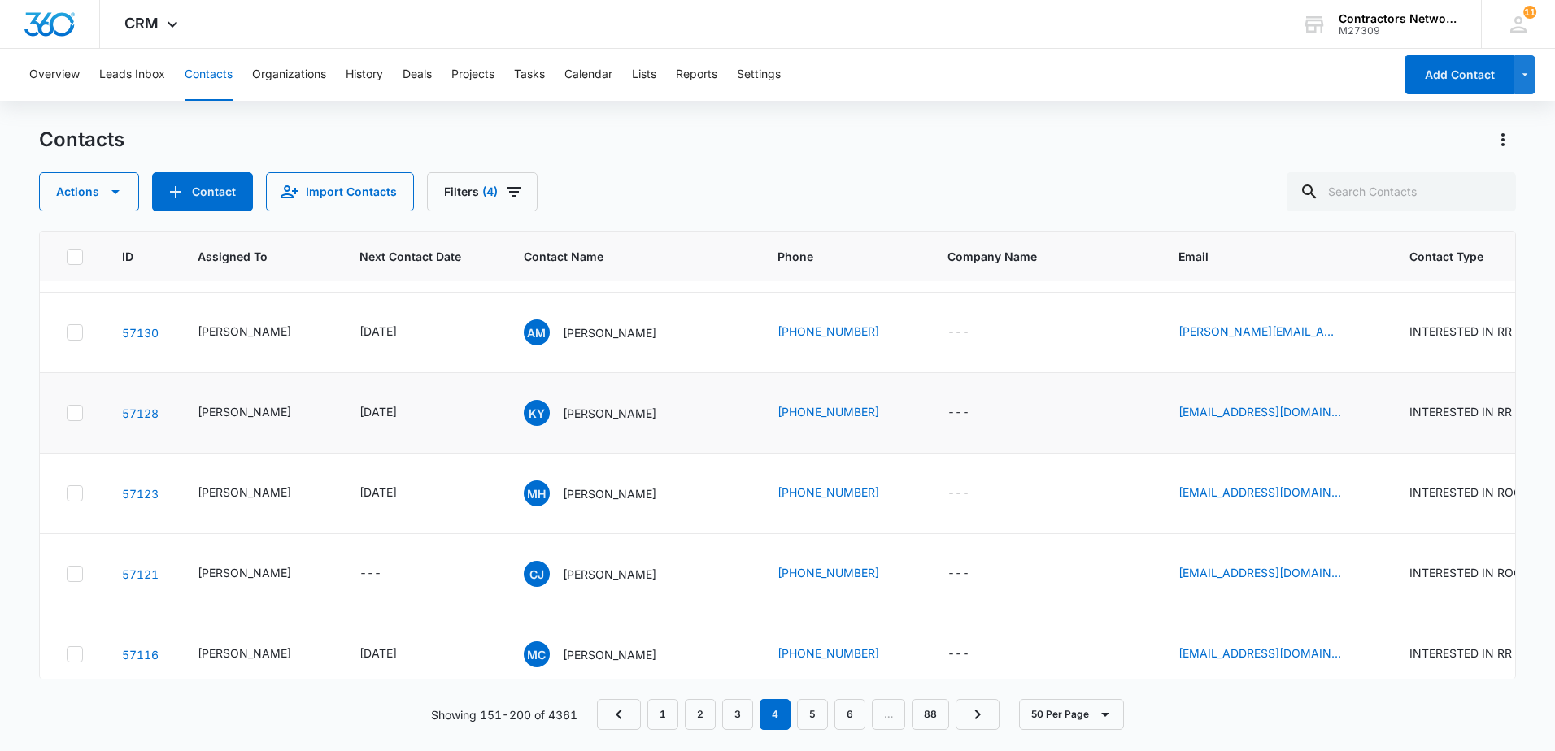
scroll to position [325, 0]
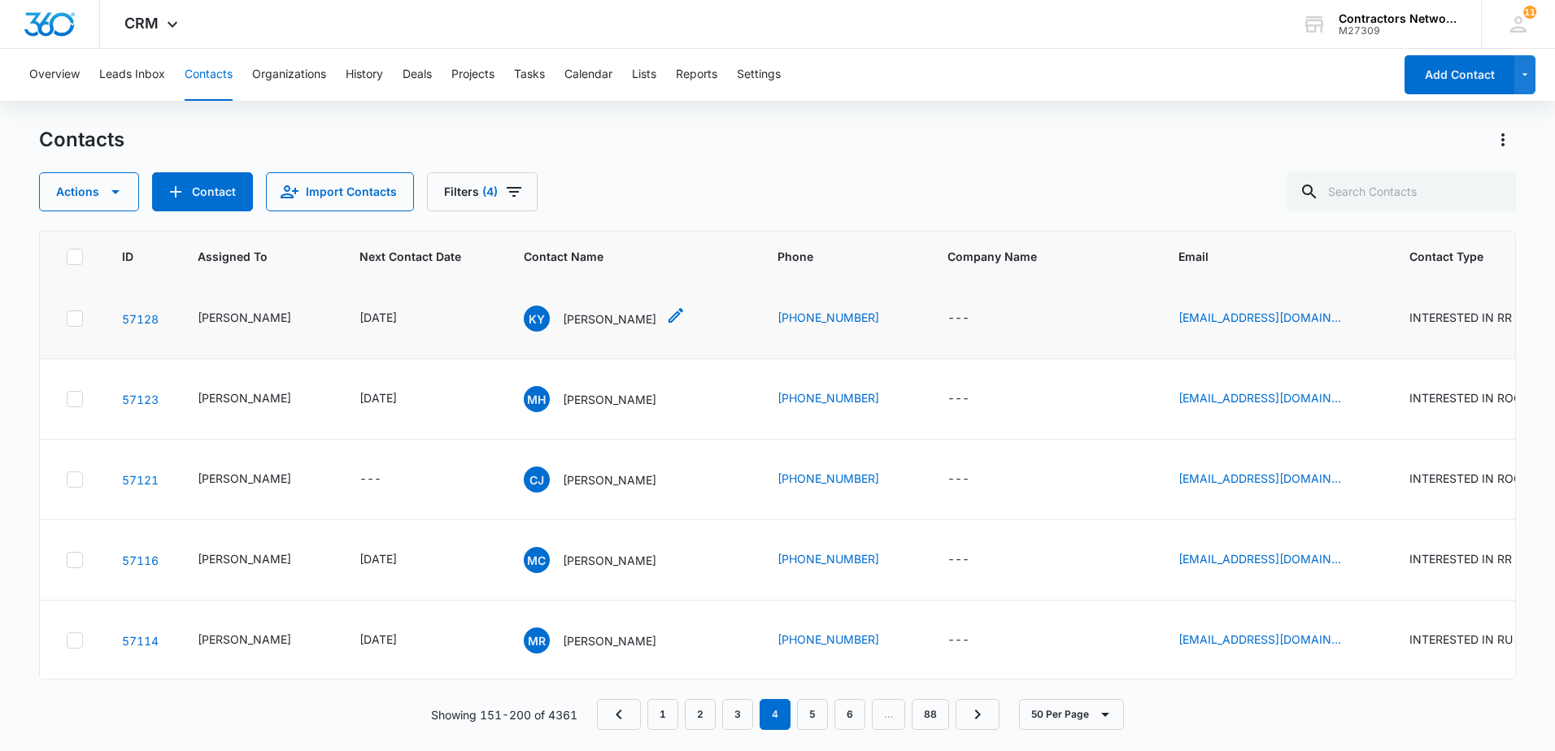
click at [581, 328] on p "[PERSON_NAME]" at bounding box center [610, 319] width 94 height 17
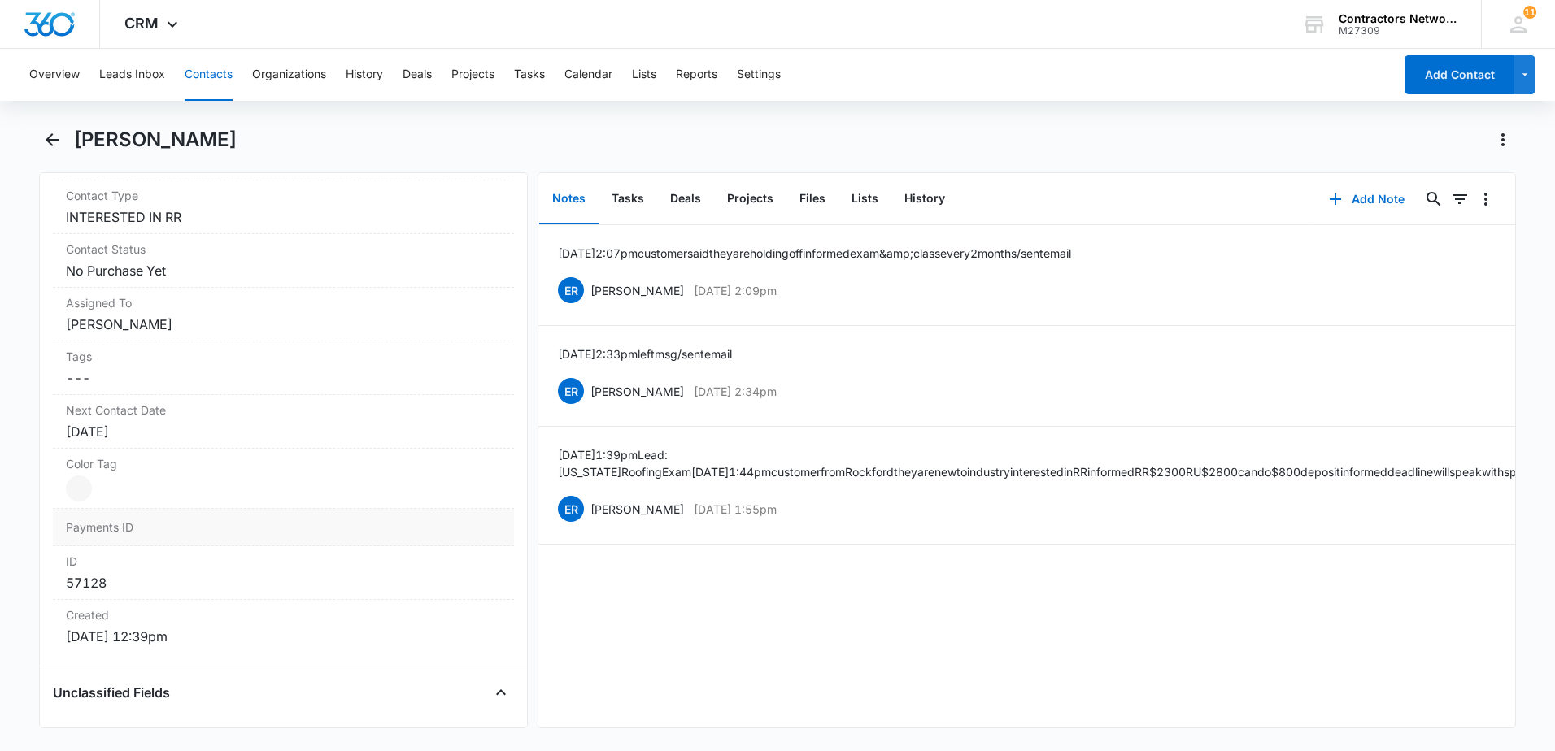
scroll to position [732, 0]
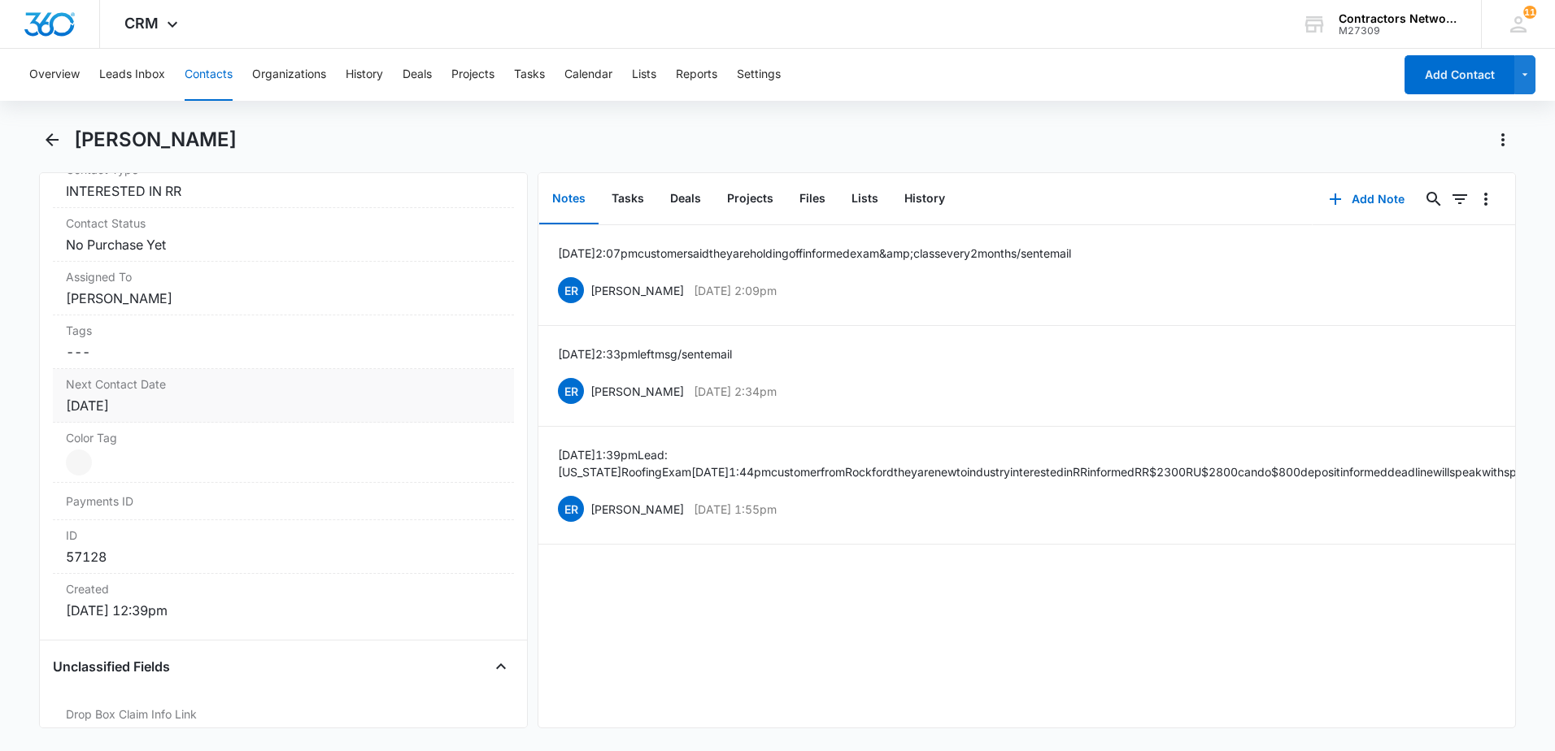
click at [239, 416] on div "Next Contact Date Cancel Save Changes [DATE]" at bounding box center [283, 396] width 461 height 54
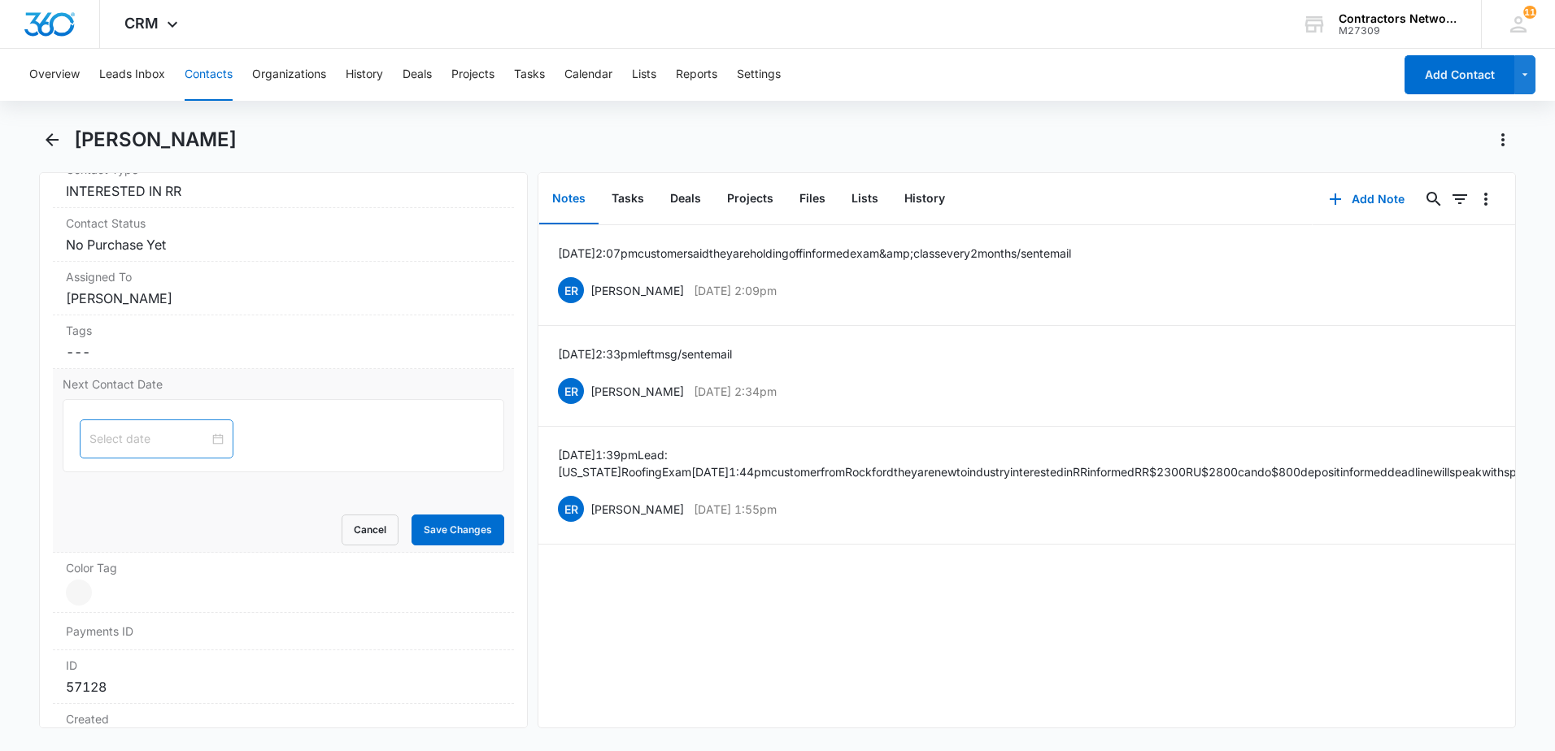
click at [171, 450] on div at bounding box center [157, 439] width 154 height 39
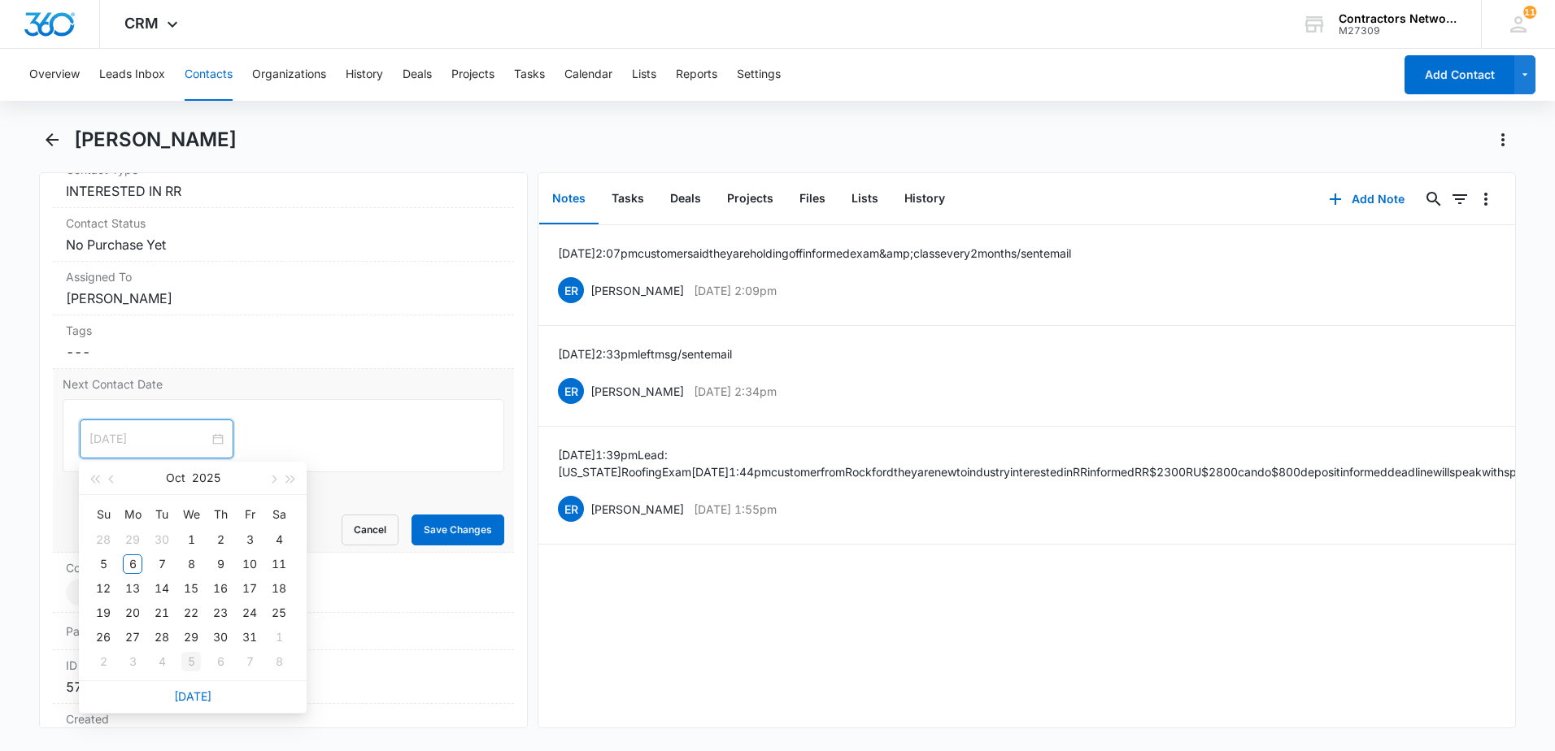
type input "[DATE]"
click at [204, 701] on link "[DATE]" at bounding box center [192, 697] width 37 height 14
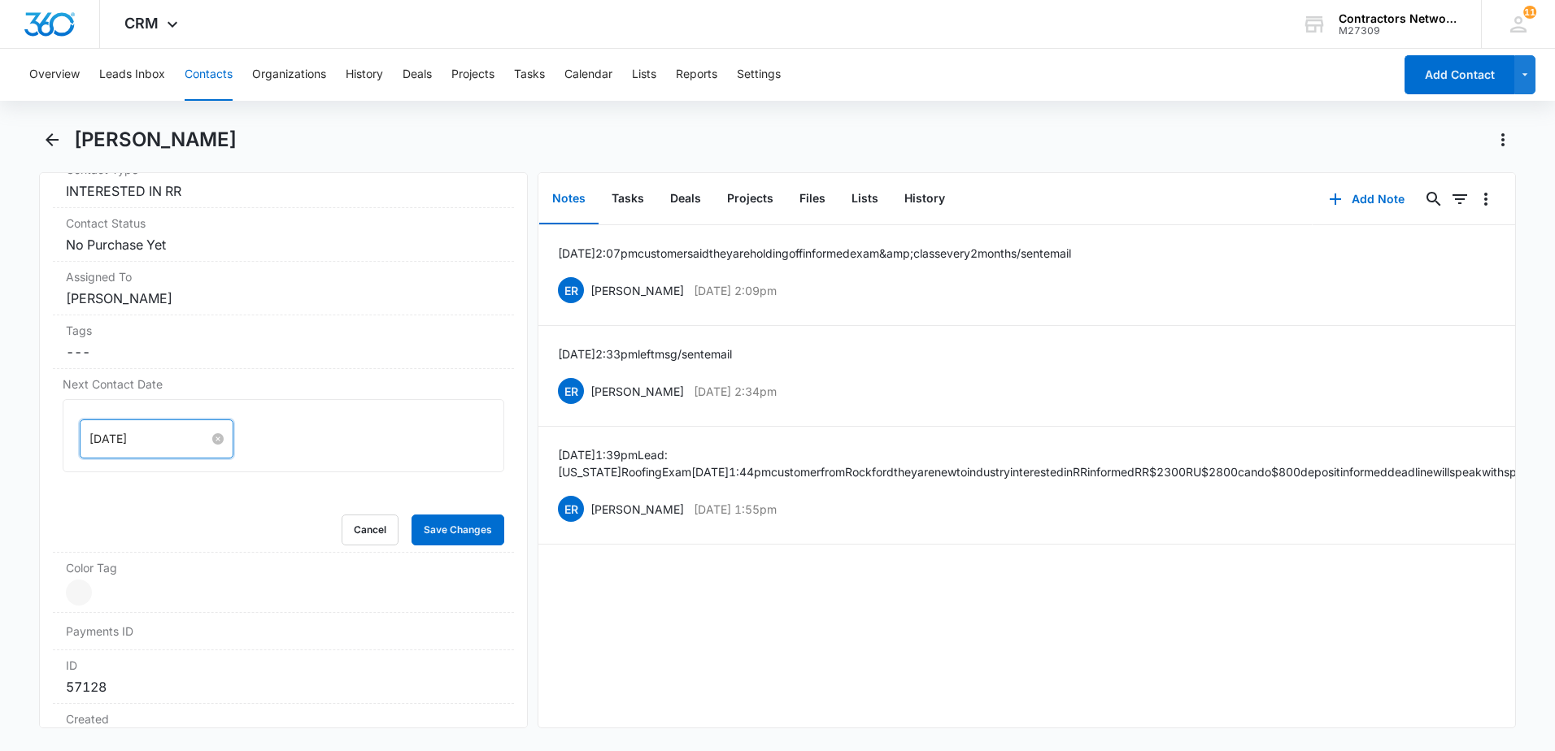
click at [179, 436] on input "[DATE]" at bounding box center [149, 439] width 120 height 18
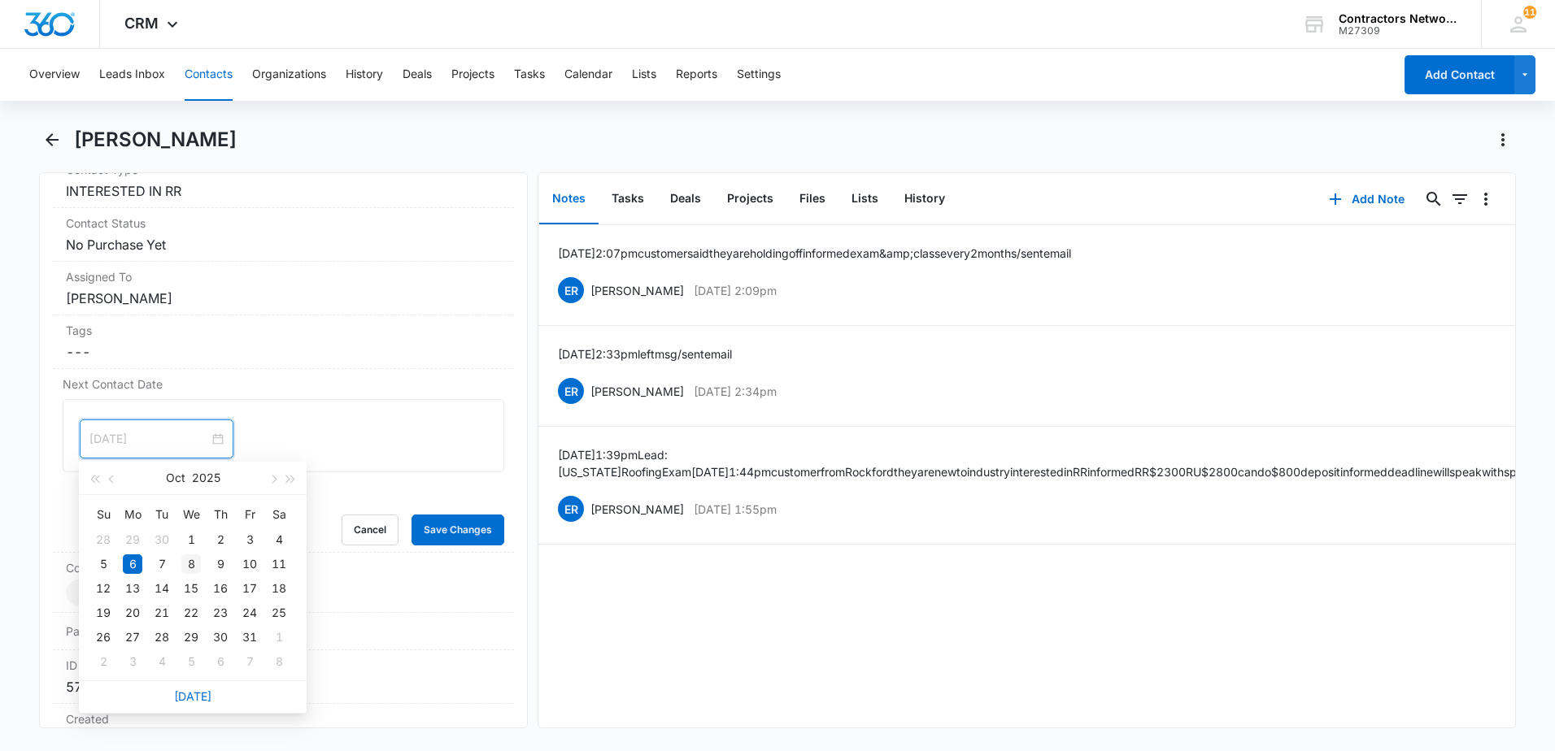
type input "[DATE]"
click at [189, 556] on div "8" at bounding box center [191, 565] width 20 height 20
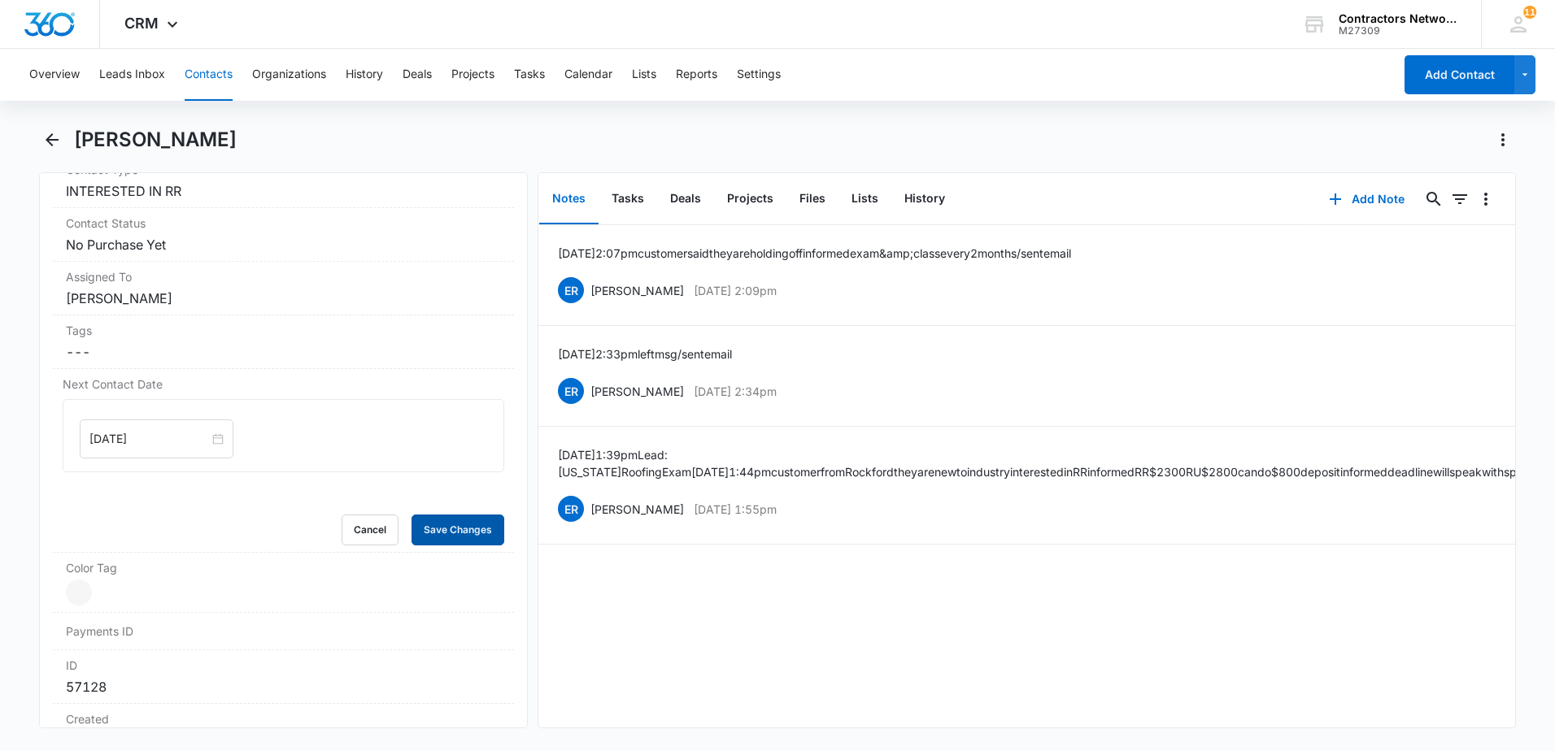
click at [421, 526] on button "Save Changes" at bounding box center [457, 530] width 93 height 31
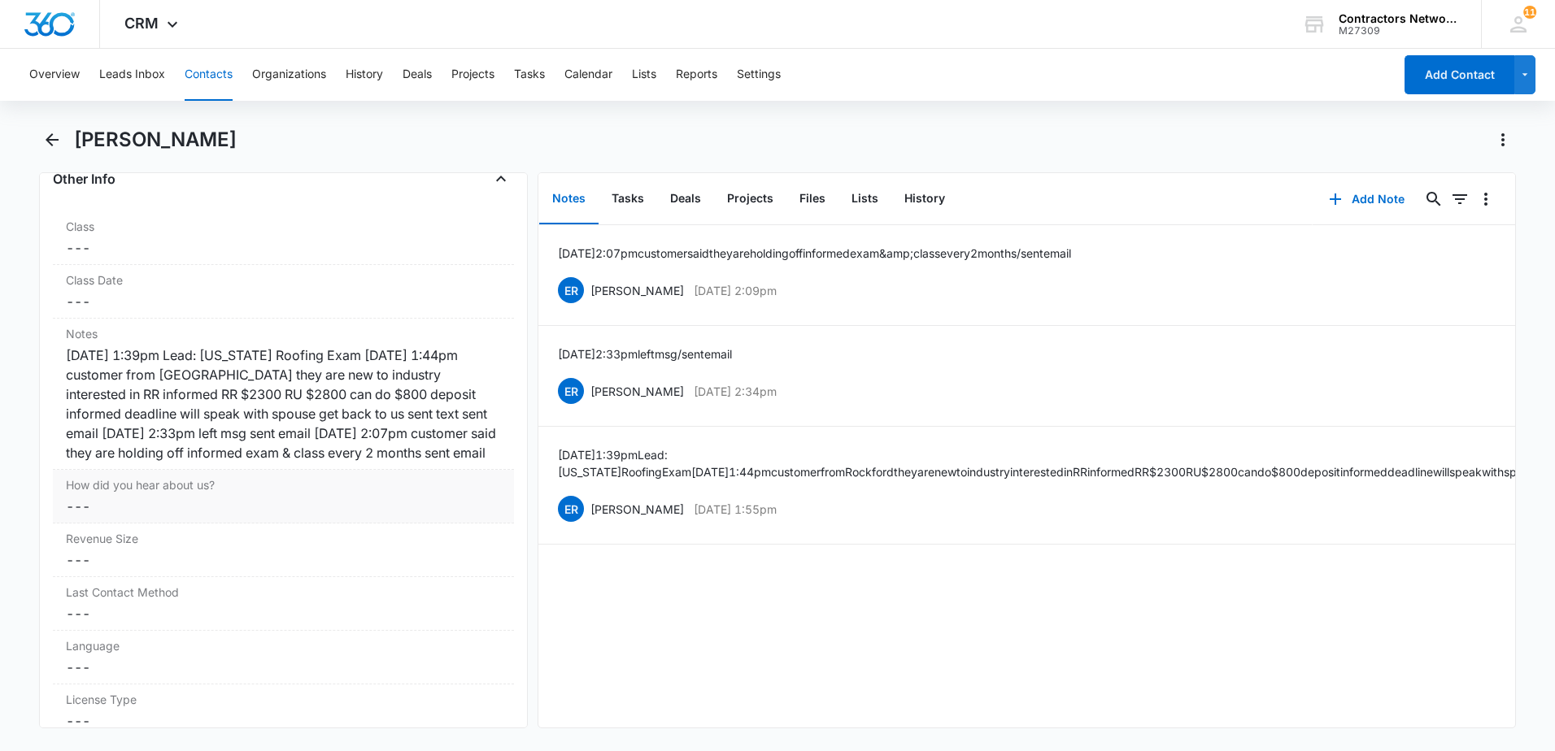
scroll to position [1870, 0]
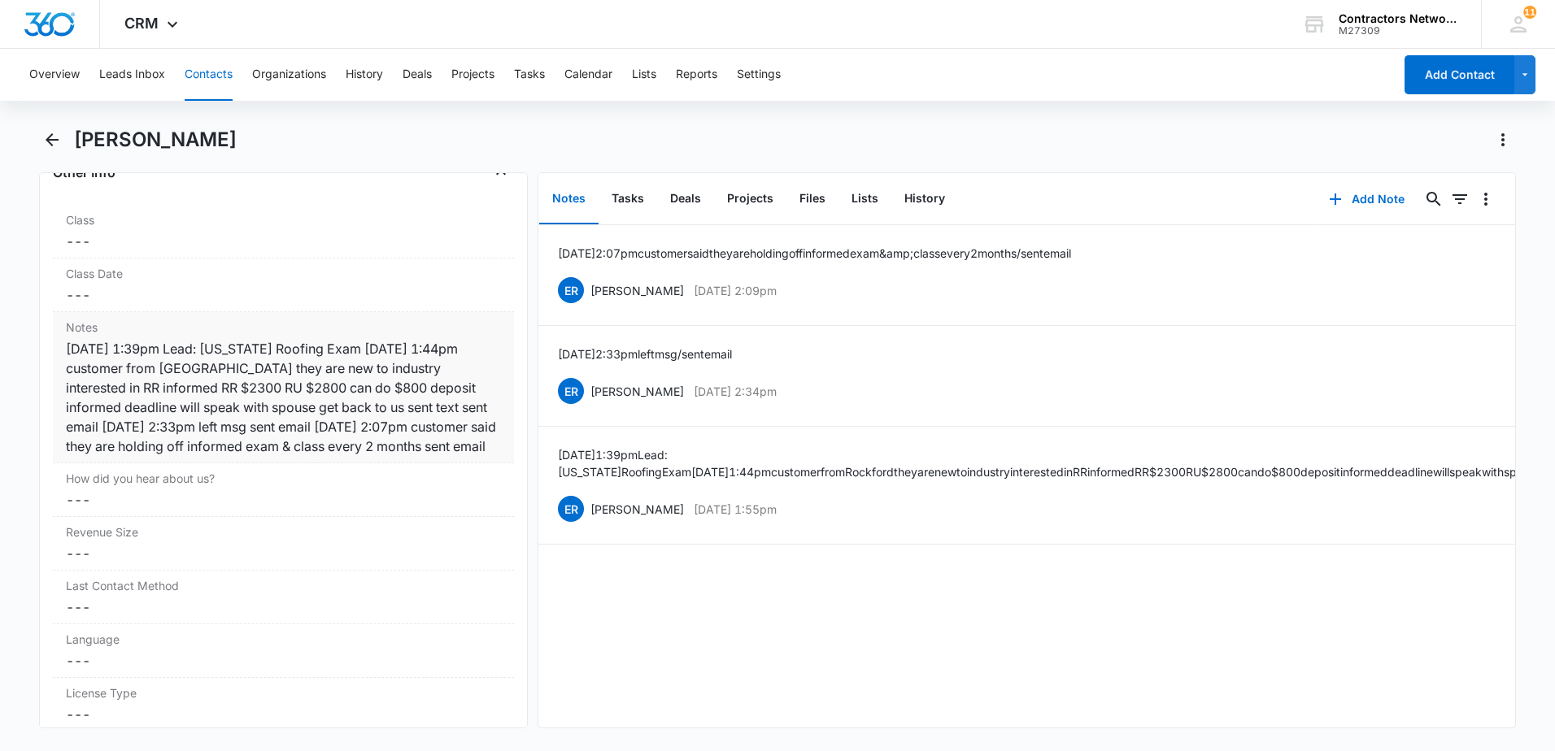
click at [351, 456] on div "[DATE] 1:39pm Lead: [US_STATE] Roofing Exam [DATE] 1:44pm customer from [GEOGRA…" at bounding box center [283, 397] width 435 height 117
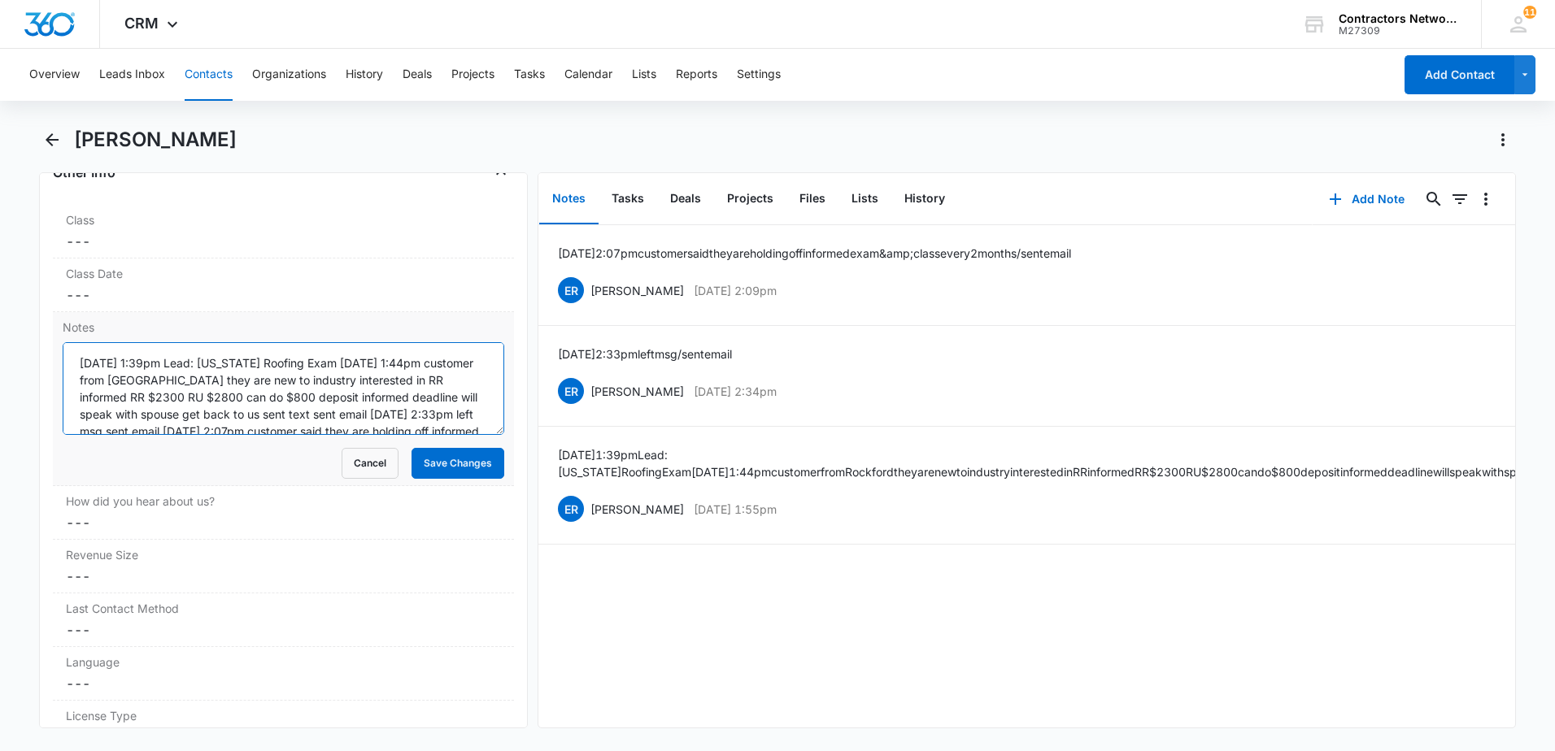
scroll to position [34, 0]
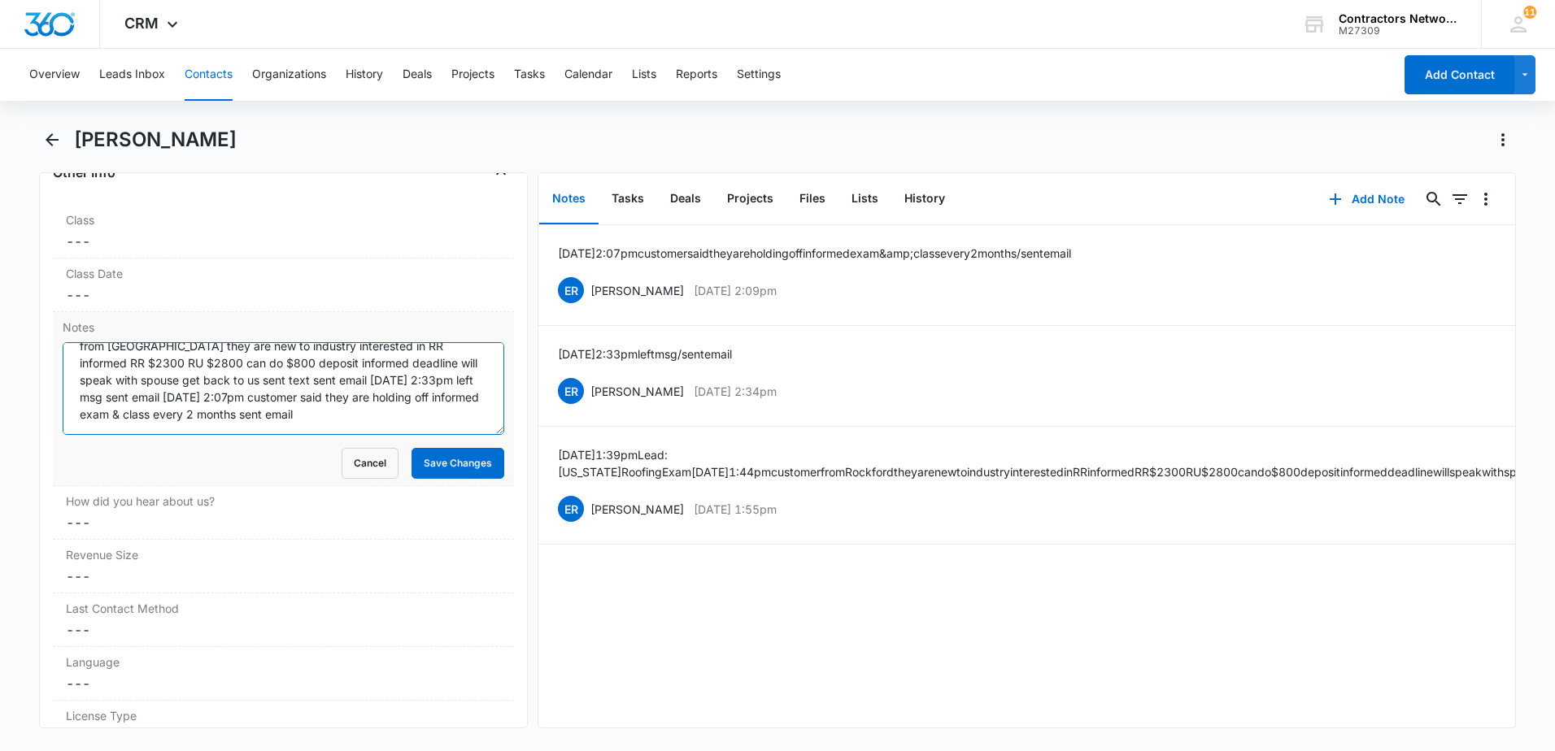
click at [468, 416] on textarea "[DATE] 1:39pm Lead: [US_STATE] Roofing Exam [DATE] 1:44pm customer from [GEOGRA…" at bounding box center [284, 388] width 442 height 93
type textarea "[DATE] 1:39pm Lead: [US_STATE] Roofing Exam [DATE] 1:44pm customer from [GEOGRA…"
click at [455, 459] on button "Save Changes" at bounding box center [457, 463] width 93 height 31
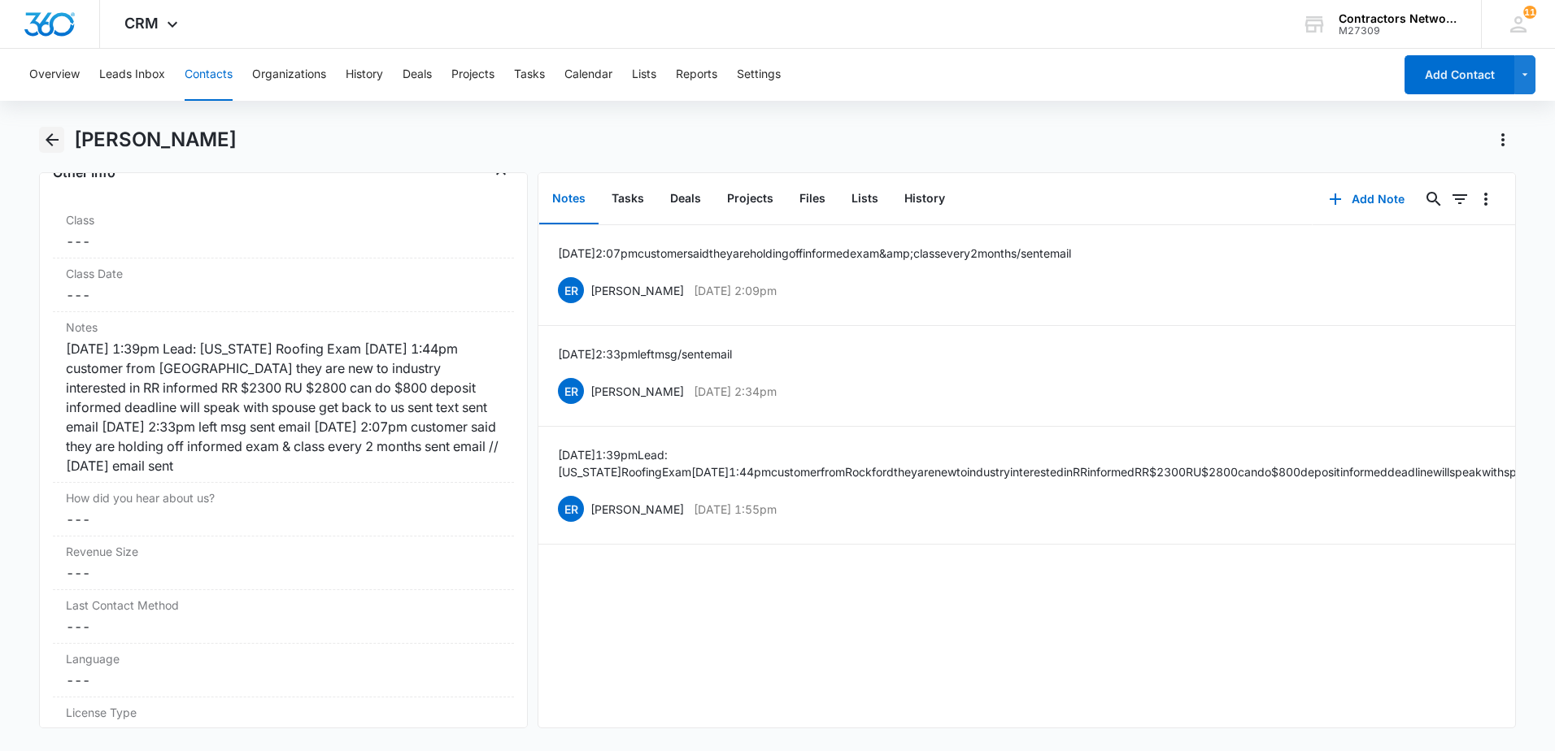
drag, startPoint x: 62, startPoint y: 142, endPoint x: 57, endPoint y: 132, distance: 11.6
click at [57, 133] on button "Back" at bounding box center [51, 140] width 25 height 26
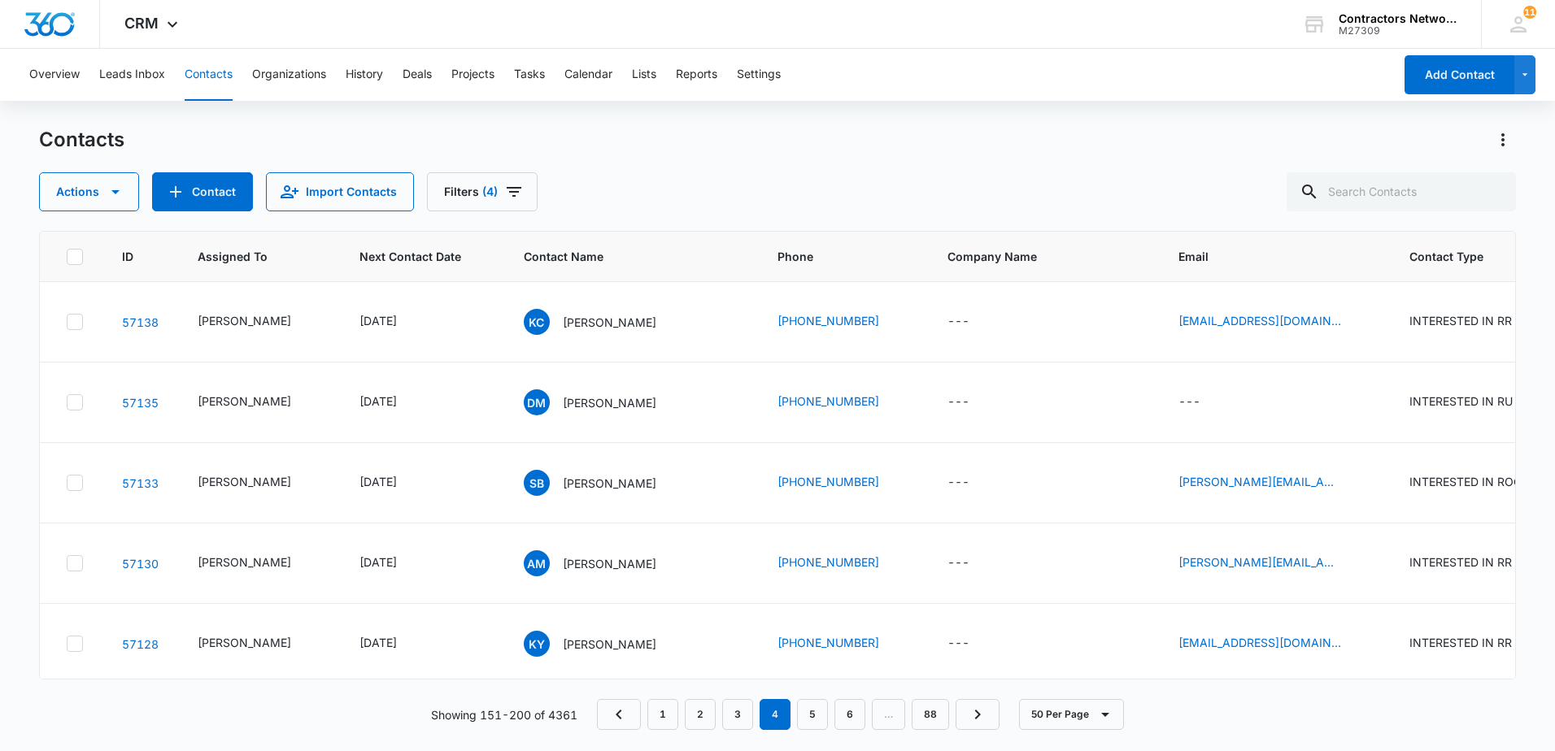
scroll to position [325, 0]
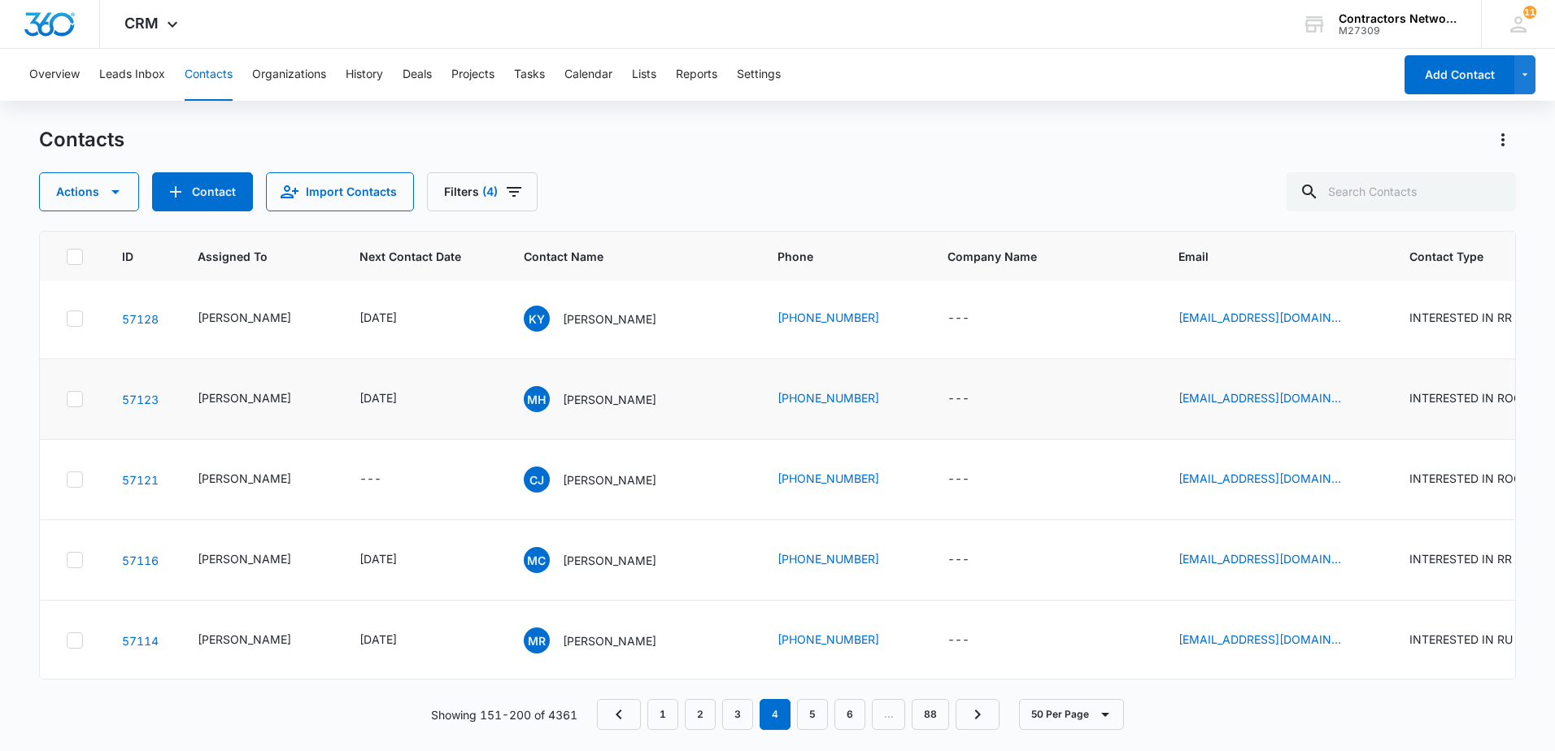
click at [301, 329] on icon "Assigned To - Elvis Ruelas - Select to Edit Field" at bounding box center [311, 319] width 20 height 20
drag, startPoint x: 245, startPoint y: 250, endPoint x: 241, endPoint y: 257, distance: 8.4
click at [242, 256] on div "[PERSON_NAME]" at bounding box center [230, 252] width 109 height 20
click at [269, 254] on icon "Remove Elvis Ruelas" at bounding box center [274, 252] width 11 height 12
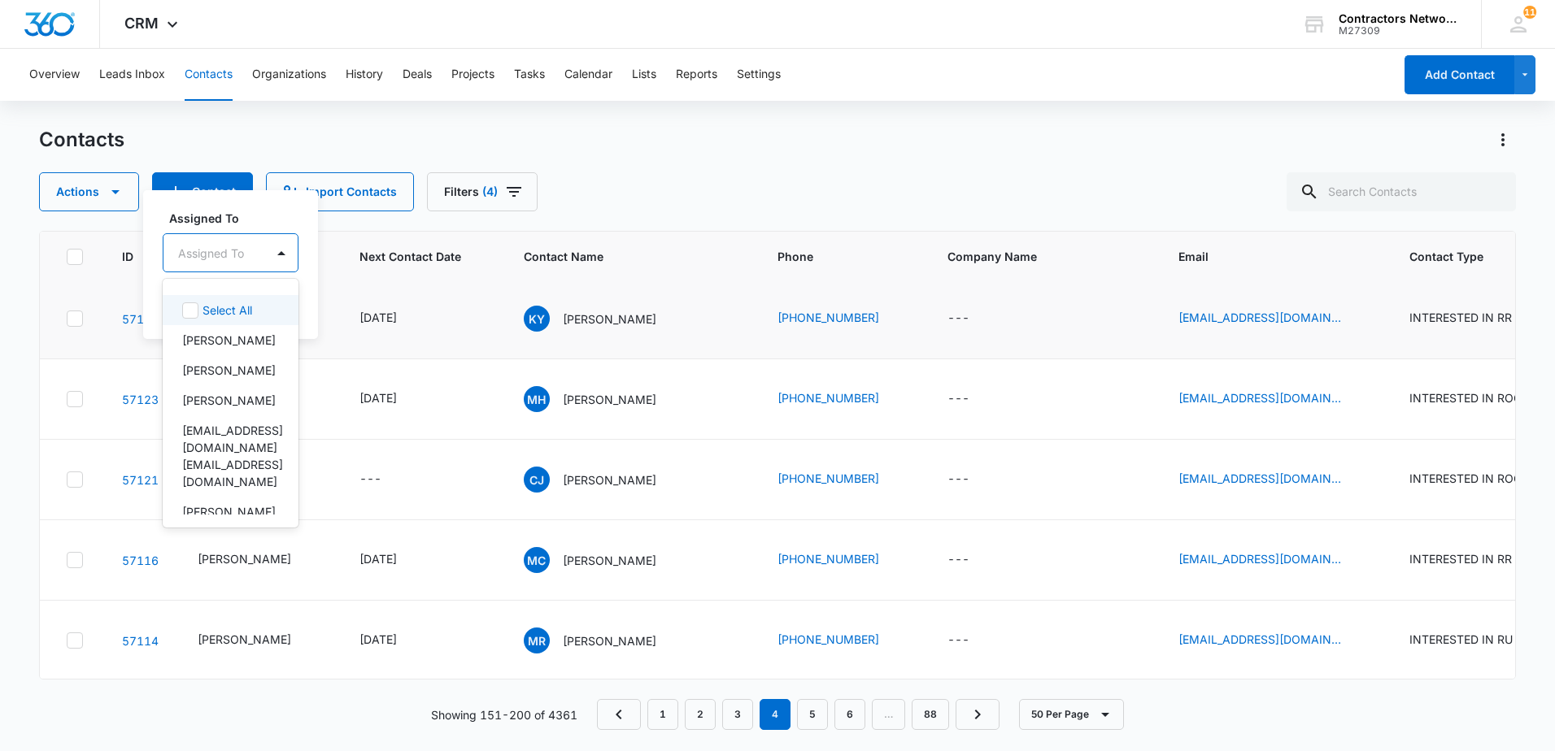
drag, startPoint x: 229, startPoint y: 259, endPoint x: 229, endPoint y: 269, distance: 10.6
click at [229, 260] on div at bounding box center [211, 253] width 66 height 20
drag, startPoint x: 223, startPoint y: 335, endPoint x: 290, endPoint y: 329, distance: 67.7
click at [226, 334] on p "[PERSON_NAME]" at bounding box center [229, 340] width 94 height 17
click at [355, 309] on div "Assigned To option [PERSON_NAME], selected. 6 results available. Use Up and Dow…" at bounding box center [255, 264] width 224 height 150
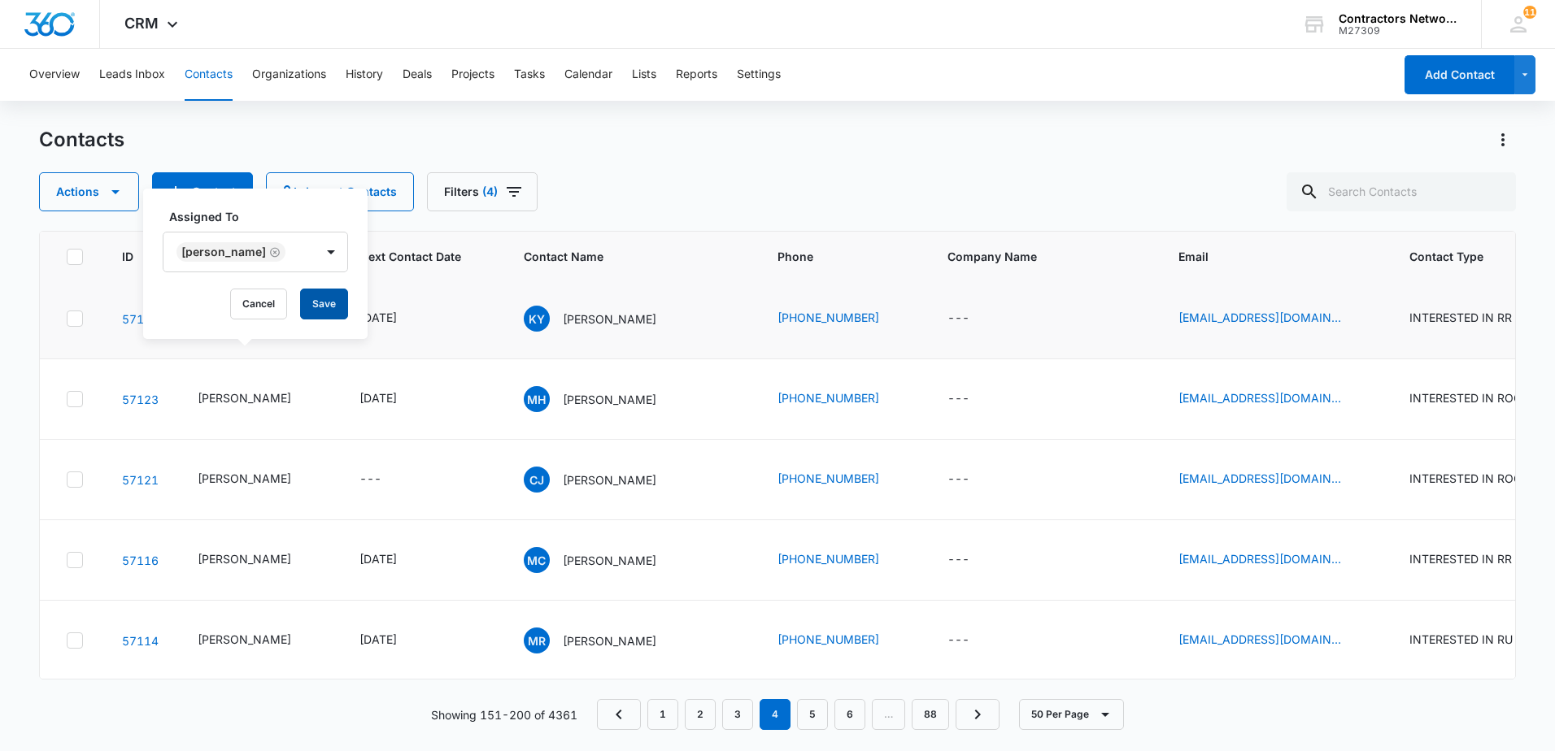
click at [326, 297] on button "Save" at bounding box center [324, 304] width 48 height 31
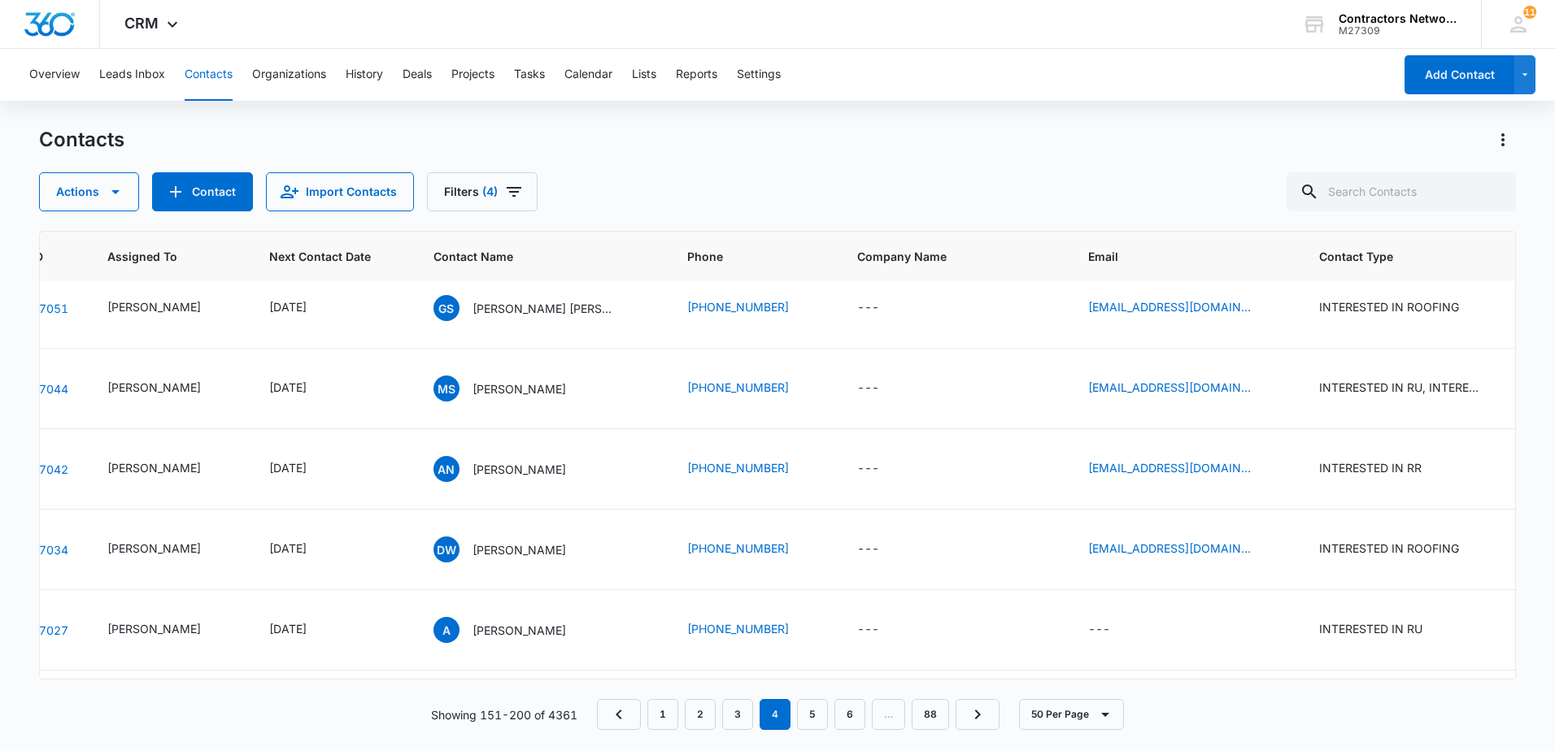
scroll to position [1789, 0]
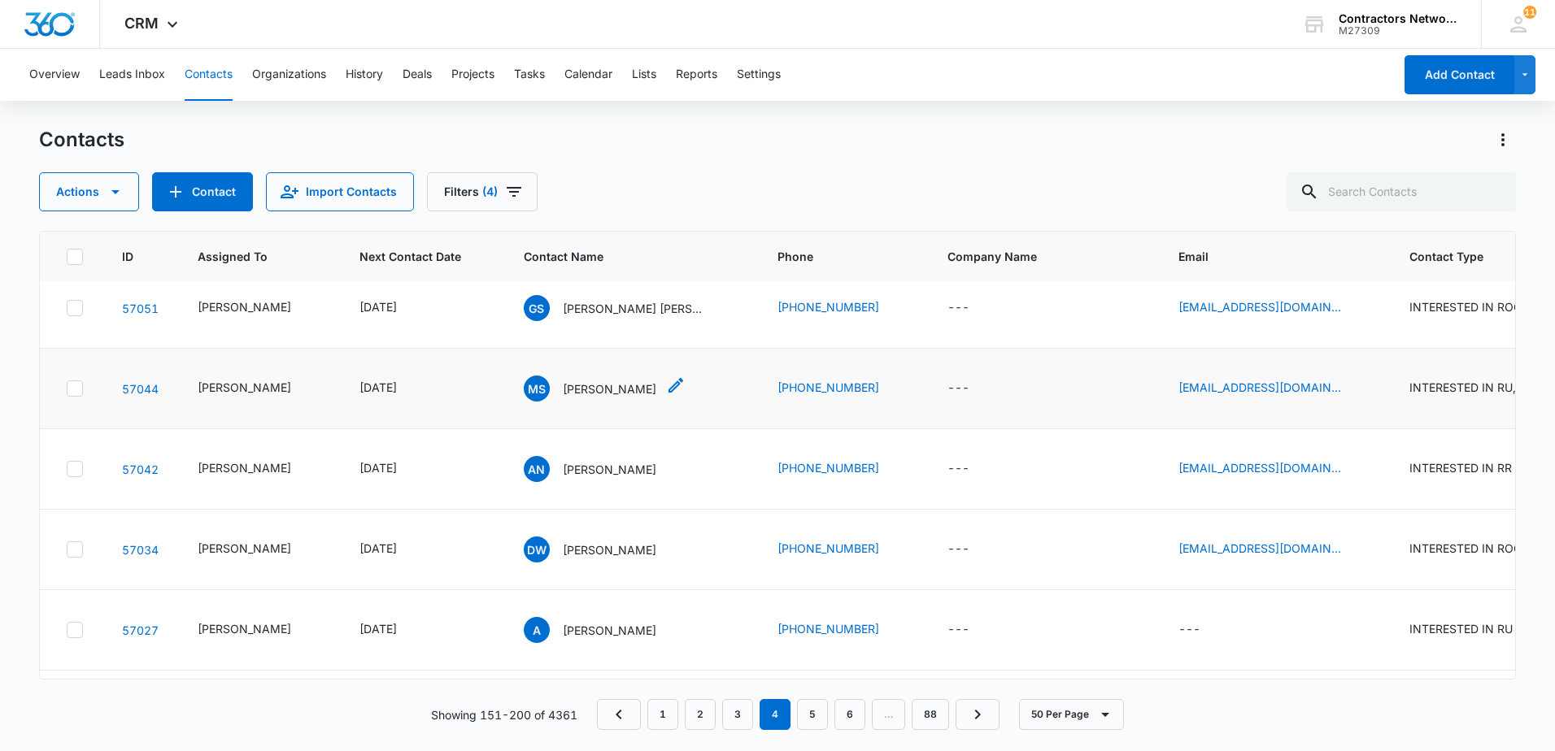
click at [579, 398] on p "[PERSON_NAME]" at bounding box center [610, 389] width 94 height 17
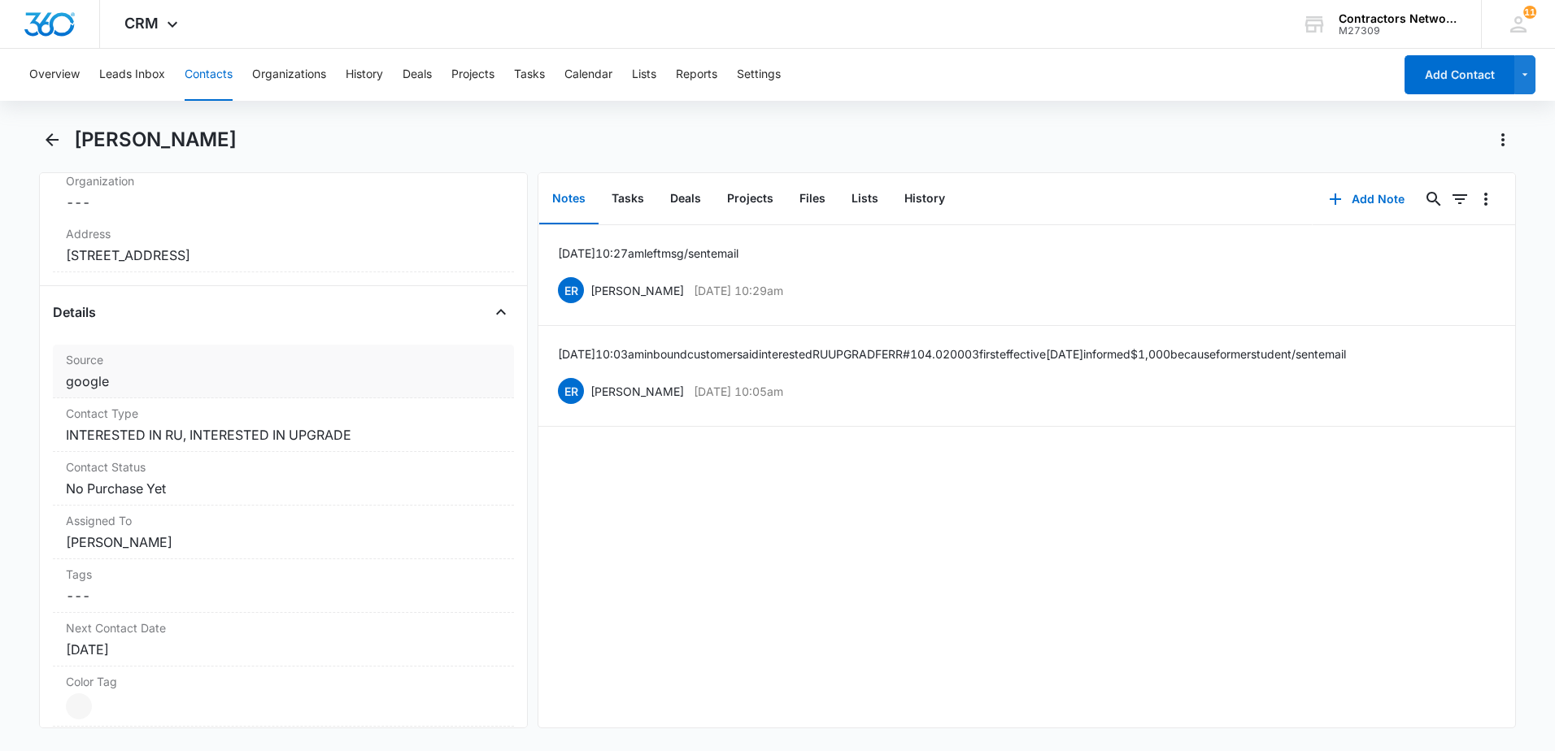
scroll to position [569, 0]
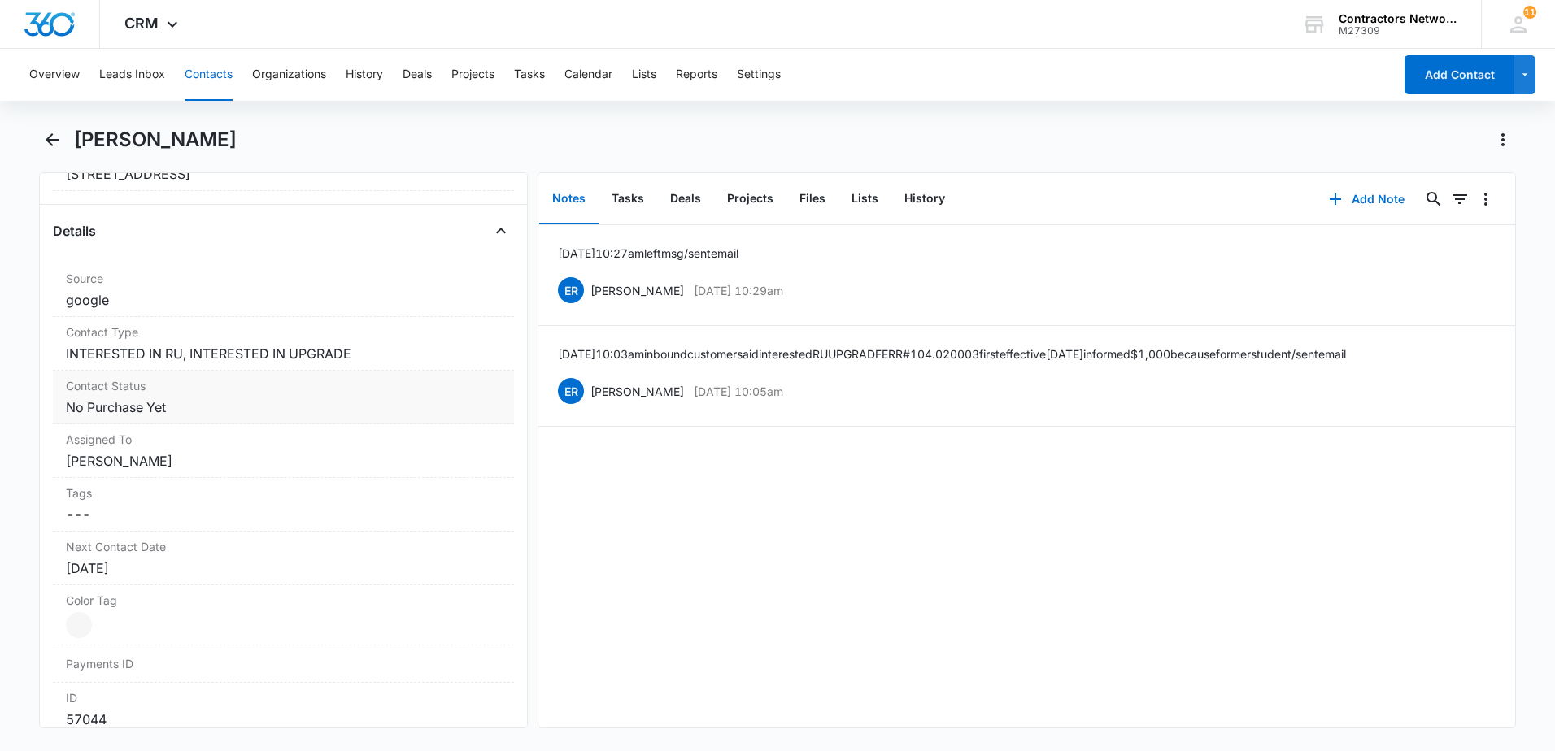
click at [271, 412] on dd "Cancel Save Changes No Purchase Yet" at bounding box center [283, 408] width 435 height 20
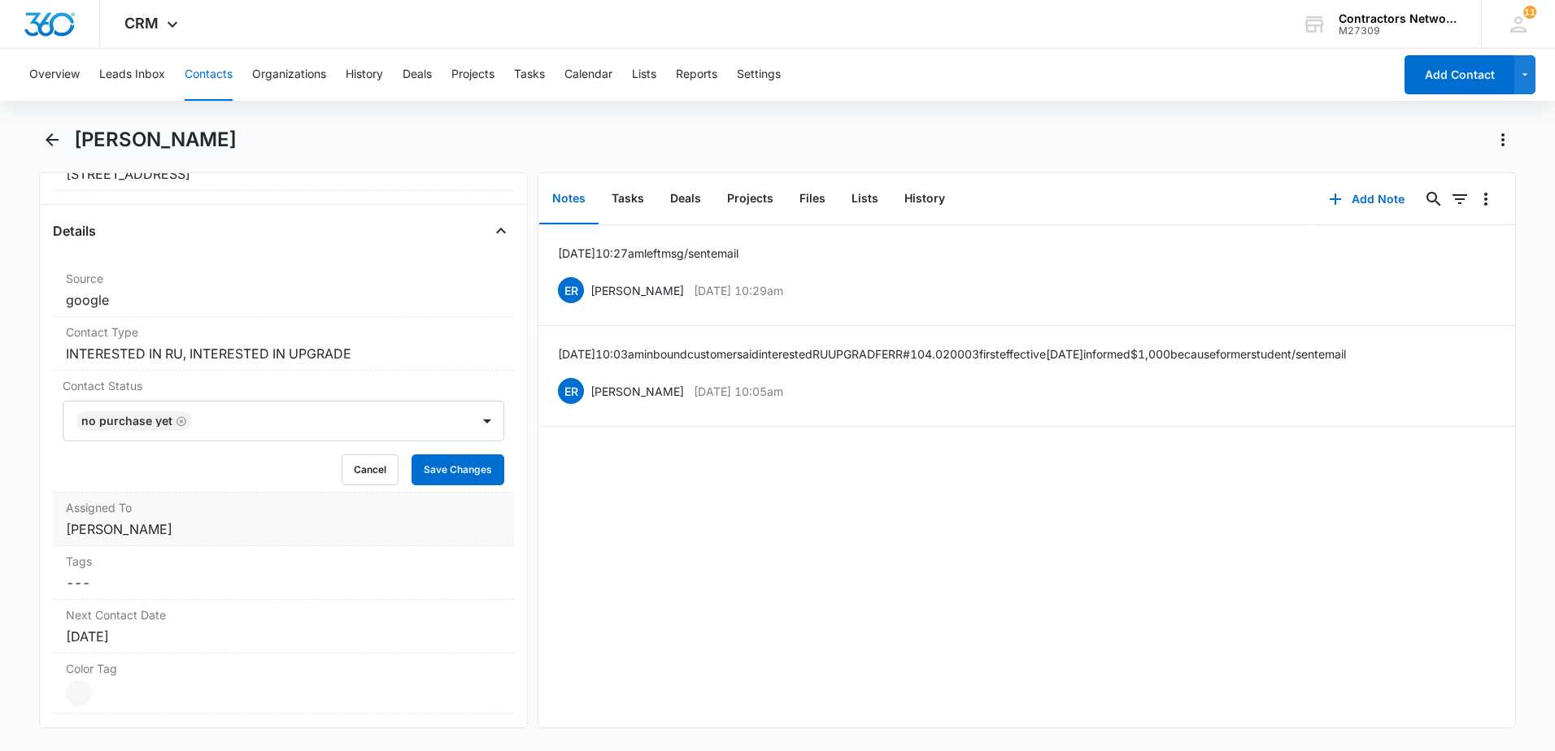
click at [211, 502] on label "Assigned To" at bounding box center [283, 507] width 435 height 17
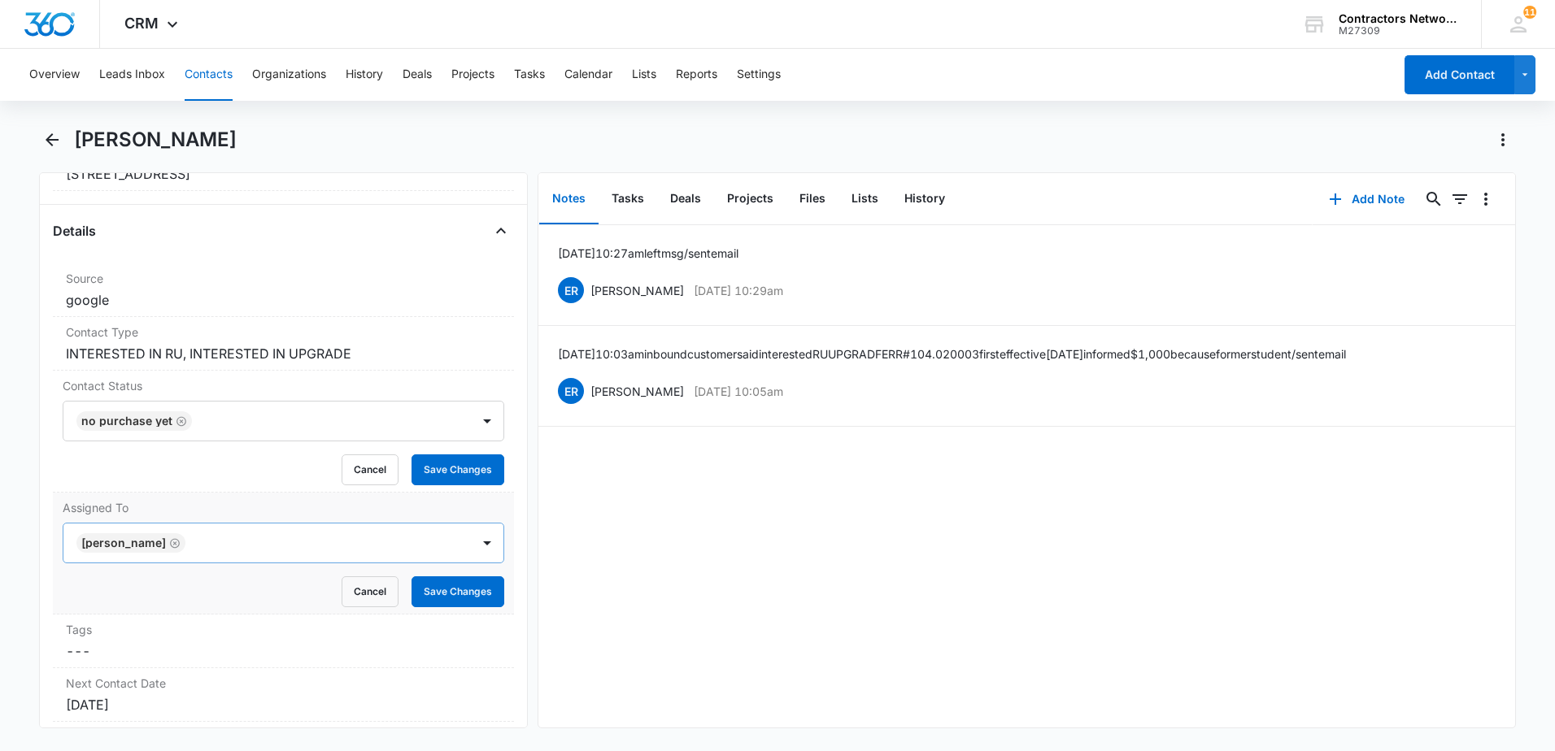
click at [169, 538] on icon "Remove Elvis Ruelas" at bounding box center [174, 544] width 11 height 12
click at [152, 550] on div at bounding box center [264, 543] width 372 height 23
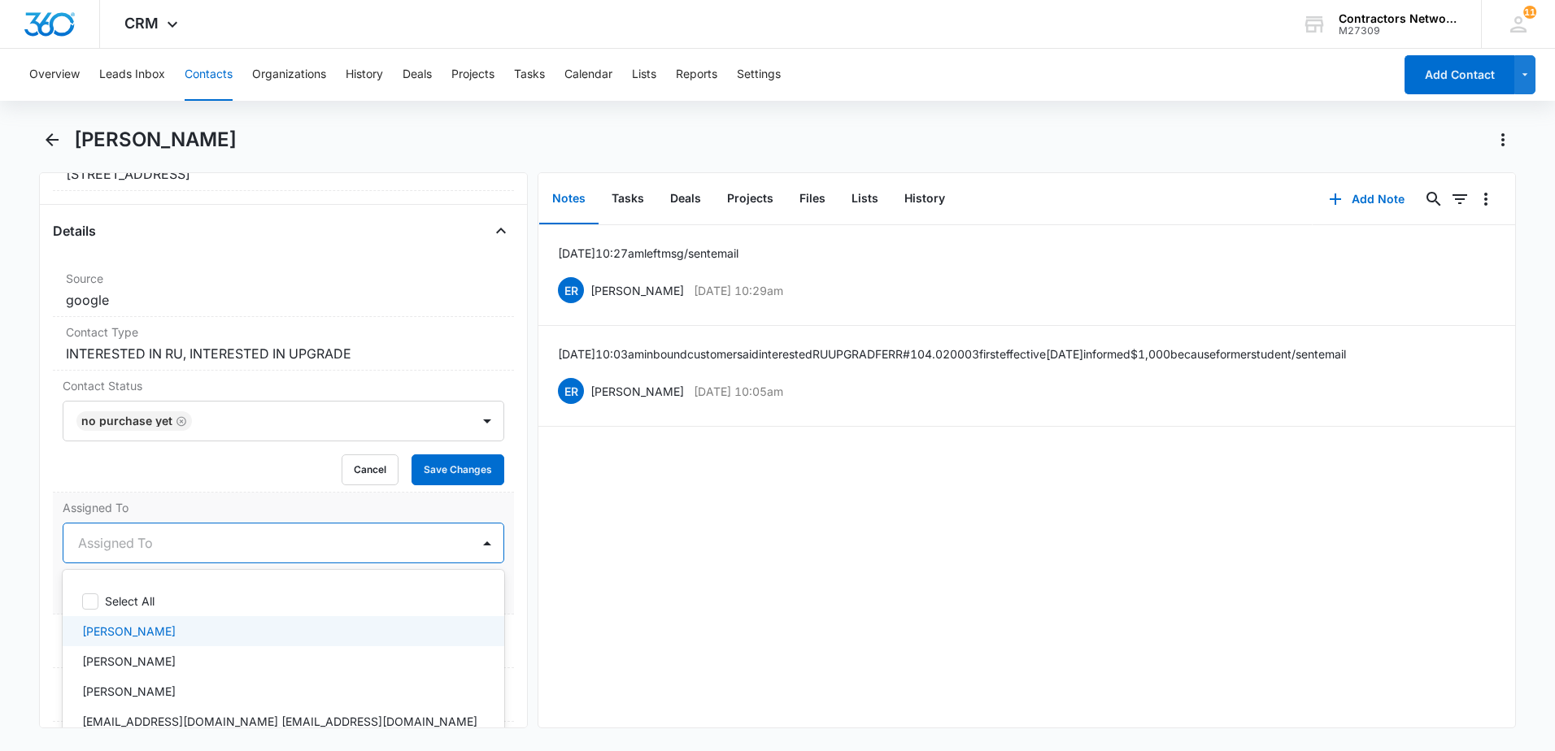
drag, startPoint x: 142, startPoint y: 638, endPoint x: 354, endPoint y: 595, distance: 216.4
click at [175, 629] on div "[PERSON_NAME]" at bounding box center [281, 631] width 399 height 17
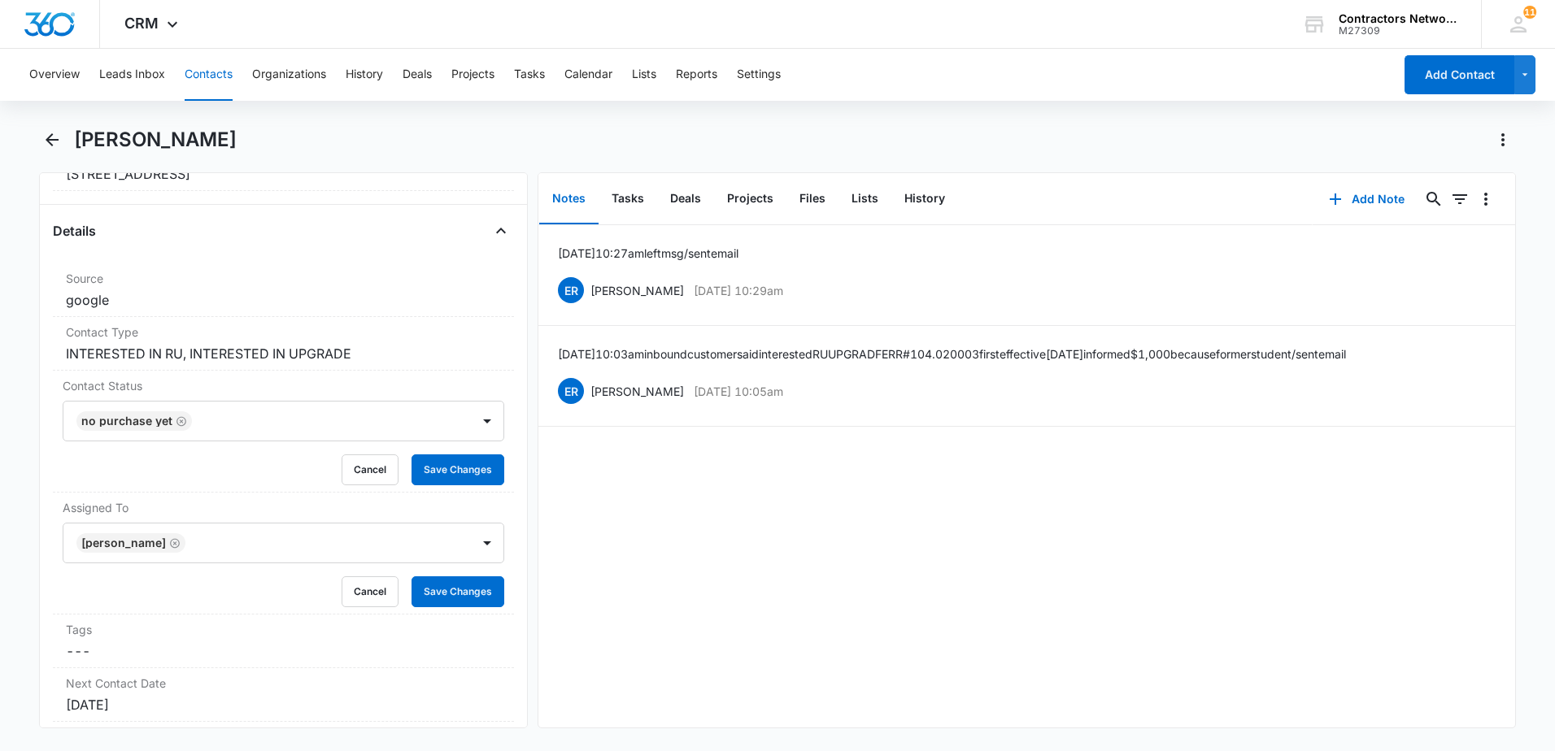
click at [546, 580] on div "[DATE] 10:27am left msg / sent email ER [PERSON_NAME] [DATE] 10:29am Delete Edi…" at bounding box center [1026, 476] width 977 height 503
click at [438, 474] on button "Save Changes" at bounding box center [457, 470] width 93 height 31
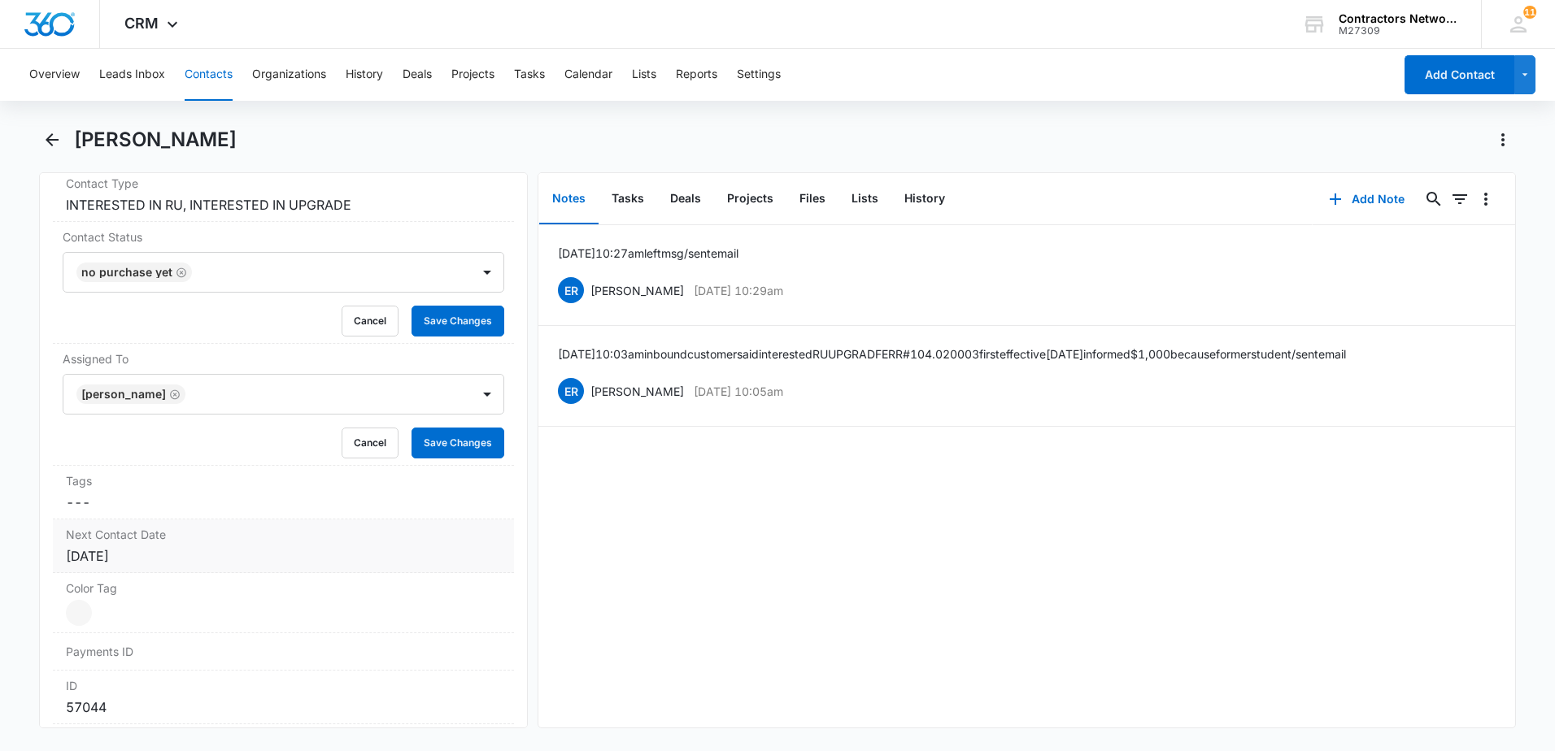
scroll to position [732, 0]
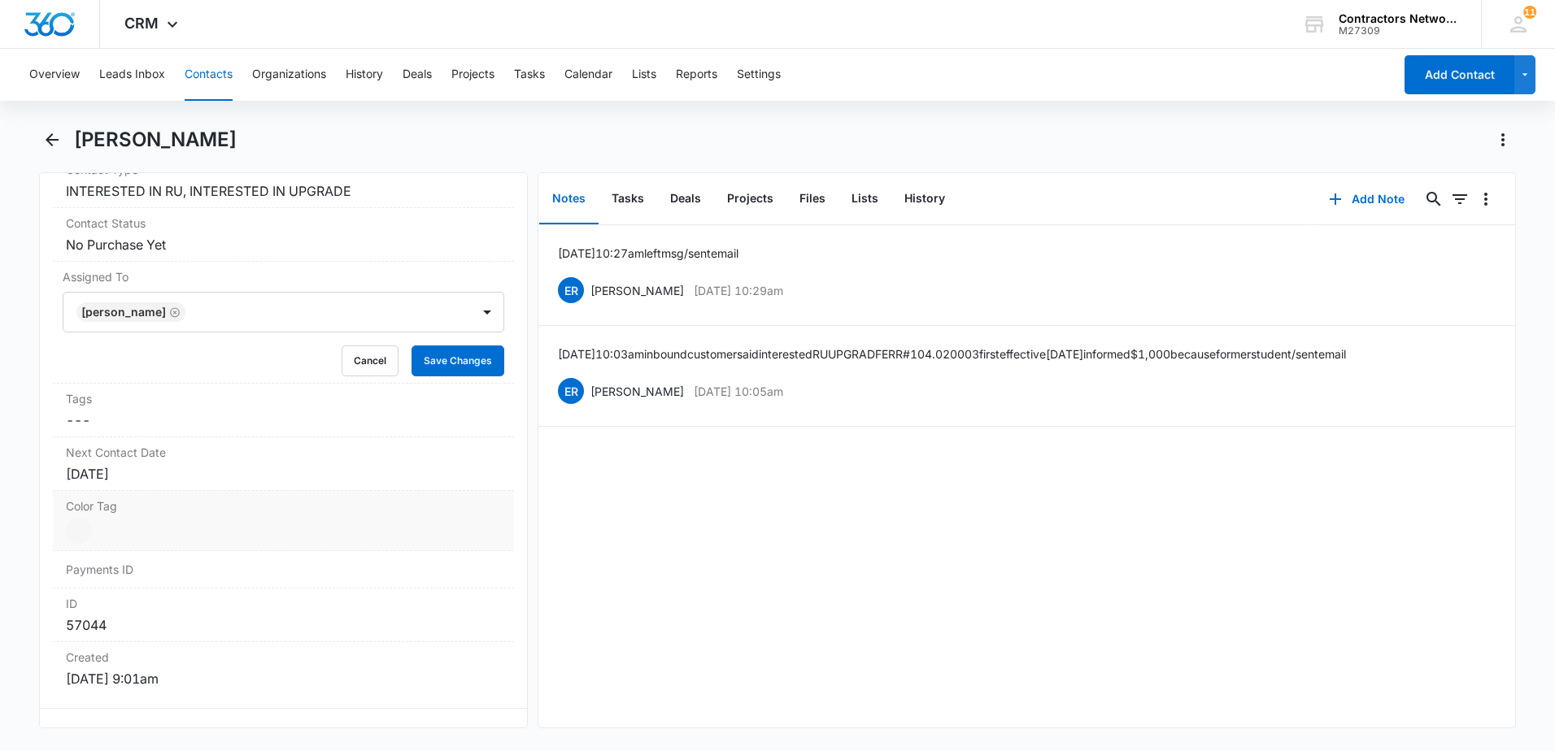
click at [193, 542] on div "Color Tag Current Color: Cancel Save Changes" at bounding box center [283, 521] width 461 height 60
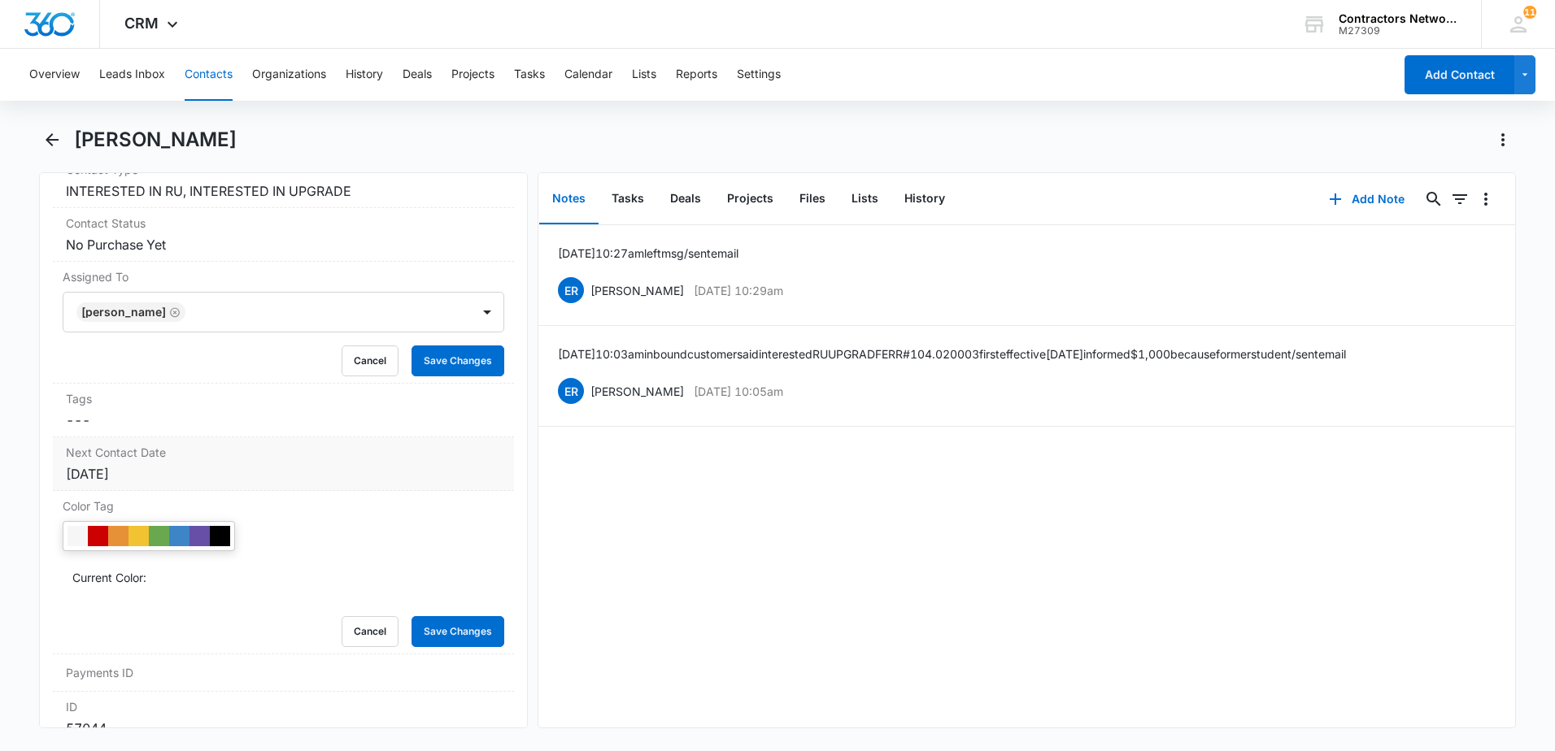
click at [202, 481] on div "[DATE]" at bounding box center [283, 474] width 435 height 20
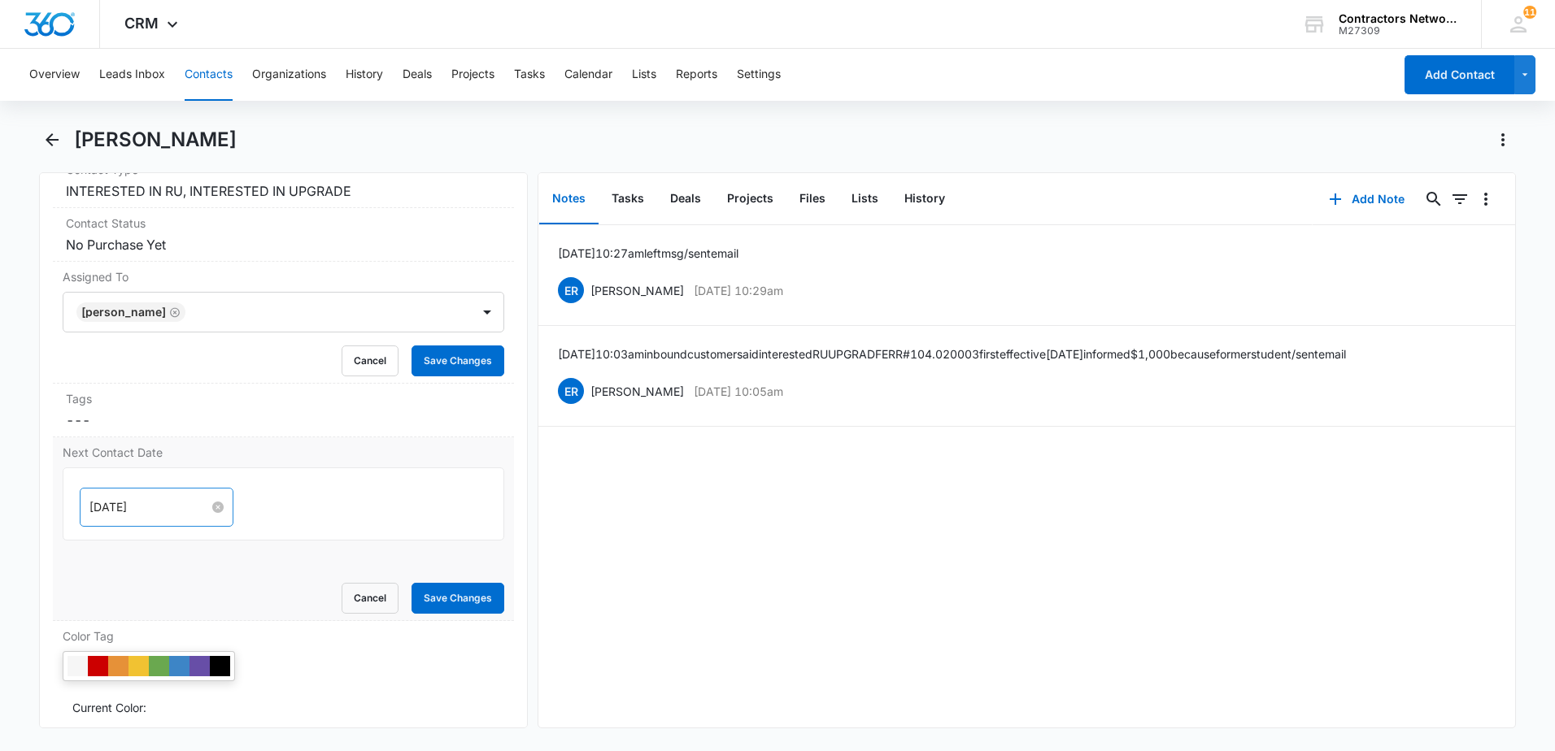
click at [173, 503] on input "[DATE]" at bounding box center [149, 508] width 120 height 18
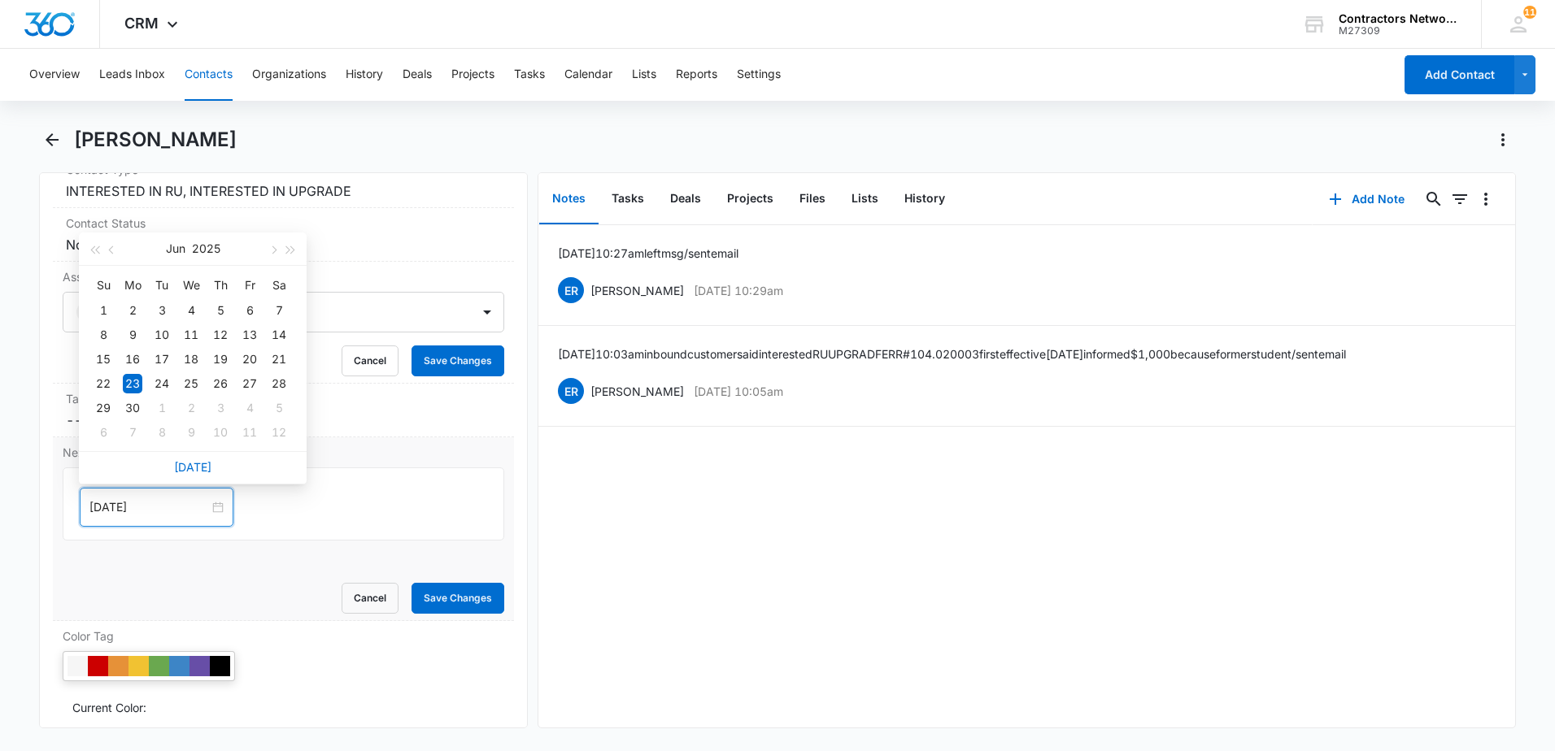
click at [196, 474] on div "[DATE]" at bounding box center [193, 467] width 228 height 33
click at [201, 455] on div "[DATE]" at bounding box center [193, 467] width 228 height 33
click at [194, 467] on link "[DATE]" at bounding box center [192, 467] width 37 height 14
drag, startPoint x: 173, startPoint y: 504, endPoint x: 187, endPoint y: 478, distance: 29.5
click at [174, 505] on input "[DATE]" at bounding box center [149, 508] width 120 height 18
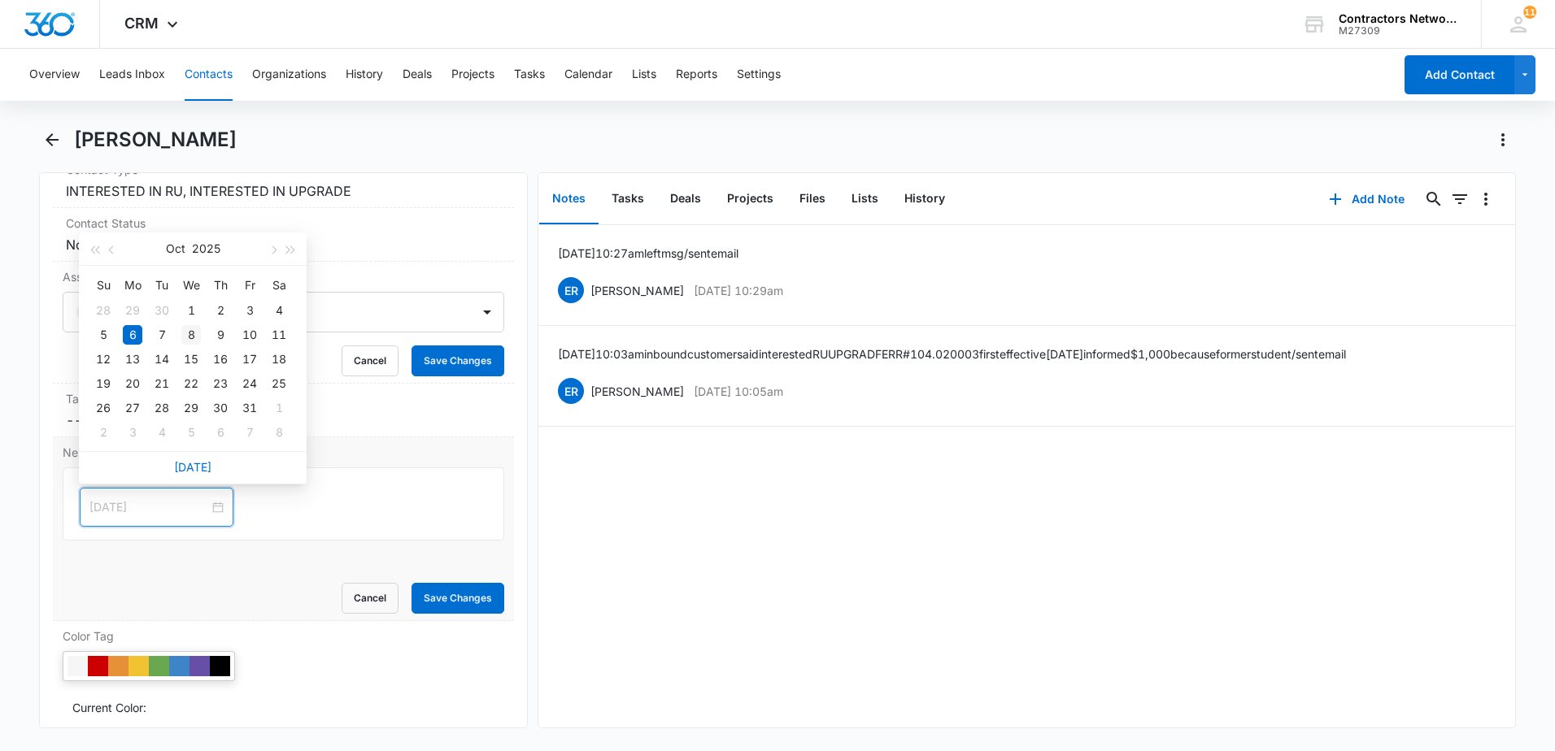
type input "[DATE]"
click at [194, 335] on div "8" at bounding box center [191, 335] width 20 height 20
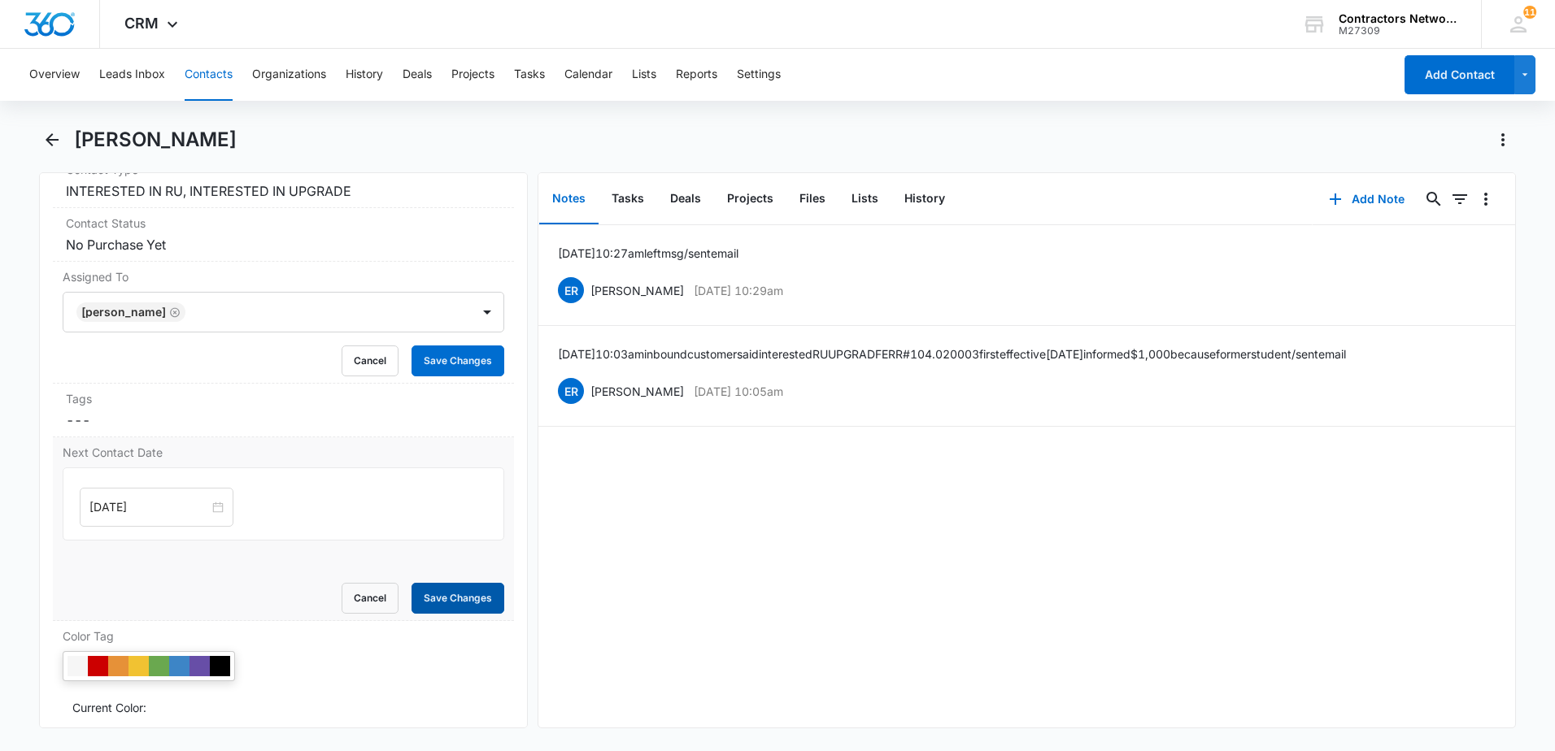
click at [434, 597] on button "Save Changes" at bounding box center [457, 598] width 93 height 31
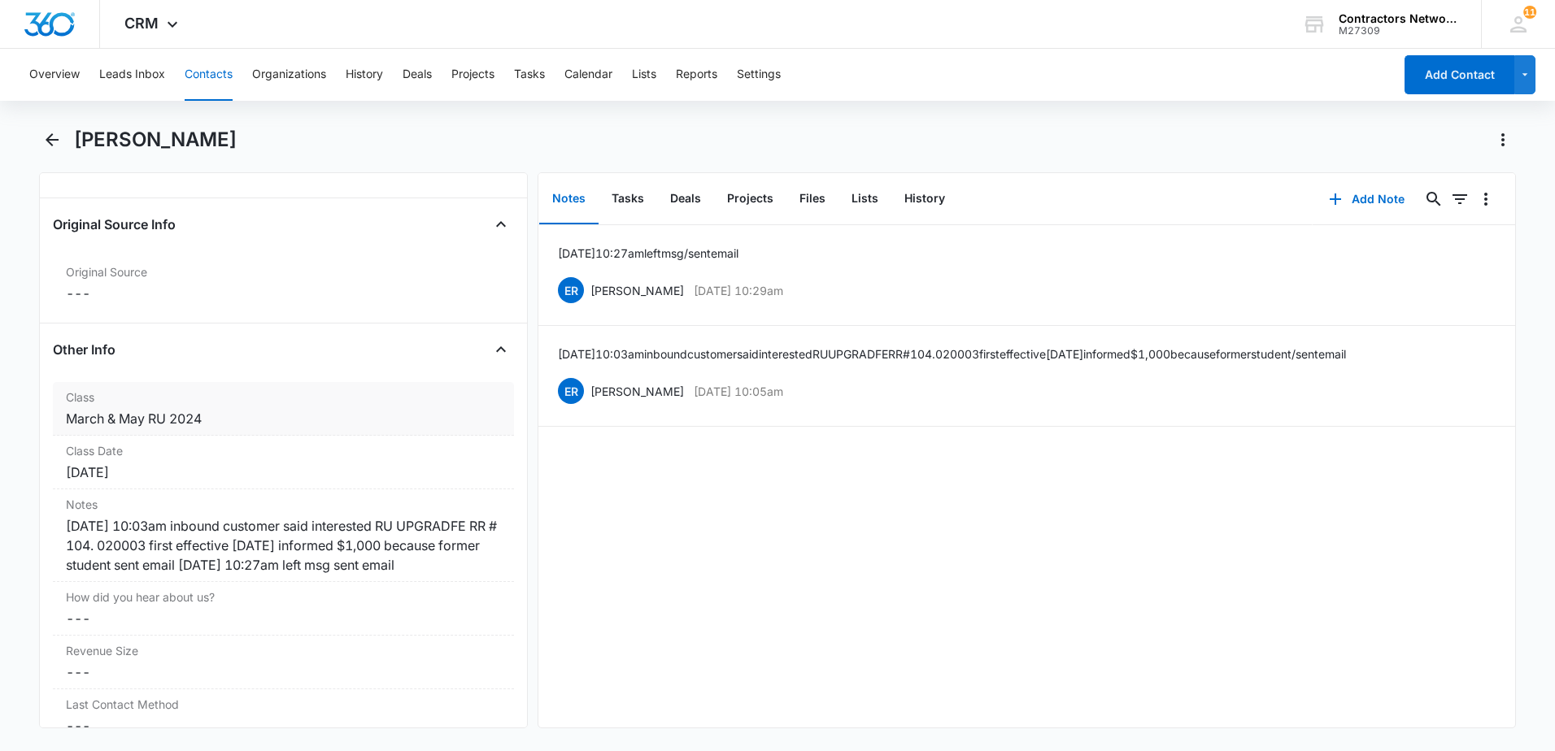
scroll to position [1870, 0]
click at [320, 569] on div "[DATE] 10:03am inbound customer said interested RU UPGRADFE RR # 104. 020003 fi…" at bounding box center [283, 540] width 435 height 59
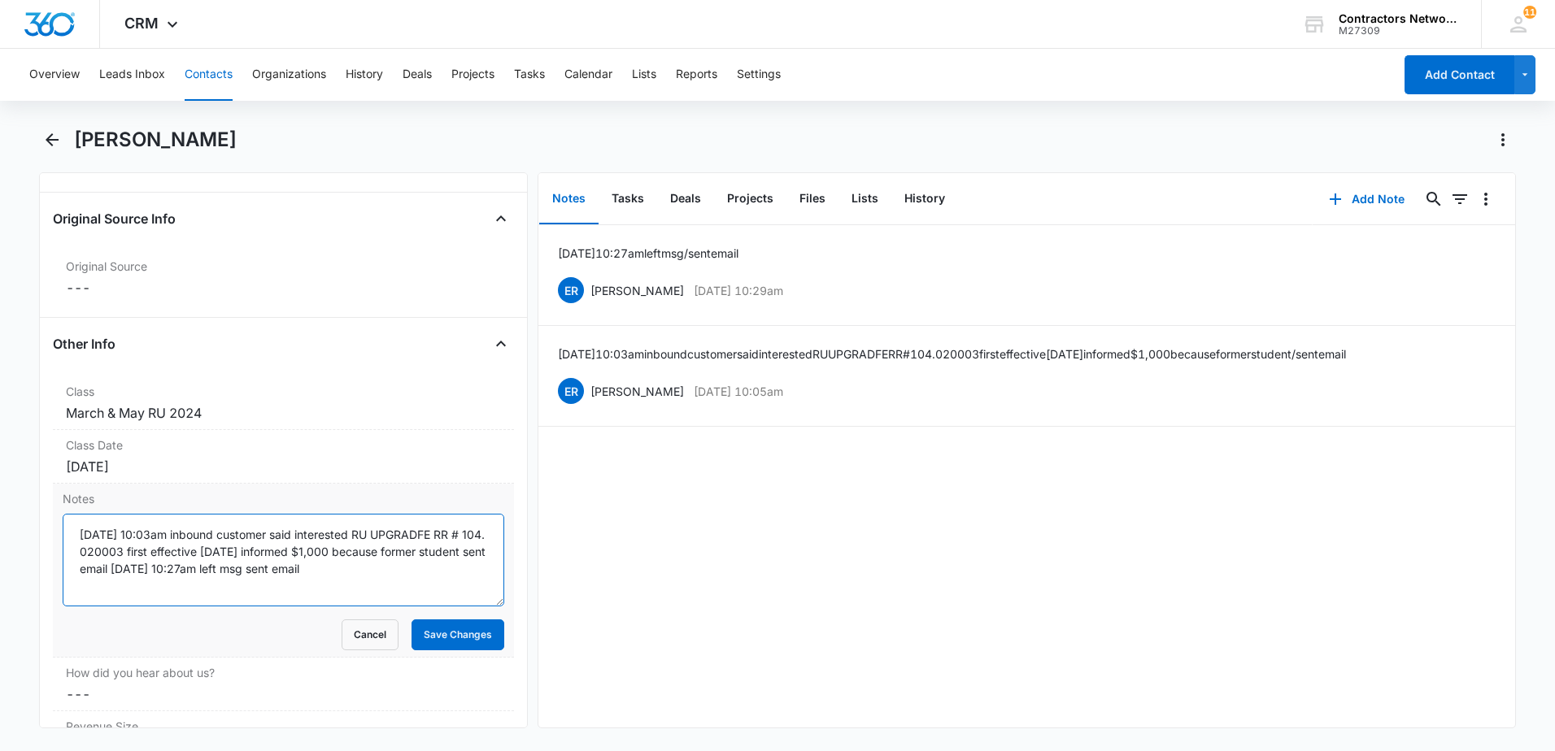
click at [447, 575] on textarea "[DATE] 10:03am inbound customer said interested RU UPGRADFE RR # 104. 020003 fi…" at bounding box center [284, 560] width 442 height 93
type textarea "[DATE] 10:03am inbound customer said interested RU UPGRADFE RR # 104. 020003 fi…"
click at [465, 638] on button "Save Changes" at bounding box center [457, 635] width 93 height 31
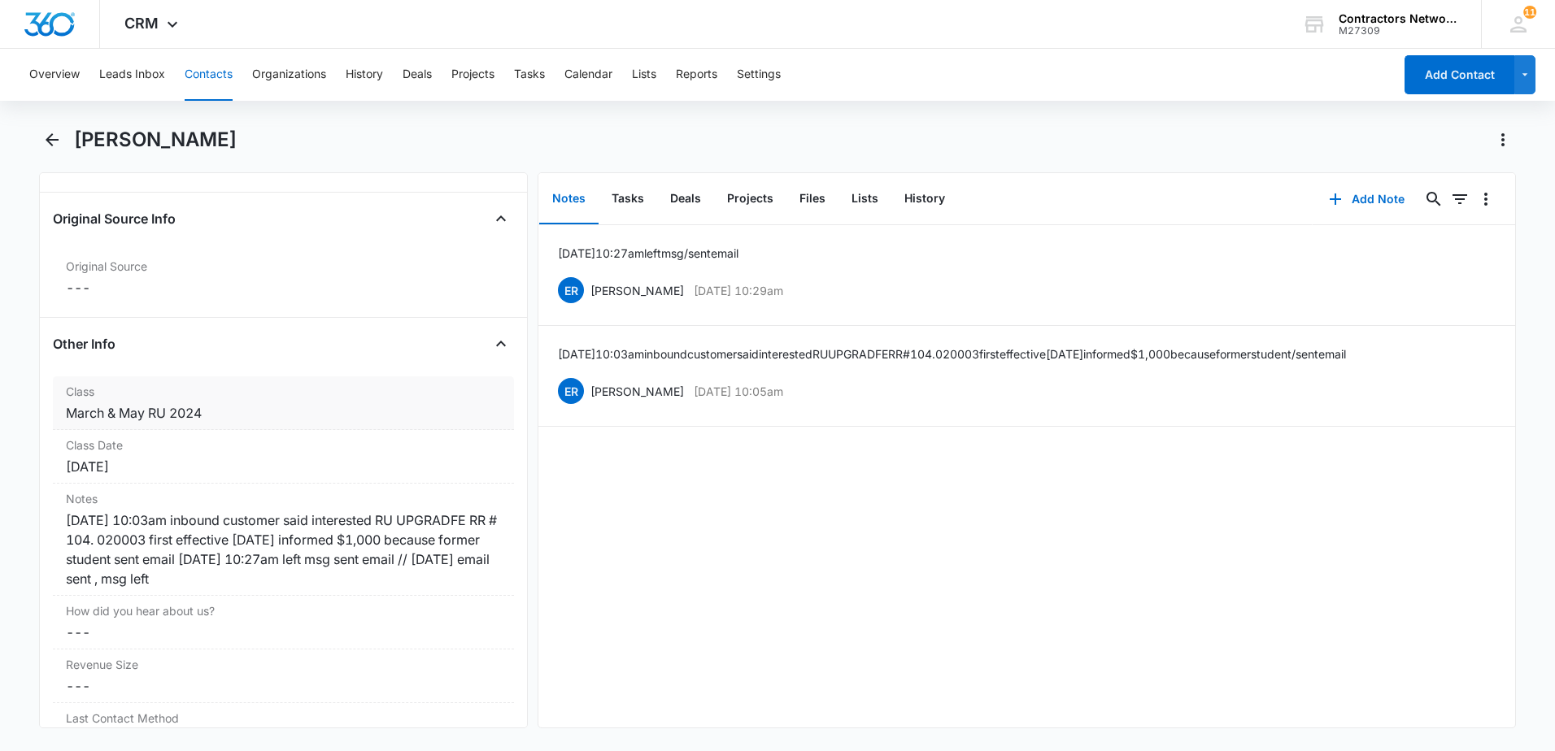
click at [242, 417] on div "March & May RU 2024" at bounding box center [283, 413] width 435 height 20
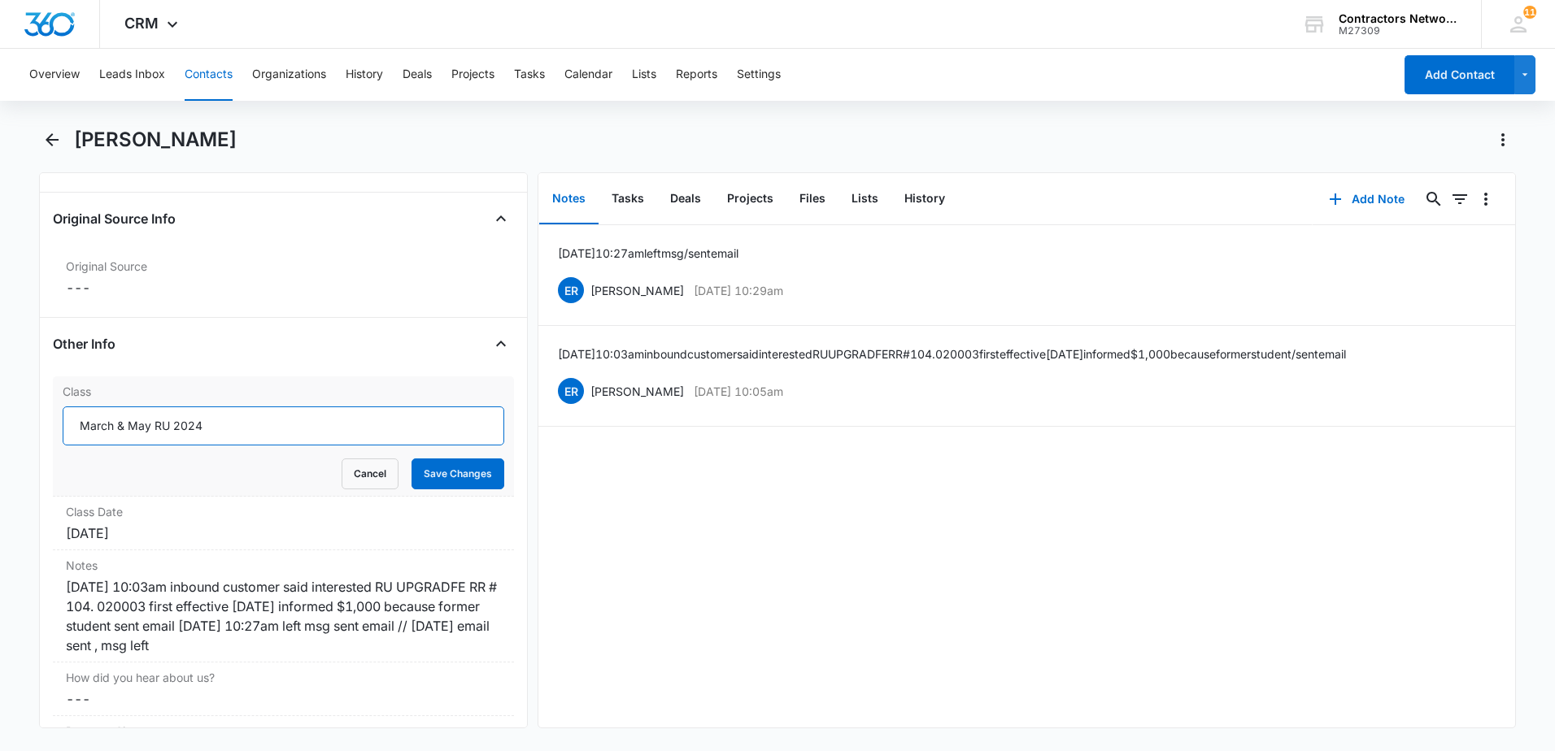
click at [316, 433] on input "March & May RU 2024" at bounding box center [284, 426] width 442 height 39
click at [443, 477] on button "Save Changes" at bounding box center [457, 474] width 93 height 31
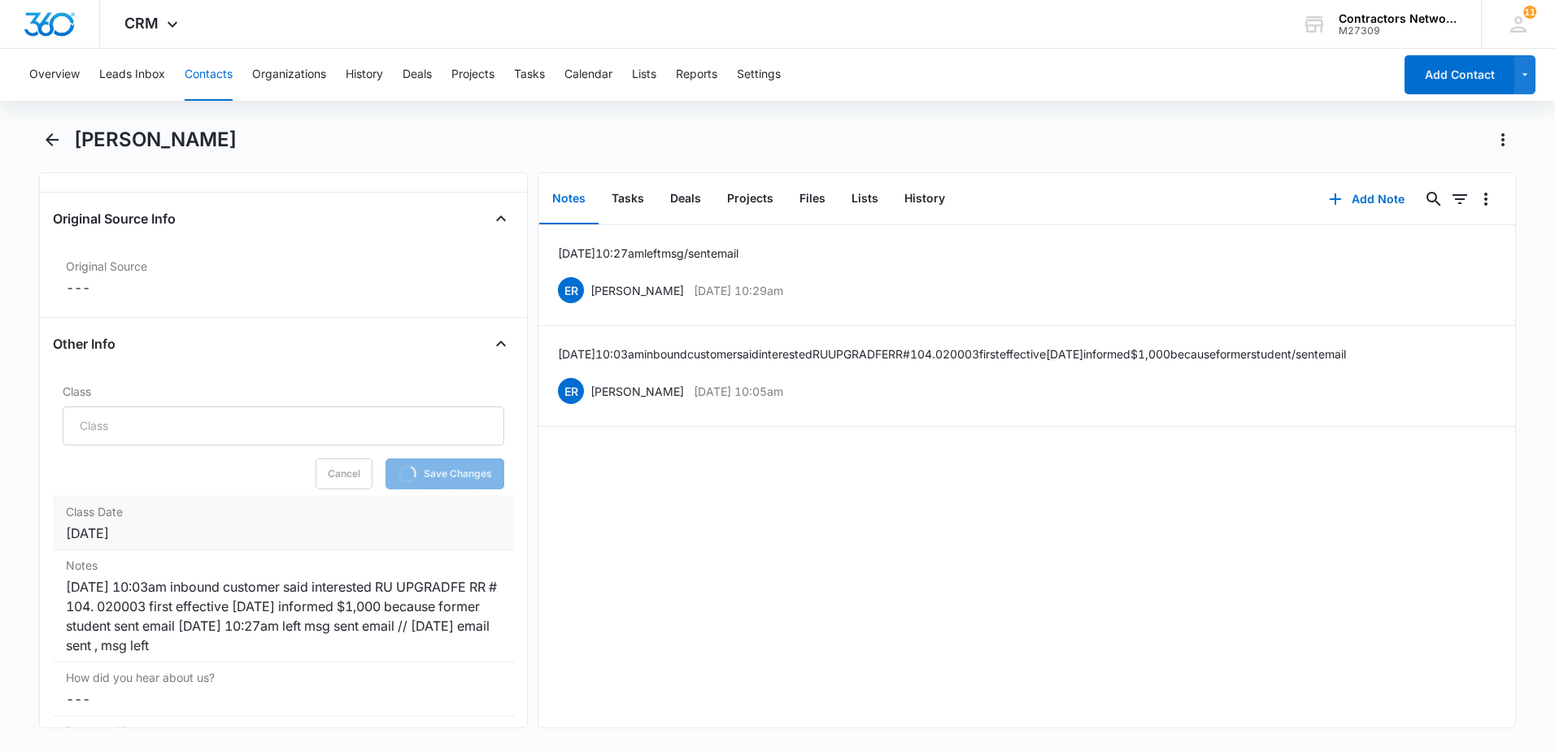
click at [223, 537] on div "[DATE]" at bounding box center [283, 534] width 435 height 20
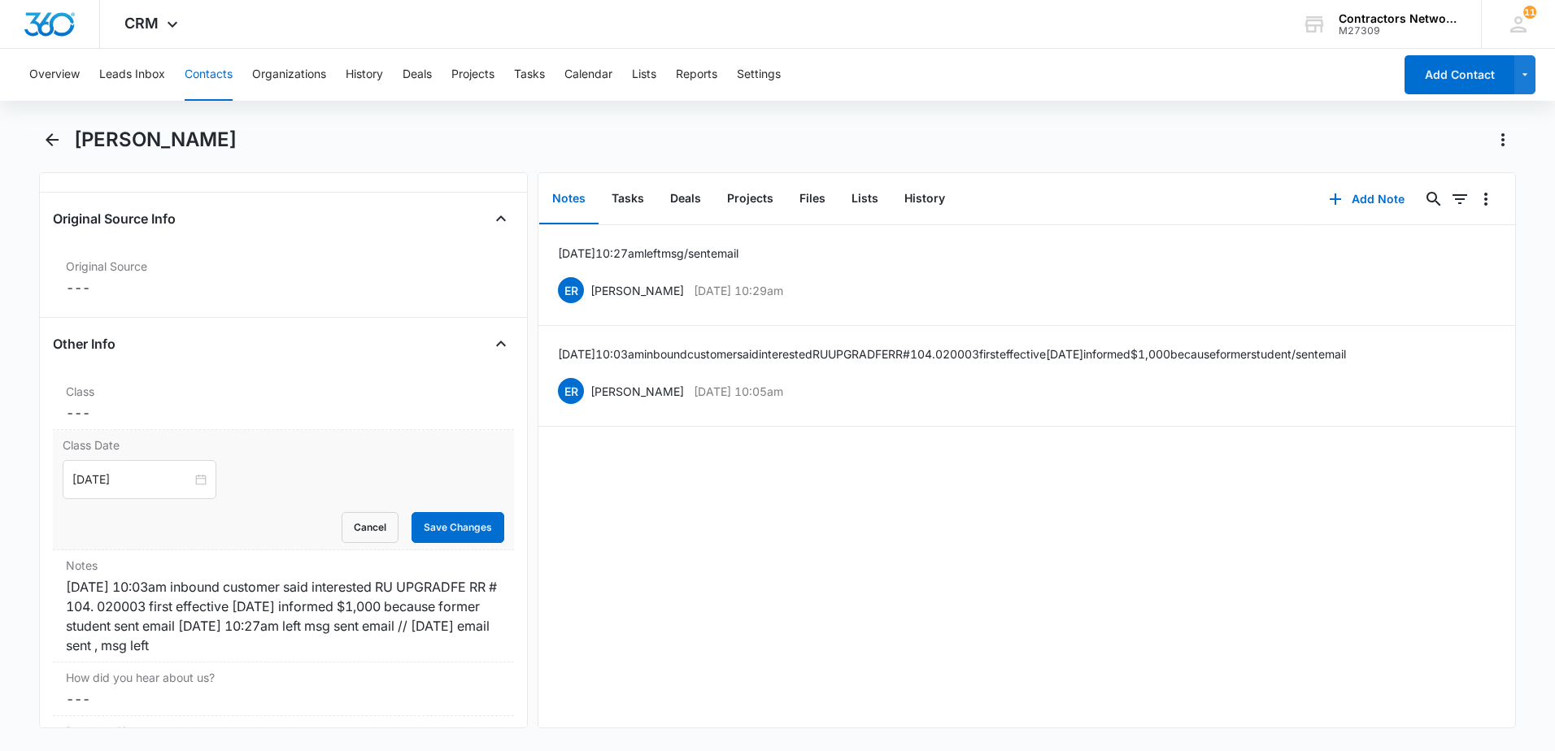
drag, startPoint x: 192, startPoint y: 485, endPoint x: 285, endPoint y: 485, distance: 92.7
click at [198, 485] on div "[DATE]" at bounding box center [140, 479] width 154 height 39
click at [444, 525] on button "Save Changes" at bounding box center [457, 527] width 93 height 31
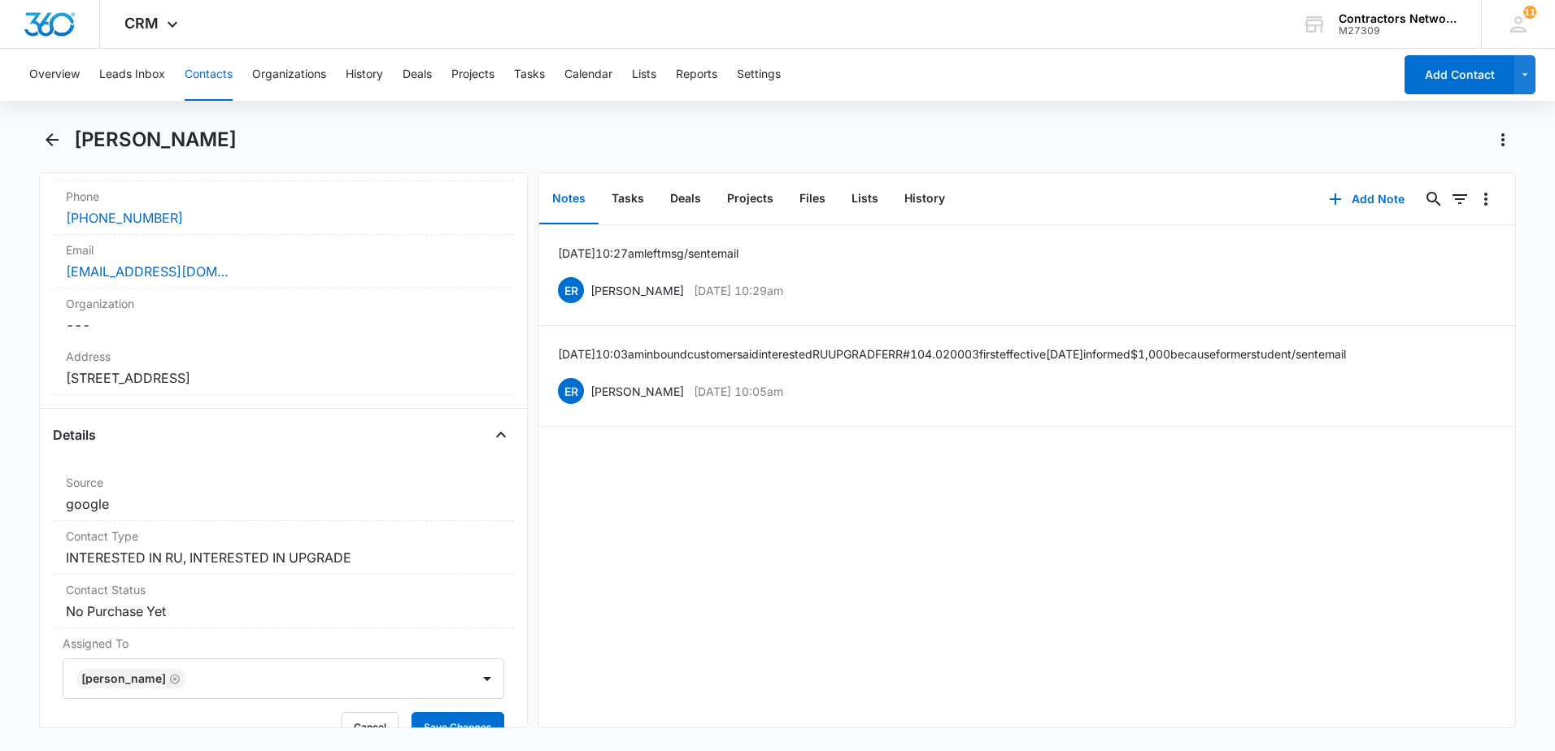
scroll to position [325, 0]
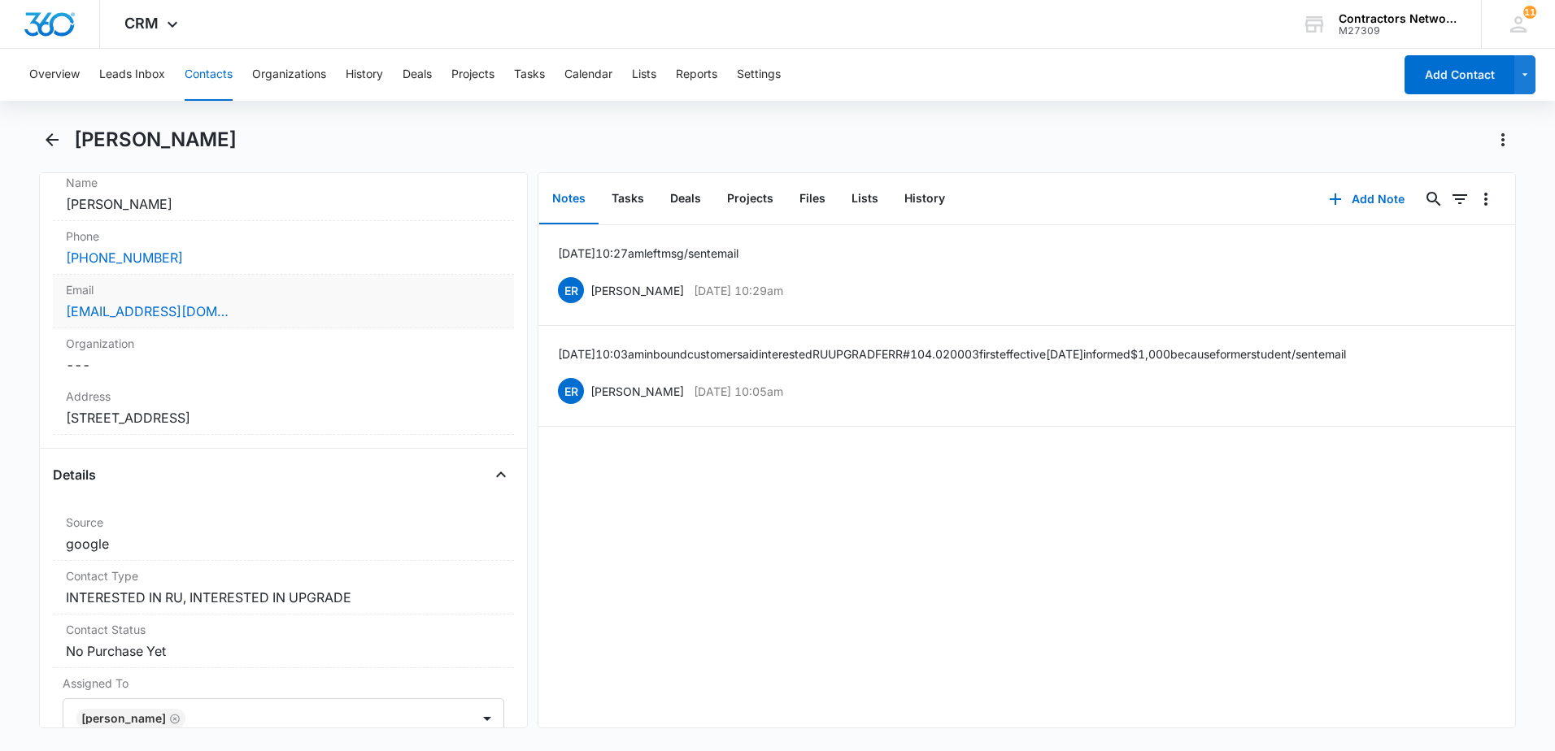
click at [362, 322] on div "Email Cancel Save Changes [EMAIL_ADDRESS][DOMAIN_NAME]" at bounding box center [283, 302] width 461 height 54
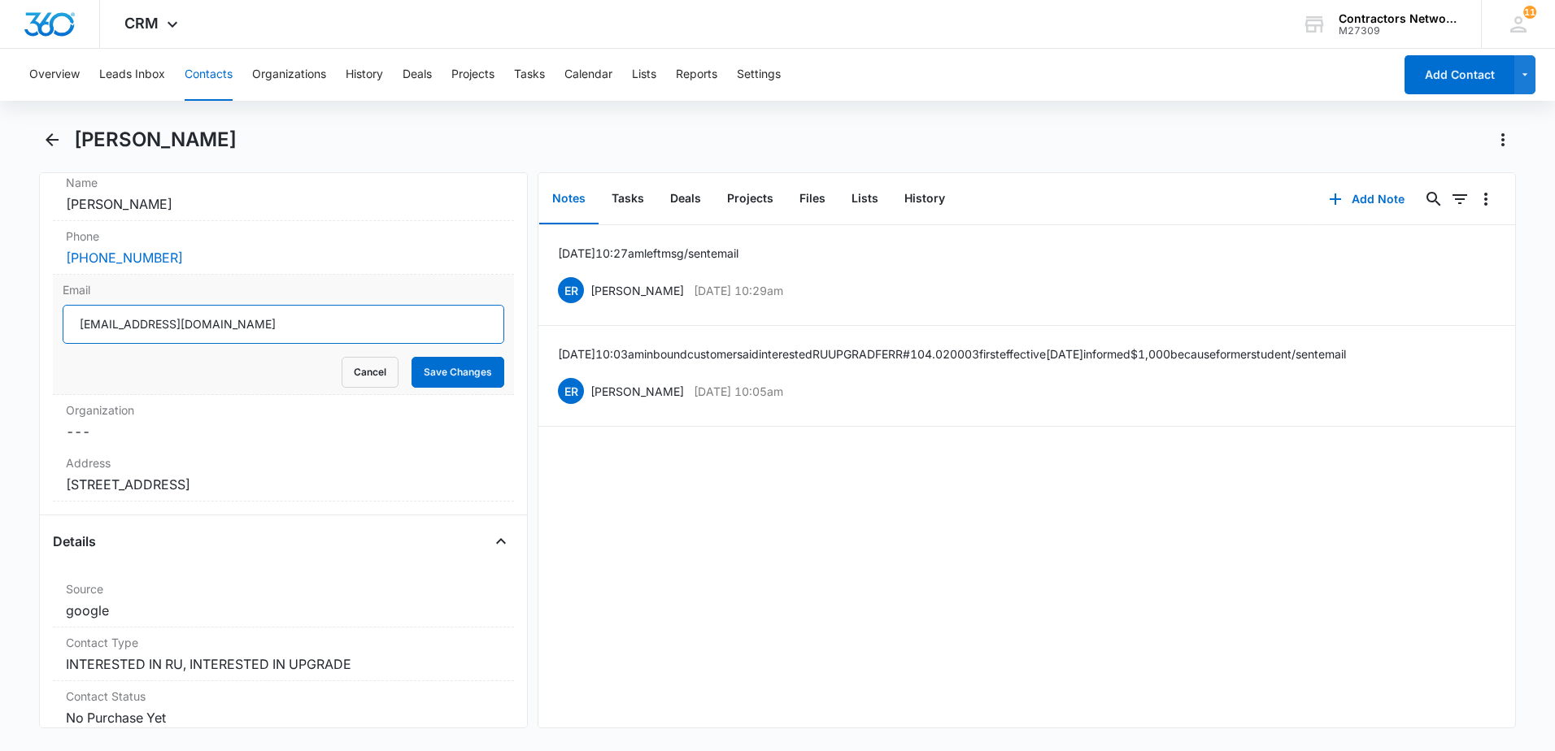
click at [352, 328] on input "[EMAIL_ADDRESS][DOMAIN_NAME]" at bounding box center [284, 324] width 442 height 39
click at [54, 133] on icon "Back" at bounding box center [52, 140] width 20 height 20
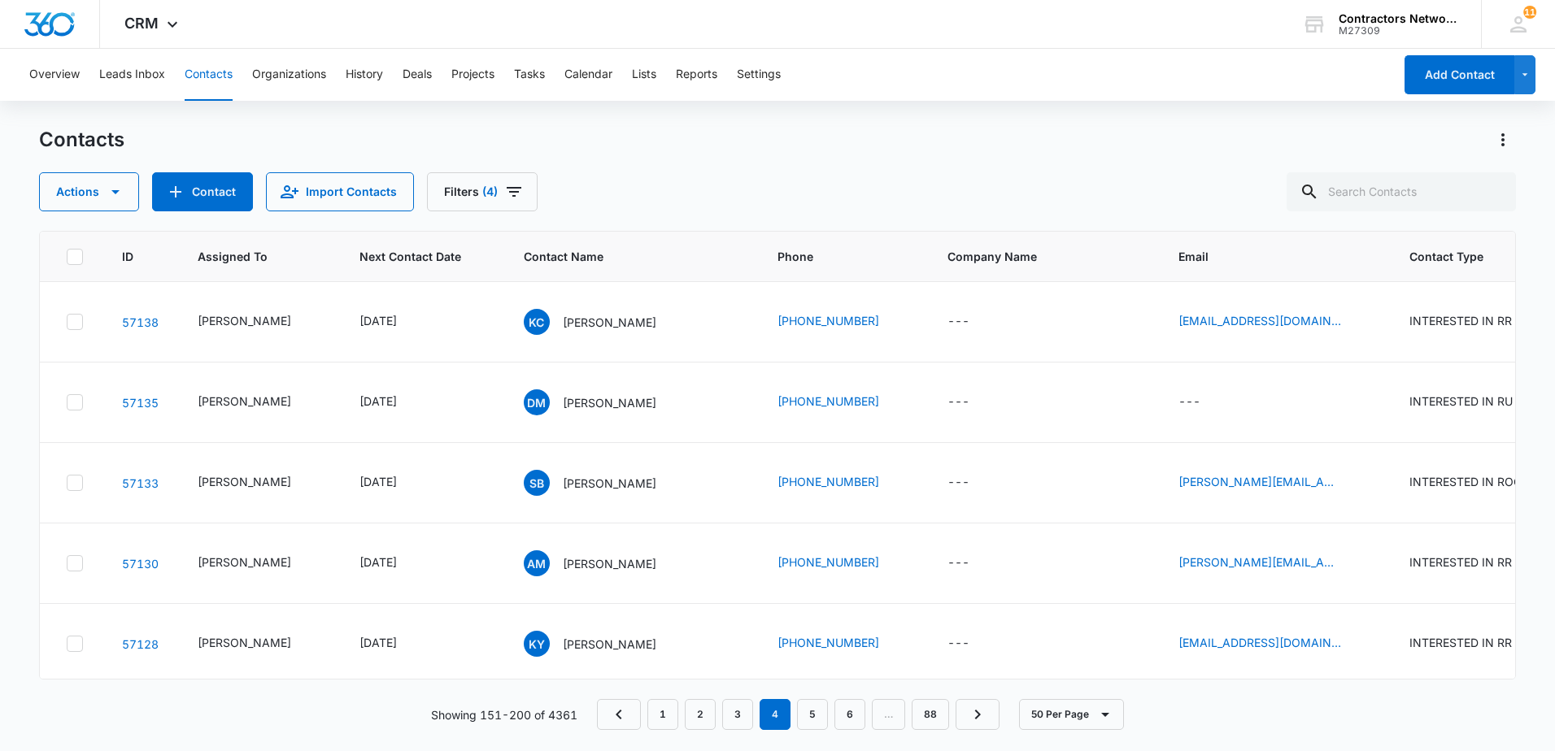
scroll to position [1789, 0]
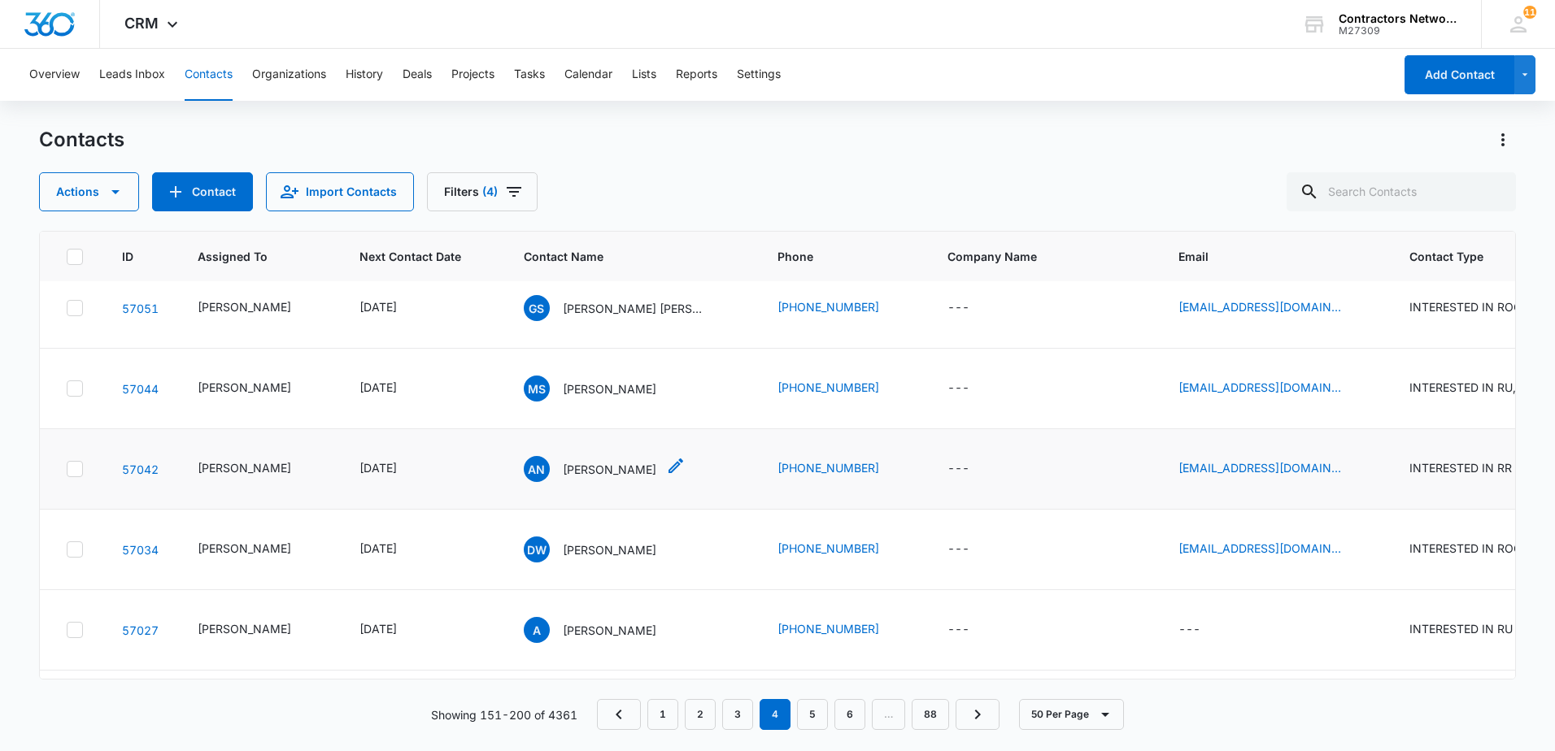
click at [574, 478] on p "[PERSON_NAME]" at bounding box center [610, 469] width 94 height 17
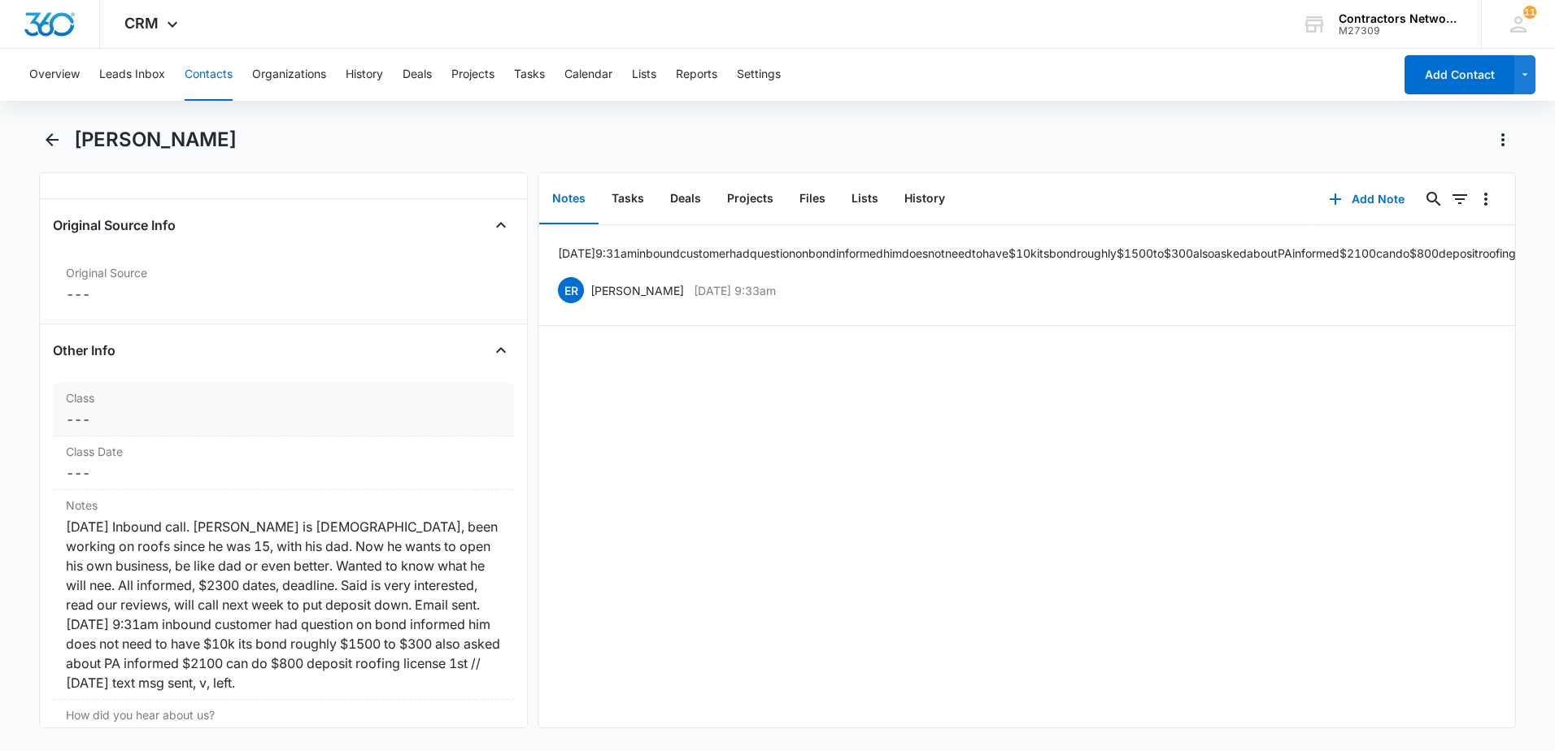
scroll to position [1708, 0]
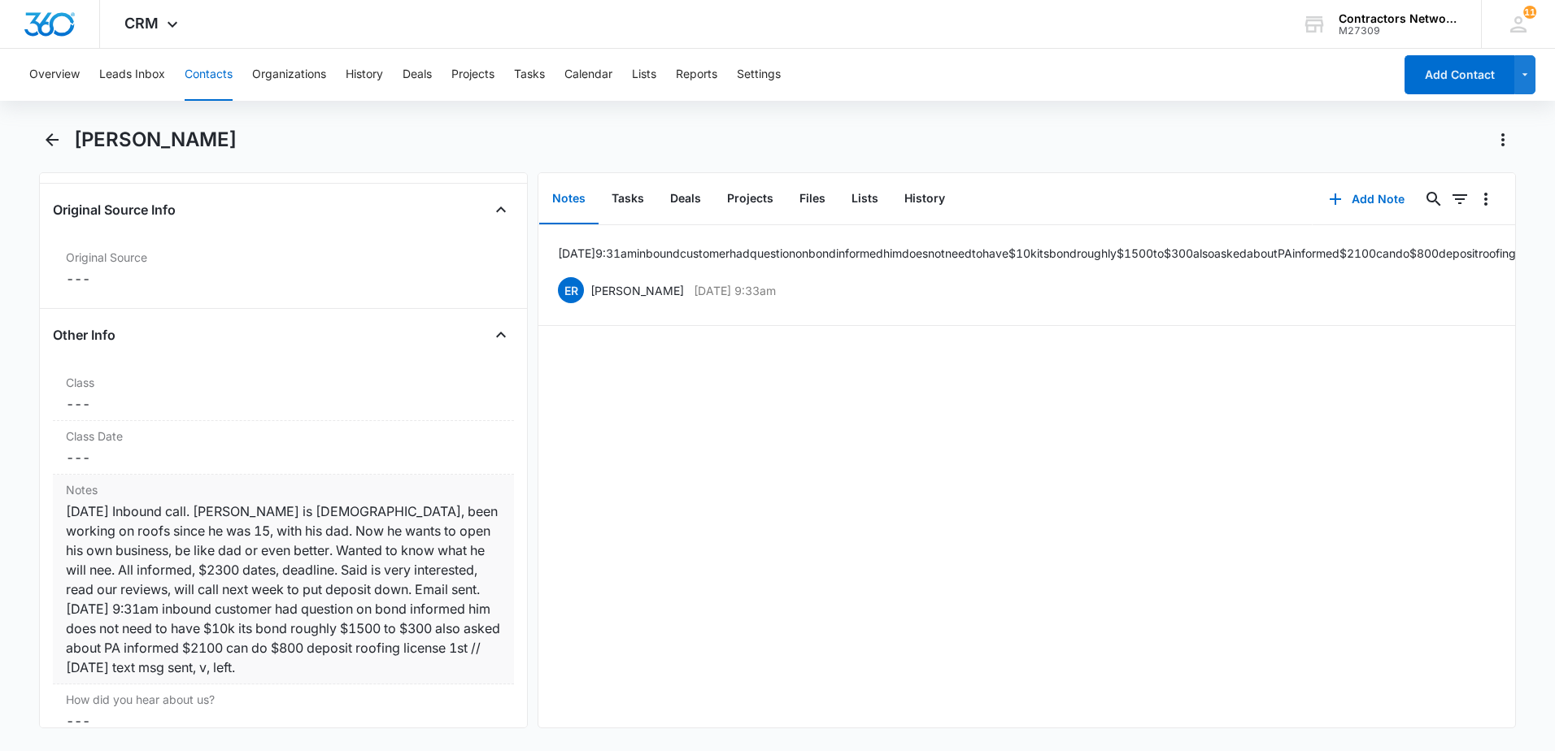
click at [107, 573] on div "[DATE] Inbound call. [PERSON_NAME] is [DEMOGRAPHIC_DATA], been working on roofs…" at bounding box center [283, 590] width 435 height 176
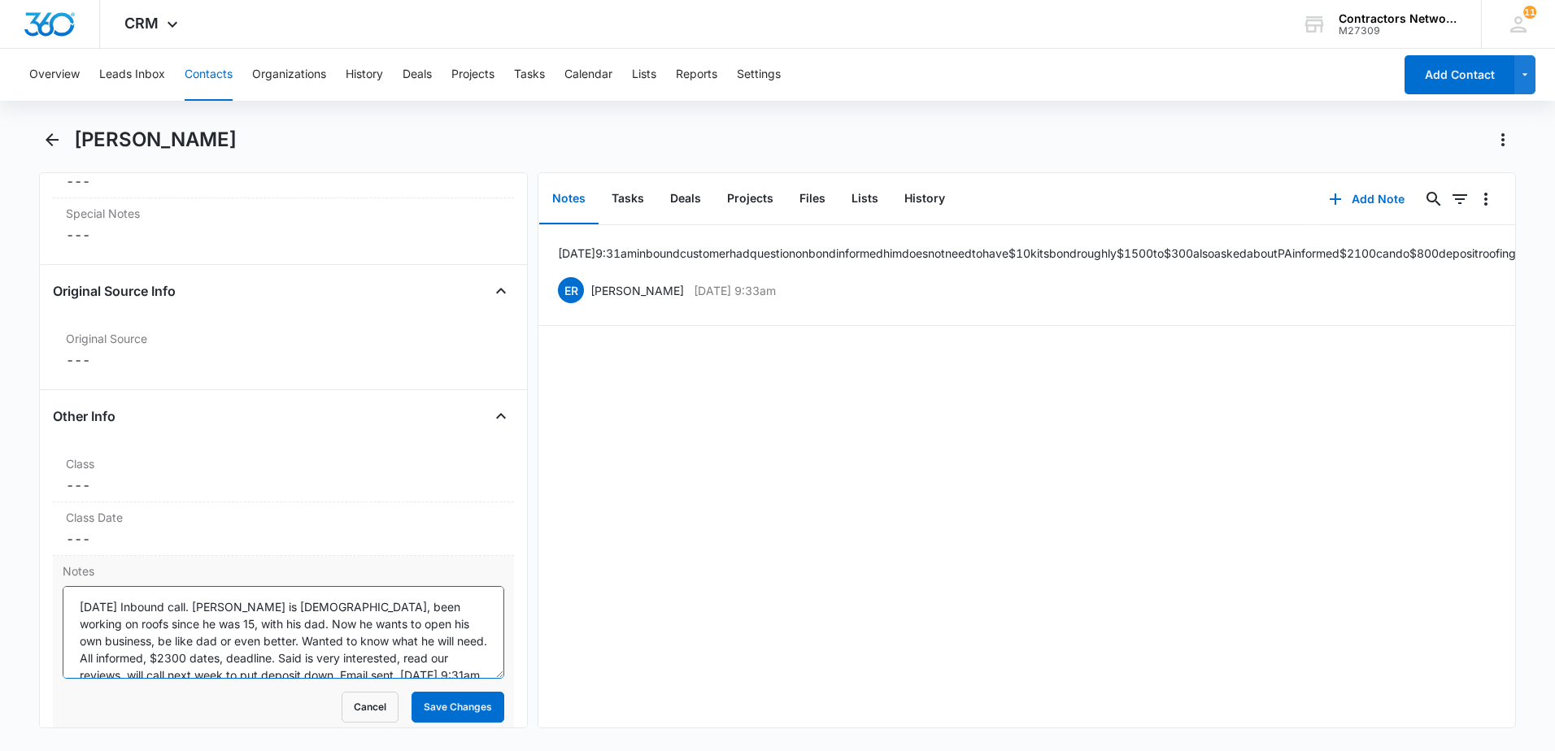
scroll to position [81, 0]
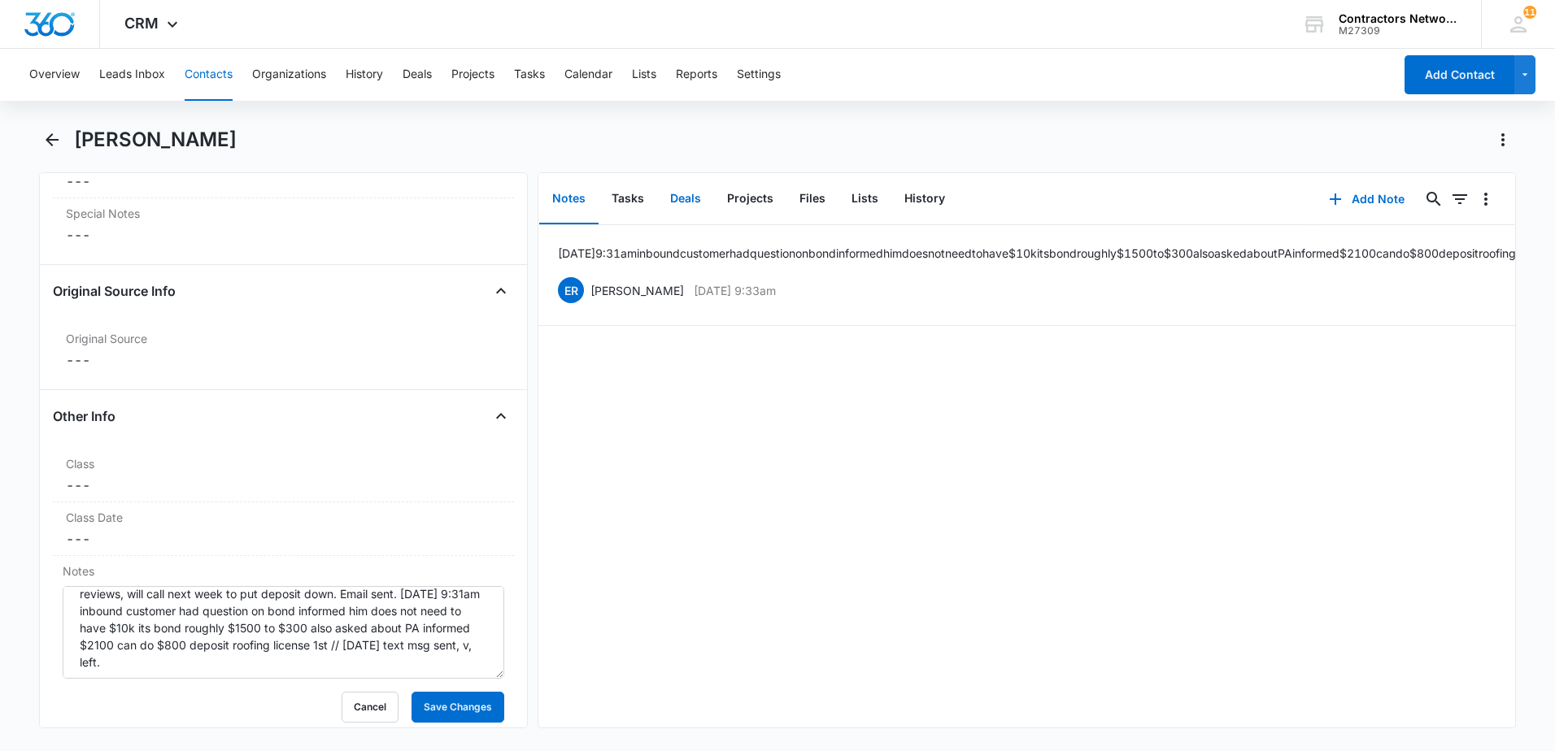
click at [681, 202] on button "Deals" at bounding box center [685, 199] width 57 height 50
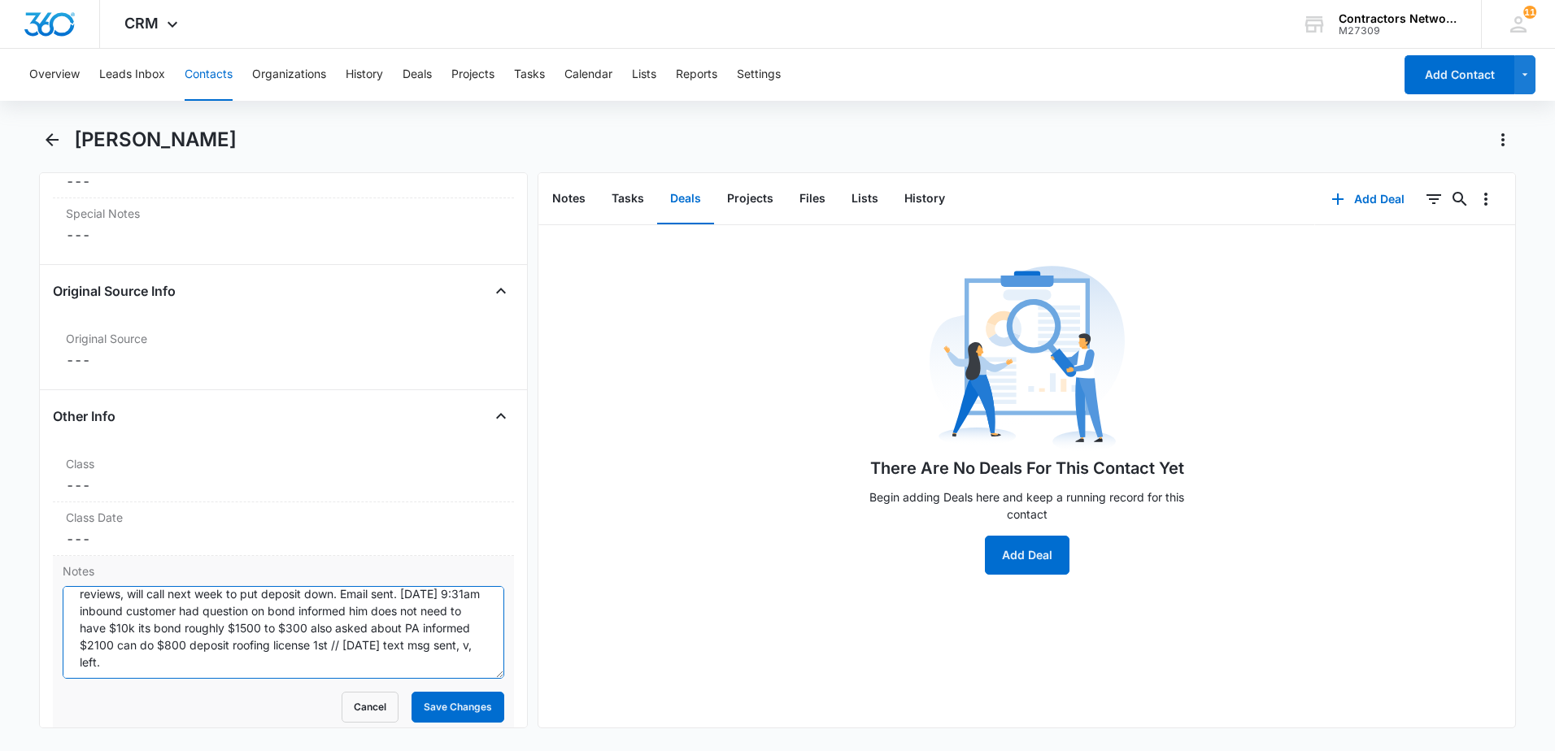
drag, startPoint x: 331, startPoint y: 671, endPoint x: 342, endPoint y: 668, distance: 11.6
click at [341, 669] on textarea "[DATE] Inbound call. [PERSON_NAME] is [DEMOGRAPHIC_DATA], been working on roofs…" at bounding box center [284, 632] width 442 height 93
type textarea "[DATE] Inbound call. [PERSON_NAME] is [DEMOGRAPHIC_DATA], been working on roofs…"
click at [445, 709] on button "Save Changes" at bounding box center [457, 707] width 93 height 31
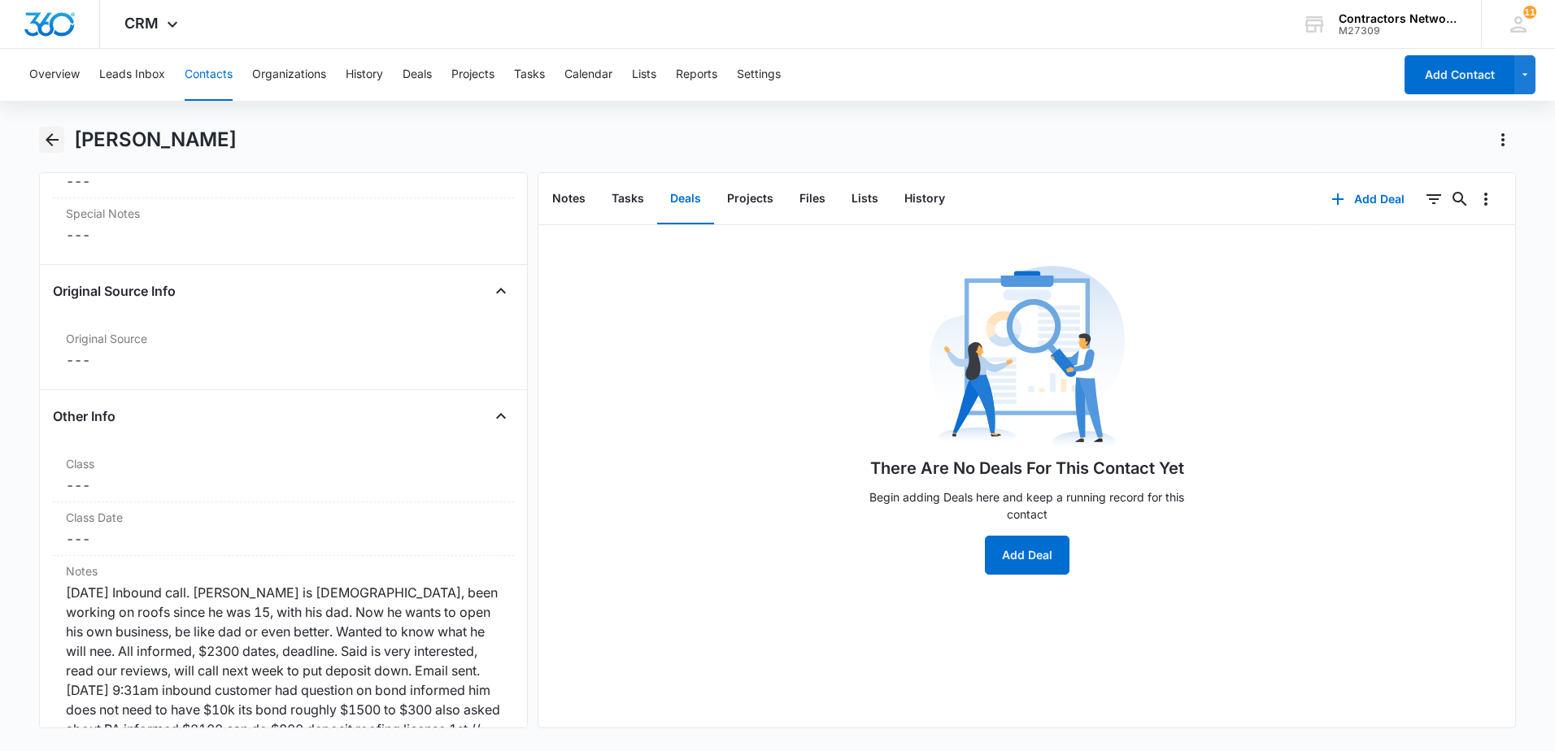
click at [42, 136] on icon "Back" at bounding box center [52, 140] width 20 height 20
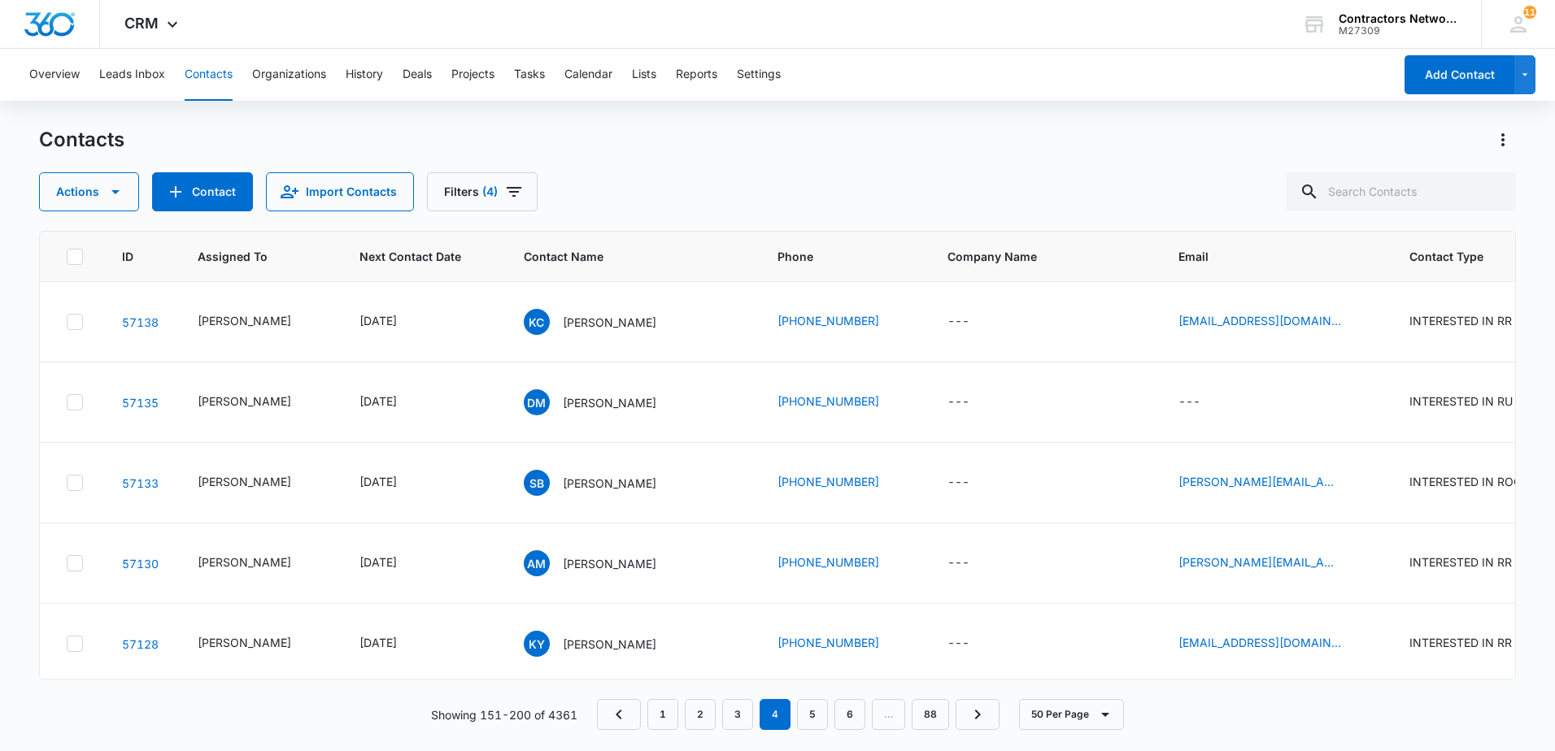
scroll to position [1789, 0]
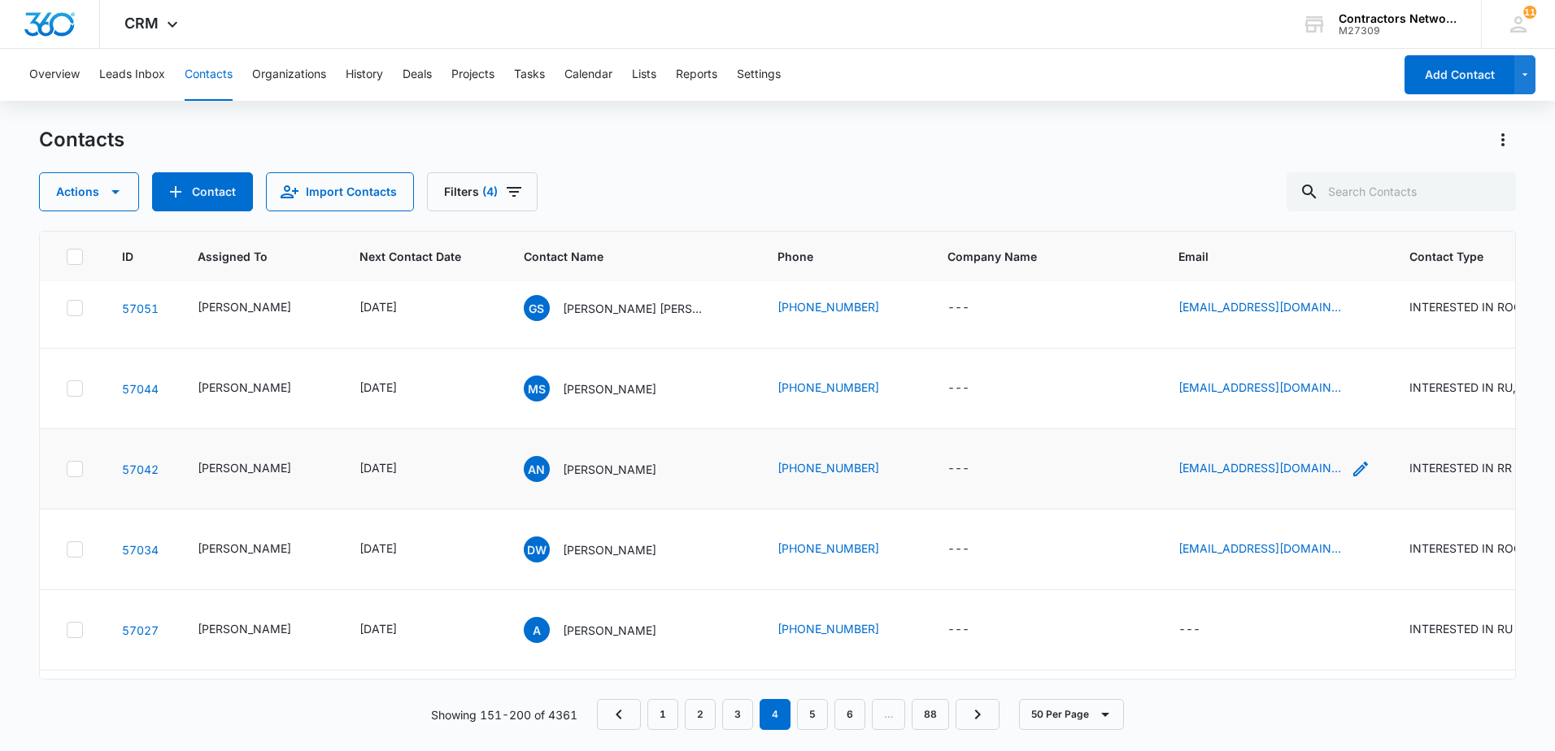
click at [1351, 479] on icon "Email - andy.nunez1@icloud.com - Select to Edit Field" at bounding box center [1361, 469] width 20 height 20
click at [1303, 466] on input "[EMAIL_ADDRESS][DOMAIN_NAME]" at bounding box center [1248, 462] width 205 height 39
click at [1301, 467] on input "[EMAIL_ADDRESS][DOMAIN_NAME]" at bounding box center [1248, 462] width 205 height 39
click at [1298, 468] on input "[EMAIL_ADDRESS][DOMAIN_NAME]" at bounding box center [1248, 462] width 205 height 39
click at [1296, 468] on input "[EMAIL_ADDRESS][DOMAIN_NAME]" at bounding box center [1248, 462] width 205 height 39
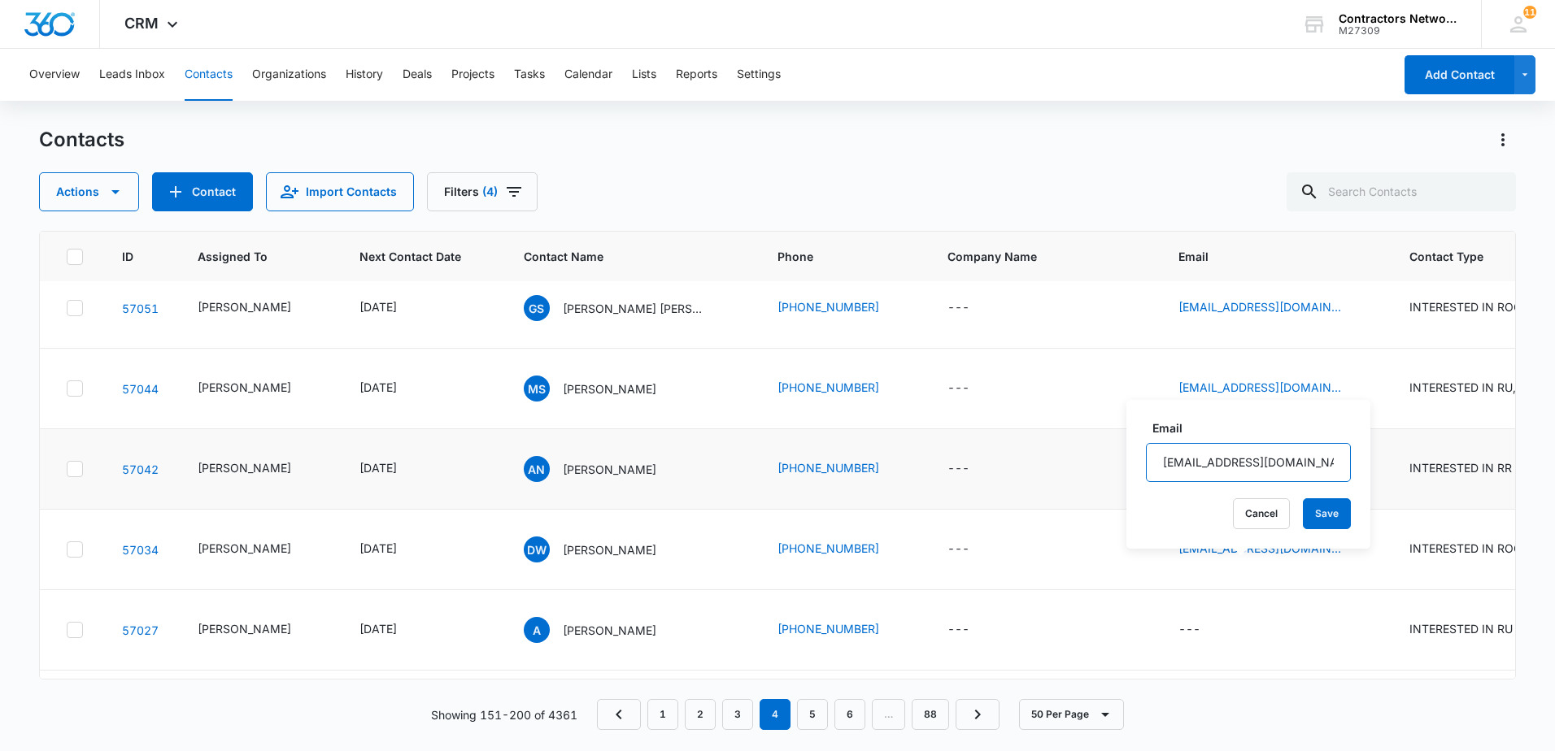
click at [1296, 468] on input "[EMAIL_ADDRESS][DOMAIN_NAME]" at bounding box center [1248, 462] width 205 height 39
